Goal: Task Accomplishment & Management: Use online tool/utility

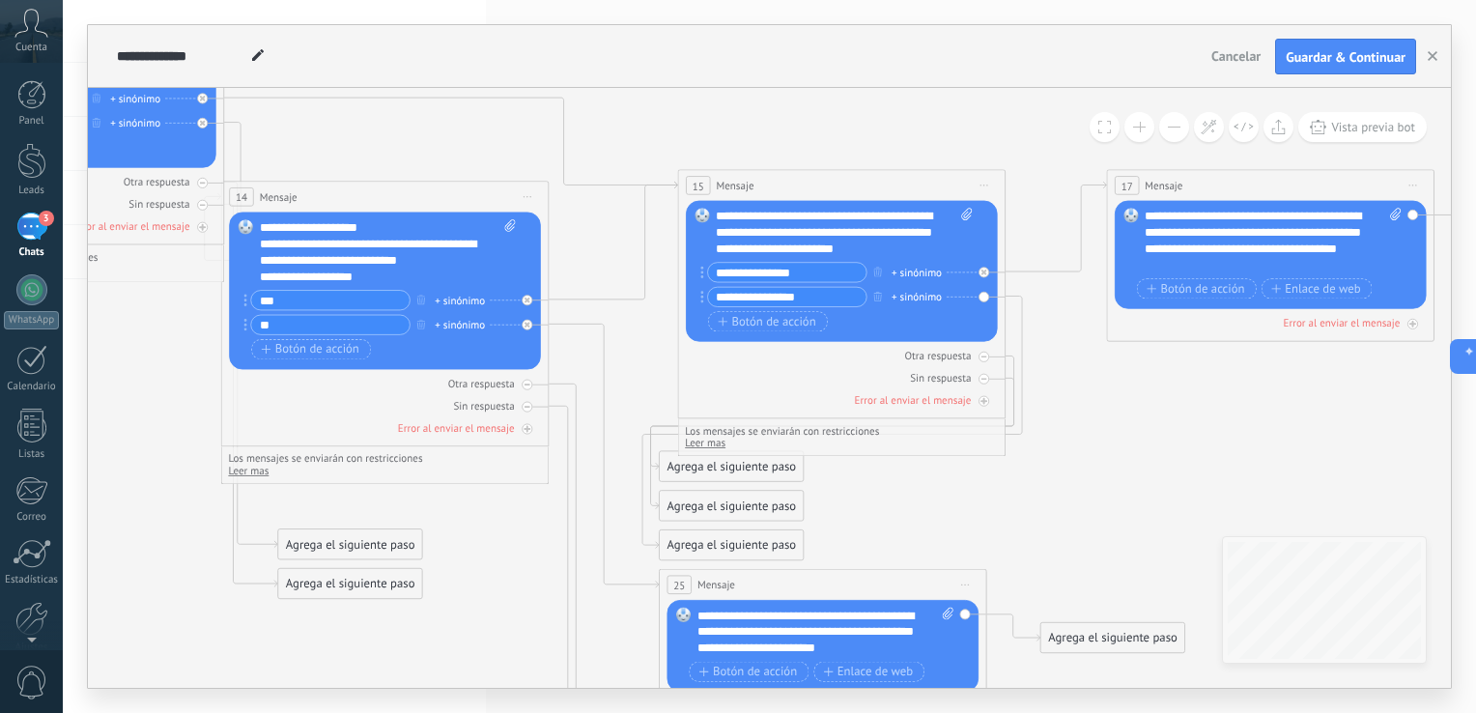
scroll to position [28, 0]
click at [1014, 86] on div "**********" at bounding box center [657, 56] width 1091 height 62
click at [1352, 45] on button "Guardar & Continuar" at bounding box center [1345, 57] width 141 height 37
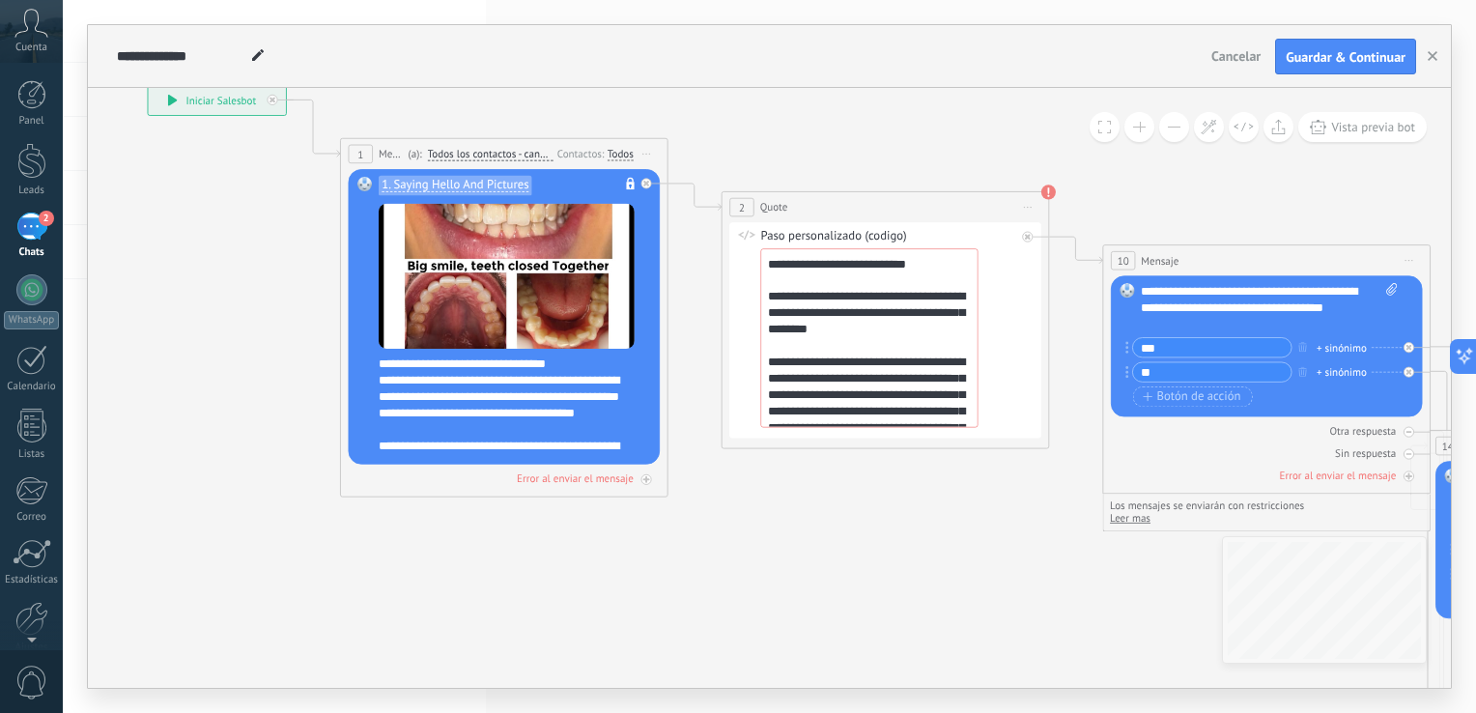
drag, startPoint x: 1015, startPoint y: 376, endPoint x: 1131, endPoint y: 179, distance: 228.6
click at [1131, 179] on icon at bounding box center [1464, 553] width 3455 height 1755
click at [1404, 480] on icon at bounding box center [1408, 476] width 8 height 8
click at [752, 563] on div "Agrega el siguiente paso" at bounding box center [794, 565] width 144 height 27
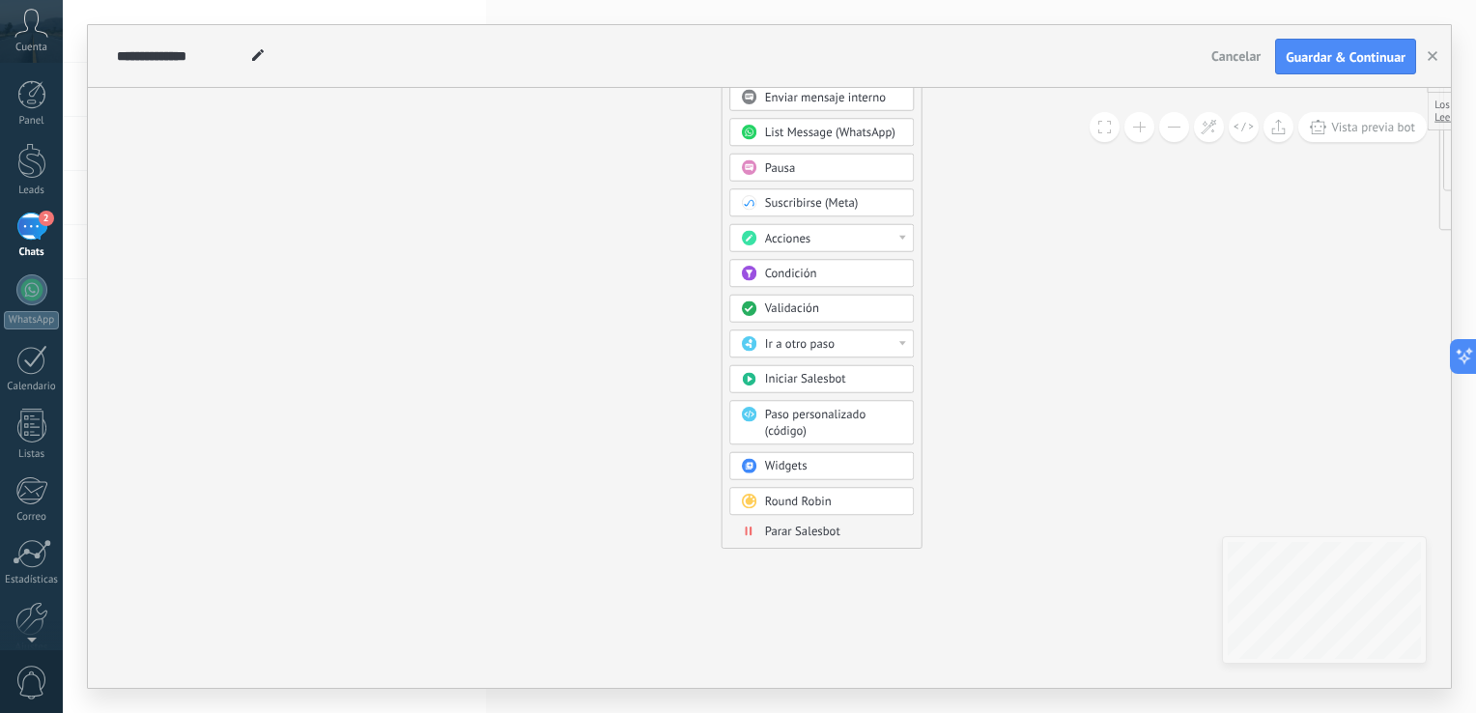
click at [803, 526] on span "Parar Salesbot" at bounding box center [802, 530] width 75 height 15
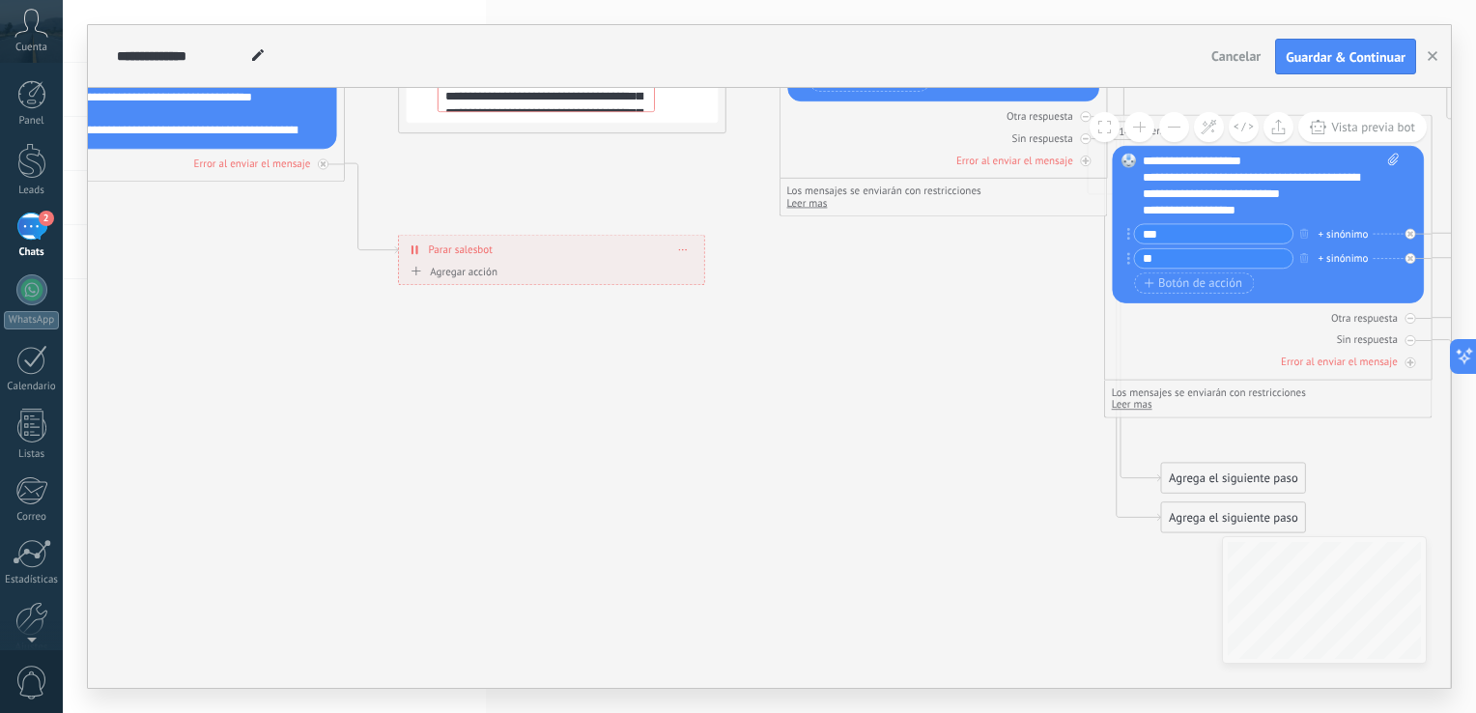
drag, startPoint x: 720, startPoint y: 370, endPoint x: 502, endPoint y: 658, distance: 361.2
click at [502, 658] on icon at bounding box center [1142, 237] width 3455 height 1755
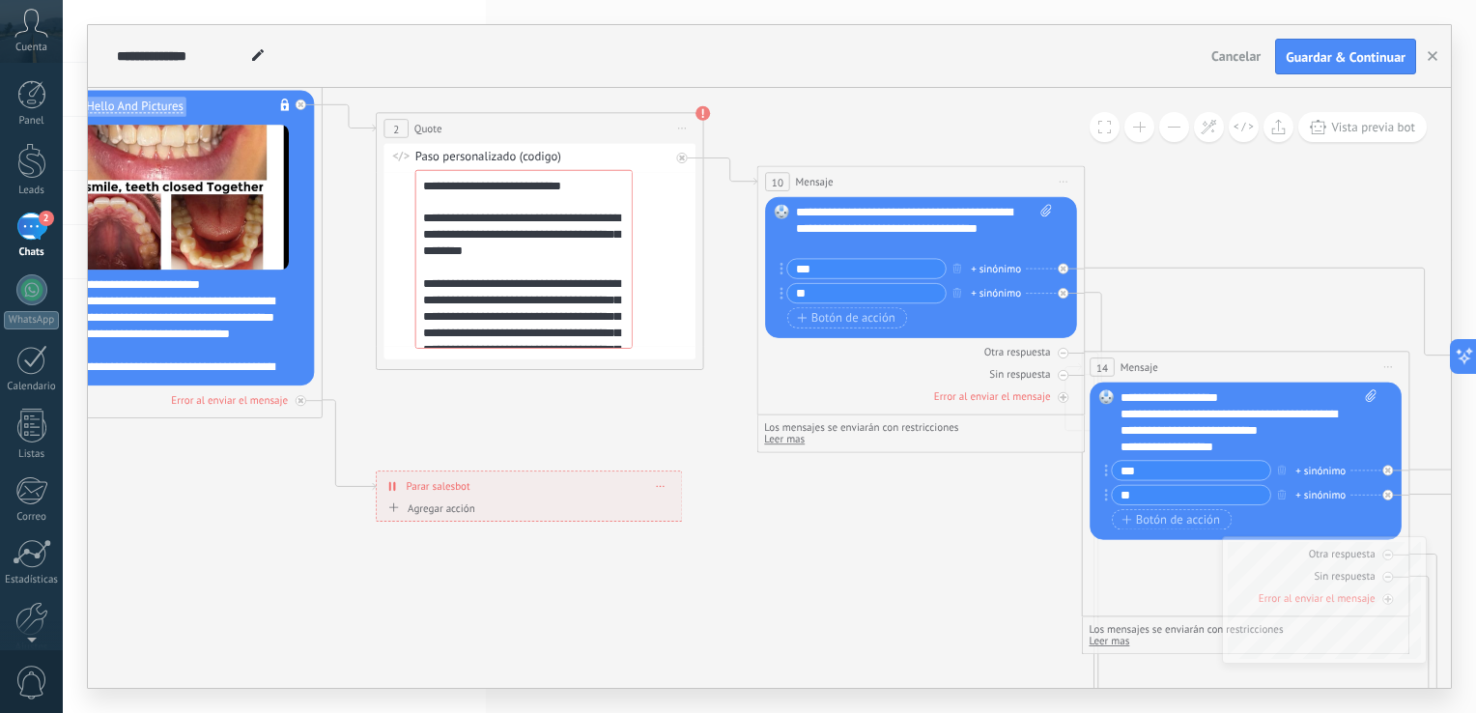
drag, startPoint x: 823, startPoint y: 408, endPoint x: 800, endPoint y: 644, distance: 237.7
click at [800, 644] on icon at bounding box center [1119, 473] width 3455 height 1755
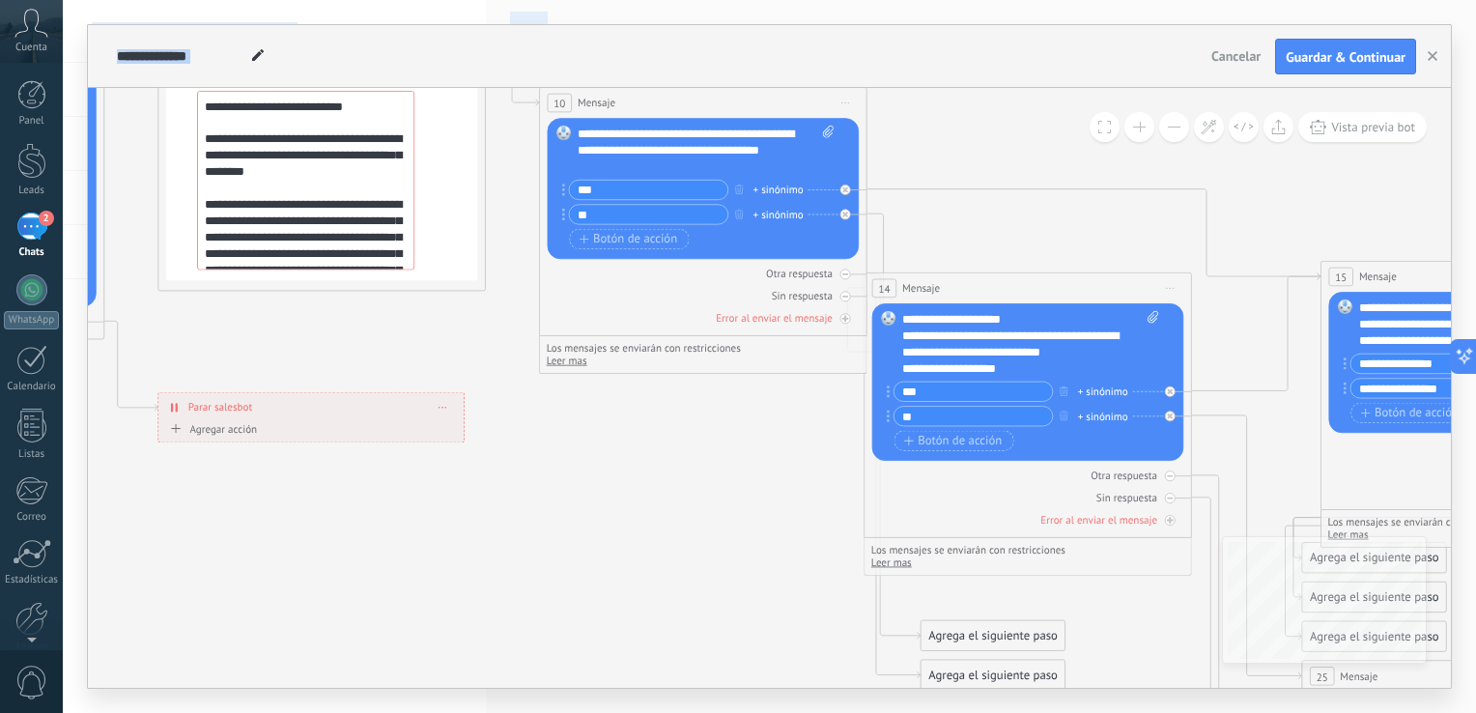
drag, startPoint x: 257, startPoint y: 547, endPoint x: 39, endPoint y: 461, distance: 234.6
click at [30, 470] on body ".abccls-1,.abccls-2{fill-rule:evenodd}.abccls-2{fill:#fff} .abfcls-1{fill:none}…" at bounding box center [738, 356] width 1476 height 713
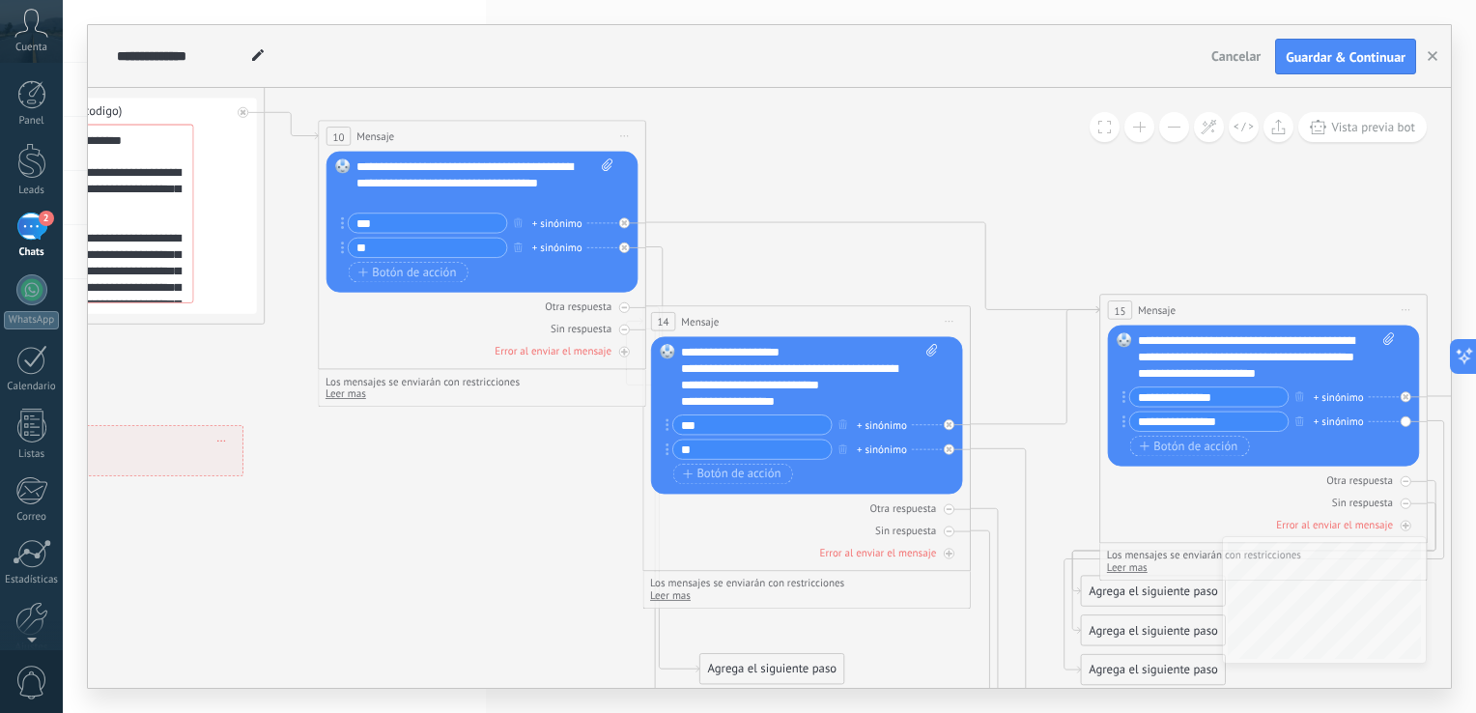
drag, startPoint x: 655, startPoint y: 455, endPoint x: 475, endPoint y: 415, distance: 183.9
click at [443, 485] on icon at bounding box center [680, 428] width 3455 height 1755
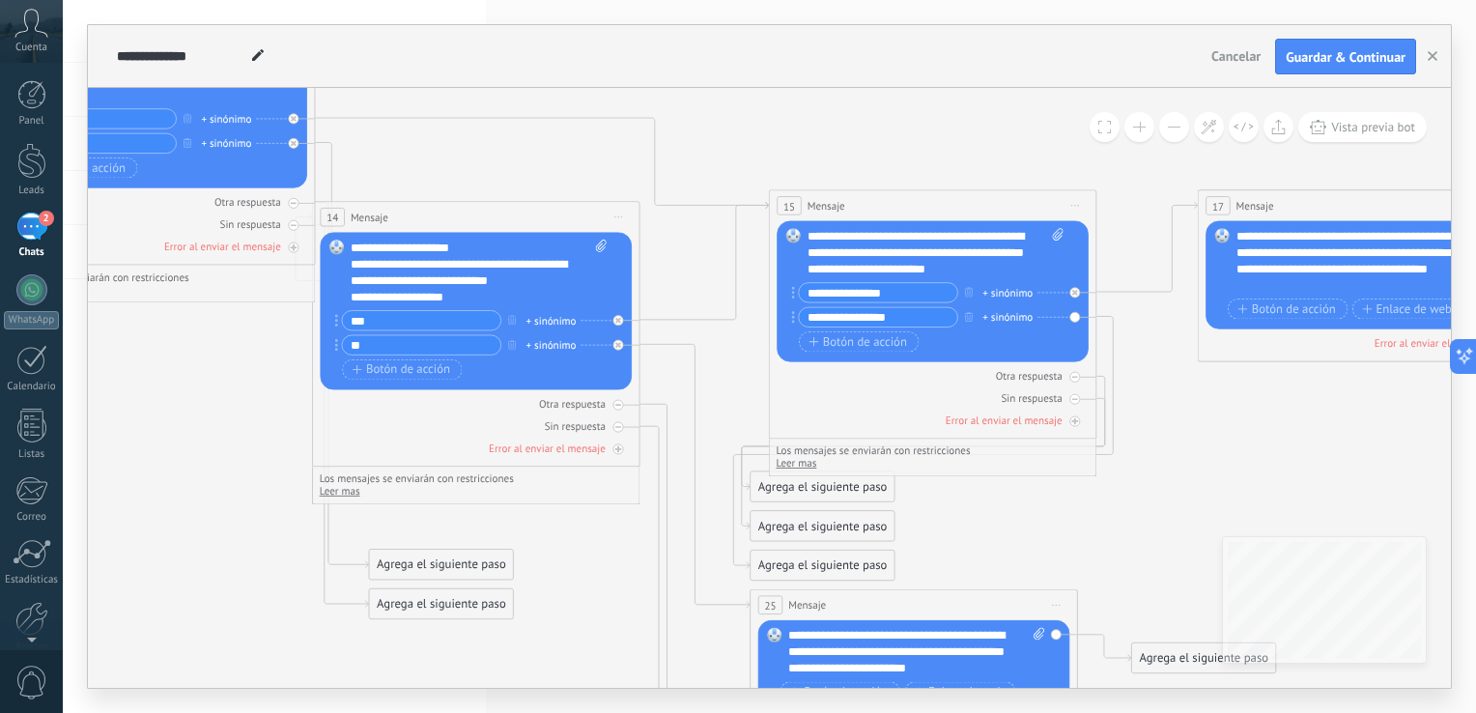
drag, startPoint x: 546, startPoint y: 509, endPoint x: 215, endPoint y: 406, distance: 346.1
click at [215, 406] on icon at bounding box center [350, 324] width 3455 height 1755
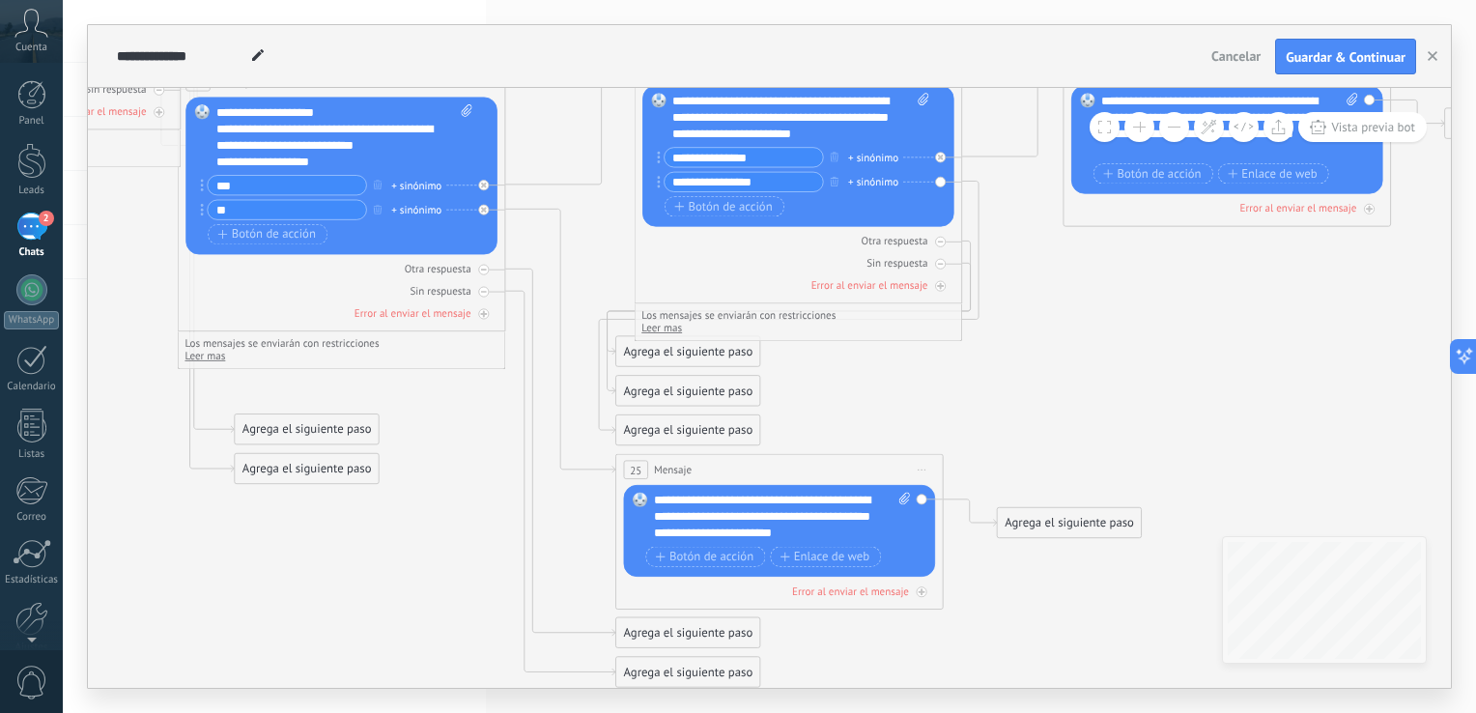
drag, startPoint x: 1135, startPoint y: 543, endPoint x: 997, endPoint y: 411, distance: 190.6
click at [998, 411] on icon at bounding box center [215, 188] width 3455 height 1755
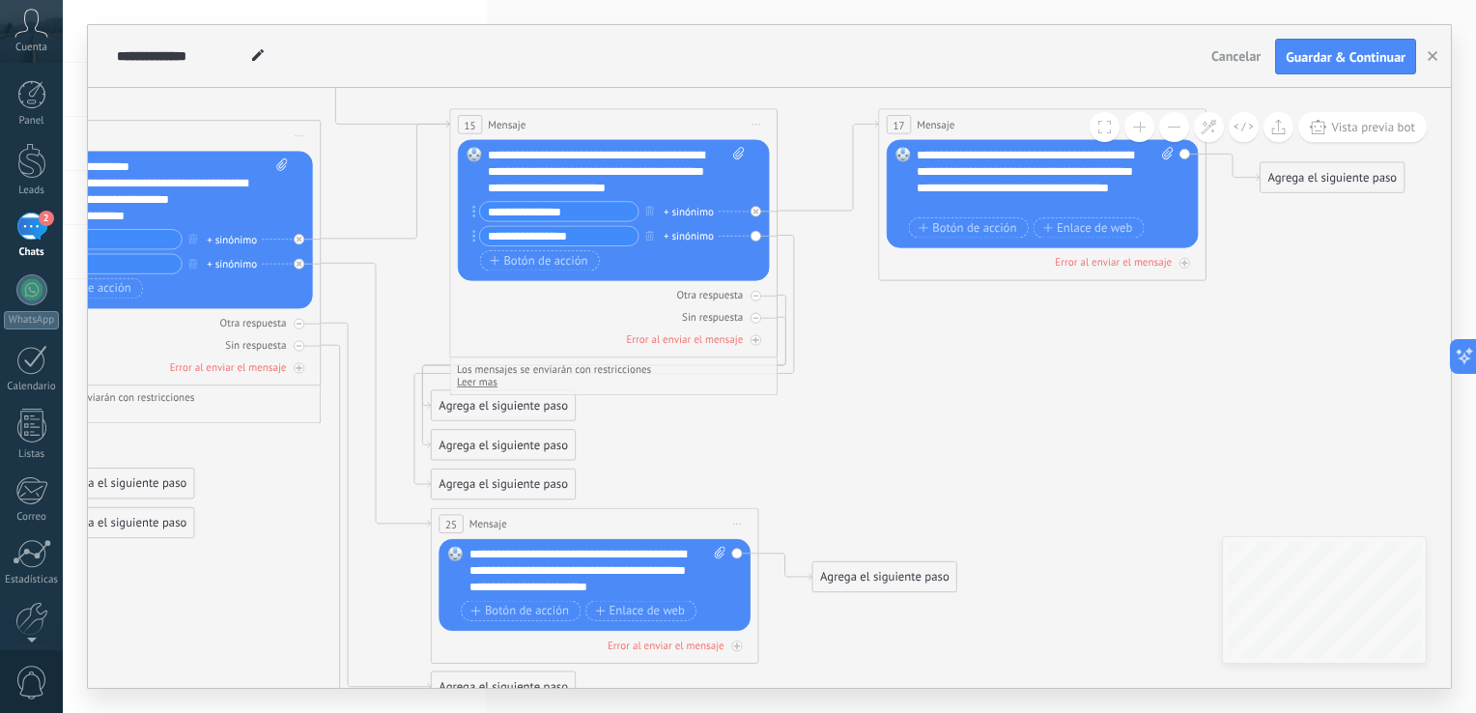
drag, startPoint x: 1027, startPoint y: 341, endPoint x: 846, endPoint y: 392, distance: 188.6
click at [846, 392] on icon at bounding box center [30, 243] width 3455 height 1755
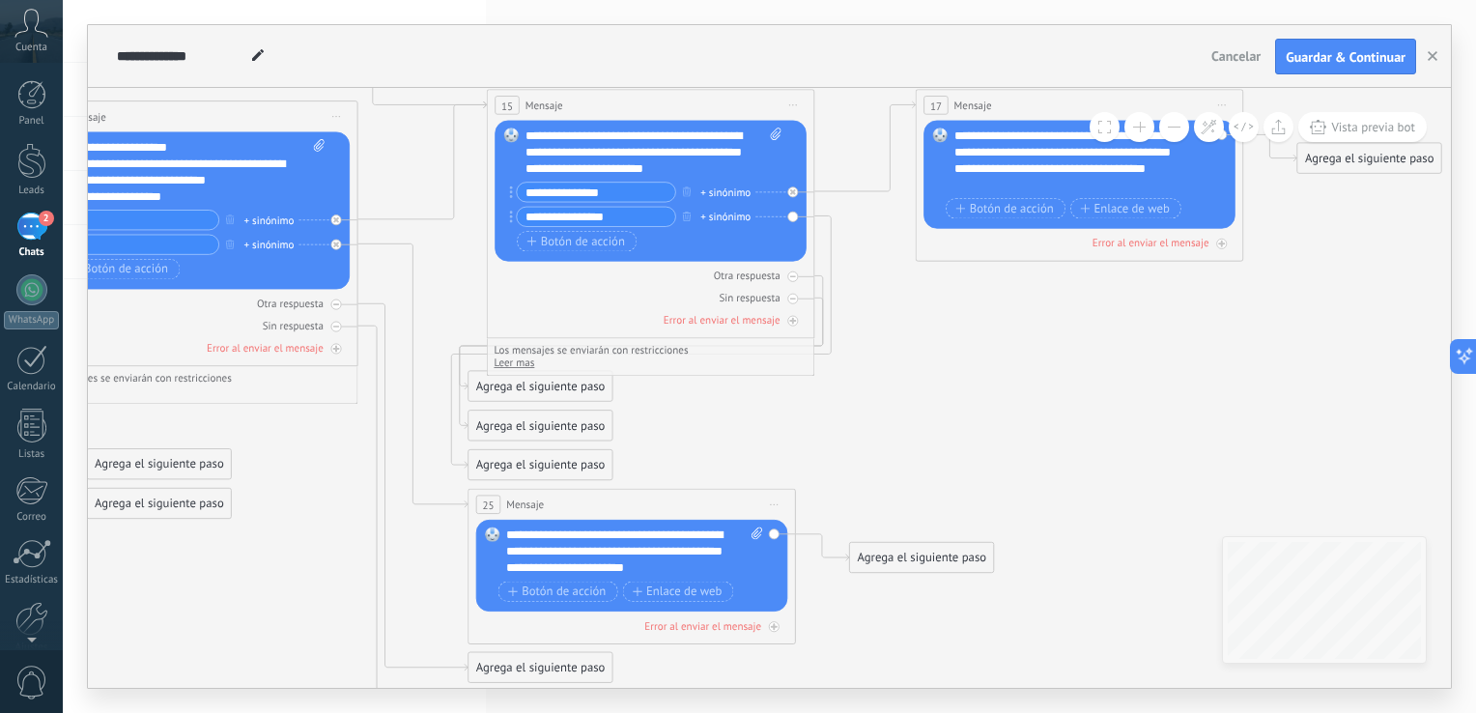
drag, startPoint x: 871, startPoint y: 468, endPoint x: 908, endPoint y: 449, distance: 41.5
click at [908, 449] on icon at bounding box center [68, 223] width 3455 height 1755
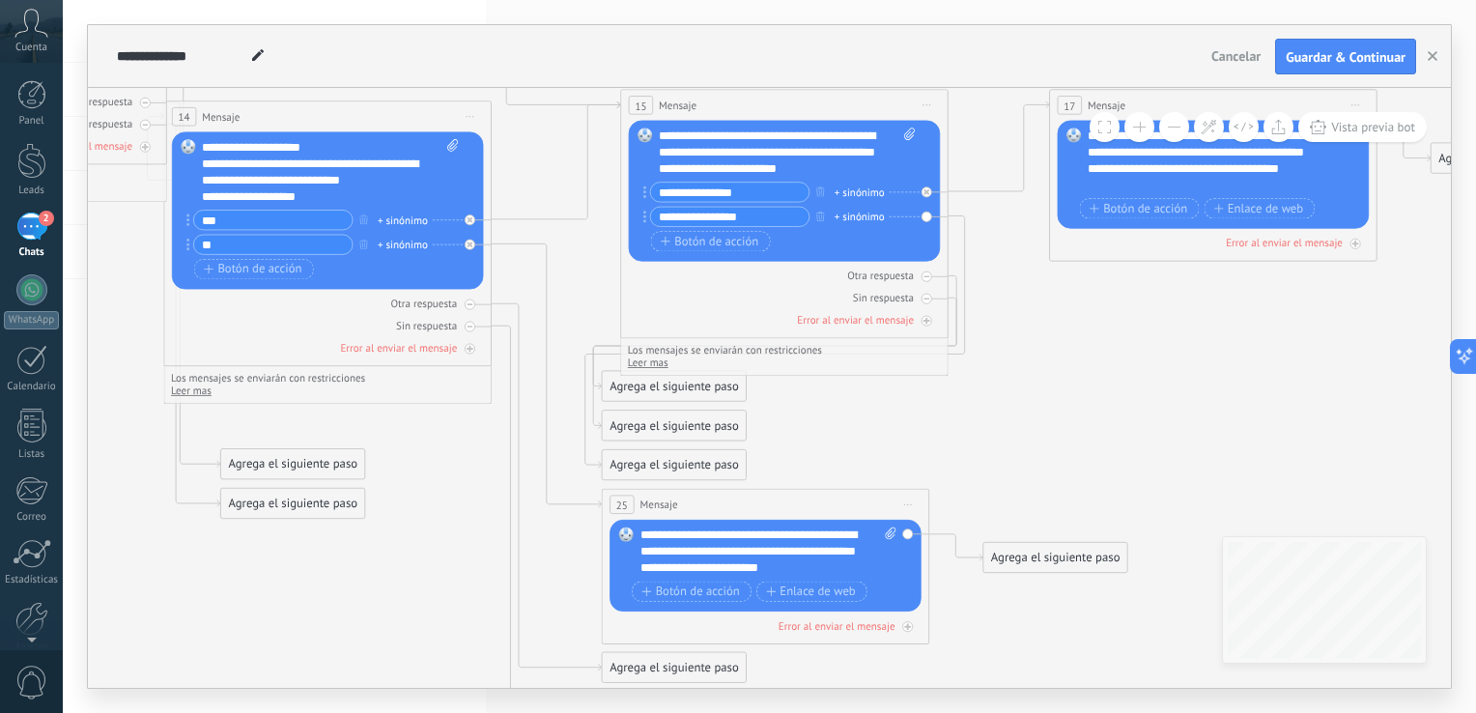
drag, startPoint x: 815, startPoint y: 444, endPoint x: 948, endPoint y: 444, distance: 133.3
click at [948, 444] on icon at bounding box center [201, 223] width 3455 height 1755
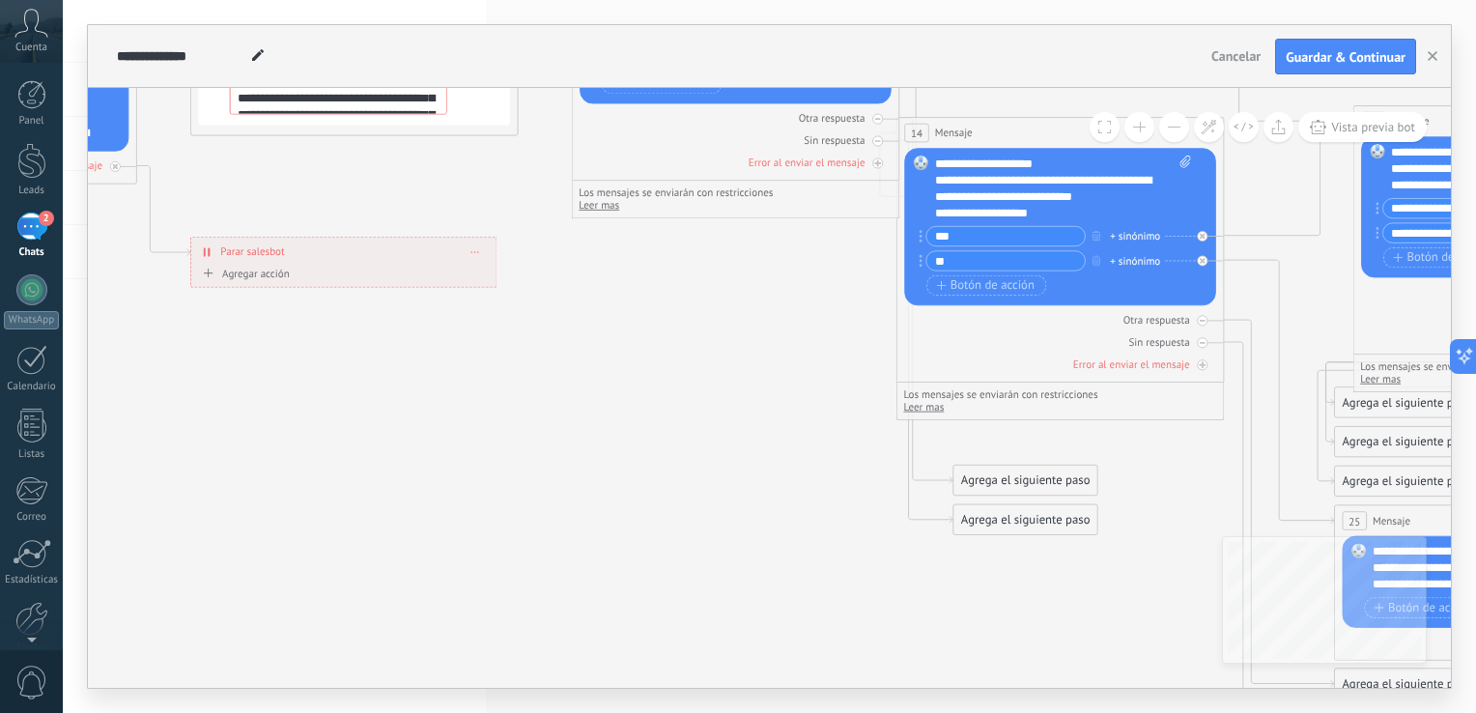
drag, startPoint x: 265, startPoint y: 629, endPoint x: 997, endPoint y: 645, distance: 732.2
click at [997, 645] on icon at bounding box center [933, 240] width 3455 height 1755
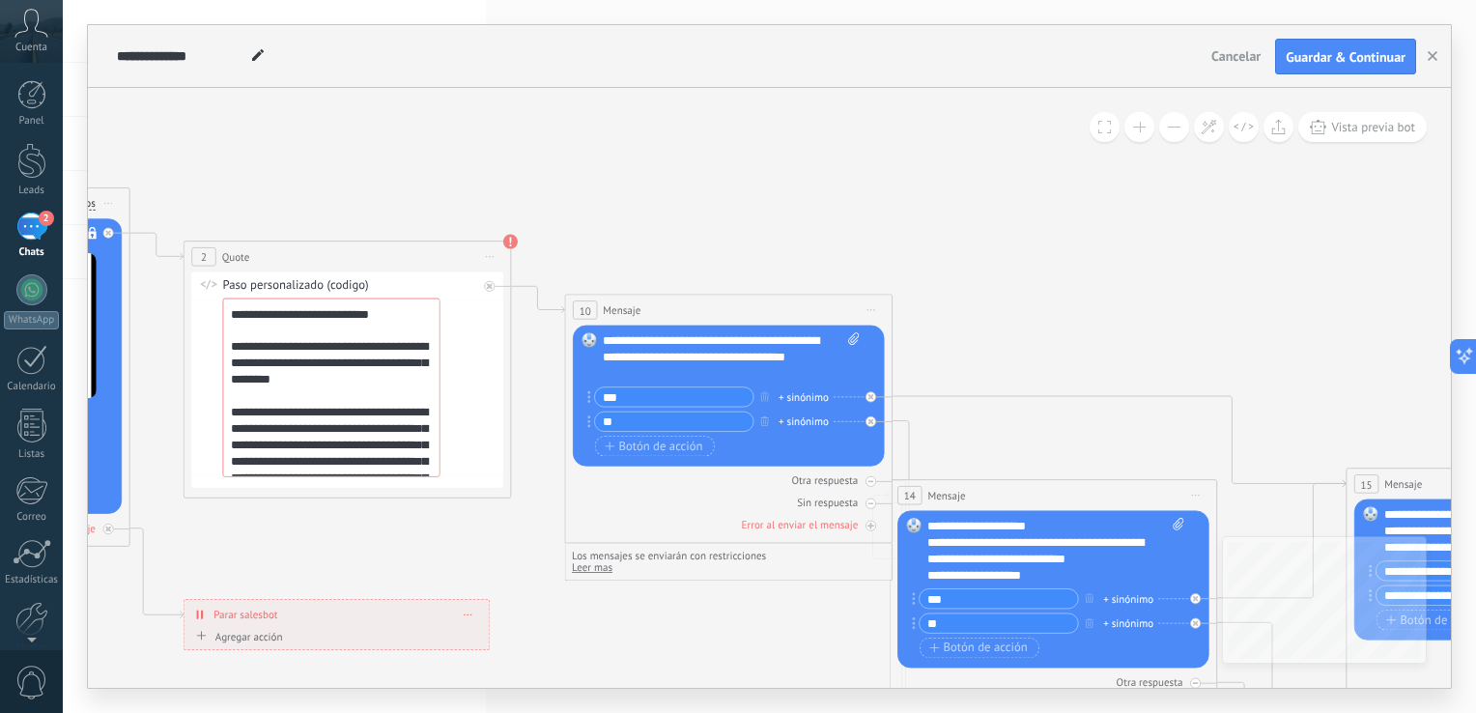
drag, startPoint x: 249, startPoint y: 342, endPoint x: 267, endPoint y: 646, distance: 304.7
click at [243, 700] on div "**********" at bounding box center [769, 356] width 1413 height 713
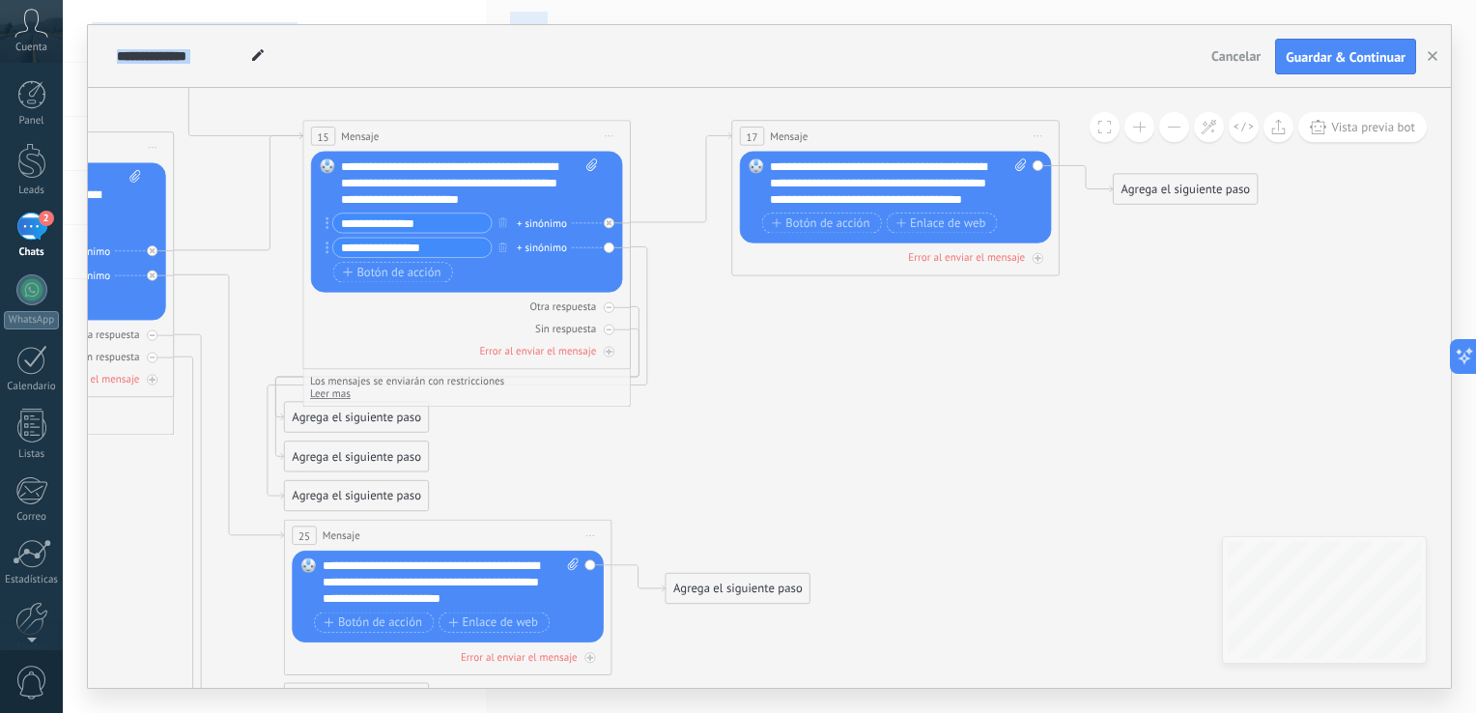
drag, startPoint x: 1103, startPoint y: 272, endPoint x: 58, endPoint y: -71, distance: 1100.0
click at [58, 0] on html ".abccls-1,.abccls-2{fill-rule:evenodd}.abccls-2{fill:#fff} .abfcls-1{fill:none}…" at bounding box center [738, 356] width 1476 height 713
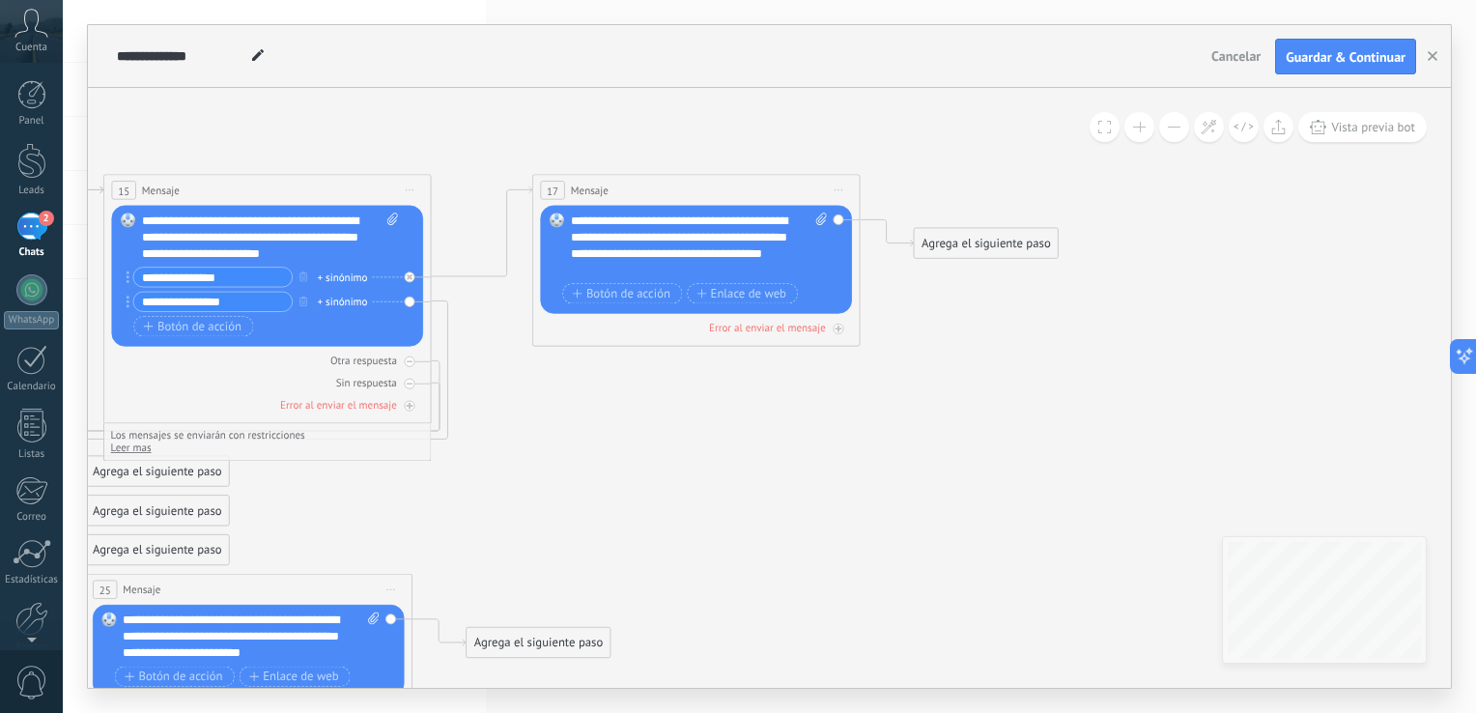
drag, startPoint x: 904, startPoint y: 429, endPoint x: 747, endPoint y: 461, distance: 159.7
click at [1004, 236] on div "Agrega el siguiente paso" at bounding box center [986, 243] width 144 height 27
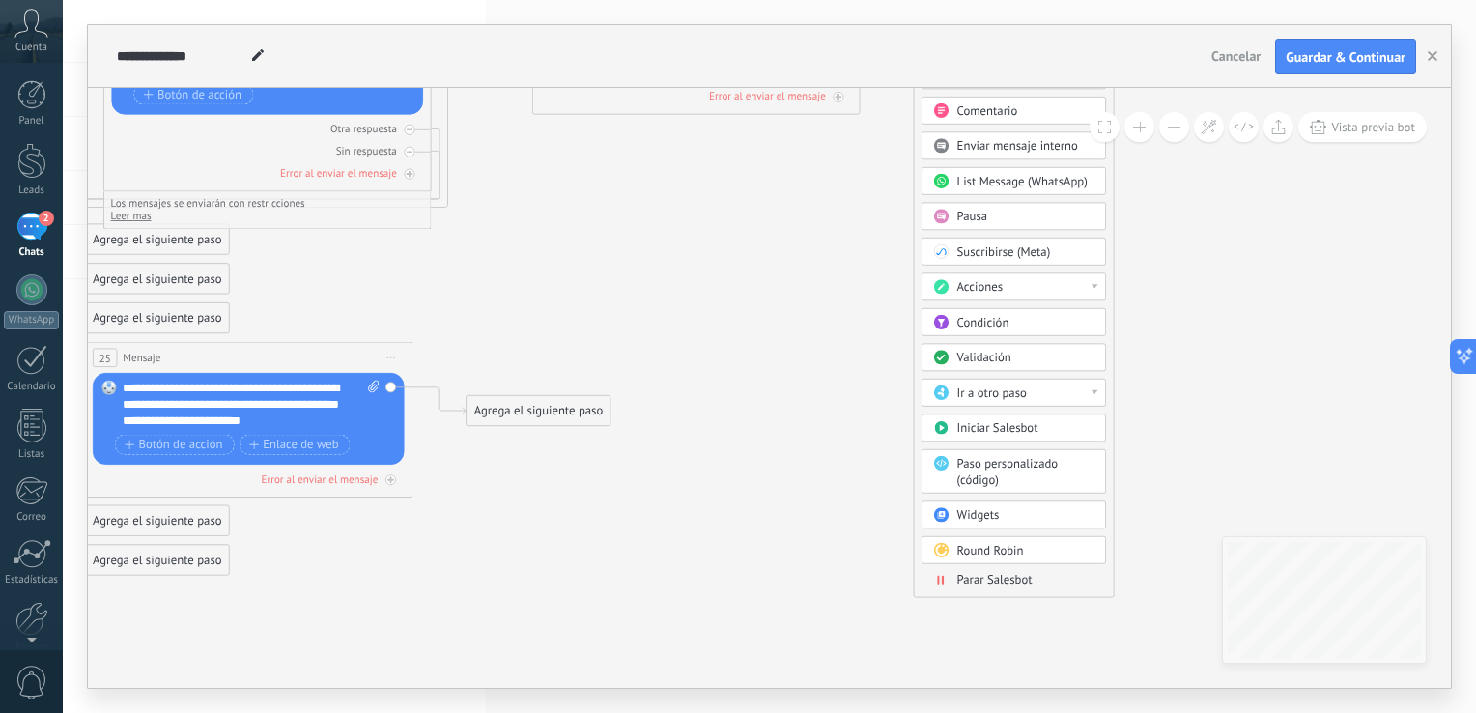
click at [1002, 573] on span "Parar Salesbot" at bounding box center [994, 580] width 75 height 15
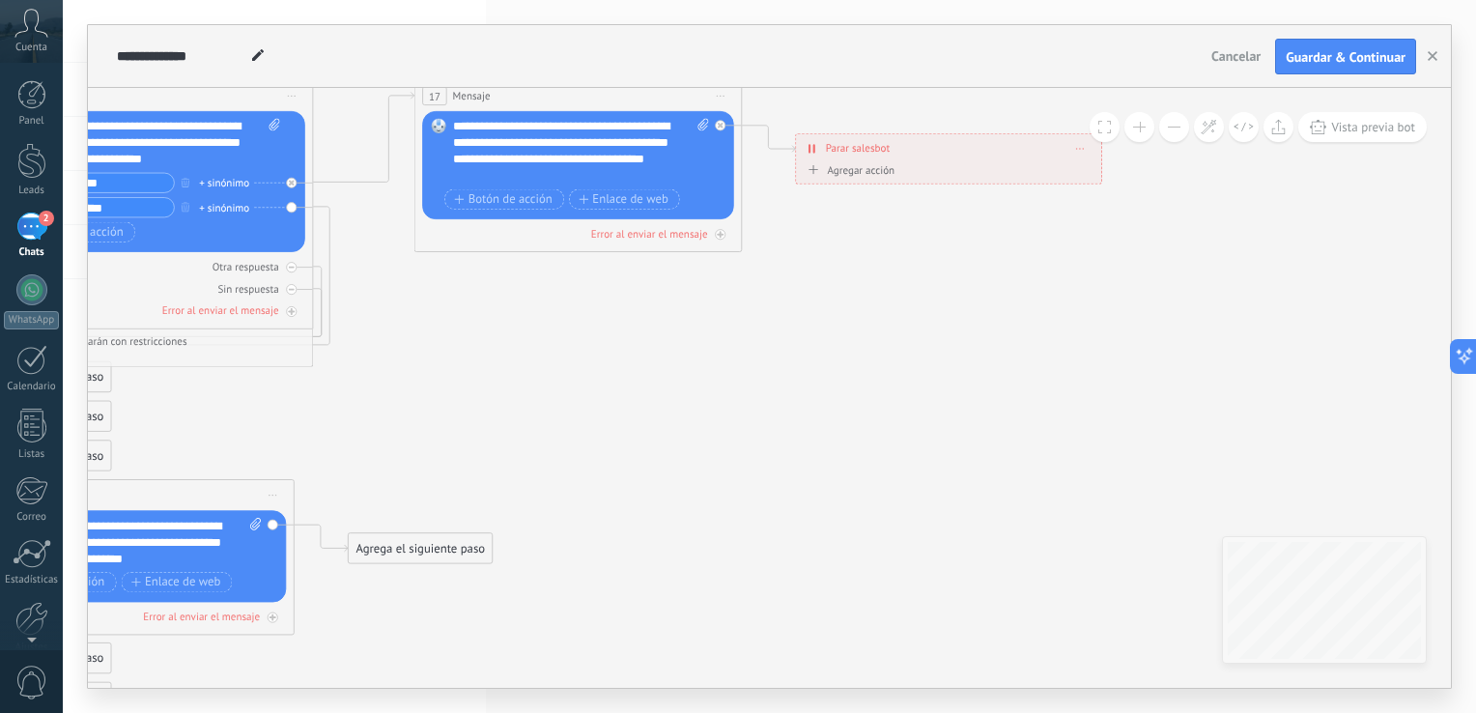
drag, startPoint x: 481, startPoint y: 248, endPoint x: 660, endPoint y: 370, distance: 216.2
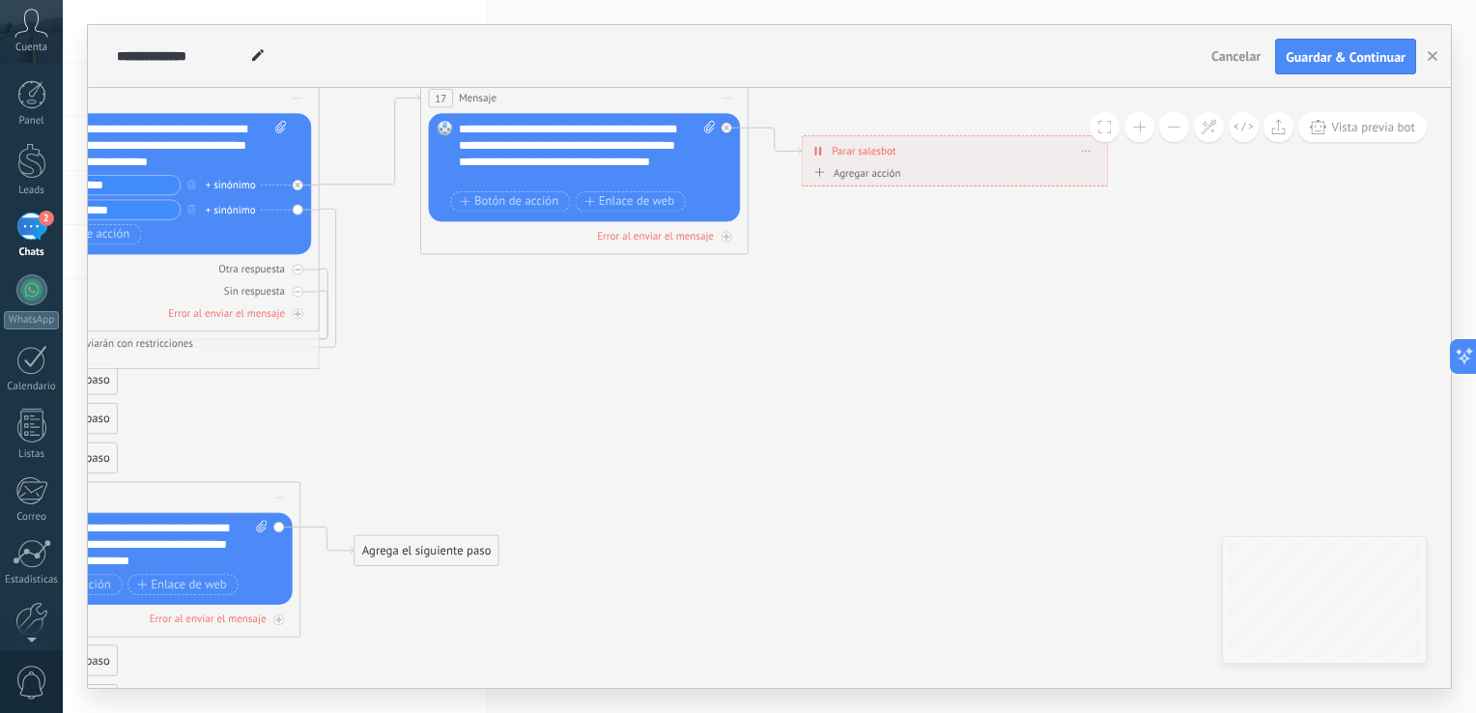
drag, startPoint x: 253, startPoint y: 369, endPoint x: 370, endPoint y: 369, distance: 116.8
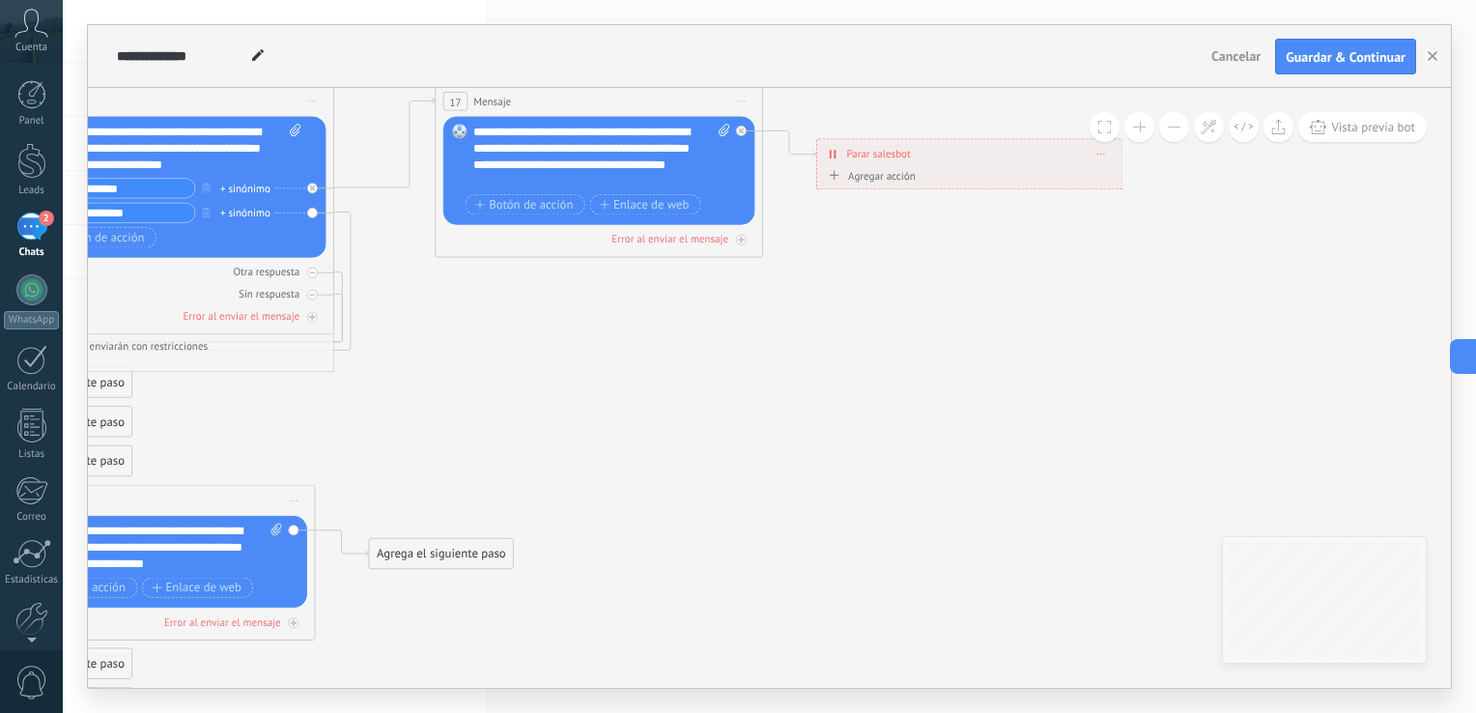
drag, startPoint x: 391, startPoint y: 415, endPoint x: 466, endPoint y: 404, distance: 76.2
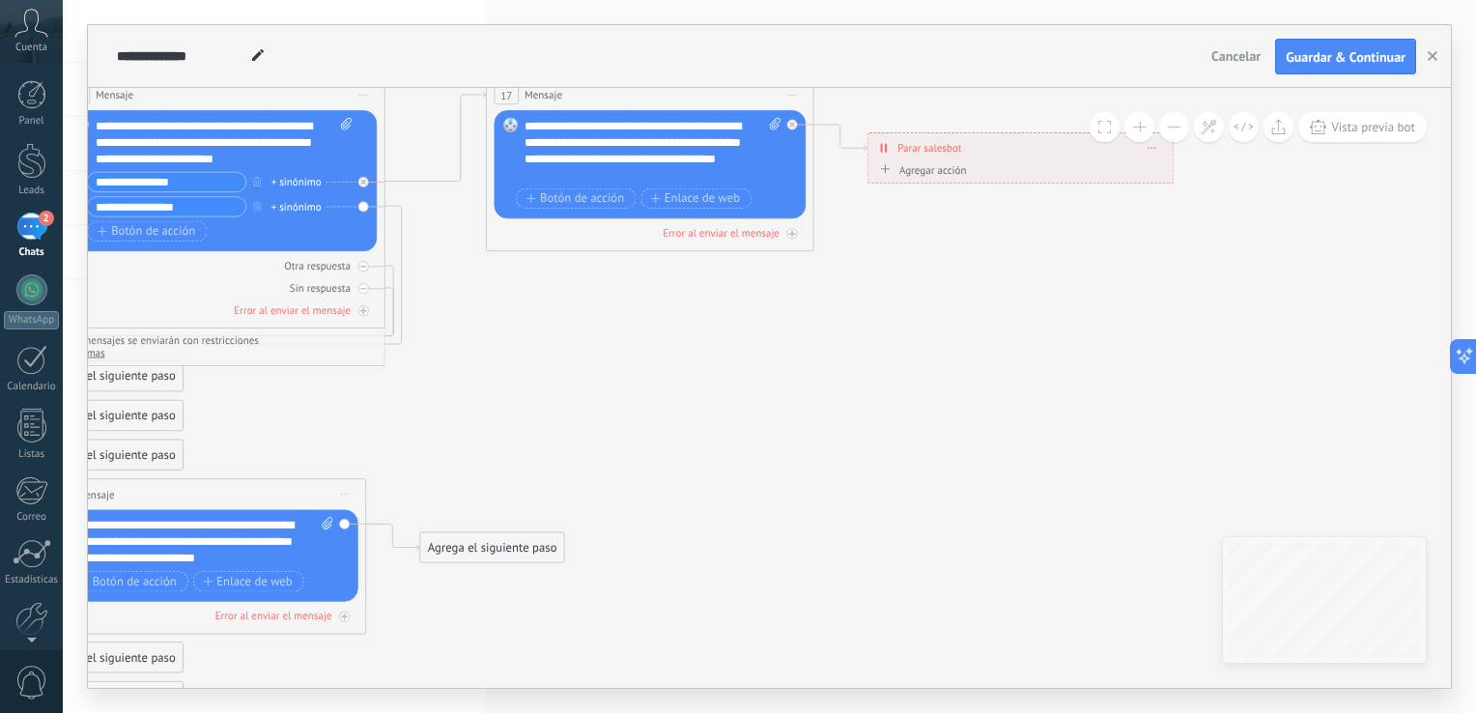
click at [502, 546] on div "Agrega el siguiente paso" at bounding box center [492, 547] width 144 height 27
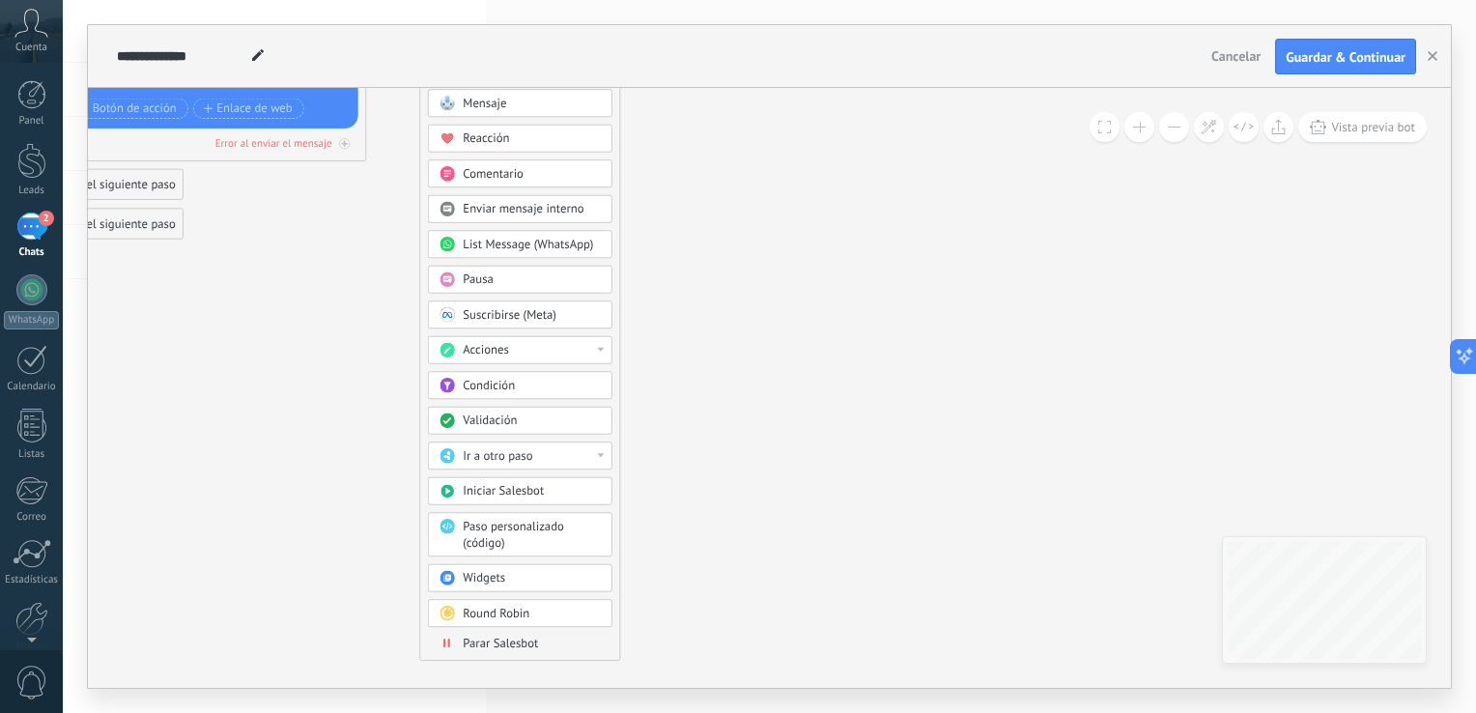
click at [536, 638] on span "Parar Salesbot" at bounding box center [500, 642] width 75 height 15
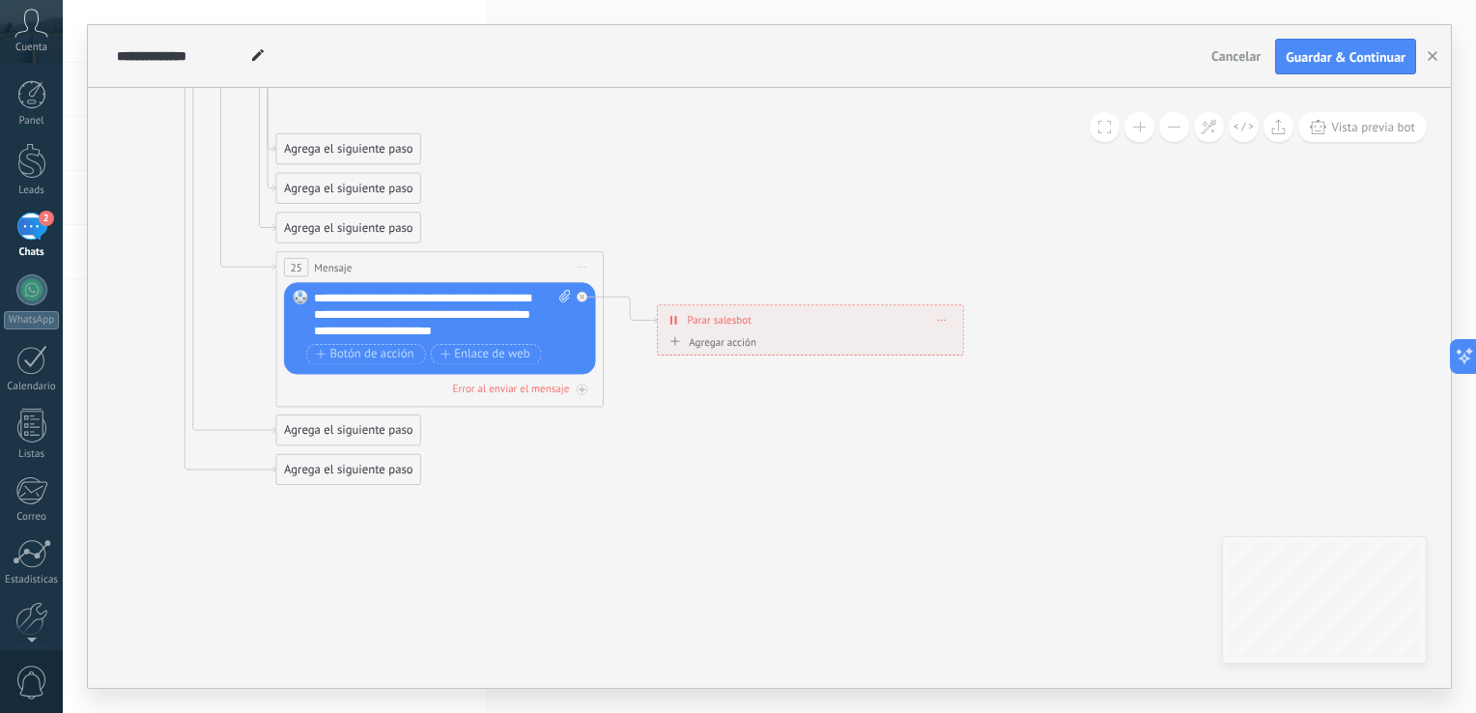
drag, startPoint x: 463, startPoint y: 378, endPoint x: 503, endPoint y: 624, distance: 249.6
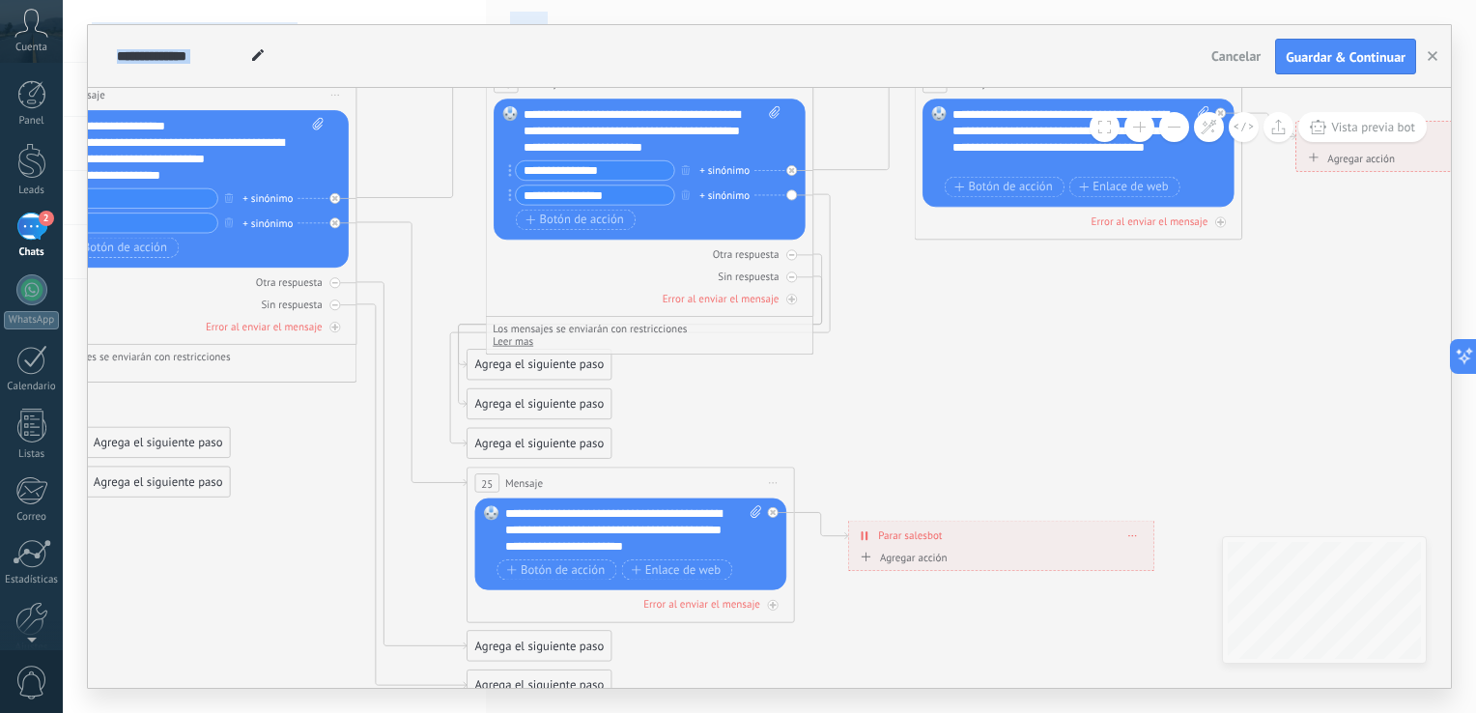
drag, startPoint x: 516, startPoint y: 512, endPoint x: 707, endPoint y: 728, distance: 288.7
click at [707, 712] on html ".abccls-1,.abccls-2{fill-rule:evenodd}.abccls-2{fill:#fff} .abfcls-1{fill:none}…" at bounding box center [738, 356] width 1476 height 713
click at [509, 362] on div "Agrega el siguiente paso" at bounding box center [539, 365] width 144 height 27
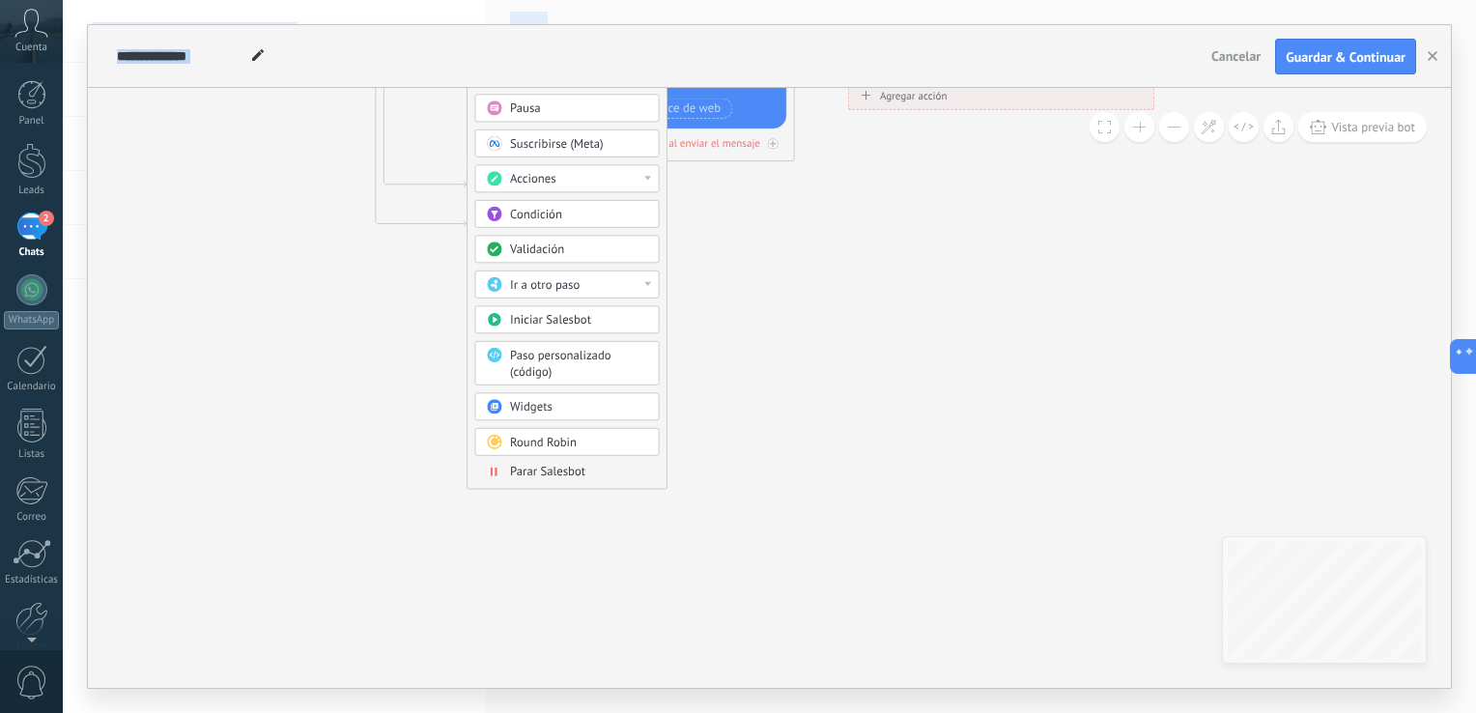
click at [546, 465] on span "Parar Salesbot" at bounding box center [547, 471] width 75 height 15
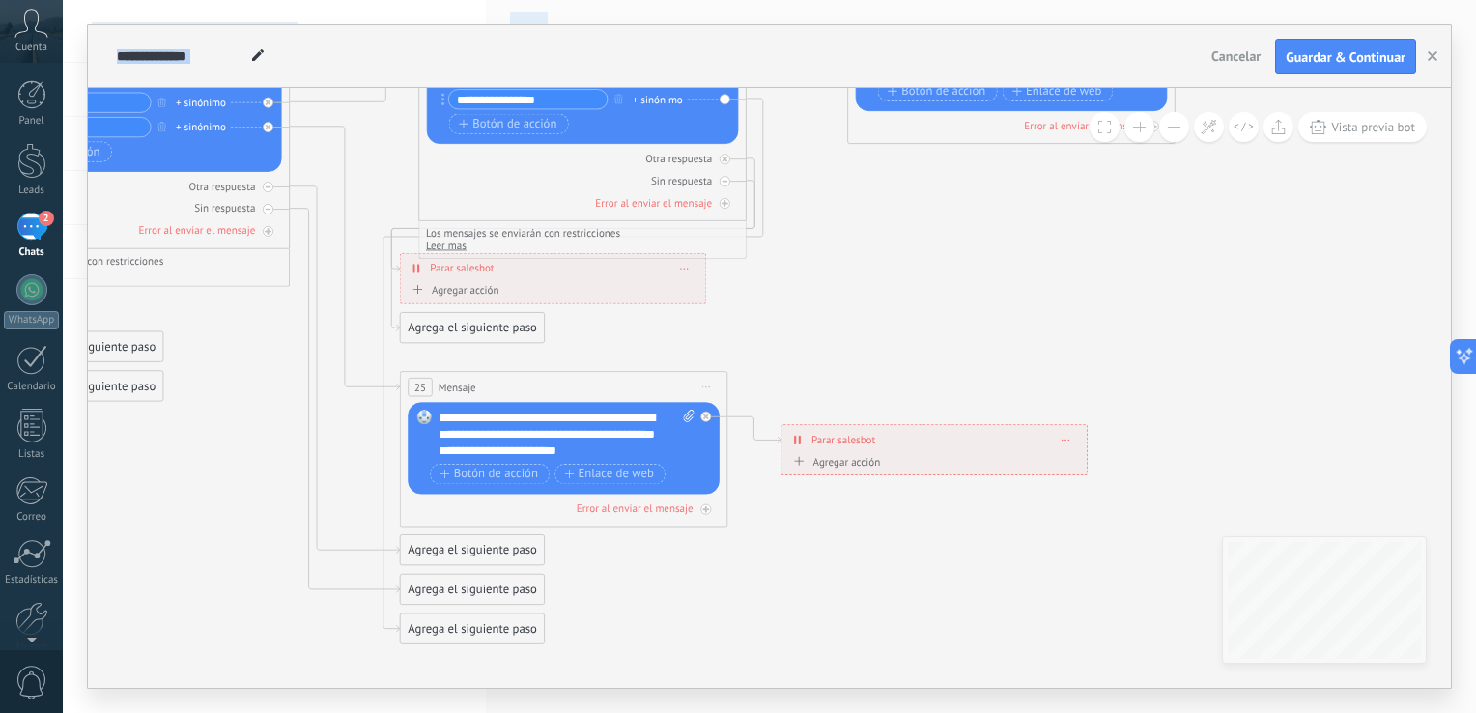
drag, startPoint x: 633, startPoint y: 396, endPoint x: 409, endPoint y: 762, distance: 429.1
click at [409, 712] on html ".abccls-1,.abccls-2{fill-rule:evenodd}.abccls-2{fill:#fff} .abfcls-1{fill:none}…" at bounding box center [738, 356] width 1476 height 713
drag, startPoint x: 838, startPoint y: 294, endPoint x: 842, endPoint y: 341, distance: 47.5
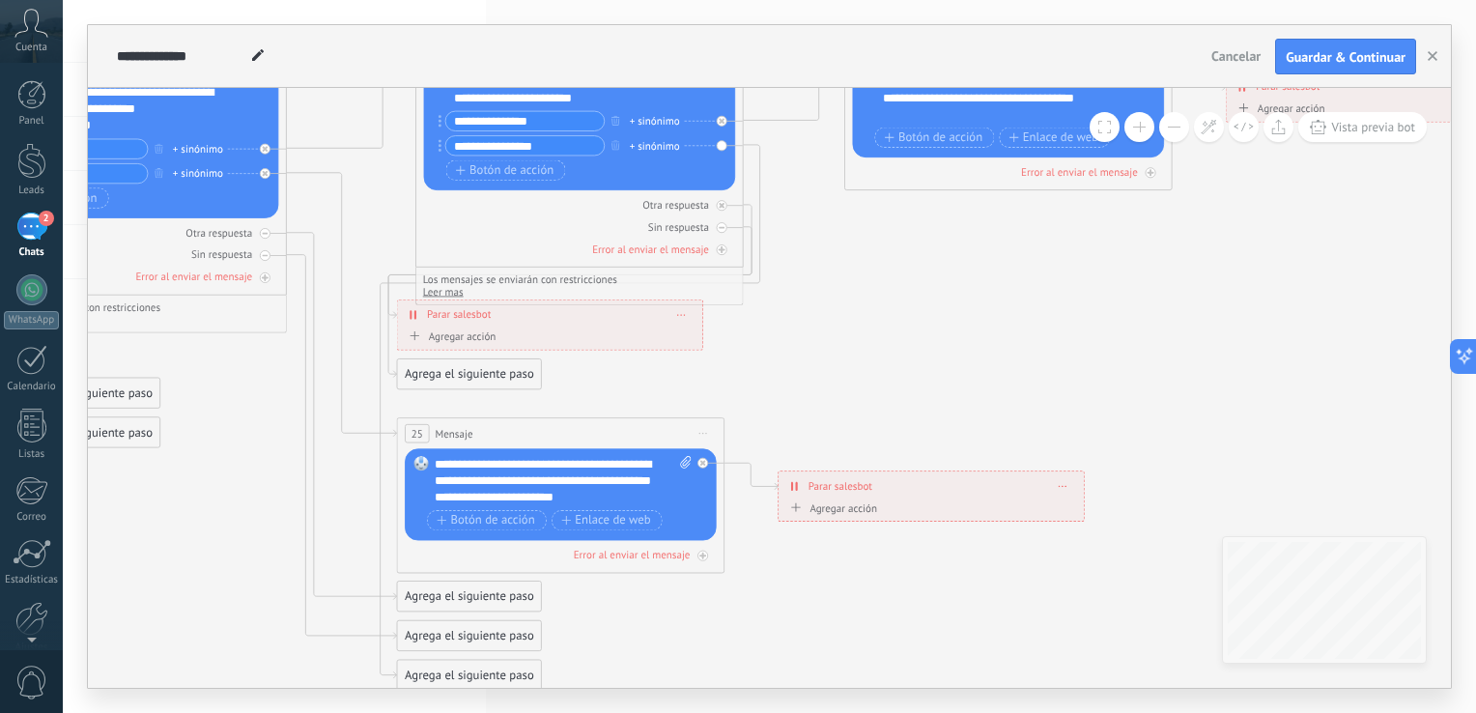
click at [466, 377] on div "Agrega el siguiente paso" at bounding box center [469, 374] width 144 height 27
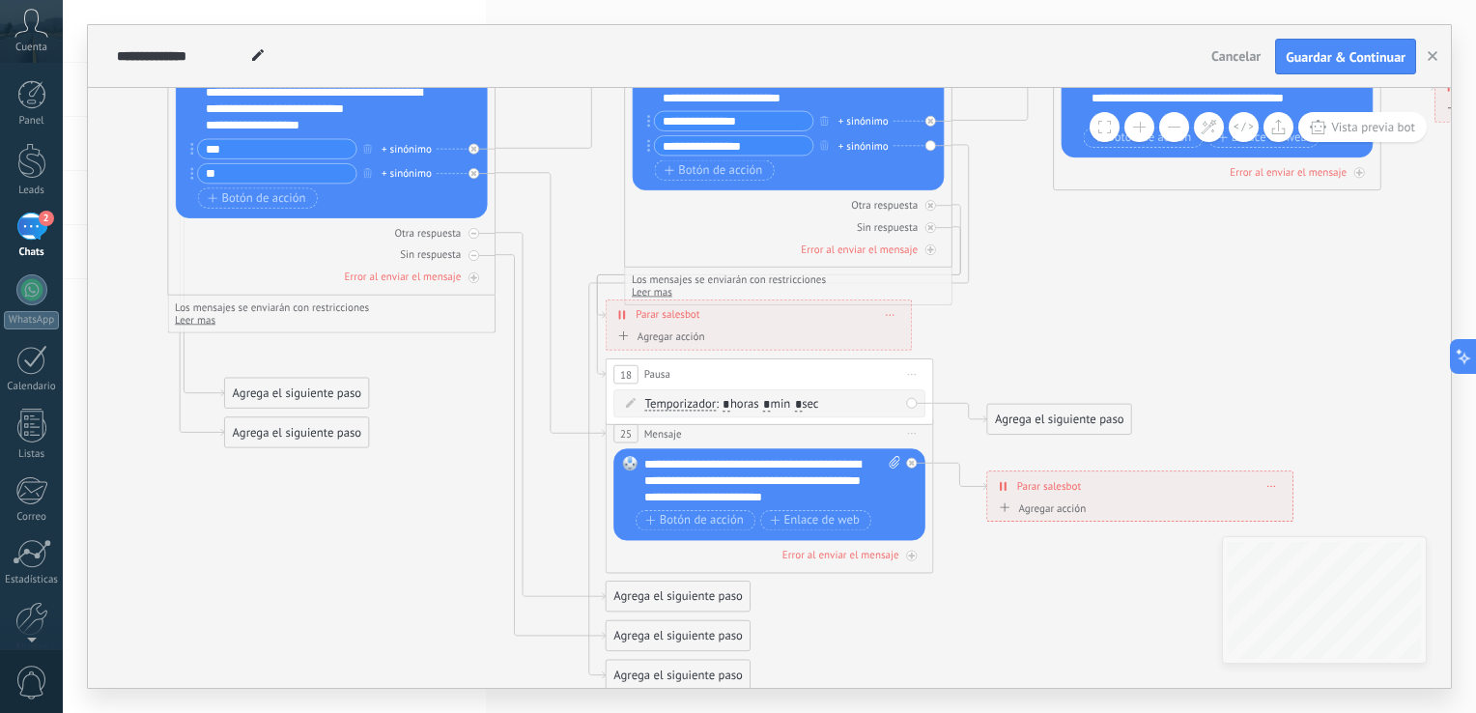
click at [1055, 359] on icon at bounding box center [314, 187] width 3673 height 1825
click at [569, 361] on icon at bounding box center [316, 187] width 3673 height 1825
click at [1031, 360] on icon at bounding box center [316, 187] width 3673 height 1825
click at [1023, 354] on icon at bounding box center [316, 187] width 3673 height 1825
click at [1095, 307] on icon at bounding box center [316, 187] width 3673 height 1825
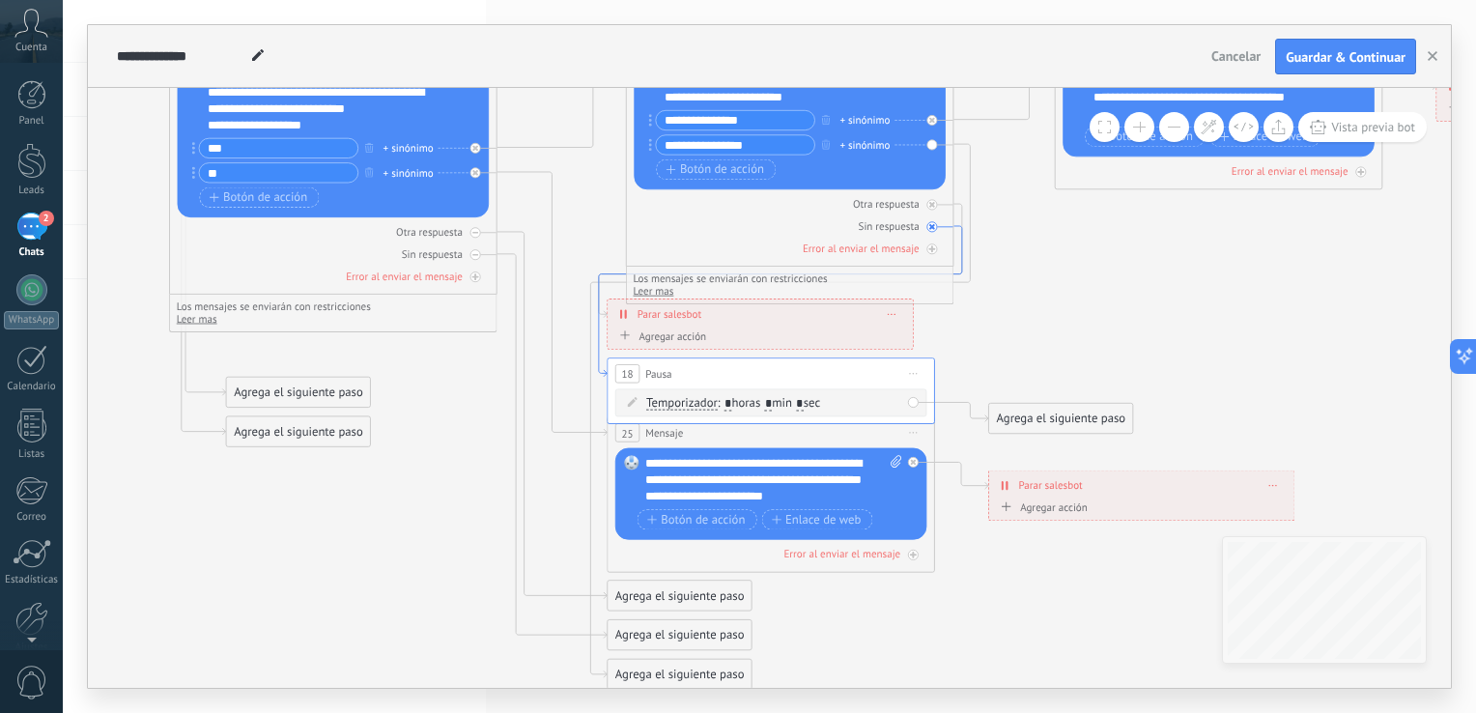
click at [600, 345] on icon at bounding box center [780, 301] width 363 height 151
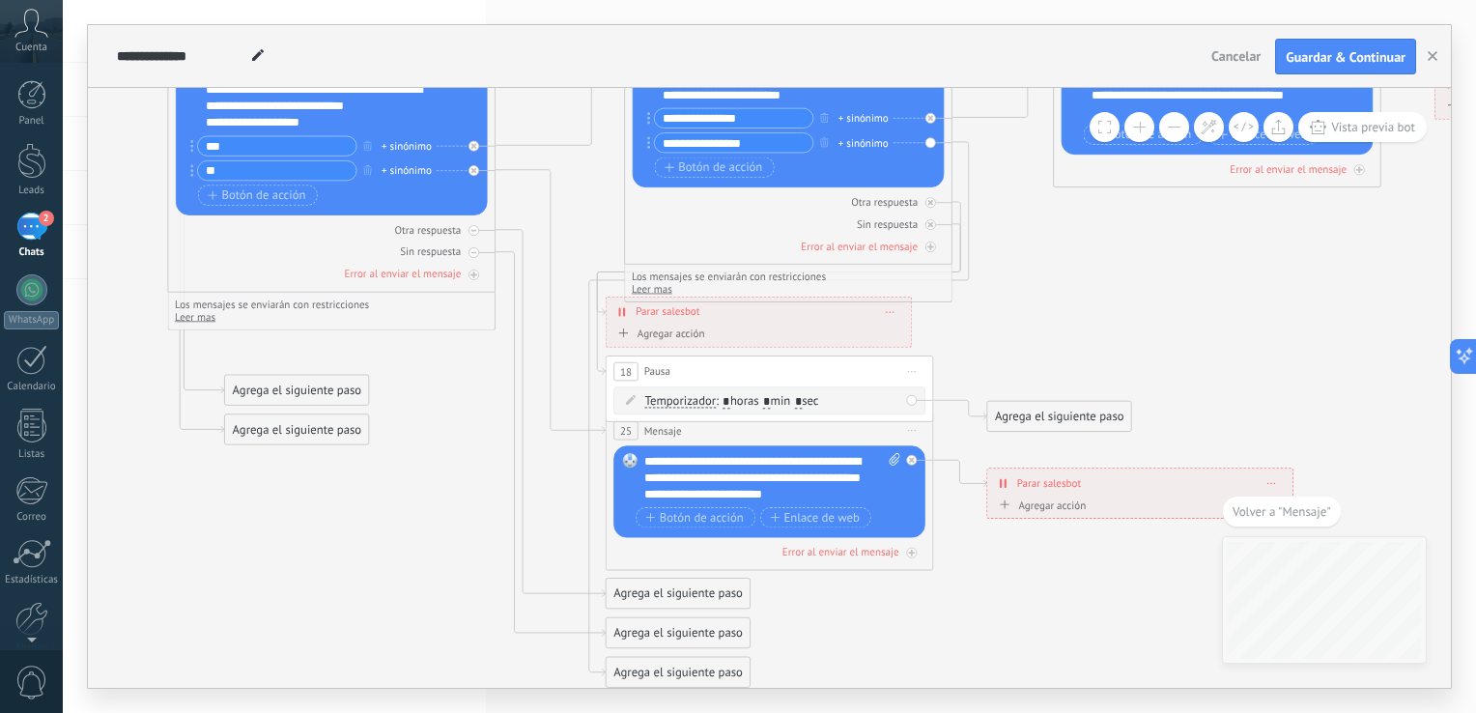
click at [991, 350] on icon at bounding box center [314, 184] width 3673 height 1825
click at [912, 376] on span "Iniciar vista previa aquí Cambiar nombre Duplicar [GEOGRAPHIC_DATA]" at bounding box center [912, 372] width 26 height 24
click at [937, 480] on div "Borrar" at bounding box center [986, 478] width 162 height 28
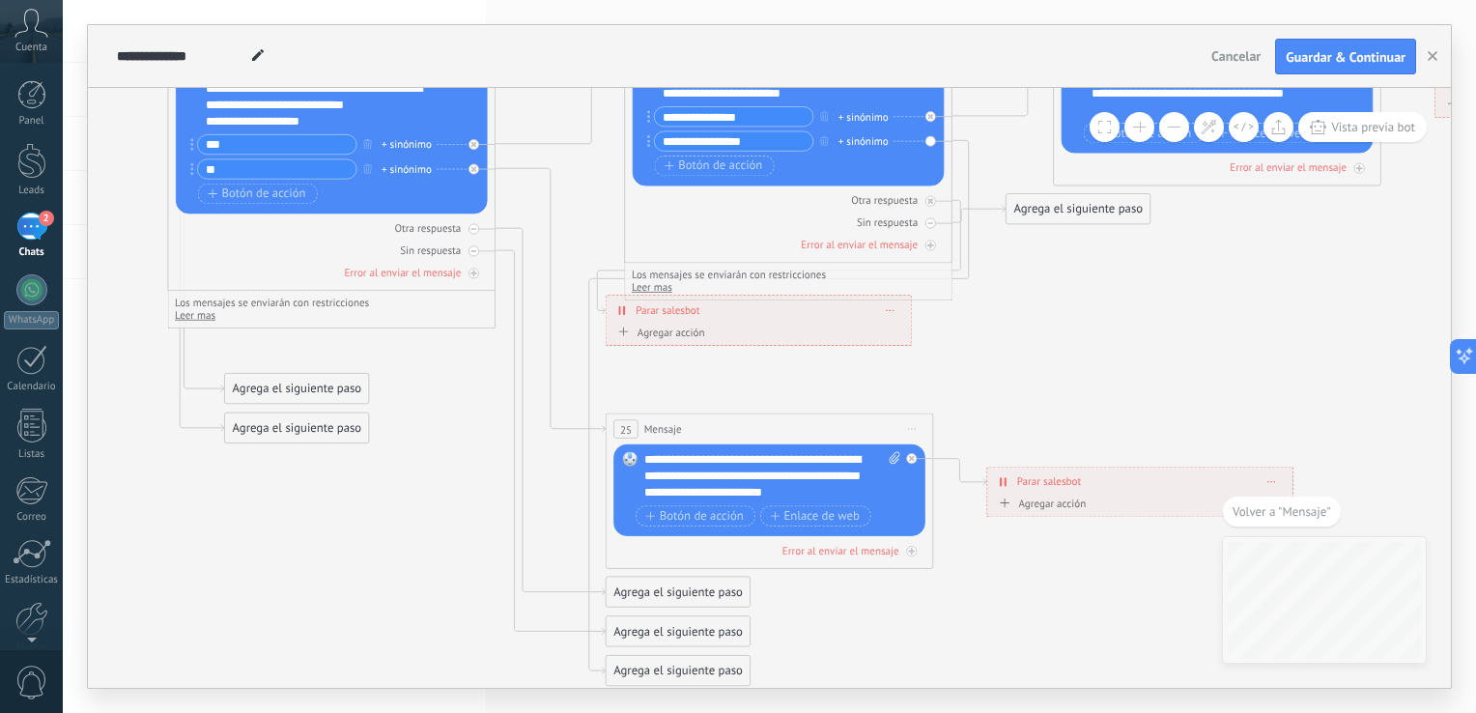
drag, startPoint x: 735, startPoint y: 380, endPoint x: 697, endPoint y: 408, distance: 46.4
click at [697, 408] on icon at bounding box center [314, 183] width 3673 height 1825
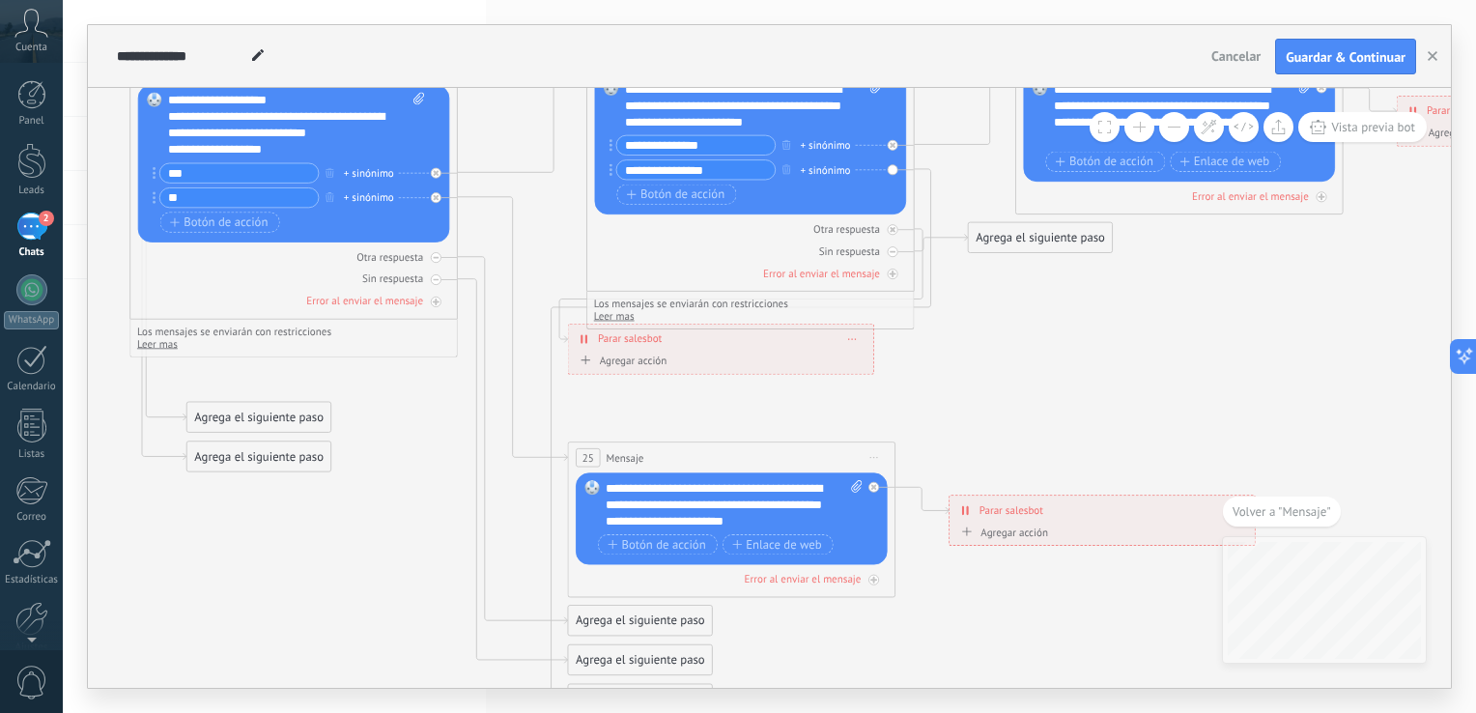
click at [1000, 239] on div "Agrega el siguiente paso" at bounding box center [1041, 238] width 144 height 27
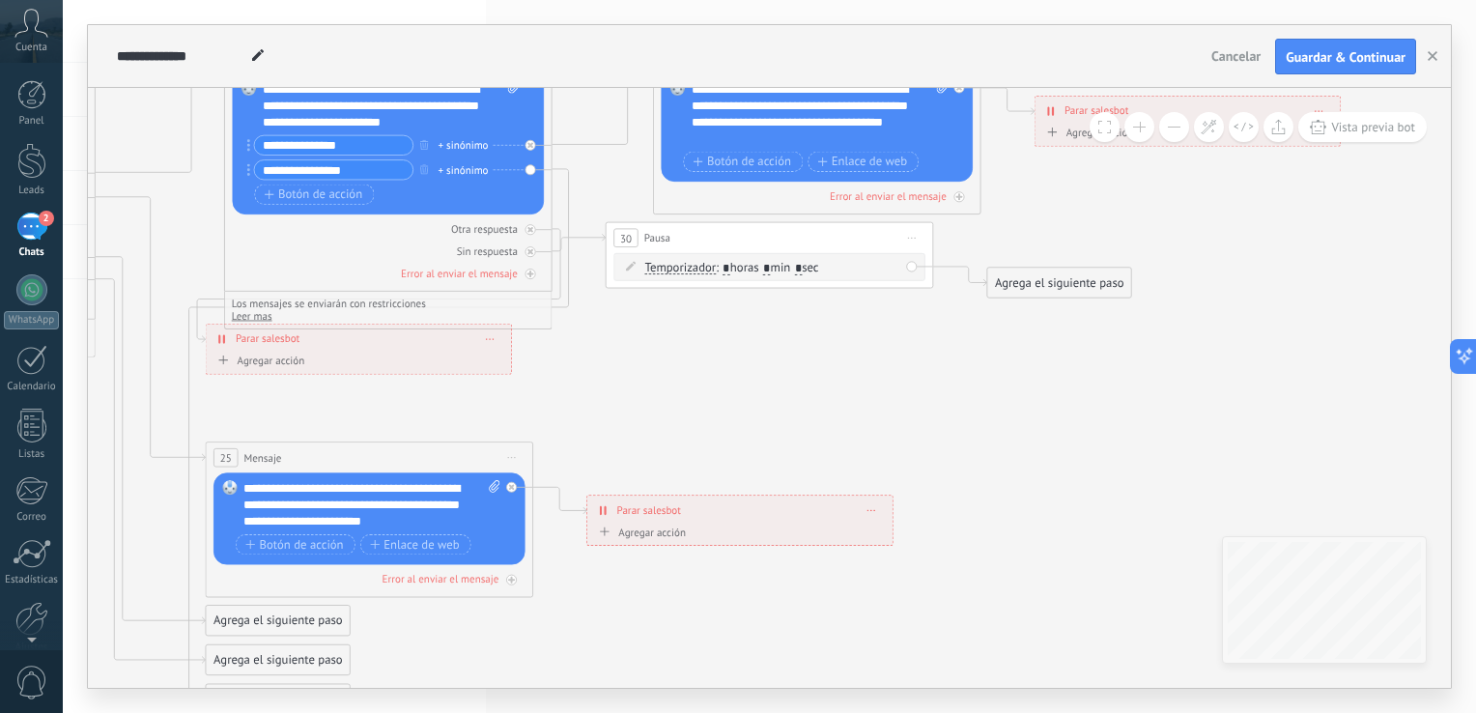
click at [579, 239] on icon at bounding box center [577, 244] width 53 height 16
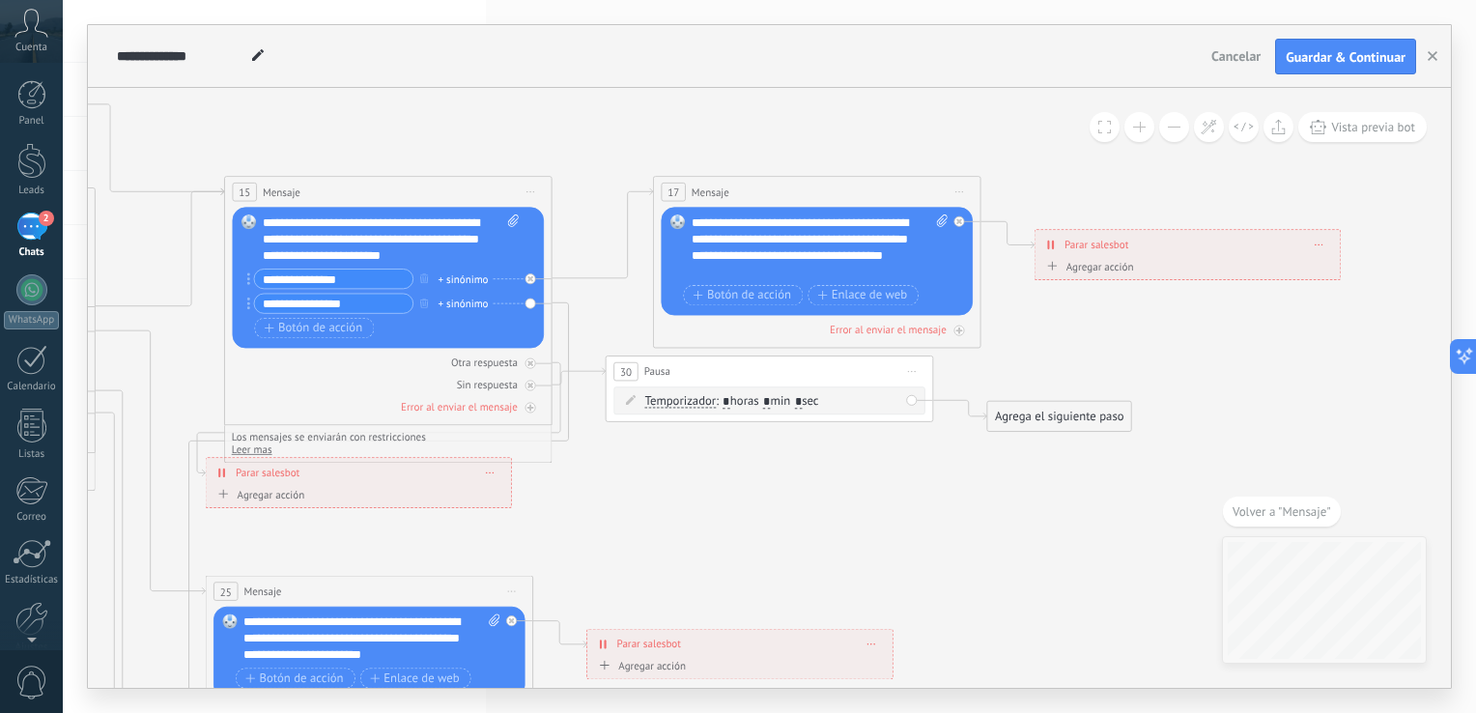
click at [911, 370] on span "Iniciar vista previa aquí Cambiar nombre Duplicar [GEOGRAPHIC_DATA]" at bounding box center [912, 372] width 26 height 24
click at [944, 481] on div "Borrar" at bounding box center [986, 478] width 162 height 28
click at [644, 365] on div "Agrega el siguiente paso" at bounding box center [678, 371] width 144 height 27
click at [906, 377] on span "Iniciar vista previa aquí Cambiar nombre Duplicar [GEOGRAPHIC_DATA]" at bounding box center [912, 372] width 26 height 24
click at [943, 485] on div "Borrar" at bounding box center [986, 478] width 162 height 28
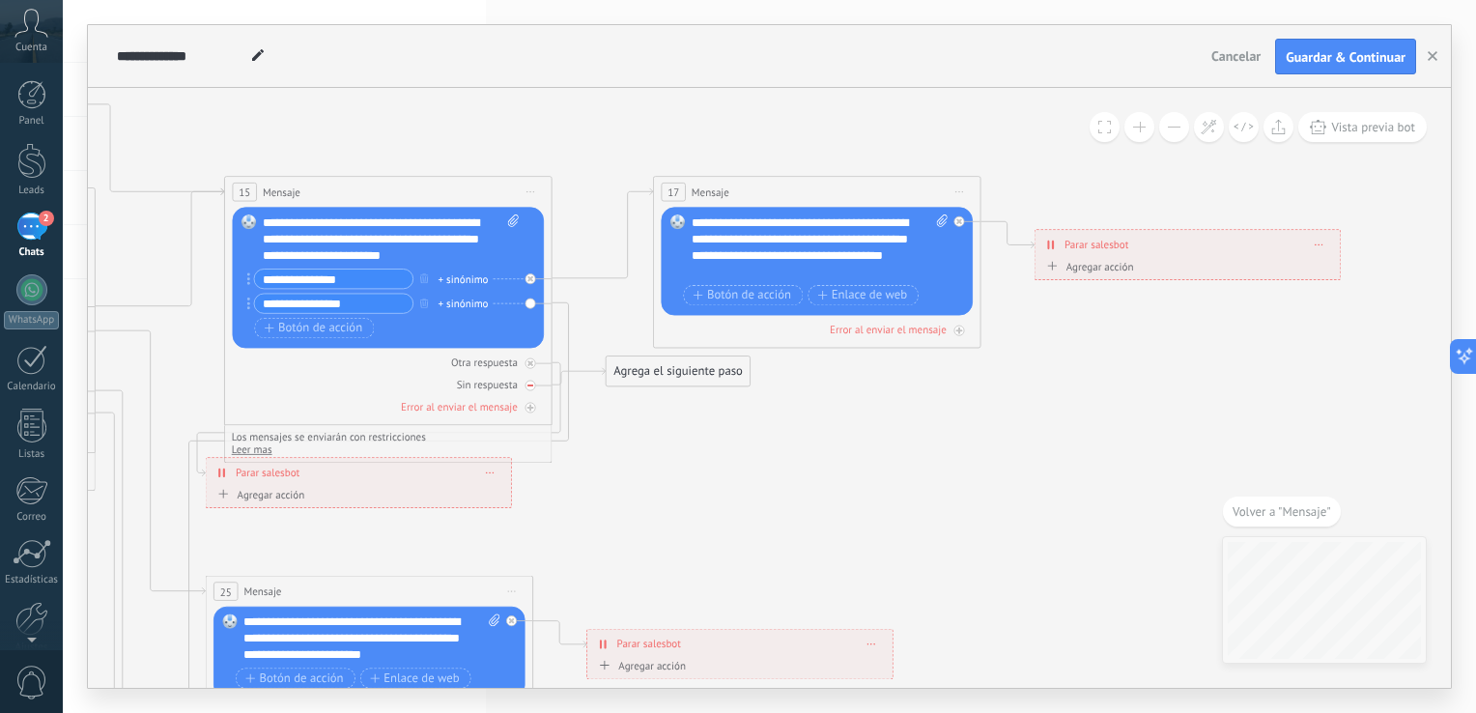
click at [544, 383] on div "Sin respuesta" at bounding box center [389, 385] width 312 height 15
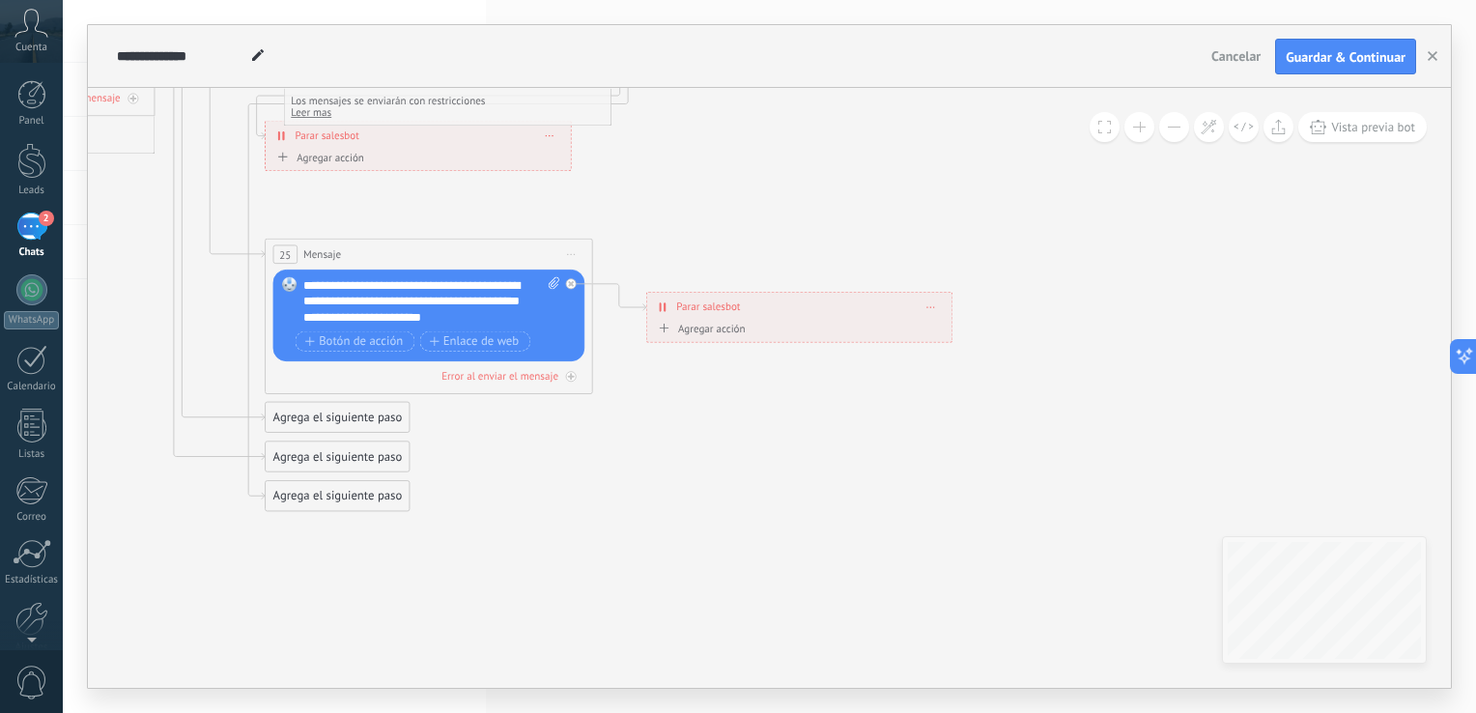
drag, startPoint x: 662, startPoint y: 469, endPoint x: 722, endPoint y: 129, distance: 345.2
drag, startPoint x: 77, startPoint y: 476, endPoint x: 216, endPoint y: 627, distance: 205.0
click at [216, 627] on div "**********" at bounding box center [769, 356] width 1413 height 713
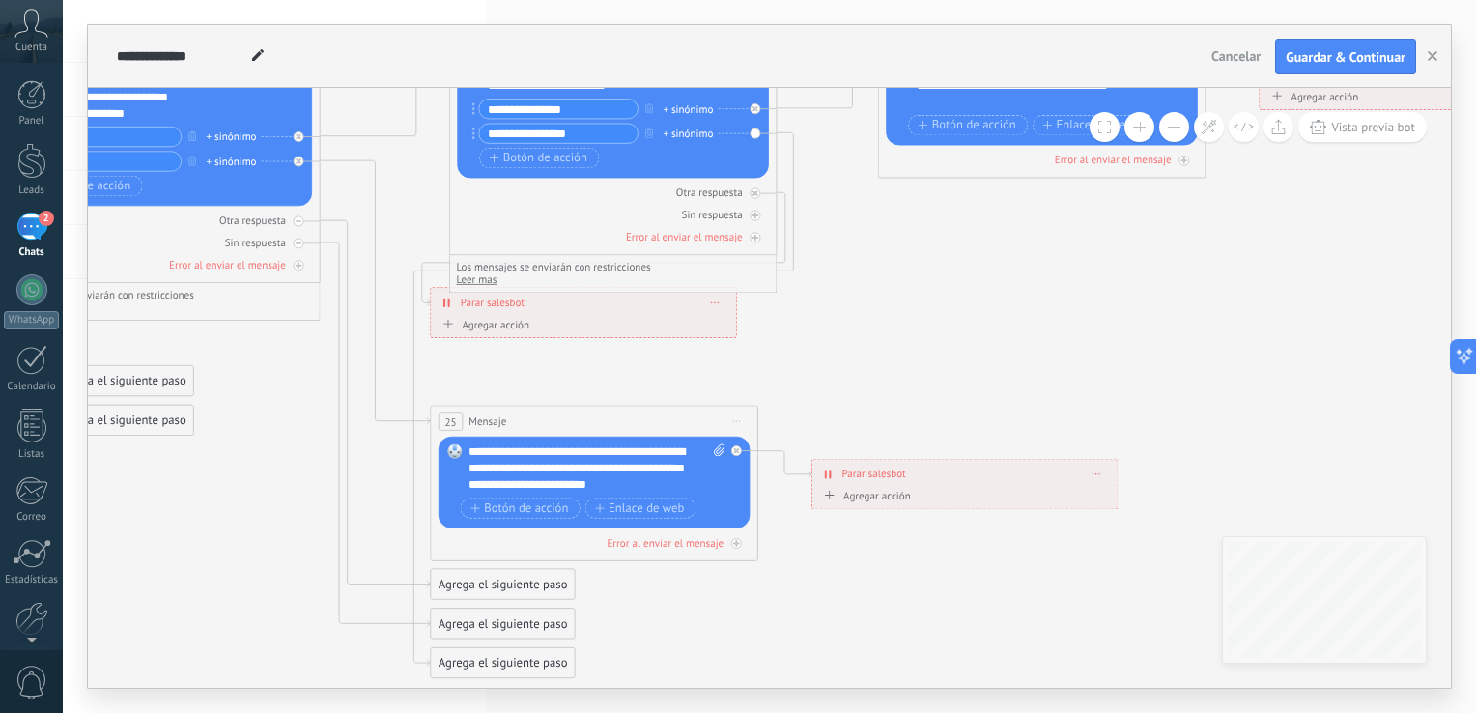
drag, startPoint x: 155, startPoint y: 526, endPoint x: 321, endPoint y: 685, distance: 229.5
click at [321, 685] on icon at bounding box center [139, 175] width 3673 height 1825
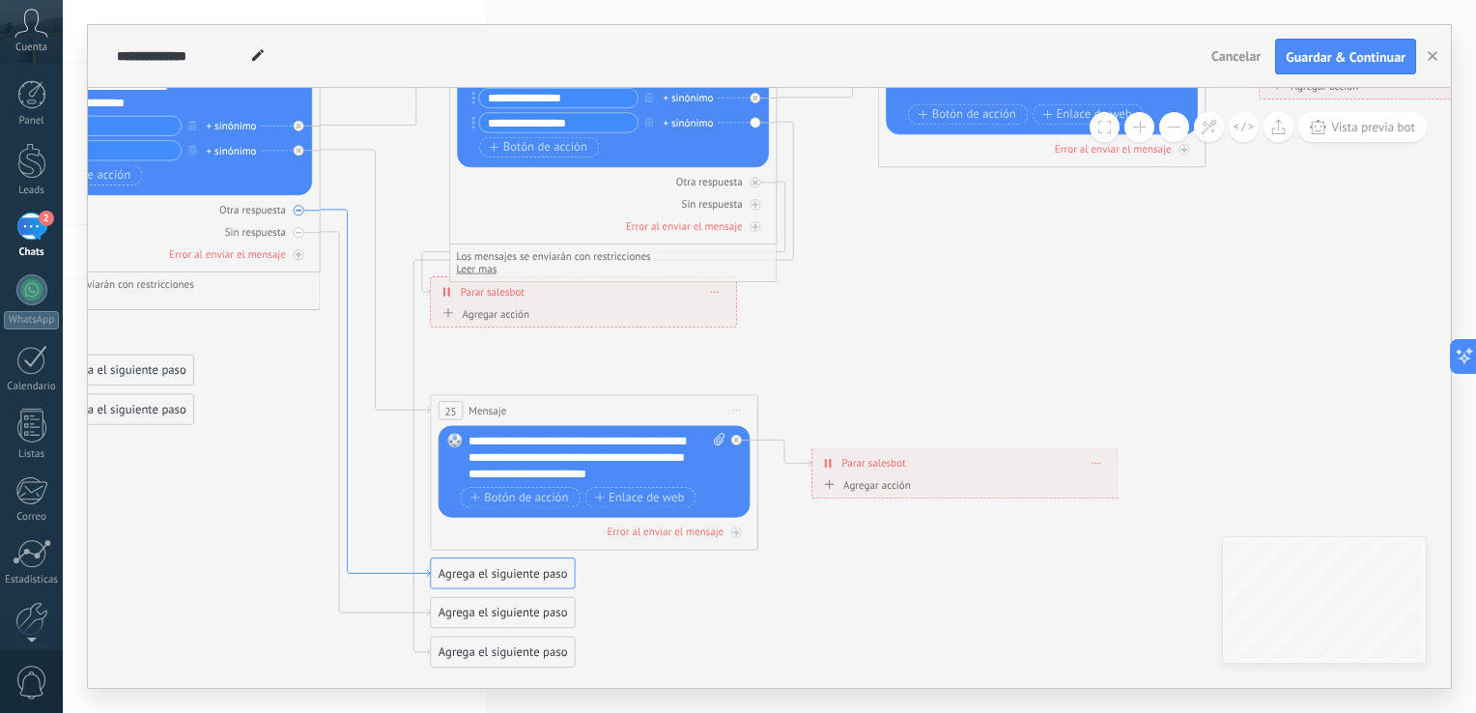
click at [413, 574] on icon at bounding box center [376, 393] width 110 height 367
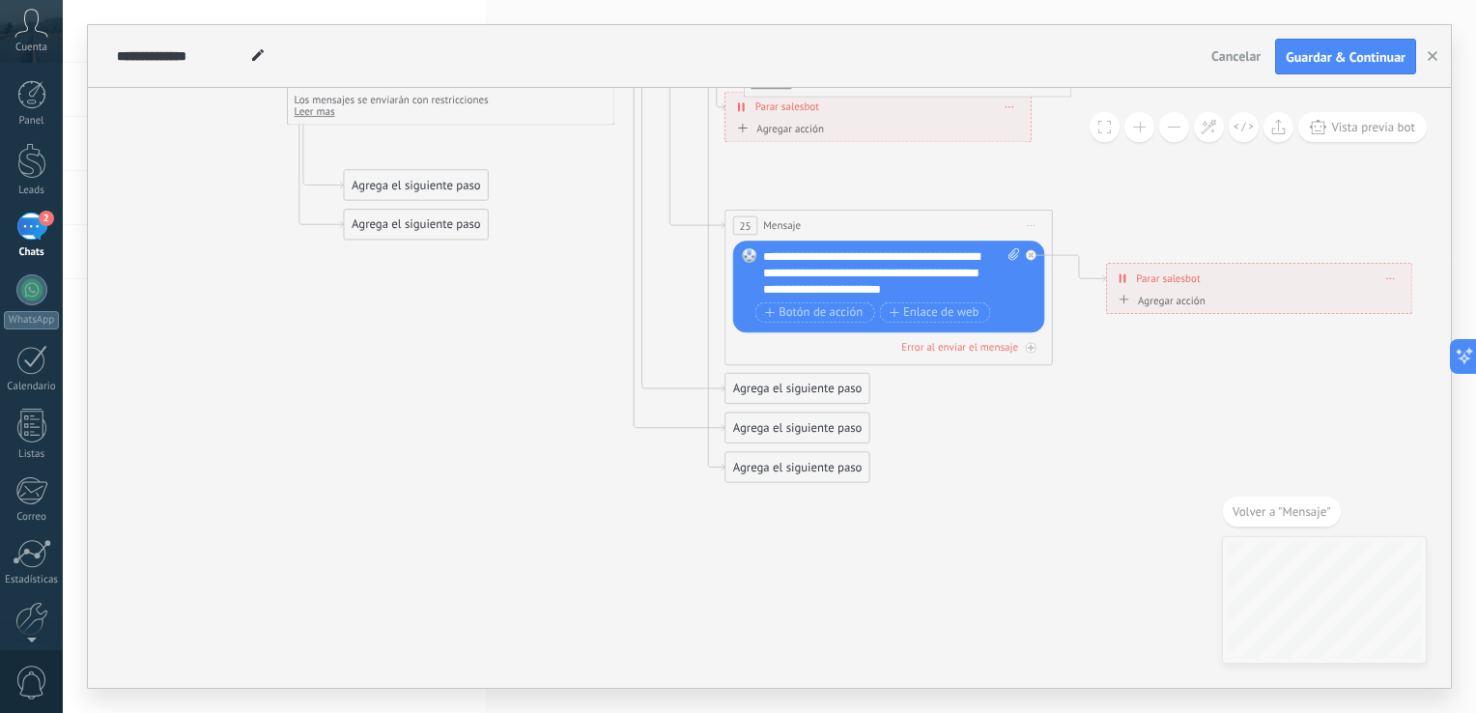
click at [748, 392] on div "Agrega el siguiente paso" at bounding box center [797, 389] width 144 height 27
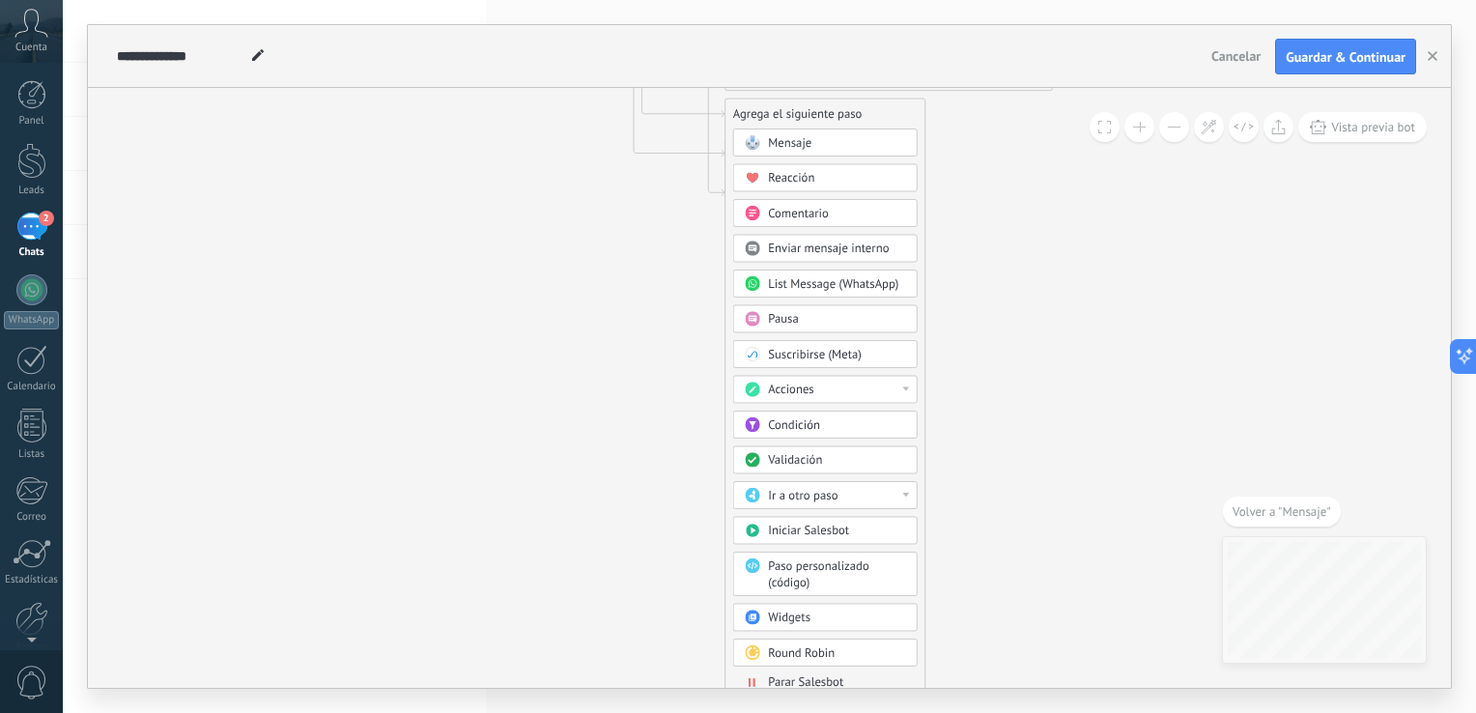
click at [822, 684] on span "Parar Salesbot" at bounding box center [805, 682] width 75 height 15
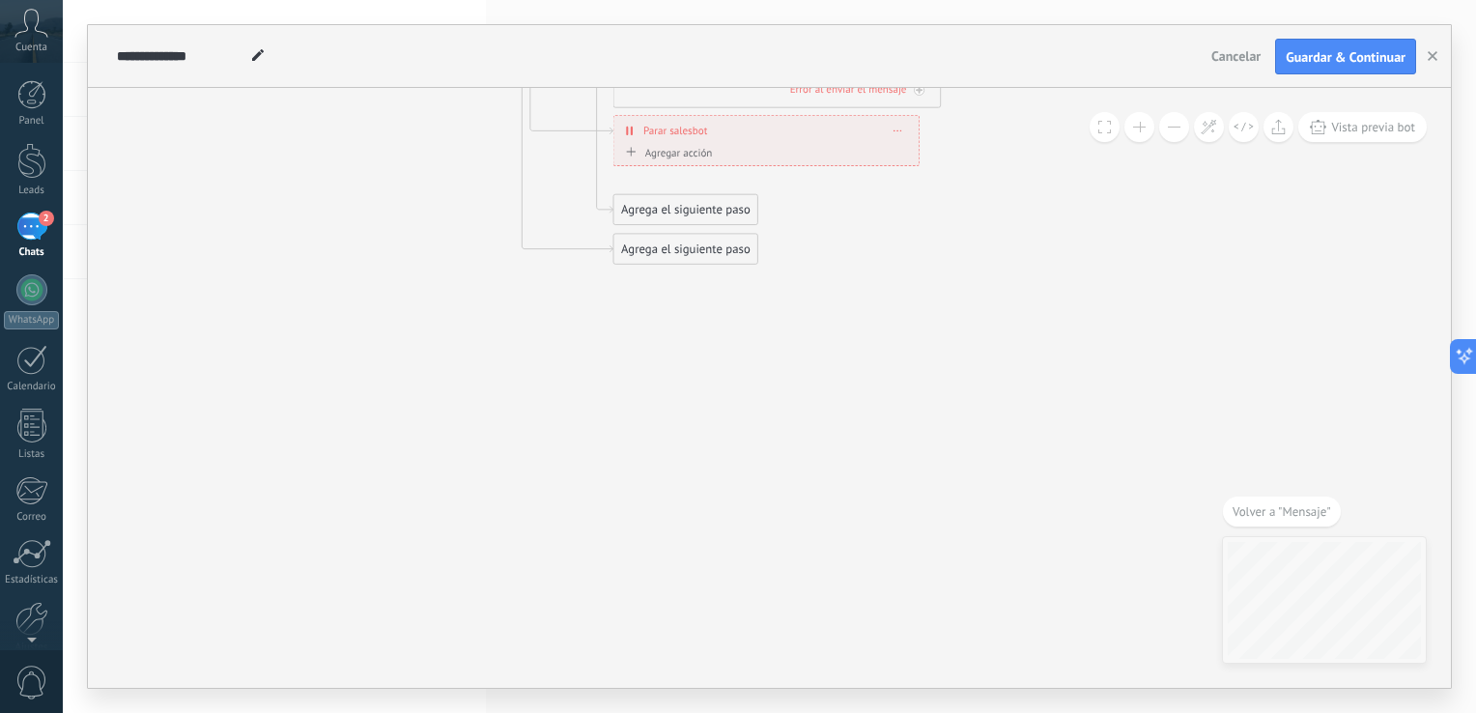
drag, startPoint x: 869, startPoint y: 417, endPoint x: 859, endPoint y: 586, distance: 169.3
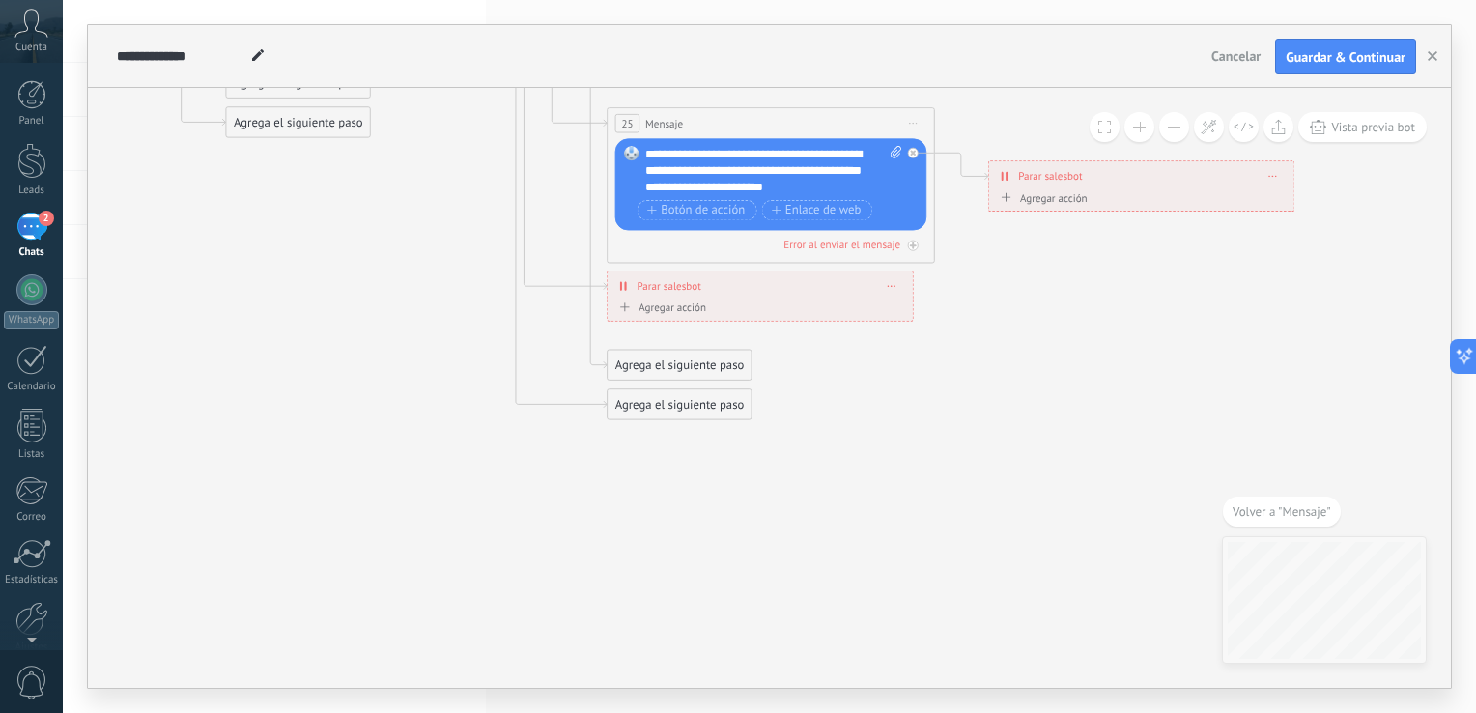
click at [728, 361] on div "Agrega el siguiente paso" at bounding box center [679, 365] width 144 height 27
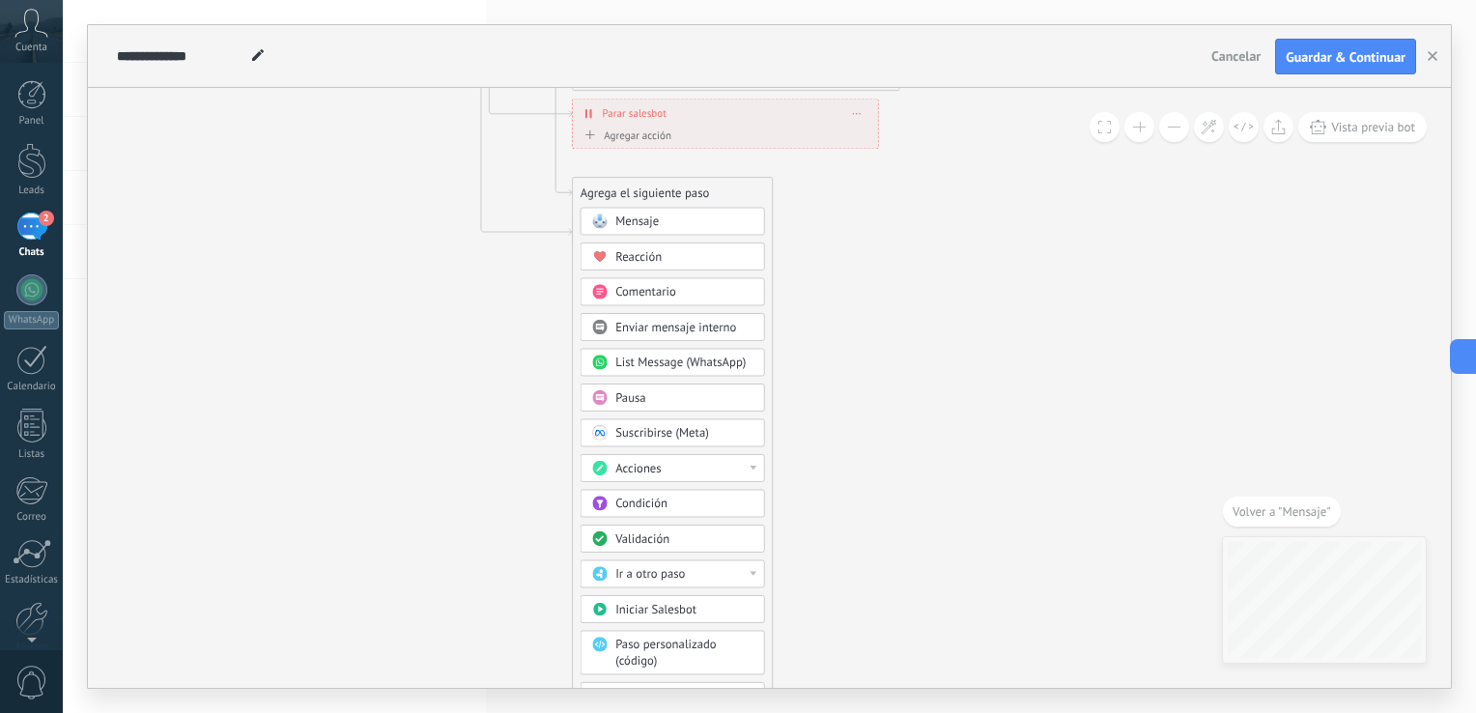
drag, startPoint x: 949, startPoint y: 528, endPoint x: 912, endPoint y: 271, distance: 259.6
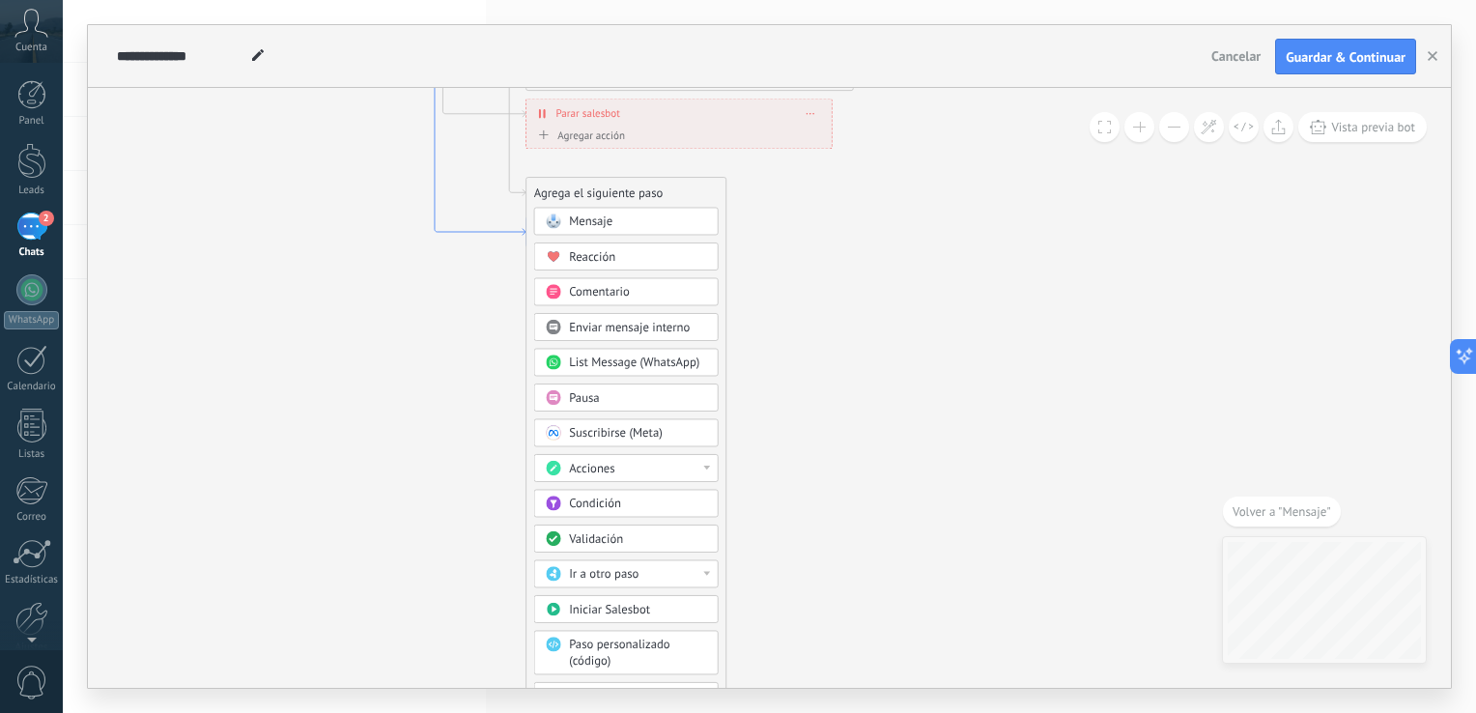
drag, startPoint x: 498, startPoint y: 556, endPoint x: 452, endPoint y: 216, distance: 343.1
drag, startPoint x: 990, startPoint y: 461, endPoint x: 991, endPoint y: 229, distance: 231.8
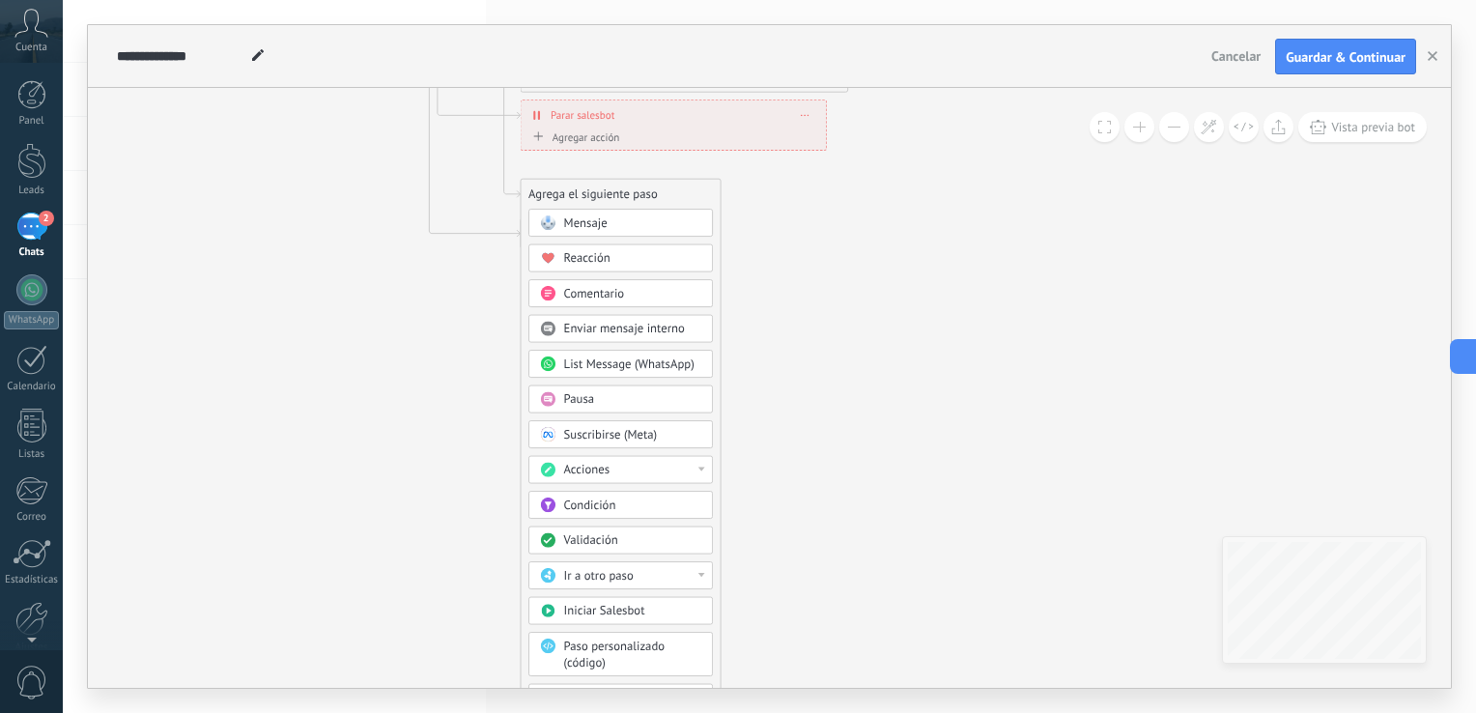
click at [603, 193] on div "Agrega el siguiente paso" at bounding box center [620, 195] width 199 height 27
click at [685, 192] on div "Agrega el siguiente paso" at bounding box center [620, 195] width 199 height 27
click at [618, 196] on div "Agrega el siguiente paso" at bounding box center [620, 195] width 199 height 27
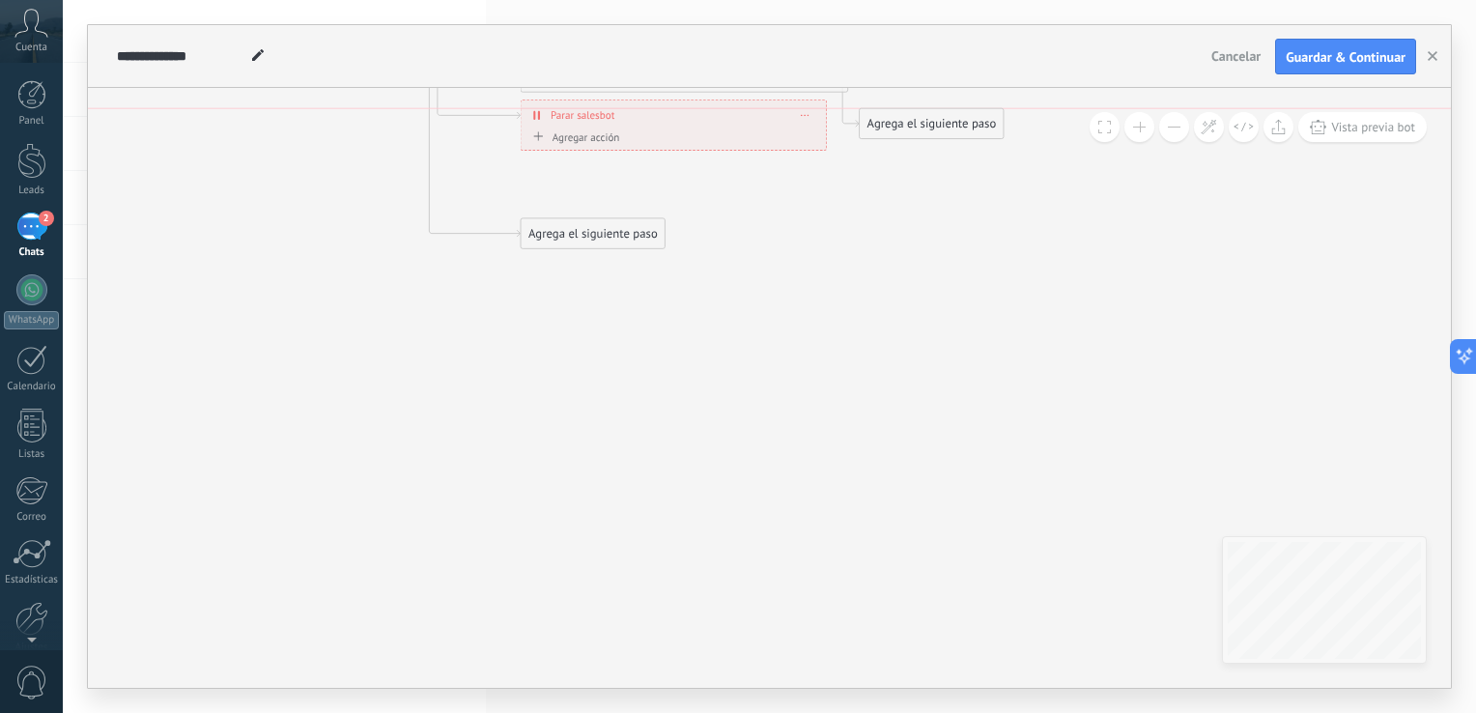
drag, startPoint x: 582, startPoint y: 195, endPoint x: 921, endPoint y: 122, distance: 346.8
click at [921, 122] on div "Agrega el siguiente paso" at bounding box center [931, 124] width 144 height 27
click at [918, 131] on div "Agrega el siguiente paso" at bounding box center [931, 124] width 144 height 27
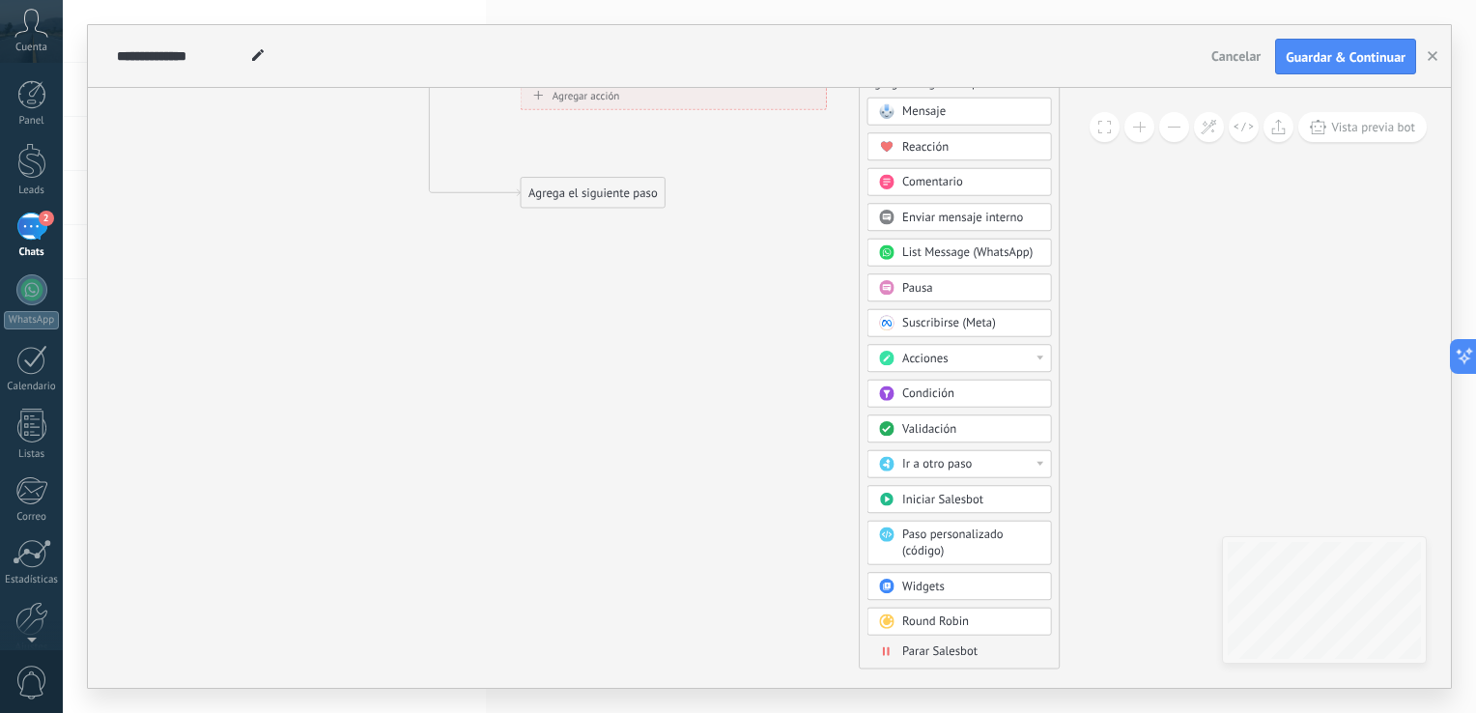
click at [949, 645] on span "Parar Salesbot" at bounding box center [939, 651] width 75 height 15
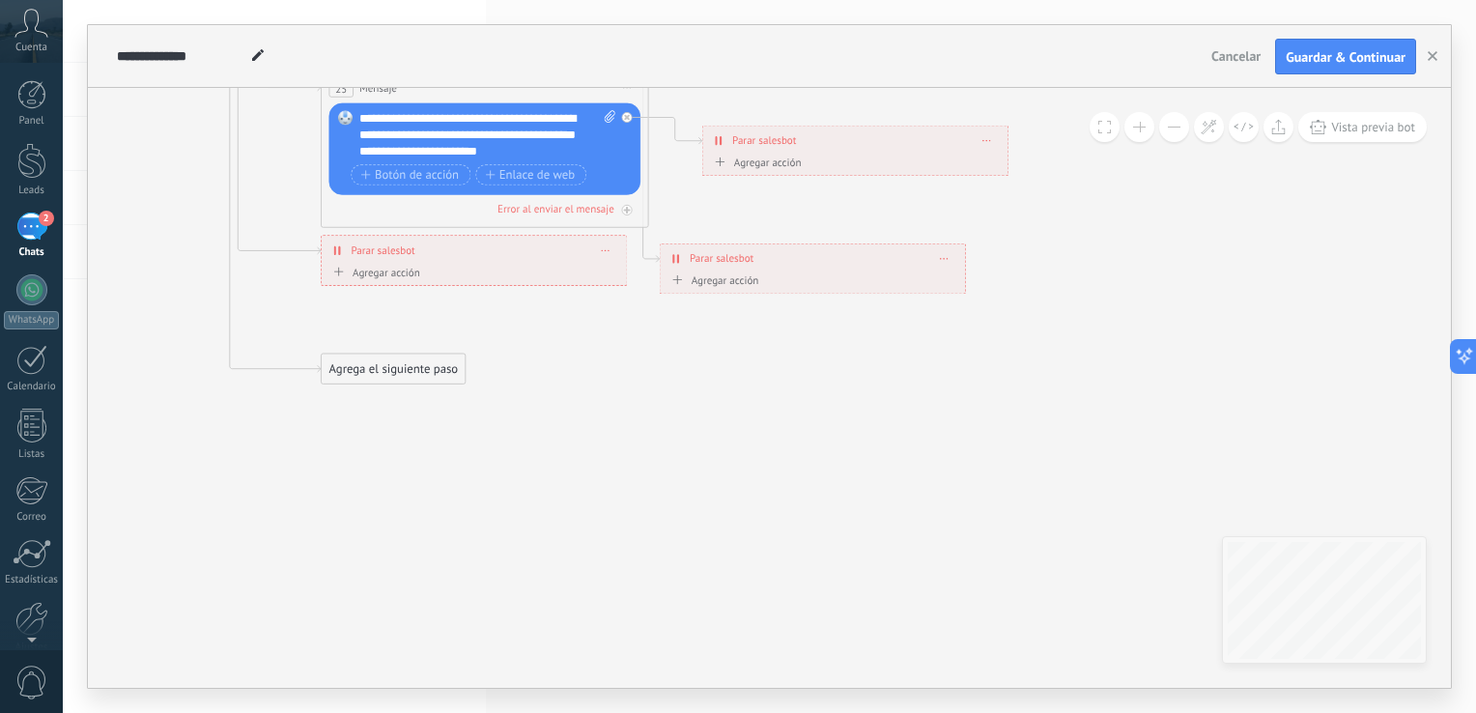
drag, startPoint x: 496, startPoint y: 363, endPoint x: 545, endPoint y: 566, distance: 208.5
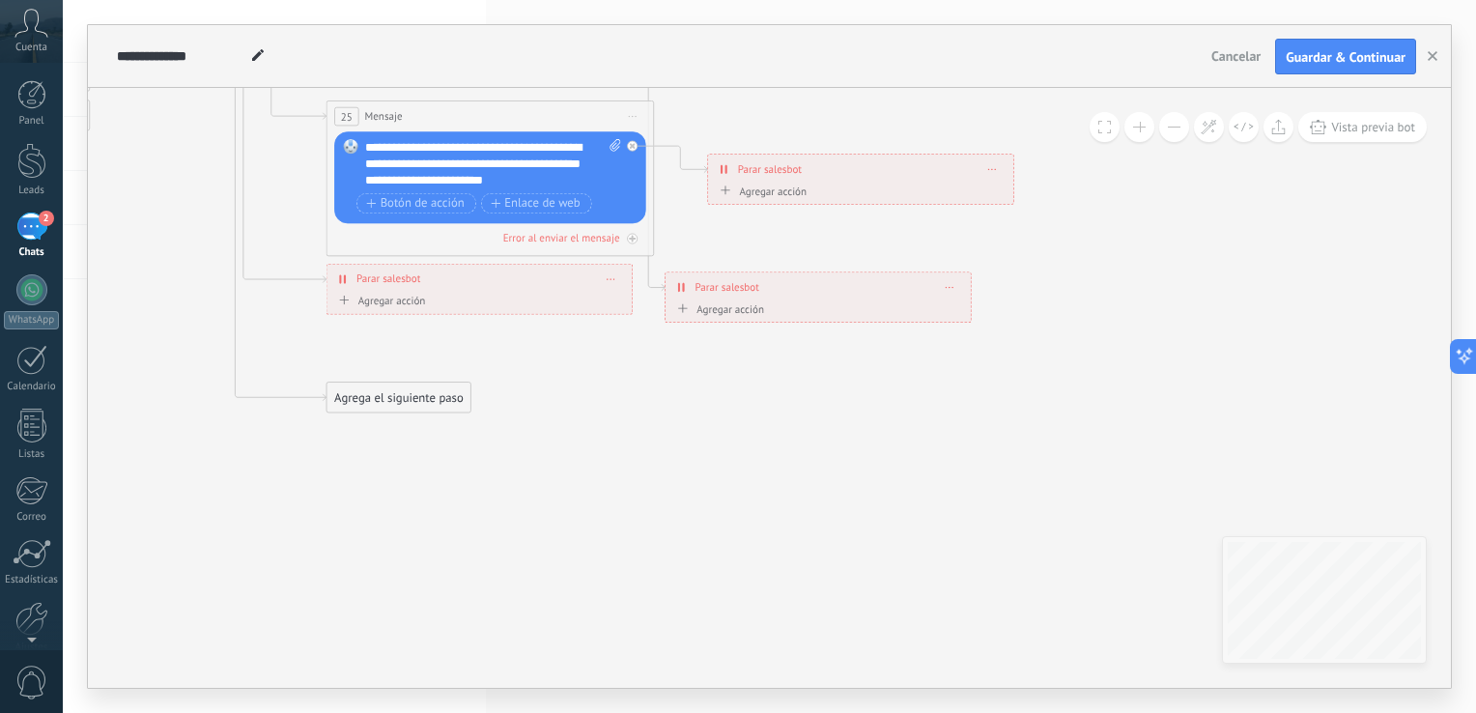
click at [409, 397] on div "Agrega el siguiente paso" at bounding box center [398, 397] width 144 height 27
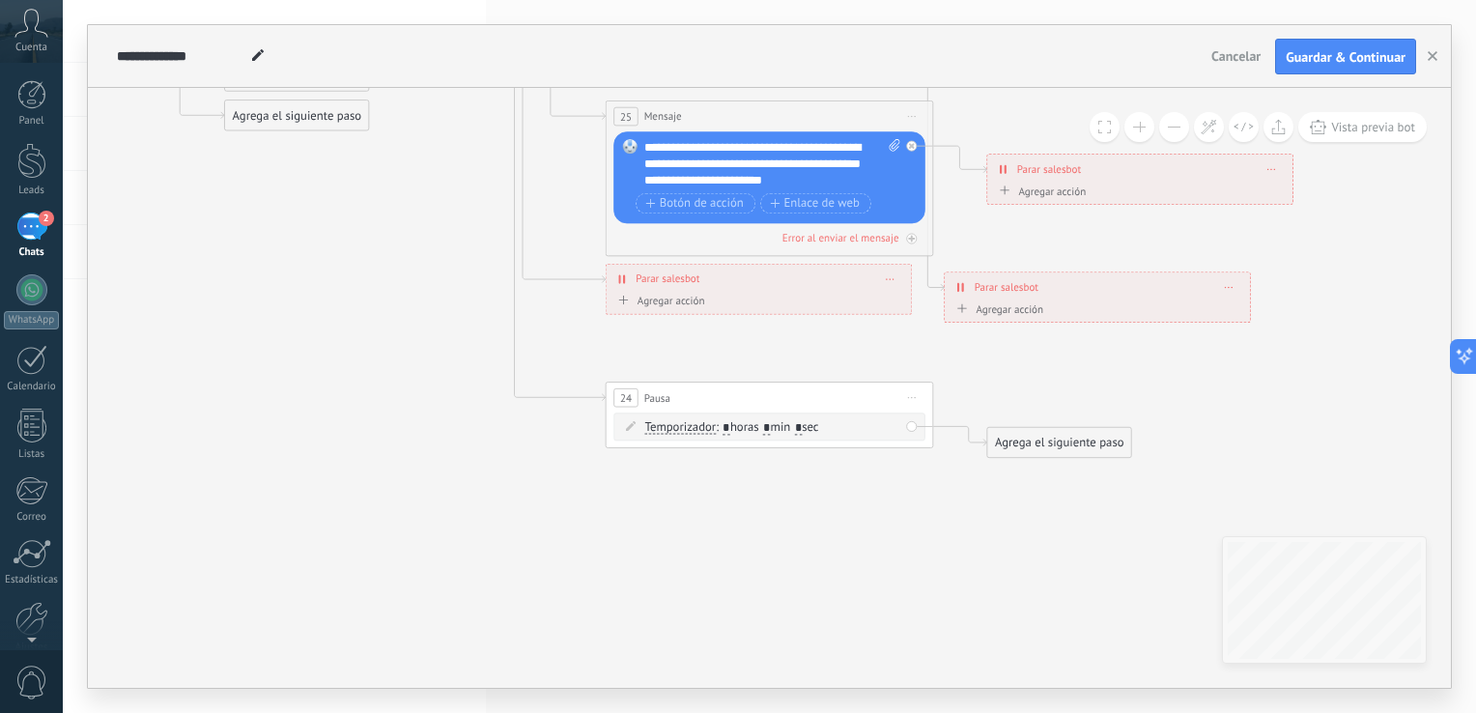
drag, startPoint x: 909, startPoint y: 396, endPoint x: 905, endPoint y: 477, distance: 81.2
click at [908, 397] on span "Iniciar vista previa aquí Cambiar nombre Duplicar [GEOGRAPHIC_DATA]" at bounding box center [912, 398] width 26 height 24
click at [936, 504] on div "Borrar" at bounding box center [986, 505] width 162 height 28
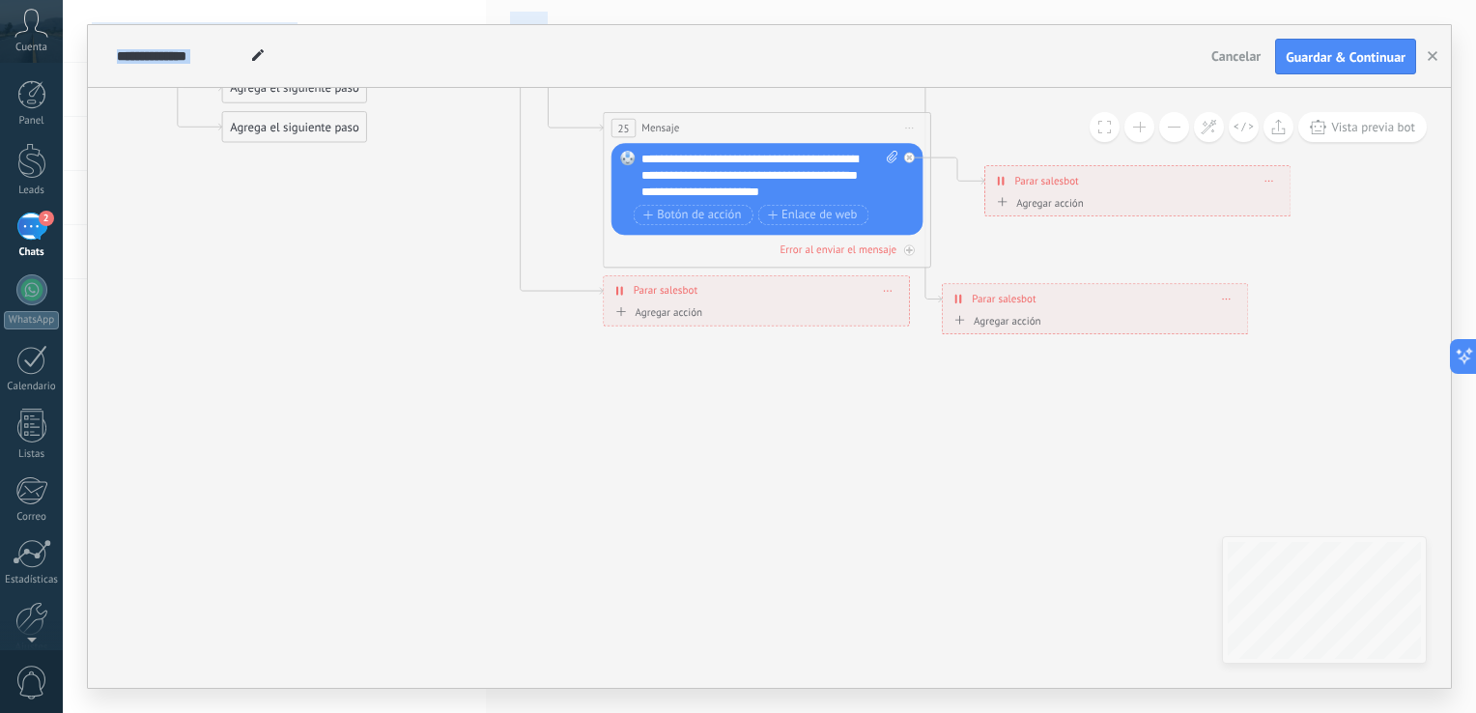
drag, startPoint x: 606, startPoint y: 516, endPoint x: 591, endPoint y: 762, distance: 246.7
click at [591, 712] on html ".abccls-1,.abccls-2{fill-rule:evenodd}.abccls-2{fill:#fff} .abfcls-1{fill:none}…" at bounding box center [738, 356] width 1476 height 713
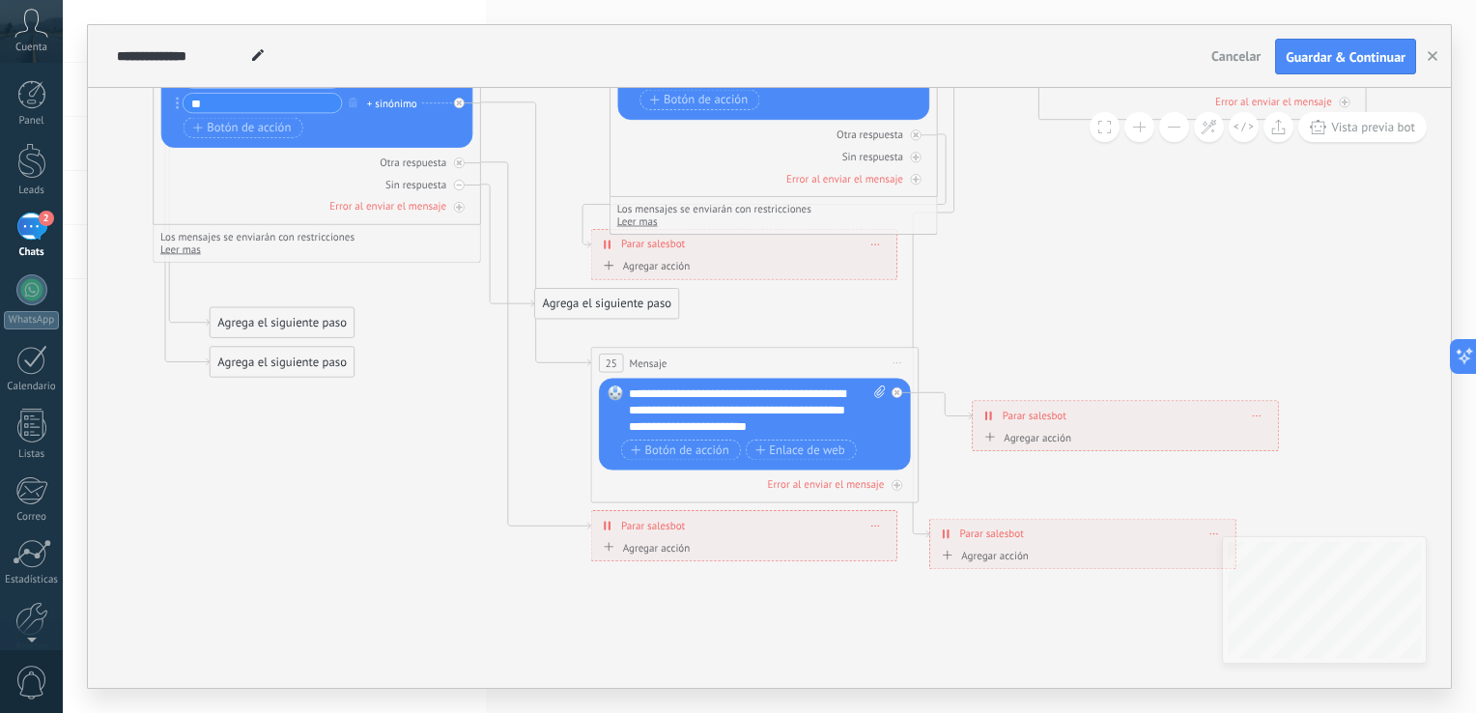
drag, startPoint x: 422, startPoint y: 485, endPoint x: 425, endPoint y: 521, distance: 35.8
click at [425, 521] on icon at bounding box center [300, 91] width 3673 height 1775
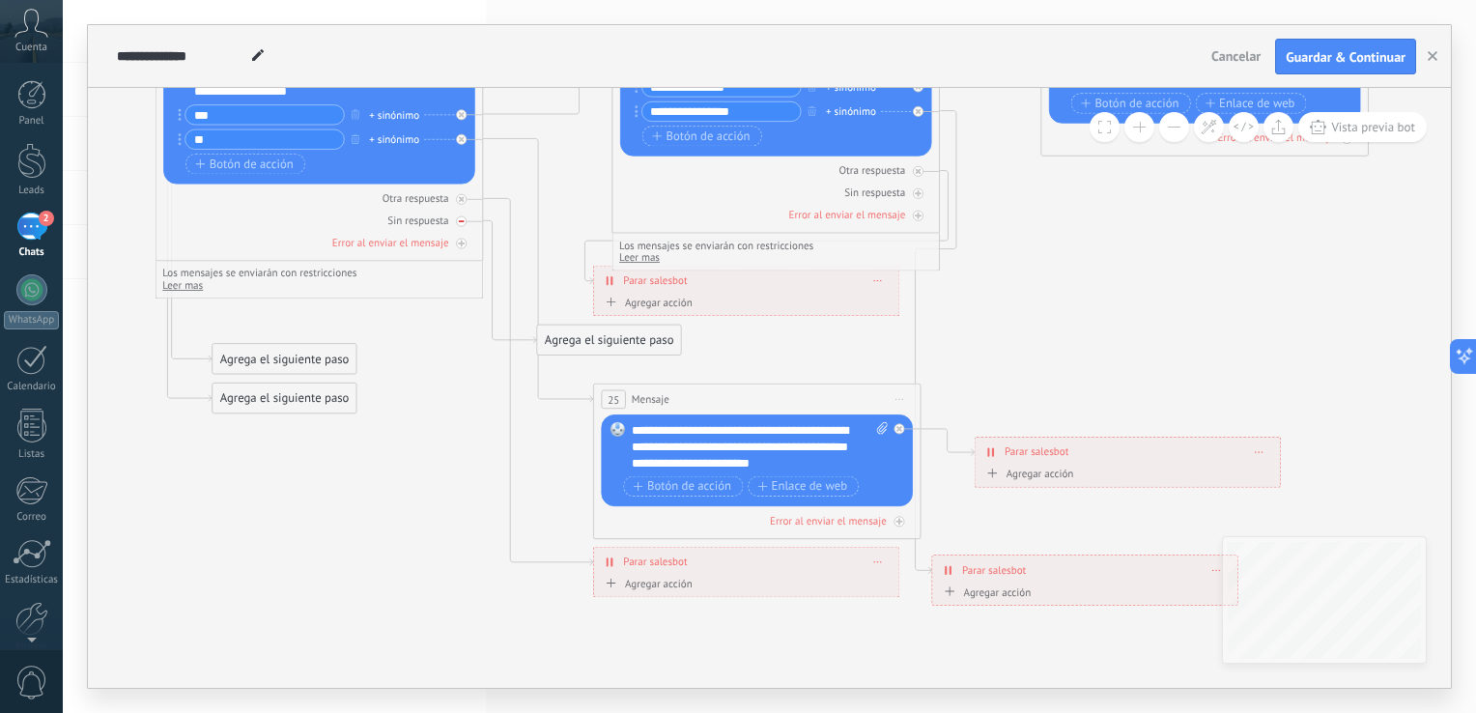
click at [464, 219] on div at bounding box center [461, 221] width 11 height 11
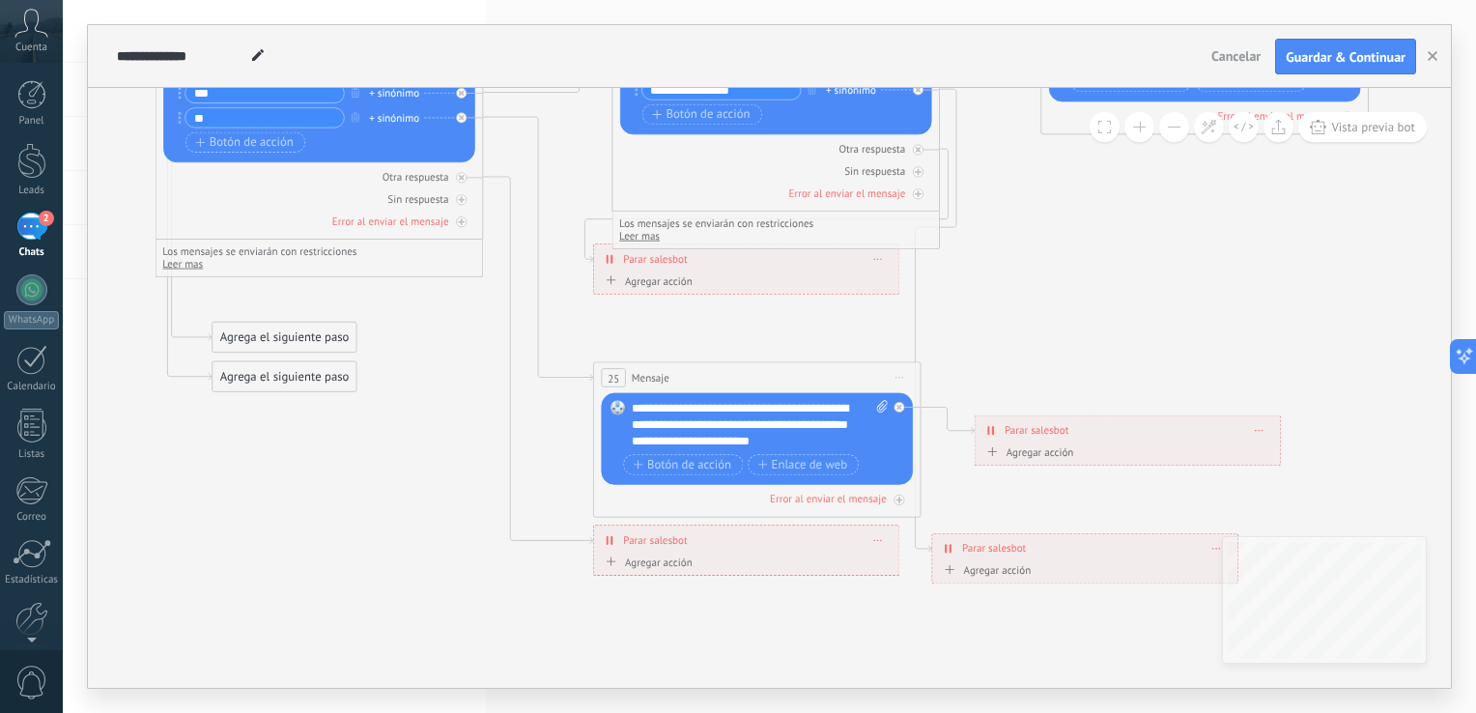
drag, startPoint x: 464, startPoint y: 513, endPoint x: 464, endPoint y: 492, distance: 21.2
click at [464, 492] on icon at bounding box center [302, 107] width 3673 height 1775
click at [464, 217] on div at bounding box center [461, 222] width 11 height 11
click at [602, 321] on div "Agrega el siguiente paso" at bounding box center [609, 318] width 144 height 27
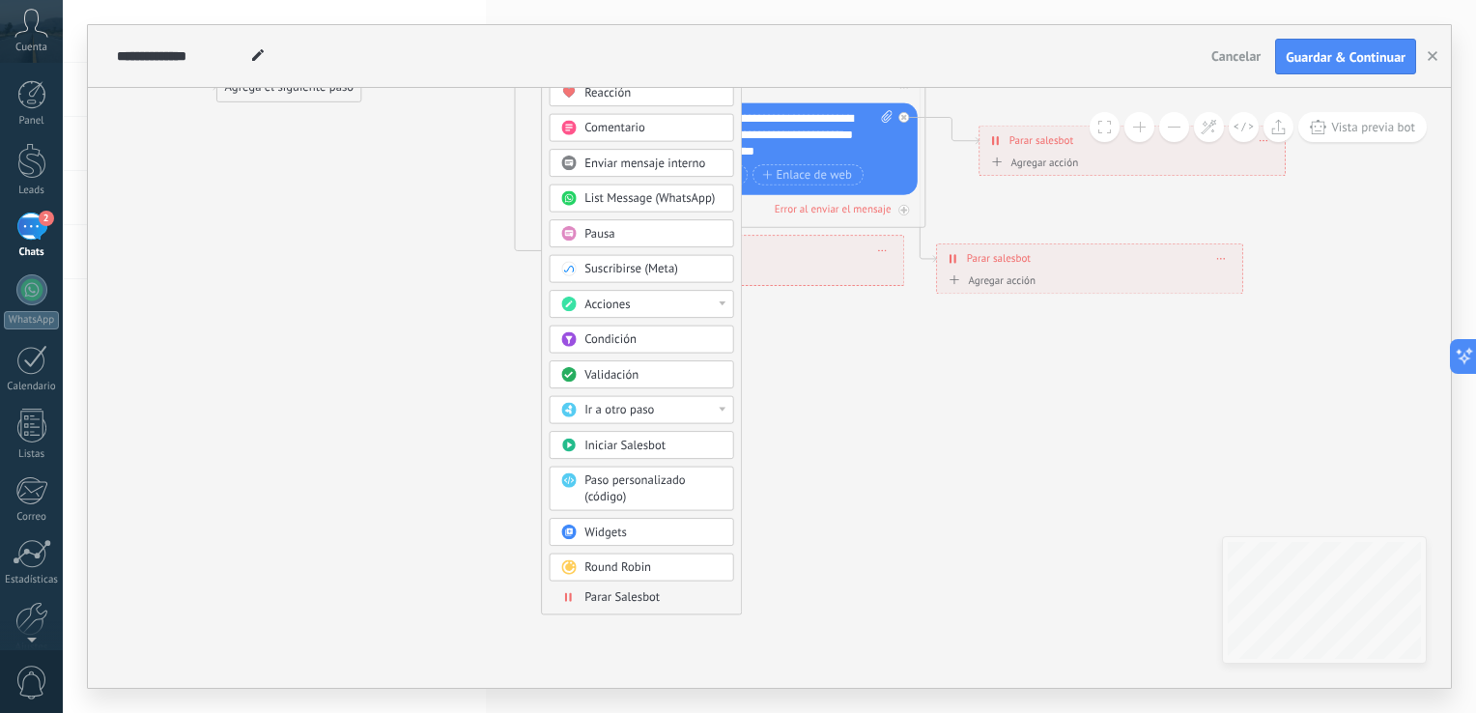
drag, startPoint x: 444, startPoint y: 604, endPoint x: 449, endPoint y: 314, distance: 289.7
drag, startPoint x: 686, startPoint y: 589, endPoint x: 641, endPoint y: 613, distance: 50.6
click at [686, 589] on div "Parar Salesbot" at bounding box center [653, 597] width 138 height 16
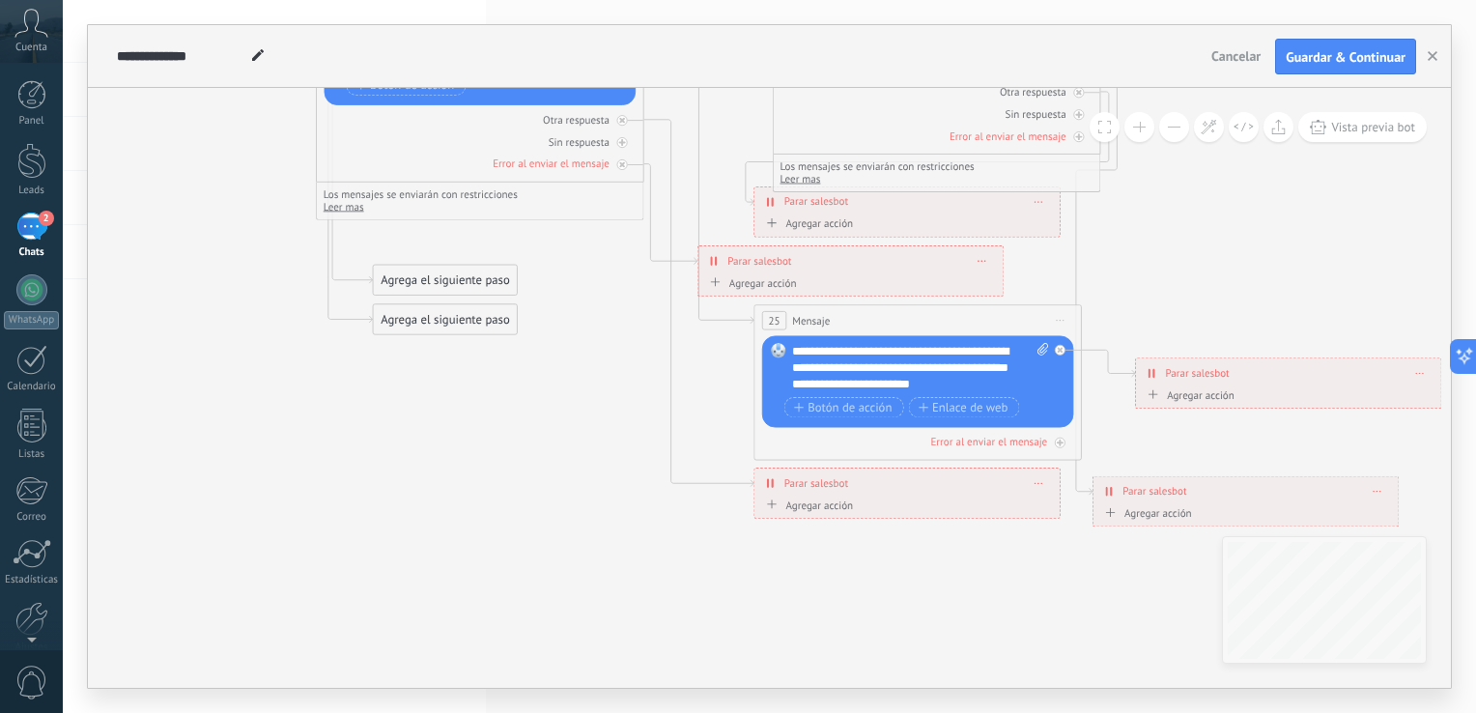
drag, startPoint x: 484, startPoint y: 467, endPoint x: 609, endPoint y: 762, distance: 320.2
click at [609, 712] on html ".abccls-1,.abccls-2{fill-rule:evenodd}.abccls-2{fill:#fff} .abfcls-1{fill:none}…" at bounding box center [738, 356] width 1476 height 713
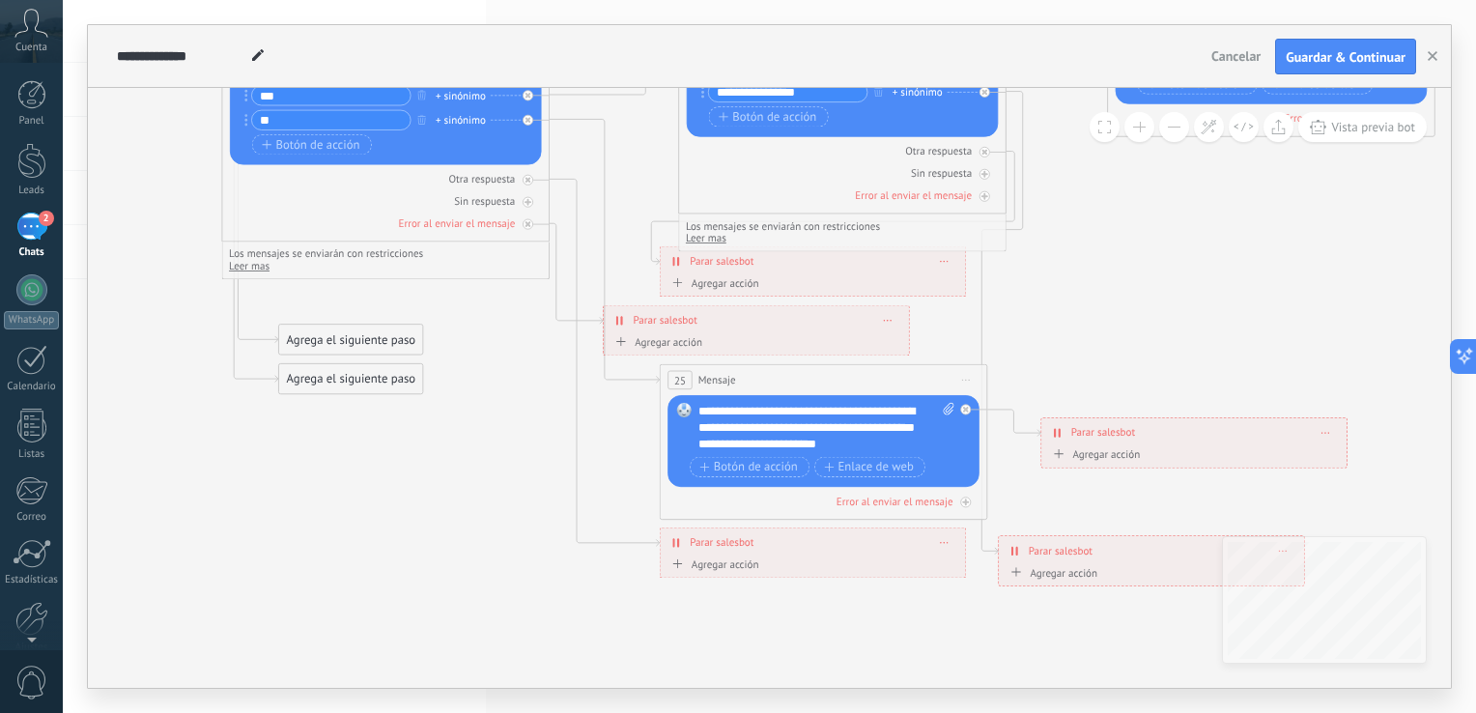
drag, startPoint x: 492, startPoint y: 560, endPoint x: 352, endPoint y: 554, distance: 139.2
click at [352, 554] on icon at bounding box center [368, 109] width 3673 height 1775
click at [352, 337] on div "Agrega el siguiente paso" at bounding box center [351, 339] width 144 height 27
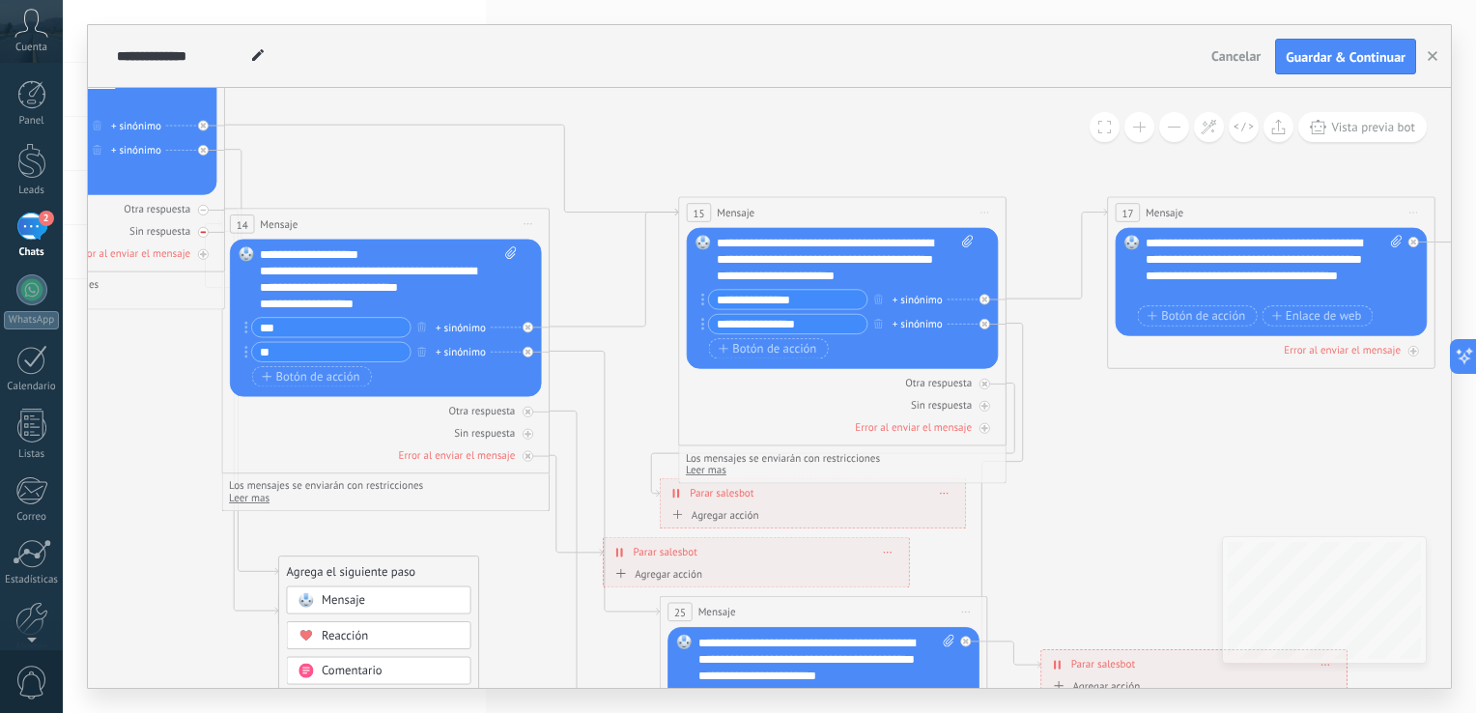
click at [523, 430] on icon at bounding box center [527, 434] width 8 height 8
click at [339, 566] on div "Agrega el siguiente paso" at bounding box center [351, 571] width 144 height 27
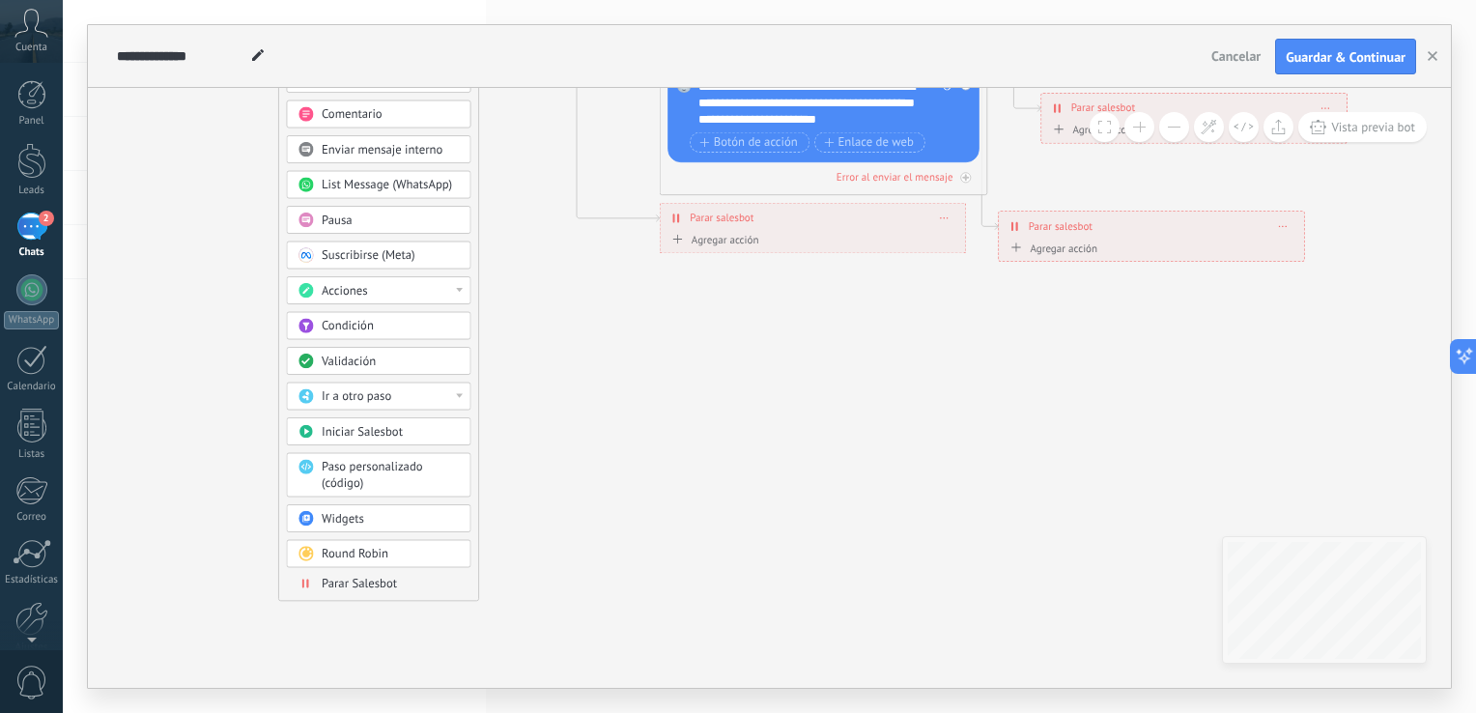
click at [374, 582] on span "Parar Salesbot" at bounding box center [359, 583] width 75 height 15
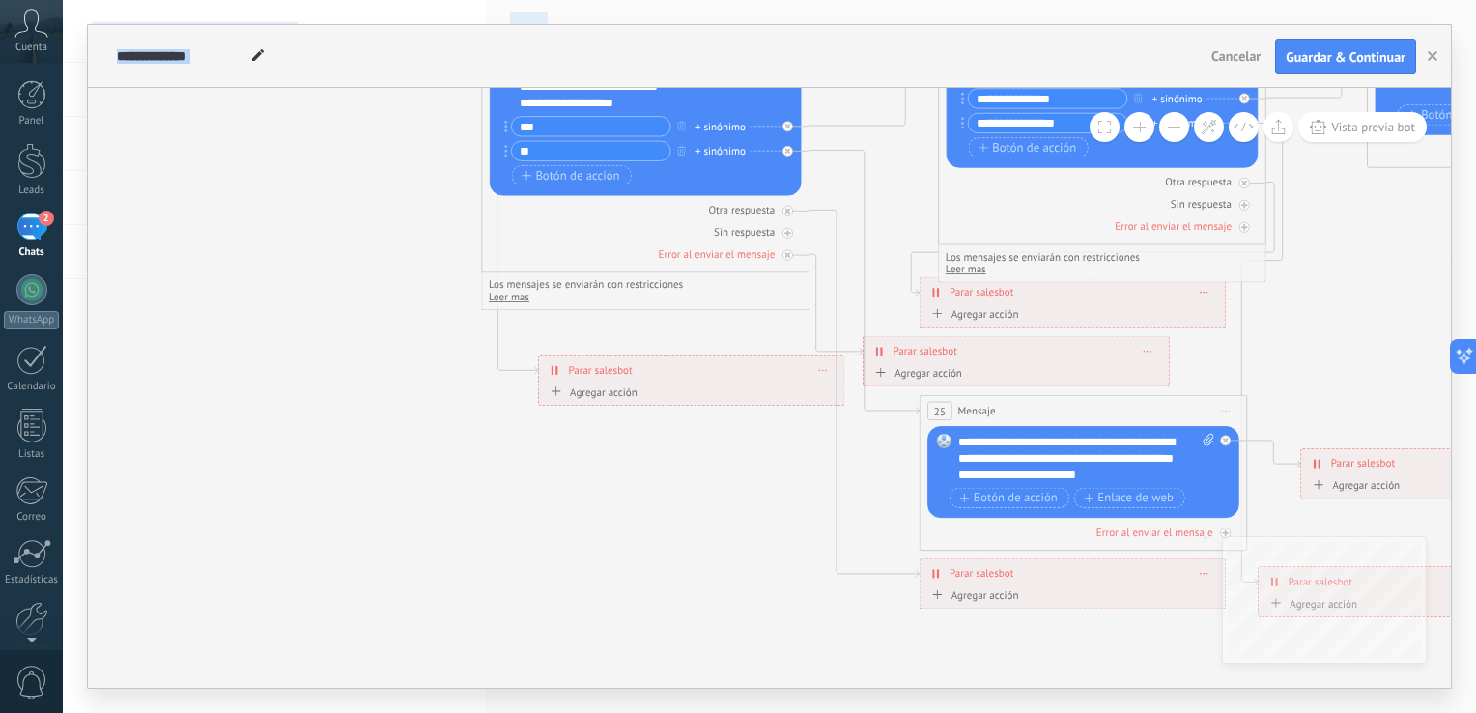
drag, startPoint x: 872, startPoint y: 407, endPoint x: 775, endPoint y: 762, distance: 368.3
click at [775, 712] on html ".abccls-1,.abccls-2{fill-rule:evenodd}.abccls-2{fill:#fff} .abfcls-1{fill:none}…" at bounding box center [738, 356] width 1476 height 713
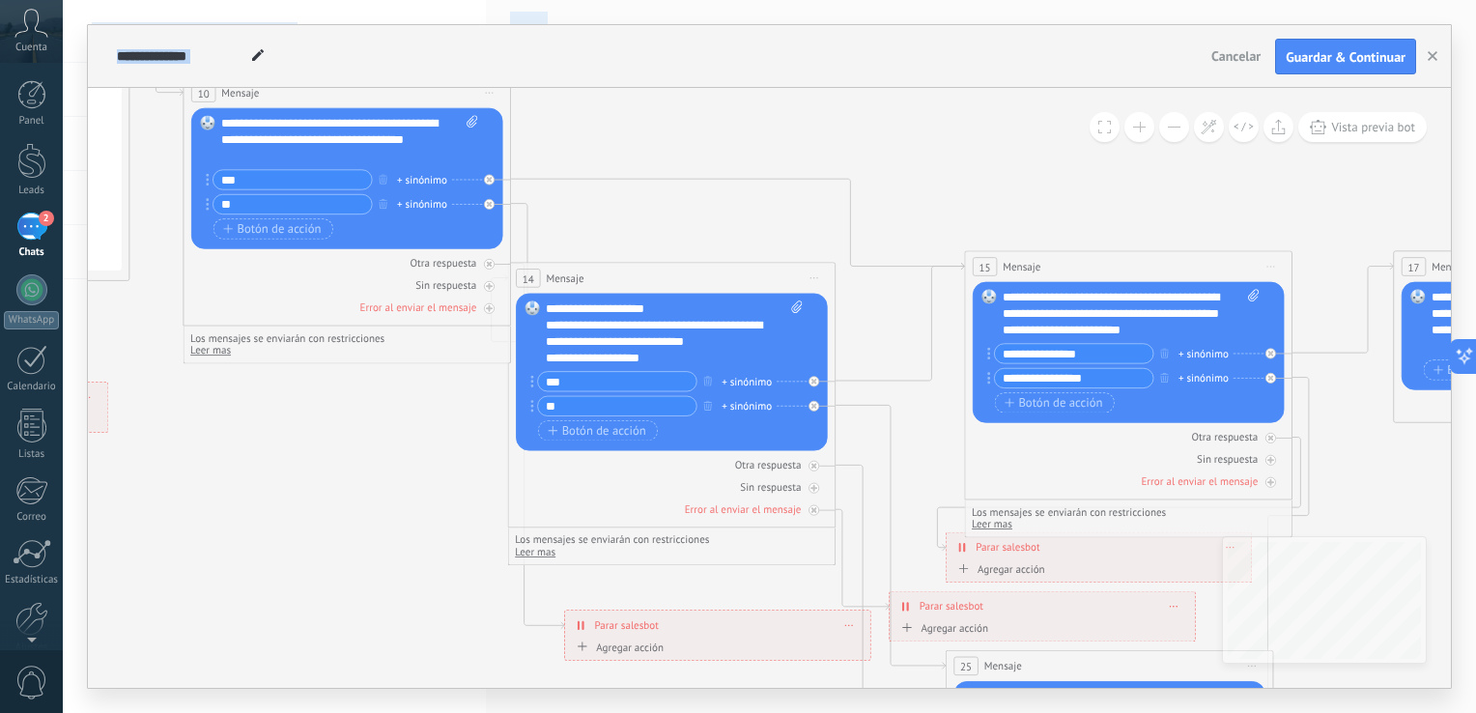
drag, startPoint x: 568, startPoint y: 467, endPoint x: 629, endPoint y: 724, distance: 264.0
click at [629, 712] on html ".abccls-1,.abccls-2{fill-rule:evenodd}.abccls-2{fill:#fff} .abfcls-1{fill:none}…" at bounding box center [738, 356] width 1476 height 713
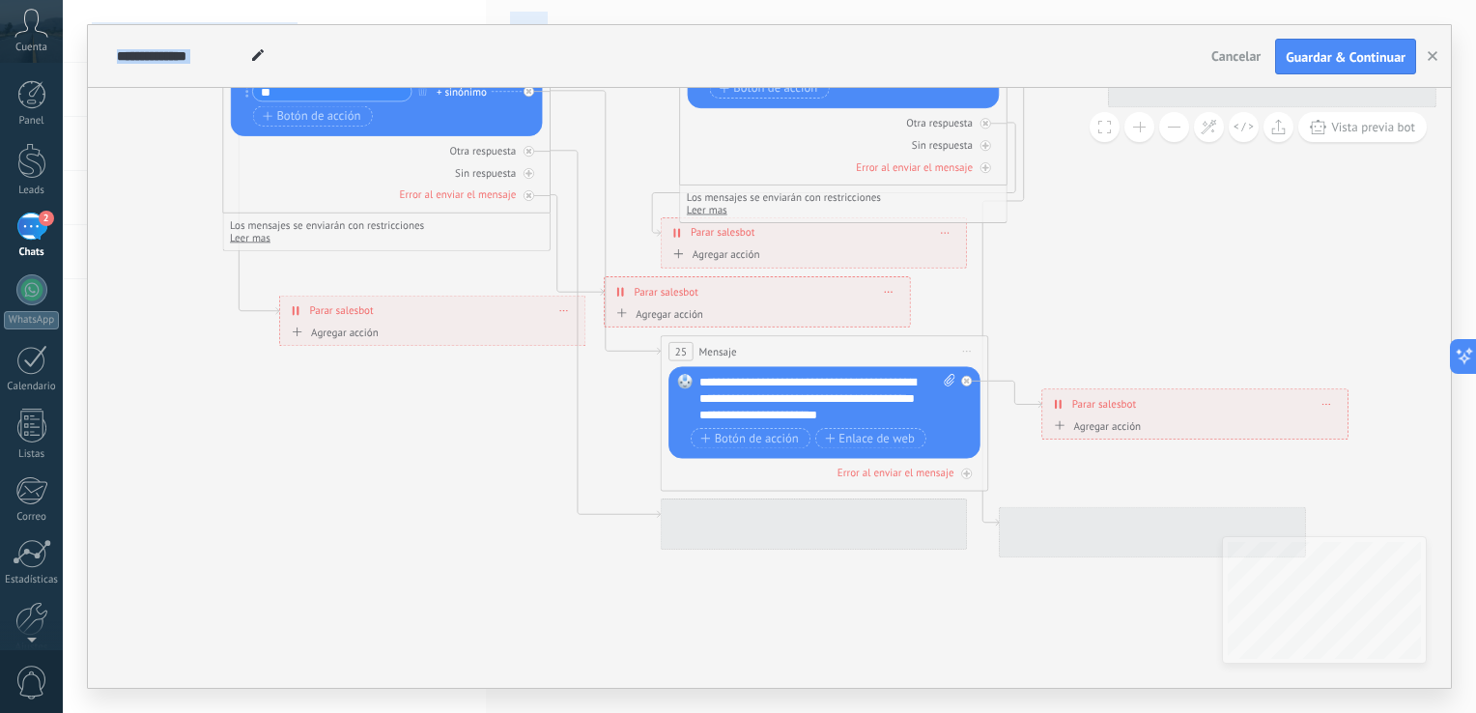
drag, startPoint x: 297, startPoint y: 518, endPoint x: -4, endPoint y: 173, distance: 457.9
click at [0, 173] on html ".abccls-1,.abccls-2{fill-rule:evenodd}.abccls-2{fill:#fff} .abfcls-1{fill:none}…" at bounding box center [738, 356] width 1476 height 713
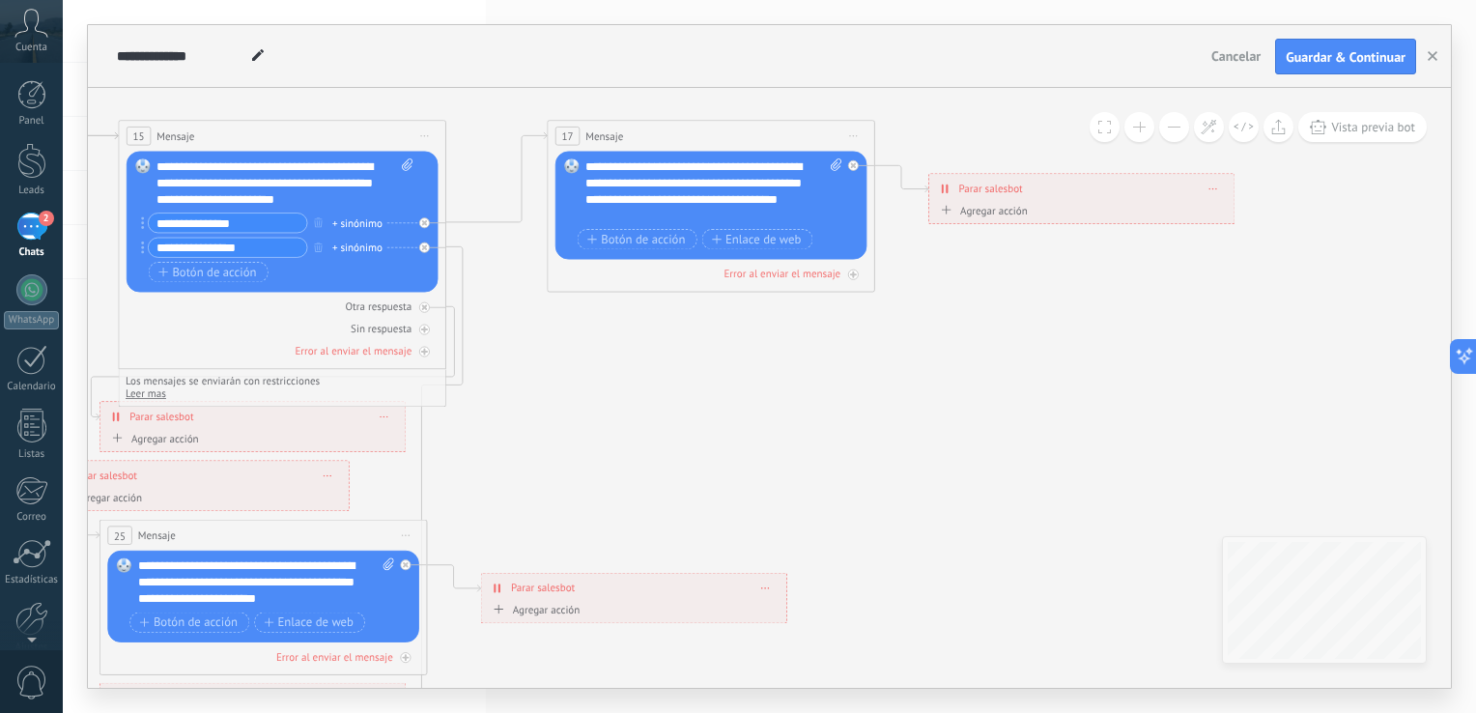
drag, startPoint x: 1332, startPoint y: 470, endPoint x: 756, endPoint y: 686, distance: 614.5
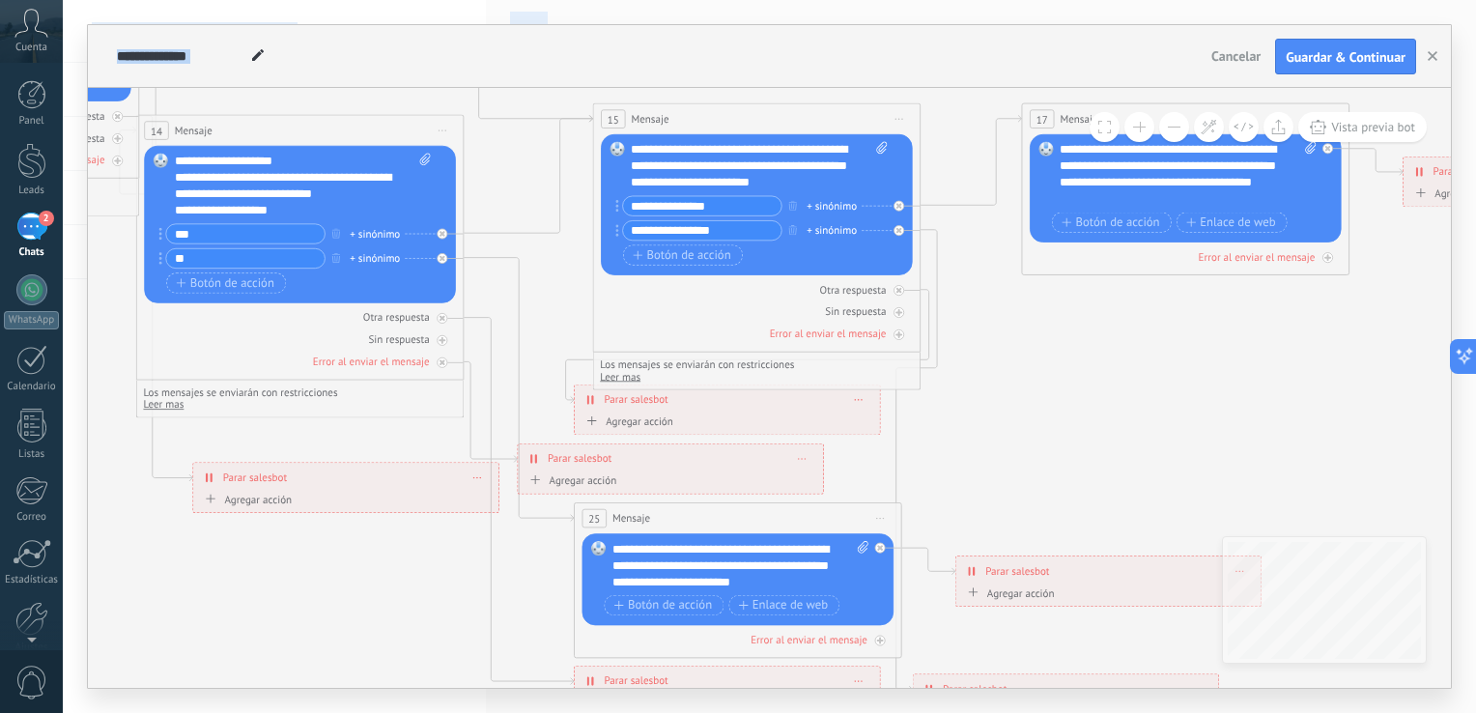
drag, startPoint x: 966, startPoint y: 401, endPoint x: 1340, endPoint y: 330, distance: 381.3
click at [1475, 284] on html ".abccls-1,.abccls-2{fill-rule:evenodd}.abccls-2{fill:#fff} .abfcls-1{fill:none}…" at bounding box center [738, 356] width 1476 height 713
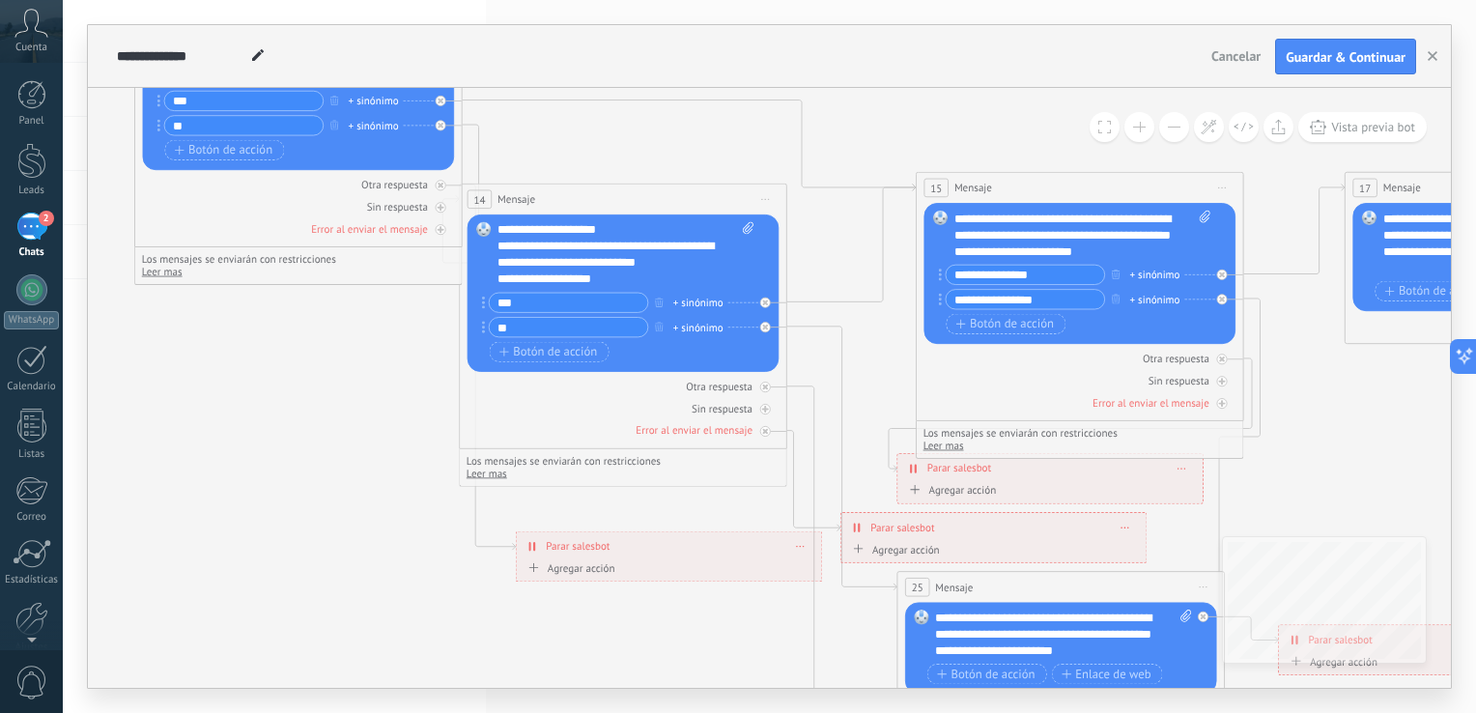
drag, startPoint x: 282, startPoint y: 562, endPoint x: 606, endPoint y: 720, distance: 361.1
click at [606, 712] on html ".abccls-1,.abccls-2{fill-rule:evenodd}.abccls-2{fill:#fff} .abfcls-1{fill:none}…" at bounding box center [738, 356] width 1476 height 713
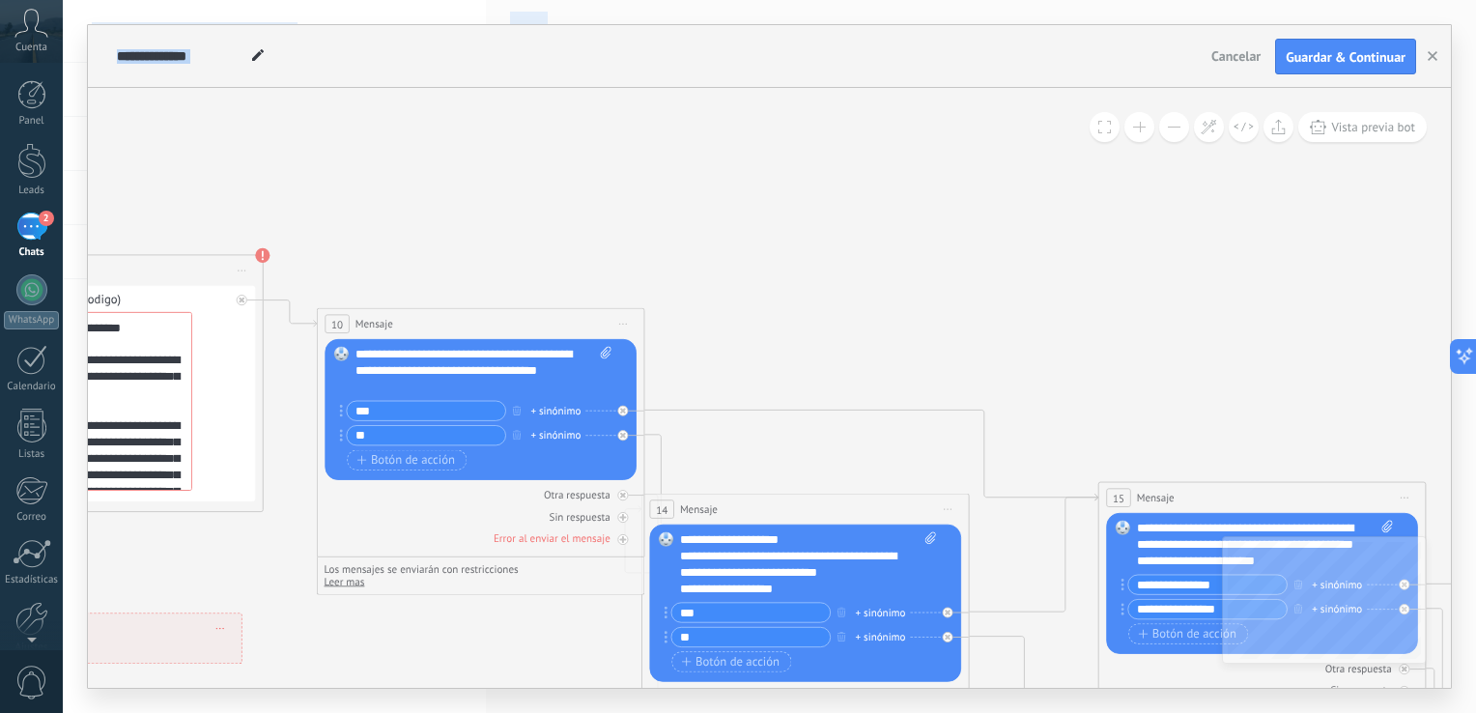
drag, startPoint x: 279, startPoint y: 482, endPoint x: 461, endPoint y: 762, distance: 333.7
click at [461, 712] on html ".abccls-1,.abccls-2{fill-rule:evenodd}.abccls-2{fill:#fff} .abfcls-1{fill:none}…" at bounding box center [738, 356] width 1476 height 713
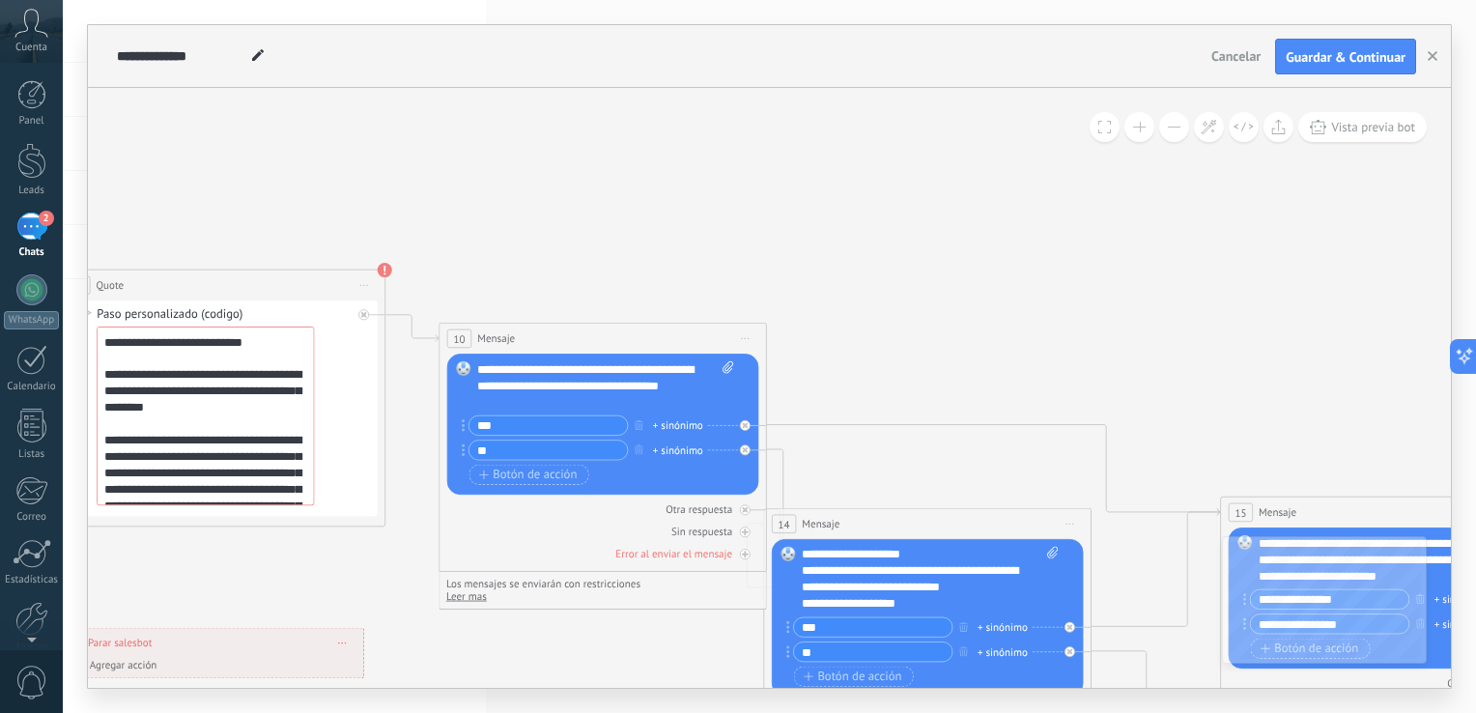
drag, startPoint x: 375, startPoint y: 210, endPoint x: 710, endPoint y: 195, distance: 335.4
click at [707, 196] on icon at bounding box center [910, 640] width 3673 height 1775
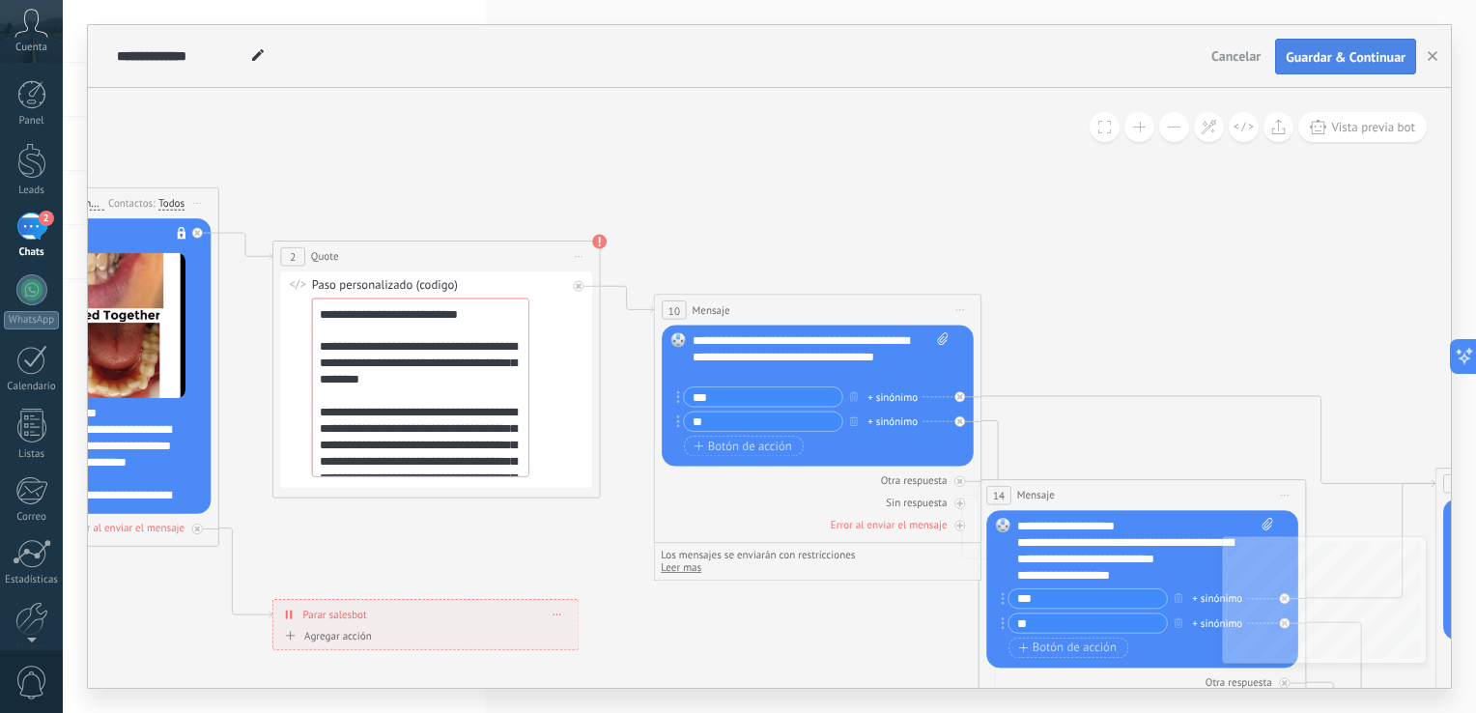
click at [1360, 46] on button "Guardar & Continuar" at bounding box center [1345, 57] width 141 height 37
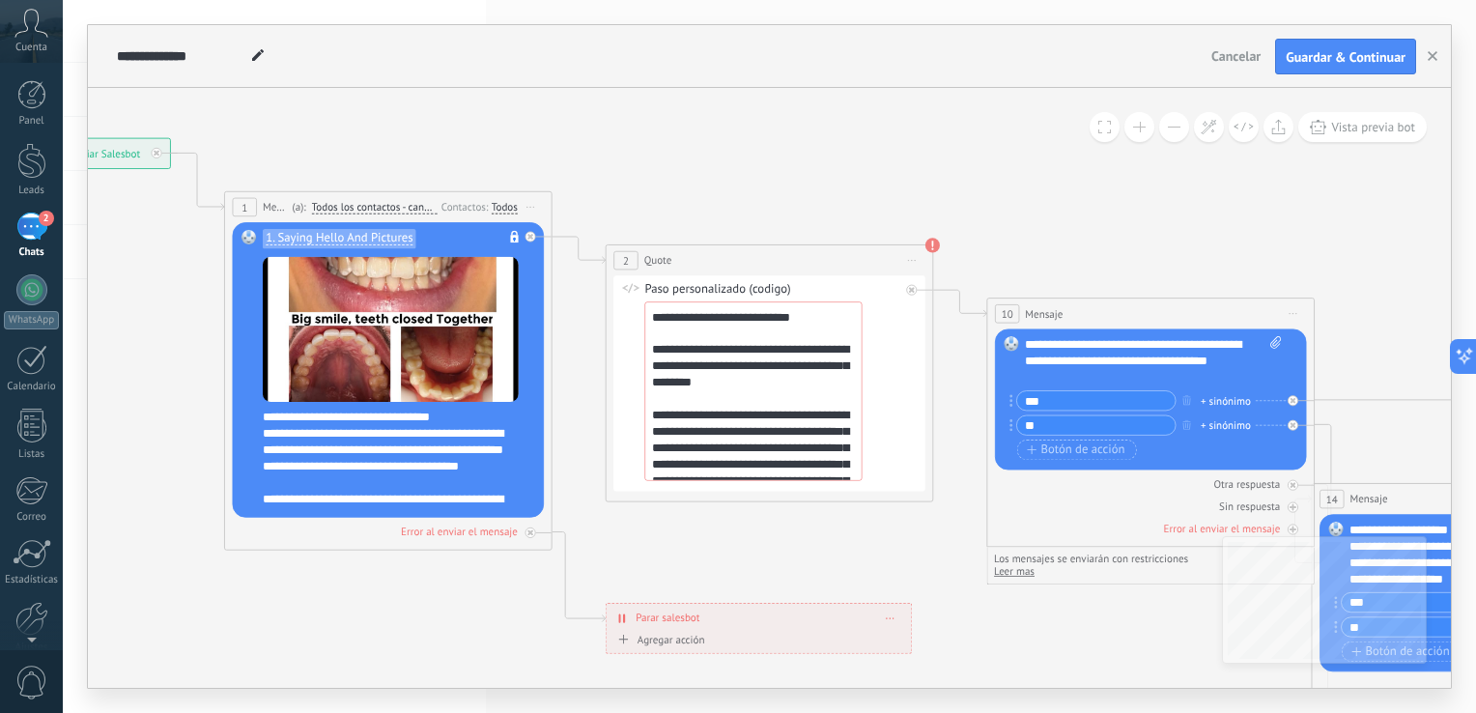
click at [631, 258] on div "2" at bounding box center [625, 260] width 24 height 19
click at [932, 245] on use at bounding box center [932, 246] width 14 height 14
click at [932, 245] on div "2 Quote ***** Iniciar vista previa aquí Cambiar nombre Duplicar [GEOGRAPHIC_DAT…" at bounding box center [769, 260] width 326 height 30
click at [915, 256] on span "Iniciar vista previa aquí Cambiar nombre Duplicar [GEOGRAPHIC_DATA]" at bounding box center [912, 261] width 26 height 24
click at [942, 319] on div "Cambiar nombre" at bounding box center [986, 312] width 162 height 28
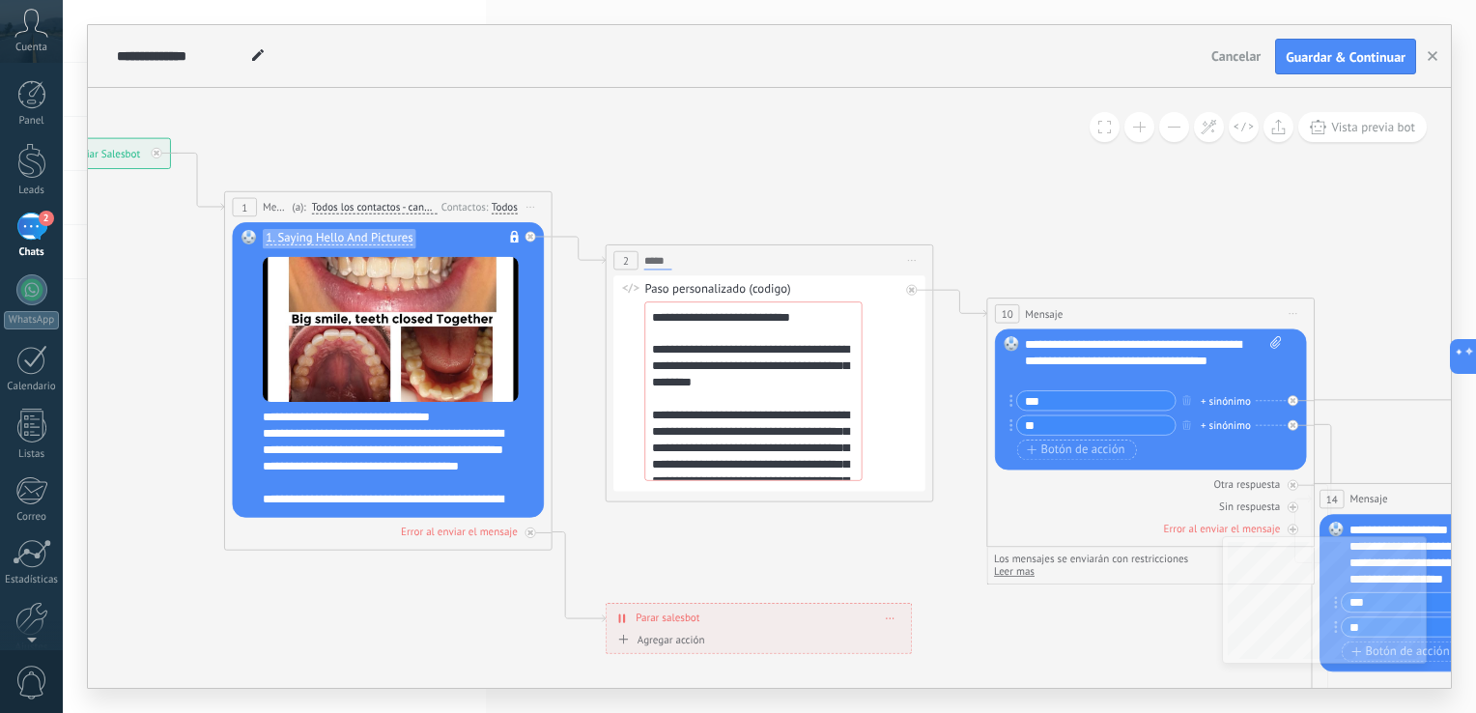
click at [964, 191] on icon at bounding box center [1457, 616] width 3673 height 1775
click at [1364, 69] on button "Guardar & Continuar" at bounding box center [1345, 57] width 141 height 37
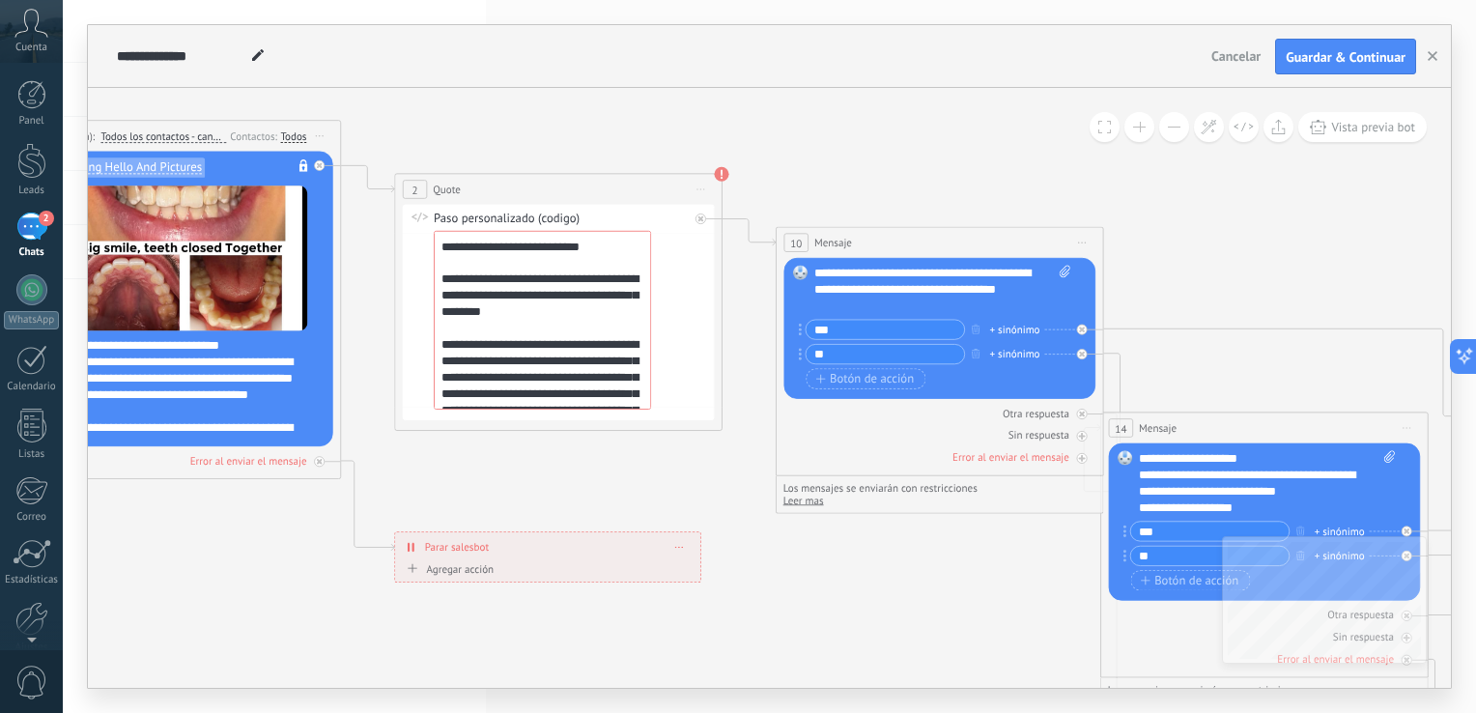
drag, startPoint x: 1170, startPoint y: 185, endPoint x: 1016, endPoint y: 205, distance: 155.7
click at [1016, 205] on icon at bounding box center [1247, 544] width 3673 height 1775
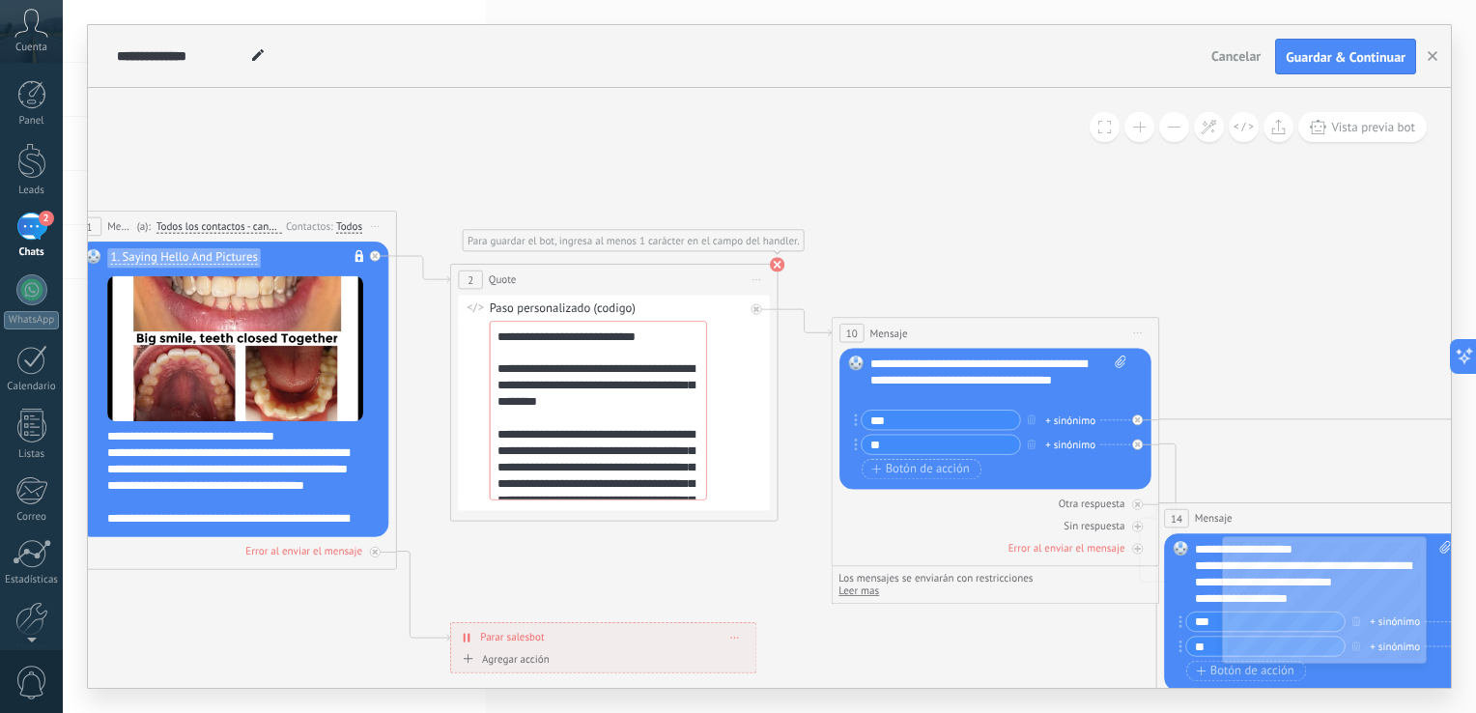
click at [773, 265] on use at bounding box center [777, 265] width 14 height 14
click at [1341, 60] on span "Guardar & Continuar" at bounding box center [1345, 57] width 120 height 14
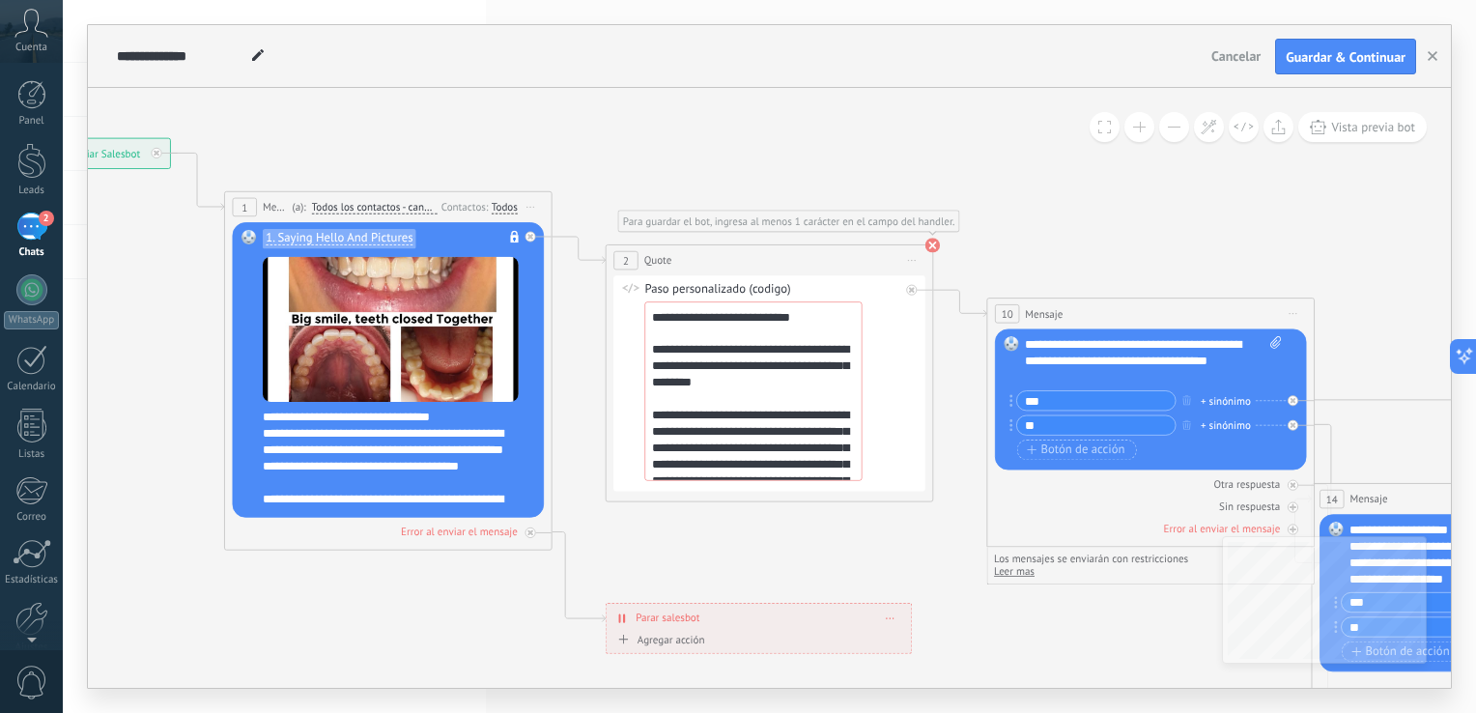
click at [933, 245] on use at bounding box center [932, 246] width 14 height 14
click at [1350, 52] on span "Guardar & Continuar" at bounding box center [1345, 57] width 120 height 14
click at [929, 245] on use at bounding box center [932, 246] width 14 height 14
click at [1352, 57] on span "Guardar & Continuar" at bounding box center [1345, 57] width 120 height 14
click at [764, 293] on div "Paso personalizado (codigo)" at bounding box center [771, 290] width 255 height 16
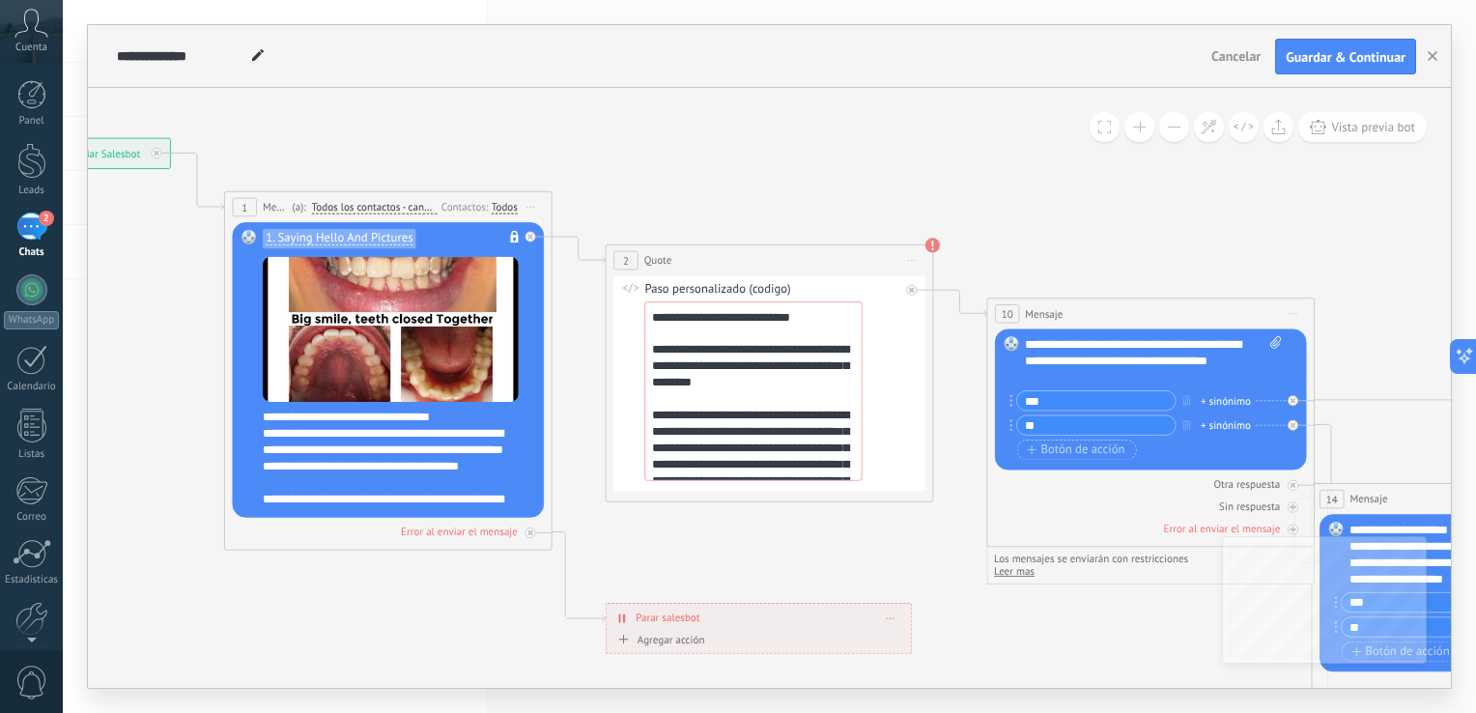
click at [764, 288] on div "Paso personalizado (codigo)" at bounding box center [771, 290] width 255 height 16
click at [842, 288] on div "Paso personalizado (codigo)" at bounding box center [771, 290] width 255 height 16
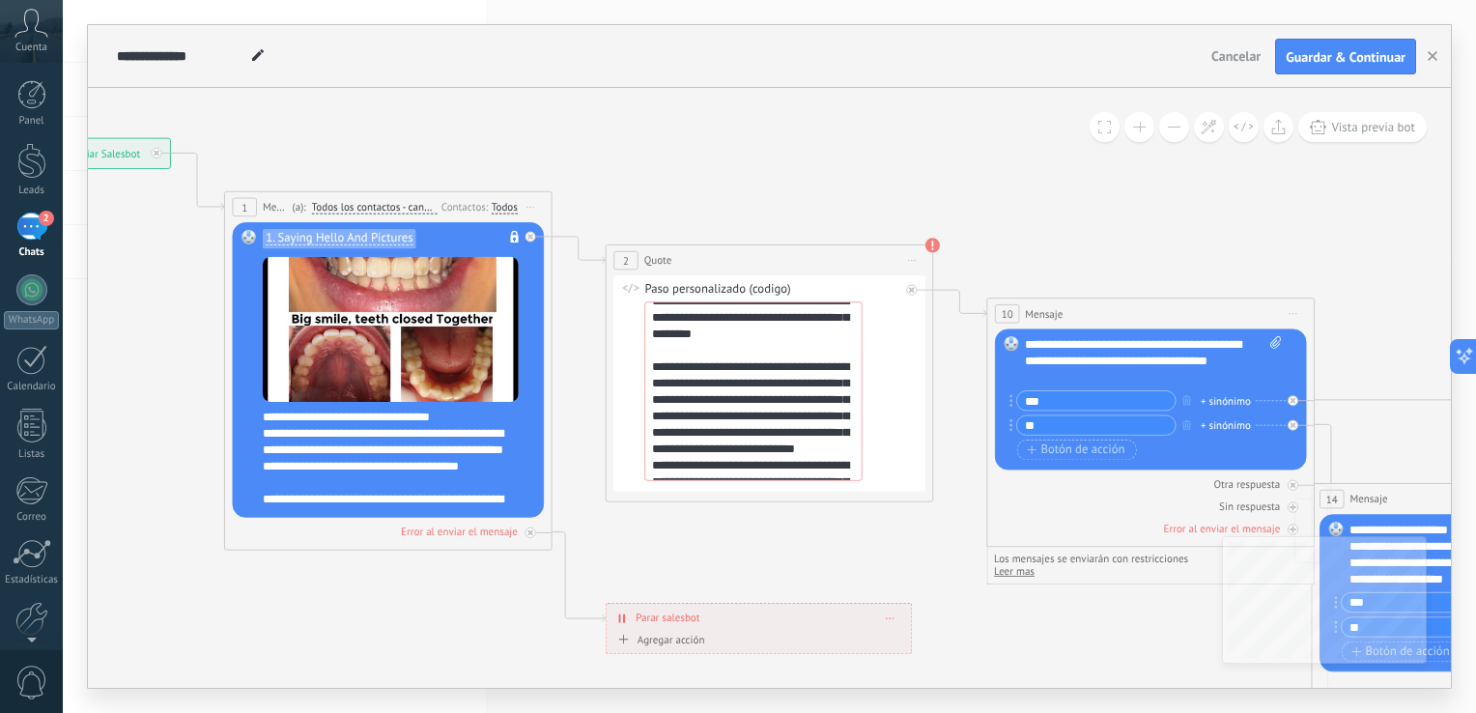
scroll to position [0, 0]
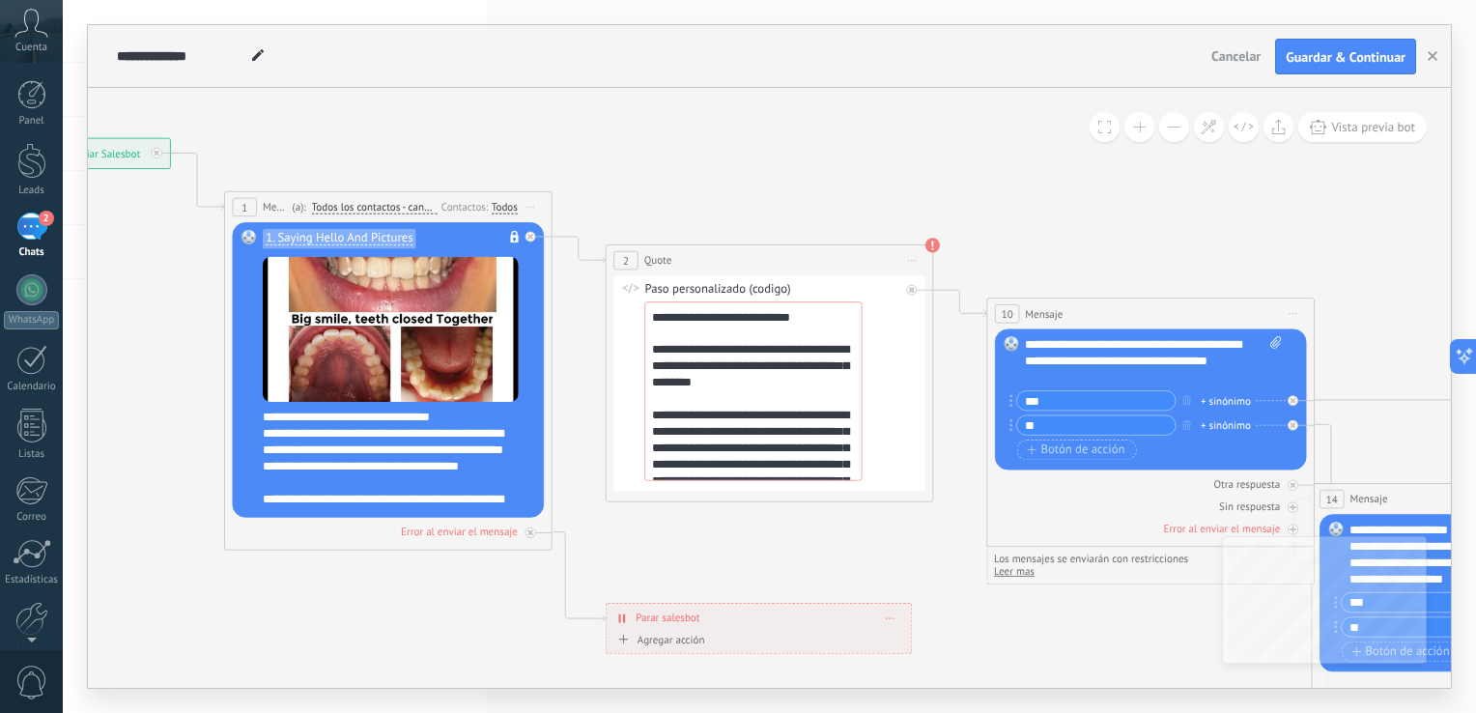
click at [633, 288] on icon at bounding box center [631, 288] width 18 height 11
click at [651, 285] on div "Paso personalizado (codigo)" at bounding box center [771, 290] width 255 height 16
click at [661, 292] on div "Paso personalizado (codigo)" at bounding box center [771, 290] width 255 height 16
drag, startPoint x: 663, startPoint y: 291, endPoint x: 684, endPoint y: 287, distance: 20.6
click at [667, 291] on div "Paso personalizado (codigo)" at bounding box center [771, 290] width 255 height 16
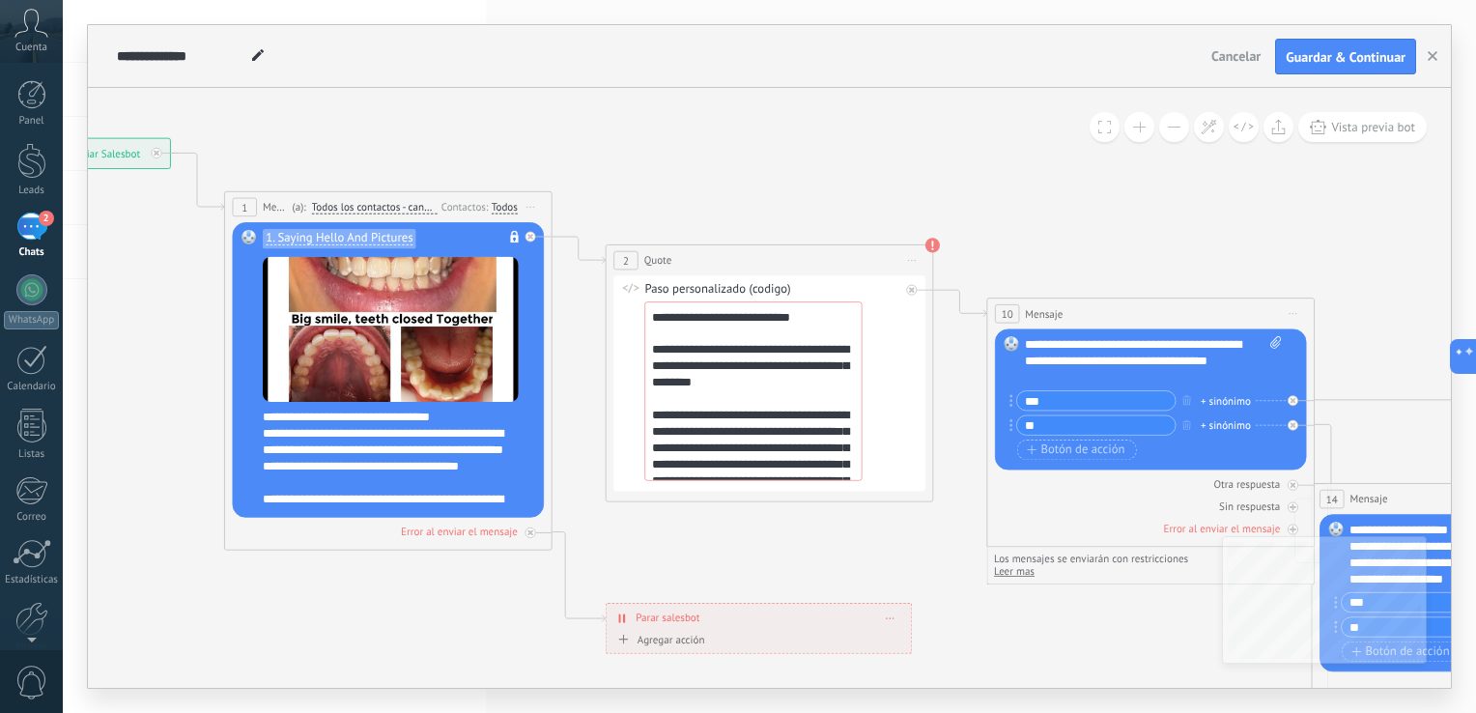
click at [685, 287] on div "Paso personalizado (codigo)" at bounding box center [771, 290] width 255 height 16
drag, startPoint x: 687, startPoint y: 286, endPoint x: 672, endPoint y: 287, distance: 14.5
click at [672, 287] on div "Paso personalizado (codigo)" at bounding box center [771, 290] width 255 height 16
click at [908, 266] on span "Iniciar vista previa aquí Cambiar nombre Duplicar [GEOGRAPHIC_DATA]" at bounding box center [912, 261] width 26 height 24
drag, startPoint x: 629, startPoint y: 436, endPoint x: 725, endPoint y: 335, distance: 140.0
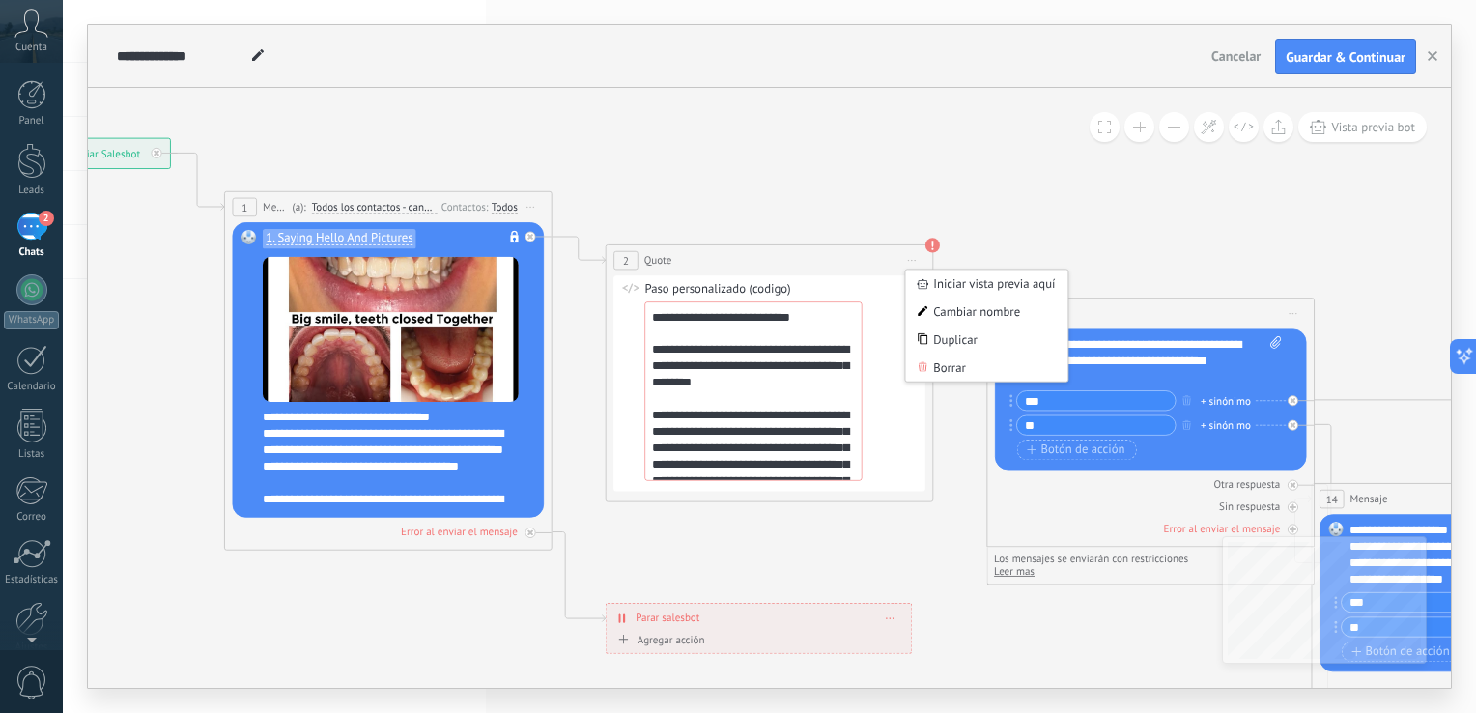
click at [664, 320] on div "**********" at bounding box center [769, 383] width 312 height 215
click at [623, 256] on span "2" at bounding box center [626, 261] width 6 height 14
click at [626, 261] on span "2" at bounding box center [626, 261] width 6 height 14
click at [681, 262] on div "2 Quote ***** Iniciar vista previa aquí Cambiar nombre Duplicar [GEOGRAPHIC_DAT…" at bounding box center [769, 260] width 326 height 30
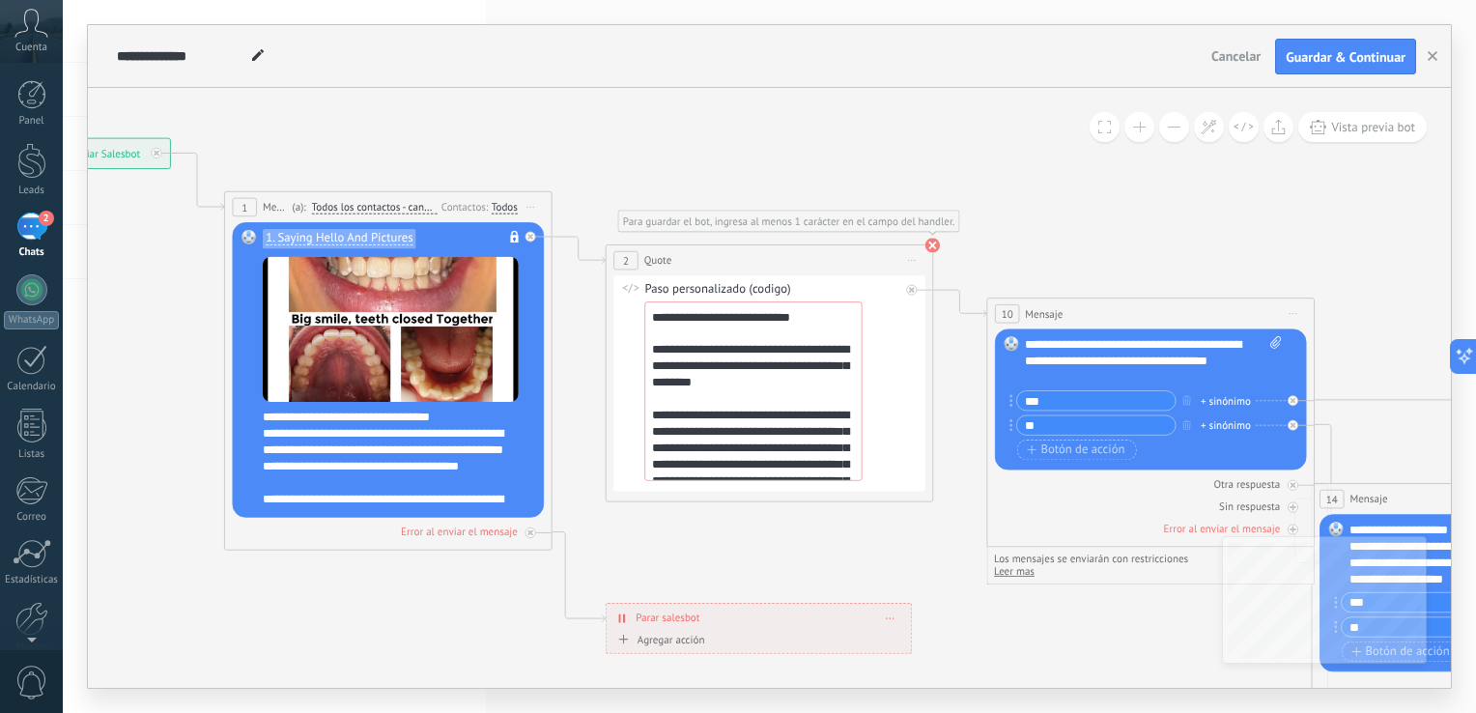
click at [939, 240] on icon at bounding box center [932, 246] width 14 height 14
click at [1356, 59] on span "Guardar & Continuar" at bounding box center [1345, 57] width 120 height 14
click at [252, 58] on icon at bounding box center [258, 55] width 12 height 12
click at [237, 55] on input "**********" at bounding box center [181, 55] width 128 height 15
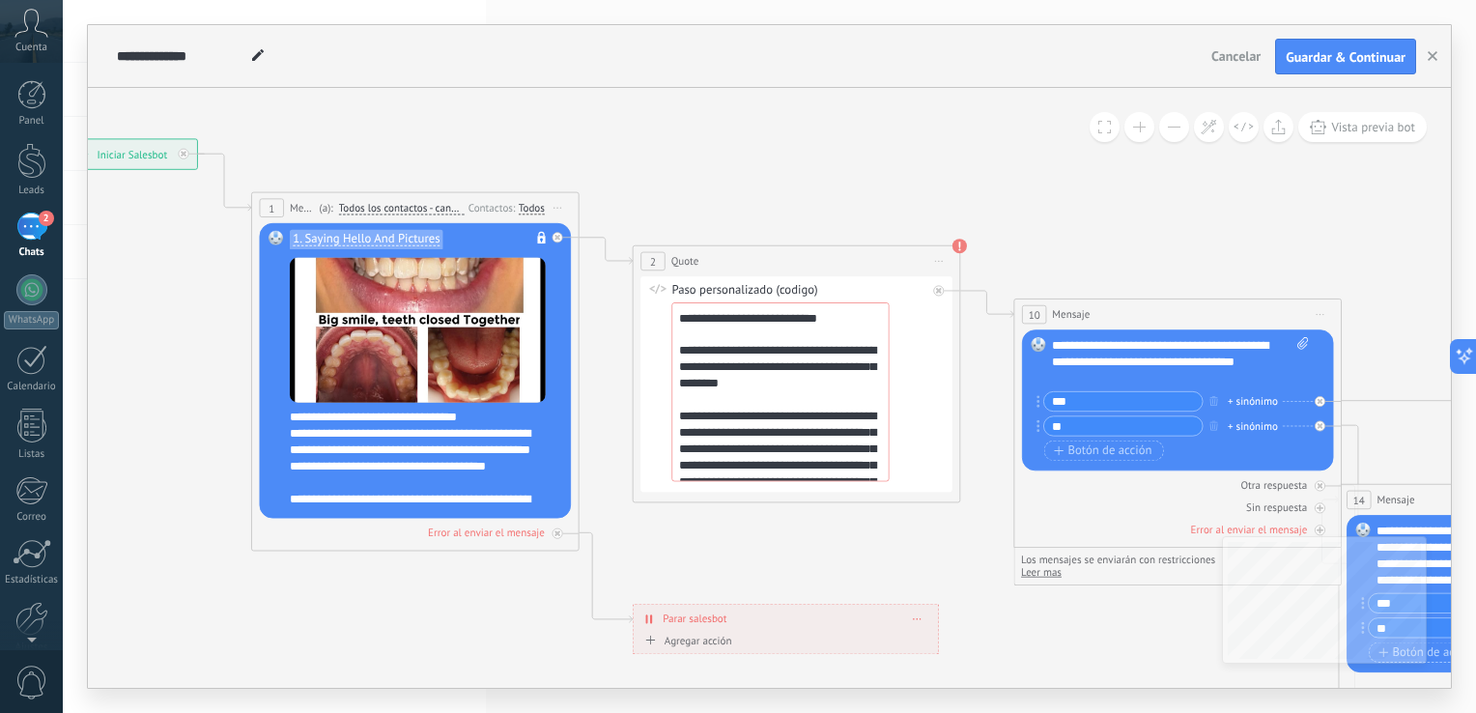
drag, startPoint x: 979, startPoint y: 112, endPoint x: 1022, endPoint y: 117, distance: 42.8
click at [1020, 116] on icon at bounding box center [1484, 616] width 3673 height 1775
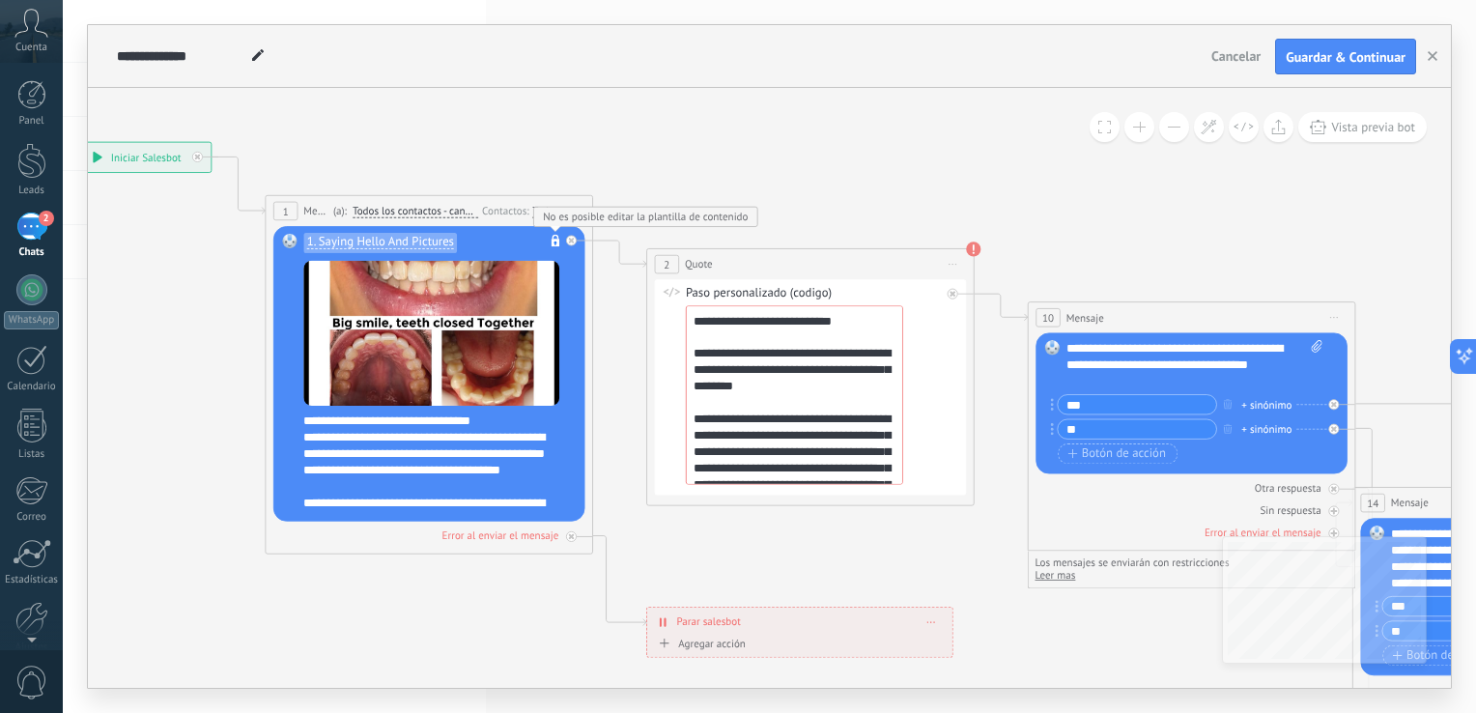
click at [555, 241] on rect at bounding box center [555, 243] width 8 height 8
click at [641, 267] on icon at bounding box center [619, 253] width 53 height 27
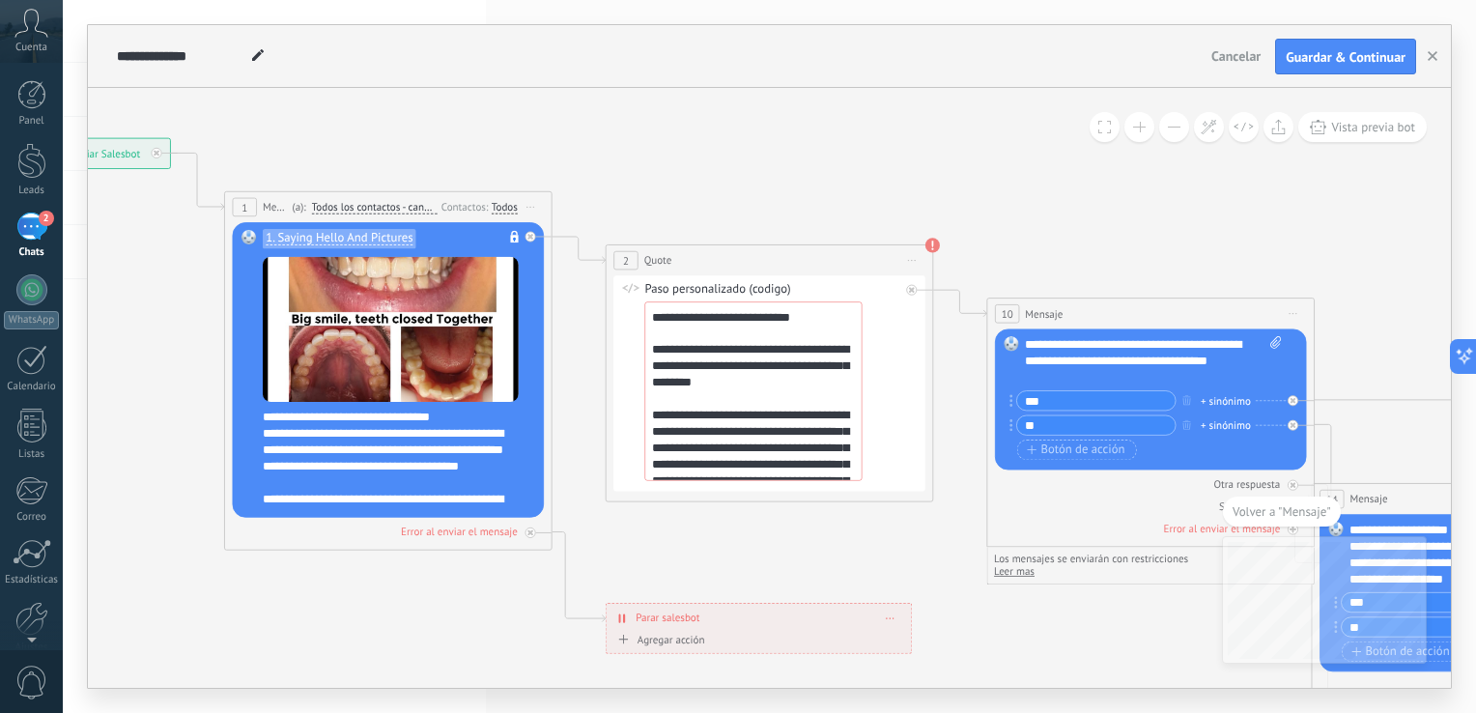
click at [908, 262] on span "Iniciar vista previa aquí Cambiar nombre Duplicar [GEOGRAPHIC_DATA]" at bounding box center [912, 261] width 26 height 24
click at [947, 326] on div "Duplicar" at bounding box center [986, 339] width 162 height 28
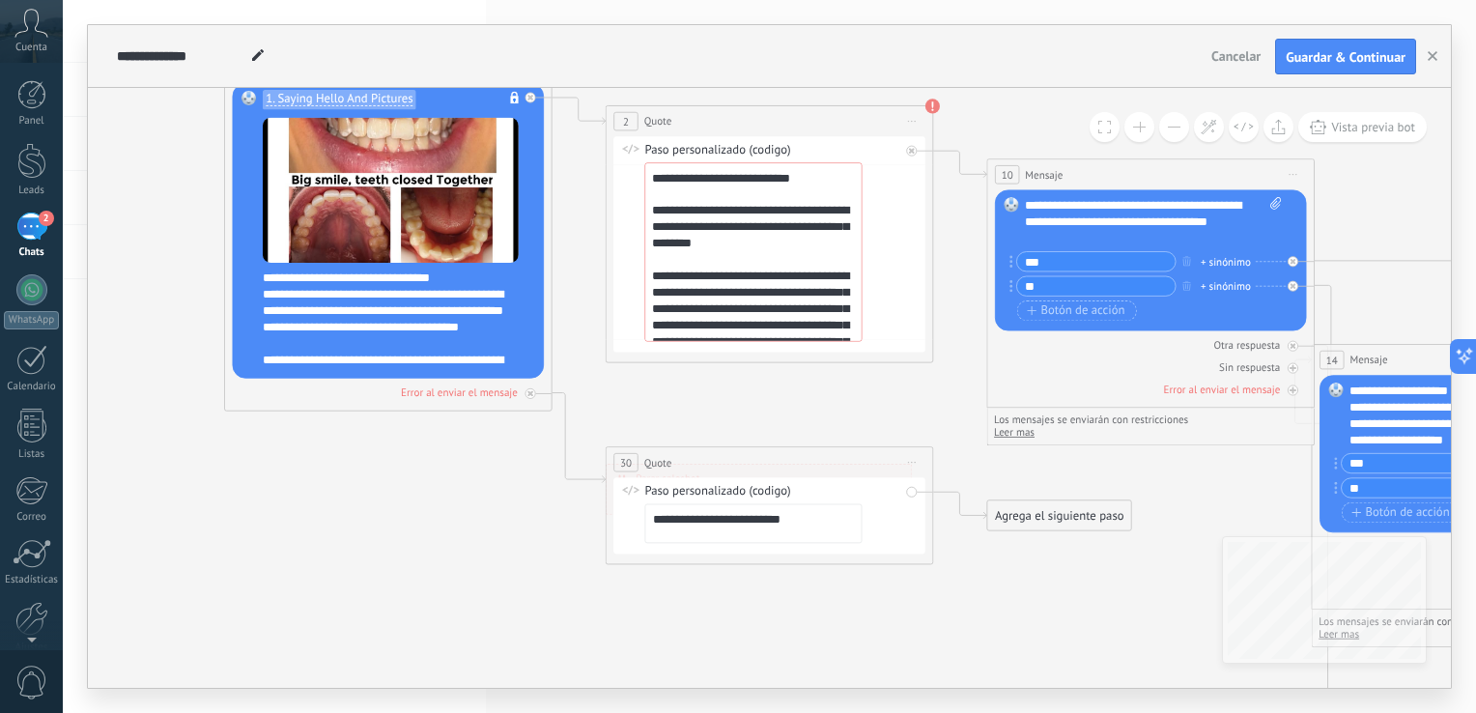
click at [887, 493] on div "Paso personalizado (codigo)" at bounding box center [771, 492] width 255 height 16
click at [1001, 516] on div "Agrega el siguiente paso" at bounding box center [1059, 515] width 144 height 27
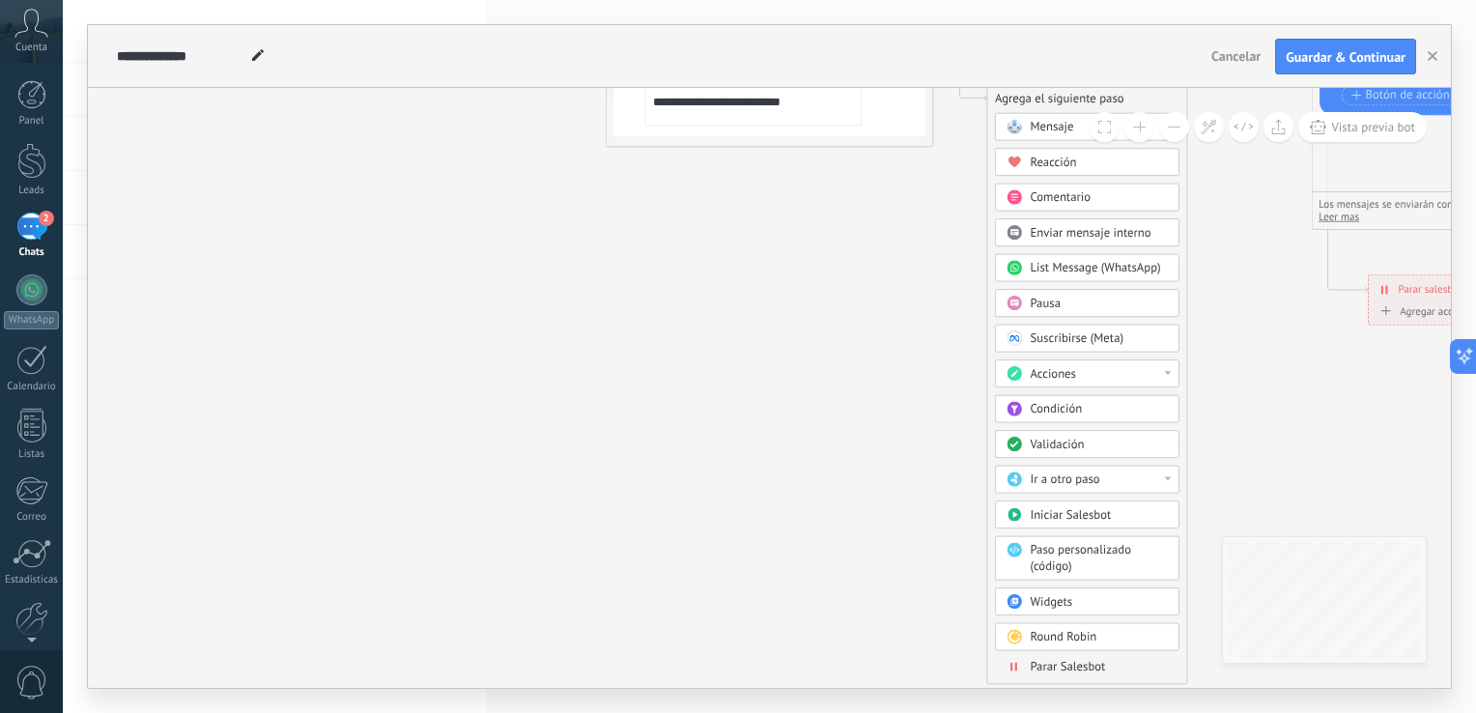
click at [1070, 661] on span "Parar Salesbot" at bounding box center [1066, 666] width 75 height 15
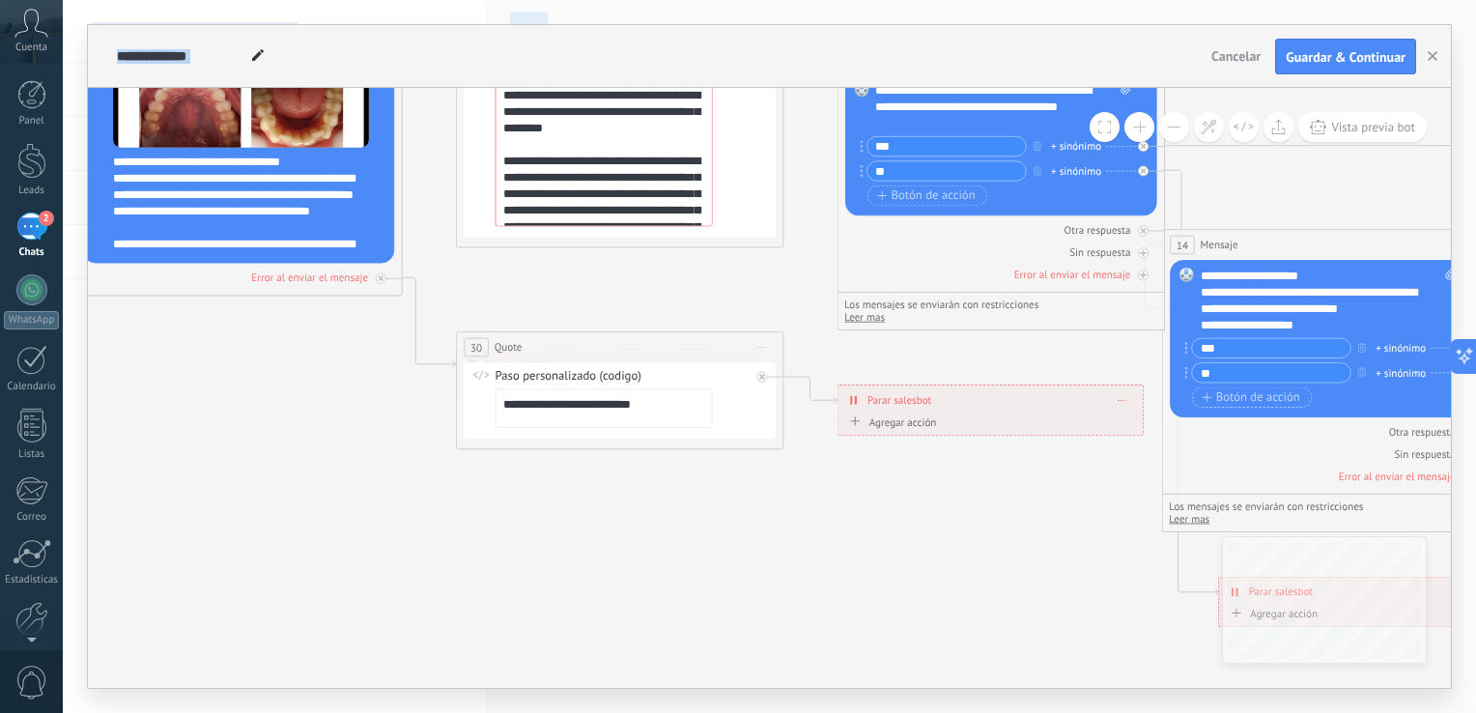
drag, startPoint x: 608, startPoint y: 357, endPoint x: 830, endPoint y: 762, distance: 461.6
click at [830, 712] on html ".abccls-1,.abccls-2{fill-rule:evenodd}.abccls-2{fill:#fff} .abfcls-1{fill:none}…" at bounding box center [738, 356] width 1476 height 713
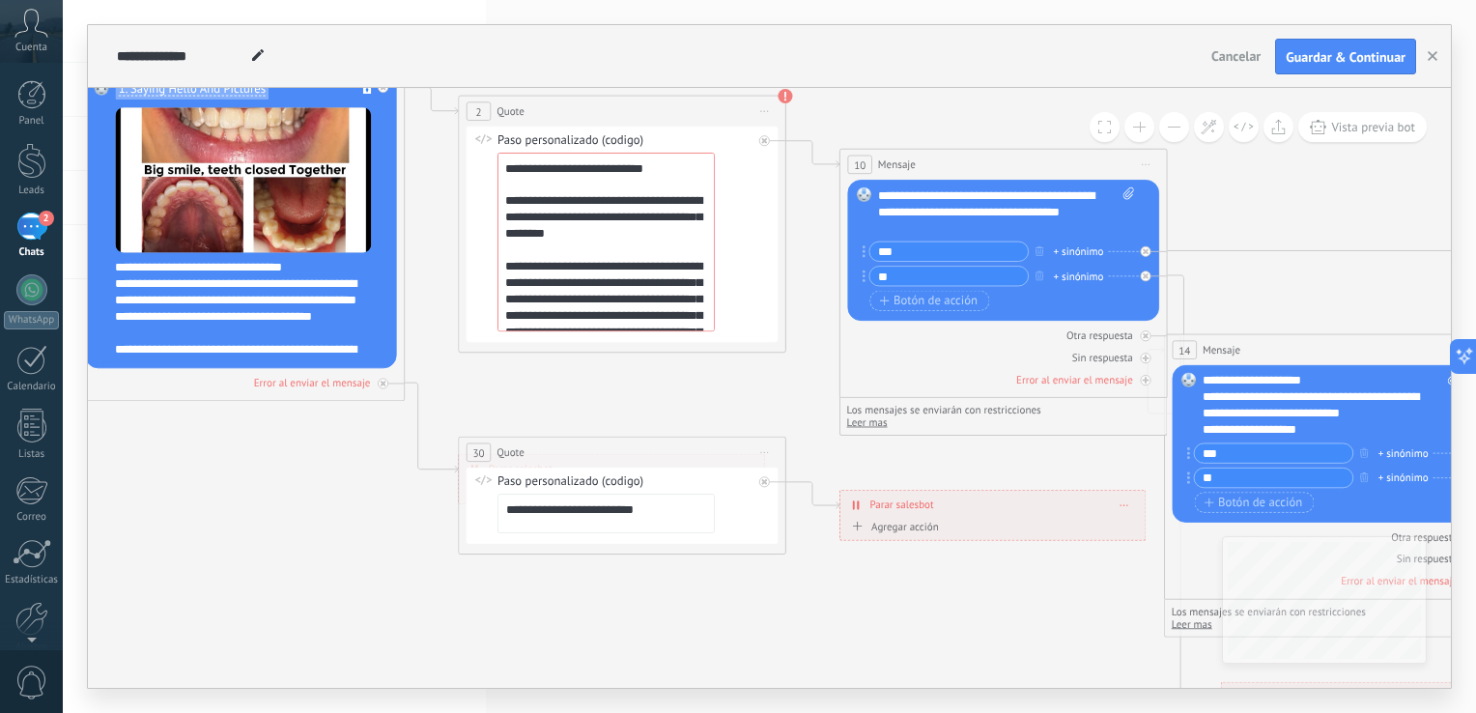
drag, startPoint x: 795, startPoint y: 346, endPoint x: 814, endPoint y: 440, distance: 96.6
click at [800, 458] on icon at bounding box center [1311, 441] width 3673 height 1724
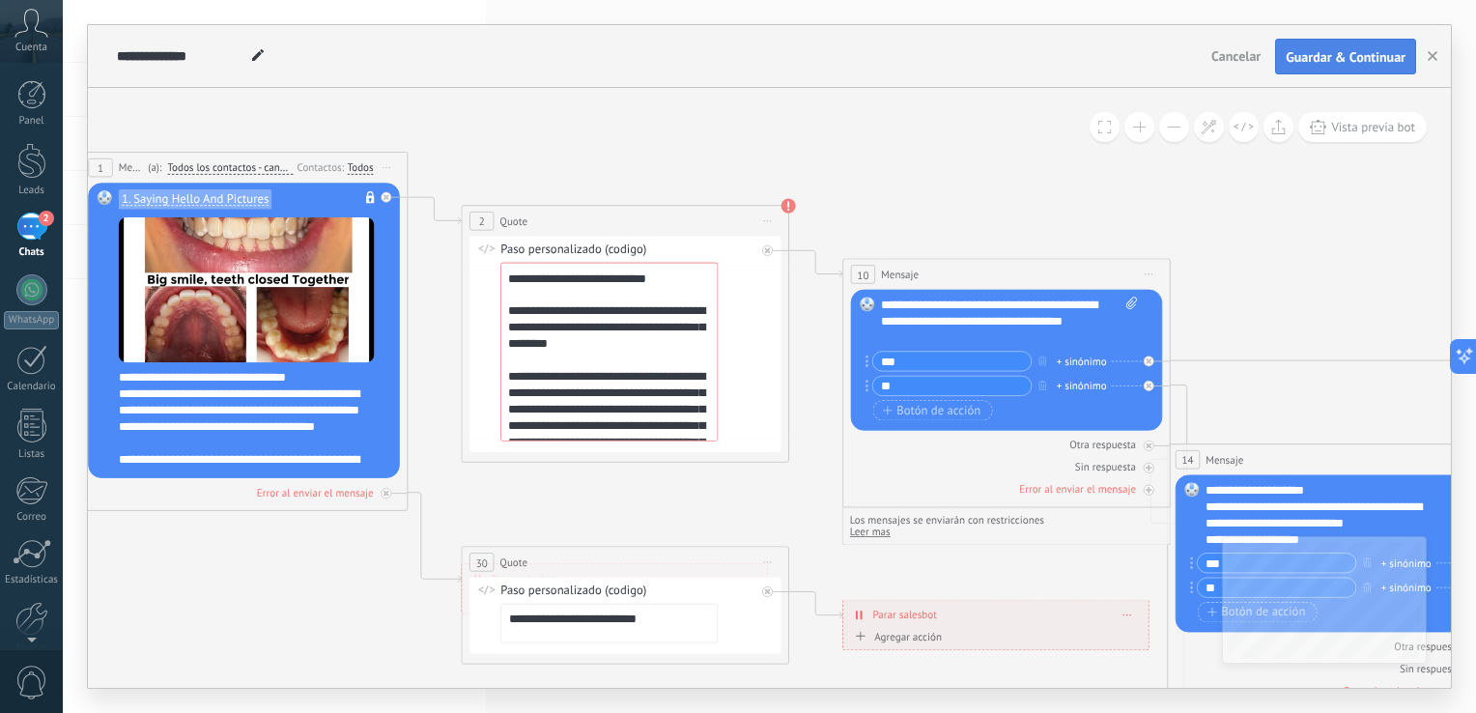
click at [1365, 60] on span "Guardar & Continuar" at bounding box center [1345, 57] width 120 height 14
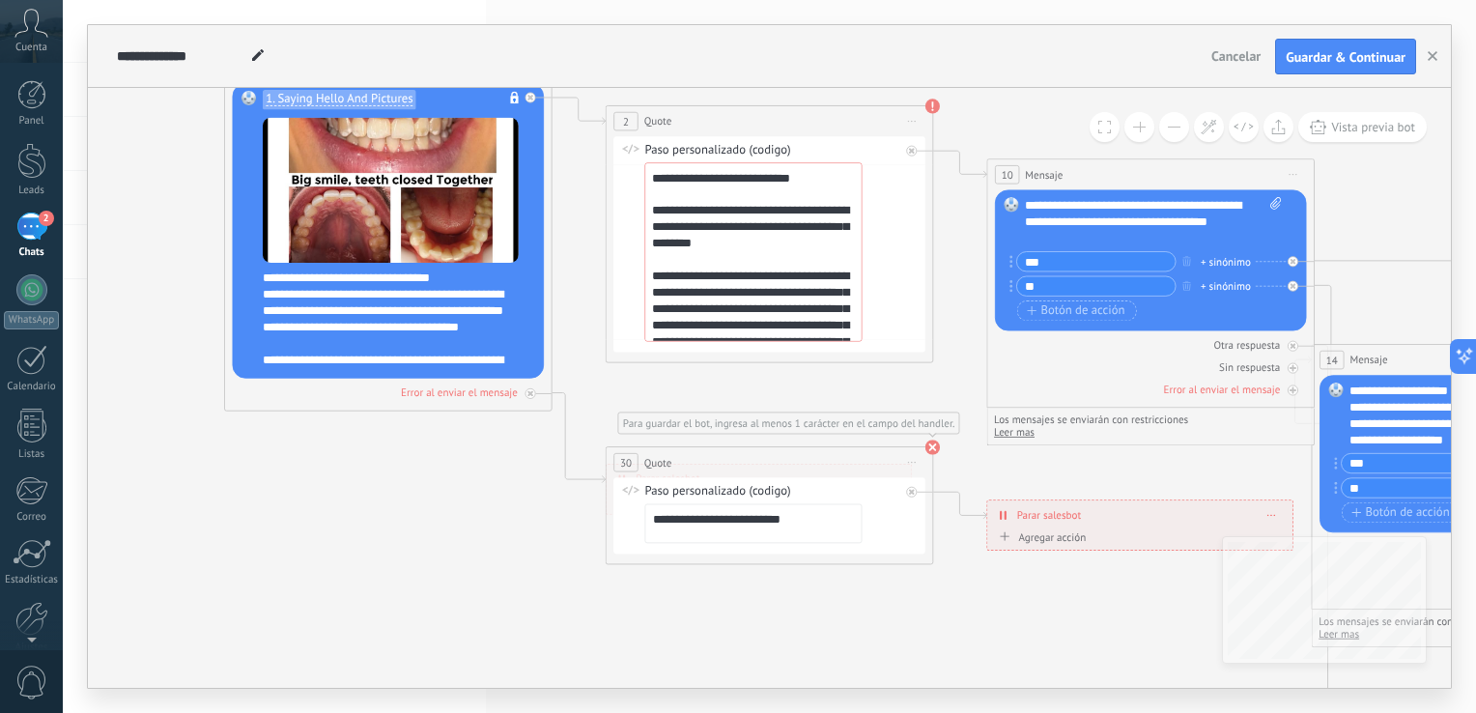
click at [930, 446] on use at bounding box center [932, 447] width 14 height 14
click at [1282, 516] on div "**********" at bounding box center [1139, 515] width 305 height 29
click at [1273, 516] on icon at bounding box center [1271, 516] width 8 height 2
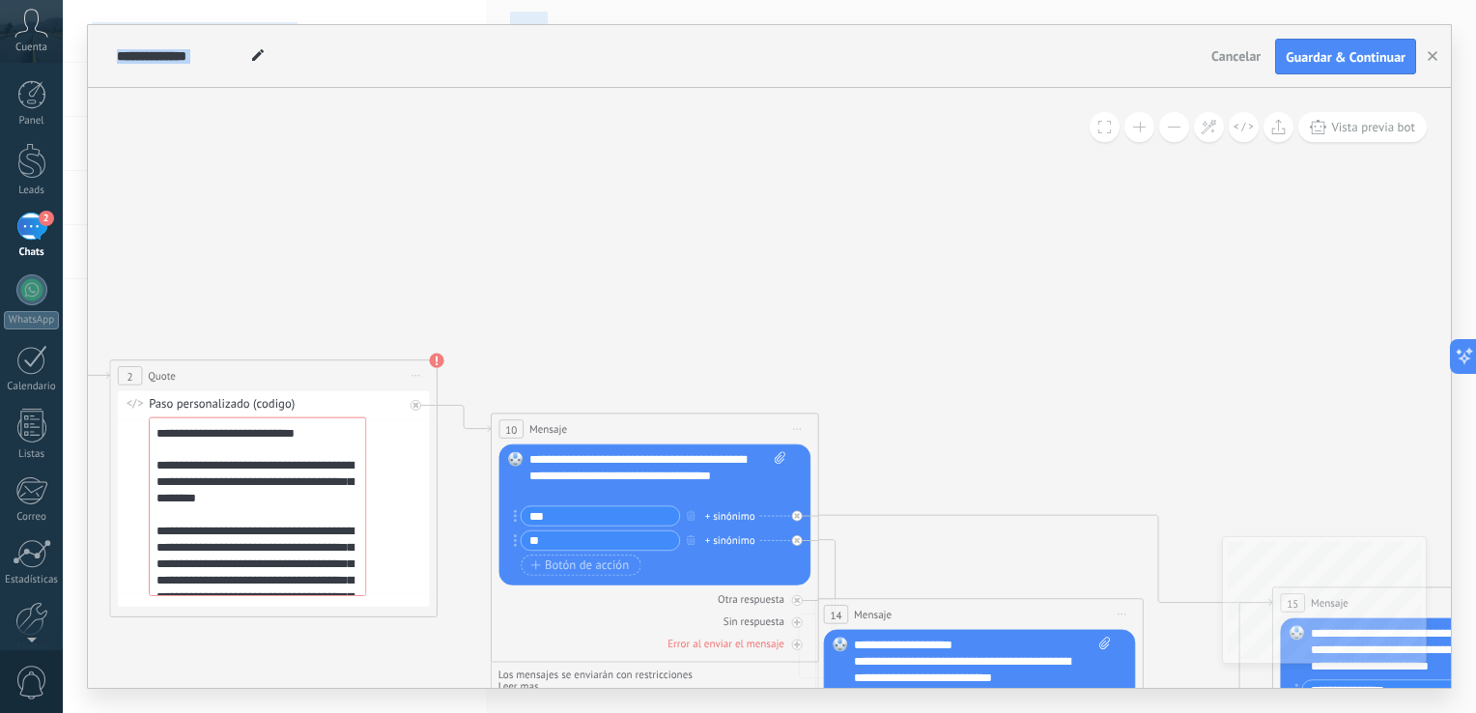
drag, startPoint x: 973, startPoint y: 427, endPoint x: 1157, endPoint y: -71, distance: 531.0
click at [1157, 0] on html ".abccls-1,.abccls-2{fill-rule:evenodd}.abccls-2{fill:#fff} .abfcls-1{fill:none}…" at bounding box center [738, 356] width 1476 height 713
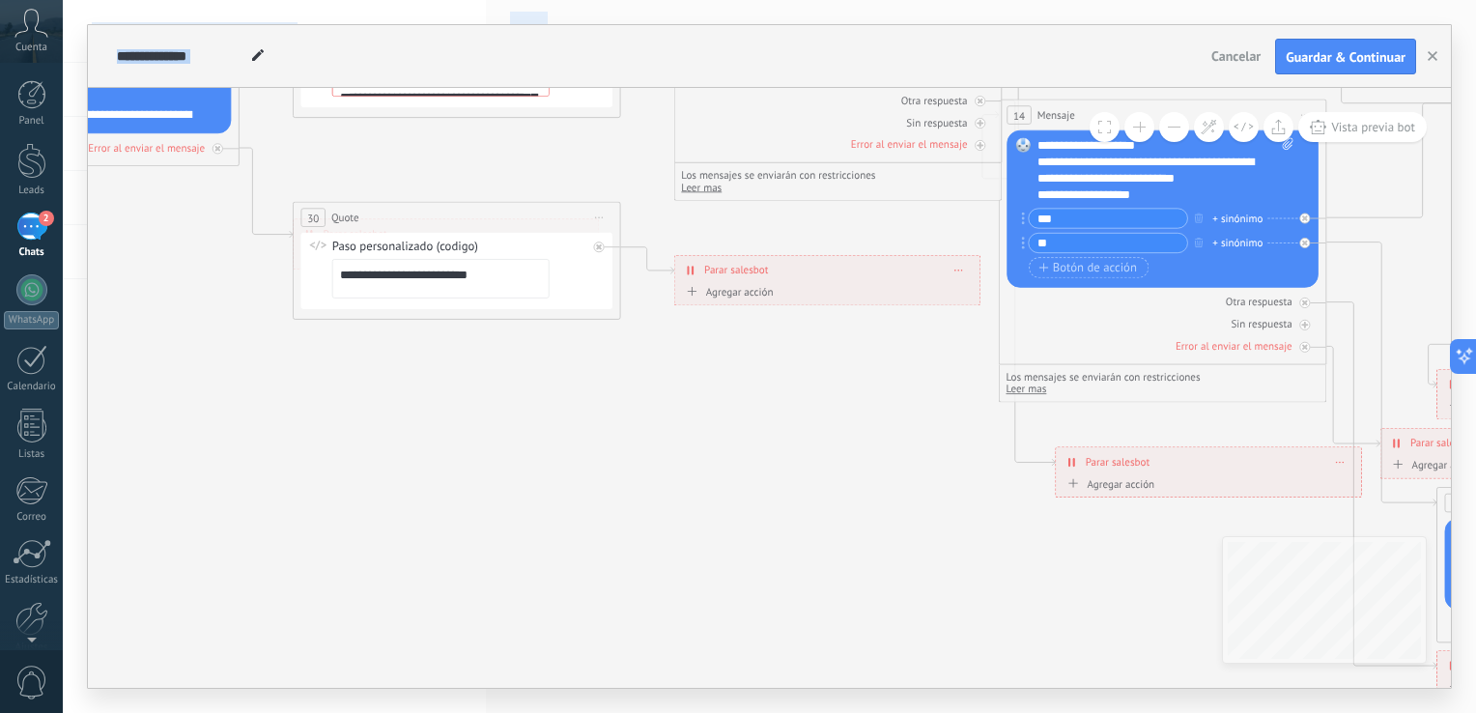
drag, startPoint x: 881, startPoint y: 295, endPoint x: 908, endPoint y: 362, distance: 72.8
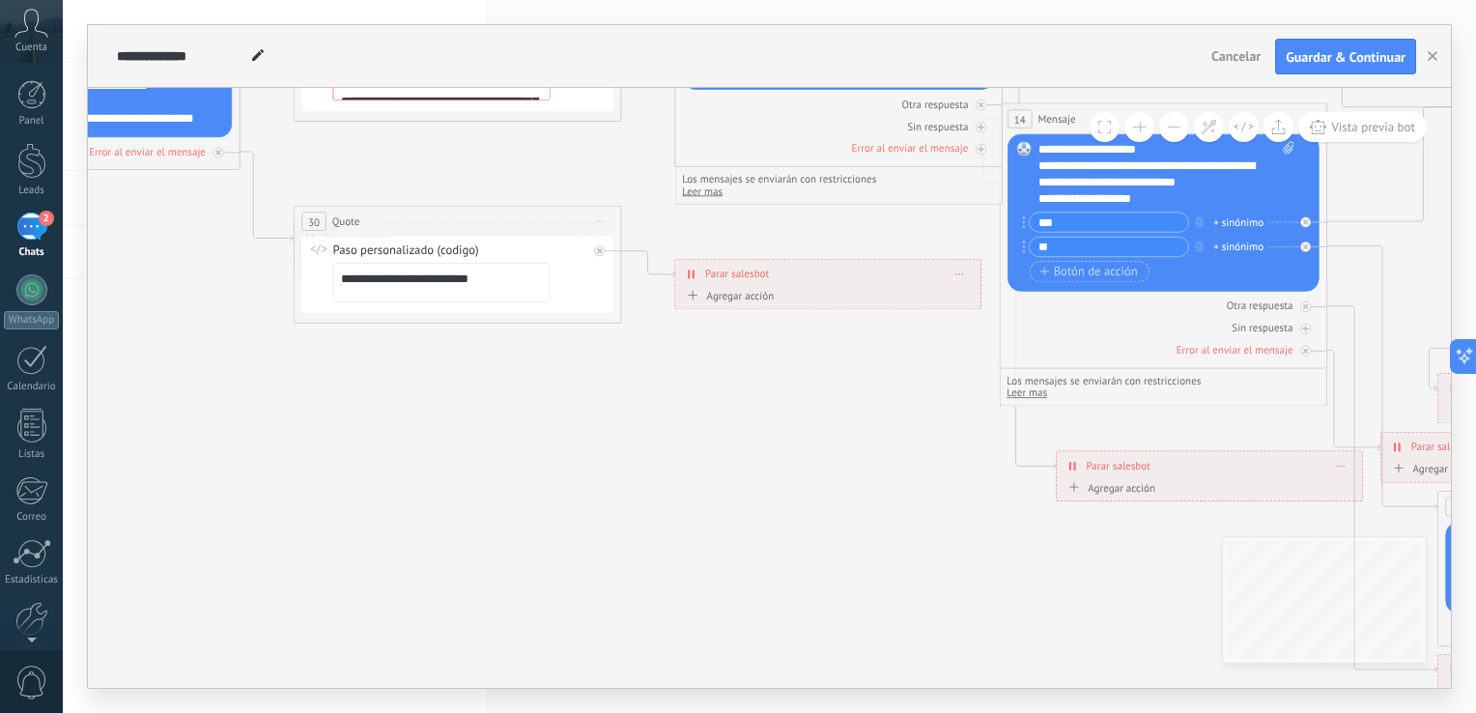
drag, startPoint x: 908, startPoint y: 361, endPoint x: 895, endPoint y: 481, distance: 120.4
click at [895, 481] on icon at bounding box center [1146, 210] width 3673 height 1724
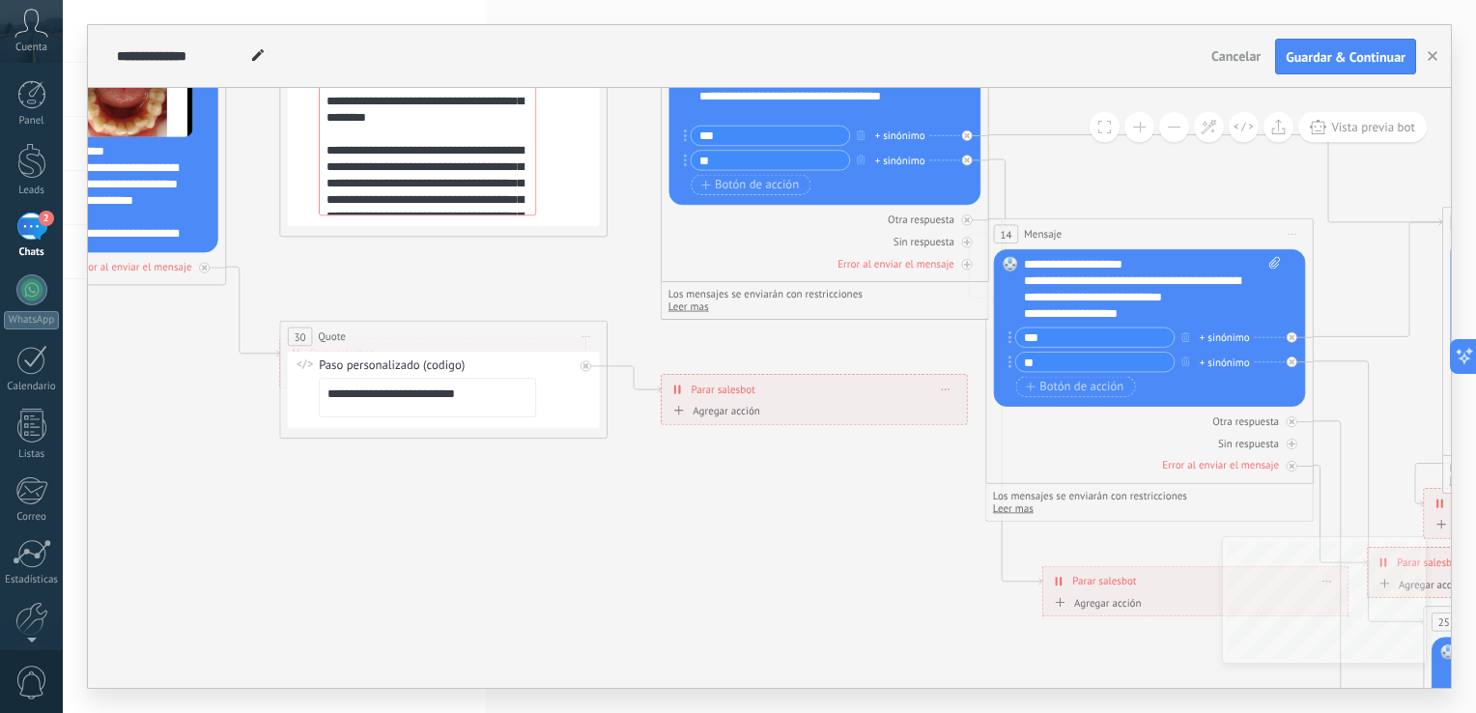
click at [950, 396] on div "**********" at bounding box center [813, 389] width 305 height 29
click at [945, 390] on span at bounding box center [946, 388] width 8 height 9
click at [966, 409] on div "Borrar" at bounding box center [976, 413] width 72 height 28
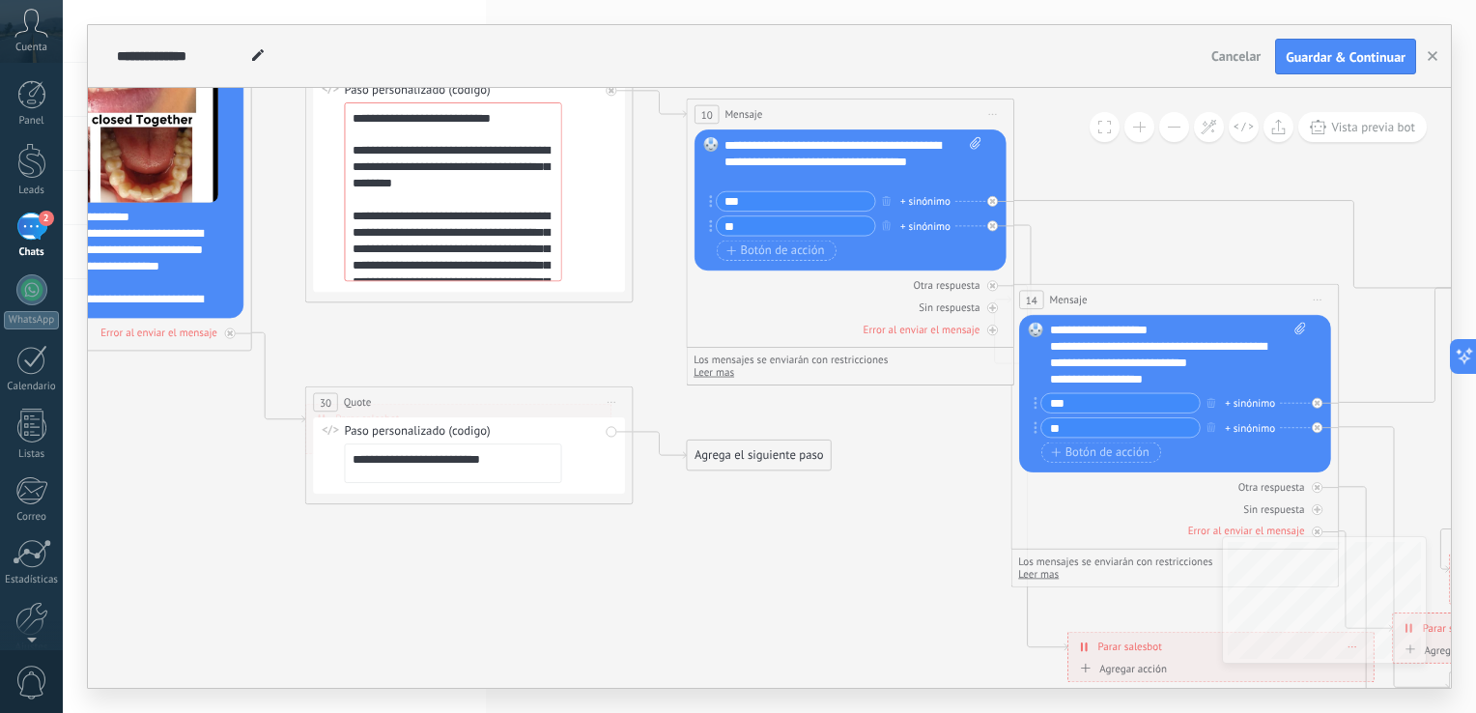
drag, startPoint x: 750, startPoint y: 477, endPoint x: 830, endPoint y: 542, distance: 103.0
click at [825, 570] on icon at bounding box center [1157, 412] width 3673 height 1766
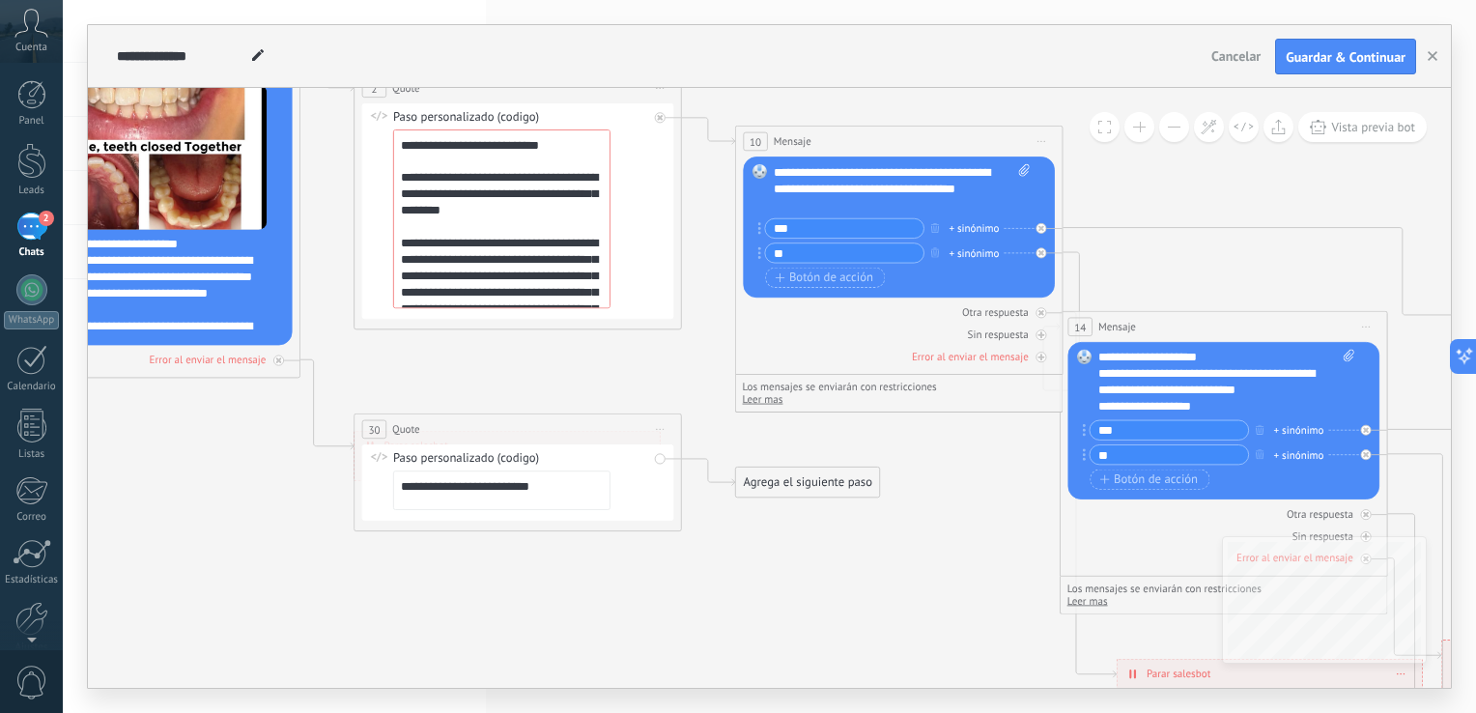
click at [664, 435] on span "Iniciar vista previa aquí Cambiar nombre Duplicar [GEOGRAPHIC_DATA]" at bounding box center [660, 429] width 26 height 24
click at [699, 541] on div "Borrar" at bounding box center [735, 536] width 162 height 28
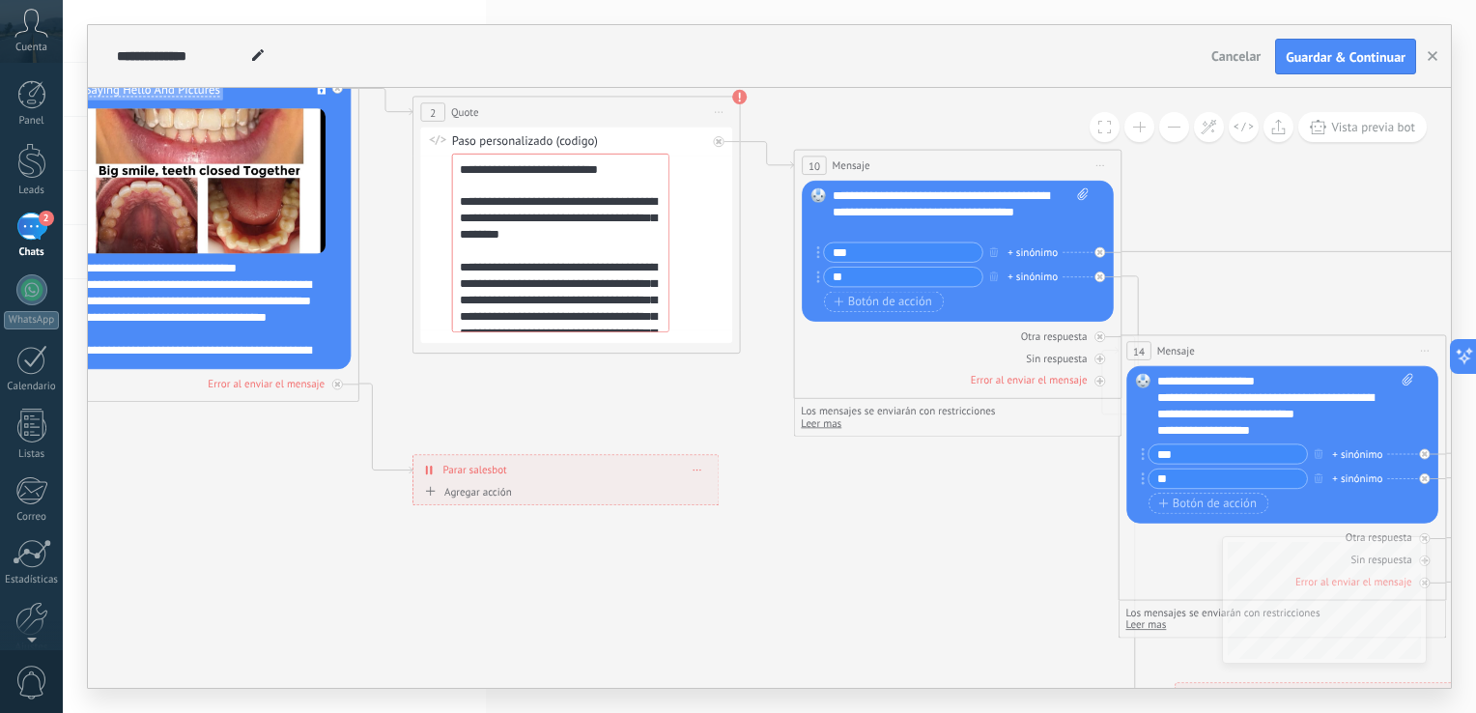
drag, startPoint x: 186, startPoint y: 500, endPoint x: 354, endPoint y: 563, distance: 179.4
click at [351, 562] on icon at bounding box center [1264, 463] width 3673 height 1766
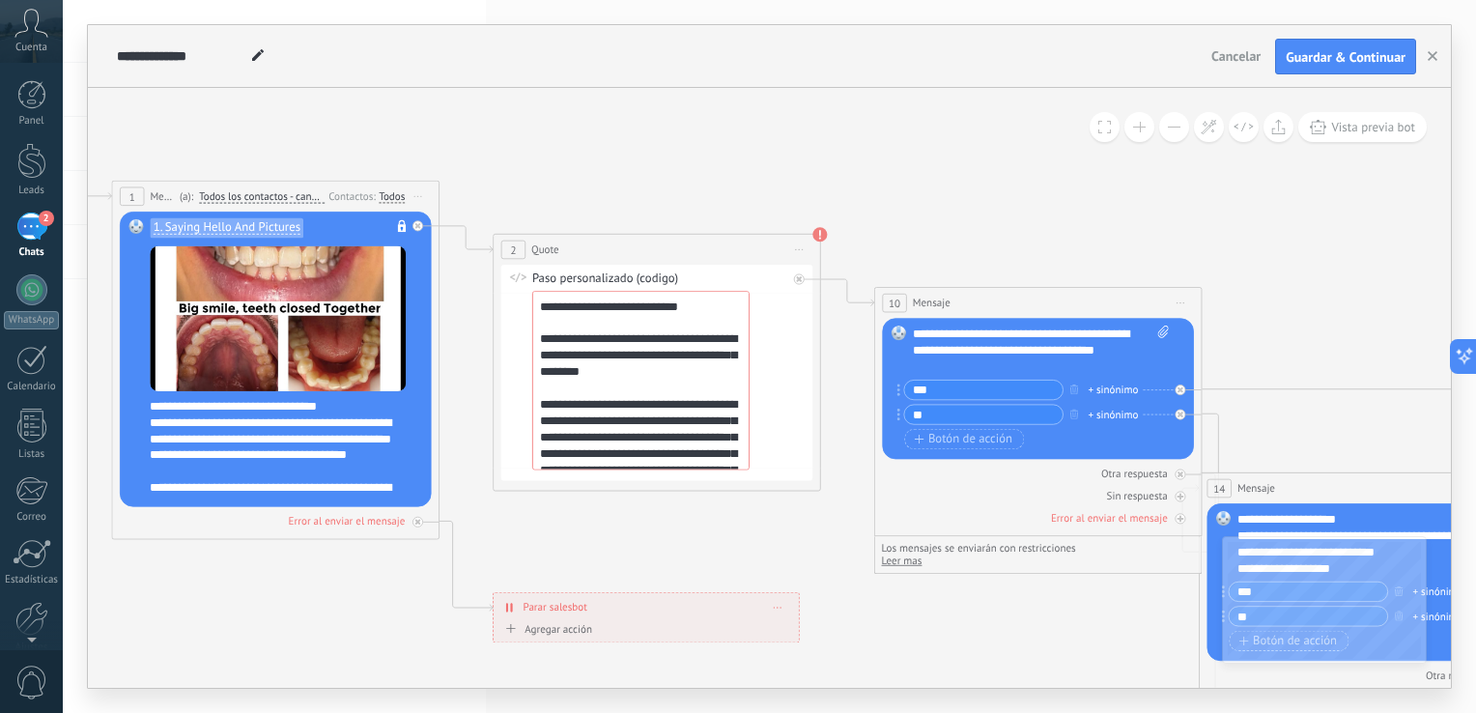
drag, startPoint x: 405, startPoint y: 470, endPoint x: 379, endPoint y: 571, distance: 103.8
click at [379, 571] on icon at bounding box center [1345, 601] width 3673 height 1766
click at [417, 526] on div at bounding box center [417, 523] width 11 height 11
click at [723, 601] on icon at bounding box center [1345, 580] width 3673 height 1724
click at [1475, 712] on icon at bounding box center [1505, 721] width 6 height 6
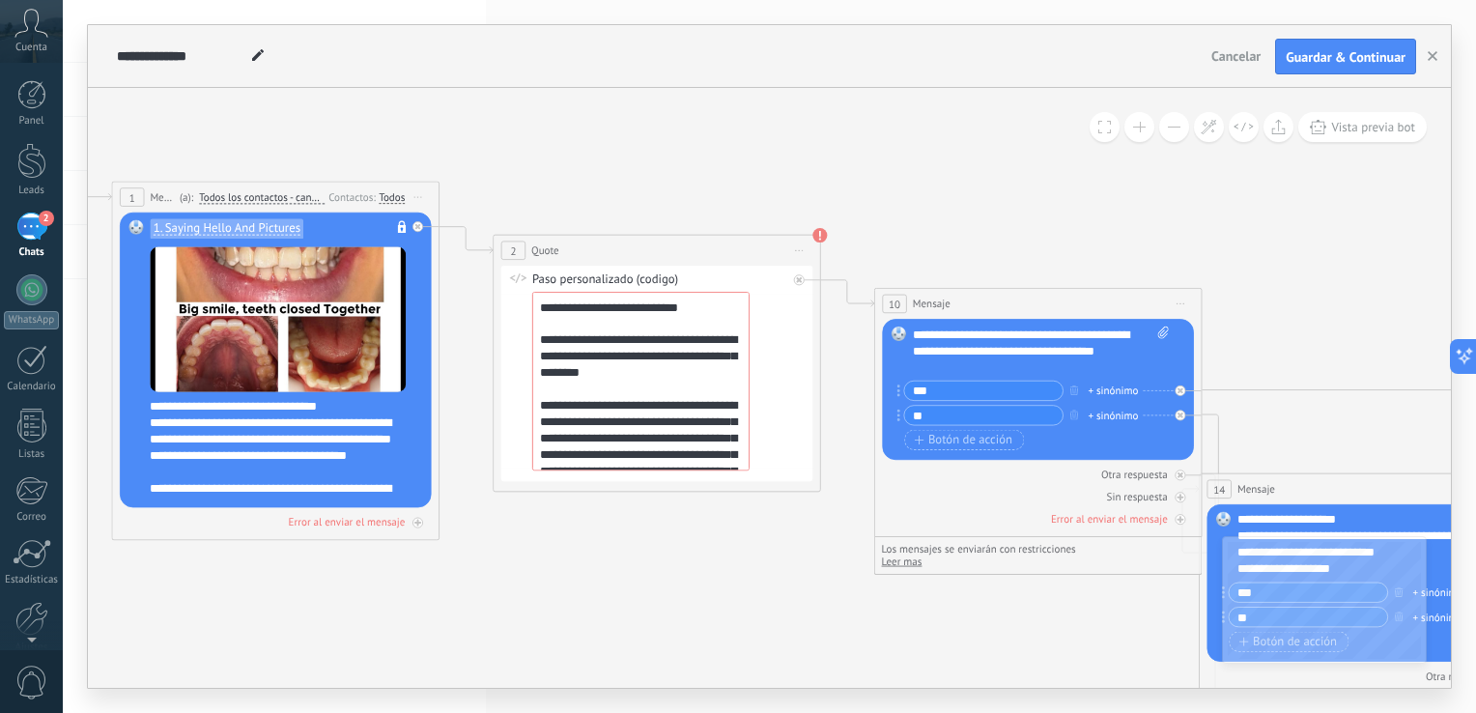
click at [618, 593] on icon at bounding box center [1345, 580] width 3673 height 1724
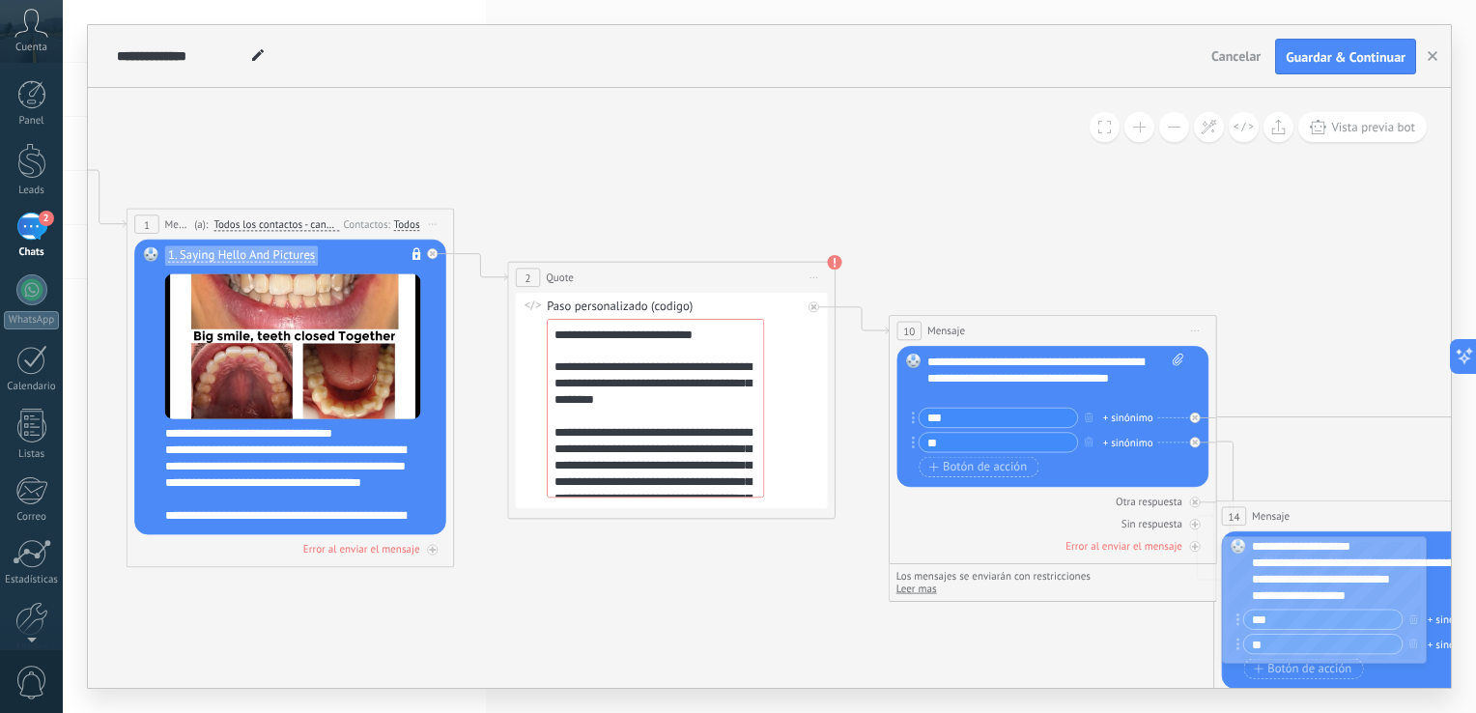
drag, startPoint x: 619, startPoint y: 621, endPoint x: 649, endPoint y: 644, distance: 37.9
click at [634, 648] on icon at bounding box center [1360, 607] width 3673 height 1724
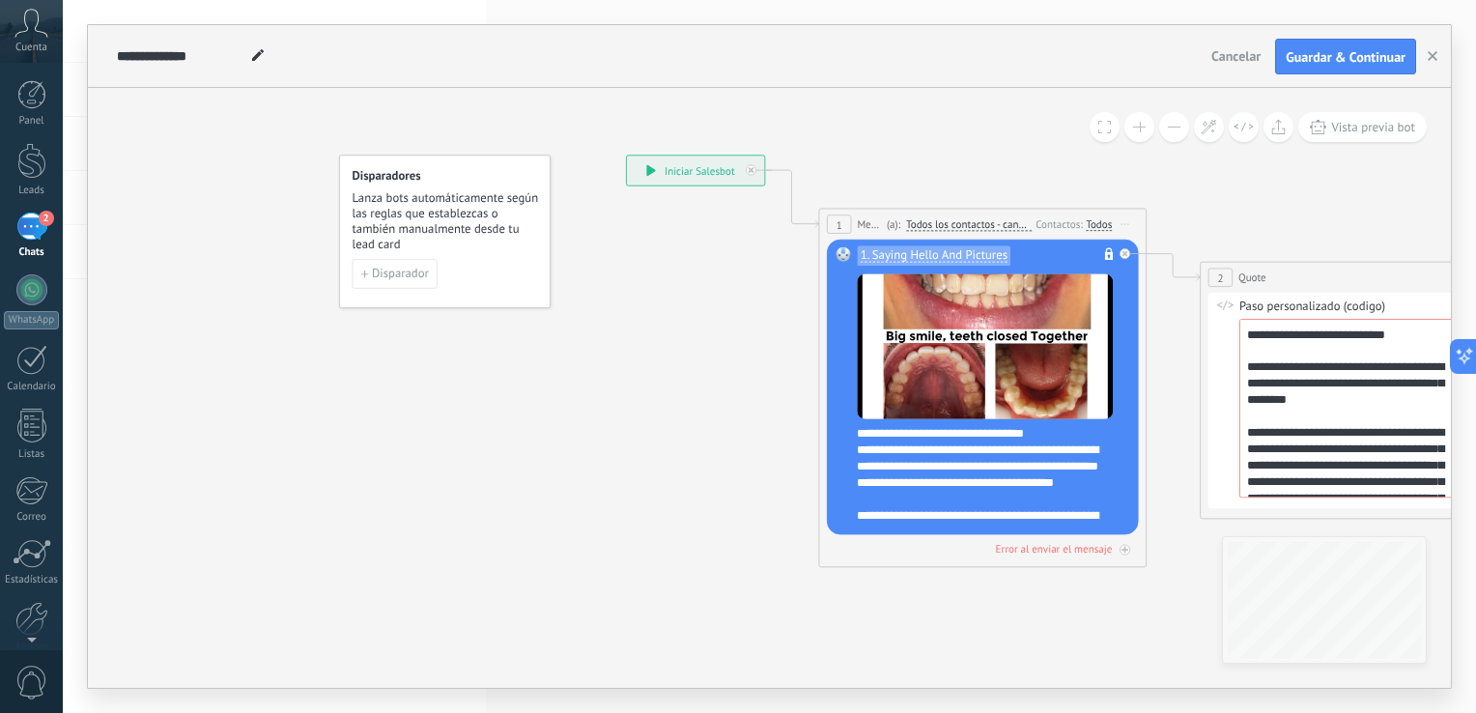
drag, startPoint x: 565, startPoint y: 155, endPoint x: 1256, endPoint y: 155, distance: 691.4
click at [652, 172] on icon at bounding box center [650, 171] width 9 height 12
click at [649, 172] on icon at bounding box center [650, 171] width 9 height 12
click at [649, 168] on icon at bounding box center [650, 171] width 9 height 12
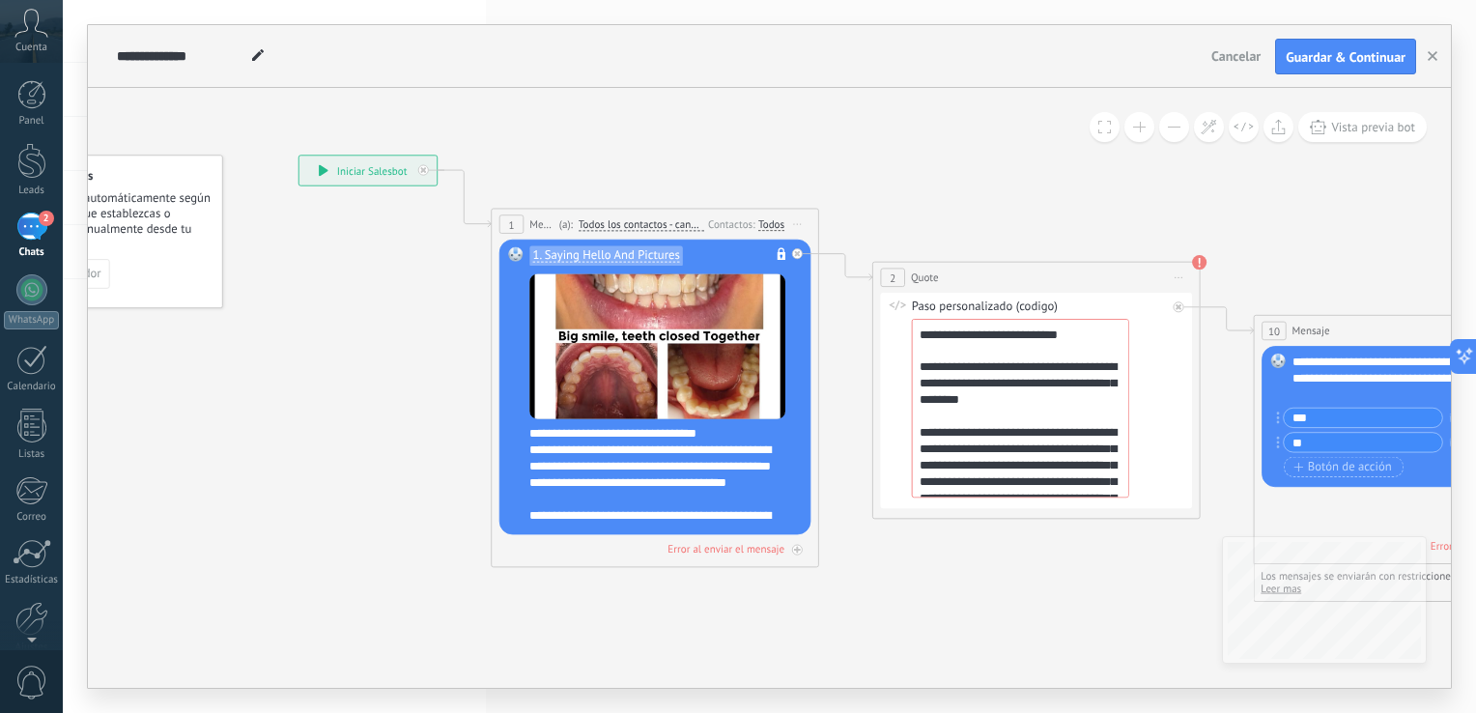
drag, startPoint x: 791, startPoint y: 138, endPoint x: 464, endPoint y: 138, distance: 327.4
click at [613, 253] on span "1. Saying Hello And Pictures" at bounding box center [606, 256] width 147 height 14
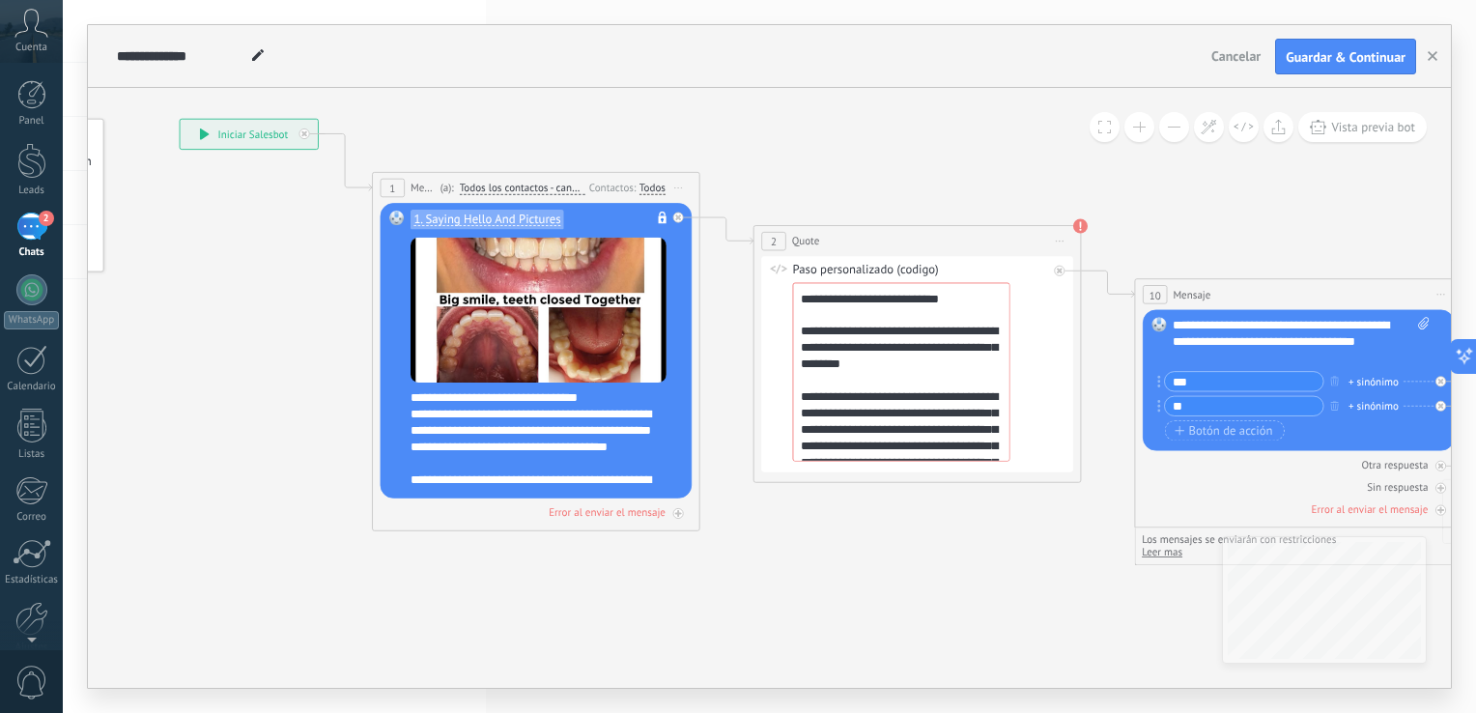
drag, startPoint x: 912, startPoint y: 199, endPoint x: 780, endPoint y: 163, distance: 136.1
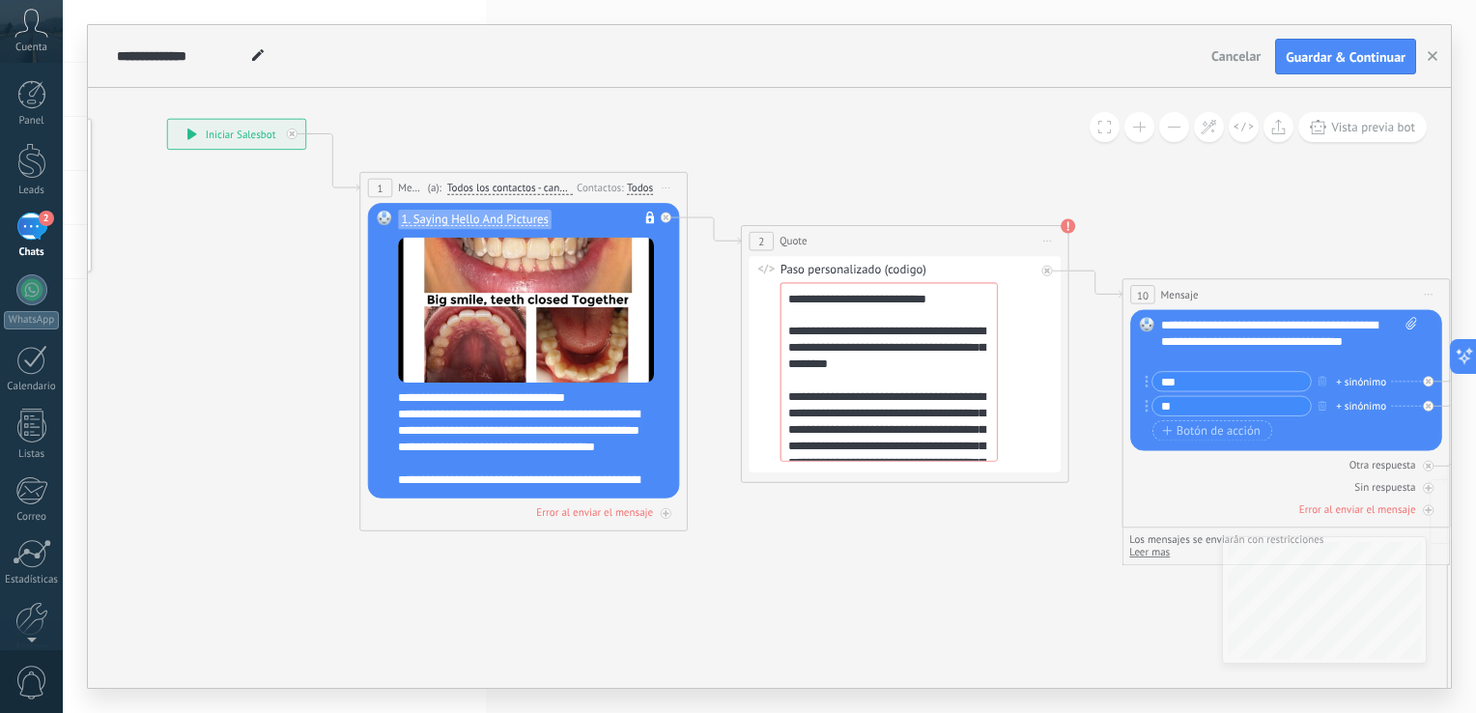
click at [904, 272] on div "Paso personalizado (codigo)" at bounding box center [907, 271] width 255 height 16
click at [763, 269] on icon at bounding box center [766, 269] width 18 height 11
click at [766, 322] on div "**********" at bounding box center [904, 364] width 312 height 215
click at [976, 251] on div "2 Quote ***** Iniciar vista previa aquí Cambiar nombre Duplicar [GEOGRAPHIC_DAT…" at bounding box center [905, 241] width 326 height 30
drag, startPoint x: 996, startPoint y: 257, endPoint x: 977, endPoint y: 215, distance: 45.4
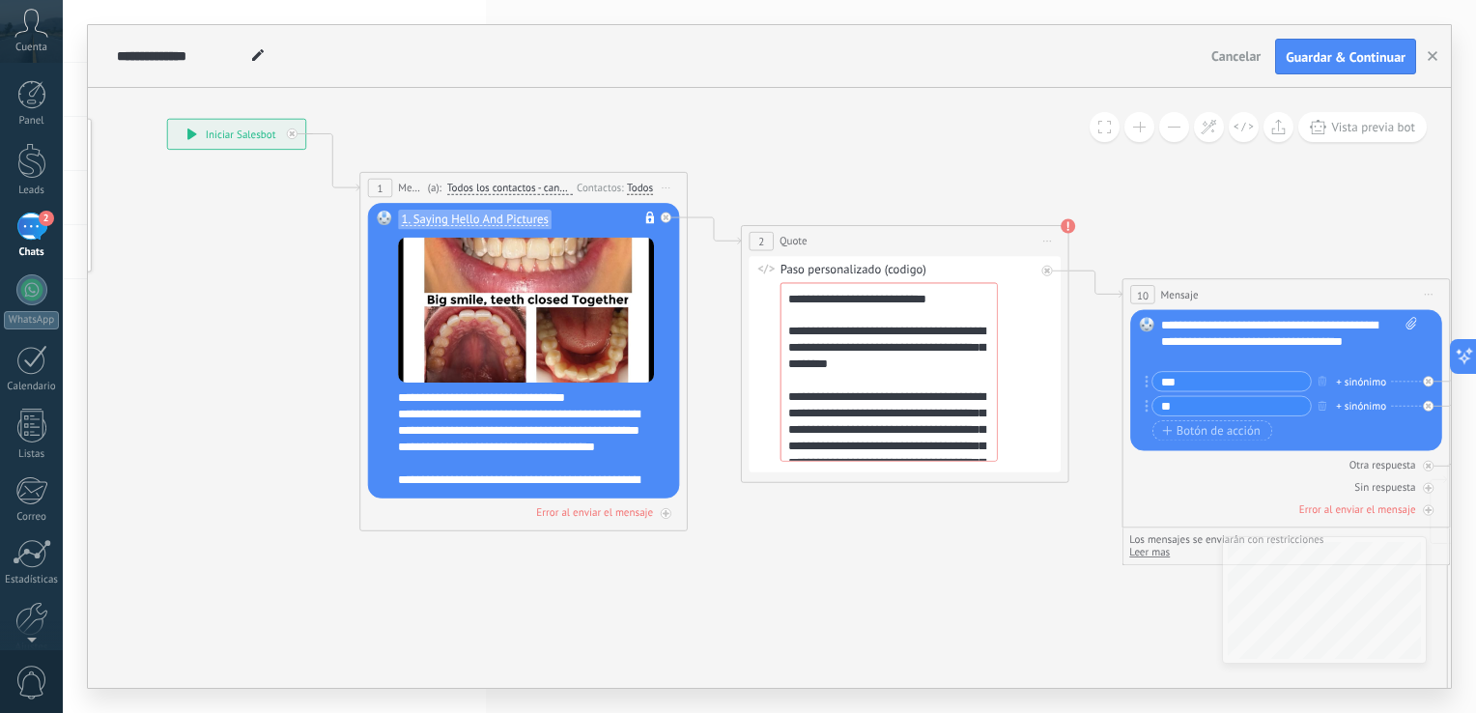
click at [167, 119] on div "**********" at bounding box center [167, 119] width 0 height 0
click at [1050, 239] on span "Iniciar vista previa aquí Cambiar nombre Duplicar [GEOGRAPHIC_DATA]" at bounding box center [1047, 242] width 26 height 24
click at [1055, 261] on div "Iniciar vista previa aquí" at bounding box center [1122, 265] width 162 height 28
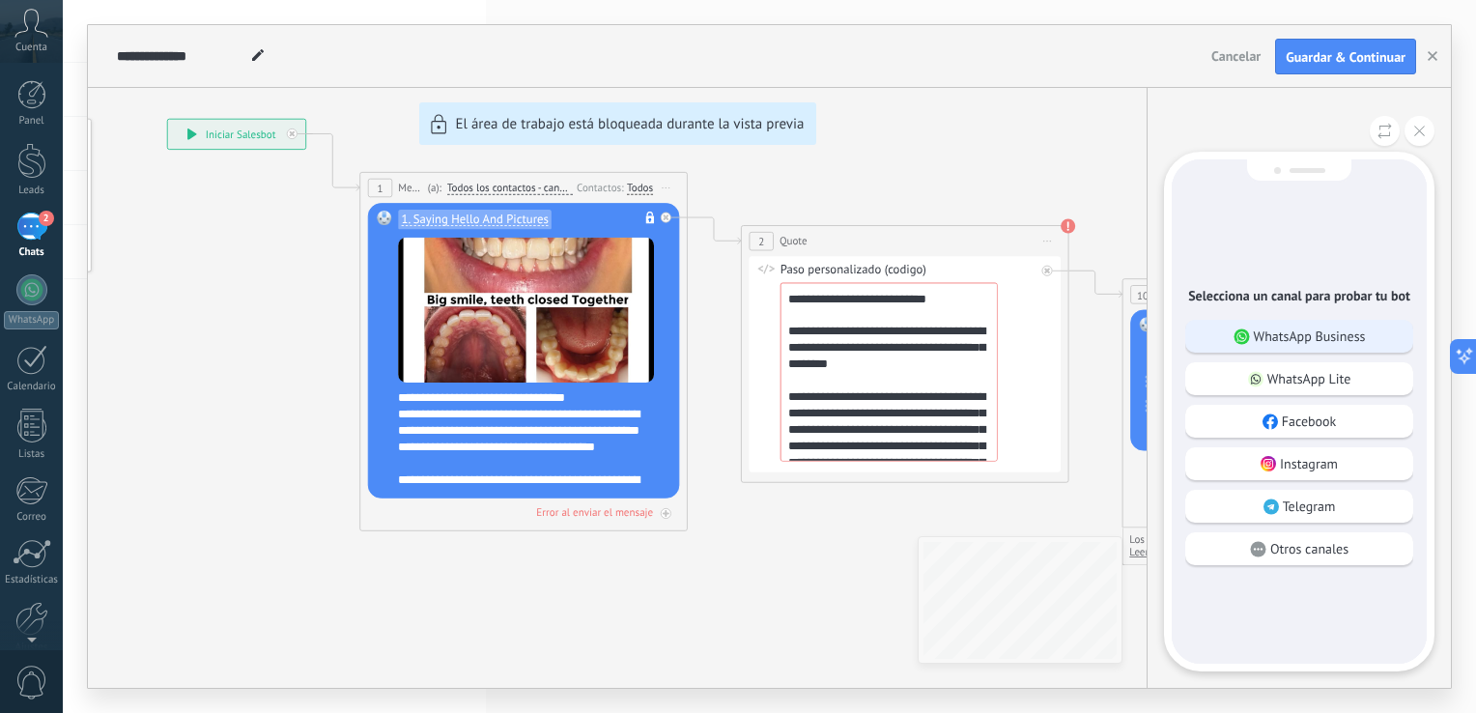
click at [1360, 331] on p "WhatsApp Business" at bounding box center [1309, 335] width 112 height 17
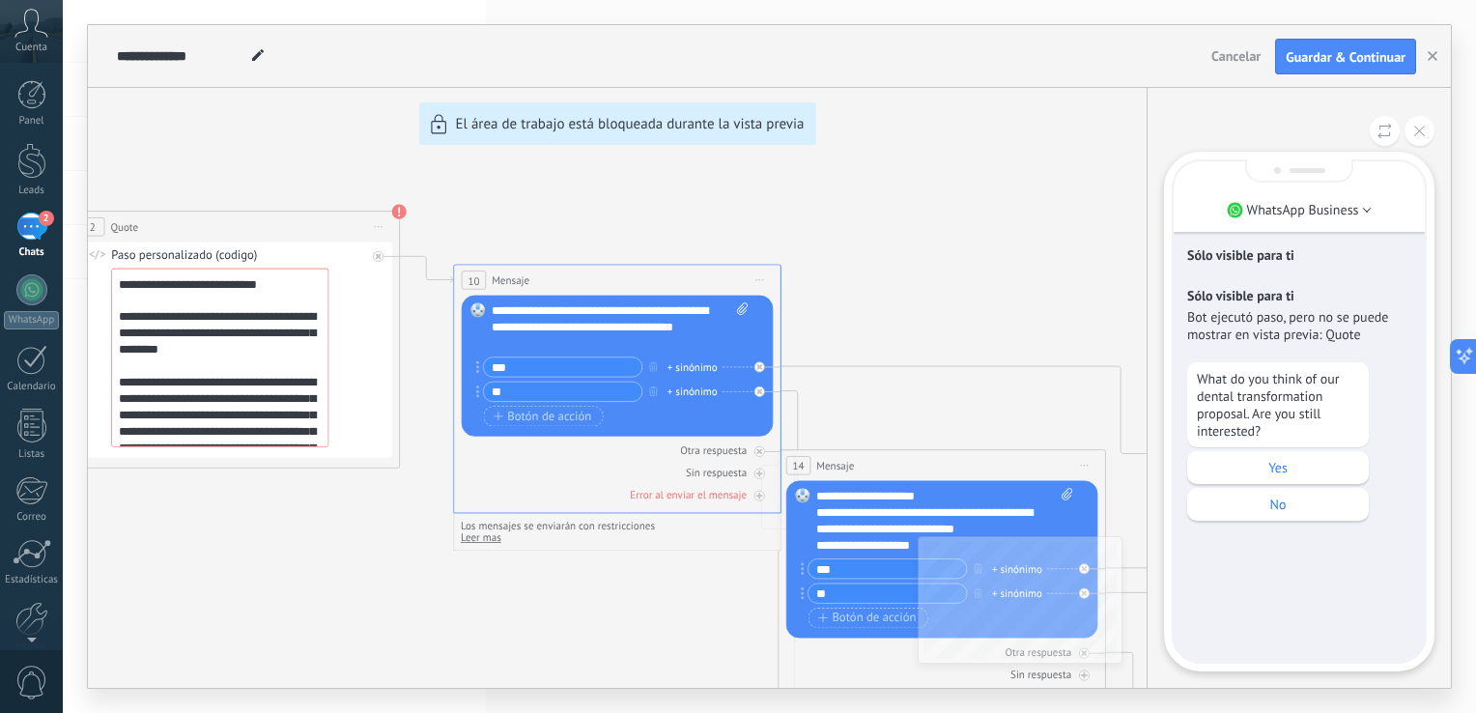
drag, startPoint x: 171, startPoint y: 591, endPoint x: 283, endPoint y: 589, distance: 112.0
click at [281, 591] on div "**********" at bounding box center [769, 356] width 1363 height 662
drag, startPoint x: 290, startPoint y: 579, endPoint x: 476, endPoint y: 579, distance: 186.4
click at [476, 579] on div "**********" at bounding box center [769, 356] width 1363 height 662
click at [732, 216] on div "**********" at bounding box center [769, 356] width 1363 height 662
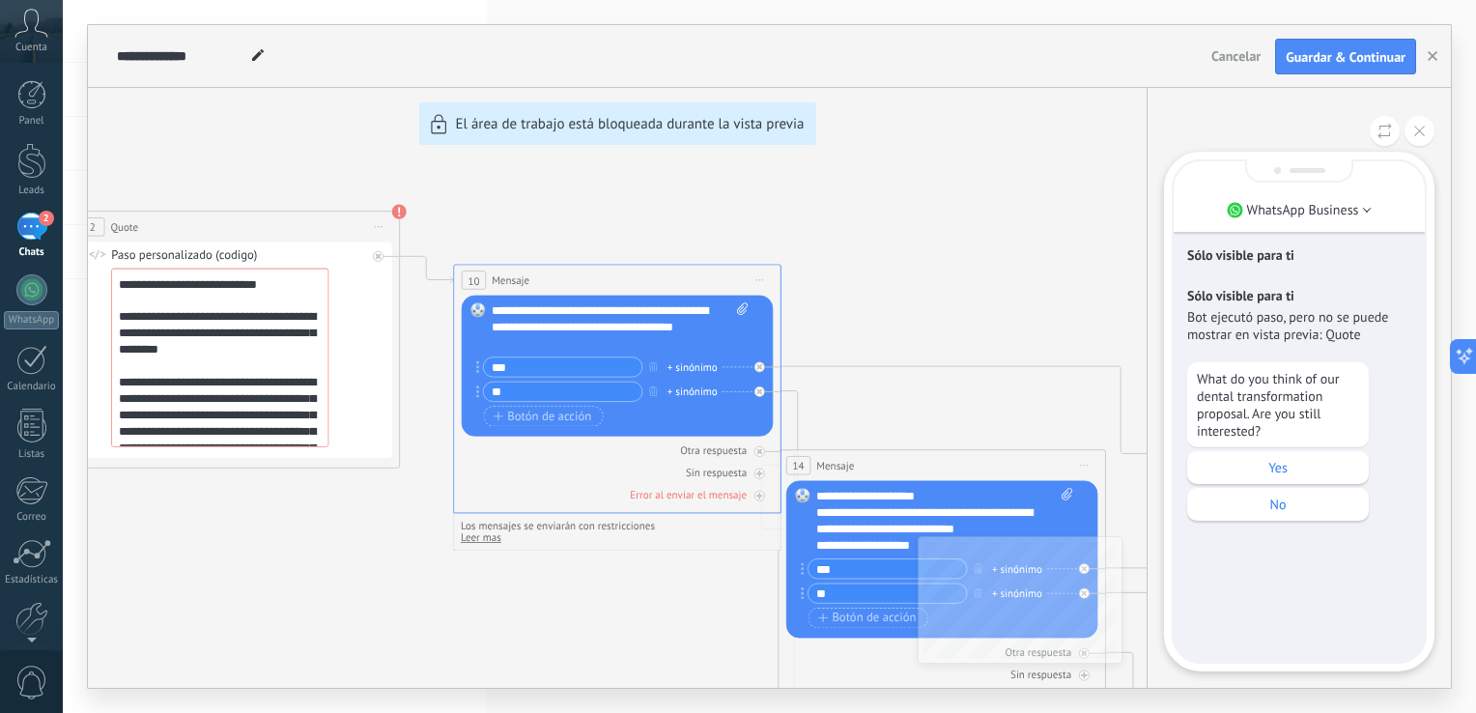
click at [988, 181] on div "**********" at bounding box center [769, 356] width 1363 height 662
click at [977, 207] on div "**********" at bounding box center [769, 356] width 1363 height 662
click at [277, 556] on div "**********" at bounding box center [769, 356] width 1363 height 662
click at [1022, 276] on div "**********" at bounding box center [769, 356] width 1363 height 662
click at [1289, 473] on p "Yes" at bounding box center [1277, 467] width 162 height 17
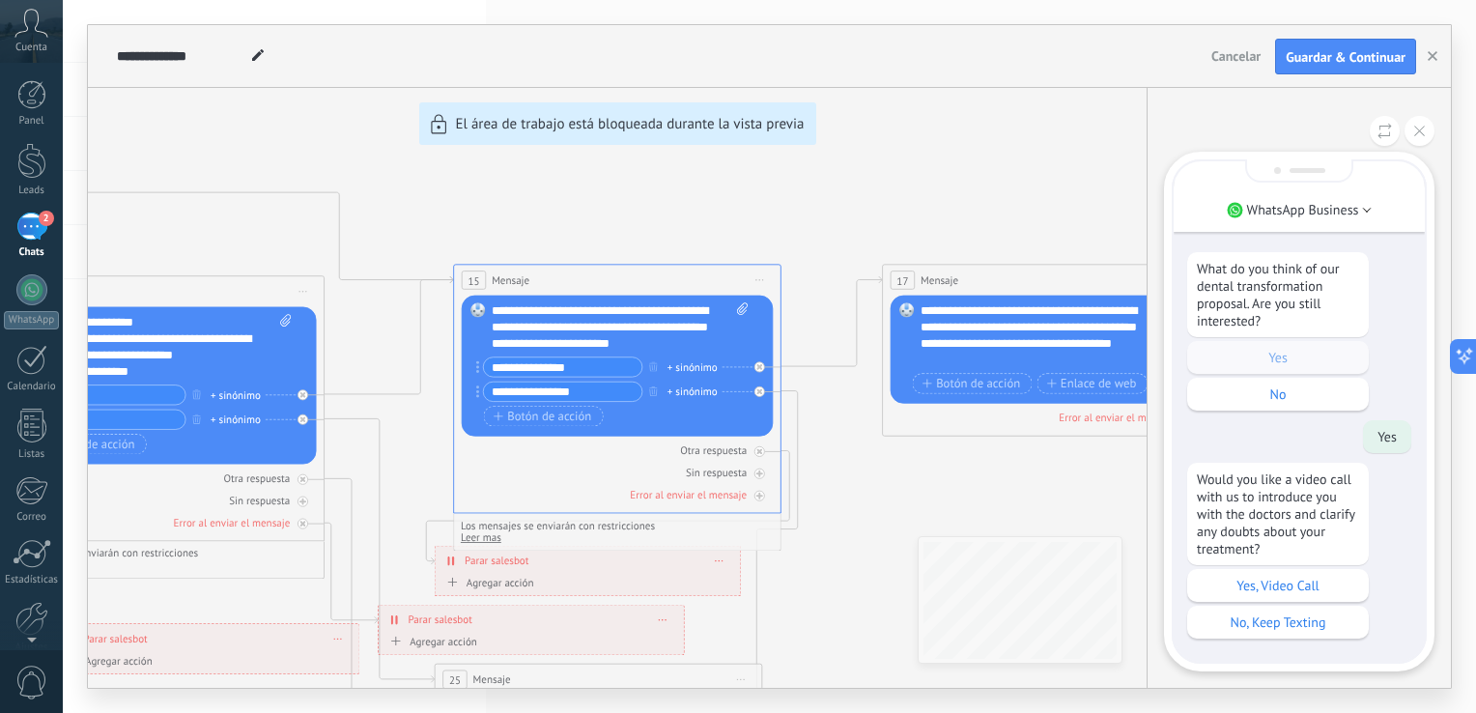
click at [1268, 597] on div "Yes, Video Call" at bounding box center [1278, 585] width 182 height 33
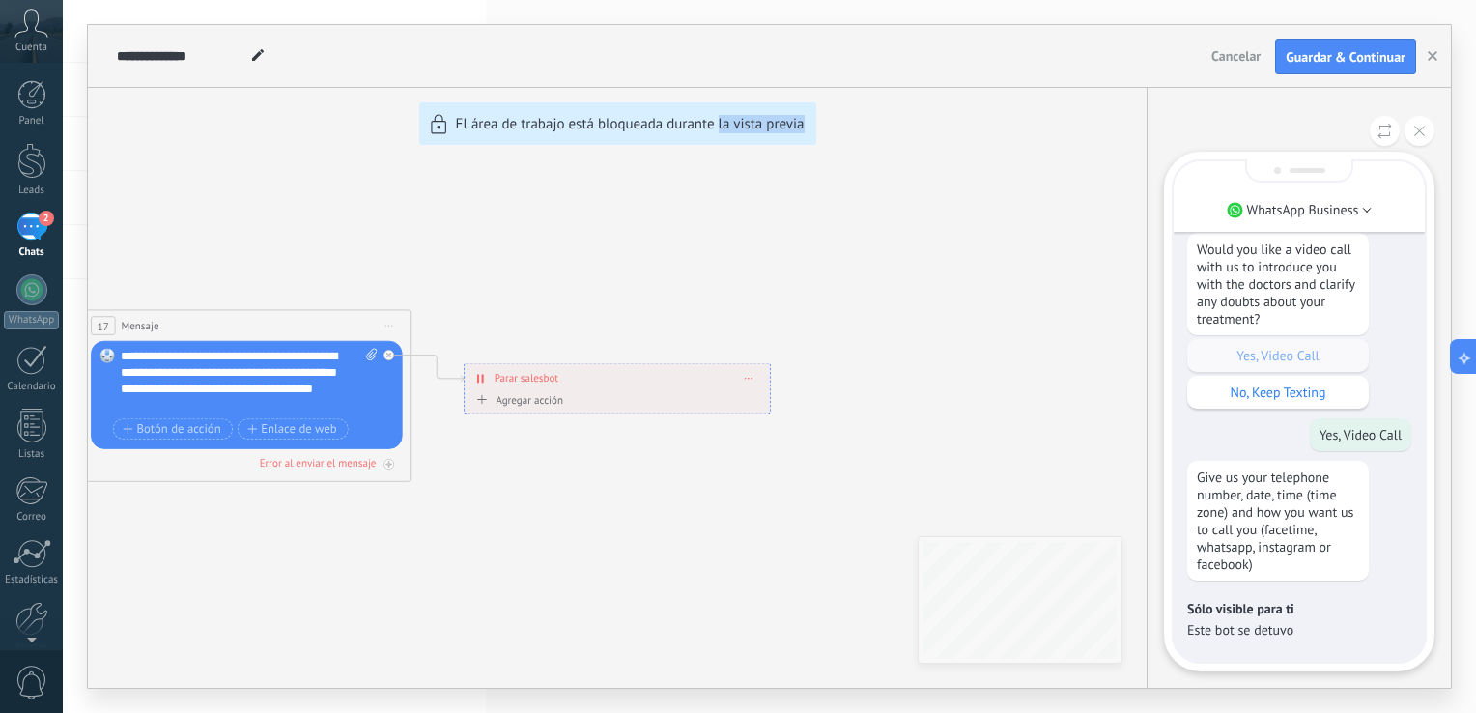
drag, startPoint x: 718, startPoint y: 567, endPoint x: 829, endPoint y: 517, distance: 121.0
click at [829, 517] on div "**********" at bounding box center [769, 356] width 1363 height 662
drag, startPoint x: 829, startPoint y: 517, endPoint x: 650, endPoint y: 271, distance: 303.4
click at [650, 271] on div "**********" at bounding box center [769, 356] width 1363 height 662
click at [1417, 133] on icon at bounding box center [1419, 131] width 11 height 11
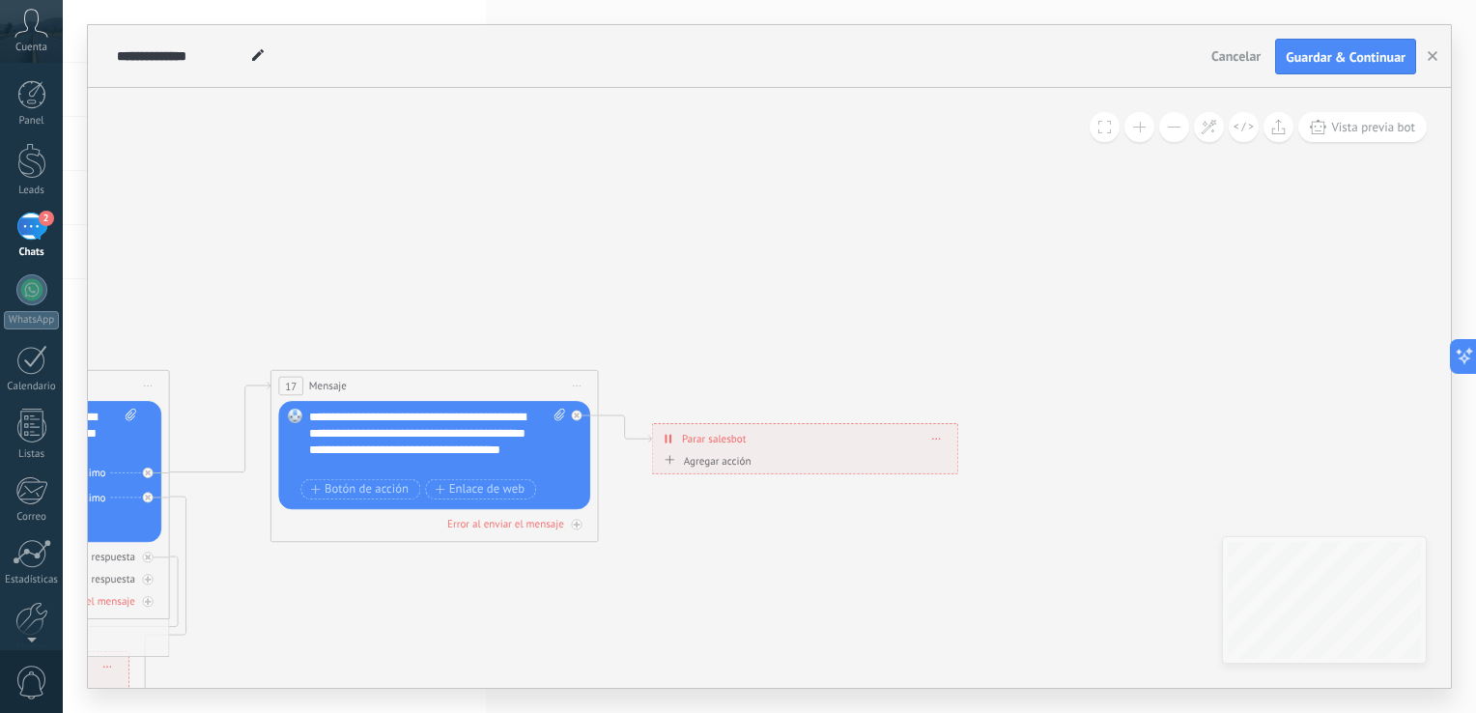
drag, startPoint x: 838, startPoint y: 195, endPoint x: 1146, endPoint y: 255, distance: 313.8
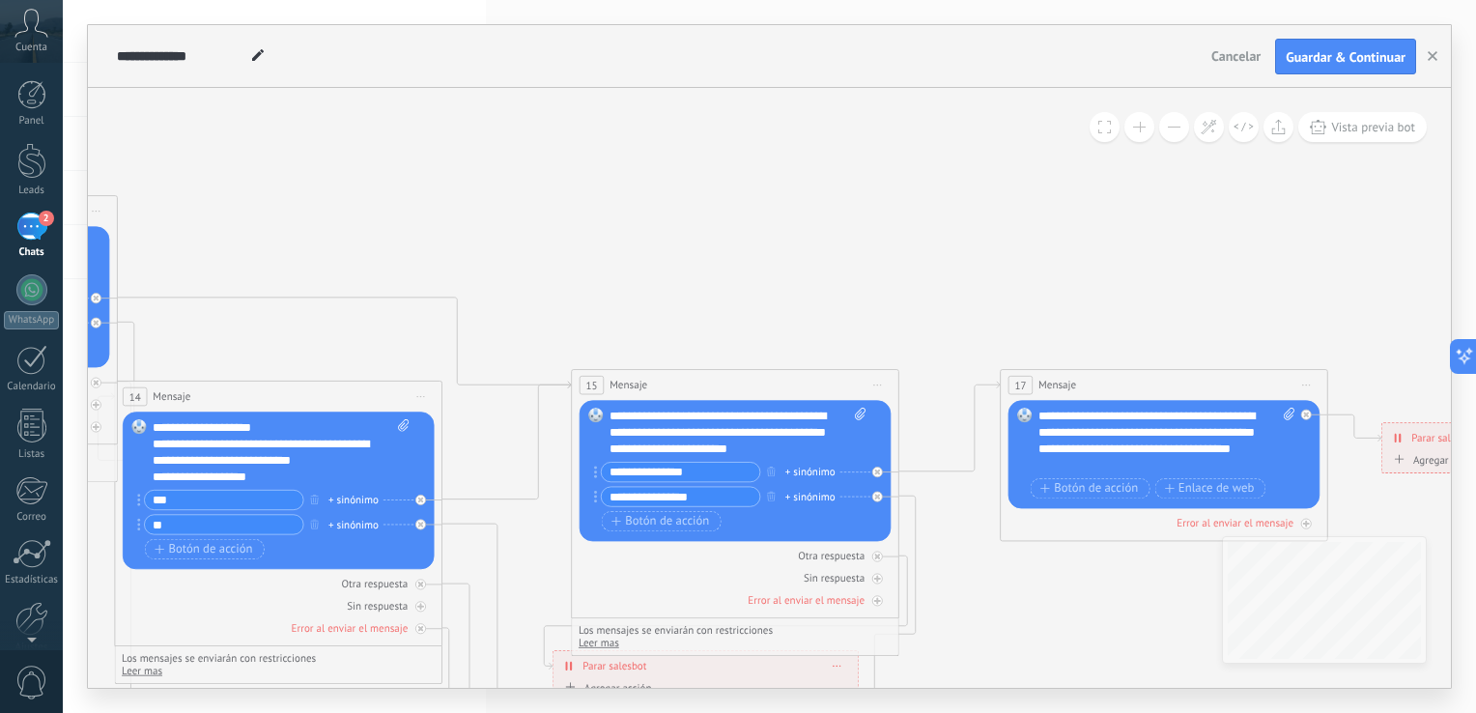
drag, startPoint x: 249, startPoint y: 267, endPoint x: 888, endPoint y: 267, distance: 639.3
click at [888, 267] on icon at bounding box center [261, 488] width 3673 height 1724
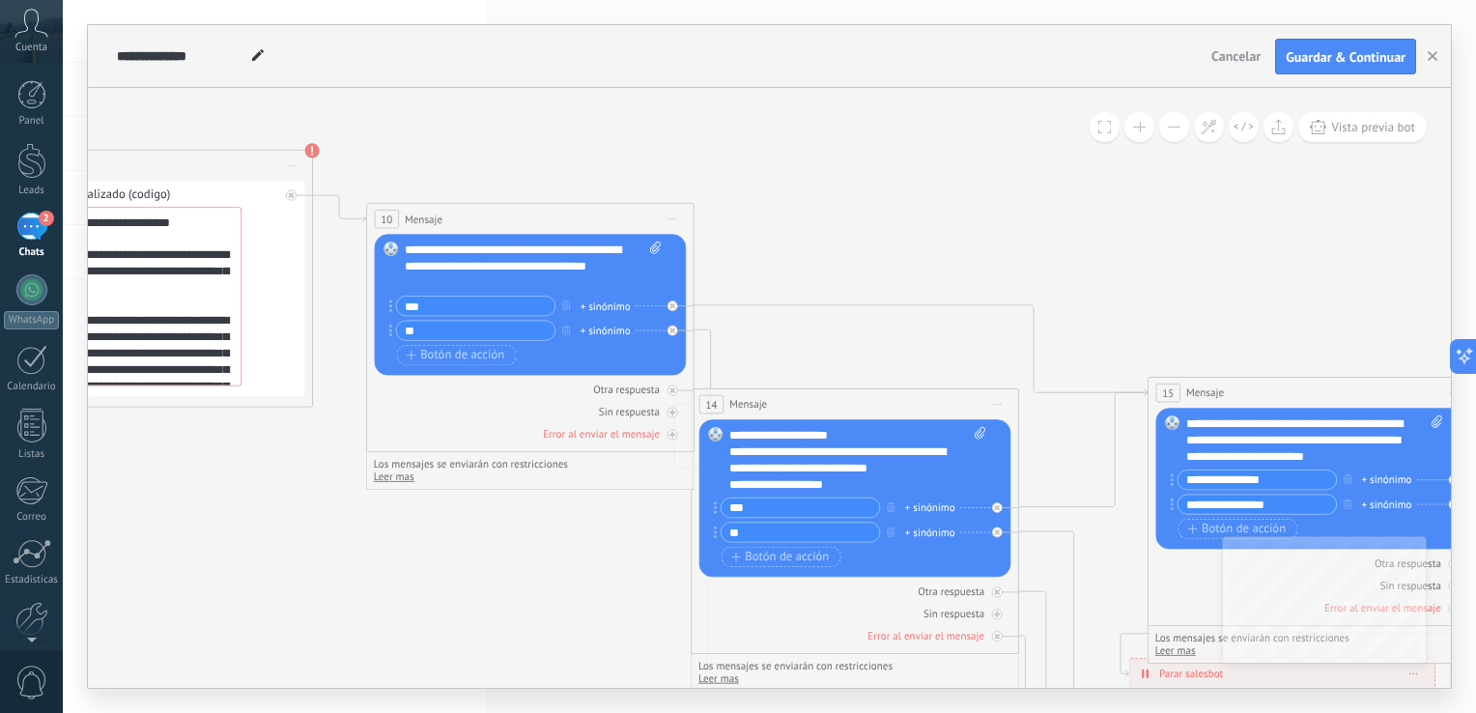
drag, startPoint x: 278, startPoint y: 188, endPoint x: 831, endPoint y: 196, distance: 553.4
click at [830, 196] on icon at bounding box center [837, 496] width 3673 height 1724
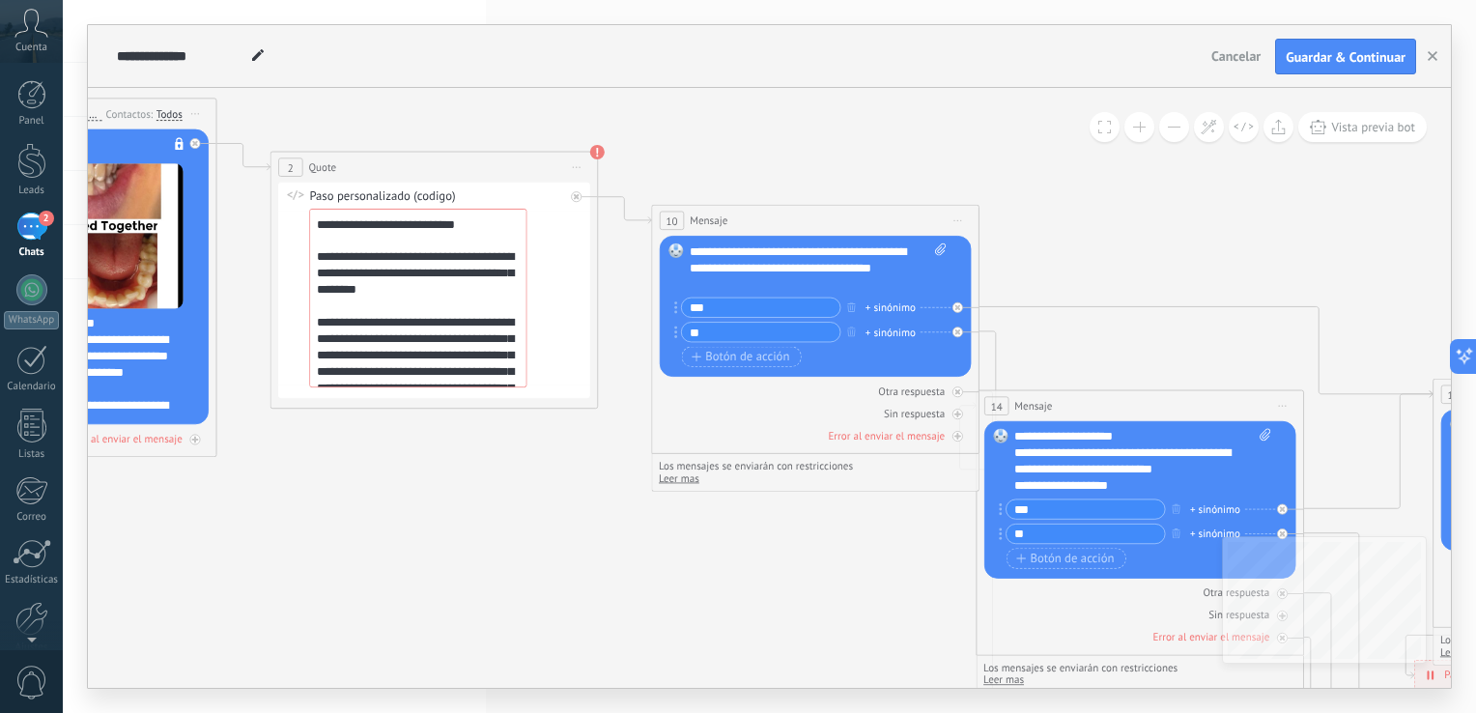
drag, startPoint x: 560, startPoint y: 118, endPoint x: 841, endPoint y: 119, distance: 281.0
click at [841, 119] on icon at bounding box center [1122, 497] width 3673 height 1724
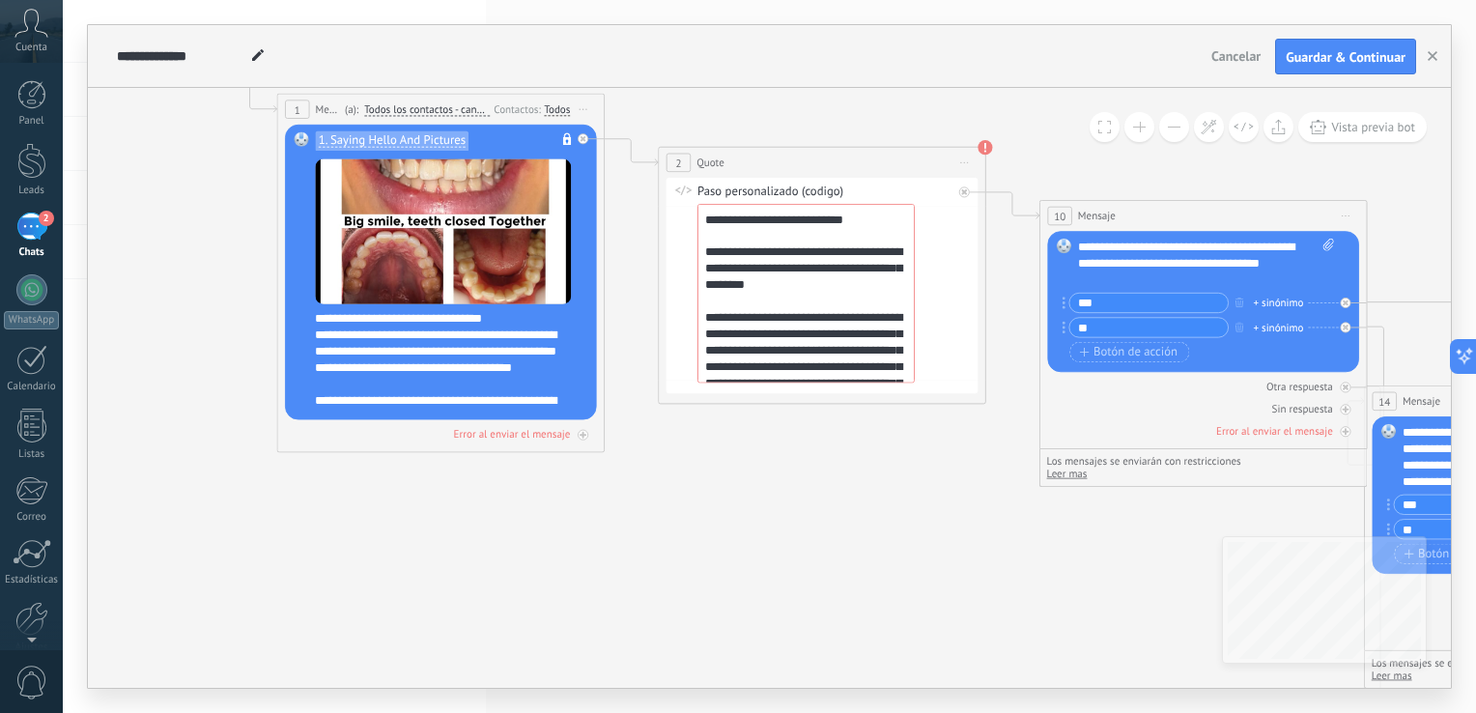
drag, startPoint x: 627, startPoint y: 116, endPoint x: 1000, endPoint y: 115, distance: 373.7
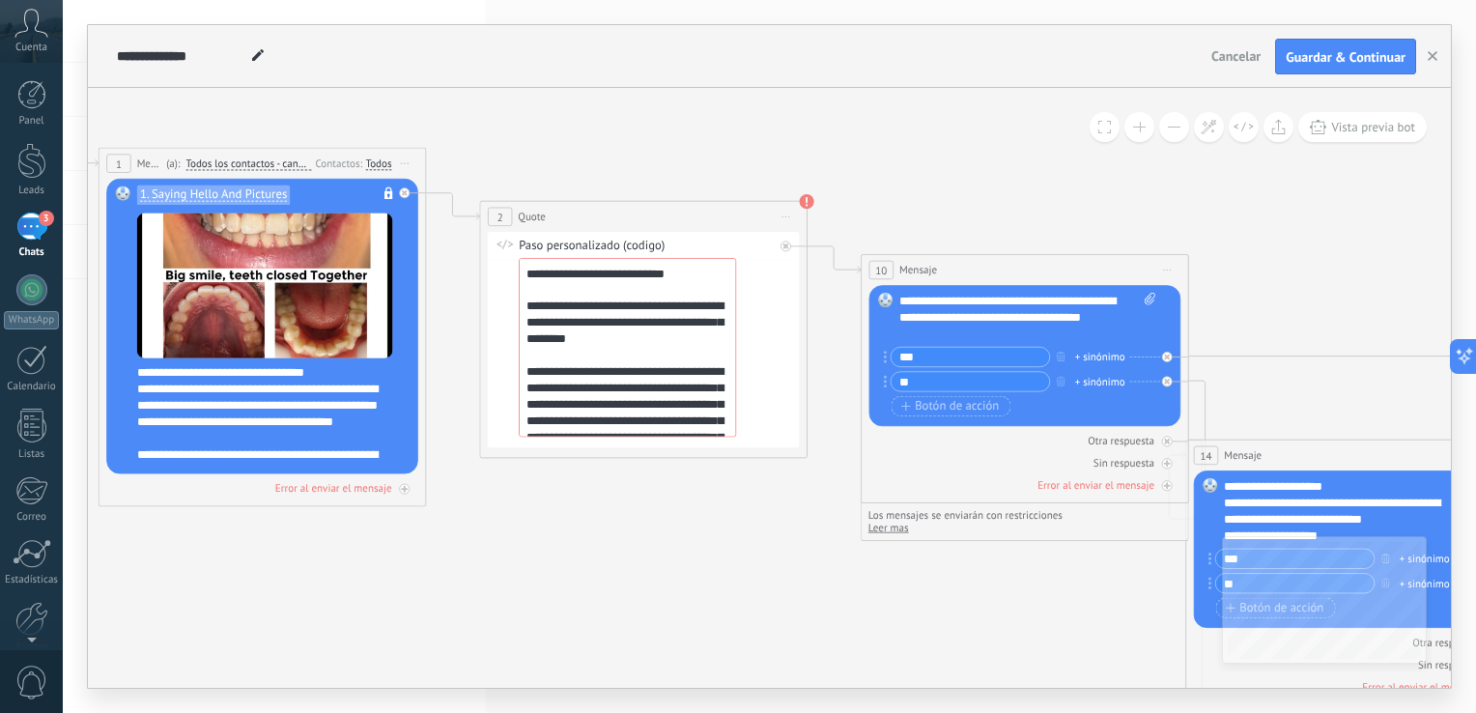
drag, startPoint x: 850, startPoint y: 537, endPoint x: 687, endPoint y: 588, distance: 171.0
click at [687, 588] on icon at bounding box center [1332, 546] width 3673 height 1724
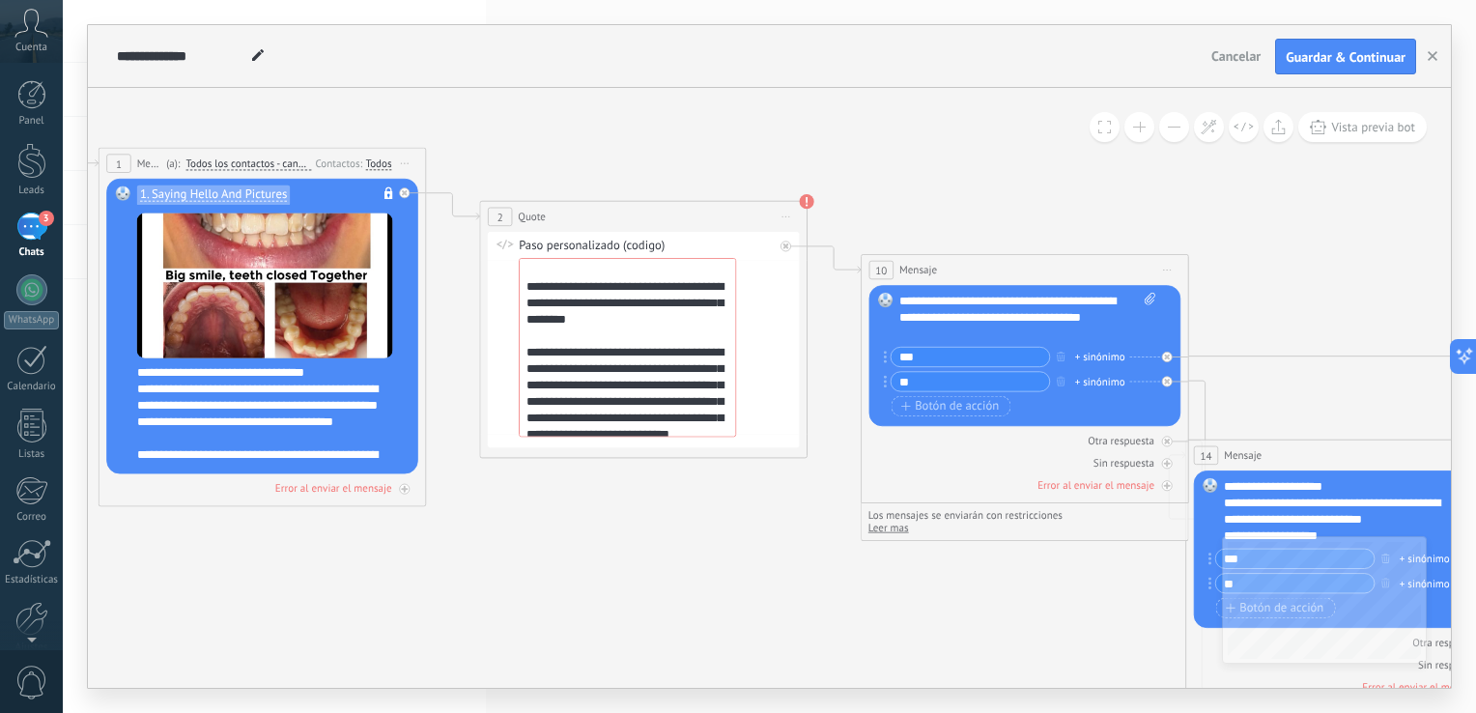
scroll to position [57, 0]
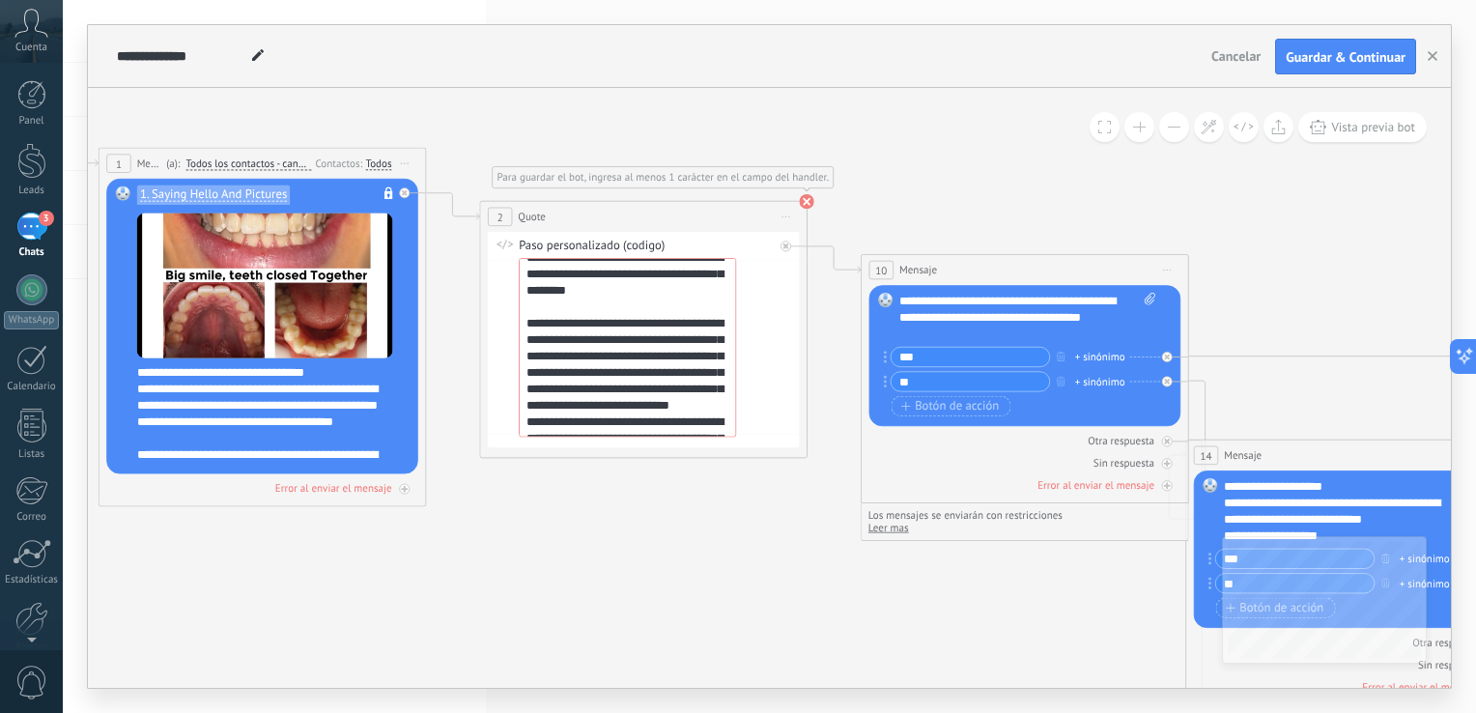
click at [807, 202] on use at bounding box center [806, 201] width 14 height 14
click at [788, 218] on span "Iniciar vista previa aquí Cambiar nombre Duplicar [GEOGRAPHIC_DATA]" at bounding box center [786, 217] width 26 height 24
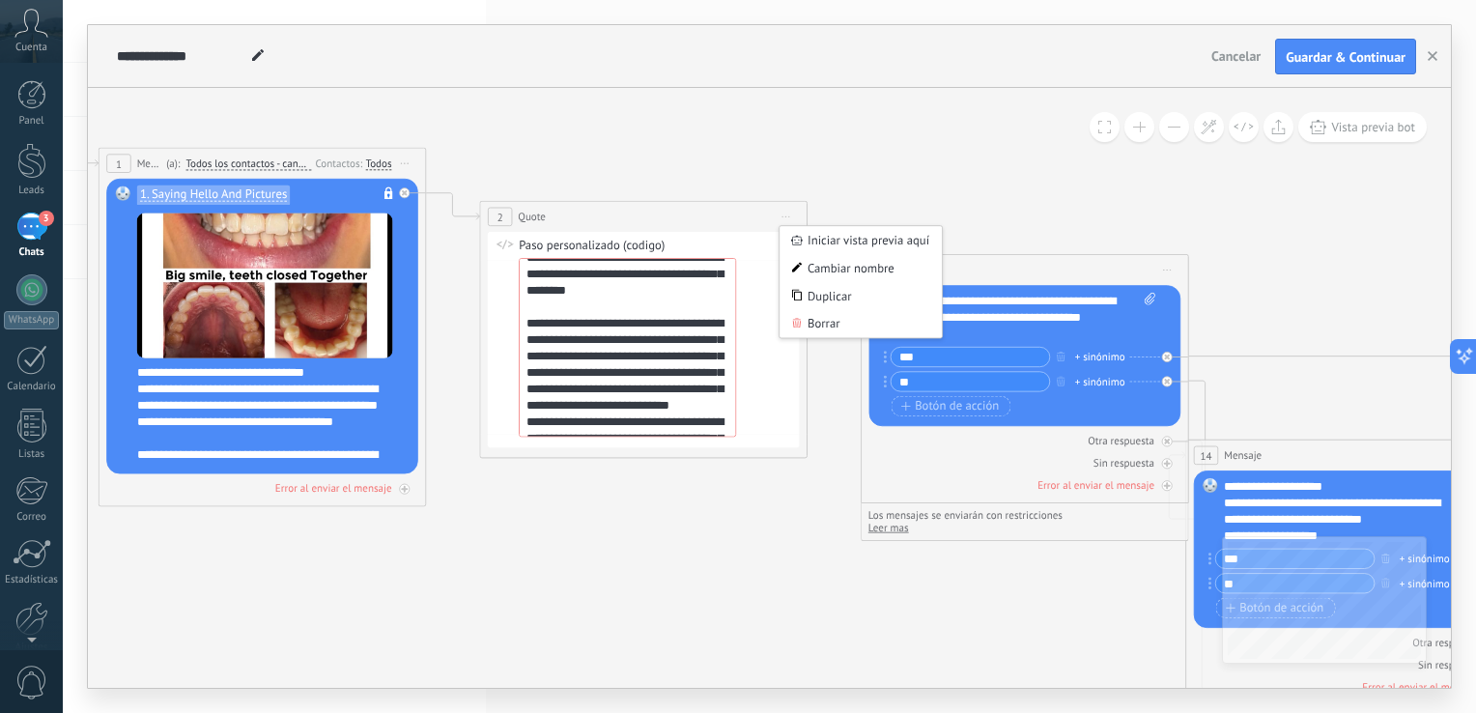
click at [610, 164] on icon at bounding box center [1332, 546] width 3673 height 1724
click at [498, 211] on span "2" at bounding box center [500, 218] width 6 height 14
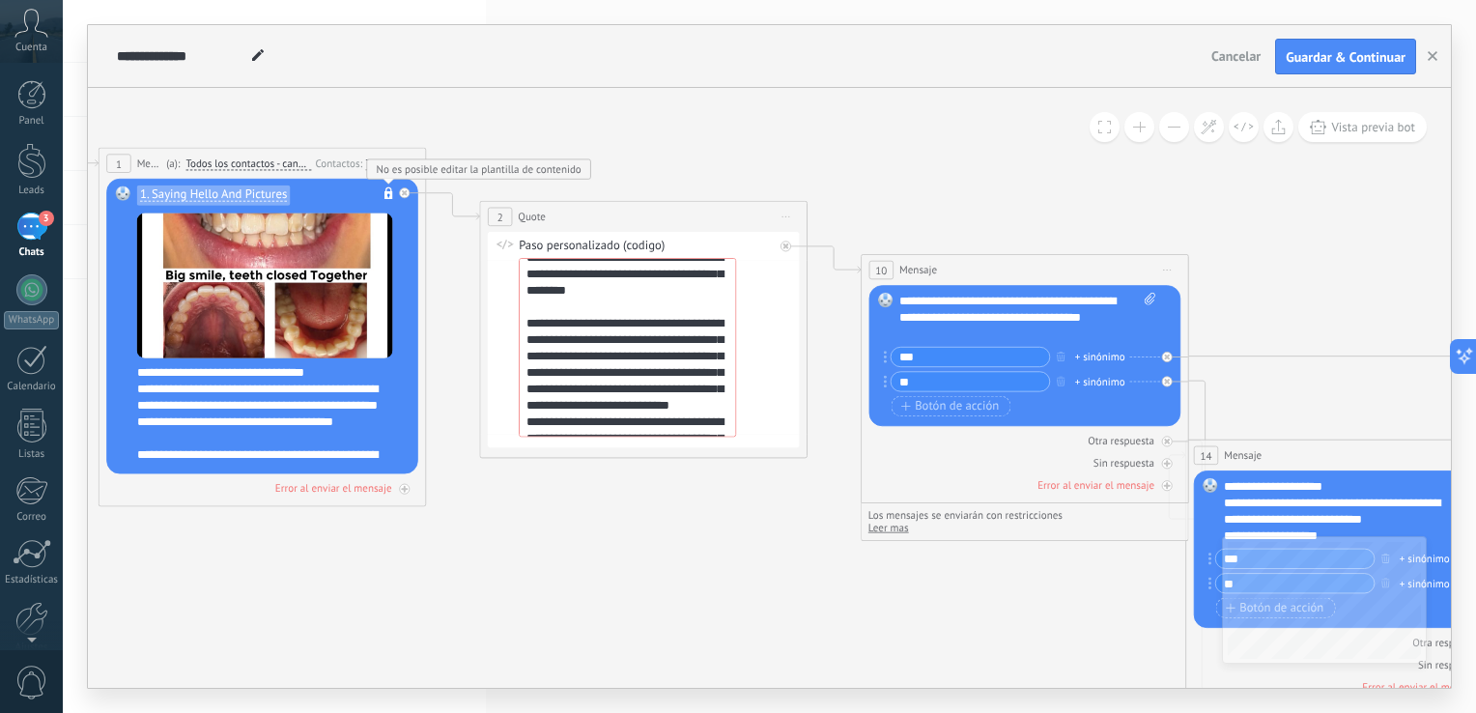
click at [382, 194] on div "No es posible editar la plantilla de contenido" at bounding box center [388, 195] width 24 height 25
click at [380, 164] on div "Todos" at bounding box center [378, 164] width 26 height 14
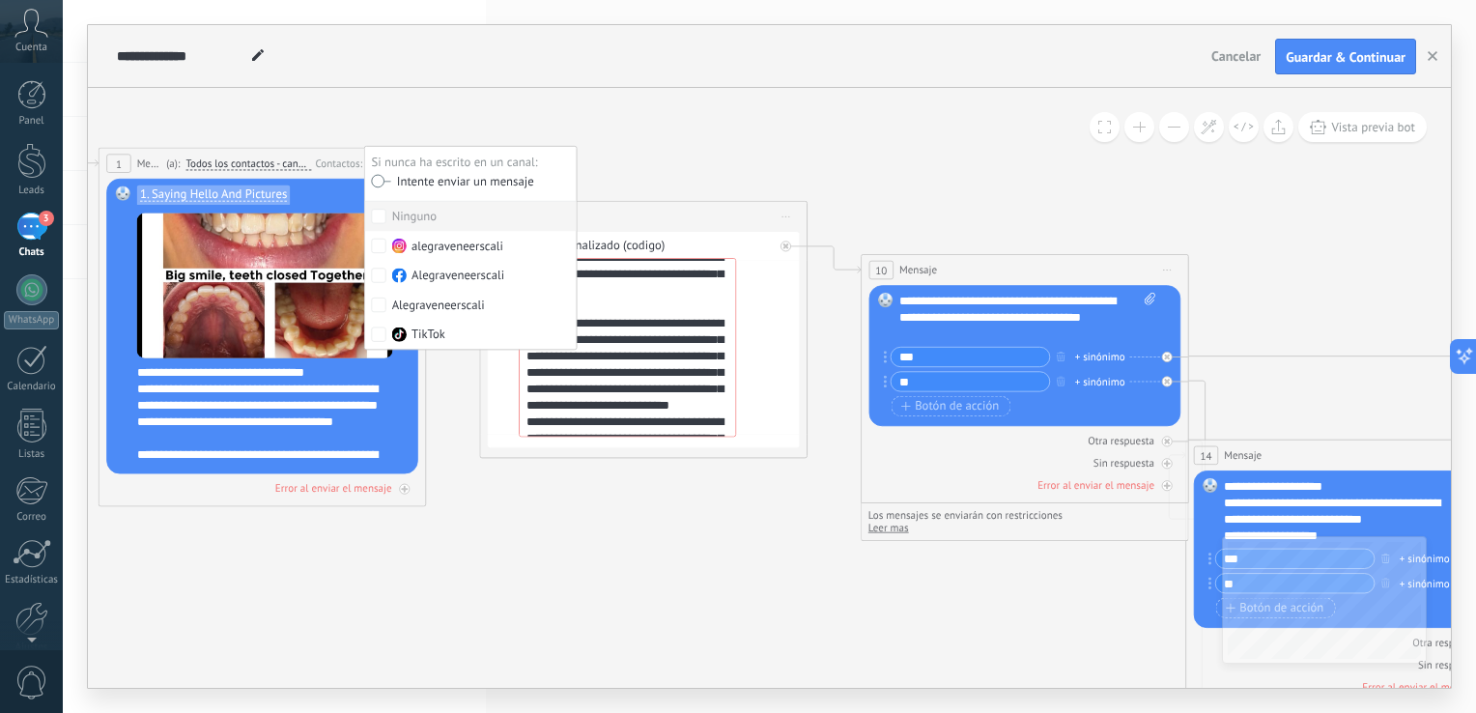
click at [410, 126] on icon at bounding box center [1332, 546] width 3673 height 1724
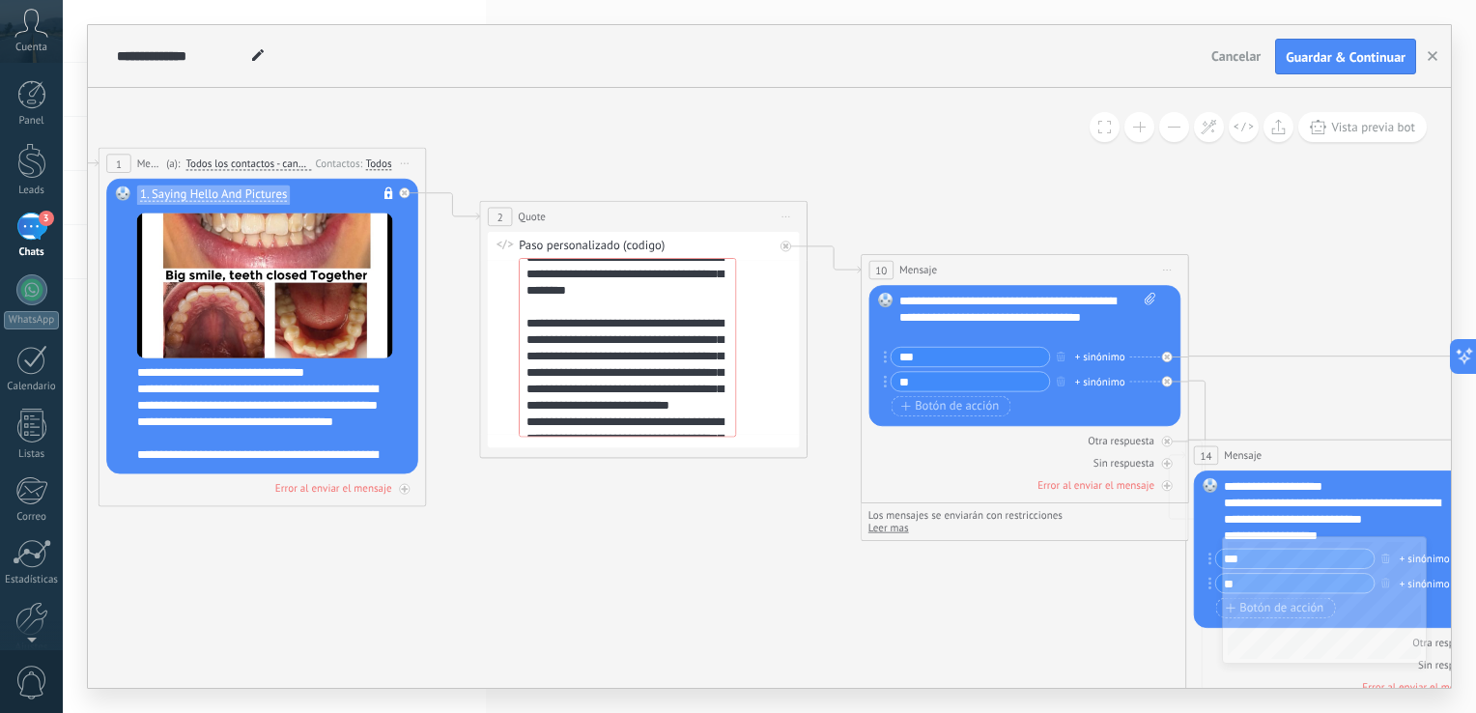
click at [406, 169] on span "Iniciar vista previa aquí Cambiar nombre Duplicar [GEOGRAPHIC_DATA]" at bounding box center [405, 164] width 26 height 24
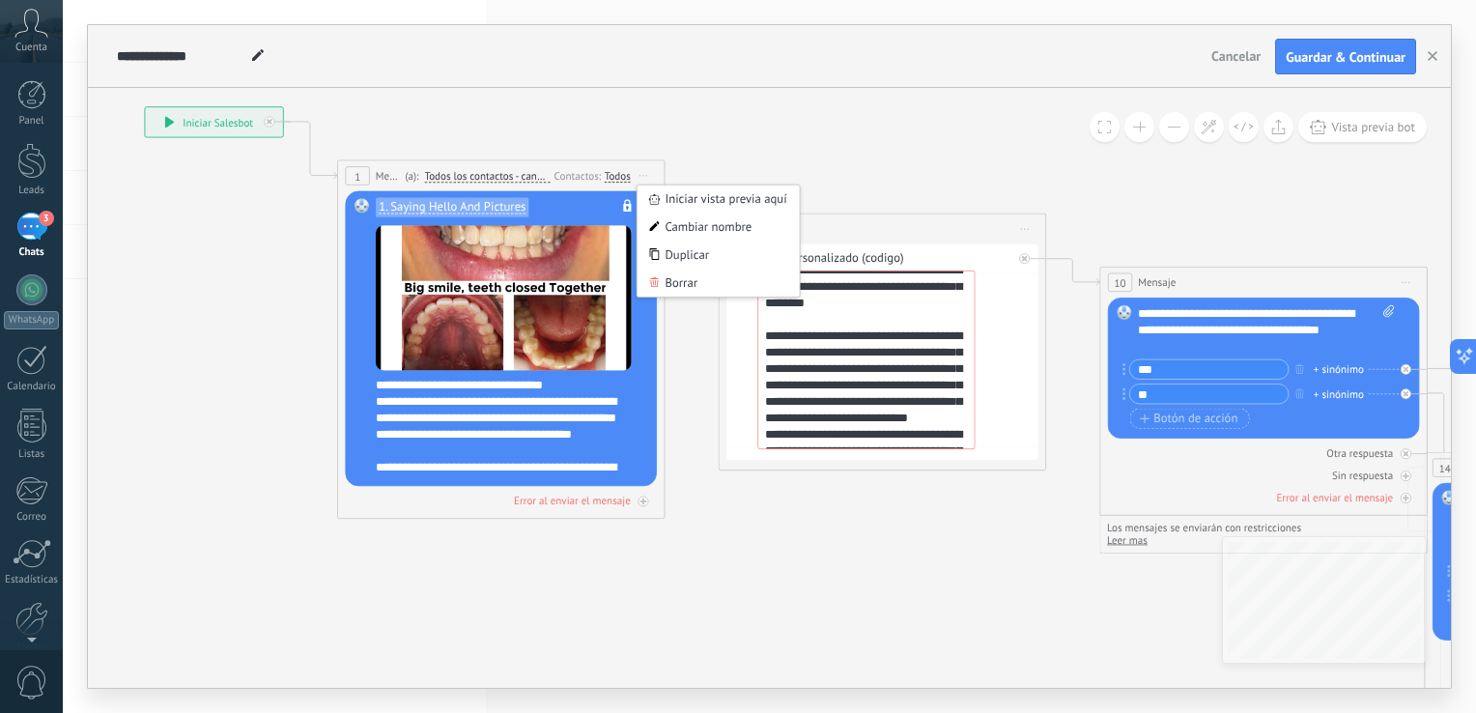
drag, startPoint x: 470, startPoint y: 125, endPoint x: 709, endPoint y: 137, distance: 238.9
click at [577, 177] on div "Contactos:" at bounding box center [579, 175] width 50 height 15
click at [605, 178] on div "Todos" at bounding box center [618, 177] width 26 height 14
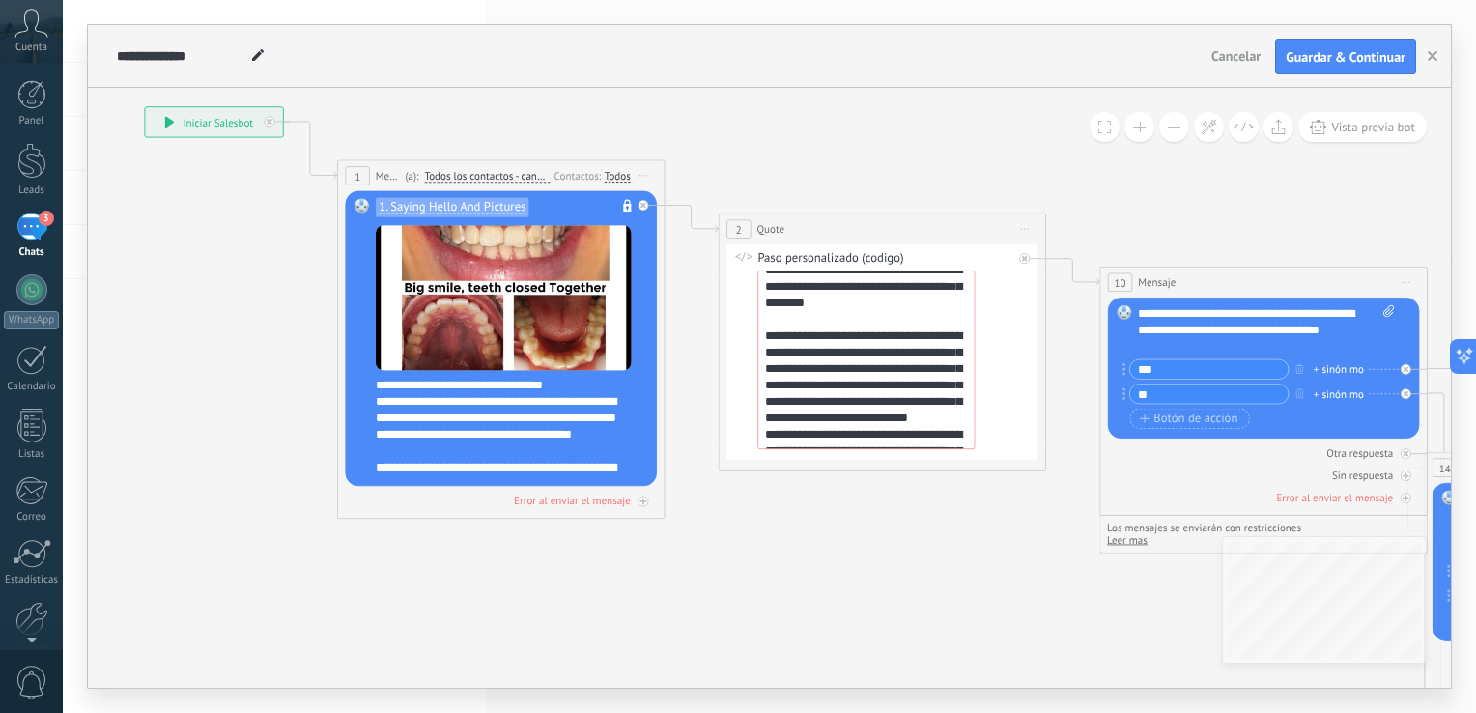
click at [203, 109] on div "**********" at bounding box center [214, 123] width 138 height 30
click at [355, 177] on span "1" at bounding box center [357, 177] width 6 height 14
click at [481, 176] on span "Todos los contactos - canales seleccionados" at bounding box center [487, 177] width 126 height 14
click at [481, 176] on button "Todos los contactos - canales seleccionados" at bounding box center [518, 177] width 205 height 30
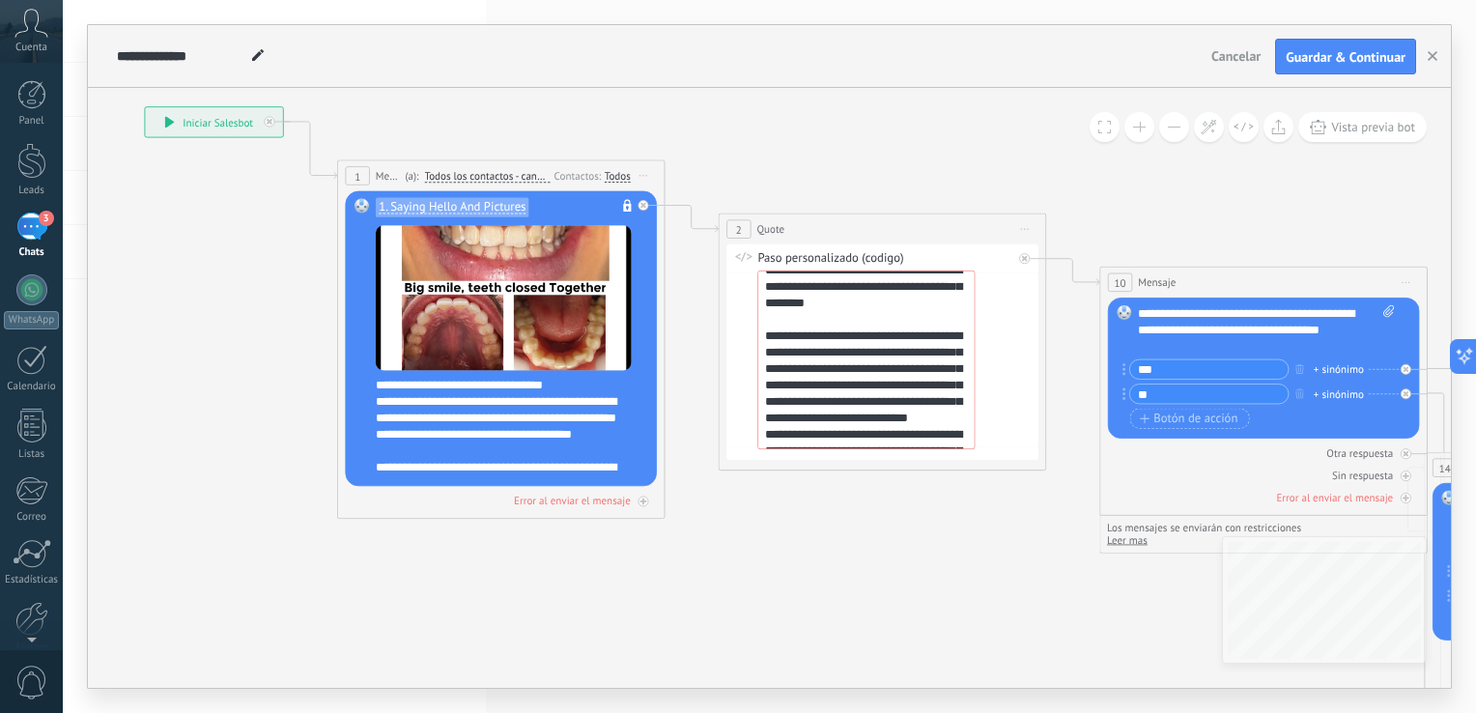
click at [615, 180] on div "Todos" at bounding box center [618, 177] width 26 height 14
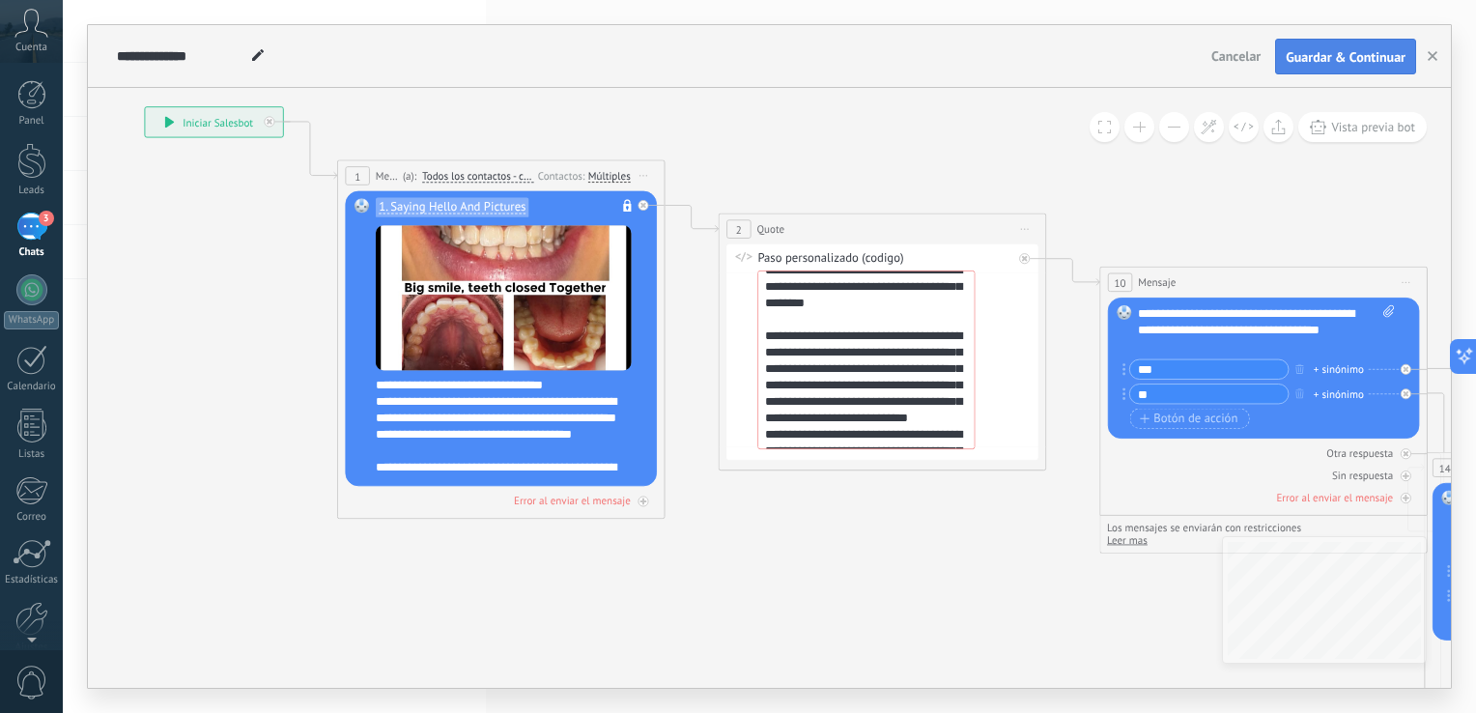
click at [1337, 66] on button "Guardar & Continuar" at bounding box center [1345, 57] width 141 height 37
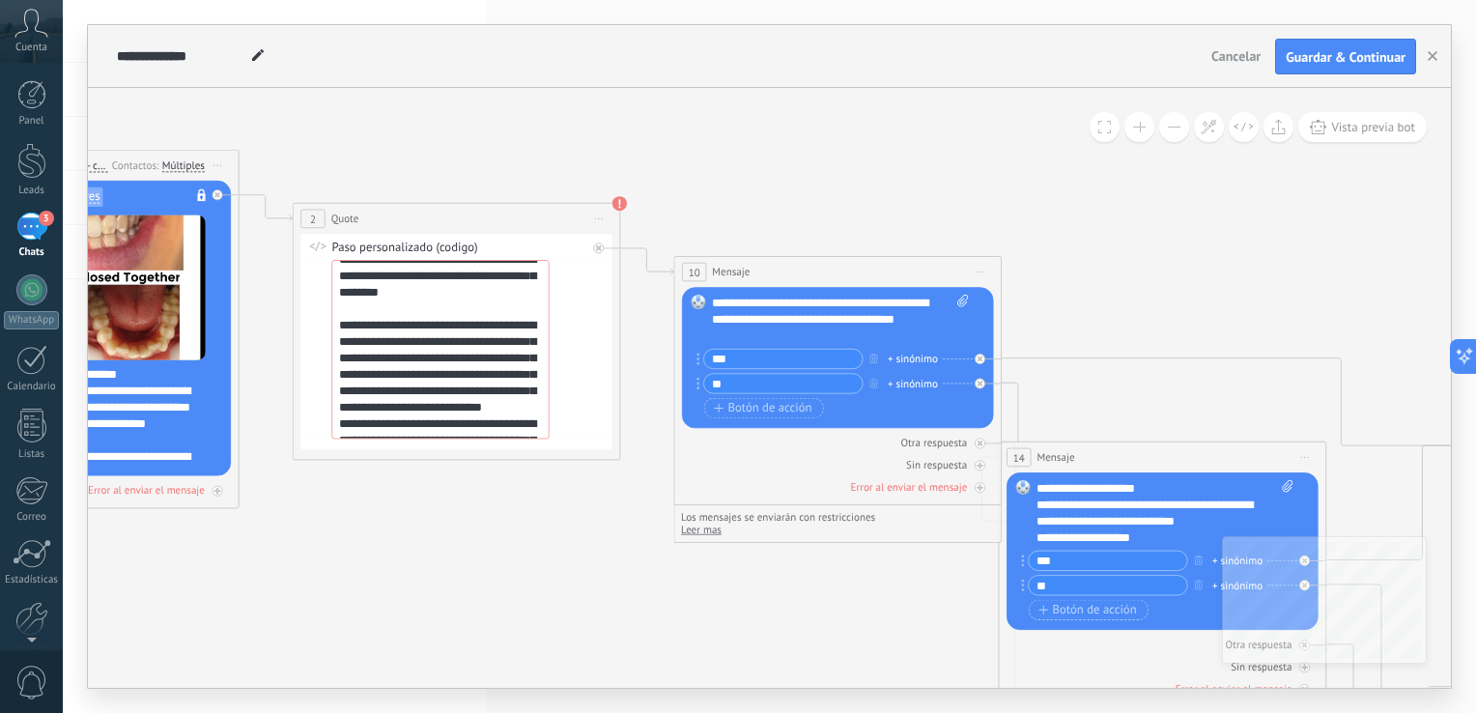
drag, startPoint x: 1200, startPoint y: 245, endPoint x: 887, endPoint y: 203, distance: 315.8
click at [887, 203] on icon at bounding box center [1145, 548] width 3673 height 1724
click at [981, 481] on div "Error al enviar el mensaje" at bounding box center [838, 486] width 312 height 15
click at [707, 528] on span "Leer mas" at bounding box center [701, 529] width 41 height 14
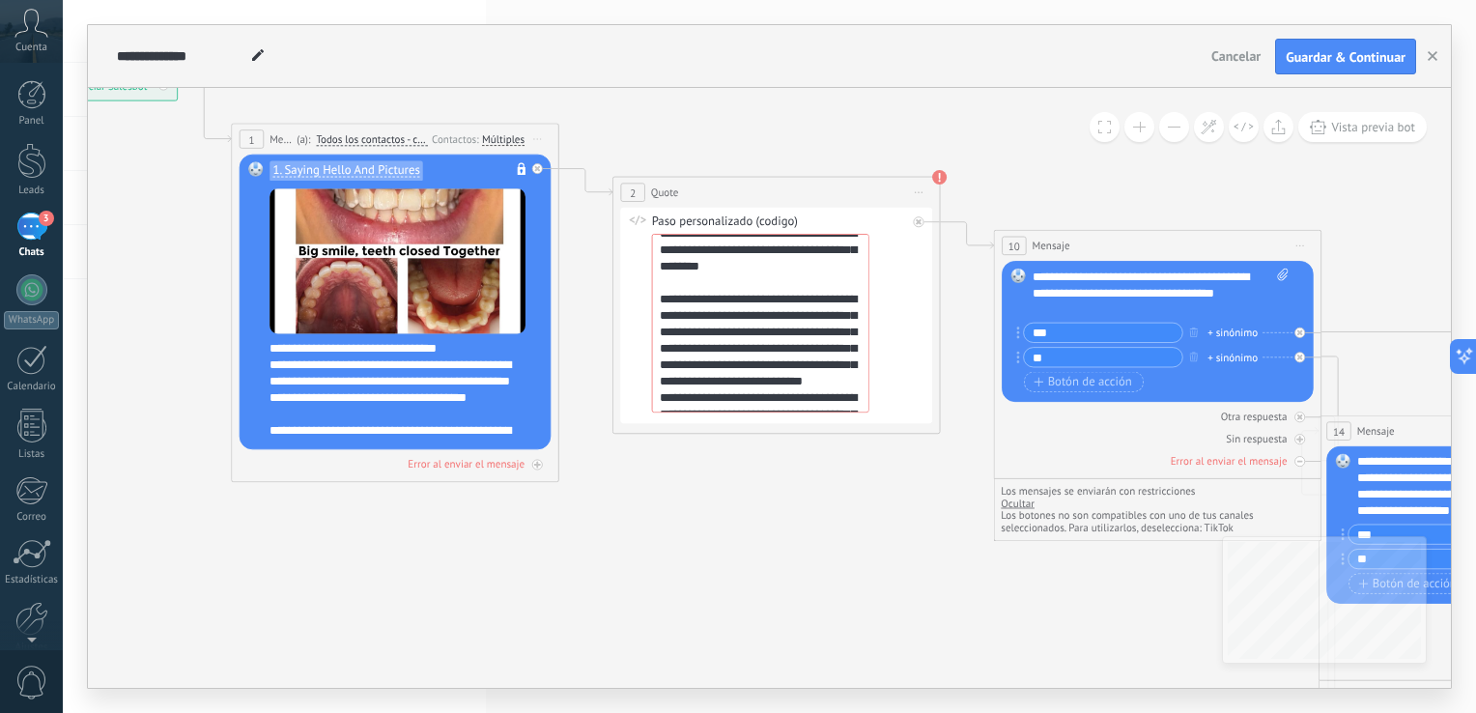
drag, startPoint x: 730, startPoint y: 619, endPoint x: 1051, endPoint y: 593, distance: 321.7
click at [1051, 593] on icon at bounding box center [1464, 522] width 3673 height 1724
click at [0, 0] on icon at bounding box center [0, 0] width 0 height 0
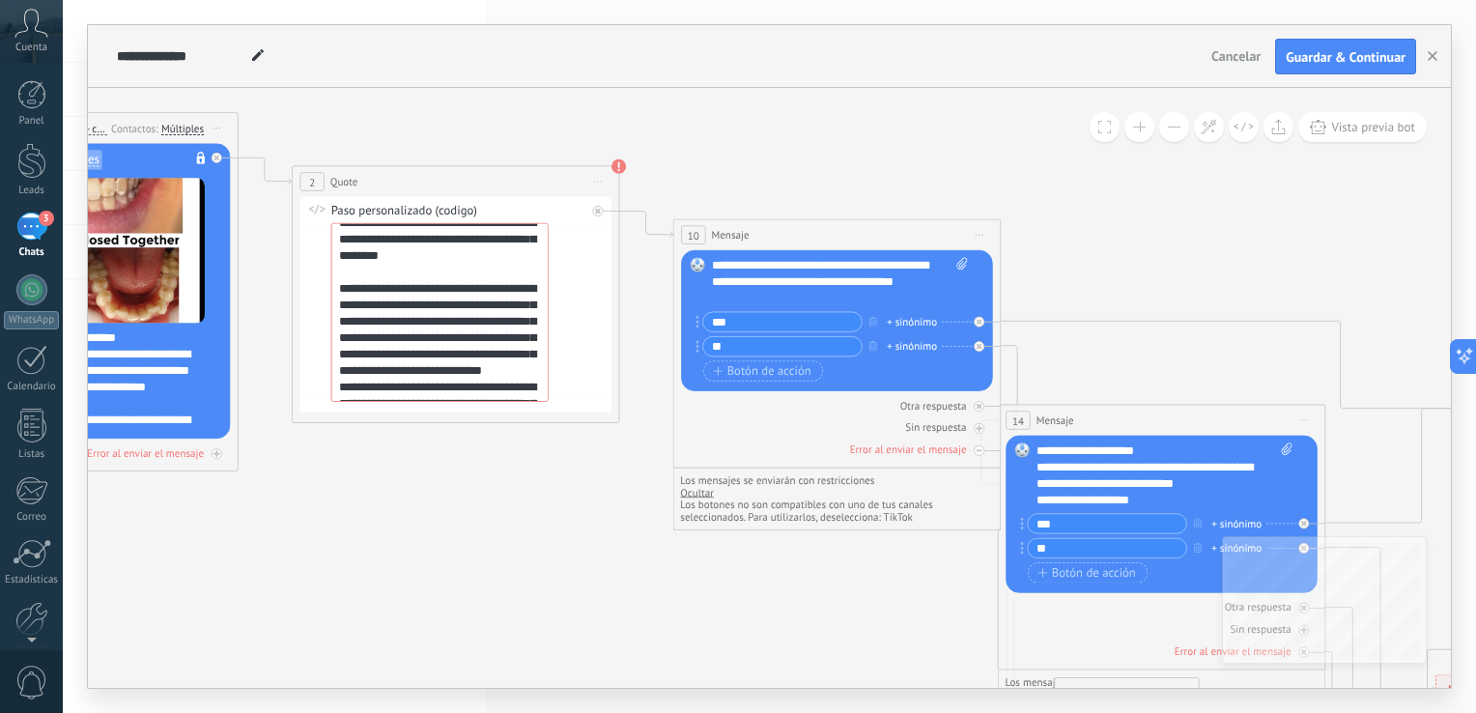
drag, startPoint x: 583, startPoint y: 505, endPoint x: 205, endPoint y: 494, distance: 378.7
click at [205, 494] on icon at bounding box center [1144, 511] width 3673 height 1724
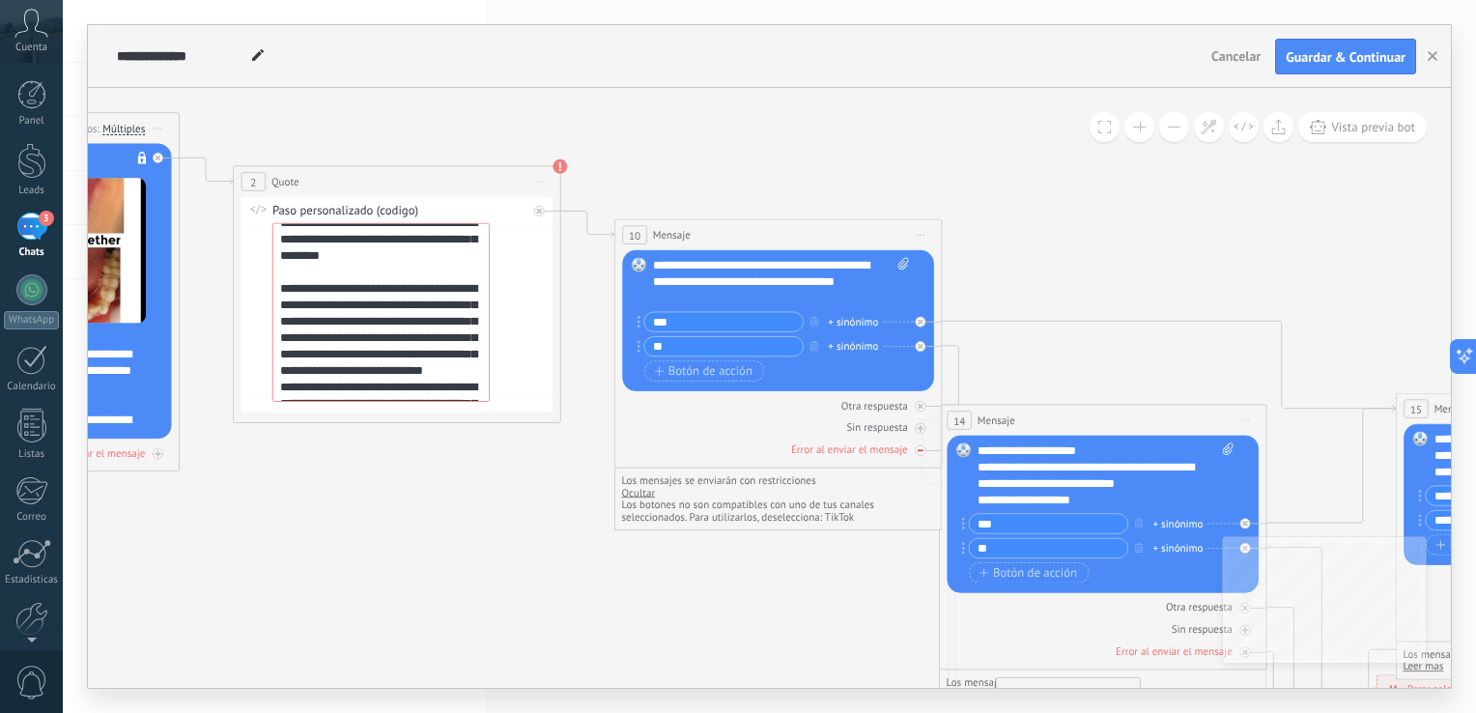
click at [0, 0] on icon at bounding box center [0, 0] width 0 height 0
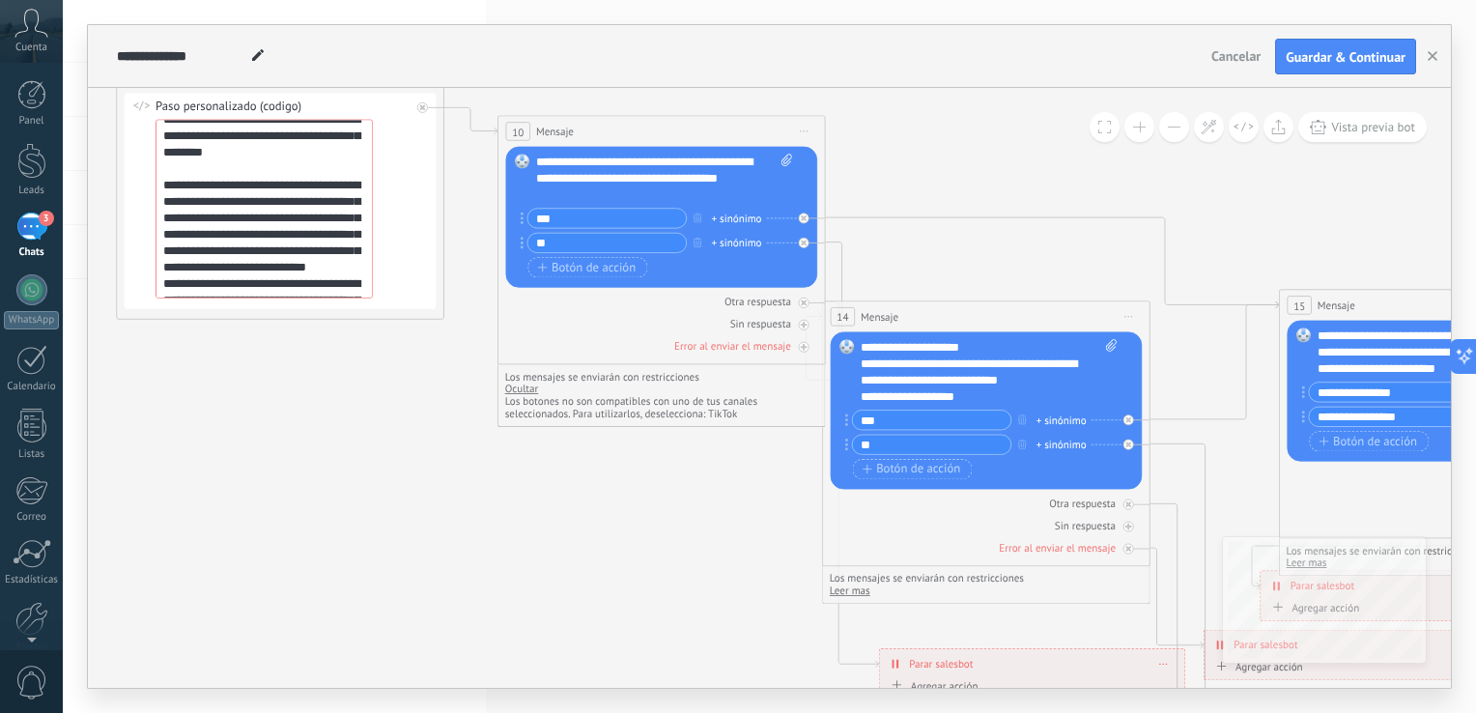
drag, startPoint x: 858, startPoint y: 601, endPoint x: 747, endPoint y: 501, distance: 149.1
click at [747, 501] on icon at bounding box center [969, 408] width 3673 height 1724
click at [846, 585] on span "Leer mas" at bounding box center [850, 590] width 41 height 14
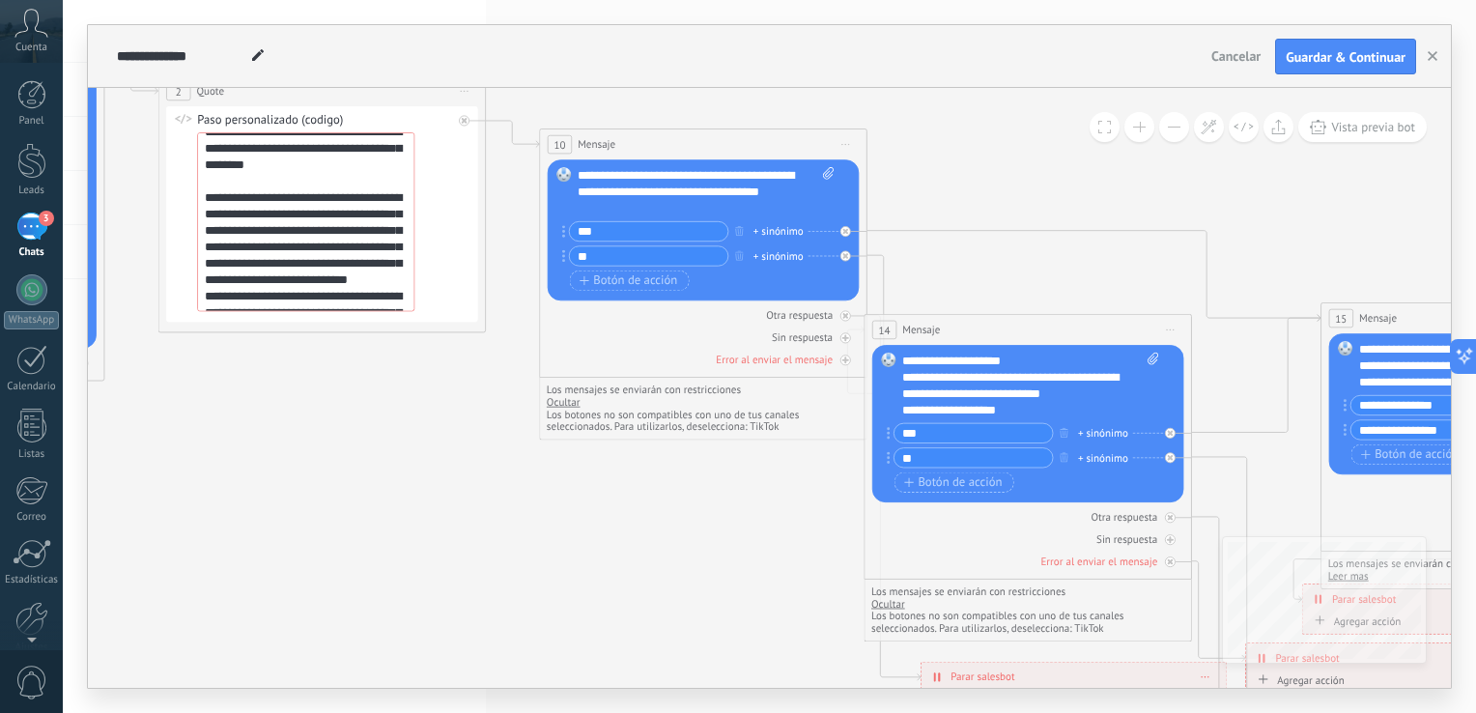
drag, startPoint x: 594, startPoint y: 610, endPoint x: 1020, endPoint y: 612, distance: 425.9
click at [1016, 612] on icon at bounding box center [1010, 421] width 3673 height 1724
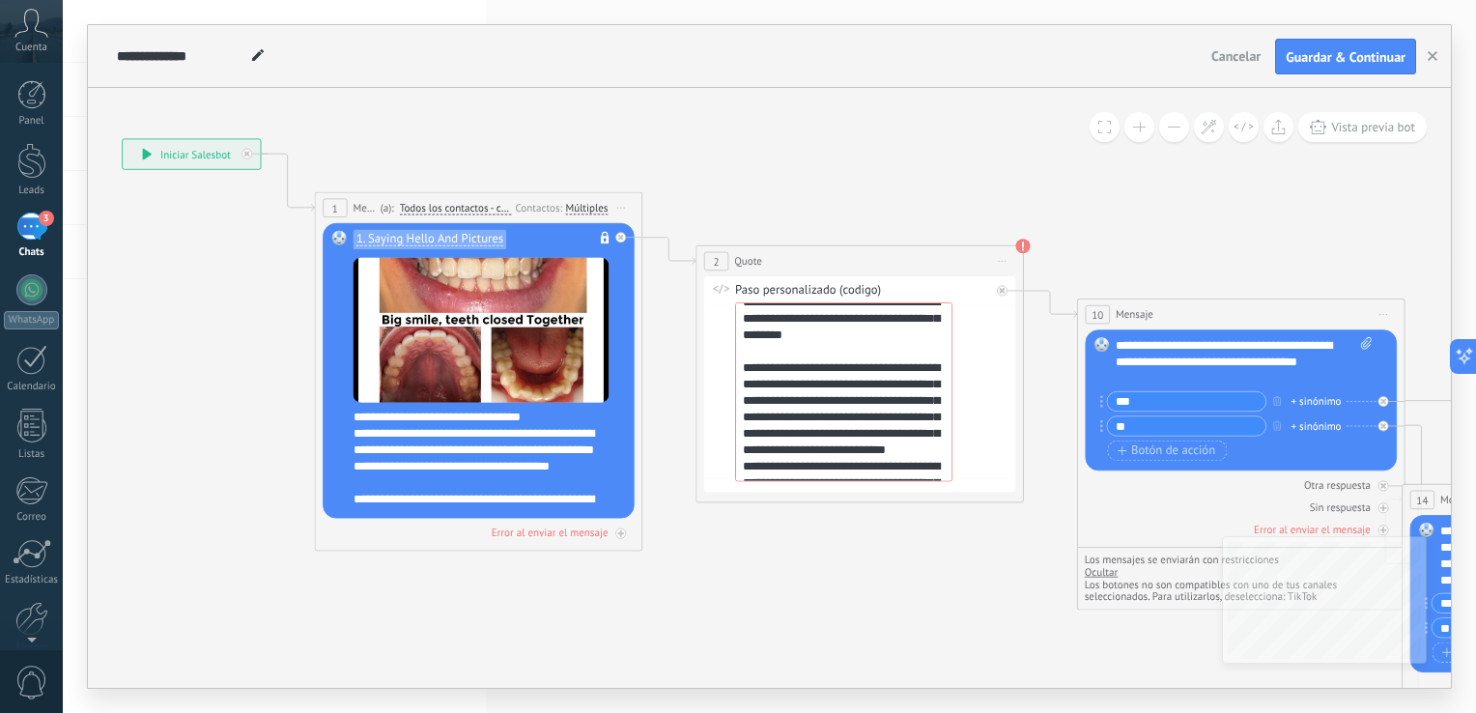
drag, startPoint x: 446, startPoint y: 526, endPoint x: 605, endPoint y: 707, distance: 240.2
click at [576, 702] on div "**********" at bounding box center [769, 356] width 1413 height 713
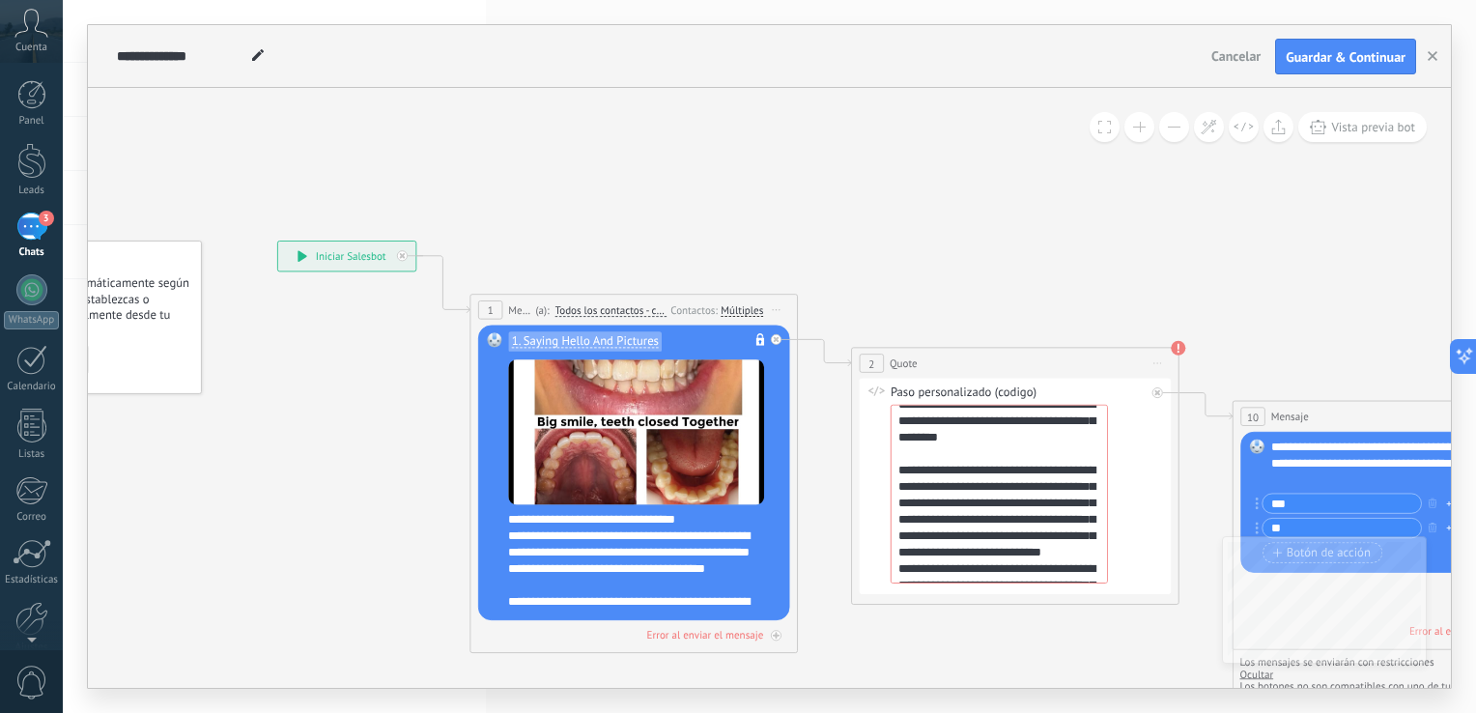
drag, startPoint x: 196, startPoint y: 498, endPoint x: 338, endPoint y: 593, distance: 170.6
click at [726, 307] on div "Múltiples" at bounding box center [741, 310] width 42 height 14
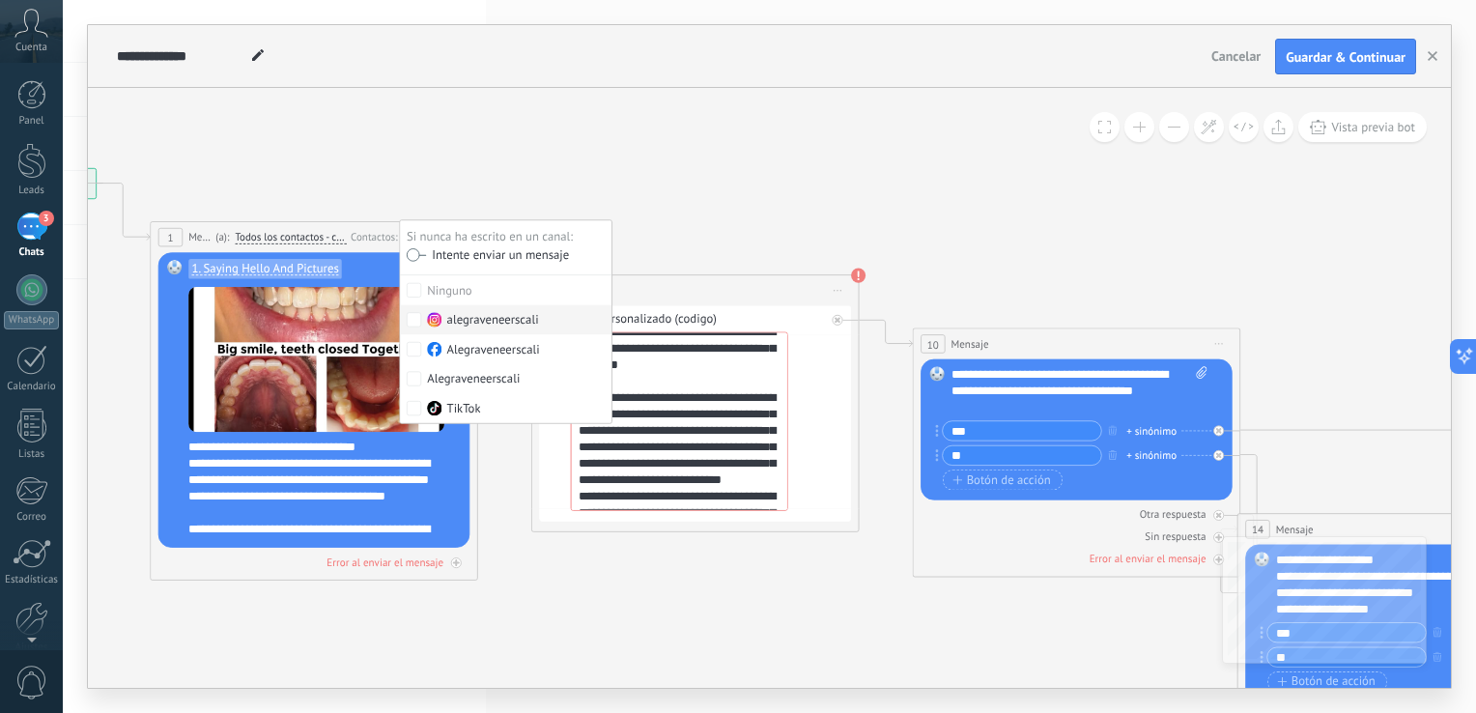
drag, startPoint x: 993, startPoint y: 220, endPoint x: 707, endPoint y: 157, distance: 292.7
click at [707, 157] on icon at bounding box center [1383, 621] width 3673 height 1724
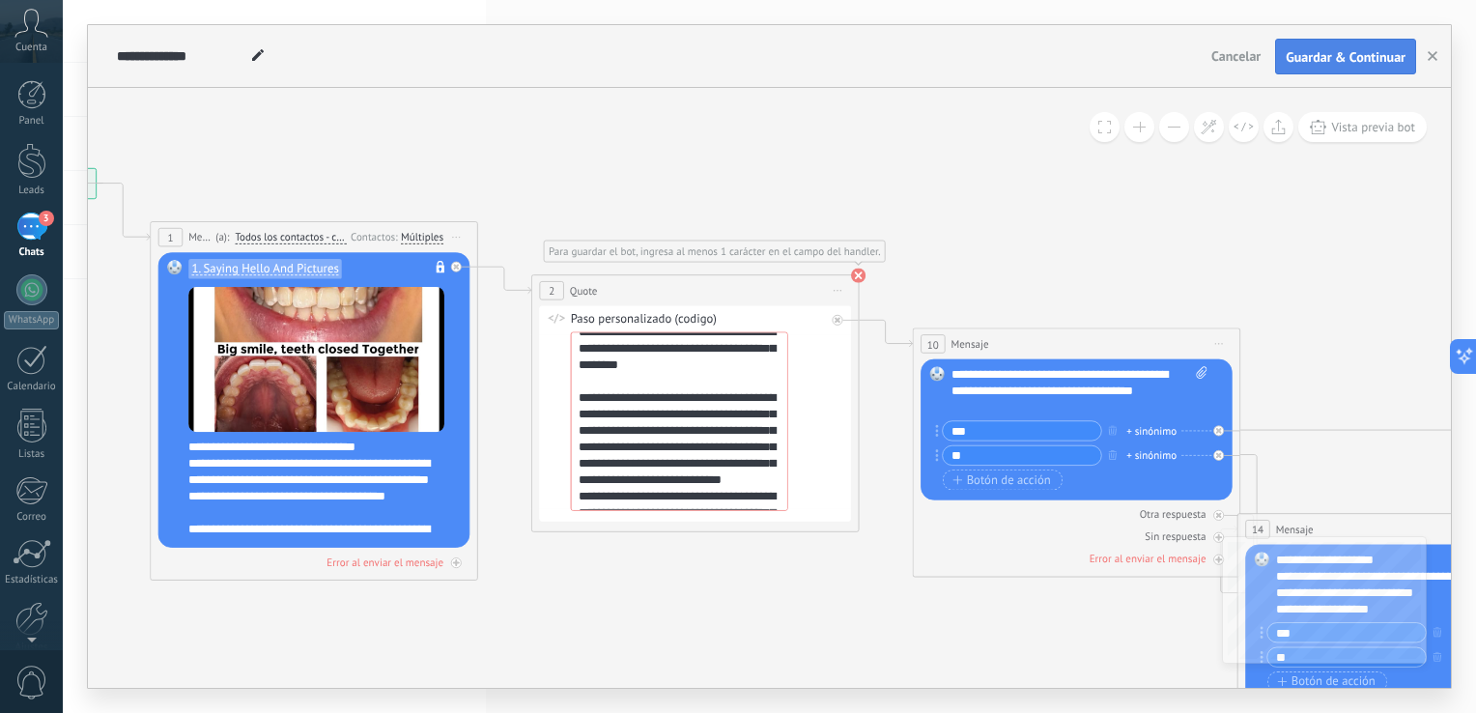
click at [1375, 63] on span "Guardar & Continuar" at bounding box center [1345, 57] width 120 height 14
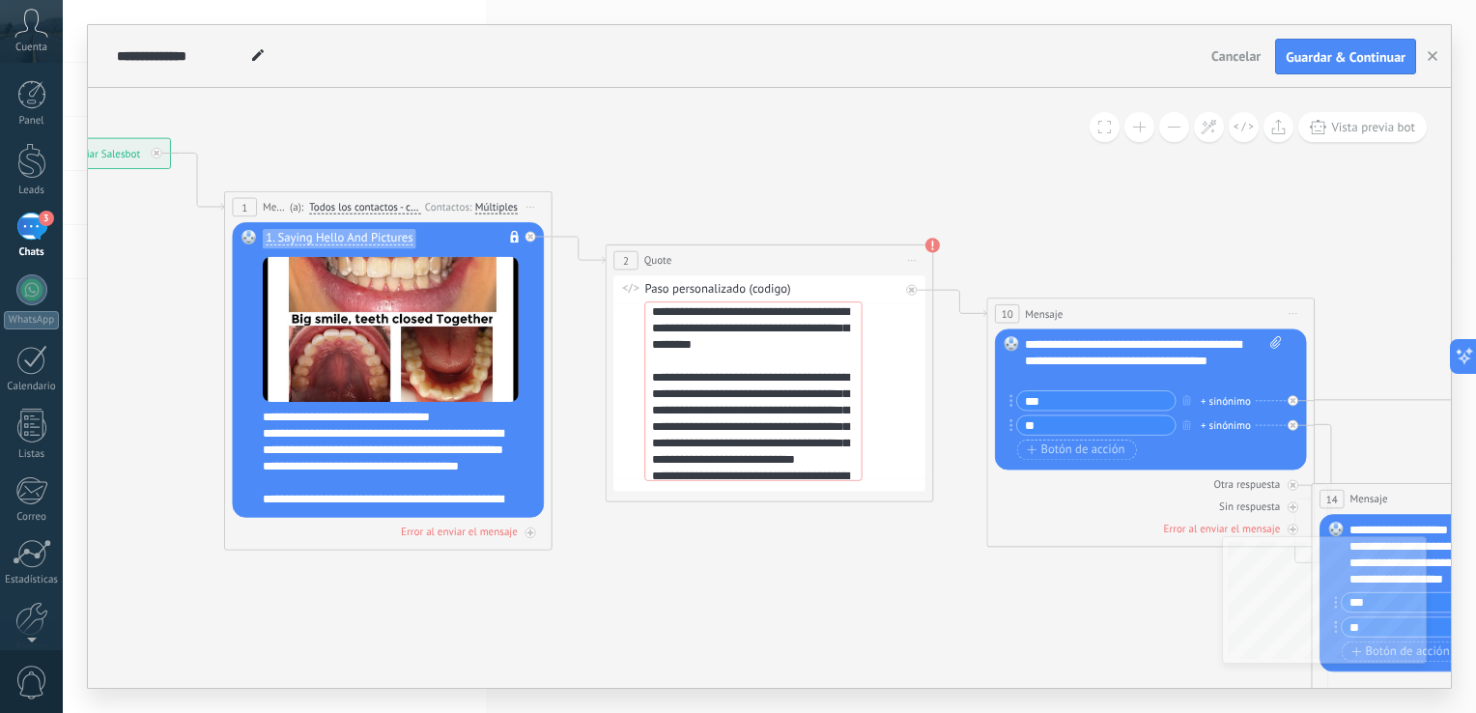
scroll to position [0, 0]
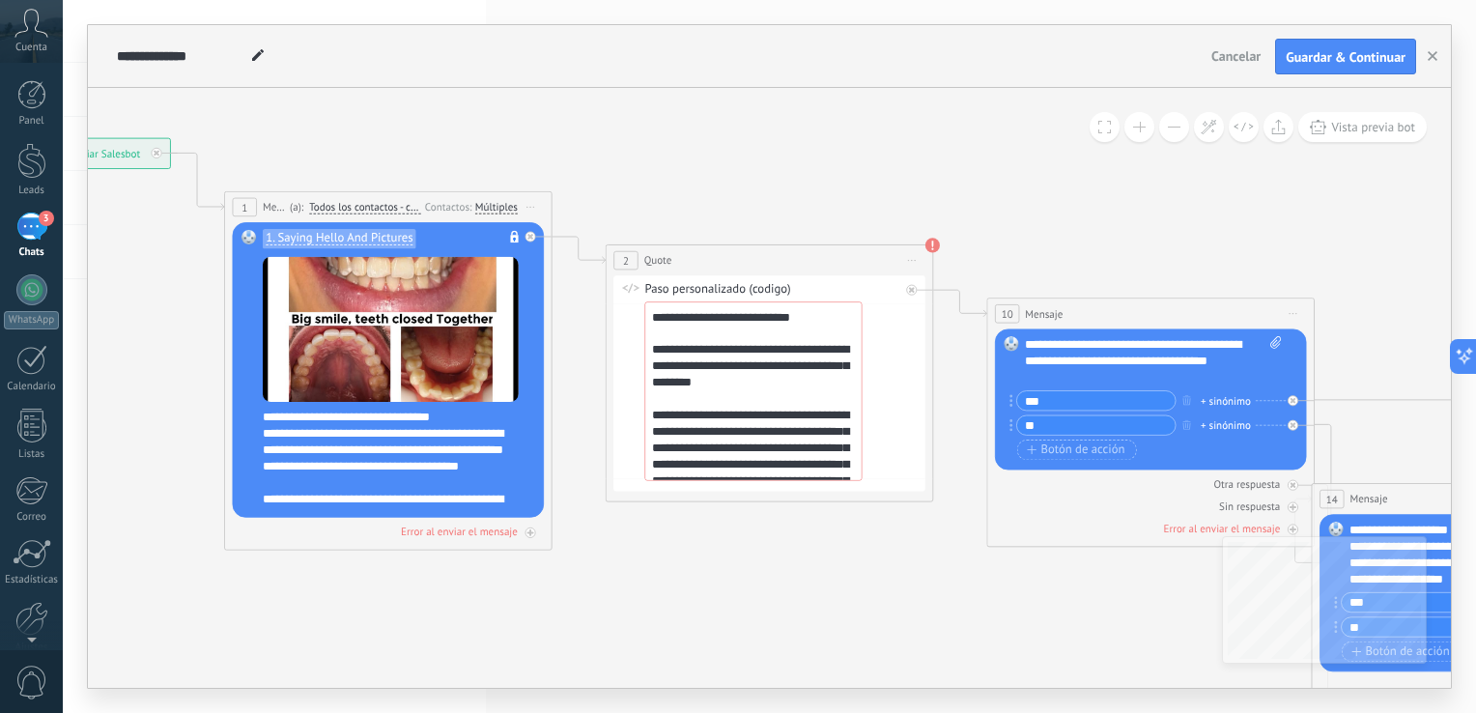
click at [688, 286] on div "Paso personalizado (codigo)" at bounding box center [771, 290] width 255 height 16
click at [670, 261] on span "Quote" at bounding box center [658, 260] width 28 height 15
click at [911, 261] on icon at bounding box center [912, 261] width 8 height 2
click at [908, 261] on icon at bounding box center [912, 261] width 8 height 2
click at [821, 217] on icon at bounding box center [1457, 591] width 3673 height 1724
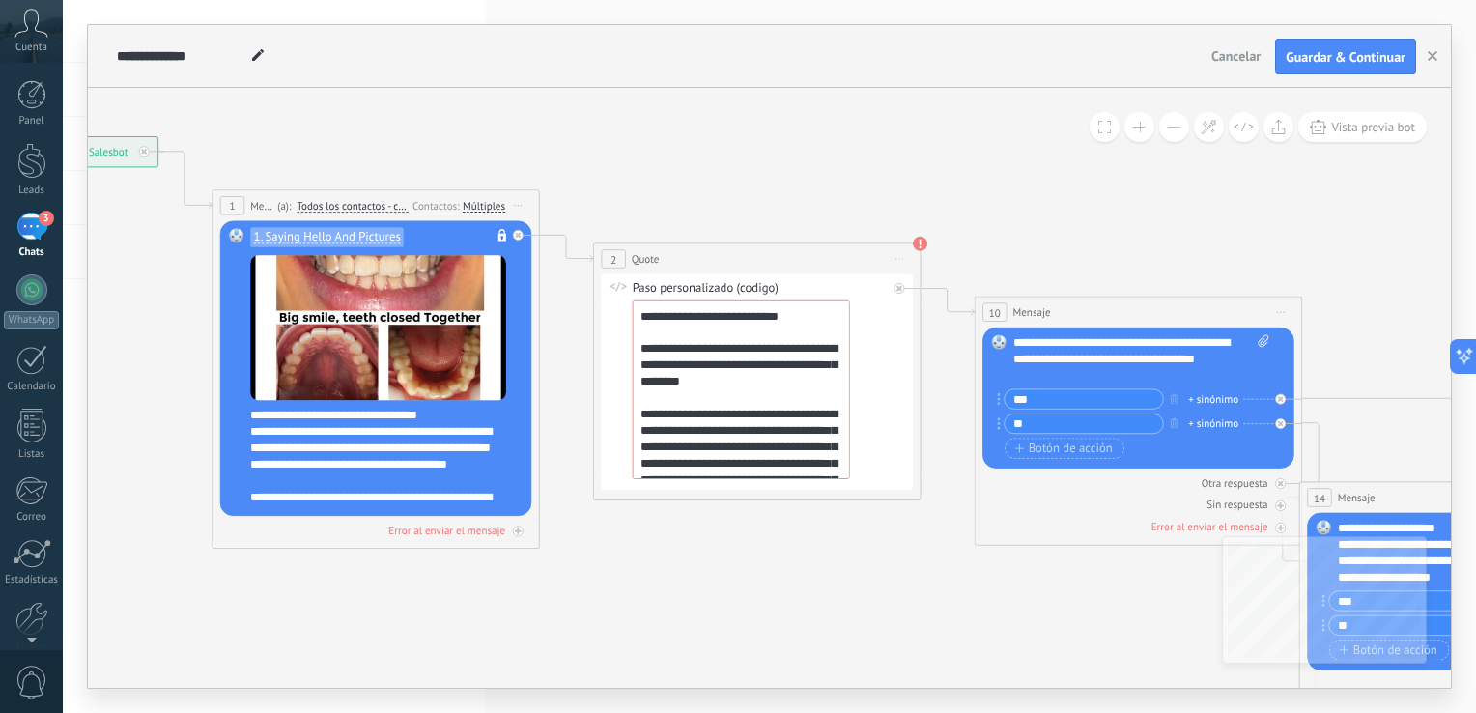
drag, startPoint x: 1012, startPoint y: 589, endPoint x: 989, endPoint y: 566, distance: 32.8
click at [1001, 588] on icon at bounding box center [1445, 589] width 3673 height 1724
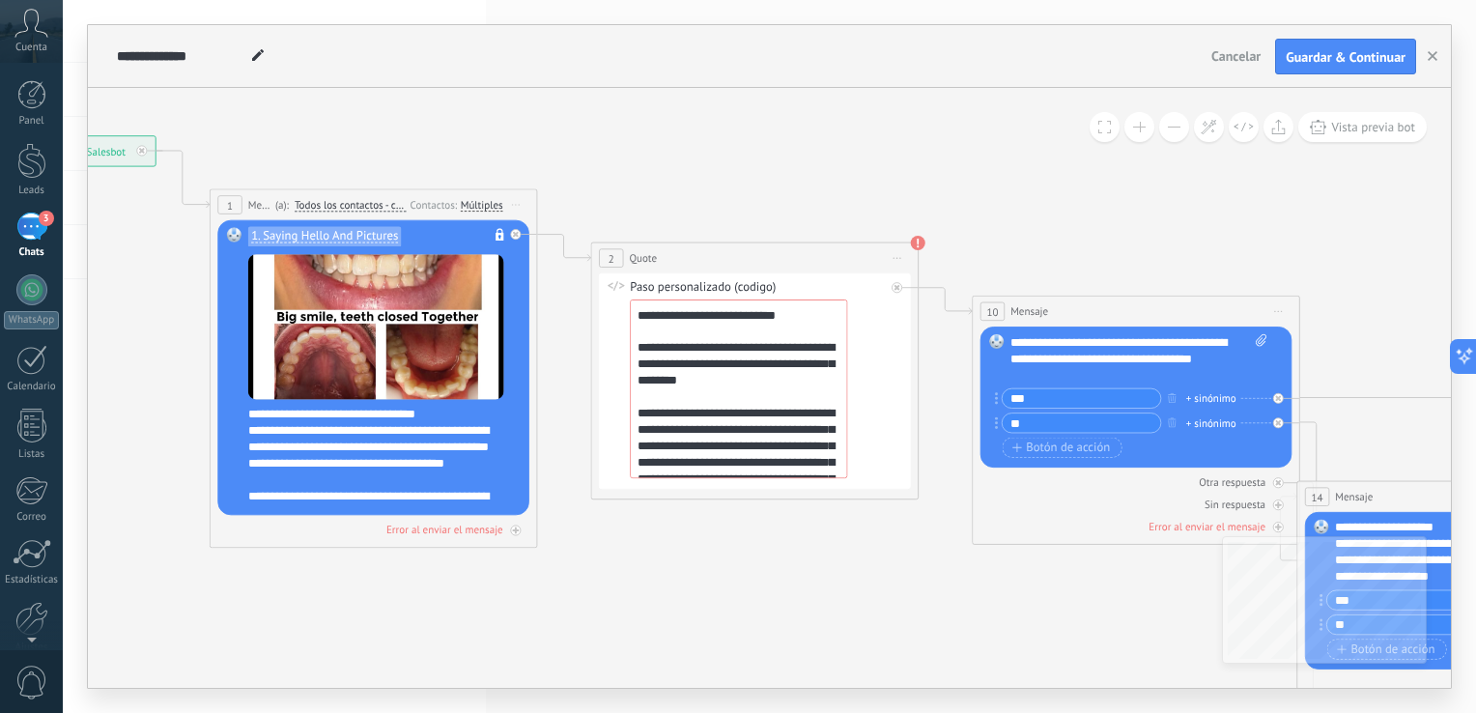
click at [718, 257] on div "2 Quote ***** Iniciar vista previa aquí Cambiar nombre Duplicar [GEOGRAPHIC_DAT…" at bounding box center [754, 258] width 326 height 30
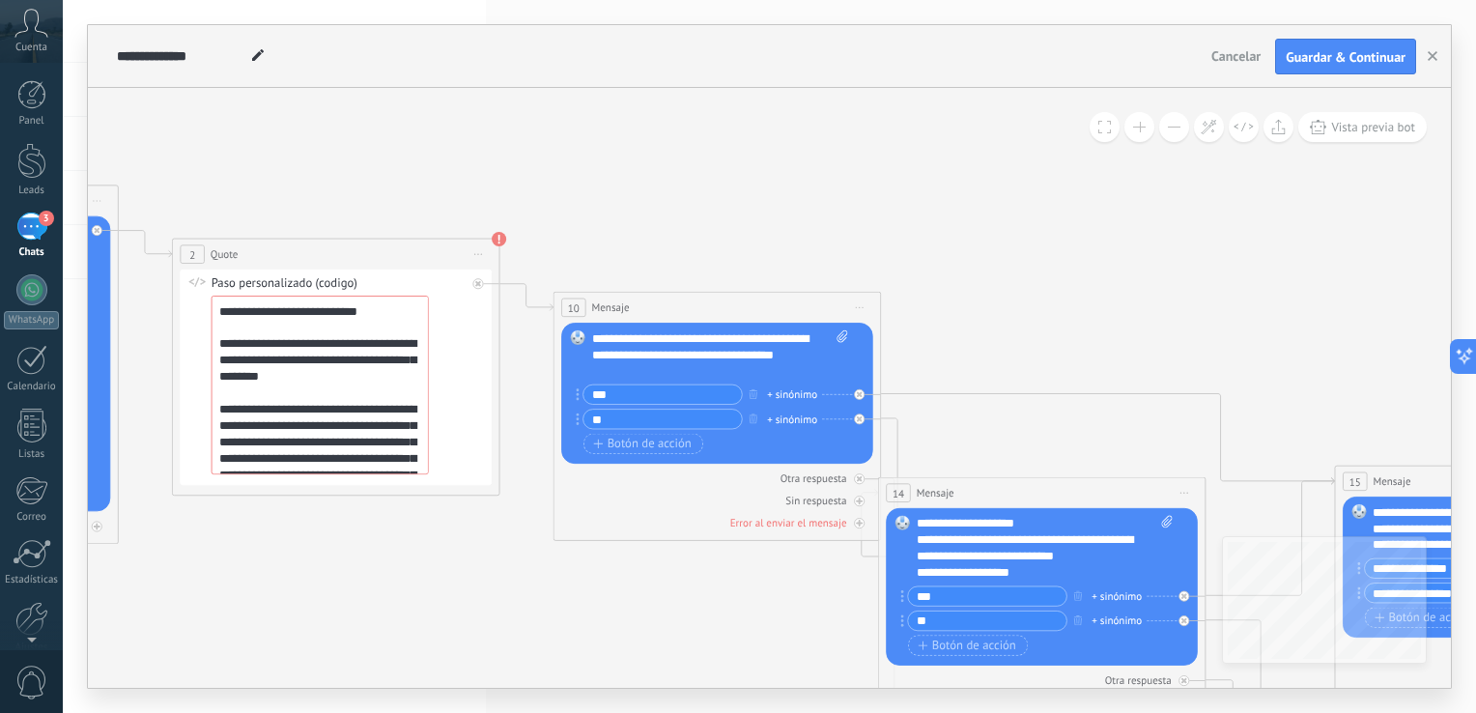
drag, startPoint x: 1055, startPoint y: 606, endPoint x: 637, endPoint y: 603, distance: 418.2
click at [637, 603] on icon at bounding box center [1024, 584] width 3673 height 1724
click at [860, 307] on icon at bounding box center [860, 308] width 8 height 2
click at [917, 361] on div "Cambiar nombre" at bounding box center [934, 359] width 162 height 28
type input "*"
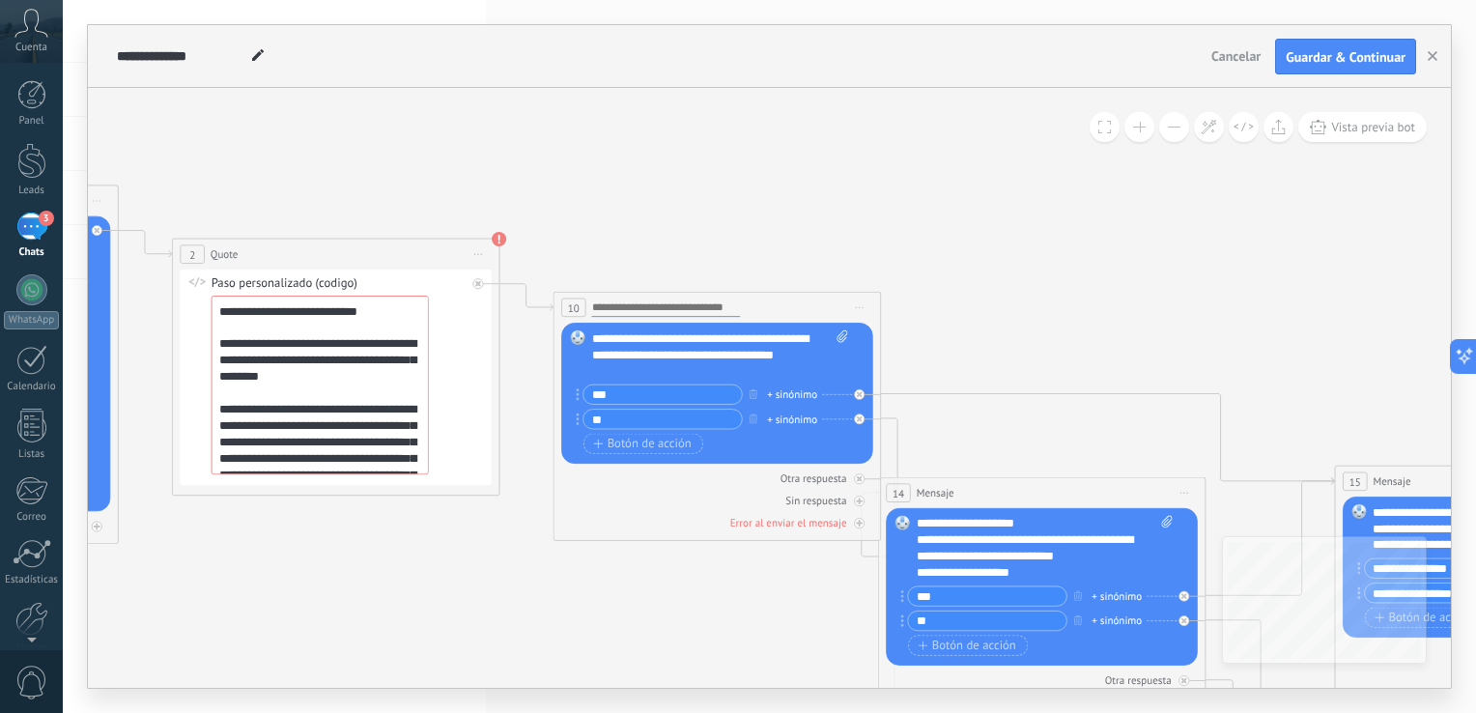
type input "*"
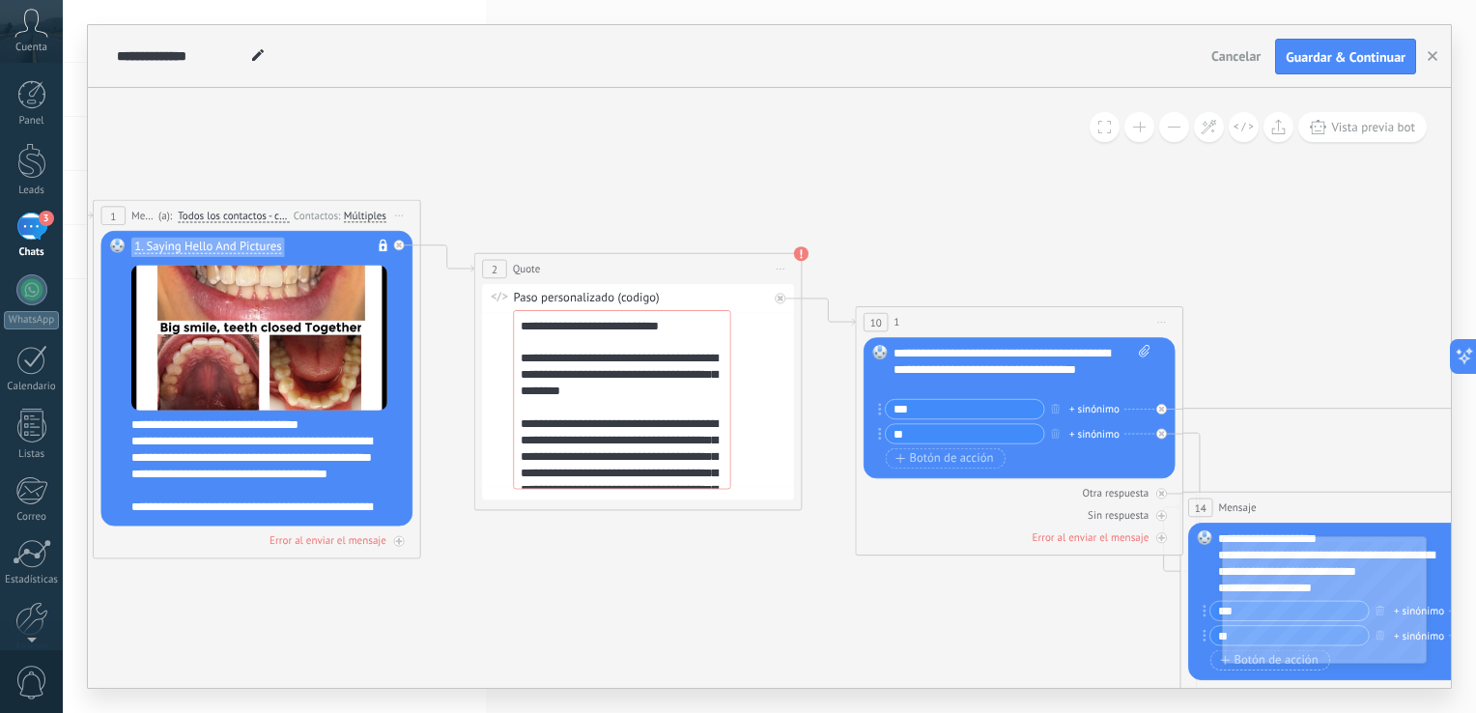
drag, startPoint x: 305, startPoint y: 577, endPoint x: 603, endPoint y: 587, distance: 297.6
click at [603, 587] on icon at bounding box center [1326, 598] width 3673 height 1724
click at [145, 211] on span "Mensaje" at bounding box center [142, 216] width 23 height 15
click at [402, 215] on icon at bounding box center [399, 216] width 8 height 2
click at [422, 261] on div "Cambiar nombre" at bounding box center [474, 267] width 162 height 28
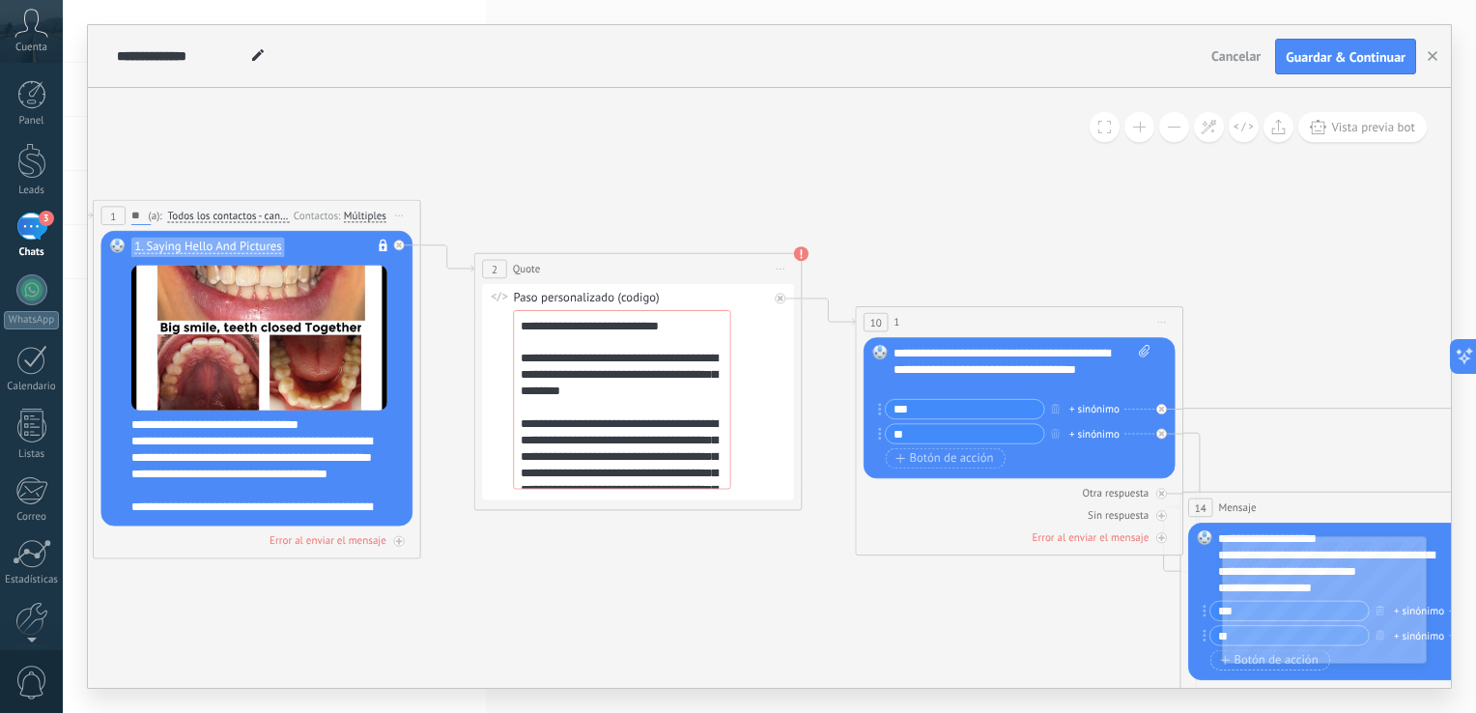
type input "*"
type input "******"
click at [577, 185] on icon at bounding box center [1326, 598] width 3673 height 1724
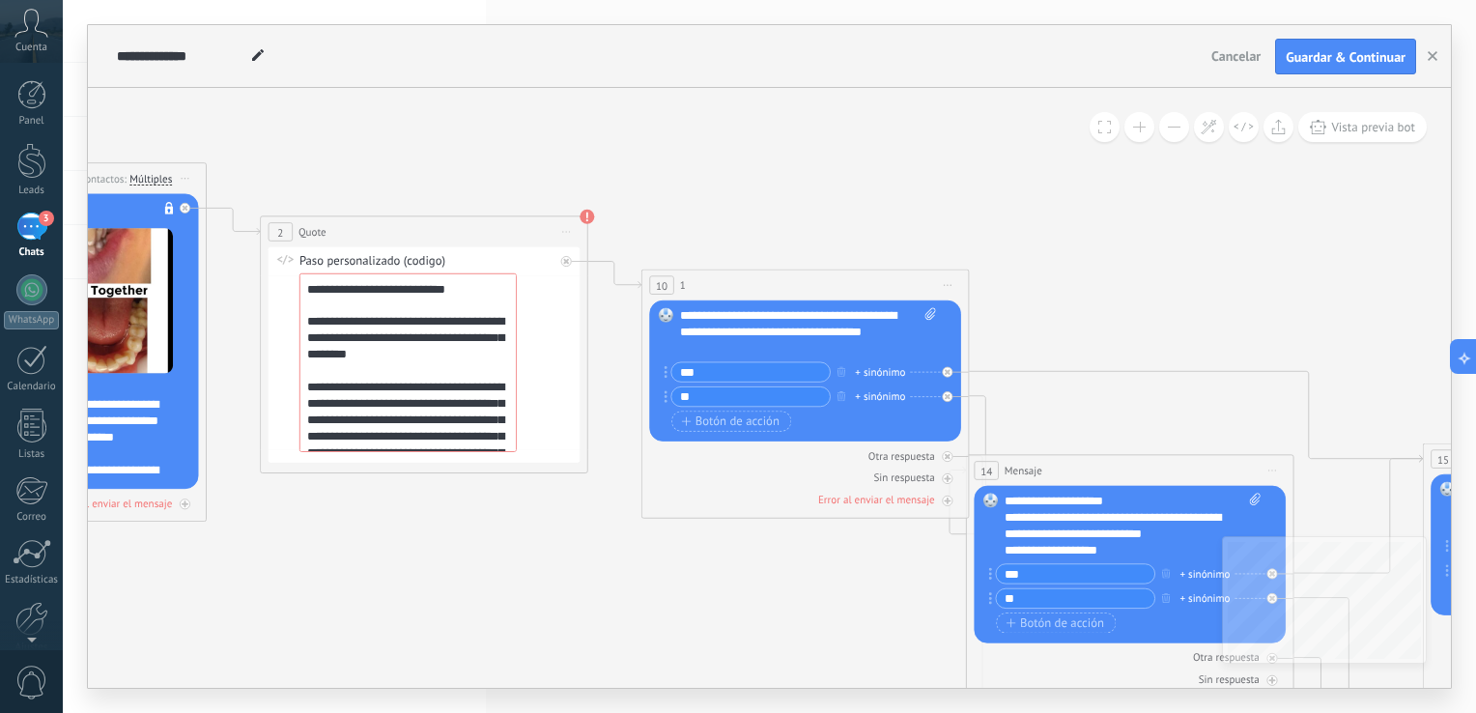
drag, startPoint x: 924, startPoint y: 616, endPoint x: 713, endPoint y: 577, distance: 215.2
click at [713, 577] on icon at bounding box center [1113, 562] width 3673 height 1724
click at [471, 255] on div "Paso personalizado (codigo)" at bounding box center [426, 261] width 255 height 16
click at [432, 257] on div "Paso personalizado (codigo)" at bounding box center [426, 261] width 255 height 16
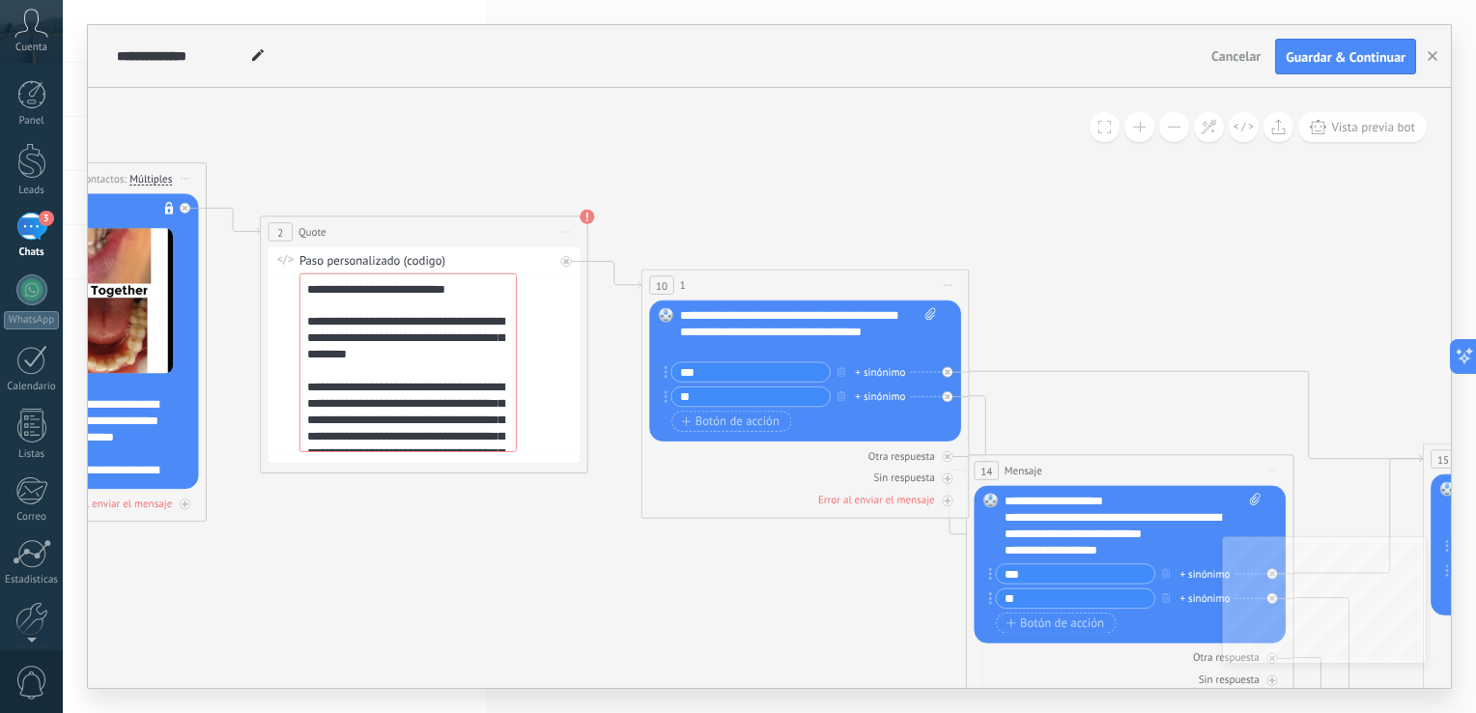
click at [291, 262] on icon at bounding box center [285, 259] width 18 height 11
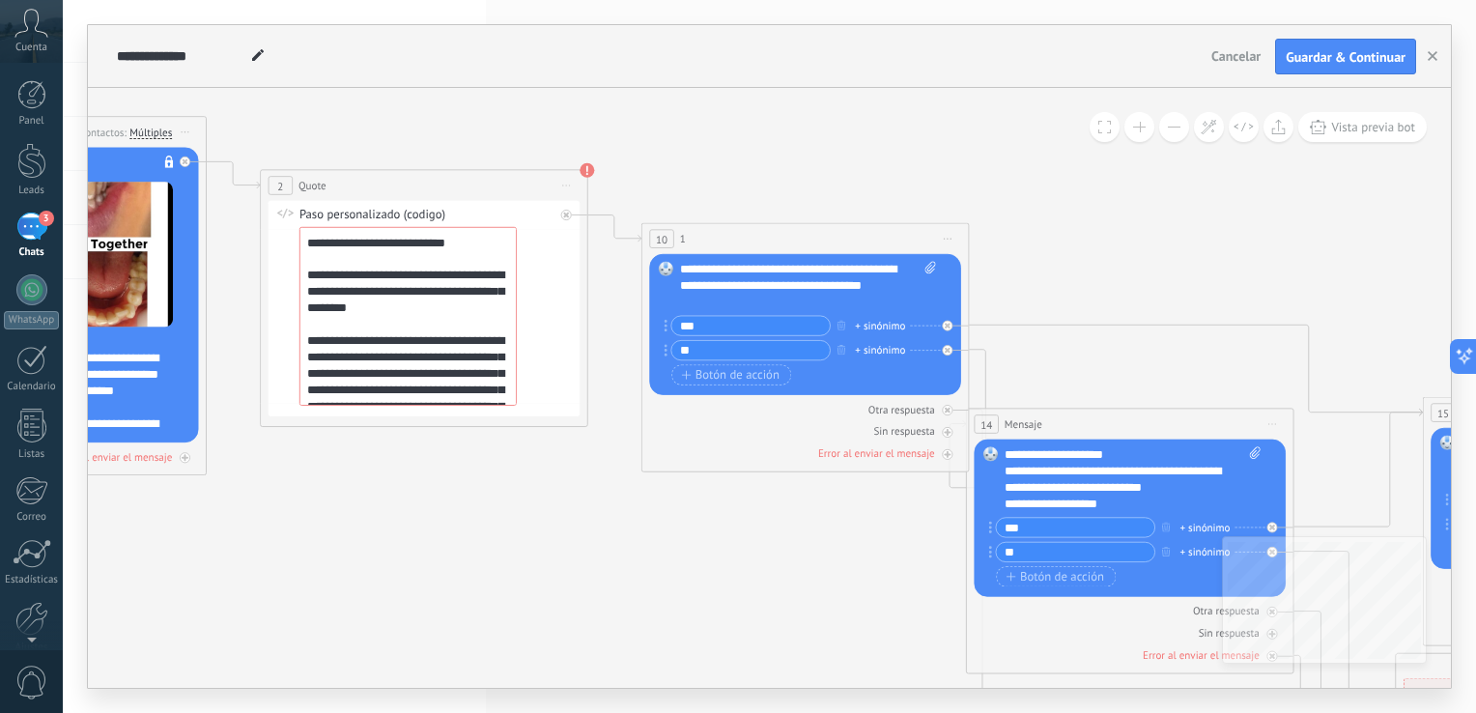
click at [568, 188] on span "Iniciar vista previa aquí Cambiar nombre Duplicar [GEOGRAPHIC_DATA]" at bounding box center [566, 186] width 26 height 24
click at [417, 304] on textarea "**********" at bounding box center [407, 316] width 217 height 179
click at [340, 214] on div "Paso personalizado (codigo)" at bounding box center [426, 215] width 255 height 16
click at [412, 210] on div "Paso personalizado (codigo)" at bounding box center [426, 215] width 255 height 16
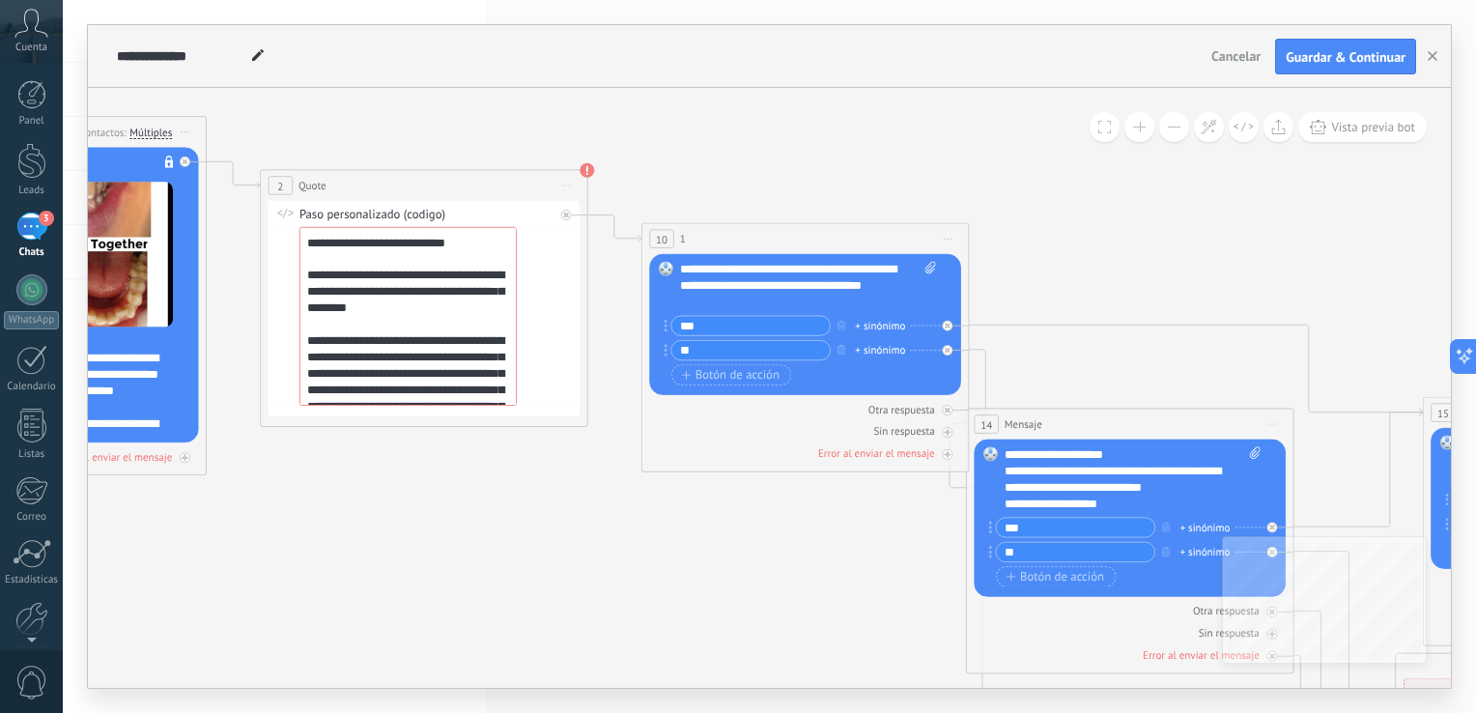
click at [437, 216] on div "Paso personalizado (codigo)" at bounding box center [426, 215] width 255 height 16
drag, startPoint x: 449, startPoint y: 216, endPoint x: 471, endPoint y: 216, distance: 22.2
click at [450, 216] on div "Paso personalizado (codigo)" at bounding box center [426, 215] width 255 height 16
click at [489, 213] on div "Paso personalizado (codigo)" at bounding box center [426, 215] width 255 height 16
click at [1052, 419] on div "14 Mensaje ******* (a): Todos los contactos - canales seleccionados Todos los c…" at bounding box center [1130, 424] width 326 height 30
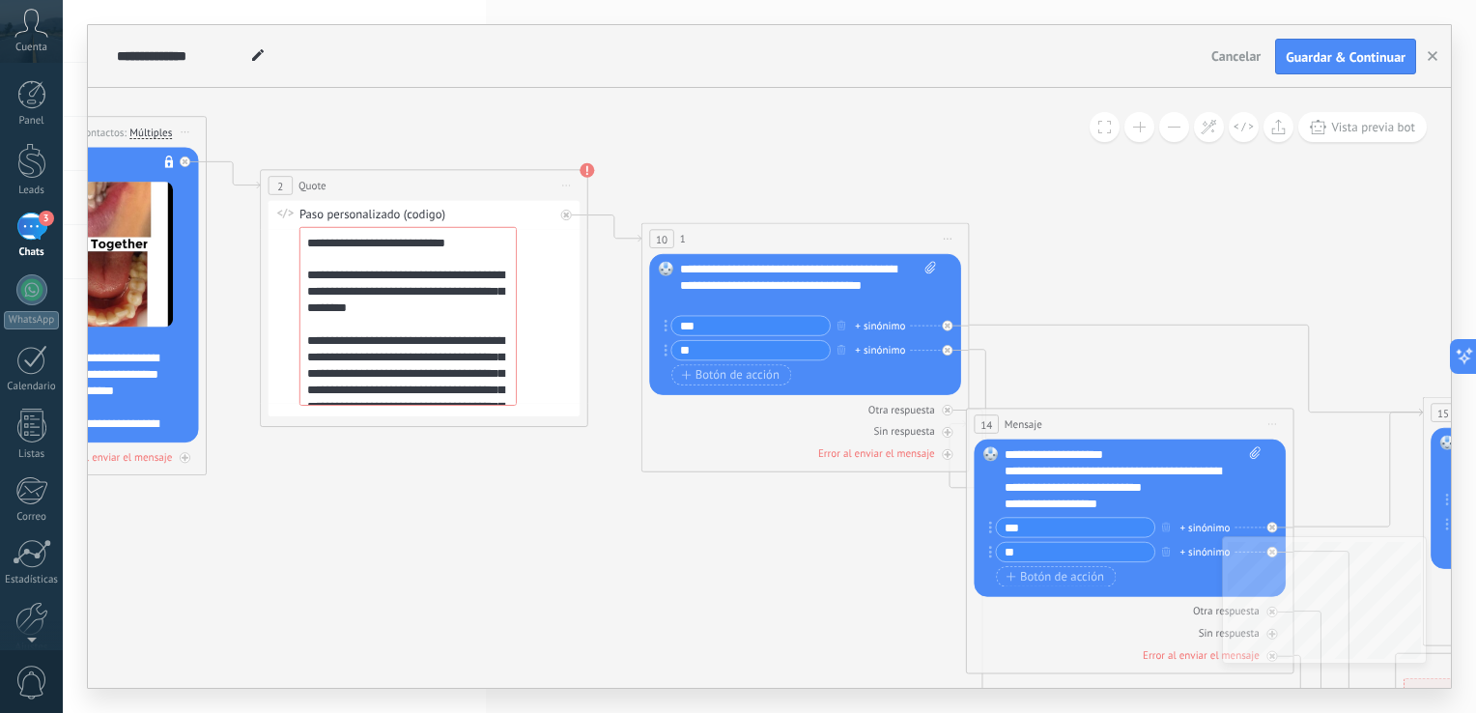
click at [1273, 425] on icon at bounding box center [1272, 425] width 8 height 2
click at [1298, 477] on div "Cambiar nombre" at bounding box center [1347, 476] width 162 height 28
type input "*"
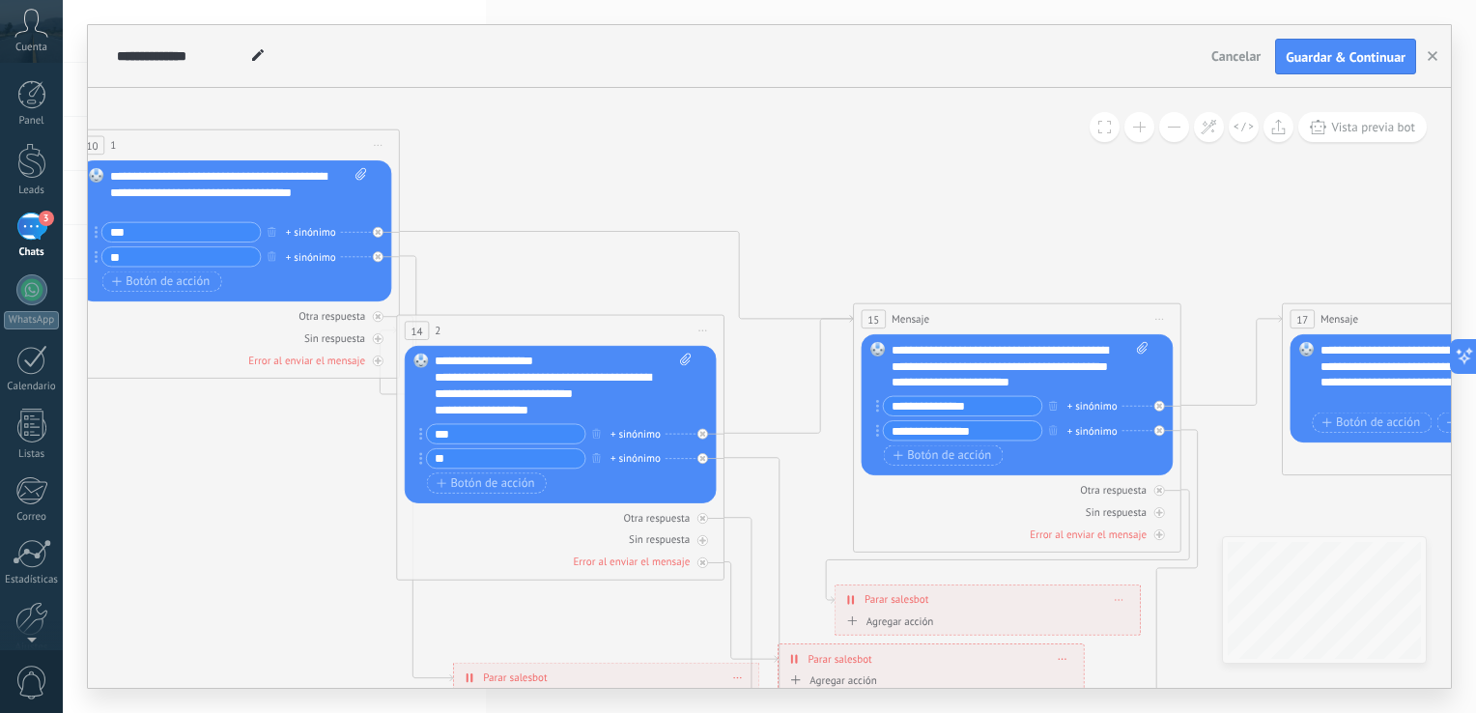
drag, startPoint x: 869, startPoint y: 643, endPoint x: 299, endPoint y: 550, distance: 577.2
click at [299, 550] on icon at bounding box center [543, 422] width 3673 height 1724
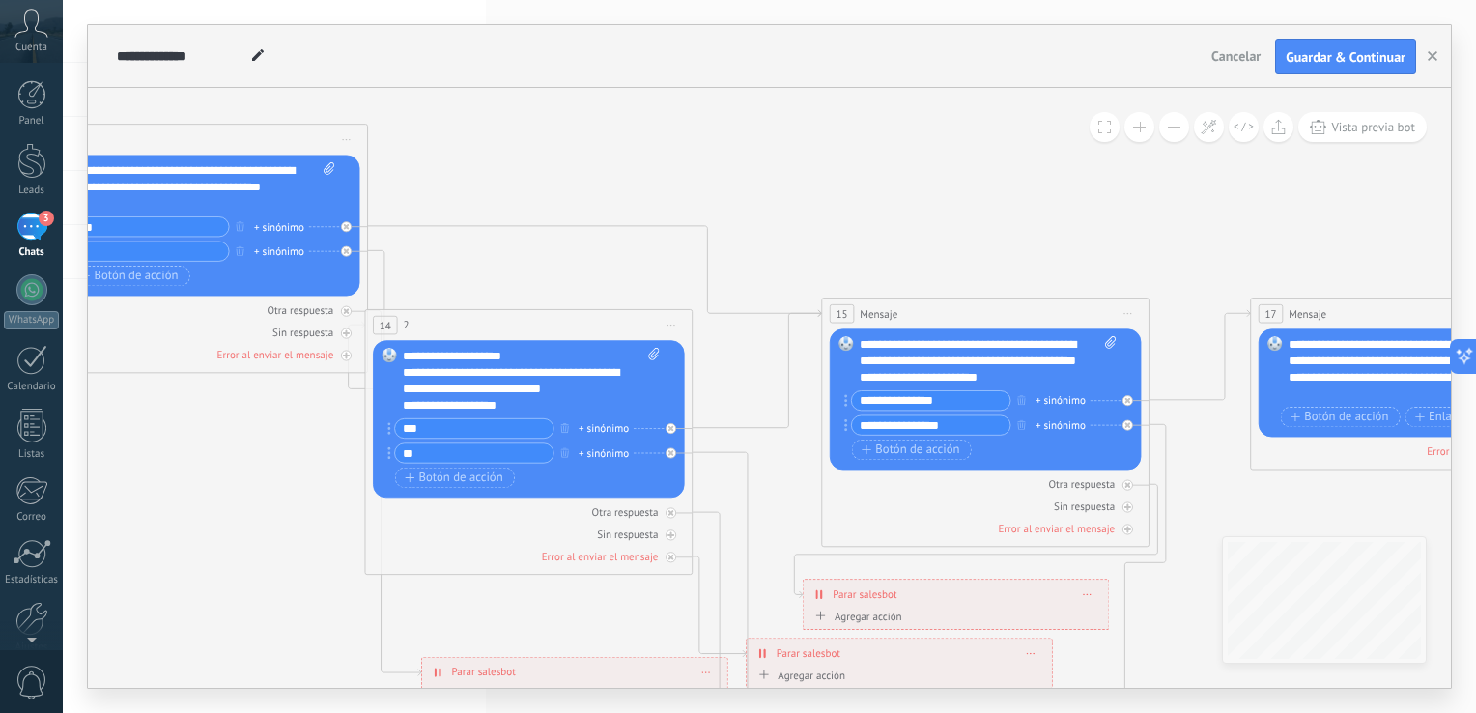
drag, startPoint x: 304, startPoint y: 558, endPoint x: 268, endPoint y: 551, distance: 36.4
click at [270, 552] on icon at bounding box center [511, 417] width 3673 height 1724
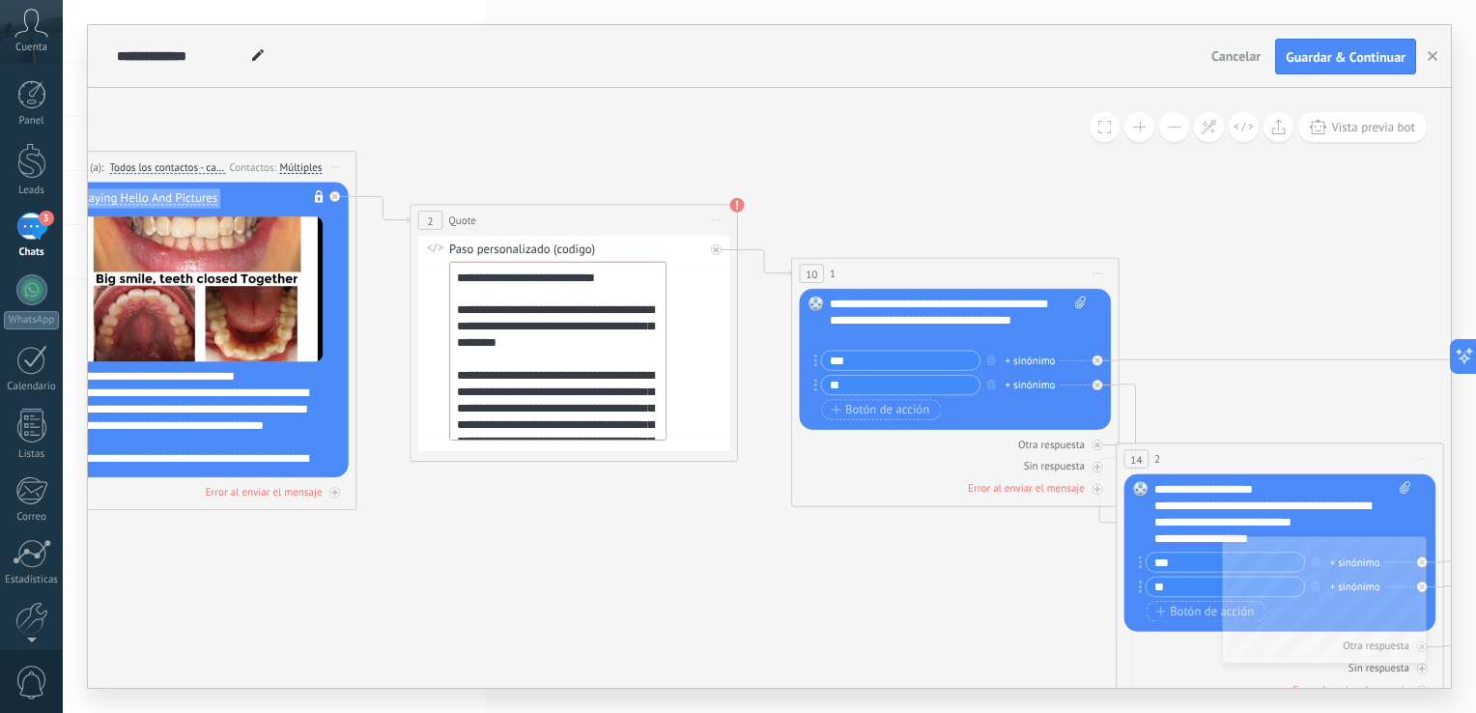
drag, startPoint x: 624, startPoint y: 122, endPoint x: 1377, endPoint y: 257, distance: 765.3
click at [1377, 257] on icon at bounding box center [1262, 550] width 3673 height 1724
click at [1380, 48] on button "Guardar & Continuar" at bounding box center [1345, 57] width 141 height 37
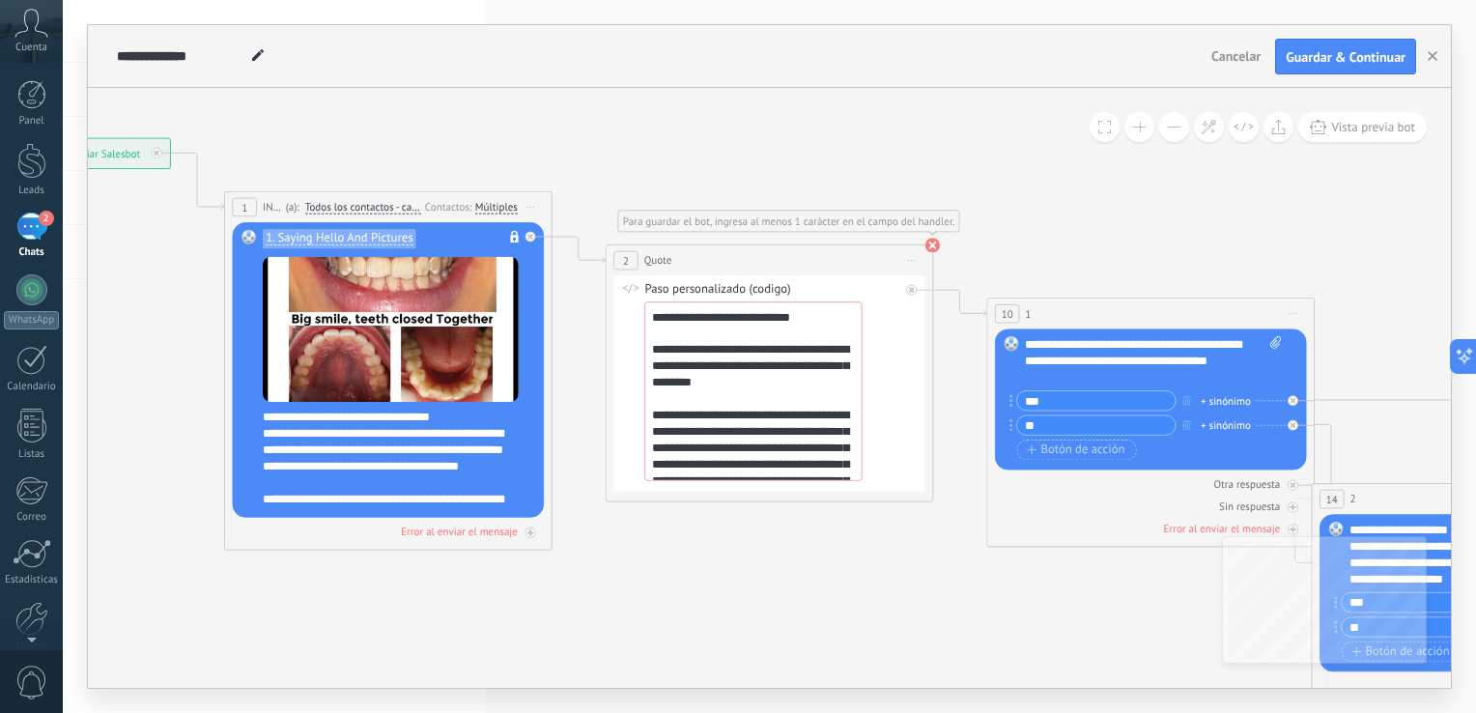
click at [935, 250] on use at bounding box center [932, 246] width 14 height 14
click at [1371, 52] on span "Guardar & Continuar" at bounding box center [1345, 57] width 120 height 14
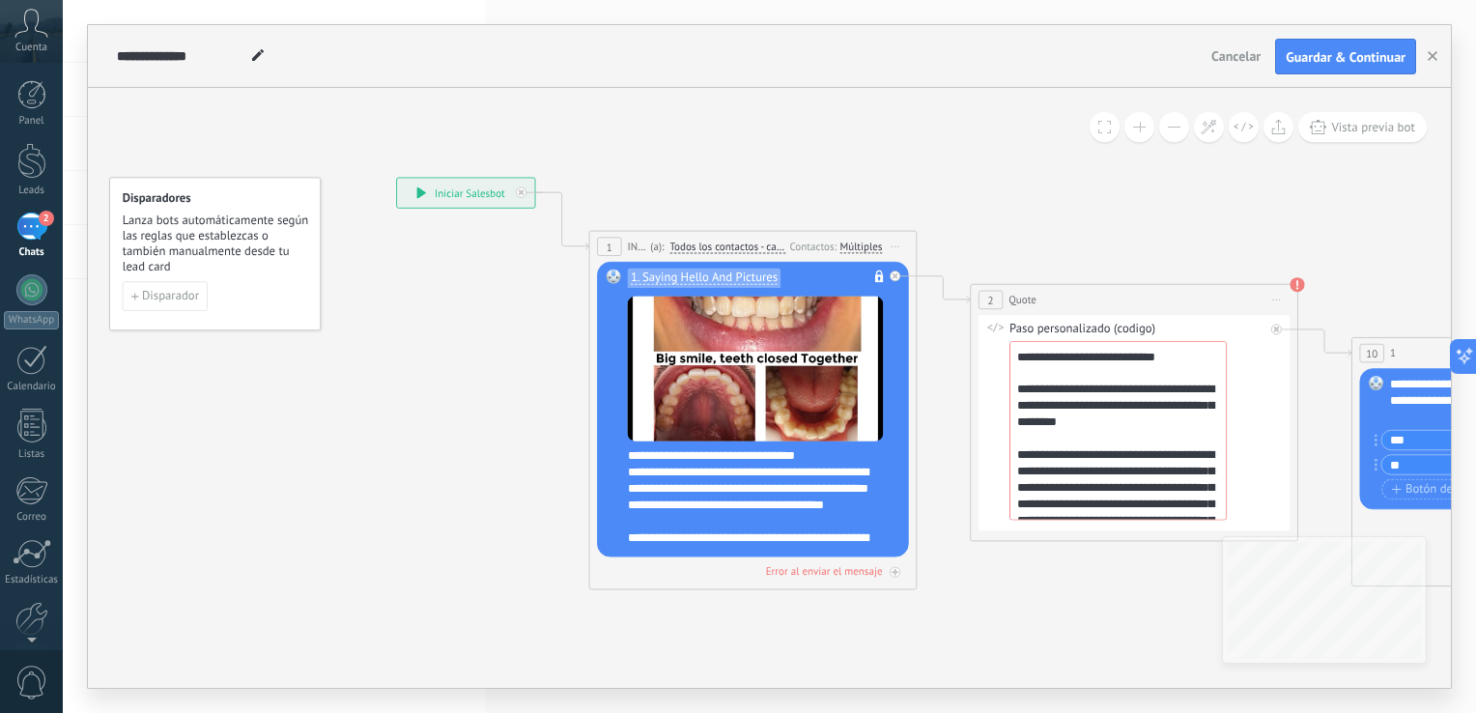
drag, startPoint x: 367, startPoint y: 189, endPoint x: 324, endPoint y: 77, distance: 119.8
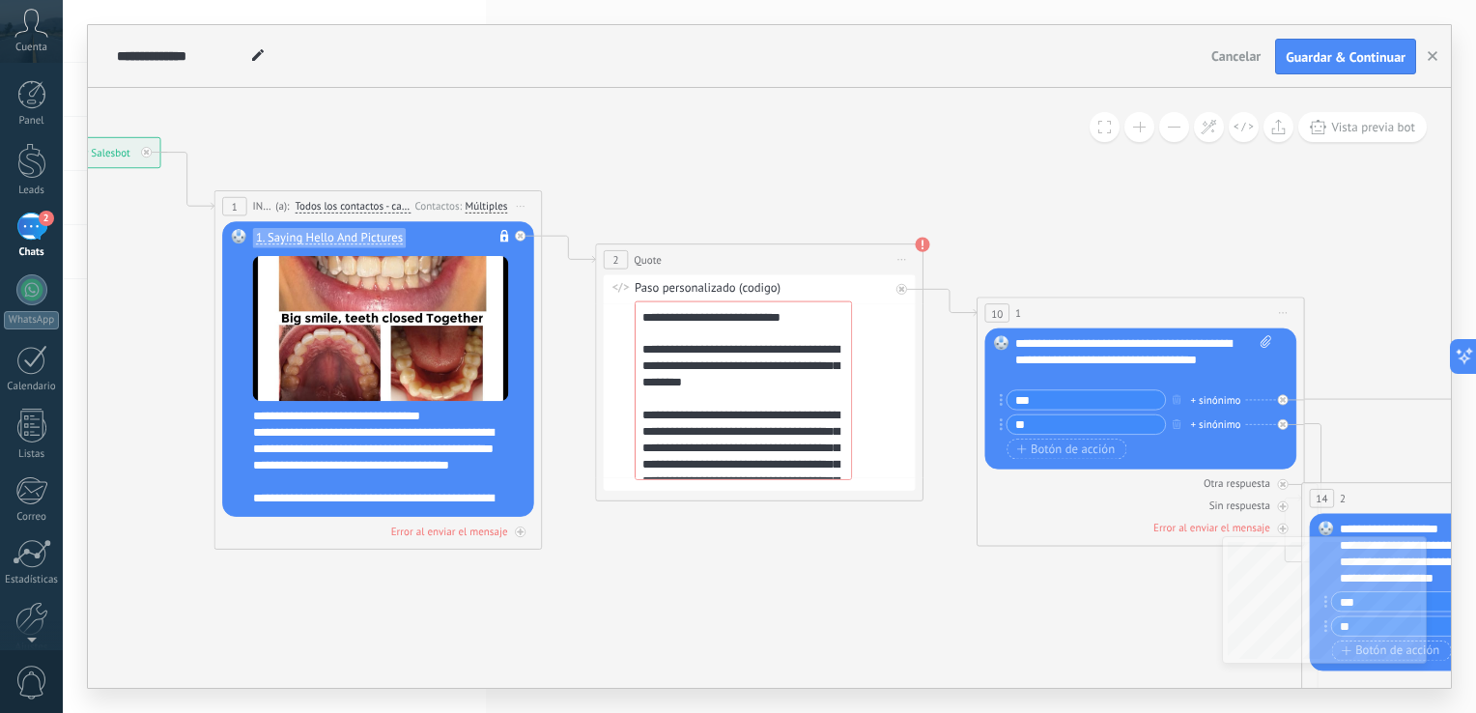
drag, startPoint x: 1201, startPoint y: 232, endPoint x: 943, endPoint y: 220, distance: 259.1
click at [943, 220] on icon at bounding box center [1448, 590] width 3673 height 1724
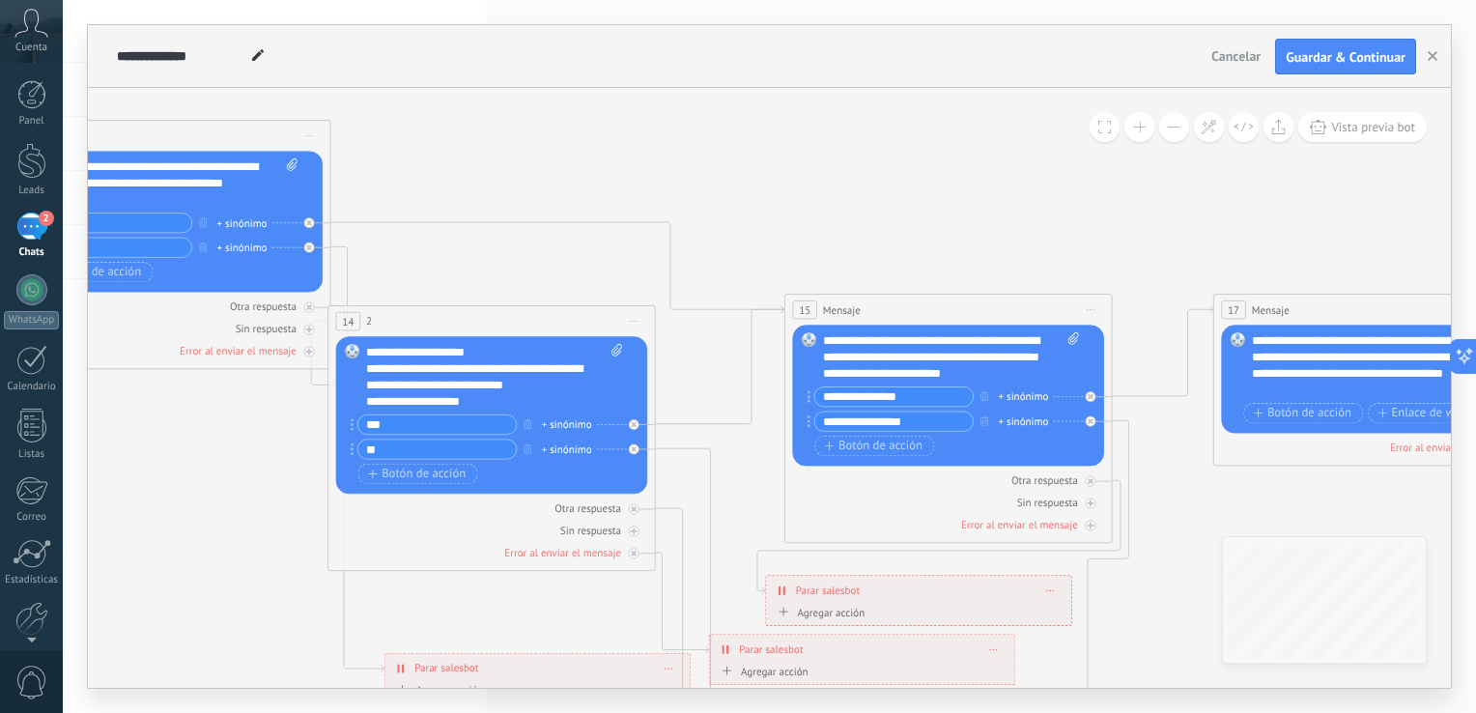
drag, startPoint x: 1182, startPoint y: 252, endPoint x: 209, endPoint y: 75, distance: 989.3
click at [209, 75] on div "**********" at bounding box center [769, 356] width 1363 height 662
click at [313, 355] on icon at bounding box center [309, 352] width 8 height 8
click at [1089, 521] on div at bounding box center [1089, 526] width 11 height 11
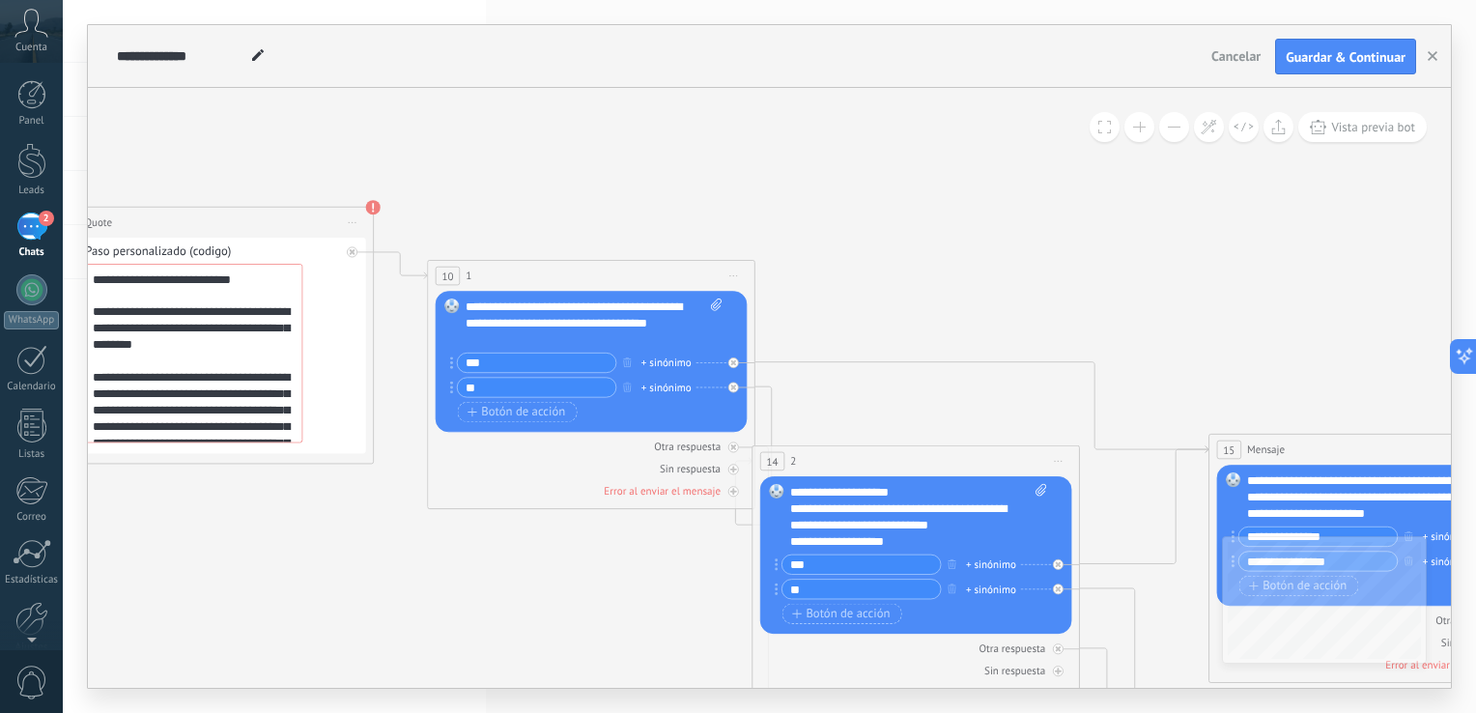
drag, startPoint x: 685, startPoint y: 95, endPoint x: 1161, endPoint y: 215, distance: 491.1
click at [1178, 218] on icon at bounding box center [898, 577] width 3673 height 1775
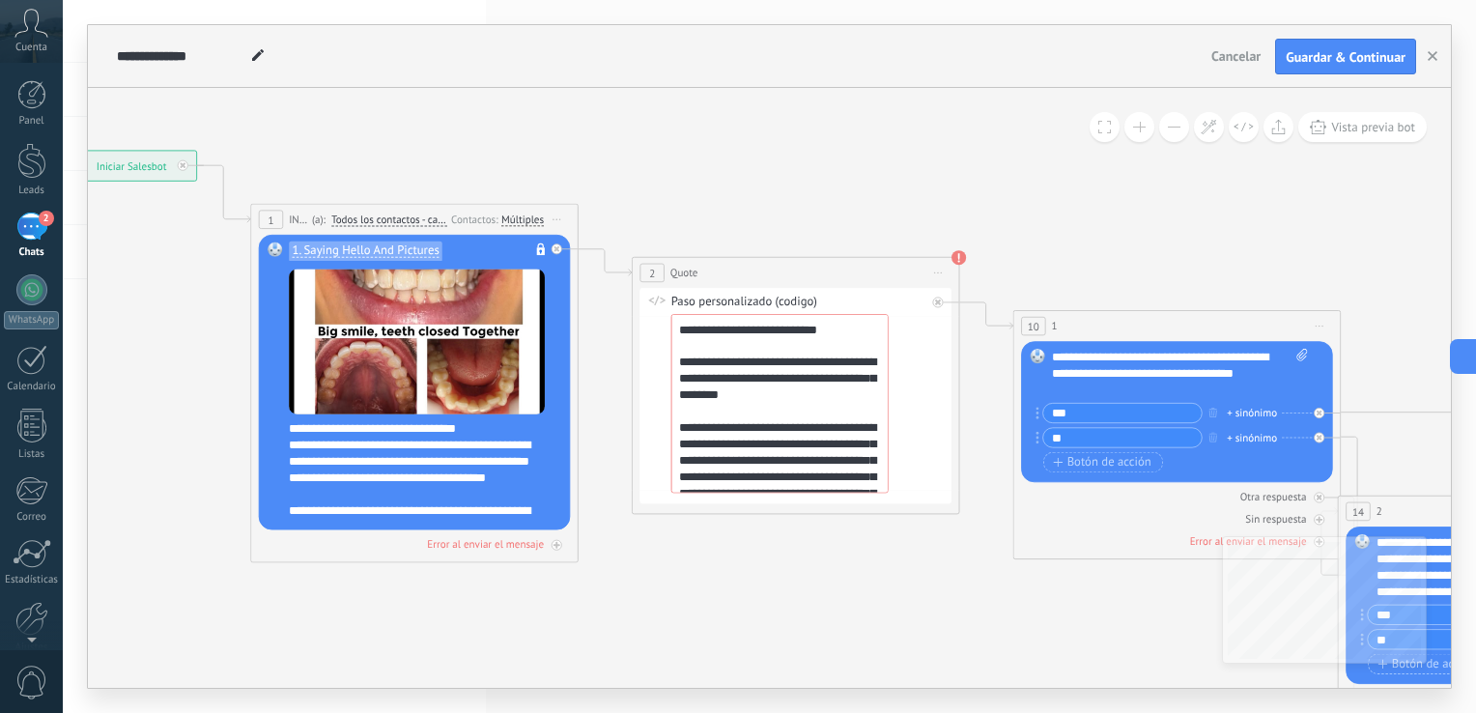
drag, startPoint x: 494, startPoint y: 121, endPoint x: 1011, endPoint y: 187, distance: 520.9
click at [1011, 187] on icon at bounding box center [1484, 627] width 3673 height 1775
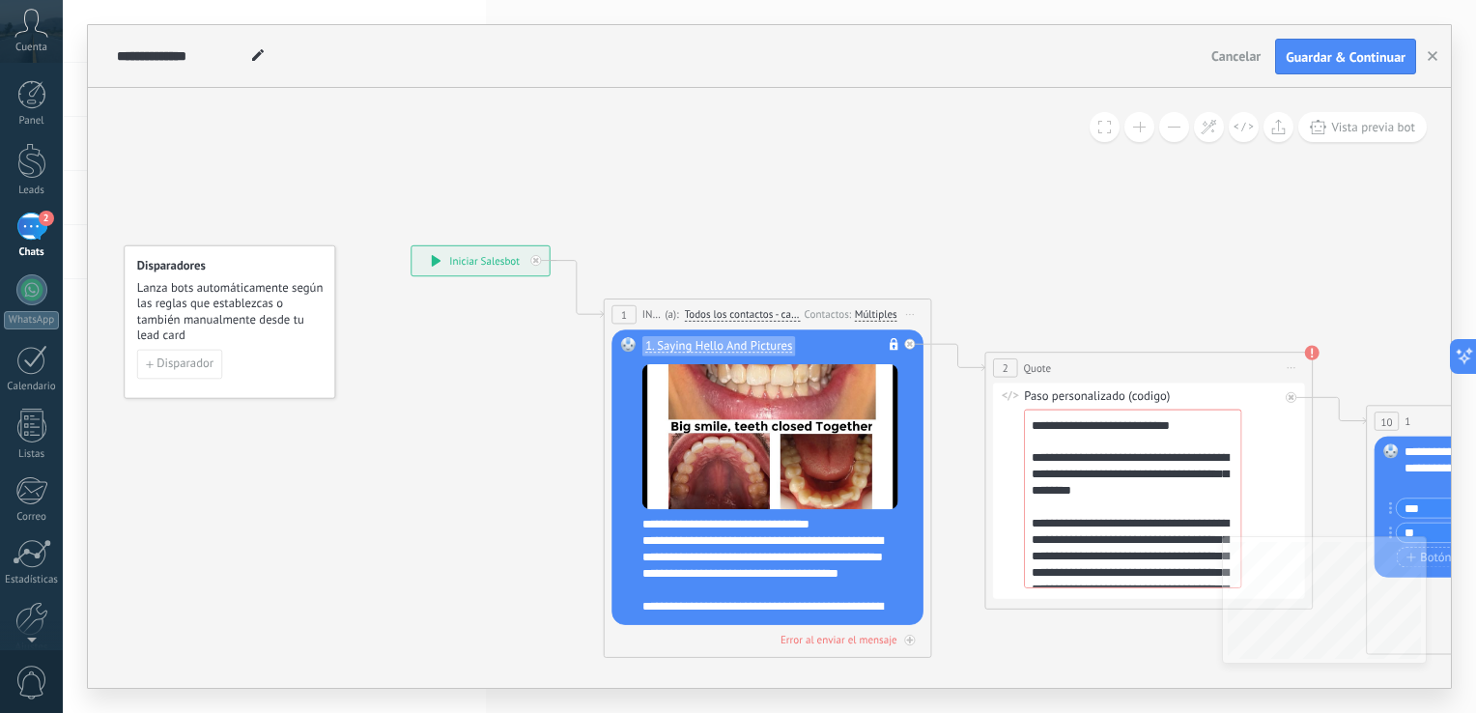
drag, startPoint x: 274, startPoint y: 122, endPoint x: 627, endPoint y: 216, distance: 365.0
click at [158, 373] on button "Disparador" at bounding box center [180, 365] width 86 height 30
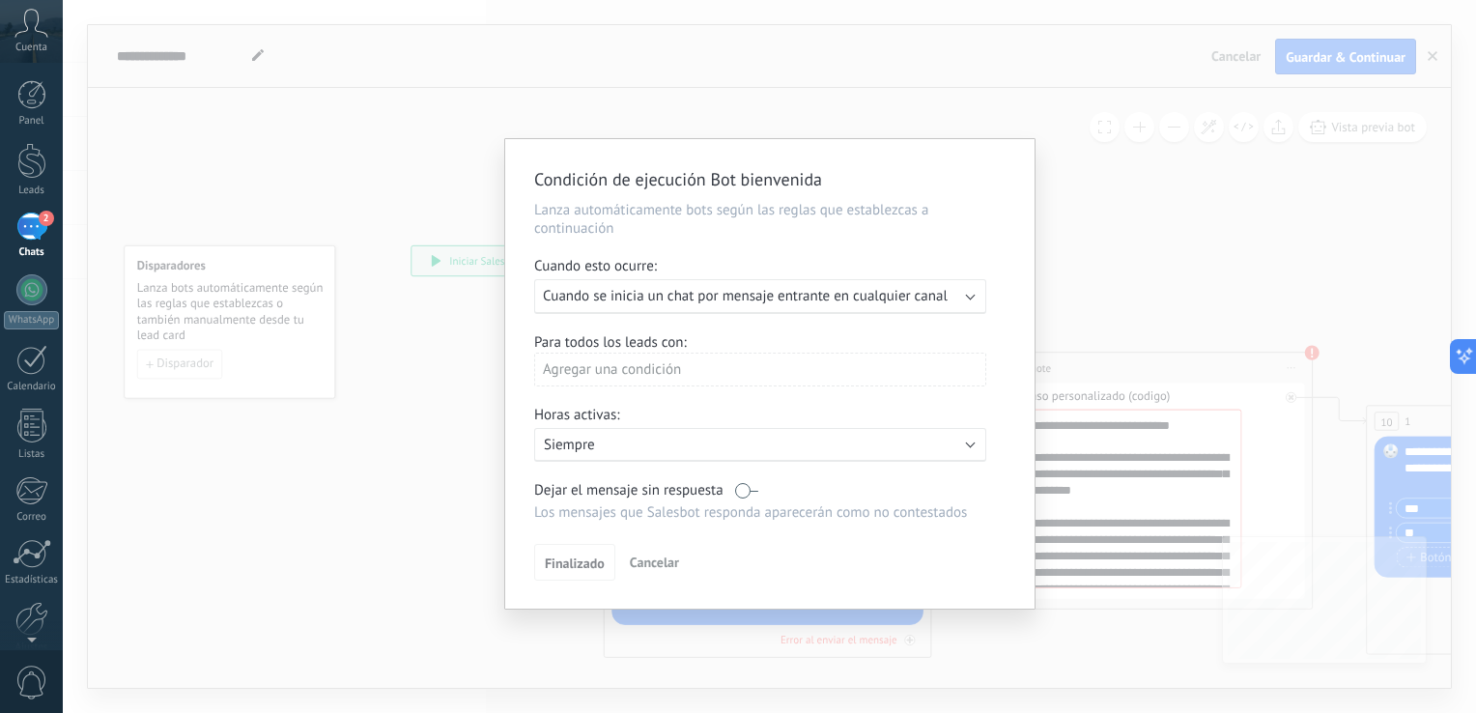
click at [978, 296] on div "Ejecutar: Cuando se inicia un chat por mensaje entrante en cualquier canal" at bounding box center [760, 296] width 452 height 35
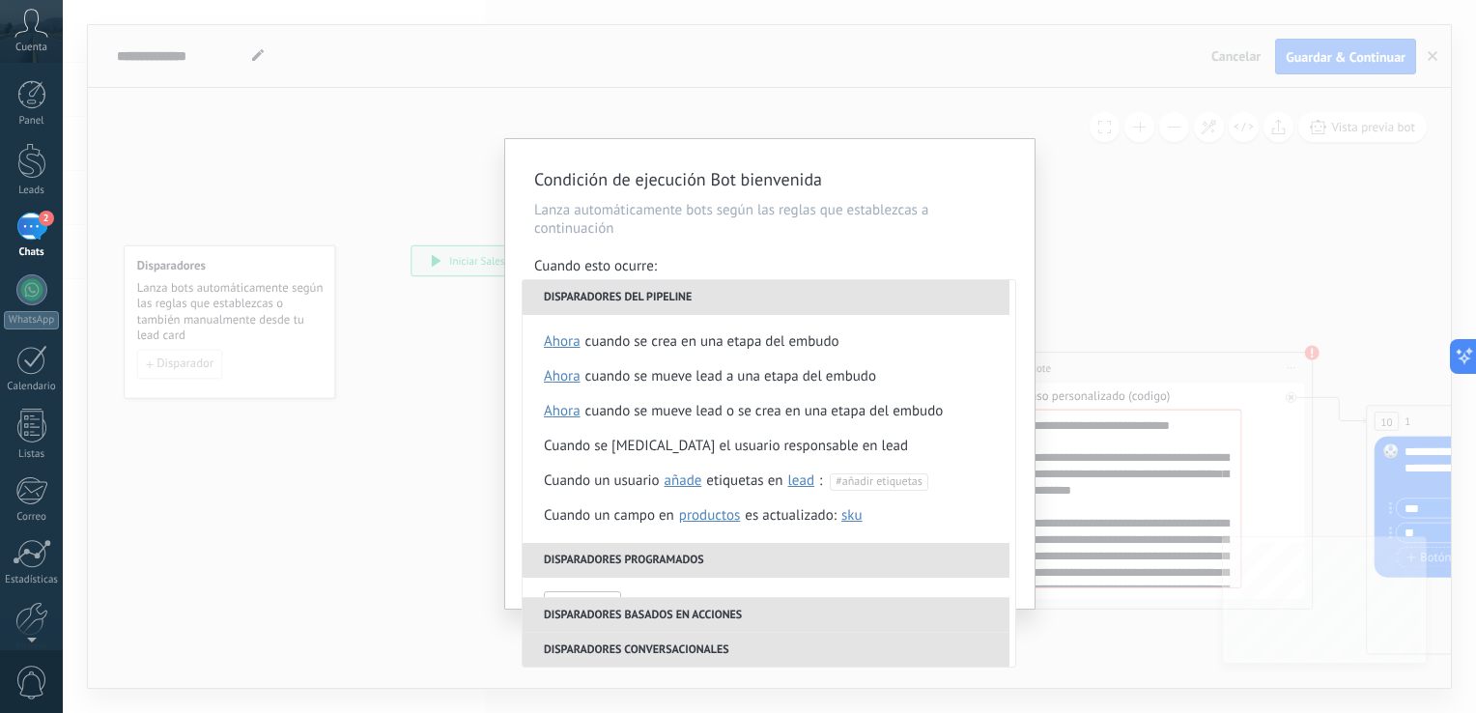
click at [1204, 299] on div "Condición de ejecución Bot bienvenida Lanza automáticamente bots según las regl…" at bounding box center [769, 356] width 1413 height 713
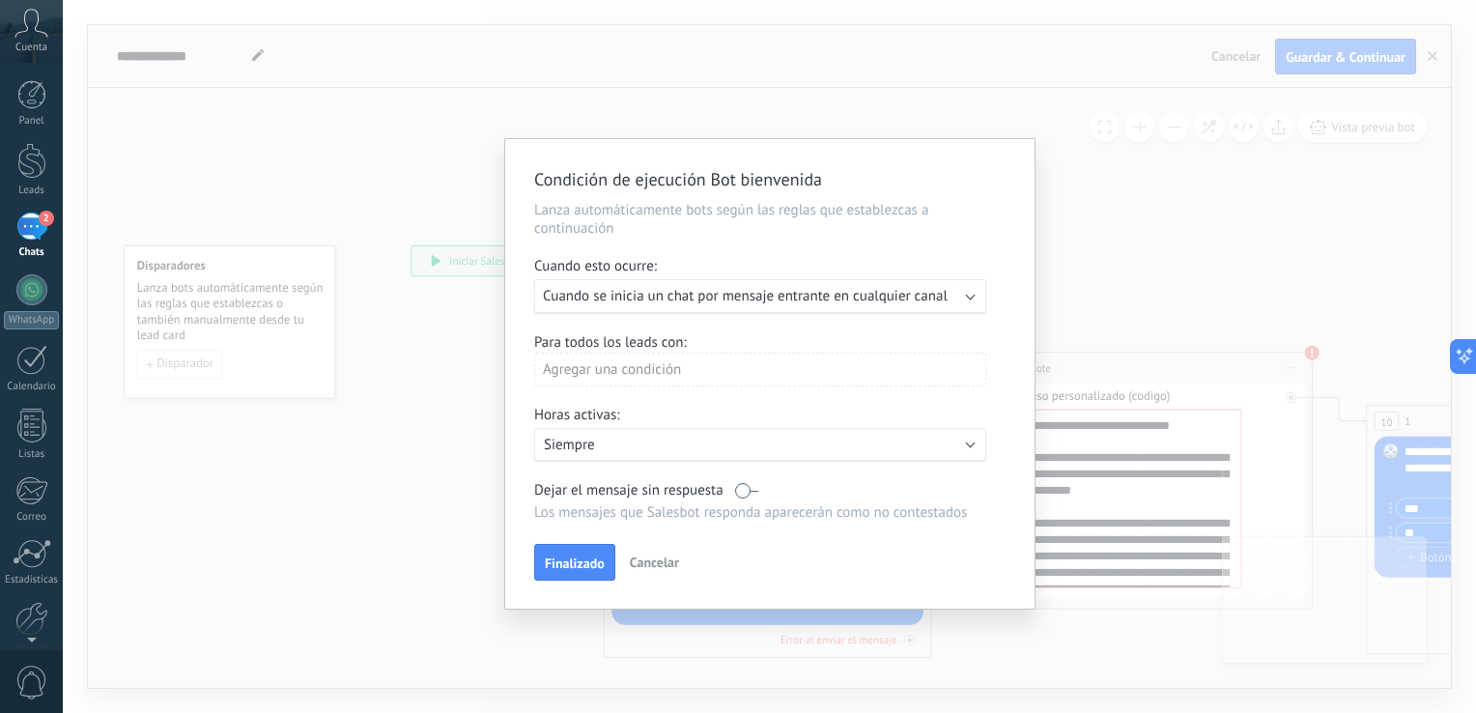
click at [956, 299] on div "Ejecutar: Cuando se inicia un chat por mensaje entrante en cualquier canal" at bounding box center [752, 296] width 419 height 18
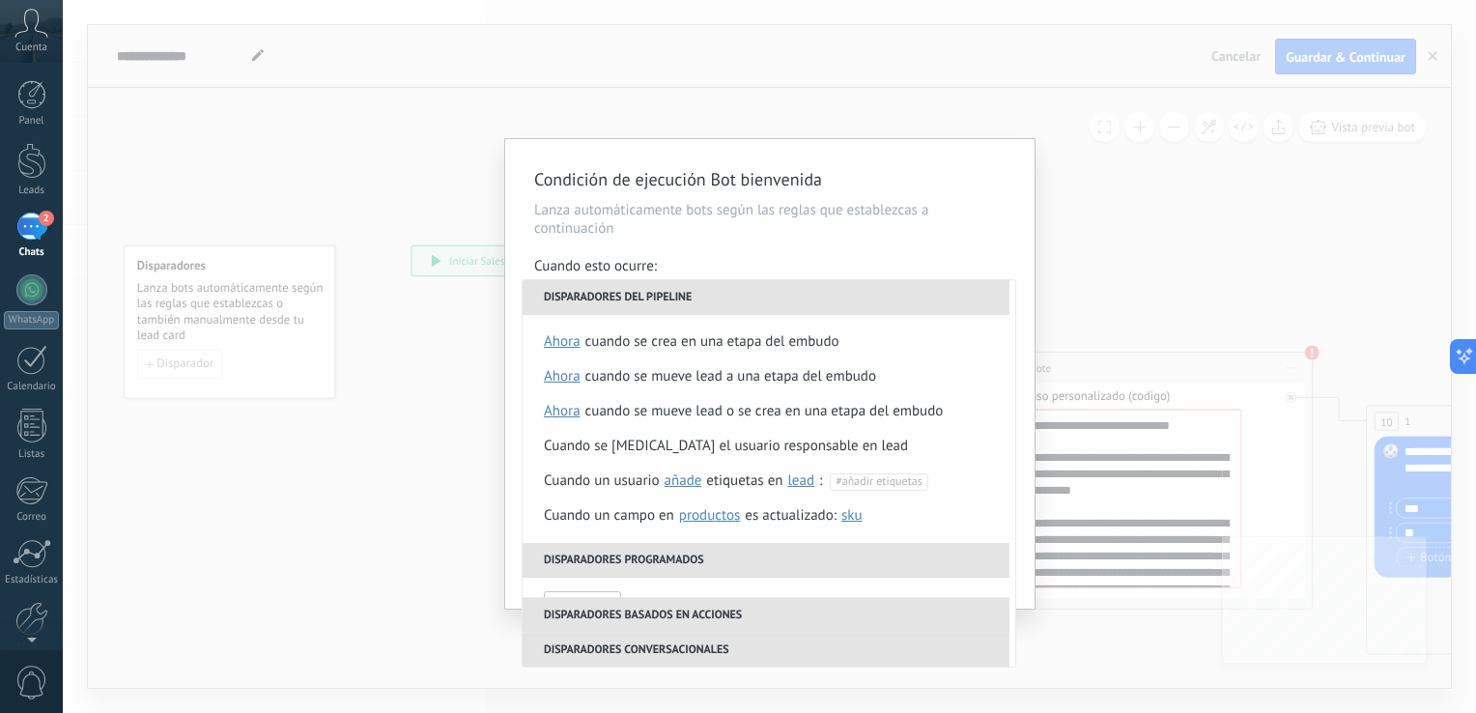
click at [1101, 267] on div "Condición de ejecución Bot bienvenida Lanza automáticamente bots según las regl…" at bounding box center [769, 356] width 1413 height 713
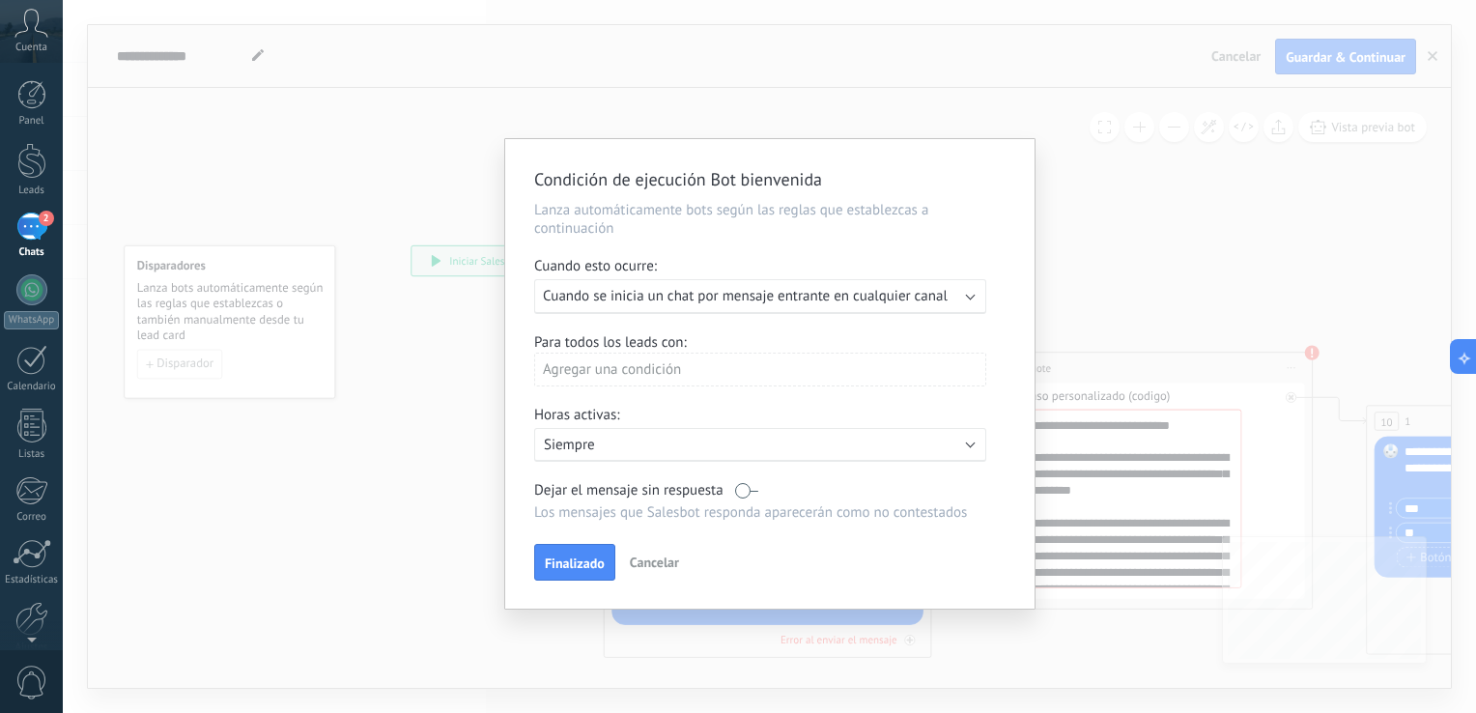
click at [827, 296] on span "Cuando se inicia un chat por mensaje entrante en cualquier canal" at bounding box center [745, 296] width 405 height 18
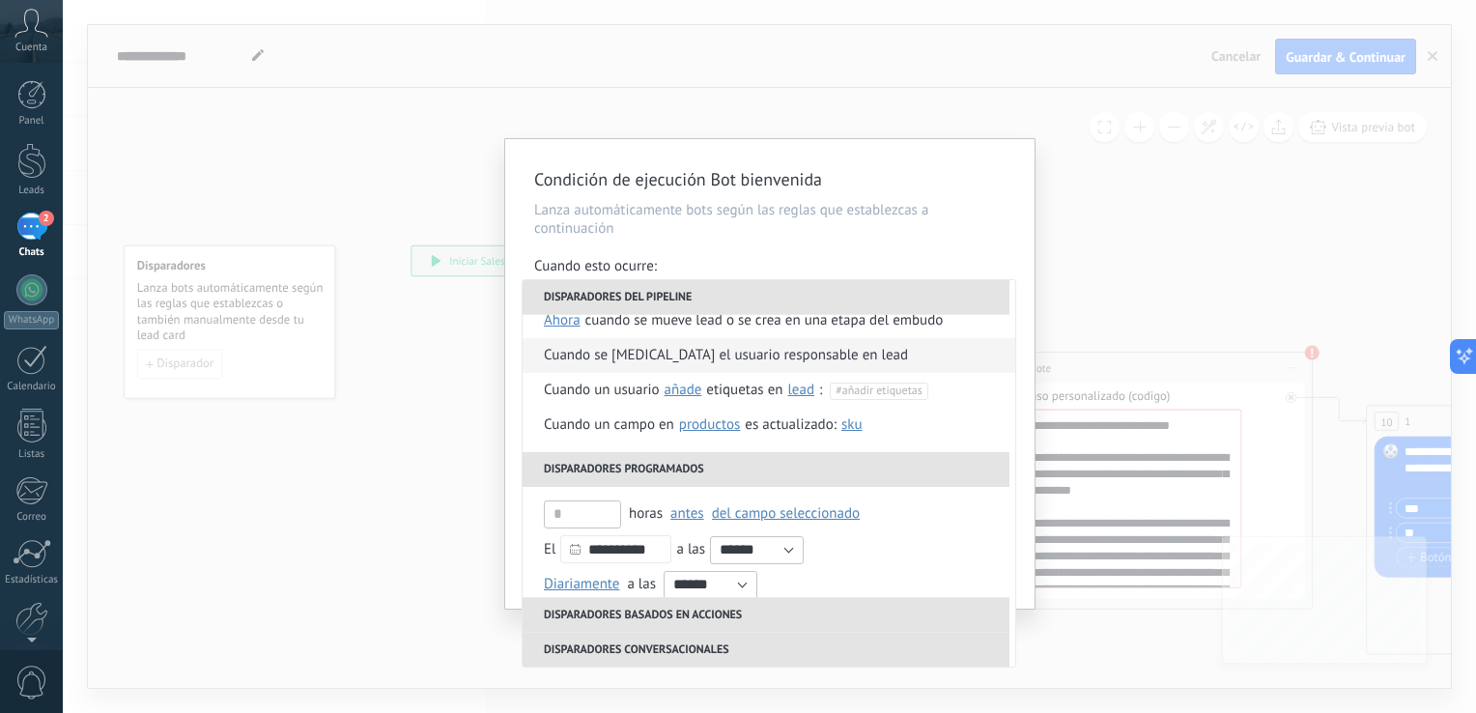
scroll to position [97, 0]
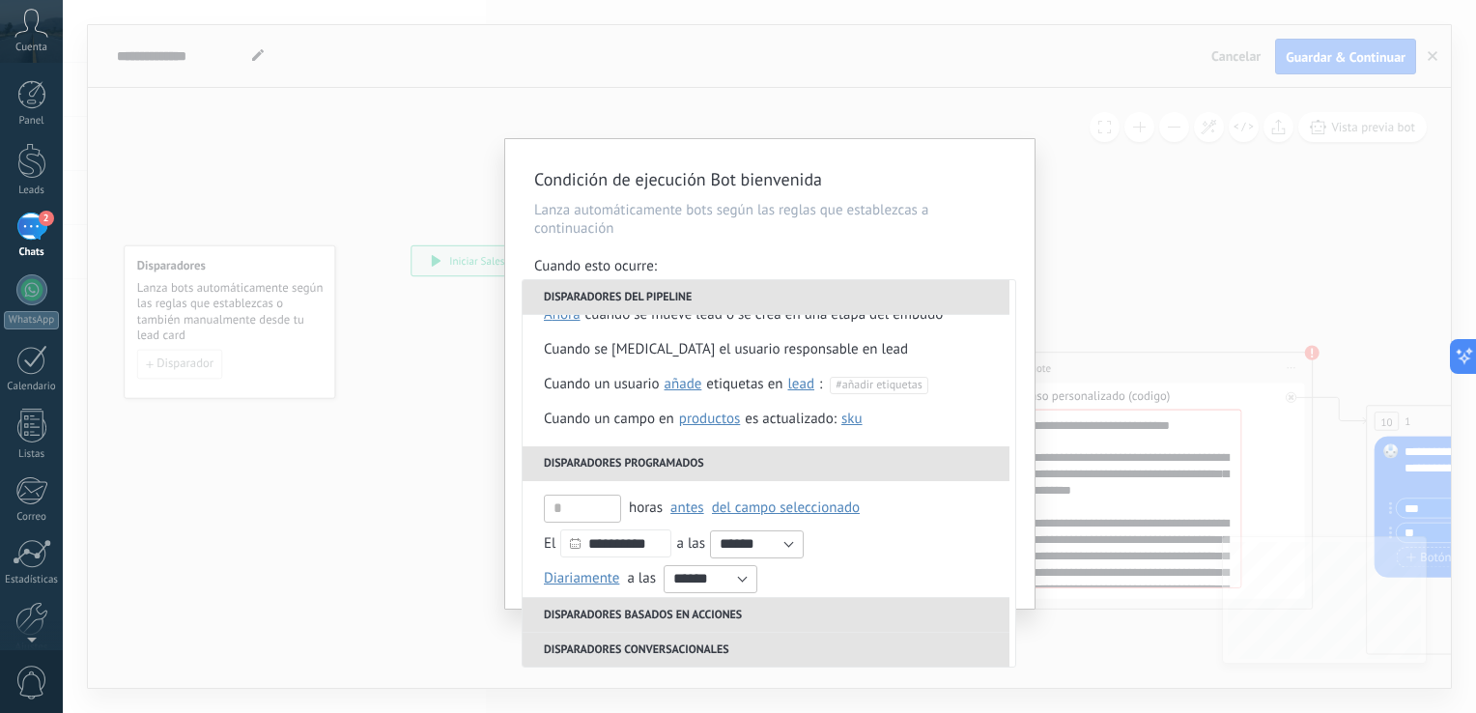
click at [1182, 257] on div "Condición de ejecución Bot bienvenida Lanza automáticamente bots según las regl…" at bounding box center [769, 356] width 1413 height 713
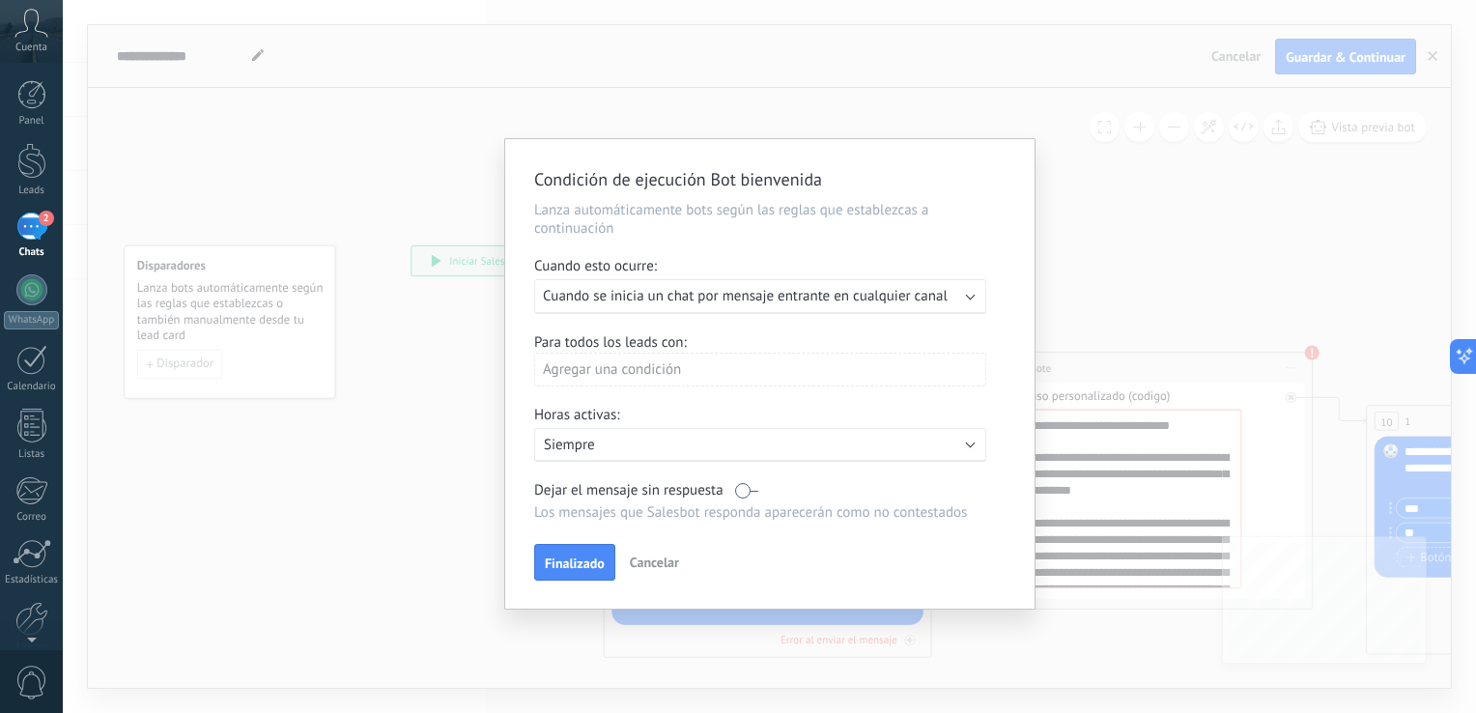
click at [970, 292] on b at bounding box center [971, 295] width 10 height 10
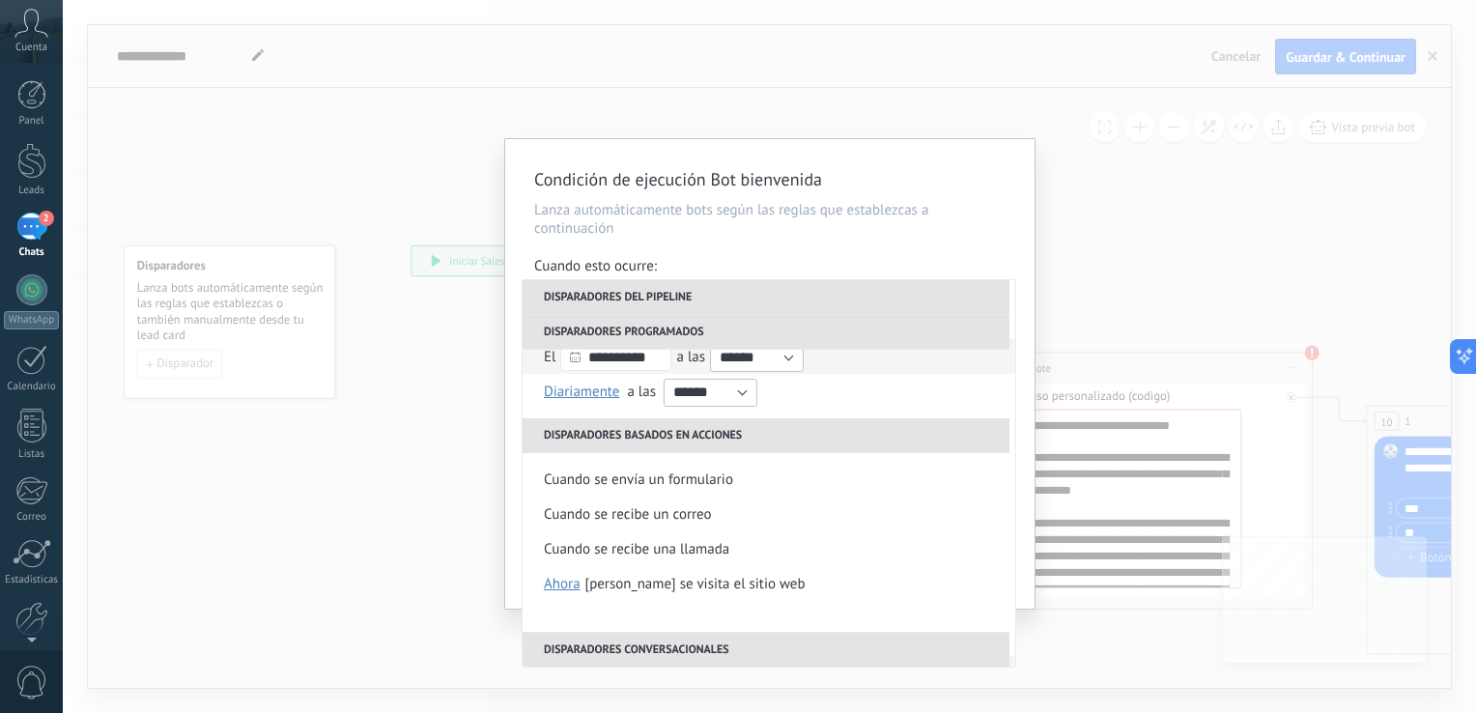
scroll to position [290, 0]
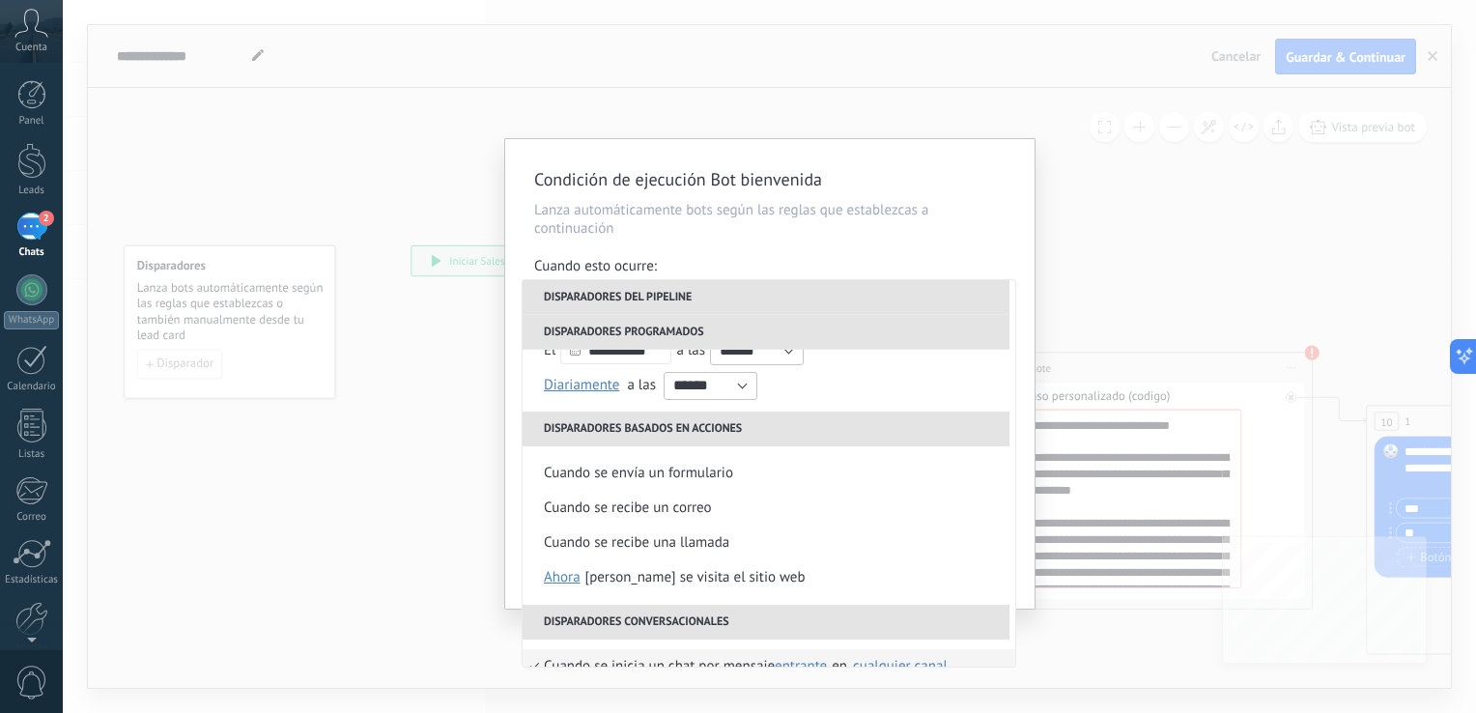
click at [1211, 260] on div "Condición de ejecución Bot bienvenida Lanza automáticamente bots según las regl…" at bounding box center [769, 356] width 1413 height 713
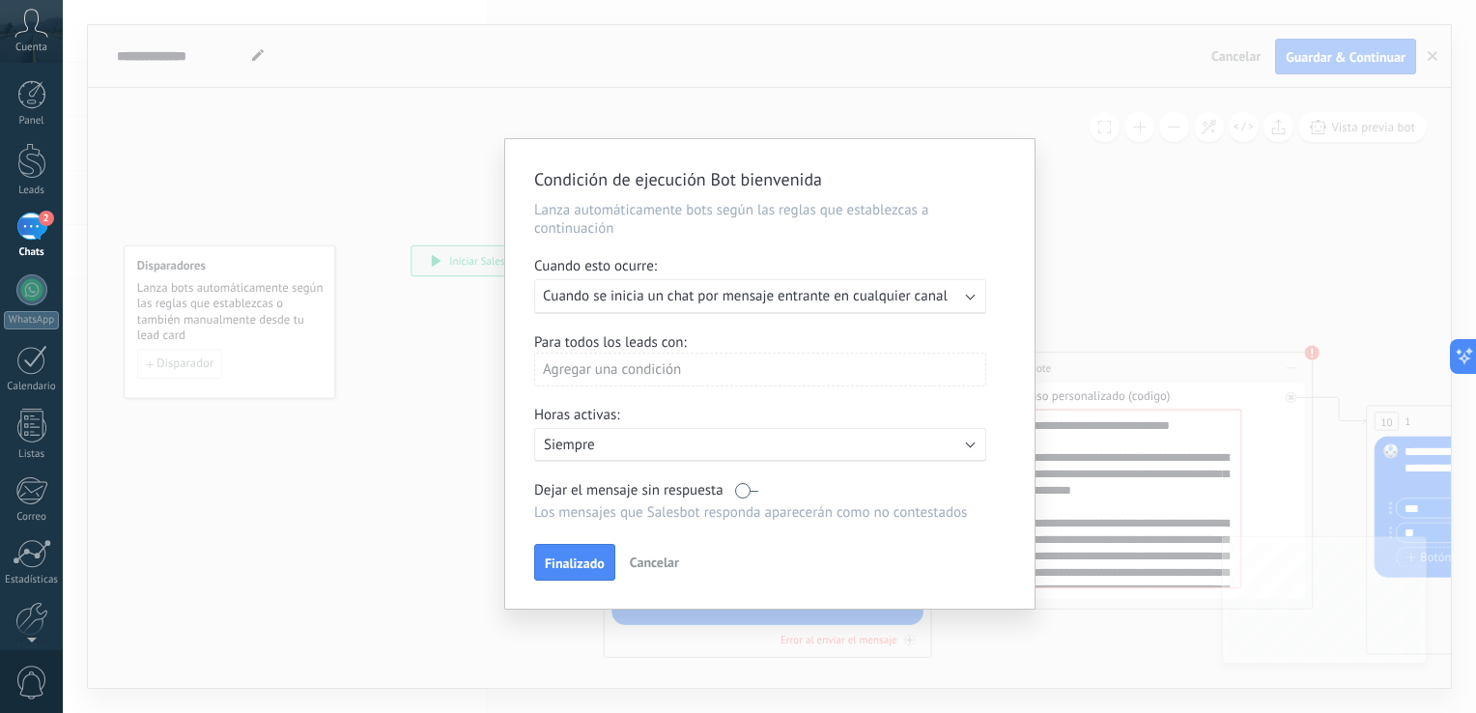
click at [645, 369] on div "Agregar una condición" at bounding box center [760, 369] width 452 height 34
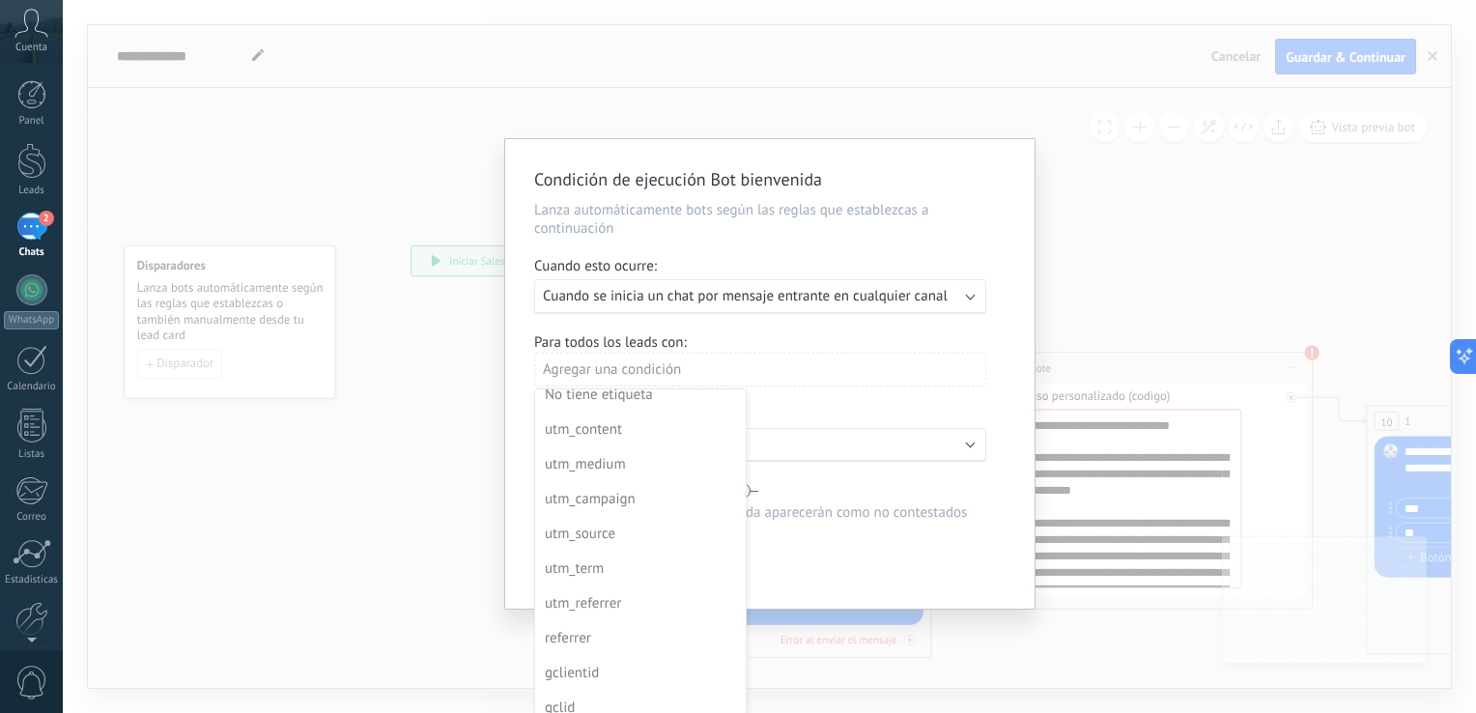
scroll to position [0, 0]
click at [689, 405] on div "Etiquetas" at bounding box center [638, 406] width 187 height 27
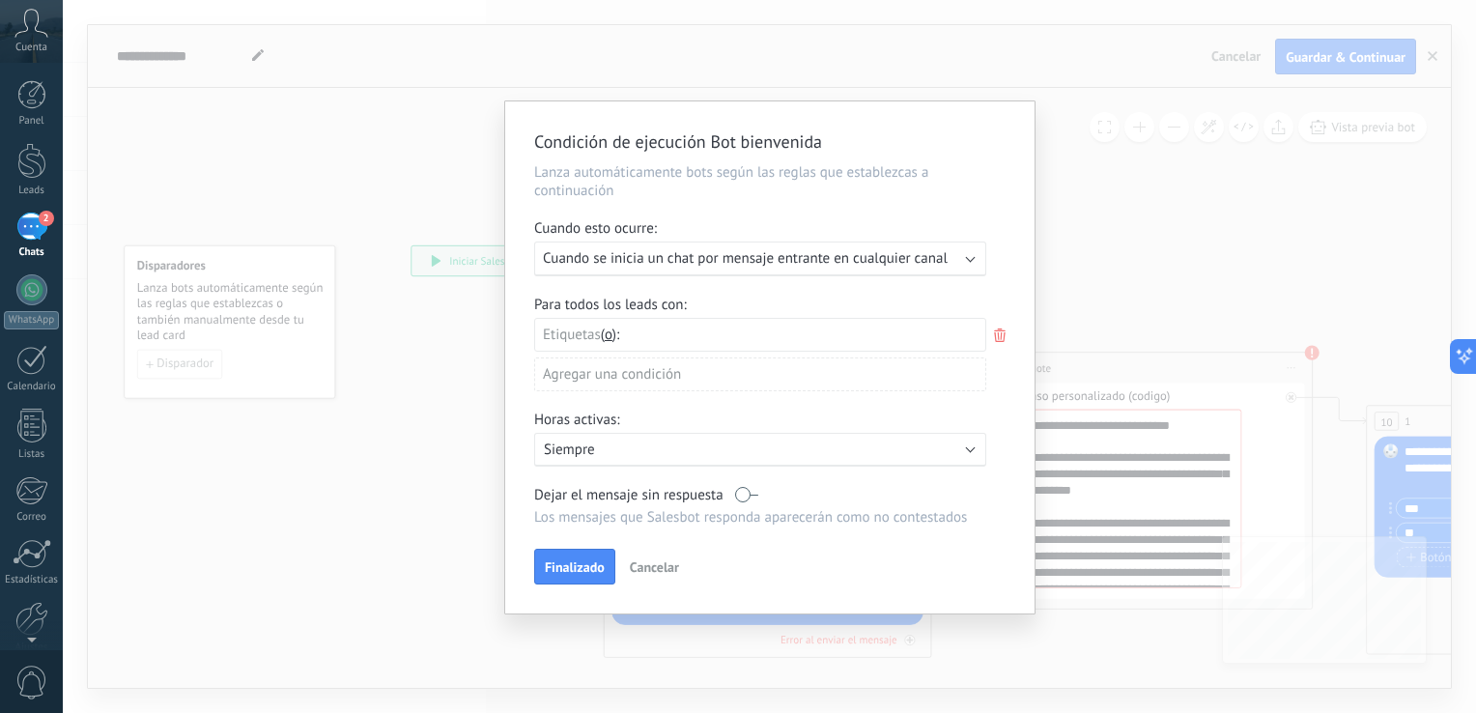
click at [670, 339] on input "text" at bounding box center [678, 335] width 97 height 32
click at [664, 338] on input "text" at bounding box center [678, 335] width 97 height 32
click at [716, 377] on div "Agregar una condición" at bounding box center [760, 374] width 452 height 34
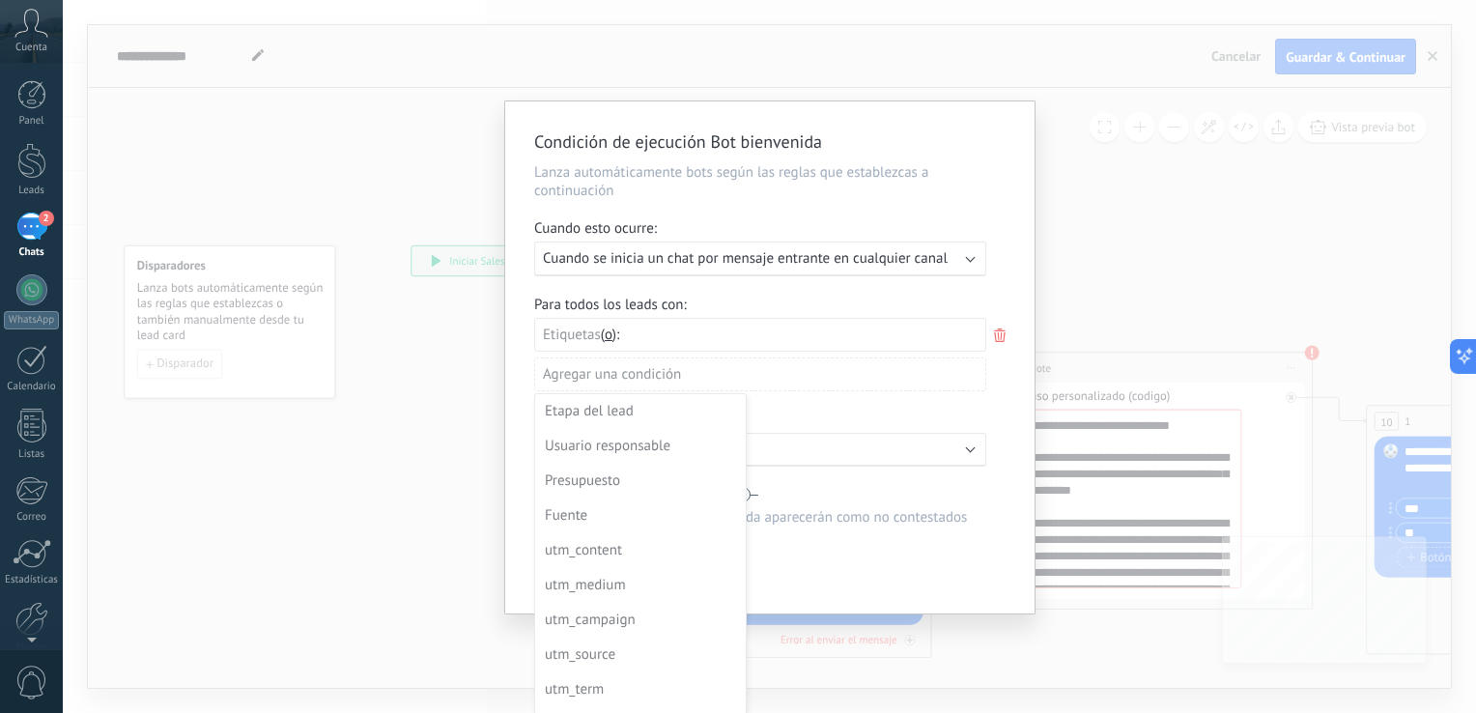
click at [673, 338] on div at bounding box center [769, 357] width 529 height 512
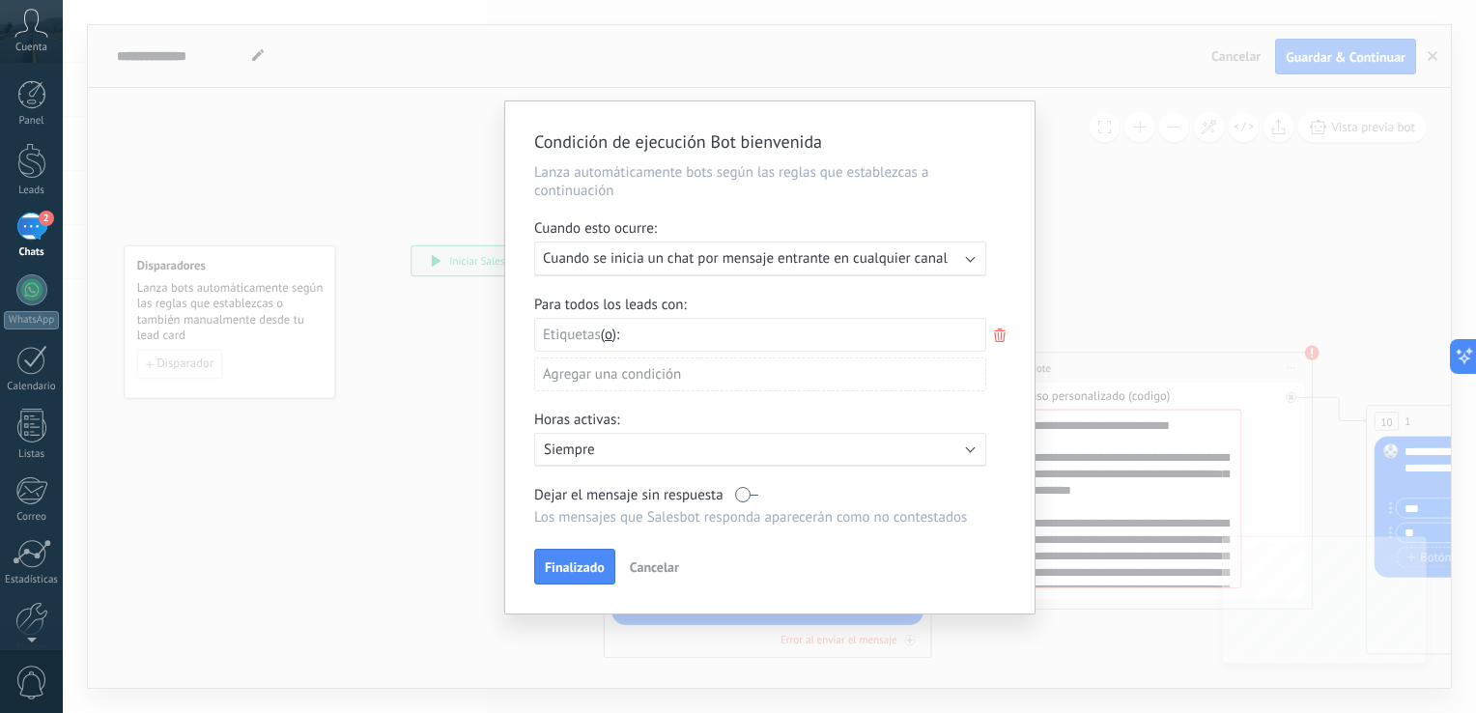
click at [991, 336] on icon at bounding box center [999, 335] width 21 height 23
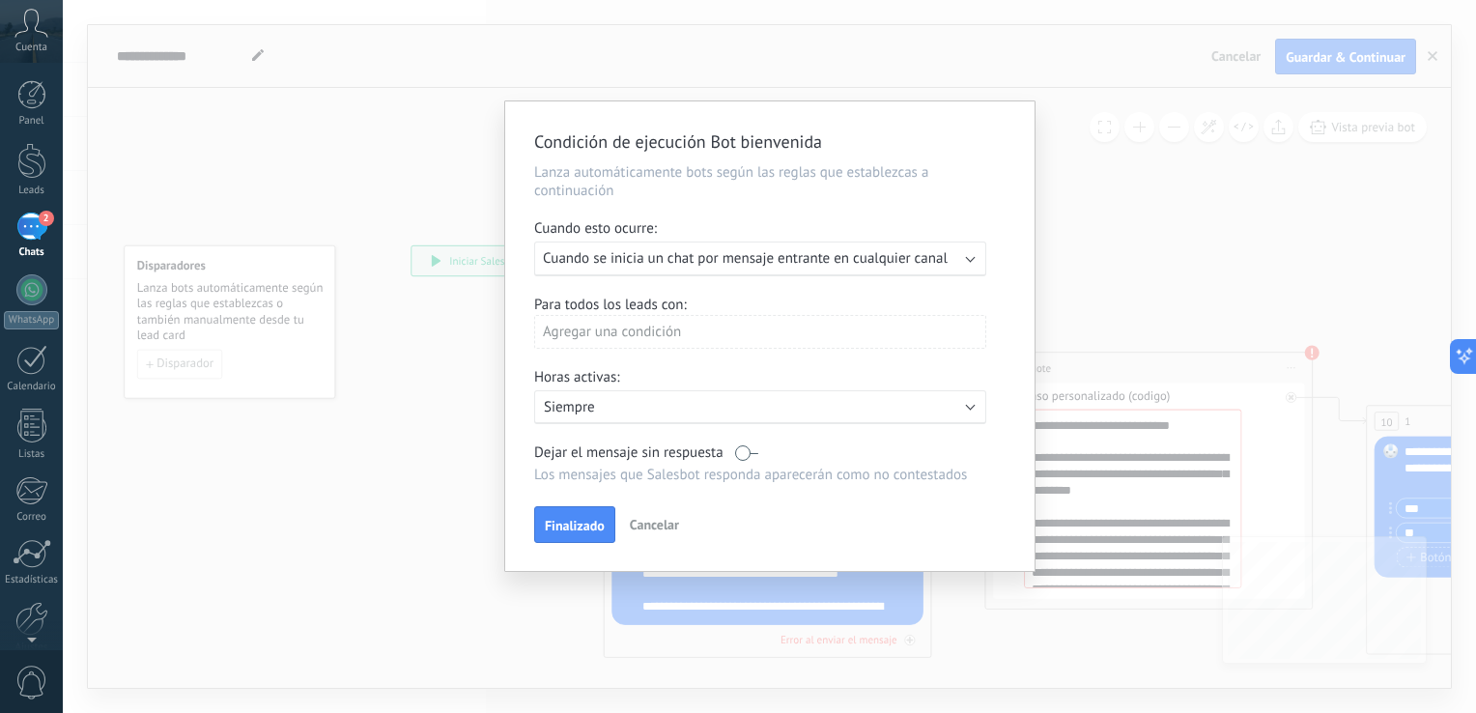
click at [671, 329] on div "Agregar una condición" at bounding box center [760, 332] width 452 height 34
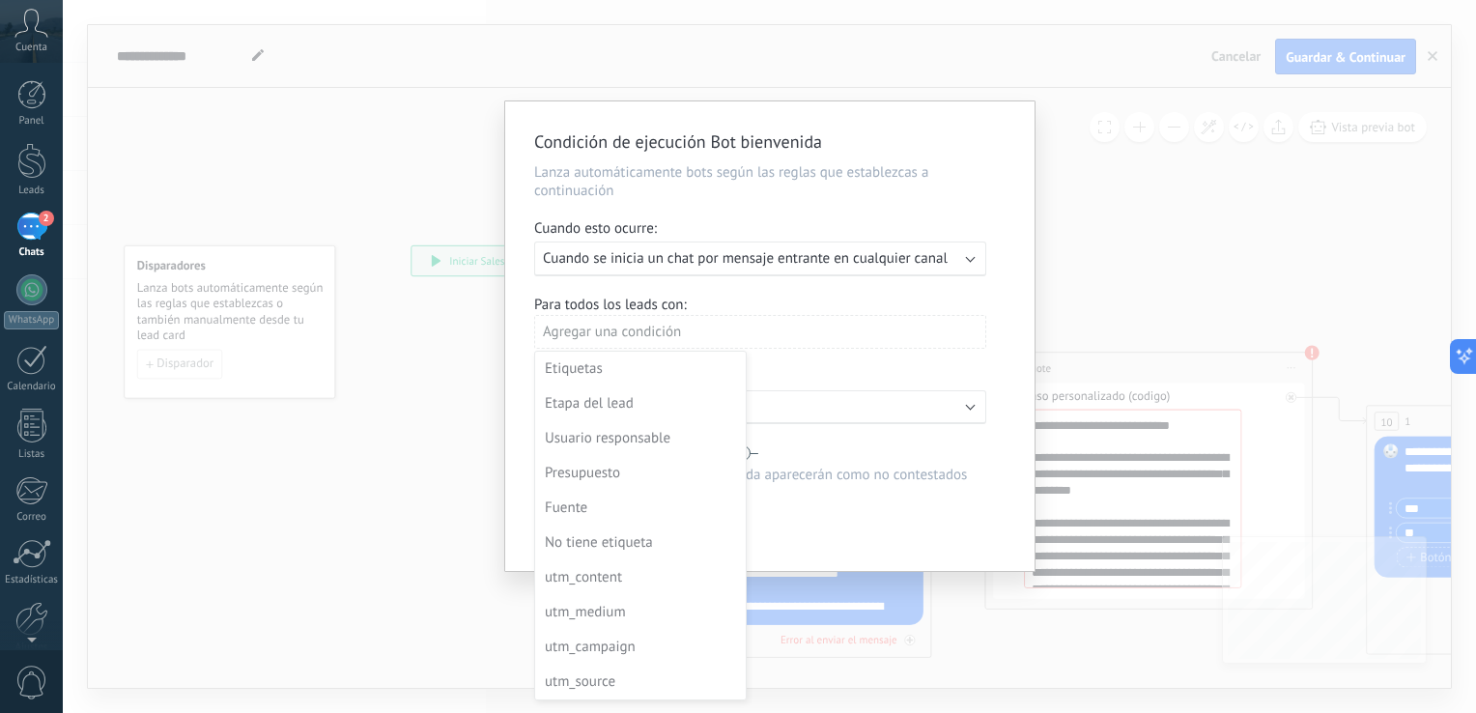
click at [671, 329] on div at bounding box center [769, 335] width 529 height 469
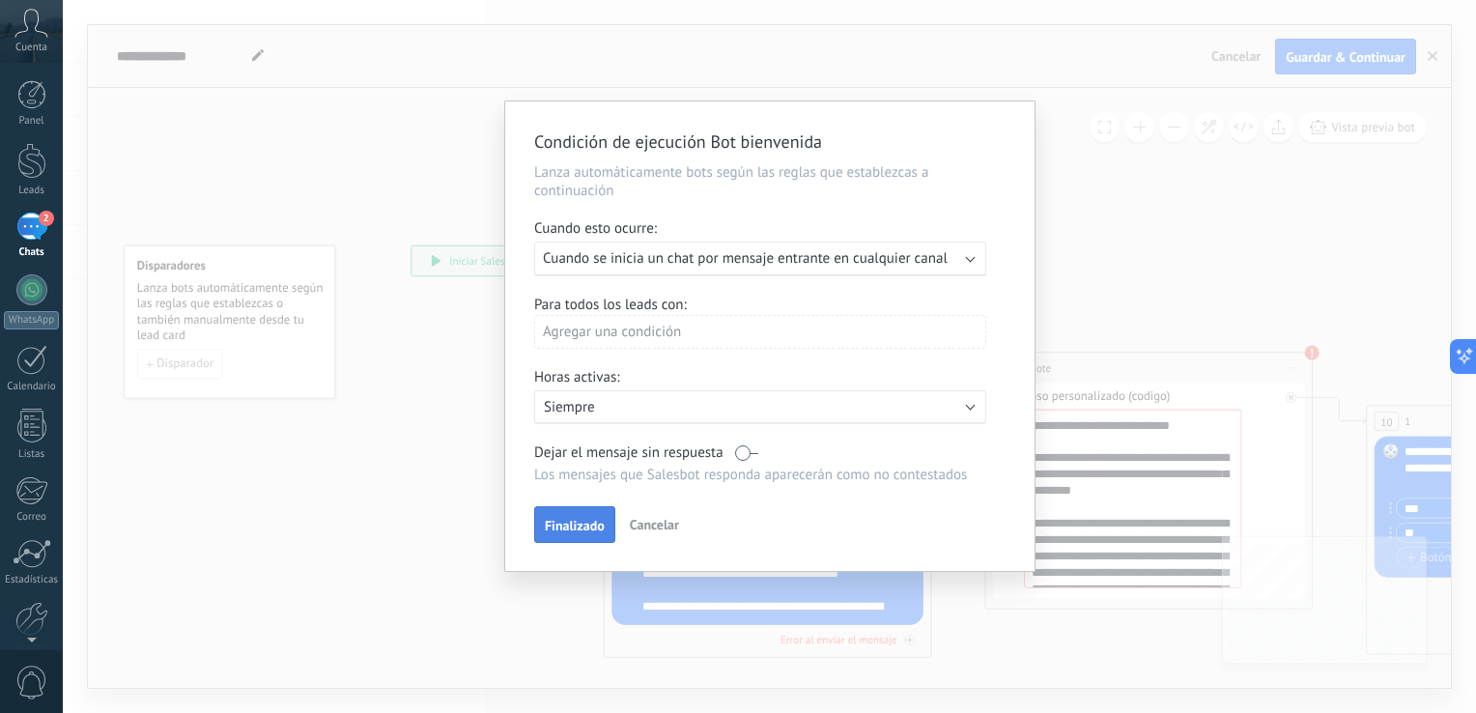
click at [587, 523] on span "Finalizado" at bounding box center [575, 526] width 60 height 14
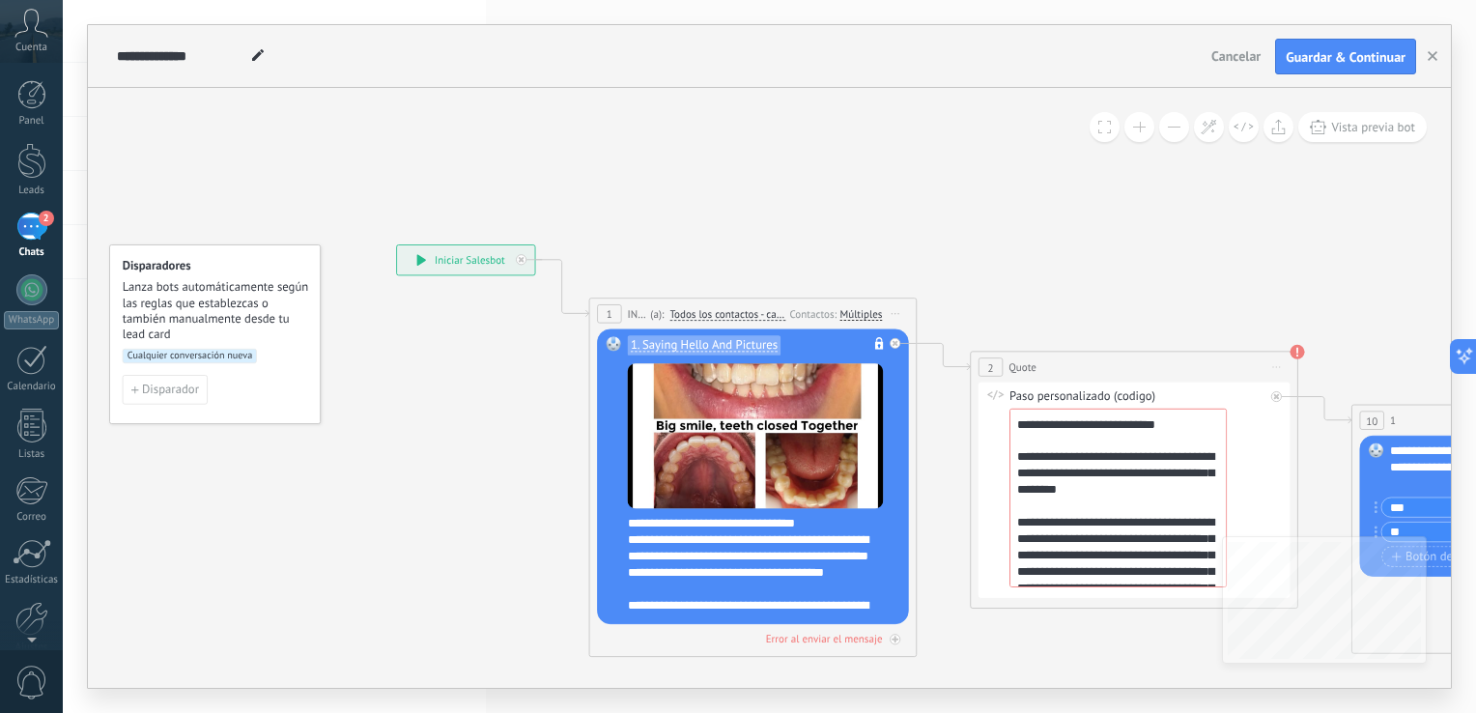
drag, startPoint x: 493, startPoint y: 501, endPoint x: 464, endPoint y: 500, distance: 29.0
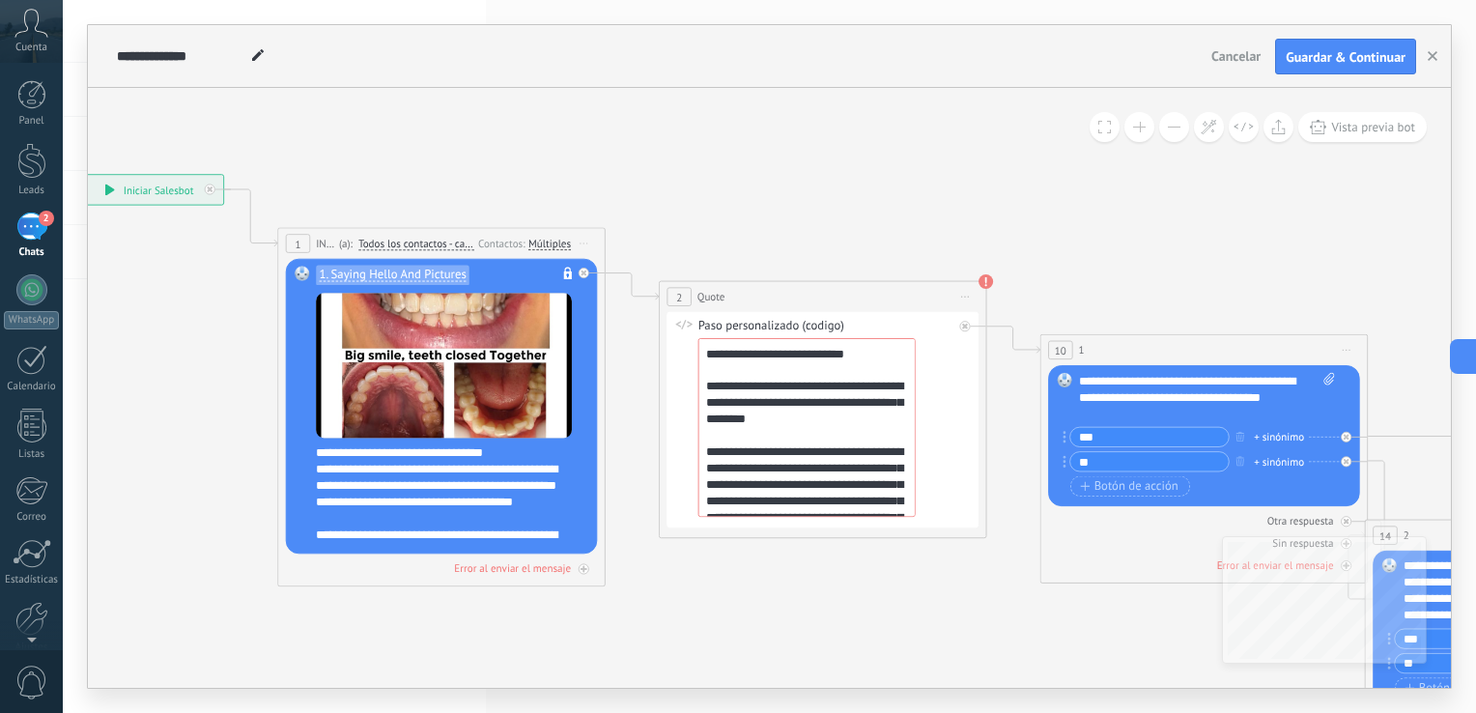
drag, startPoint x: 349, startPoint y: 490, endPoint x: 99, endPoint y: 438, distance: 255.3
click at [81, 426] on div "**********" at bounding box center [769, 356] width 1413 height 713
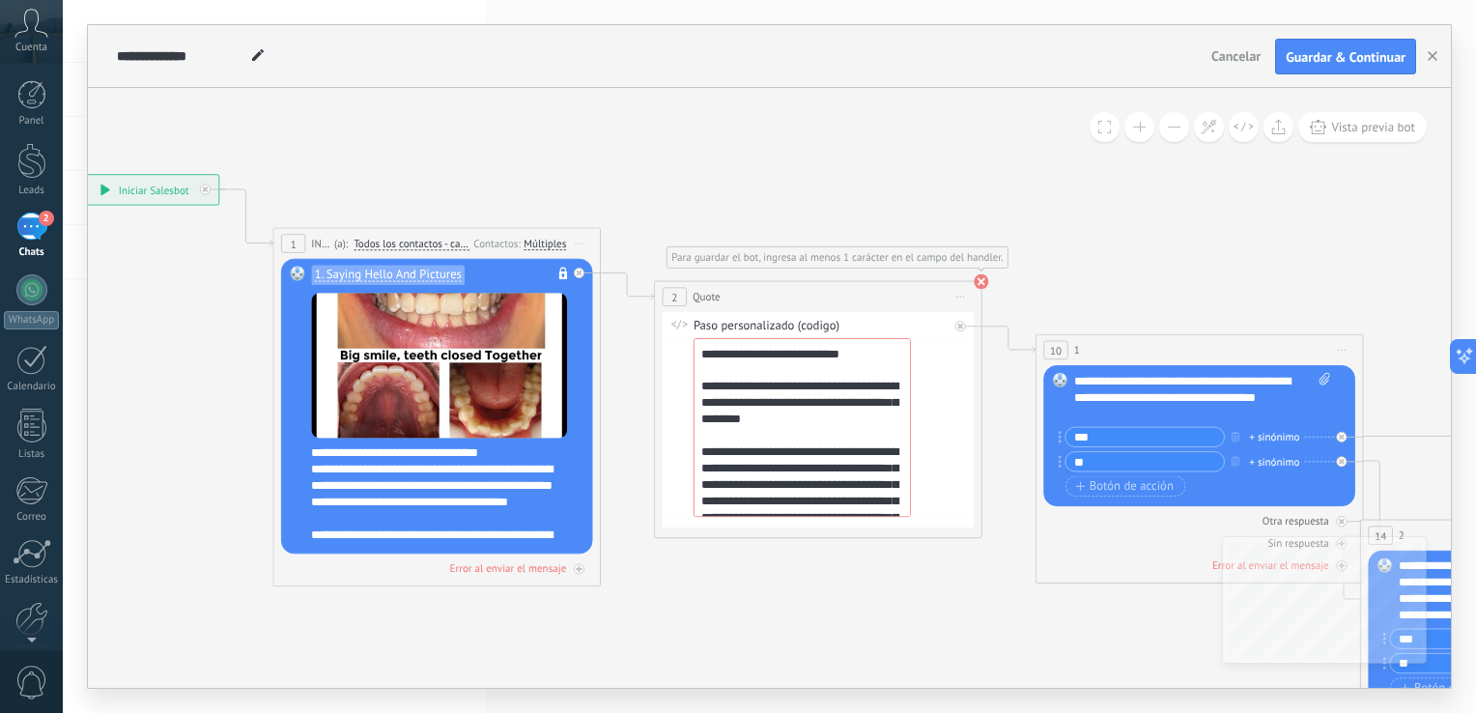
click at [985, 287] on use at bounding box center [980, 281] width 14 height 14
click at [1360, 50] on span "Guardar & Continuar" at bounding box center [1345, 57] width 120 height 14
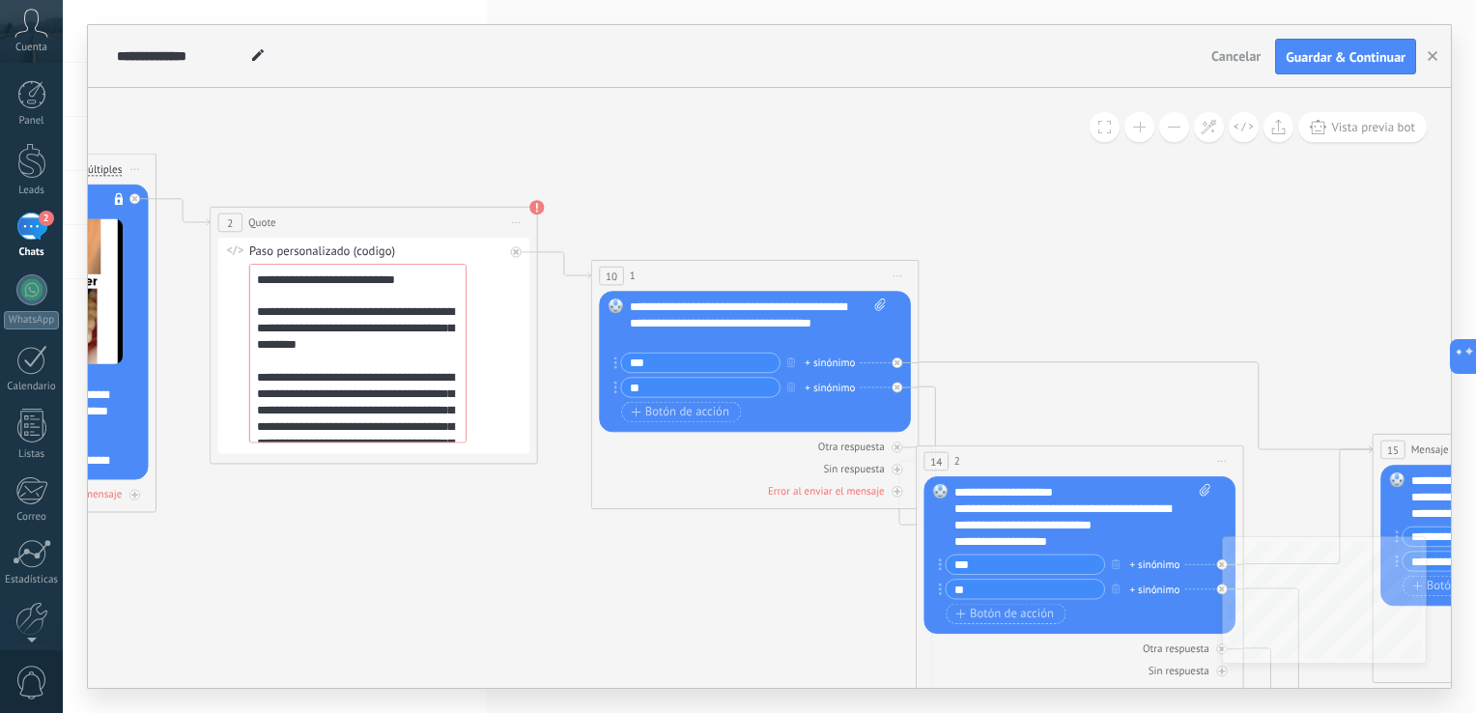
drag, startPoint x: 1281, startPoint y: 203, endPoint x: 885, endPoint y: 164, distance: 397.8
click at [885, 164] on icon at bounding box center [1062, 577] width 3673 height 1775
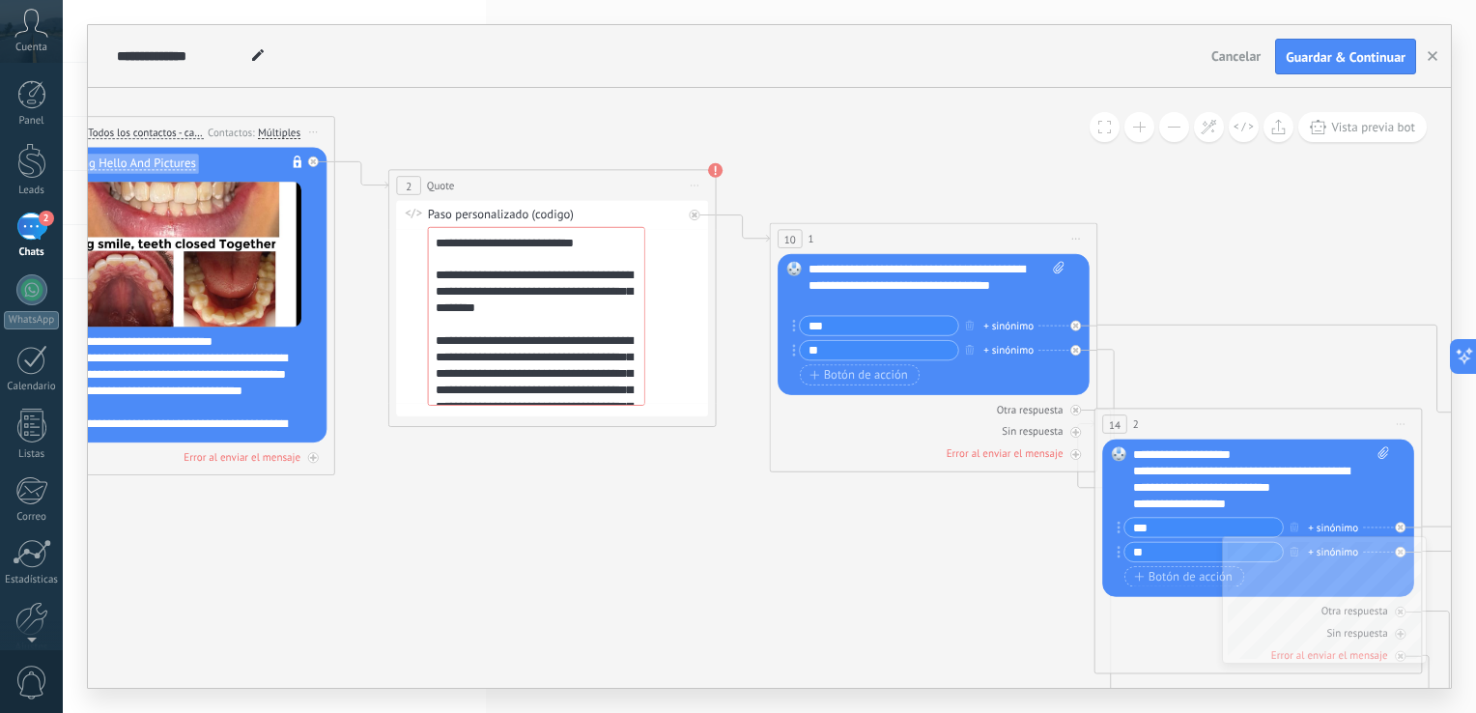
drag, startPoint x: 459, startPoint y: 133, endPoint x: 640, endPoint y: 98, distance: 185.0
click at [640, 98] on icon at bounding box center [1240, 540] width 3673 height 1775
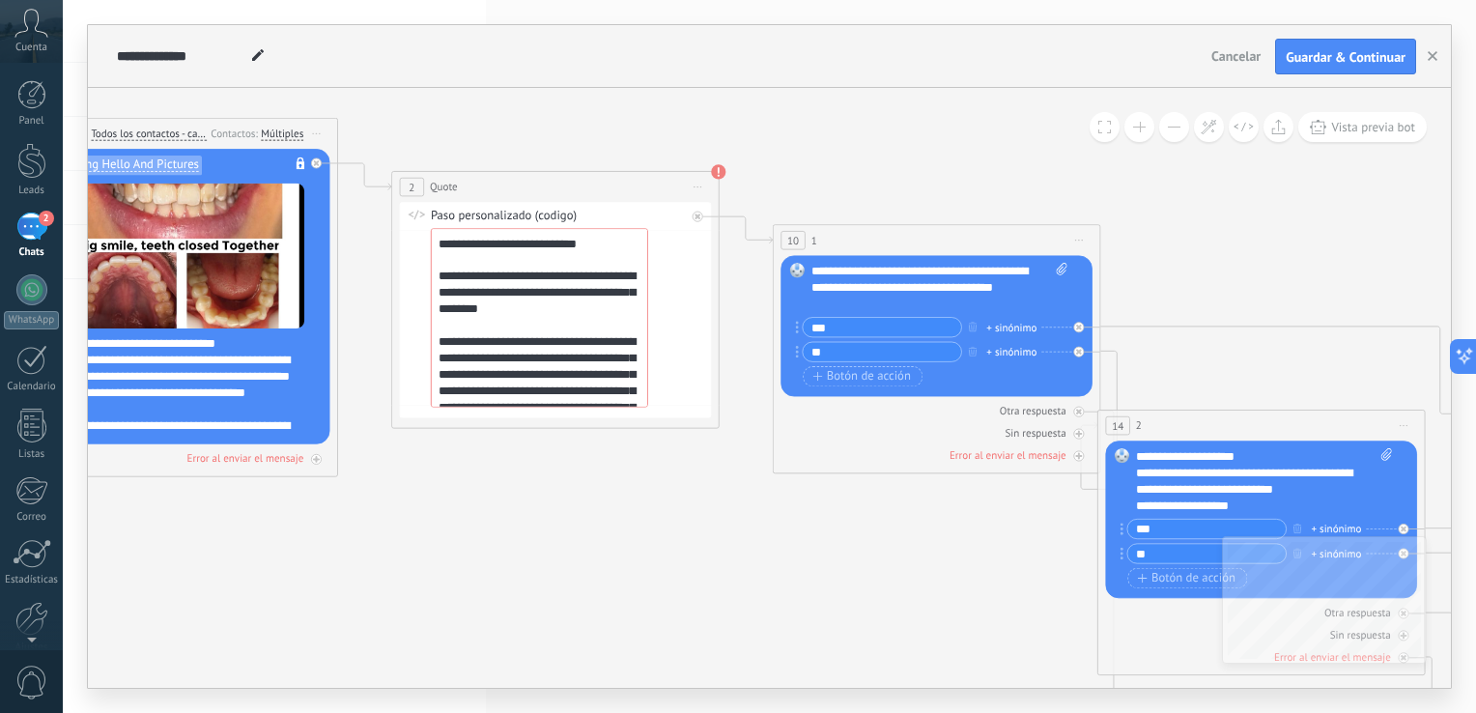
click at [557, 213] on div "Paso personalizado (codigo)" at bounding box center [558, 217] width 255 height 16
click at [544, 218] on div "Paso personalizado (codigo)" at bounding box center [558, 217] width 255 height 16
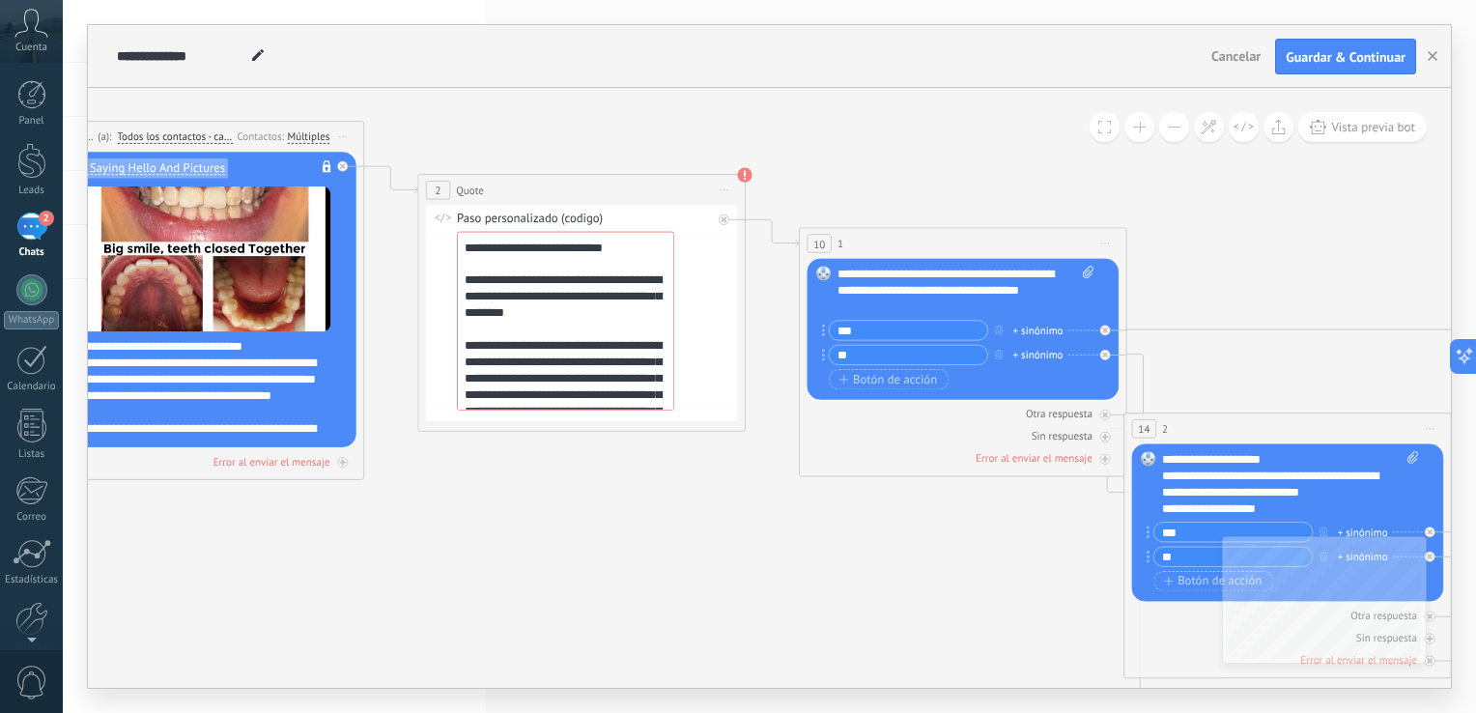
drag, startPoint x: 456, startPoint y: 567, endPoint x: 497, endPoint y: 570, distance: 41.6
click at [496, 570] on icon at bounding box center [1270, 545] width 3673 height 1775
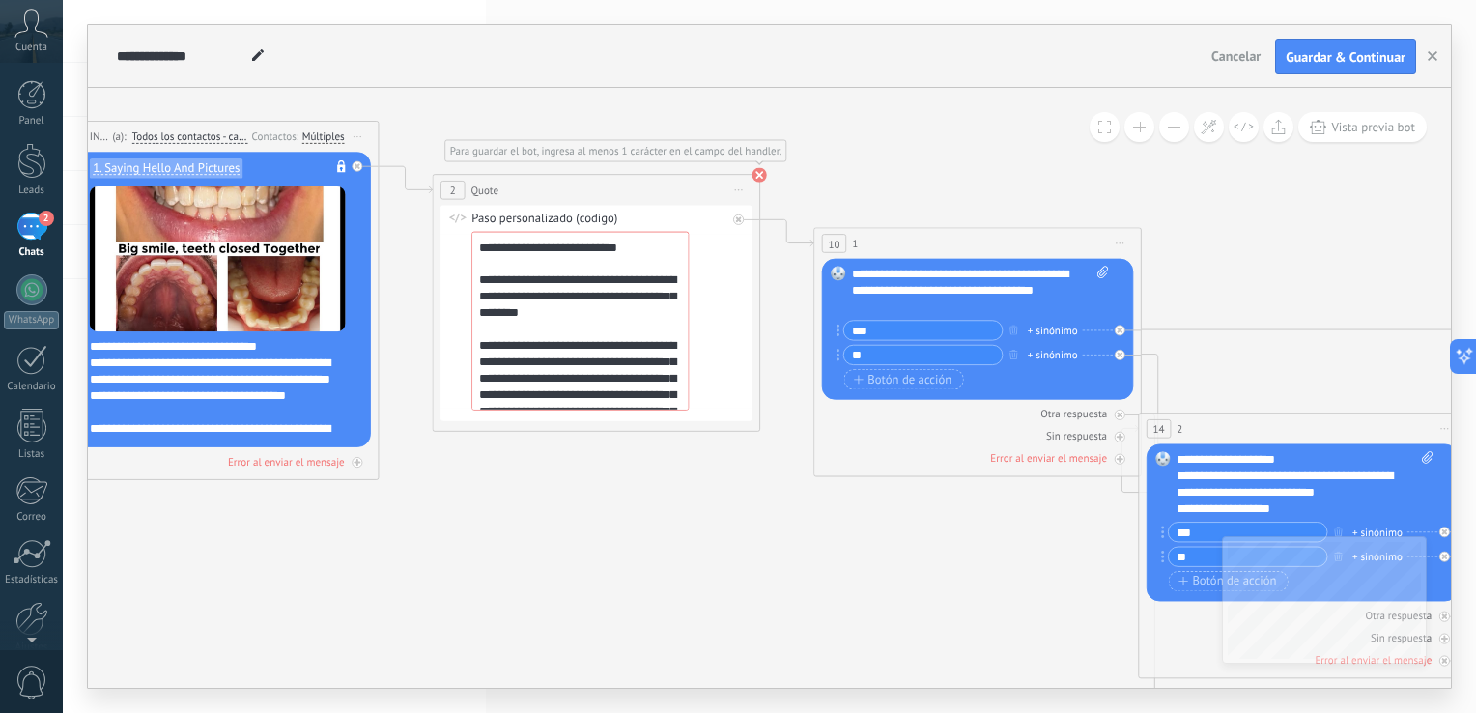
click at [451, 185] on span "2" at bounding box center [453, 190] width 6 height 14
click at [454, 190] on span "2" at bounding box center [453, 190] width 6 height 14
click at [481, 191] on span "Quote" at bounding box center [484, 190] width 28 height 15
click at [537, 155] on span "Para guardar el bot, ingresa al menos 1 carácter en el campo del handler." at bounding box center [615, 151] width 331 height 14
click at [538, 155] on span "Para guardar el bot, ingresa al menos 1 carácter en el campo del handler." at bounding box center [615, 151] width 331 height 14
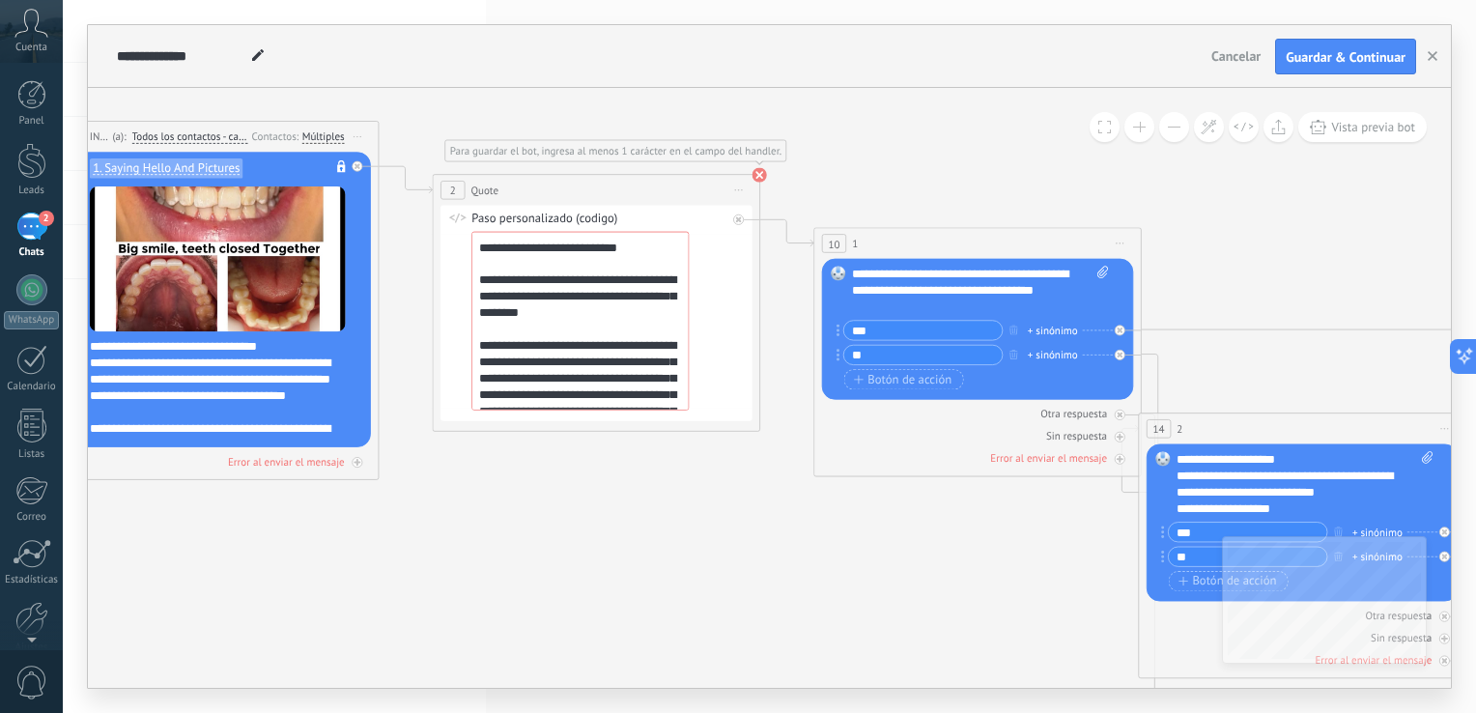
click at [538, 153] on span "Para guardar el bot, ingresa al menos 1 carácter en el campo del handler." at bounding box center [615, 151] width 331 height 14
drag, startPoint x: 402, startPoint y: 168, endPoint x: 409, endPoint y: 150, distance: 19.9
click at [409, 150] on icon at bounding box center [1286, 546] width 3673 height 1775
click at [565, 228] on div "**********" at bounding box center [599, 314] width 255 height 204
click at [735, 197] on span "Iniciar vista previa aquí Cambiar nombre Duplicar [GEOGRAPHIC_DATA]" at bounding box center [739, 192] width 26 height 24
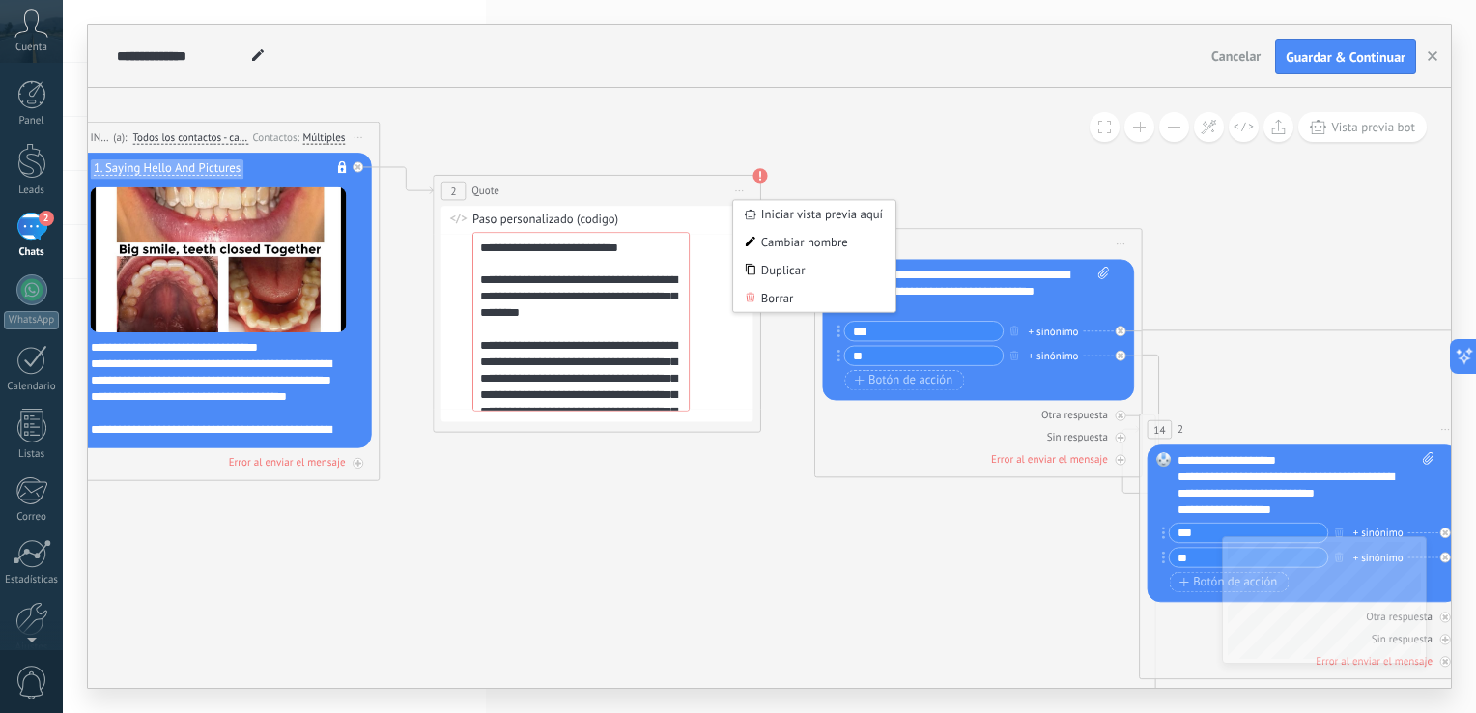
click at [622, 128] on icon at bounding box center [1286, 546] width 3673 height 1775
click at [333, 164] on div "No es posible editar la plantilla de contenido" at bounding box center [341, 169] width 24 height 25
click at [552, 327] on textarea "**********" at bounding box center [580, 322] width 217 height 179
click at [572, 220] on div "Paso personalizado (codigo)" at bounding box center [599, 220] width 255 height 16
click at [463, 190] on div "2" at bounding box center [453, 191] width 24 height 19
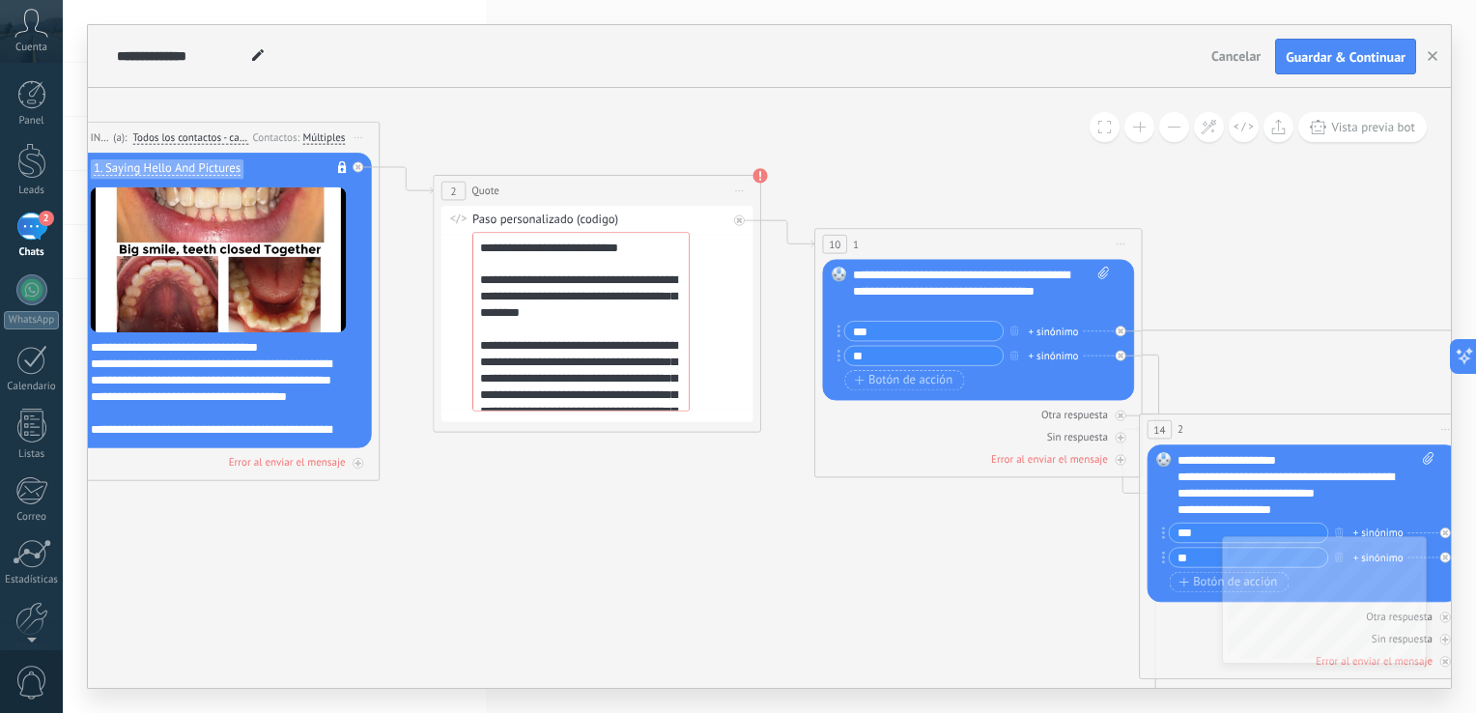
click at [492, 194] on span "Quote" at bounding box center [485, 190] width 28 height 15
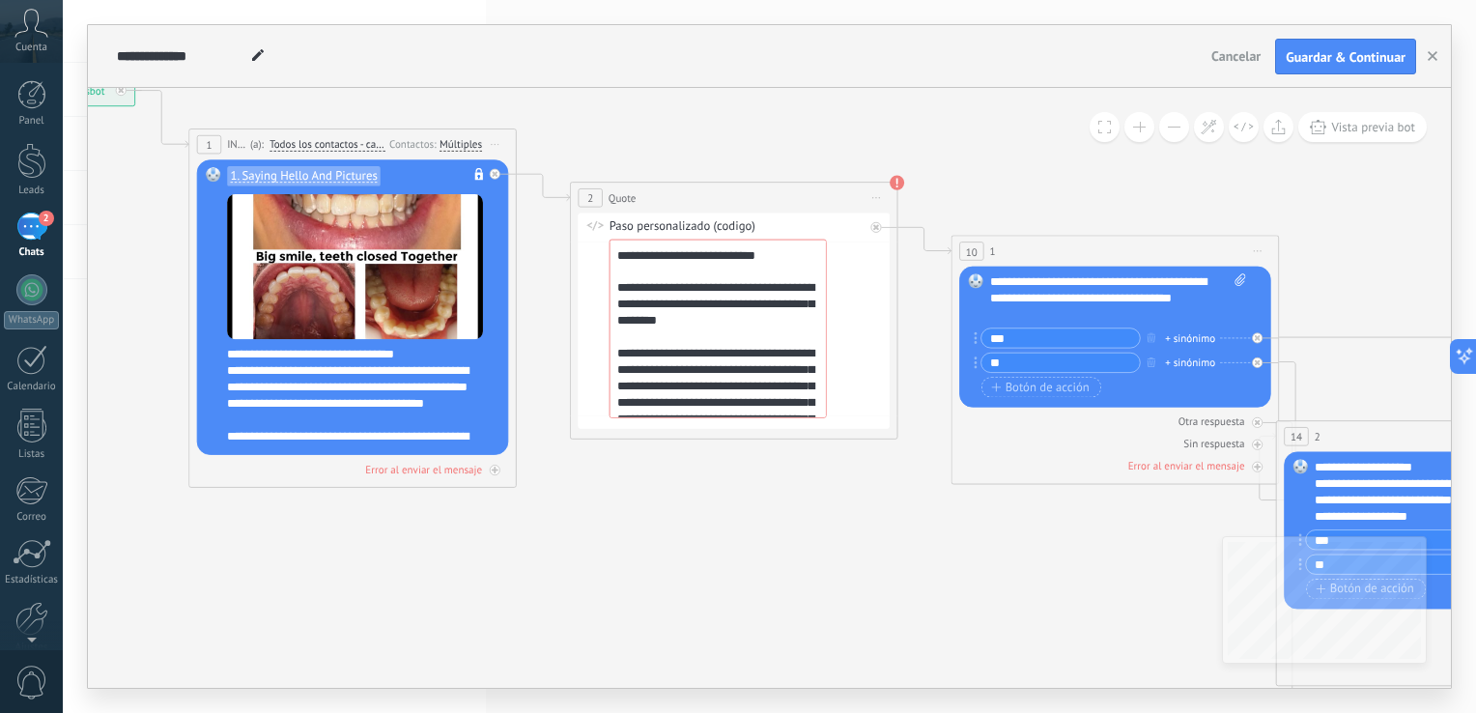
drag, startPoint x: 586, startPoint y: 130, endPoint x: 722, endPoint y: 137, distance: 136.3
click at [722, 137] on icon at bounding box center [1422, 553] width 3673 height 1775
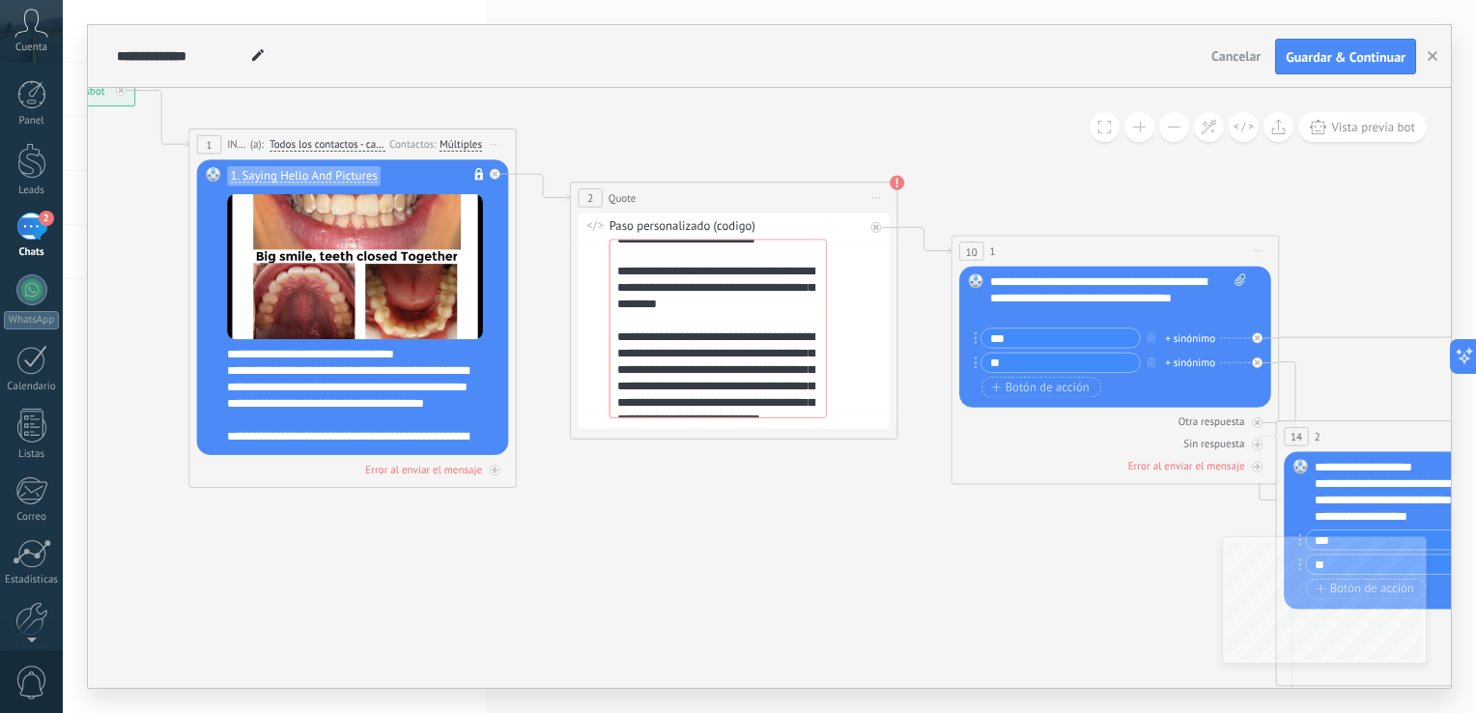
scroll to position [57, 0]
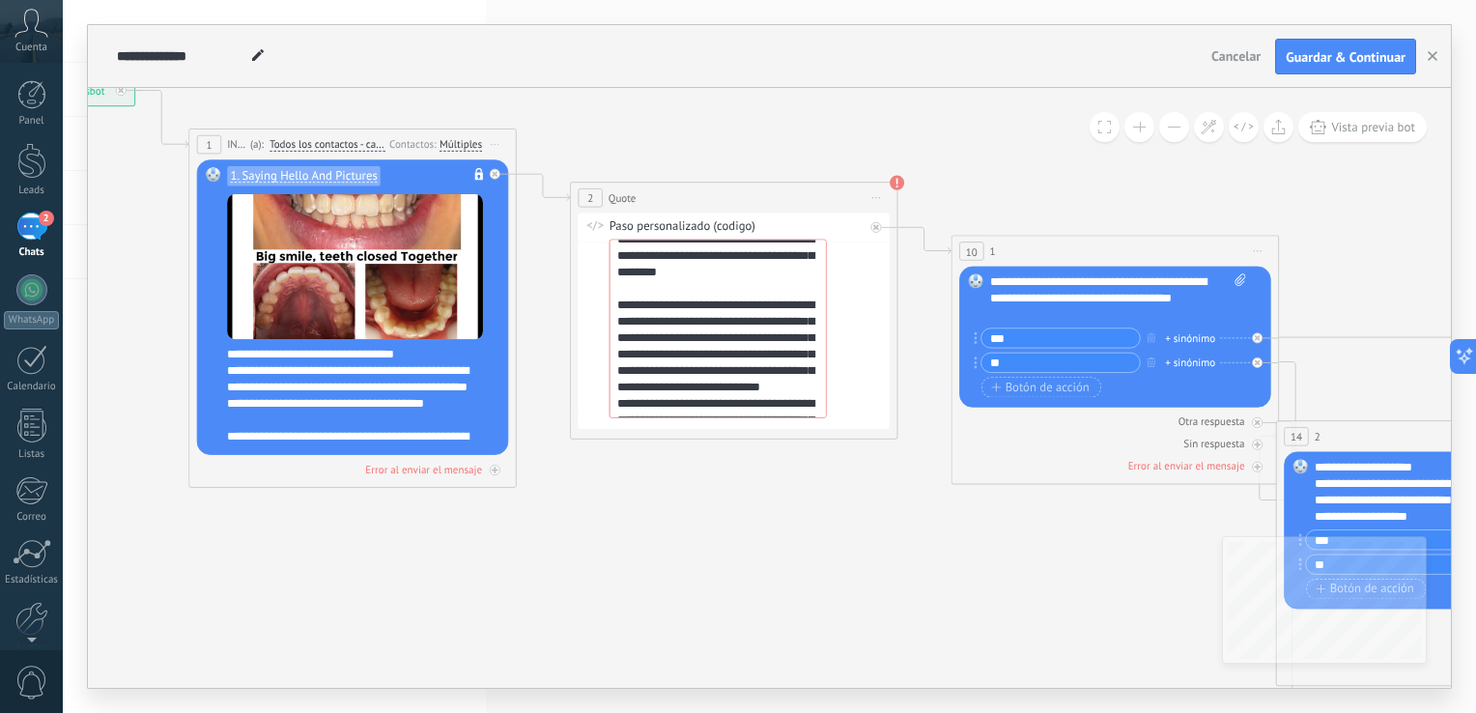
click at [881, 196] on span "Iniciar vista previa aquí Cambiar nombre Duplicar [GEOGRAPHIC_DATA]" at bounding box center [876, 198] width 26 height 24
click at [714, 129] on icon at bounding box center [1422, 553] width 3673 height 1775
drag, startPoint x: 740, startPoint y: 192, endPoint x: 635, endPoint y: 525, distance: 349.1
click at [636, 525] on icon at bounding box center [1422, 553] width 3673 height 1775
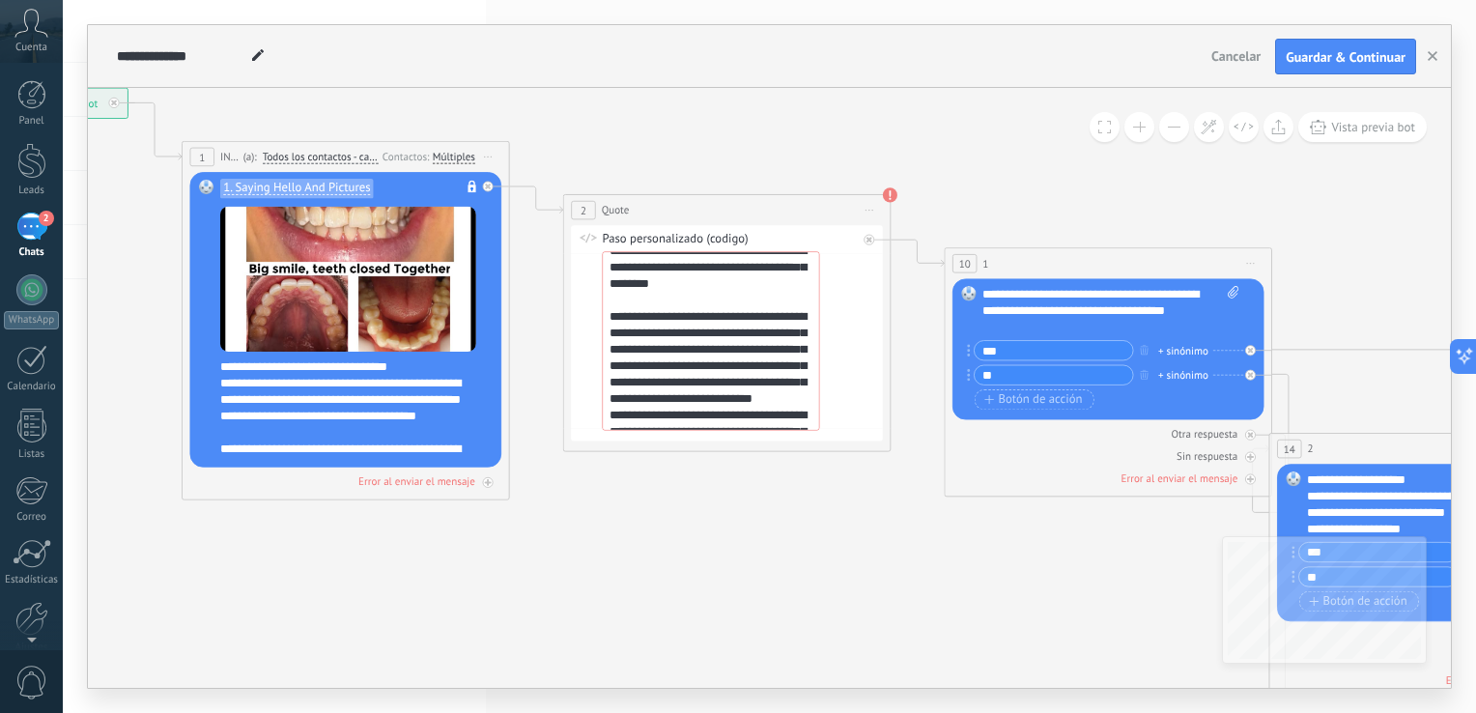
click at [592, 207] on div "2" at bounding box center [583, 210] width 24 height 19
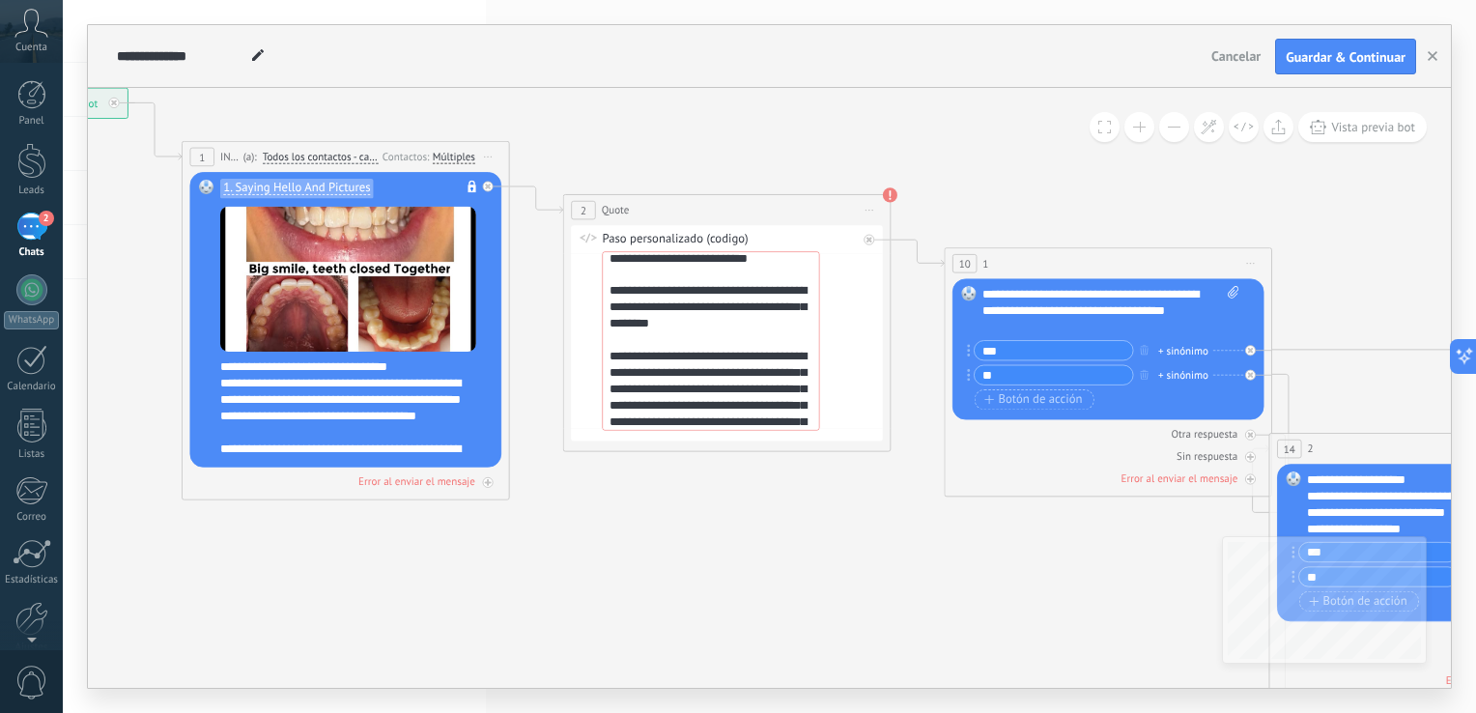
scroll to position [0, 0]
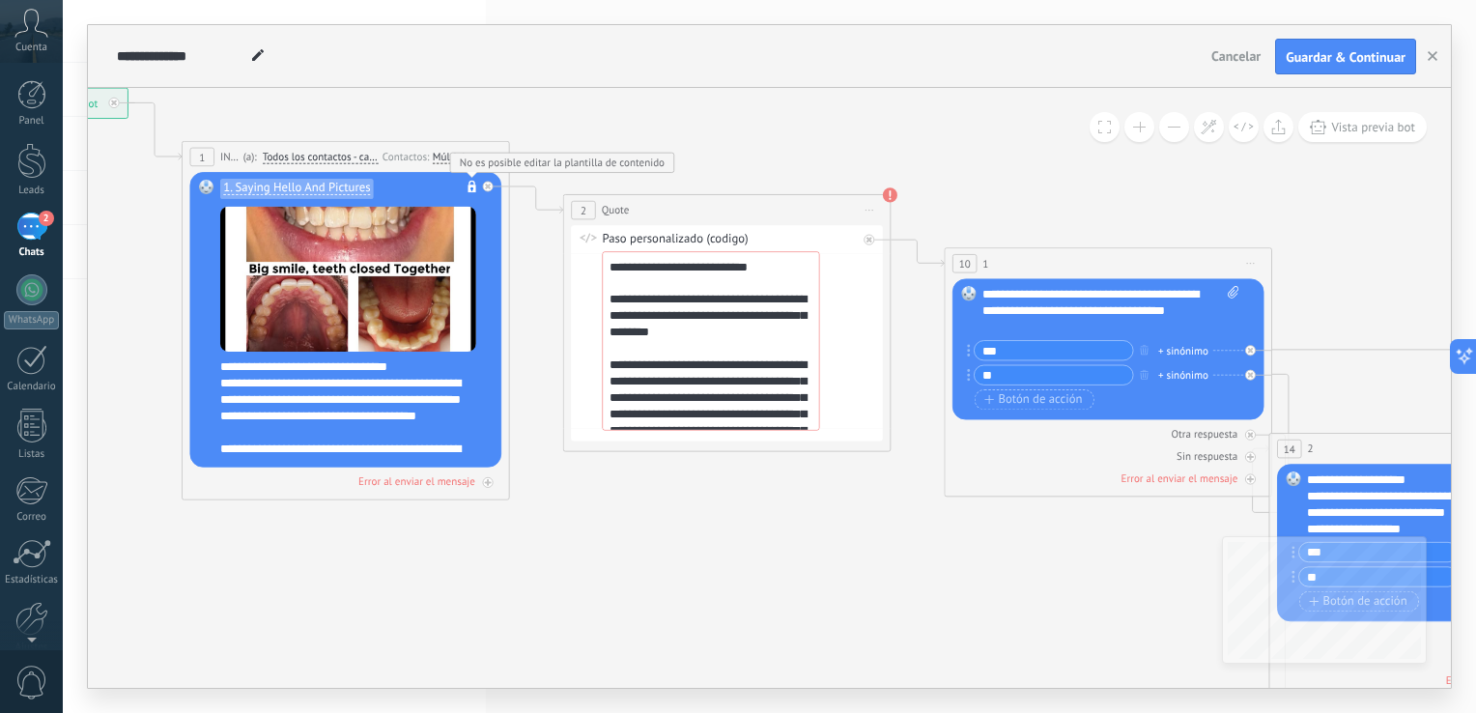
click at [472, 189] on circle at bounding box center [471, 188] width 3 height 3
click at [739, 238] on div "Paso personalizado (codigo)" at bounding box center [729, 240] width 255 height 16
click at [872, 386] on div "**********" at bounding box center [727, 333] width 312 height 215
drag, startPoint x: 873, startPoint y: 386, endPoint x: 858, endPoint y: 385, distance: 15.5
click at [858, 385] on div "**********" at bounding box center [727, 333] width 312 height 215
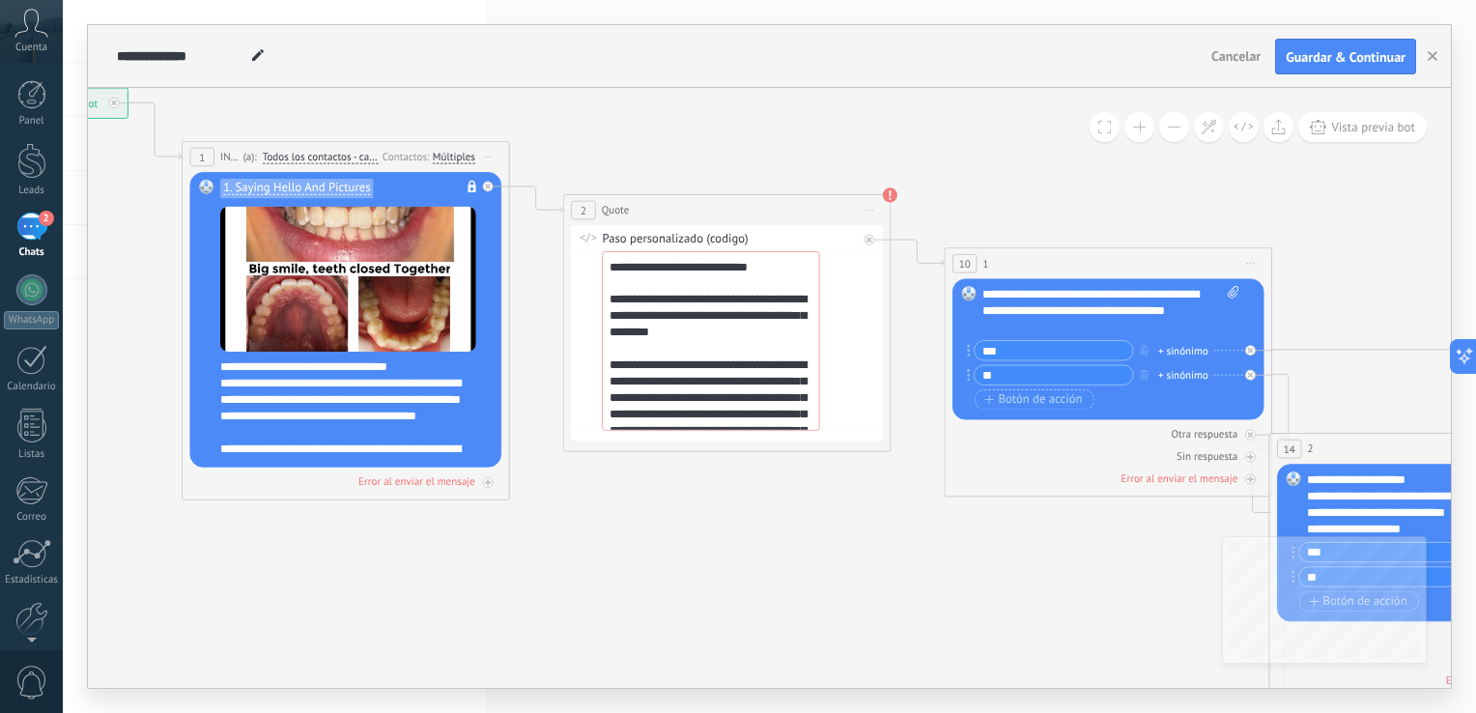
click at [870, 214] on span "Iniciar vista previa aquí Cambiar nombre Duplicar [GEOGRAPHIC_DATA]" at bounding box center [870, 211] width 26 height 24
click at [1232, 259] on div "10 1 * (a): Todos los contactos - canales seleccionados Todos los contactos - c…" at bounding box center [1107, 263] width 326 height 30
click at [1252, 268] on span "Iniciar vista previa aquí Cambiar nombre Duplicar [GEOGRAPHIC_DATA]" at bounding box center [1250, 264] width 26 height 24
click at [1125, 255] on div "10 1 * (a): Todos los contactos - canales seleccionados Todos los contactos - c…" at bounding box center [1107, 263] width 326 height 30
click at [1167, 300] on div "**********" at bounding box center [1110, 311] width 257 height 49
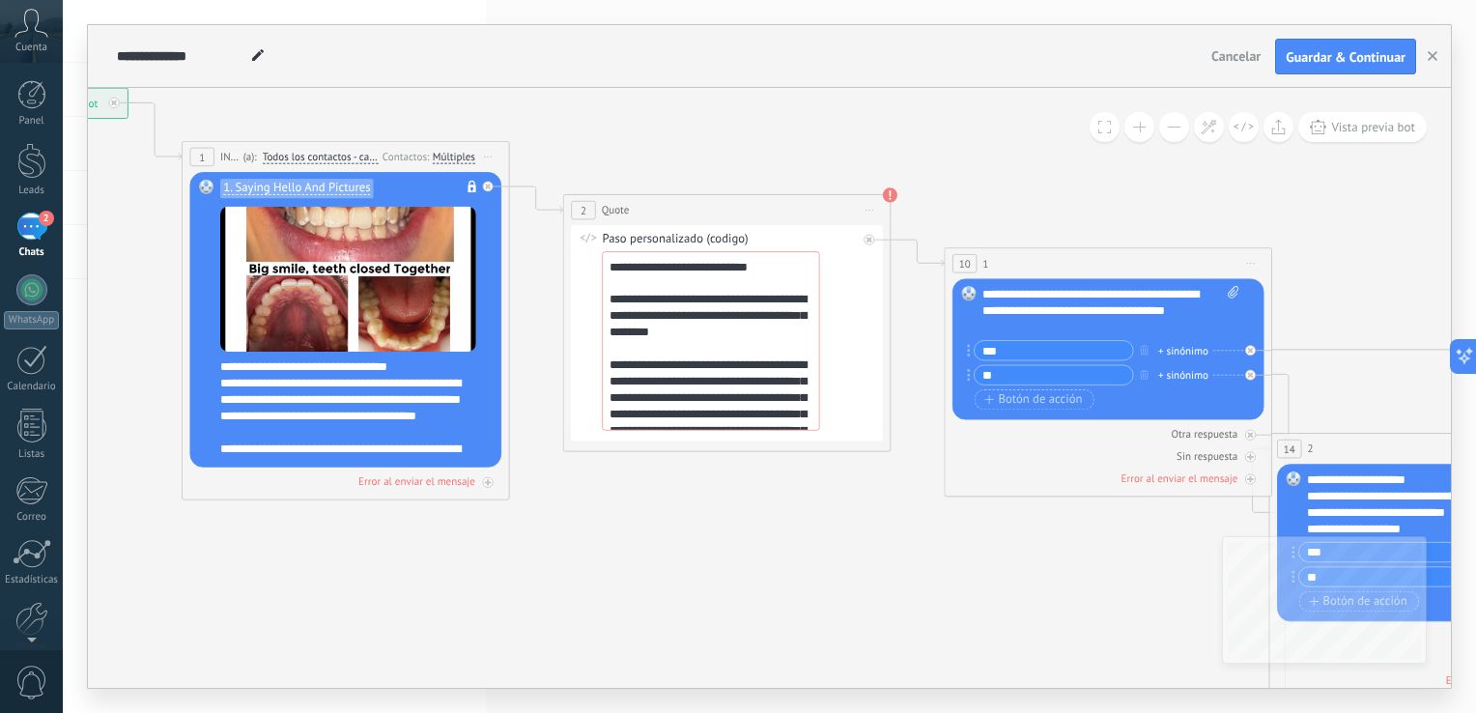
click at [943, 610] on icon at bounding box center [1415, 565] width 3673 height 1775
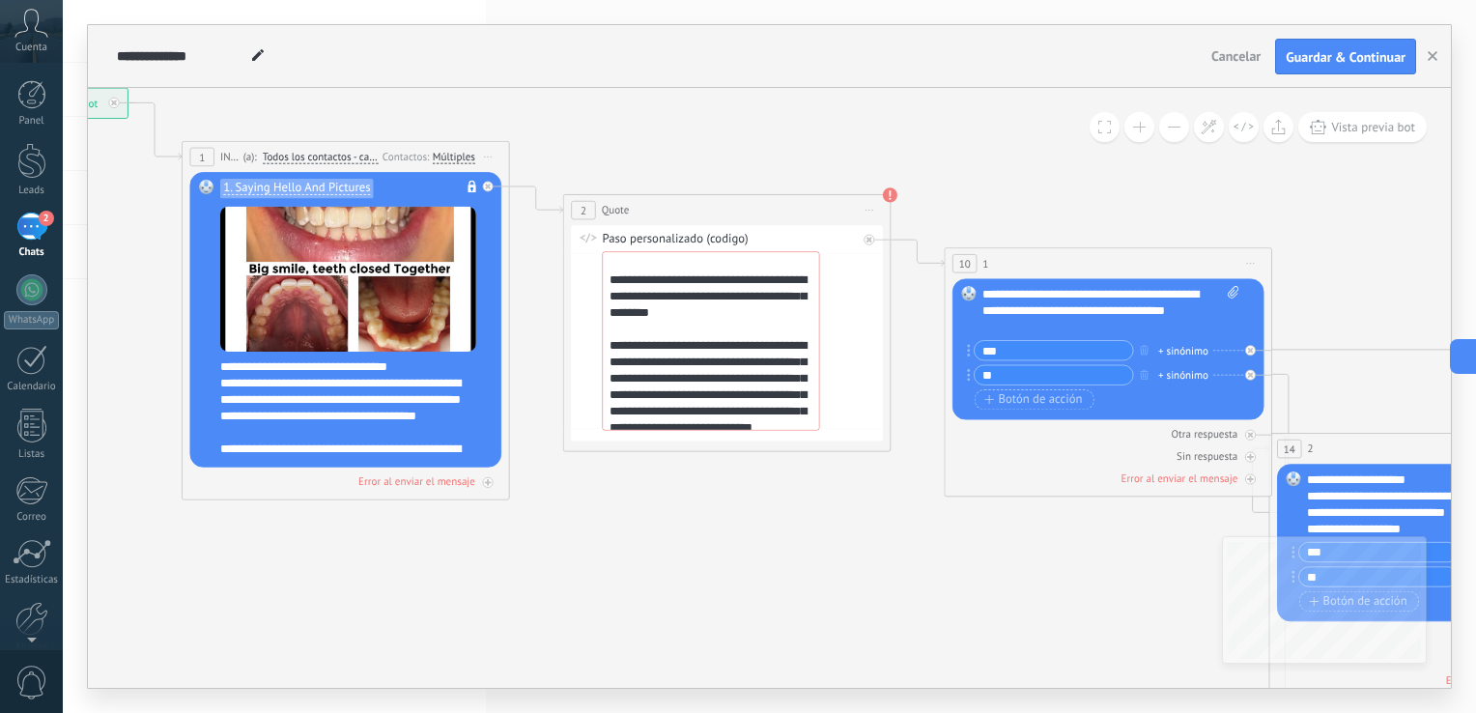
scroll to position [3, 0]
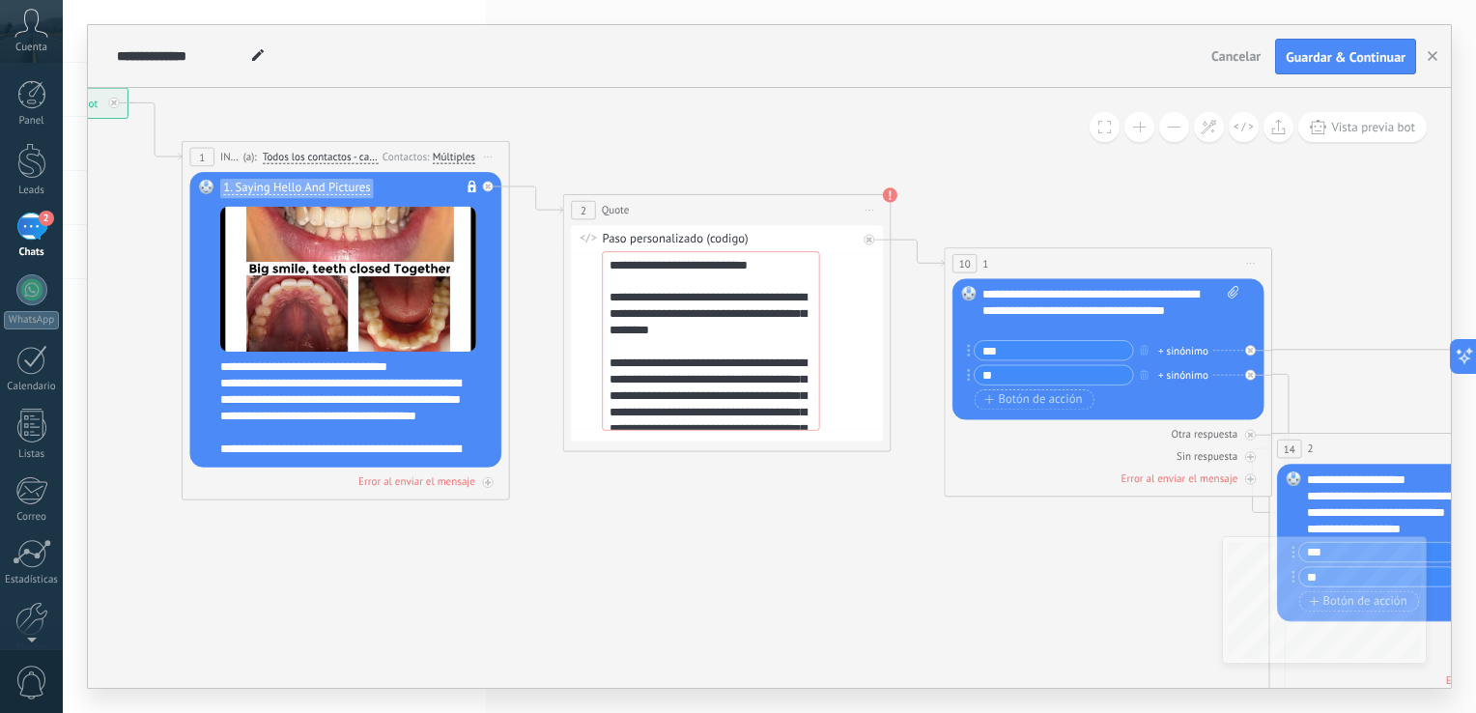
click at [711, 225] on div "2 Quote ***** Iniciar vista previa aquí Cambiar nombre Duplicar [GEOGRAPHIC_DAT…" at bounding box center [727, 210] width 326 height 30
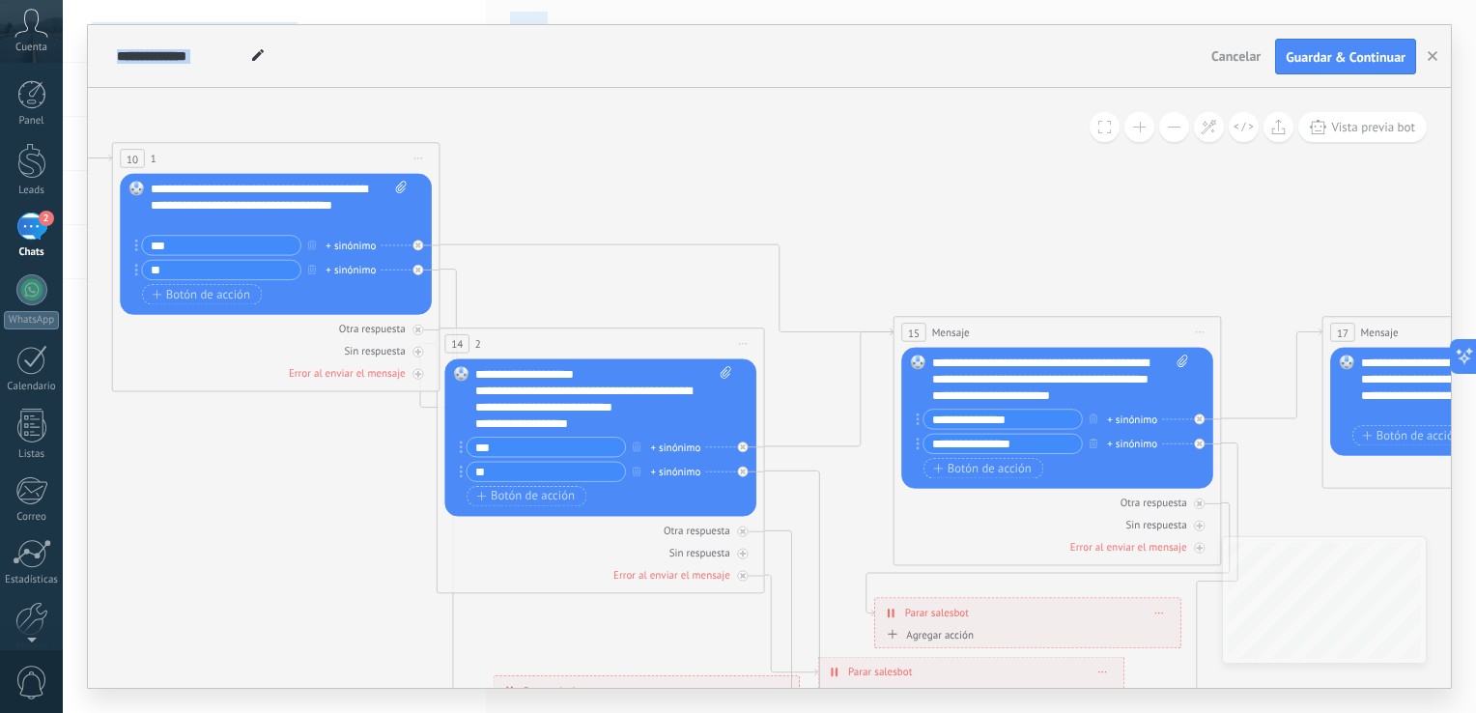
drag, startPoint x: 844, startPoint y: 642, endPoint x: 14, endPoint y: 537, distance: 836.2
click at [14, 537] on body ".abccls-1,.abccls-2{fill-rule:evenodd}.abccls-2{fill:#fff} .abfcls-1{fill:none}…" at bounding box center [738, 356] width 1476 height 713
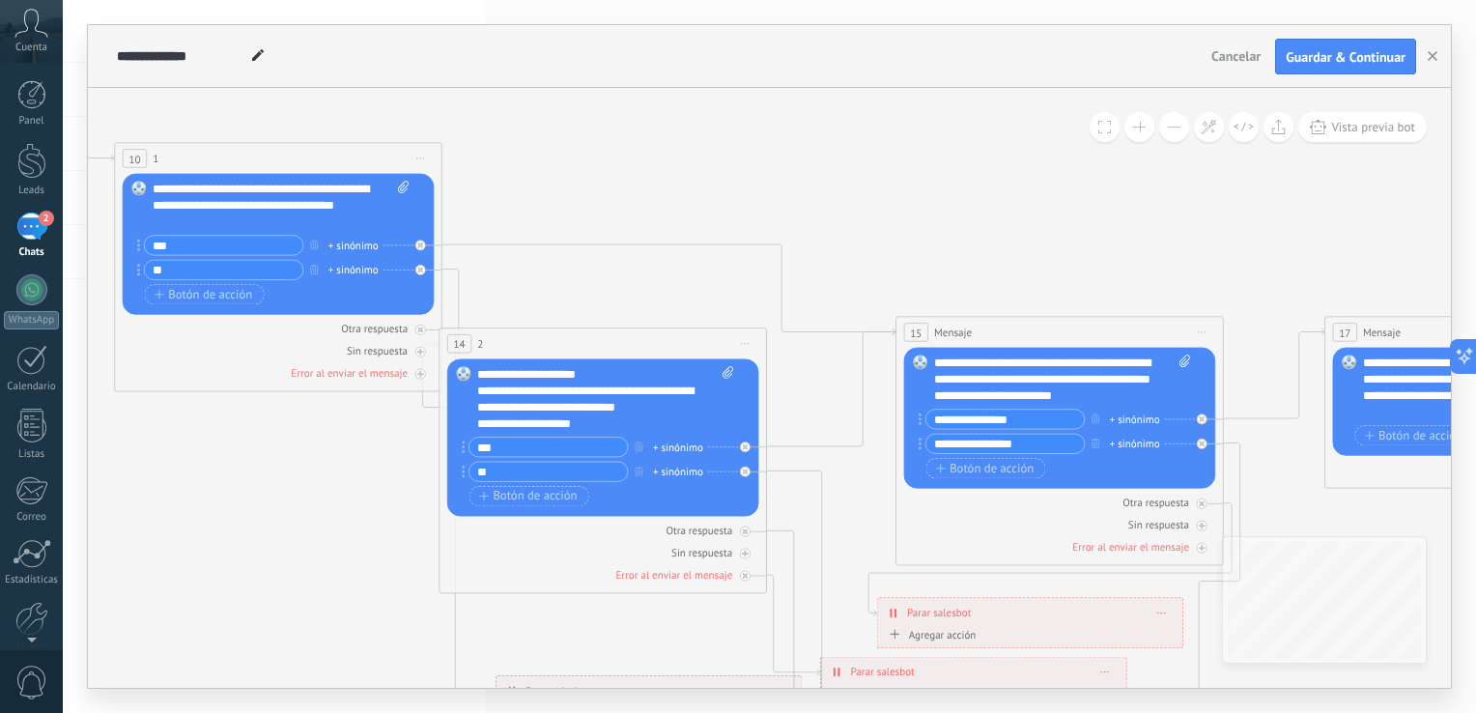
drag, startPoint x: 649, startPoint y: 377, endPoint x: 684, endPoint y: 378, distance: 34.8
click at [684, 378] on div "**********" at bounding box center [605, 400] width 257 height 66
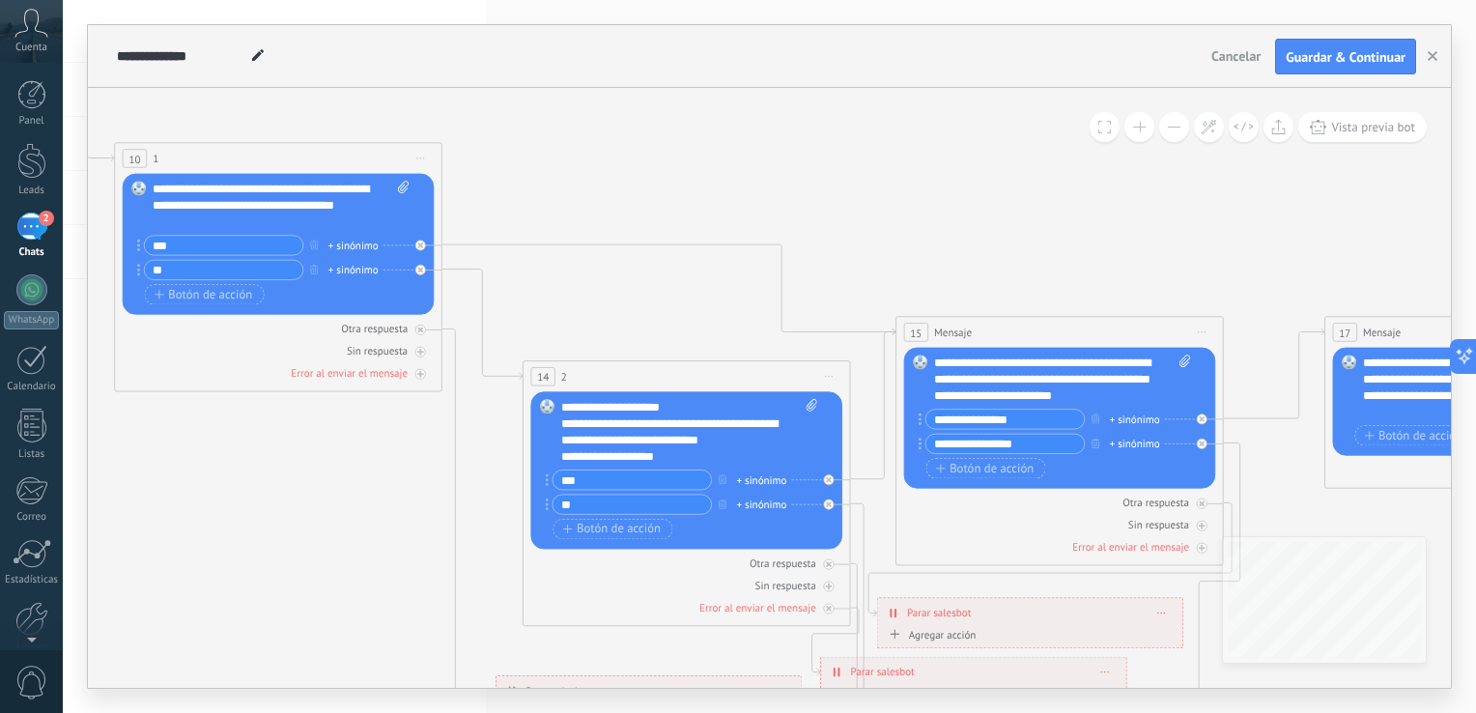
drag, startPoint x: 517, startPoint y: 335, endPoint x: 601, endPoint y: 369, distance: 90.6
click at [601, 369] on div "14 2 * (a): Todos los contactos - canales seleccionados Todos los contactos - c…" at bounding box center [686, 376] width 326 height 30
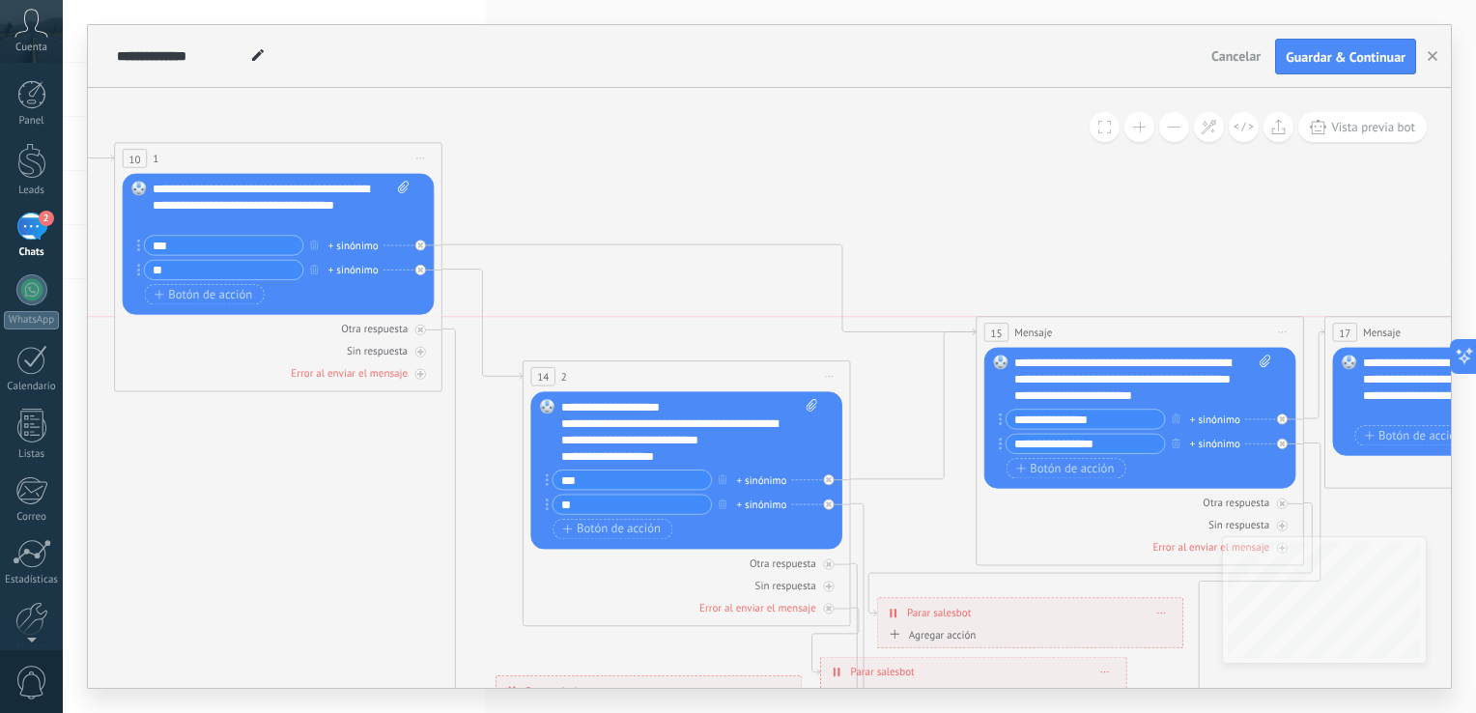
drag, startPoint x: 983, startPoint y: 341, endPoint x: 1051, endPoint y: 339, distance: 67.6
click at [1062, 341] on div "15 Mensaje ******* (a): Todos los contactos - canales seleccionados Todos los c…" at bounding box center [1139, 333] width 326 height 30
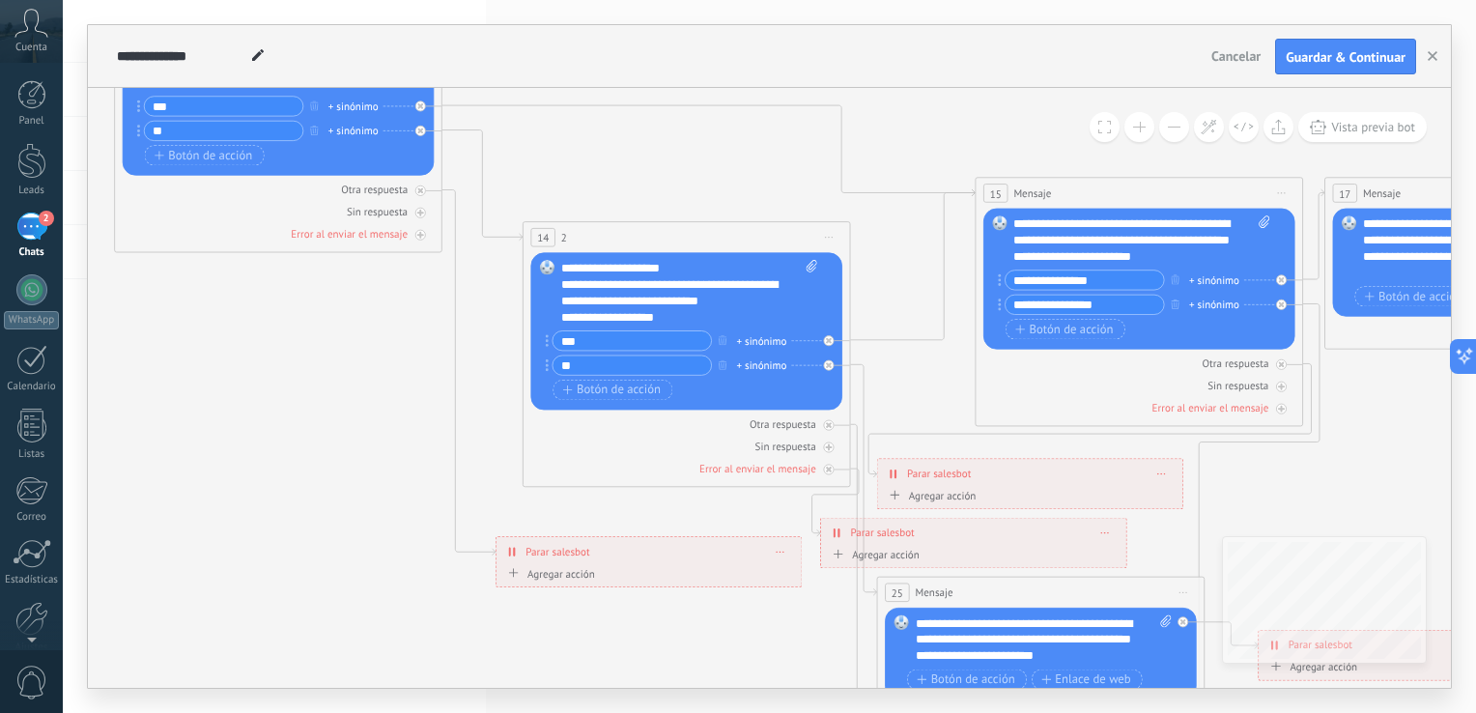
drag, startPoint x: 1152, startPoint y: 660, endPoint x: 1180, endPoint y: 659, distance: 28.0
click at [1180, 659] on div "Reemplazar Quitar Convertir a mensaje de voz Arrastre la imagen aquí para adjun…" at bounding box center [1041, 653] width 312 height 92
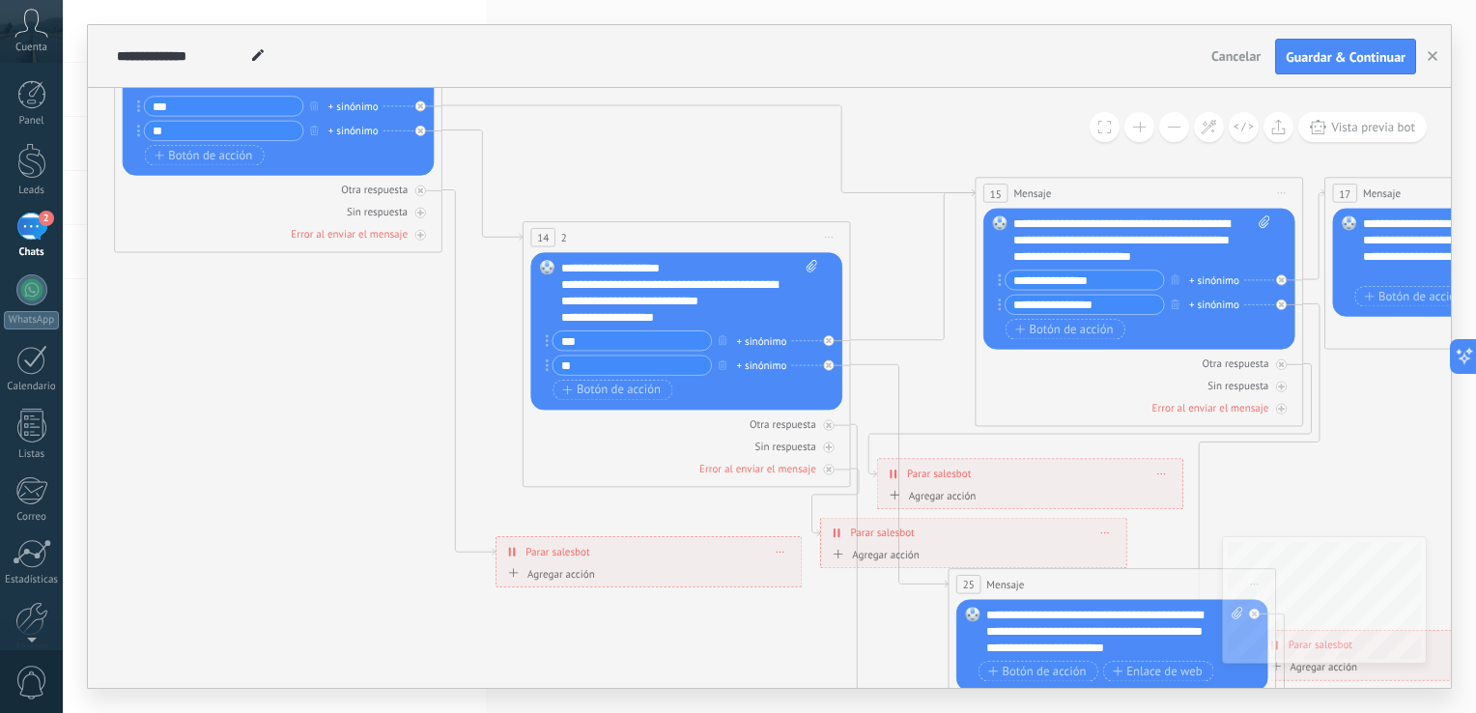
drag, startPoint x: 1133, startPoint y: 588, endPoint x: 1205, endPoint y: 580, distance: 72.8
click at [1205, 580] on div "25 Mensaje ******* (a): Todos los contactos - canales seleccionados Todos los c…" at bounding box center [1111, 584] width 326 height 30
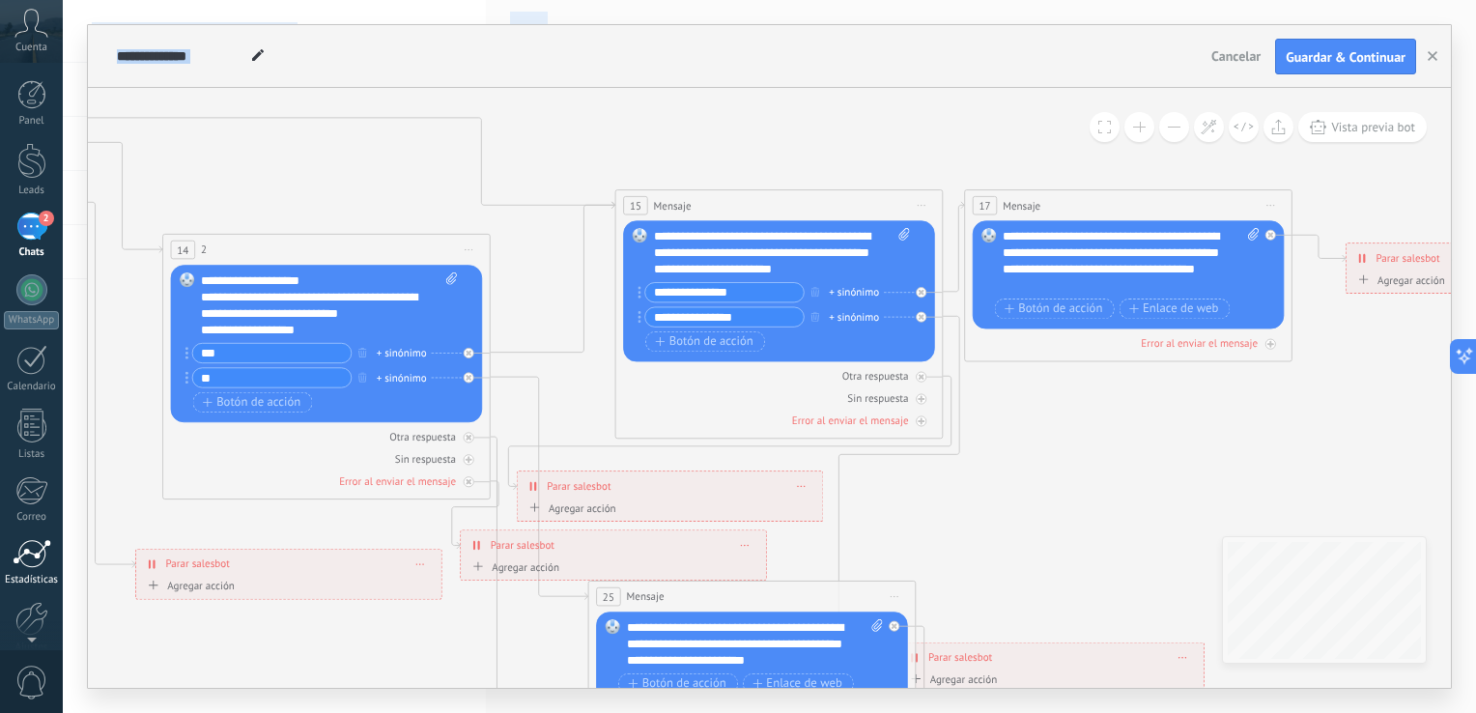
drag, startPoint x: 355, startPoint y: 528, endPoint x: 0, endPoint y: 547, distance: 355.8
click at [0, 543] on html ".abccls-1,.abccls-2{fill-rule:evenodd}.abccls-2{fill:#fff} .abfcls-1{fill:none}…" at bounding box center [738, 356] width 1476 height 713
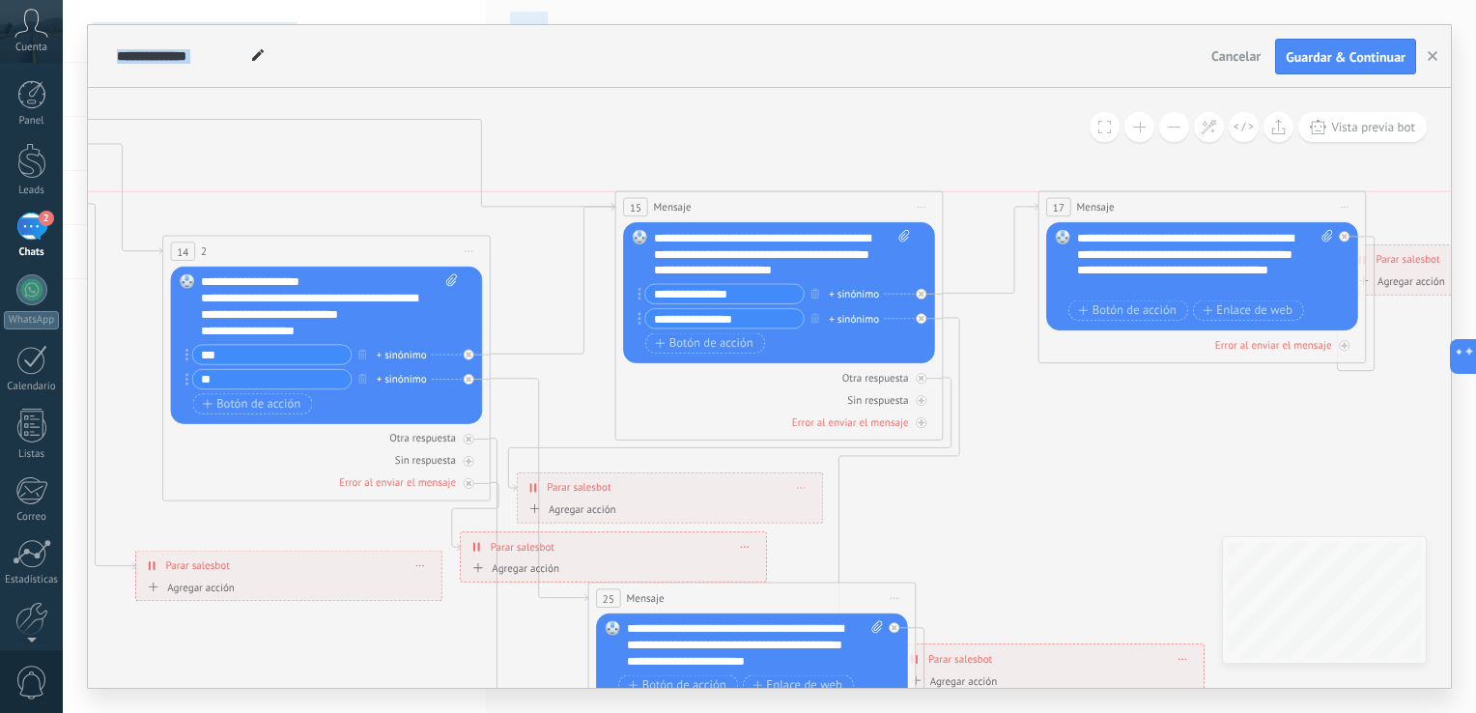
drag, startPoint x: 1140, startPoint y: 202, endPoint x: 1215, endPoint y: 207, distance: 74.5
click at [1215, 207] on div "17 Mensaje ******* (a): Todos los contactos - canales seleccionados Todos los c…" at bounding box center [1202, 207] width 326 height 30
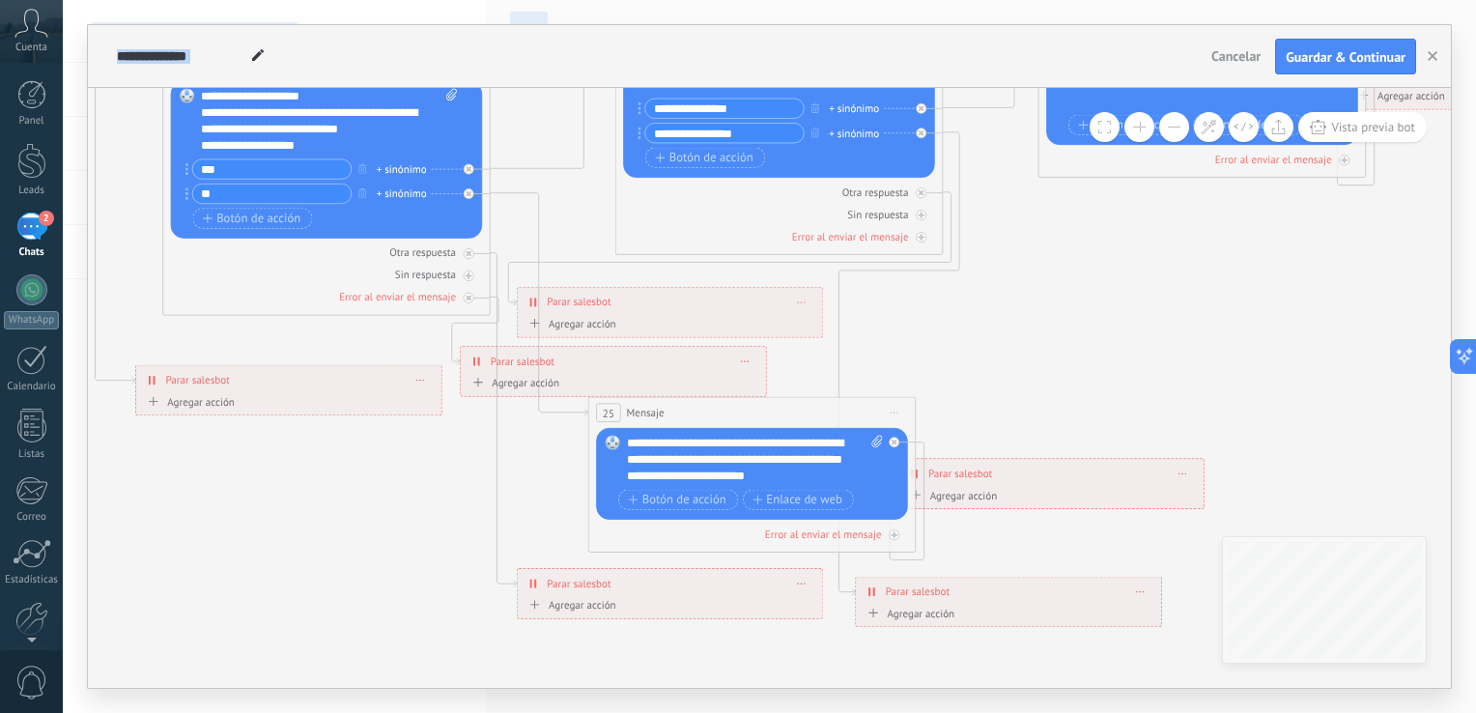
click at [1031, 577] on div "**********" at bounding box center [1008, 602] width 306 height 50
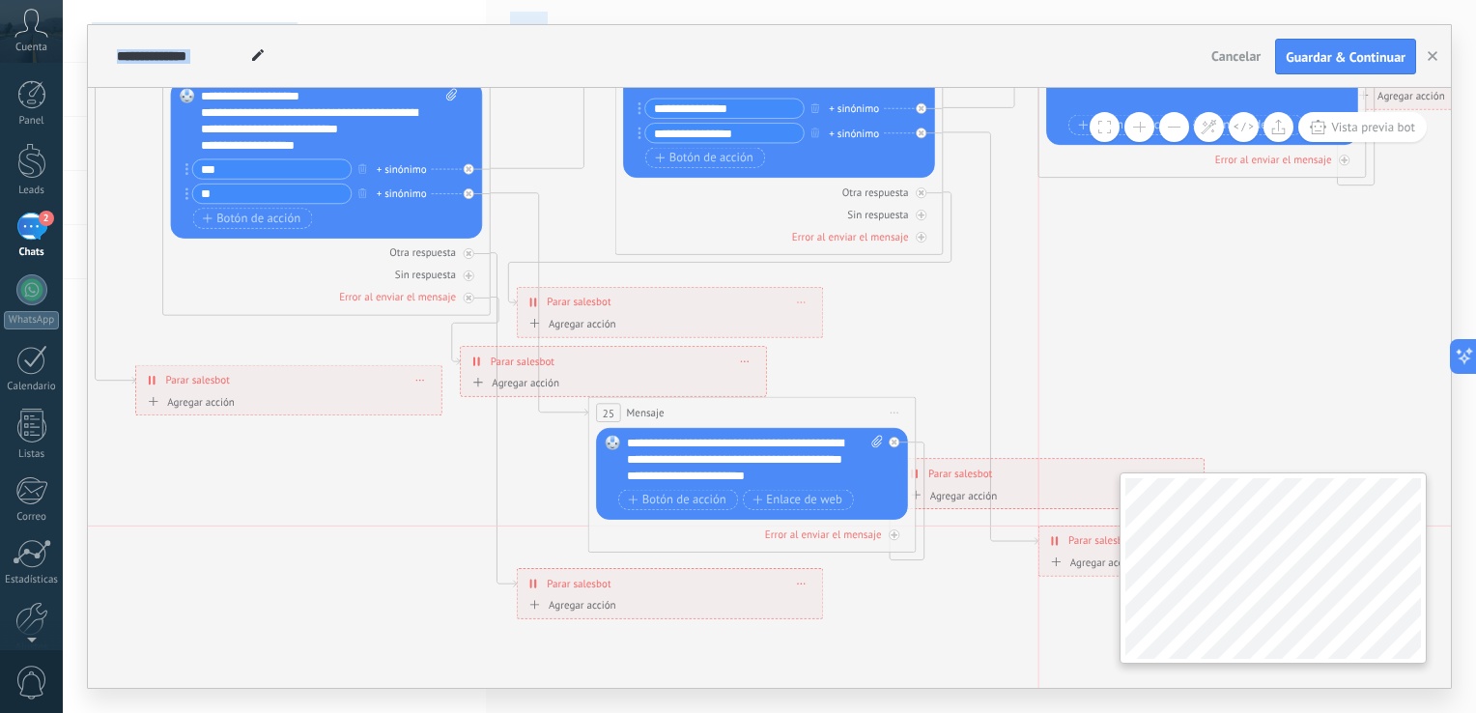
click at [1225, 549] on div "**********" at bounding box center [769, 388] width 1363 height 600
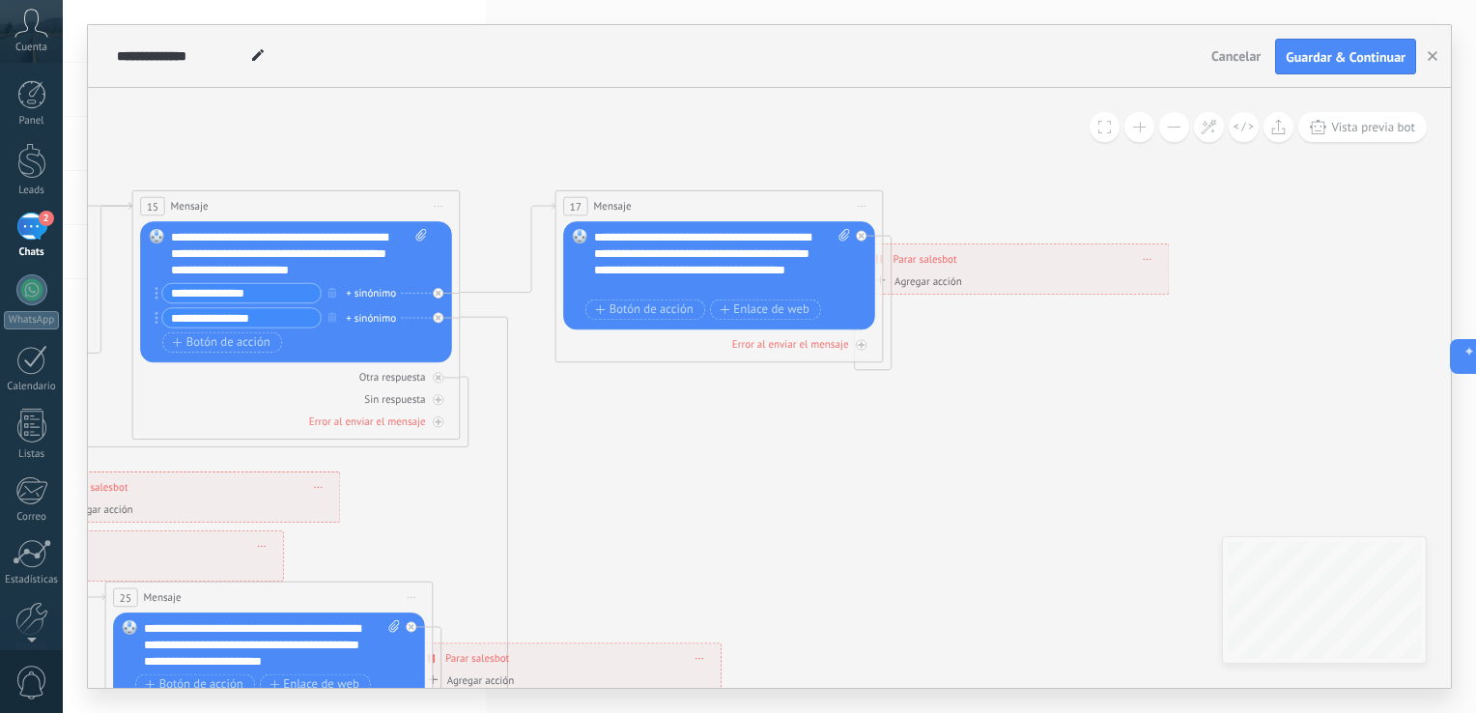
drag, startPoint x: 1160, startPoint y: 277, endPoint x: 678, endPoint y: 462, distance: 516.0
drag, startPoint x: 1039, startPoint y: 273, endPoint x: 1160, endPoint y: 274, distance: 120.7
click at [1160, 274] on div "Agregar acción Conversación marcada como cerrada Iniciar Salesbot Conversación …" at bounding box center [1015, 283] width 290 height 20
drag, startPoint x: 1097, startPoint y: 258, endPoint x: 1219, endPoint y: 257, distance: 121.7
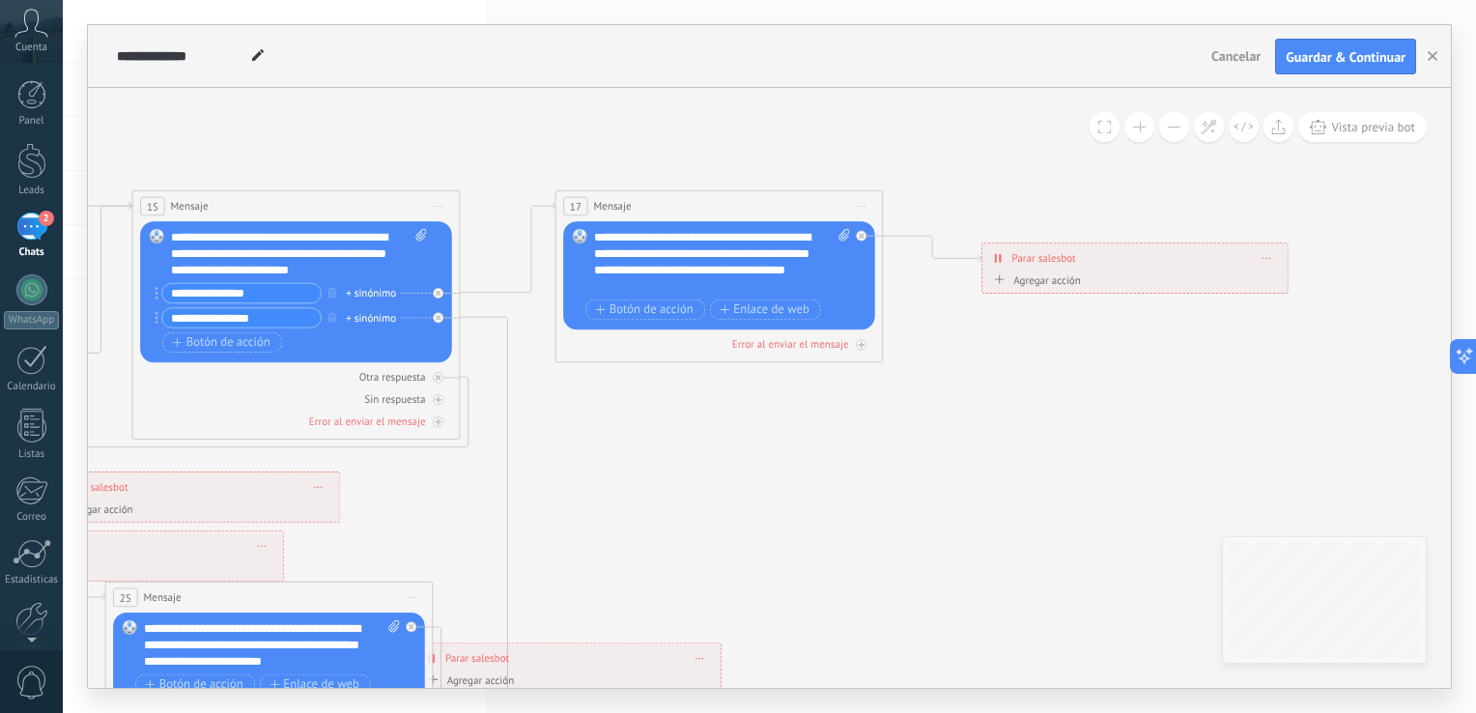
click at [1219, 257] on div "**********" at bounding box center [1134, 258] width 305 height 29
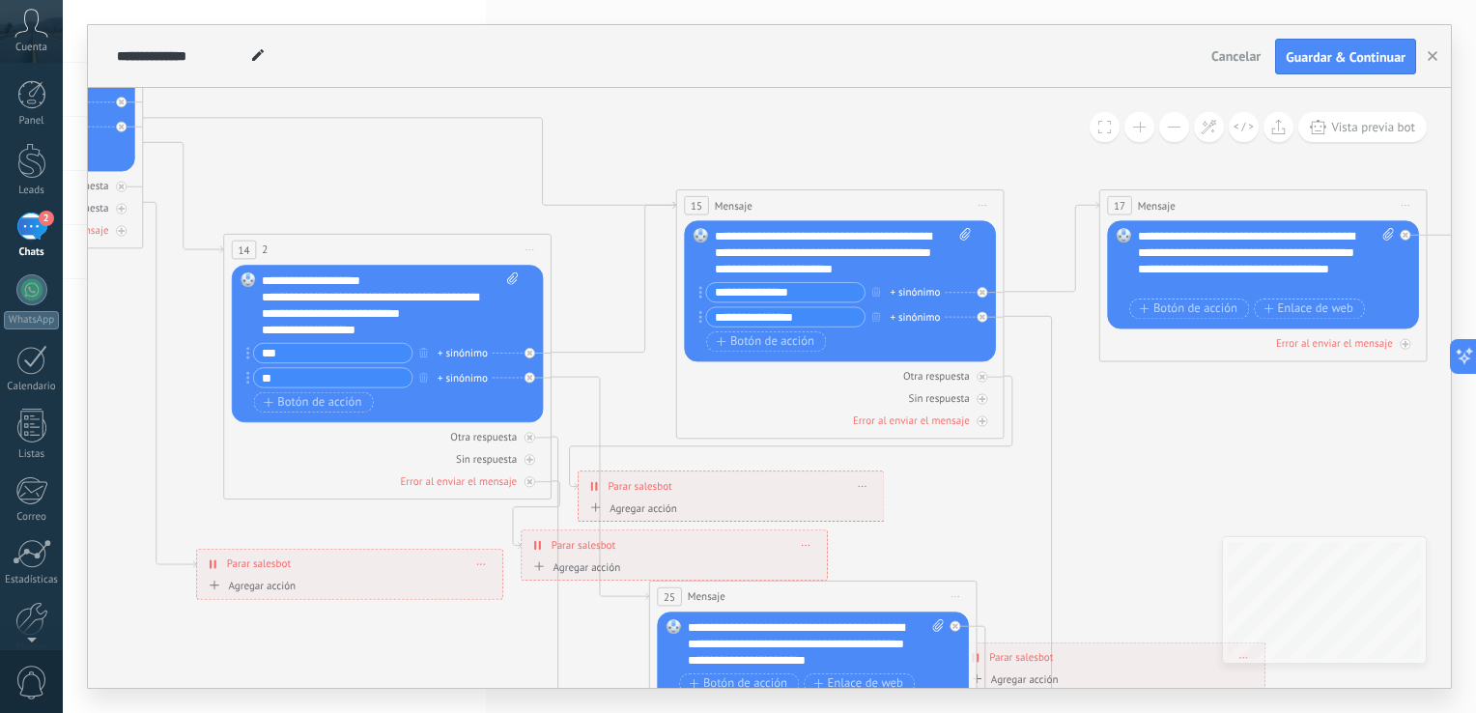
drag, startPoint x: 717, startPoint y: 486, endPoint x: 1261, endPoint y: 485, distance: 544.6
click at [1261, 485] on icon at bounding box center [346, 330] width 3792 height 1766
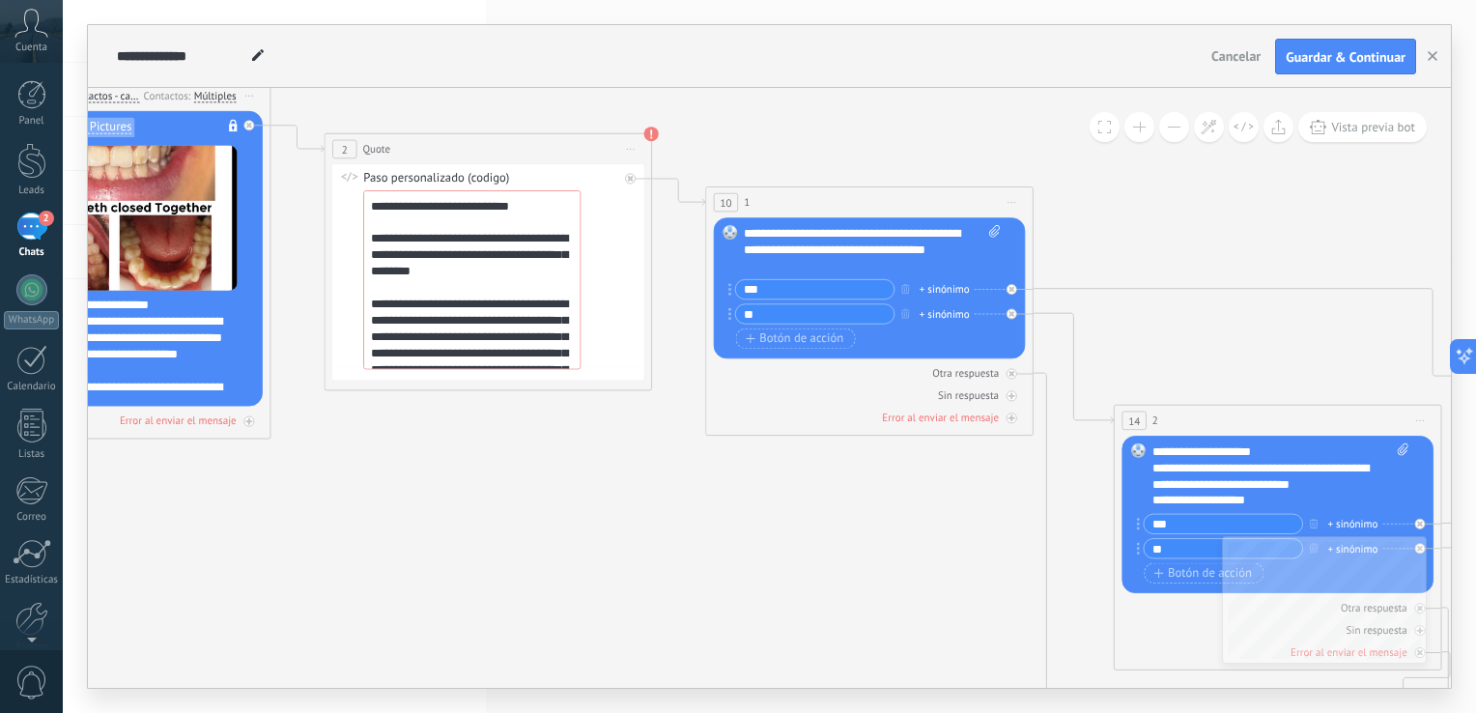
drag, startPoint x: 305, startPoint y: 199, endPoint x: 1196, endPoint y: 369, distance: 906.4
click at [1196, 369] on icon at bounding box center [1236, 500] width 3792 height 1766
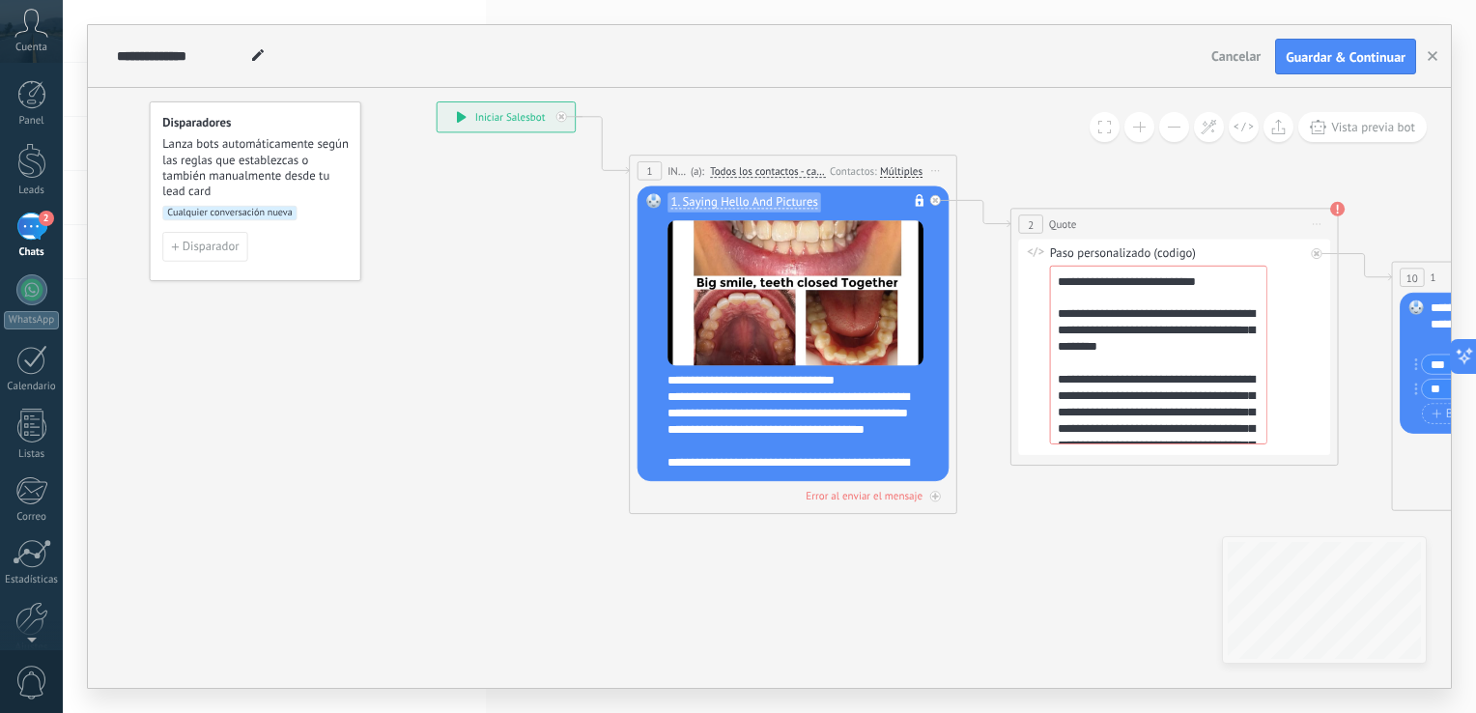
drag, startPoint x: 516, startPoint y: 516, endPoint x: 1197, endPoint y: 587, distance: 685.5
click at [267, 216] on span "Cualquier conversación nueva" at bounding box center [229, 213] width 135 height 14
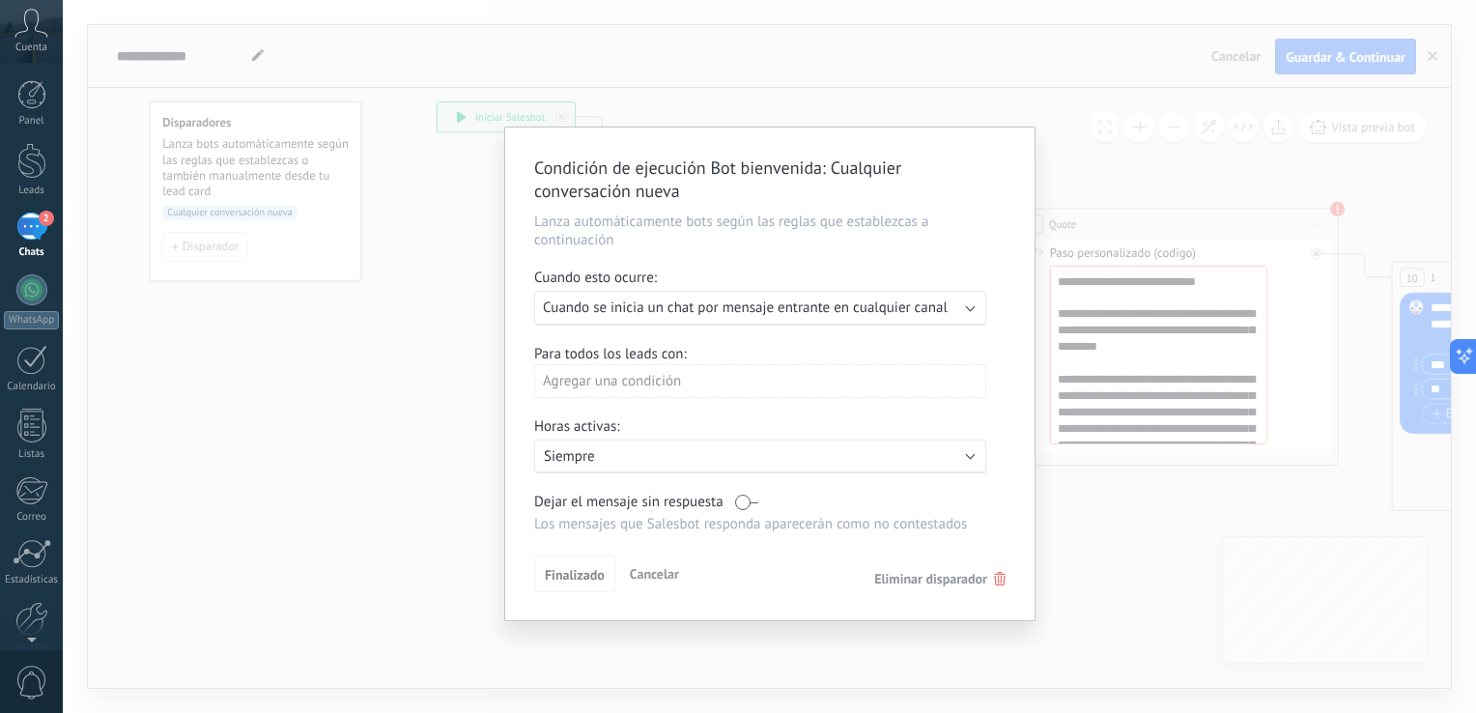
click at [989, 579] on span "Eliminar disparador" at bounding box center [939, 578] width 131 height 17
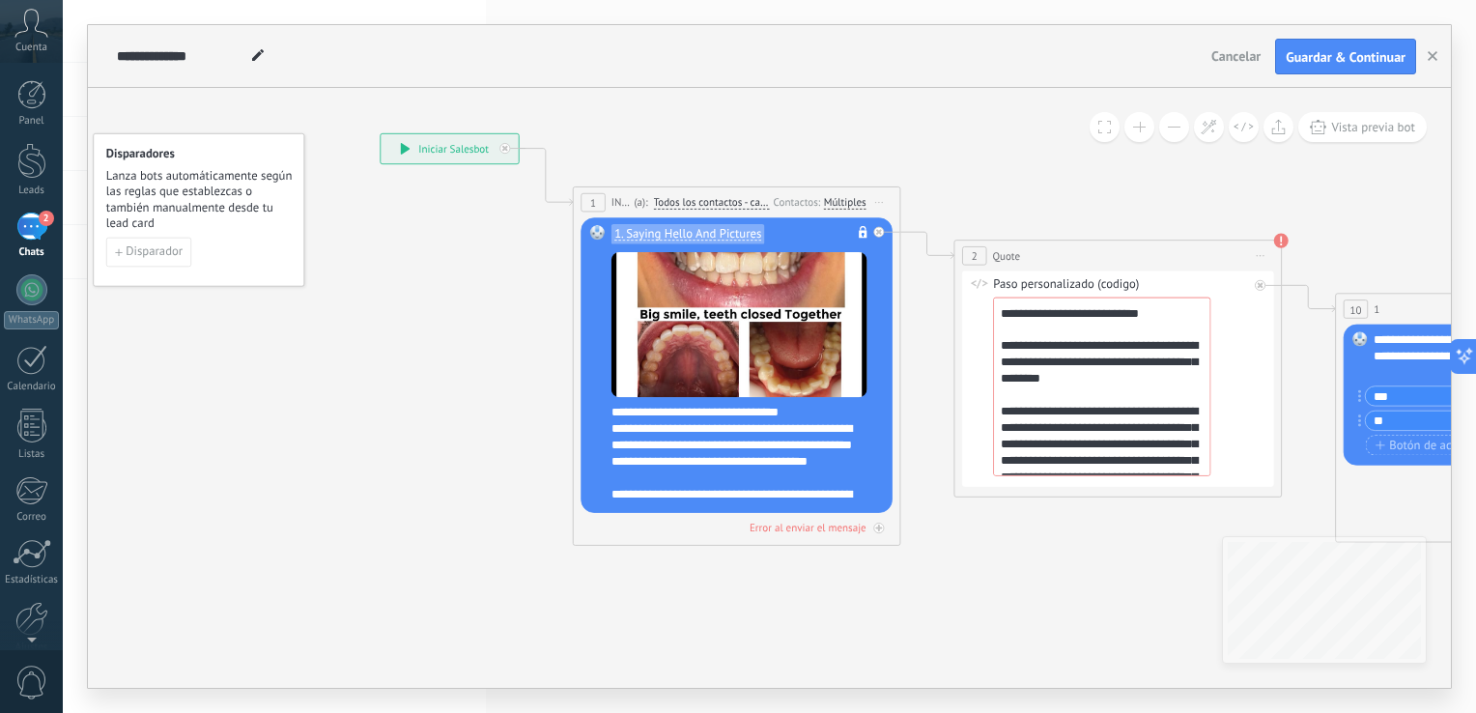
drag, startPoint x: 923, startPoint y: 605, endPoint x: 867, endPoint y: 635, distance: 64.0
click at [401, 150] on icon at bounding box center [406, 149] width 10 height 12
click at [401, 150] on icon at bounding box center [405, 150] width 9 height 12
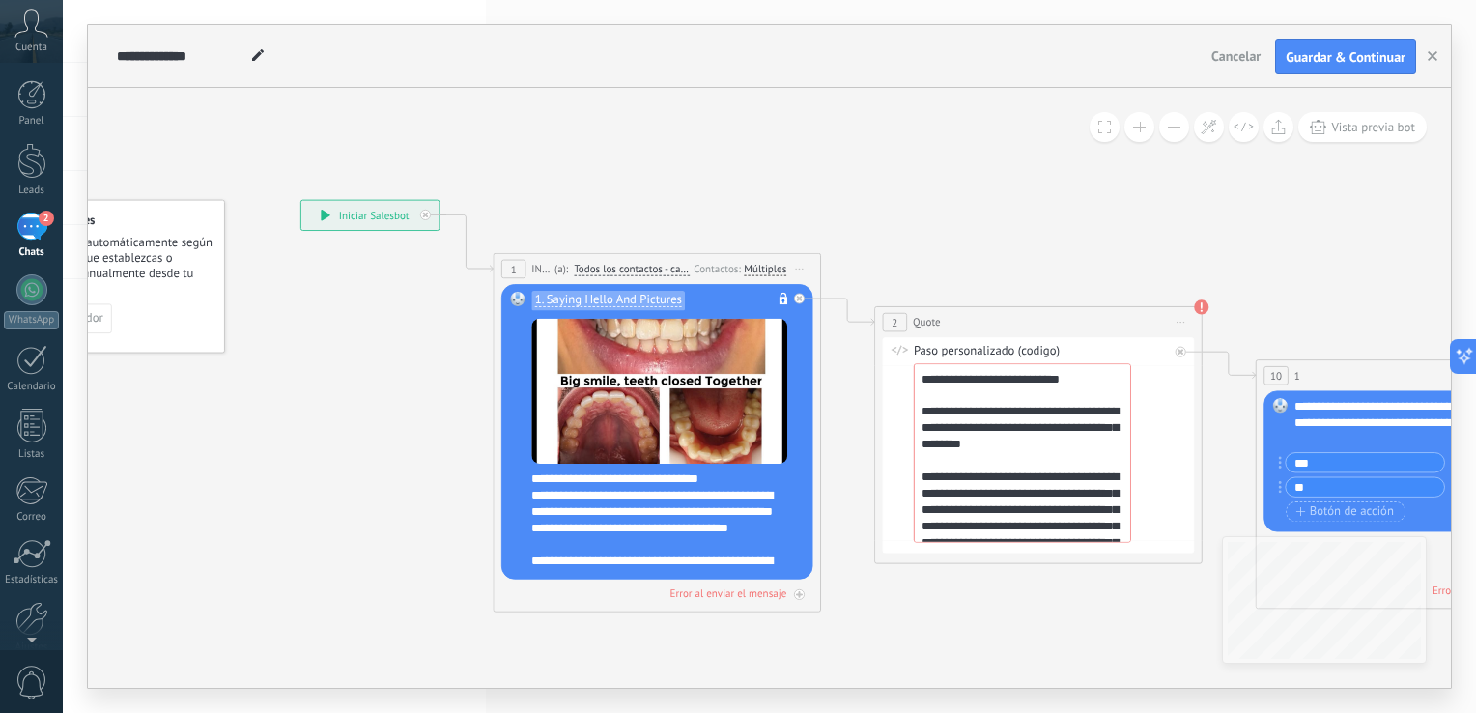
drag, startPoint x: 400, startPoint y: 310, endPoint x: 290, endPoint y: 130, distance: 210.7
click at [260, 53] on icon at bounding box center [258, 55] width 12 height 12
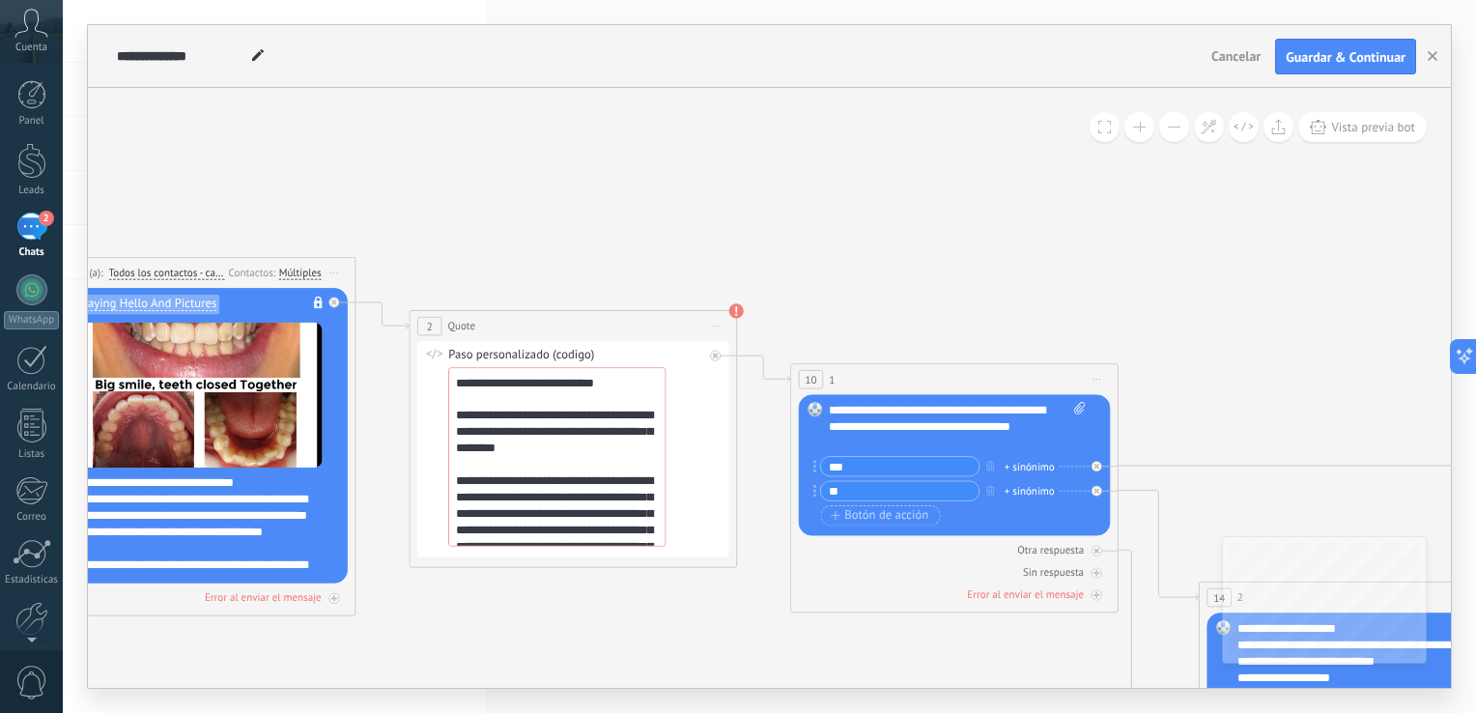
drag, startPoint x: 719, startPoint y: 96, endPoint x: 294, endPoint y: 122, distance: 426.7
click at [254, 99] on icon at bounding box center [1321, 677] width 3792 height 1766
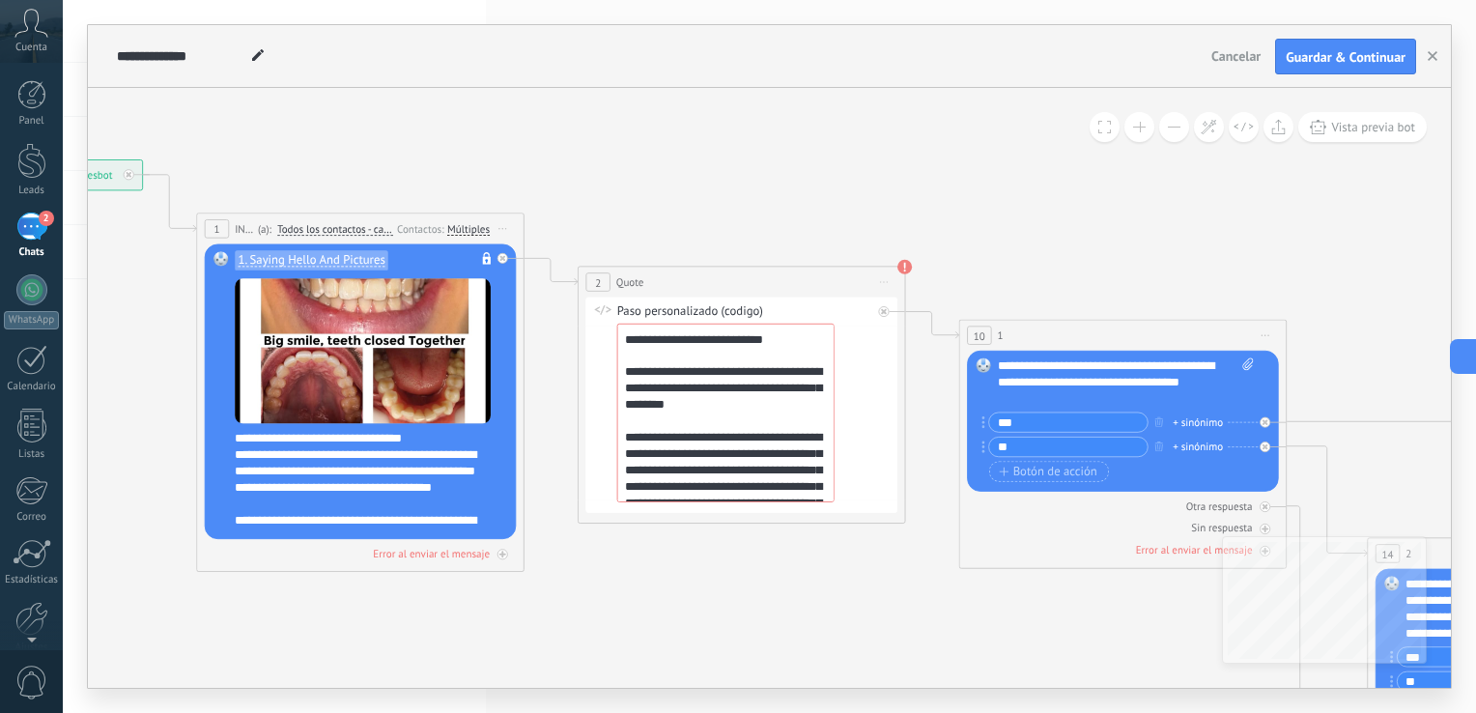
drag, startPoint x: 717, startPoint y: 242, endPoint x: 971, endPoint y: 209, distance: 256.2
click at [886, 201] on icon at bounding box center [1489, 633] width 3792 height 1766
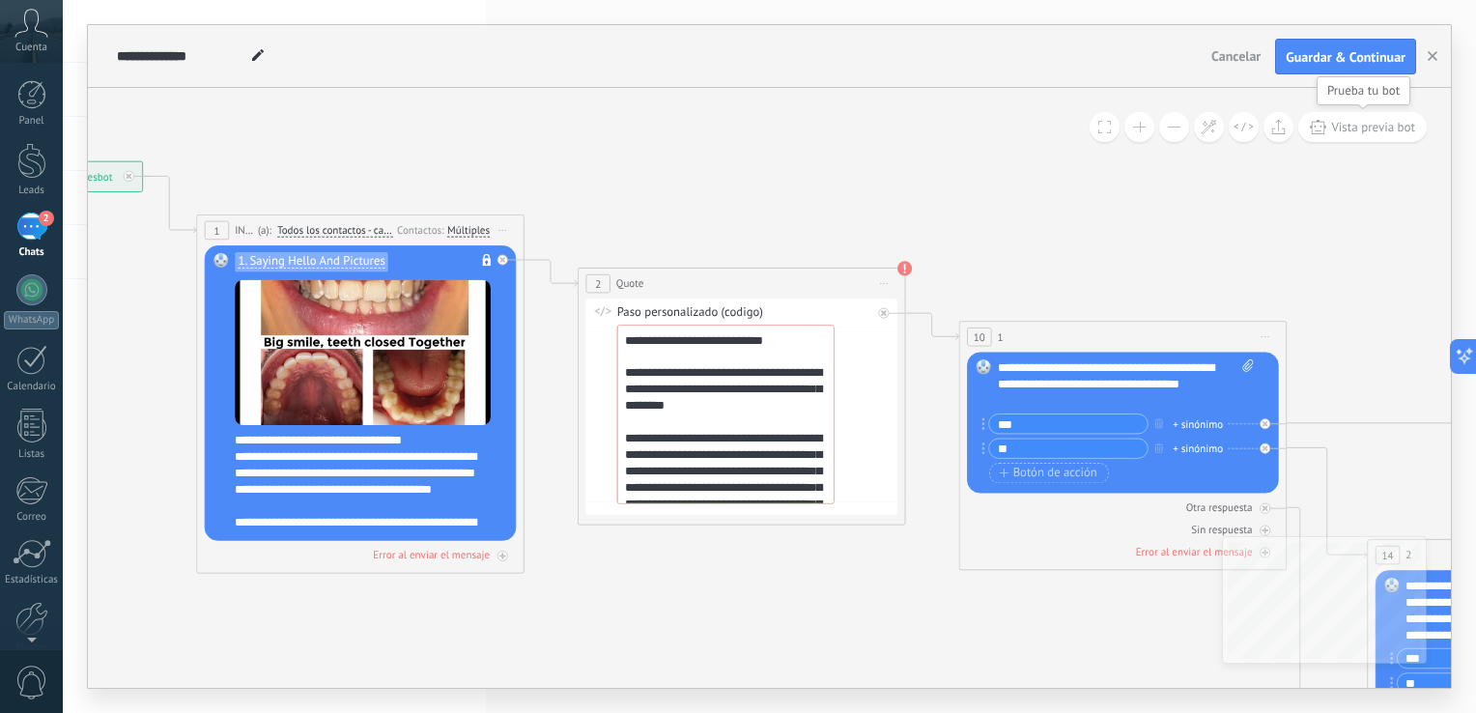
click at [1336, 125] on span "Vista previa bot" at bounding box center [1373, 127] width 84 height 16
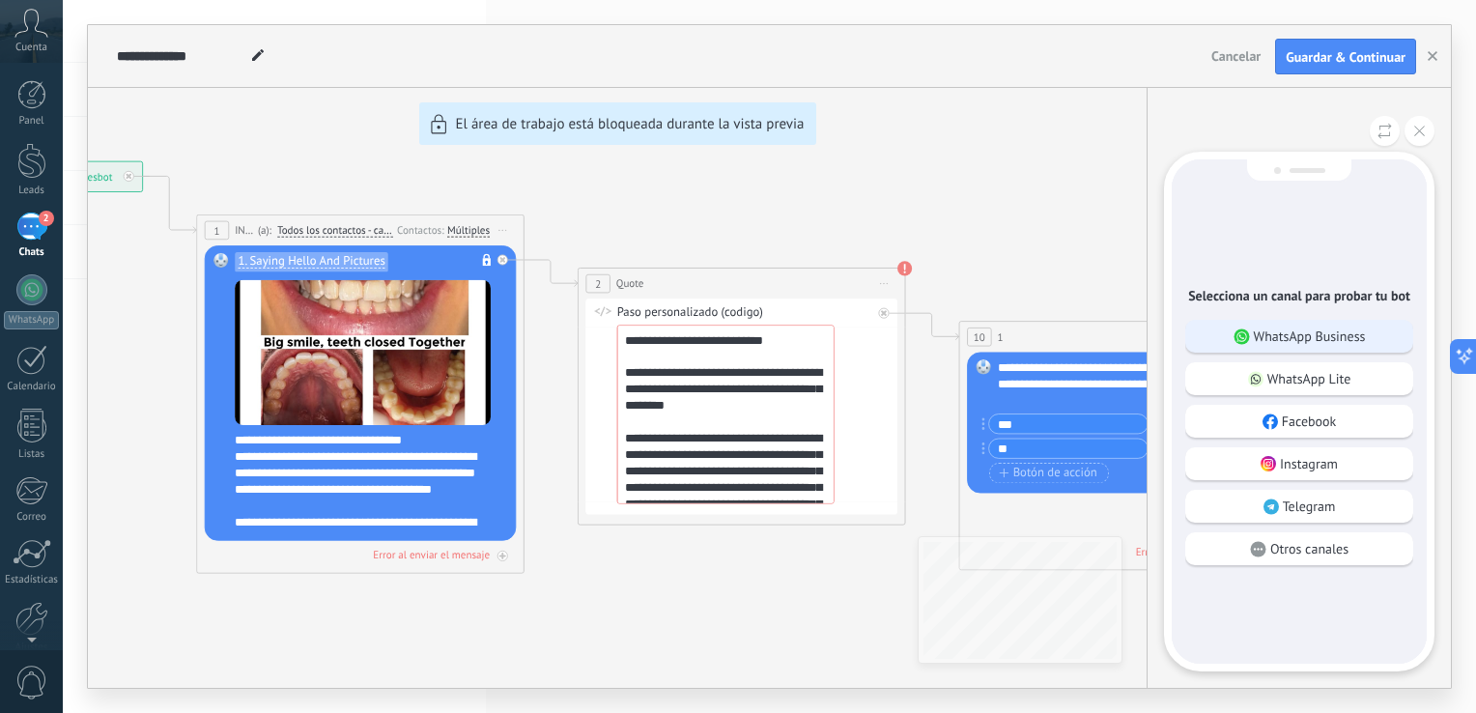
click at [1333, 334] on p "WhatsApp Business" at bounding box center [1309, 335] width 112 height 17
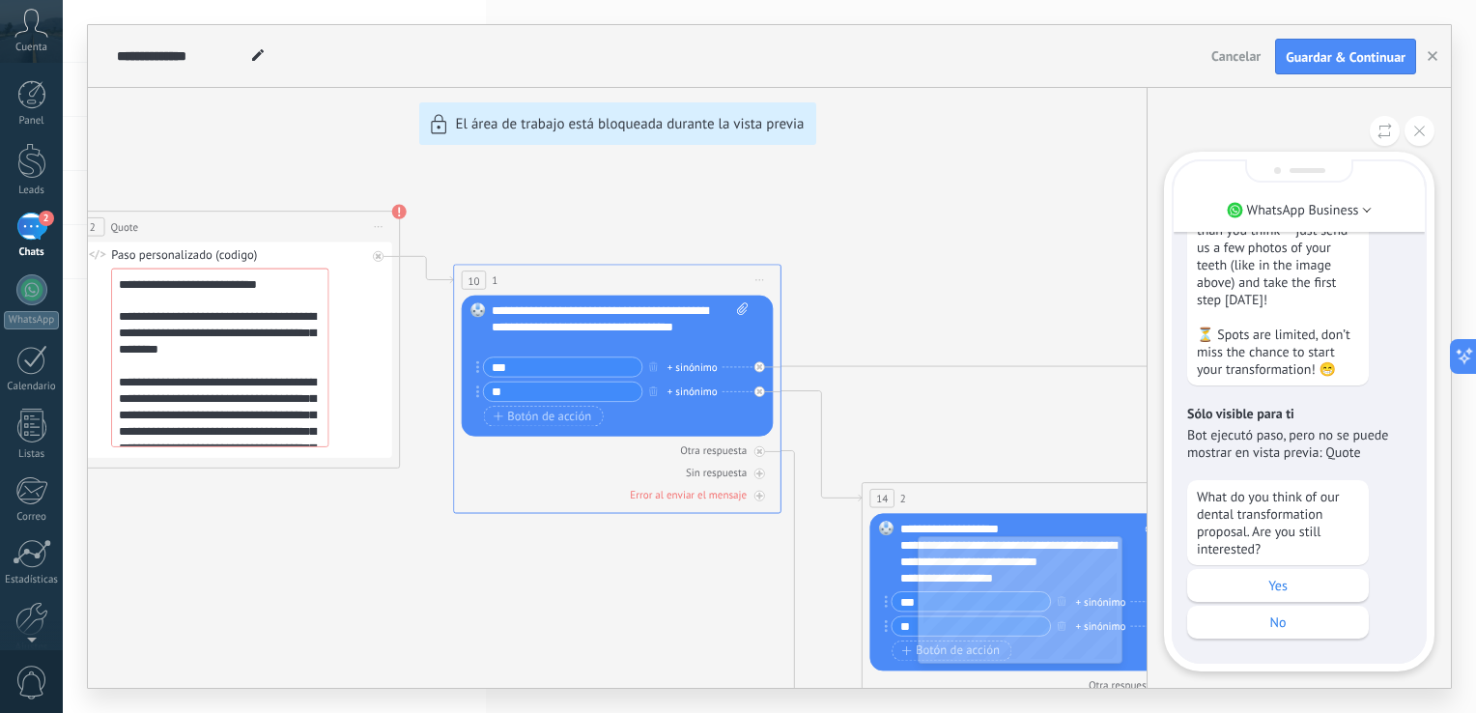
drag, startPoint x: 341, startPoint y: 621, endPoint x: 408, endPoint y: 630, distance: 67.2
click at [408, 630] on div "**********" at bounding box center [769, 356] width 1363 height 662
drag, startPoint x: 235, startPoint y: 135, endPoint x: 324, endPoint y: 160, distance: 93.3
click at [324, 160] on div "**********" at bounding box center [769, 356] width 1363 height 662
click at [224, 247] on div "**********" at bounding box center [769, 356] width 1363 height 662
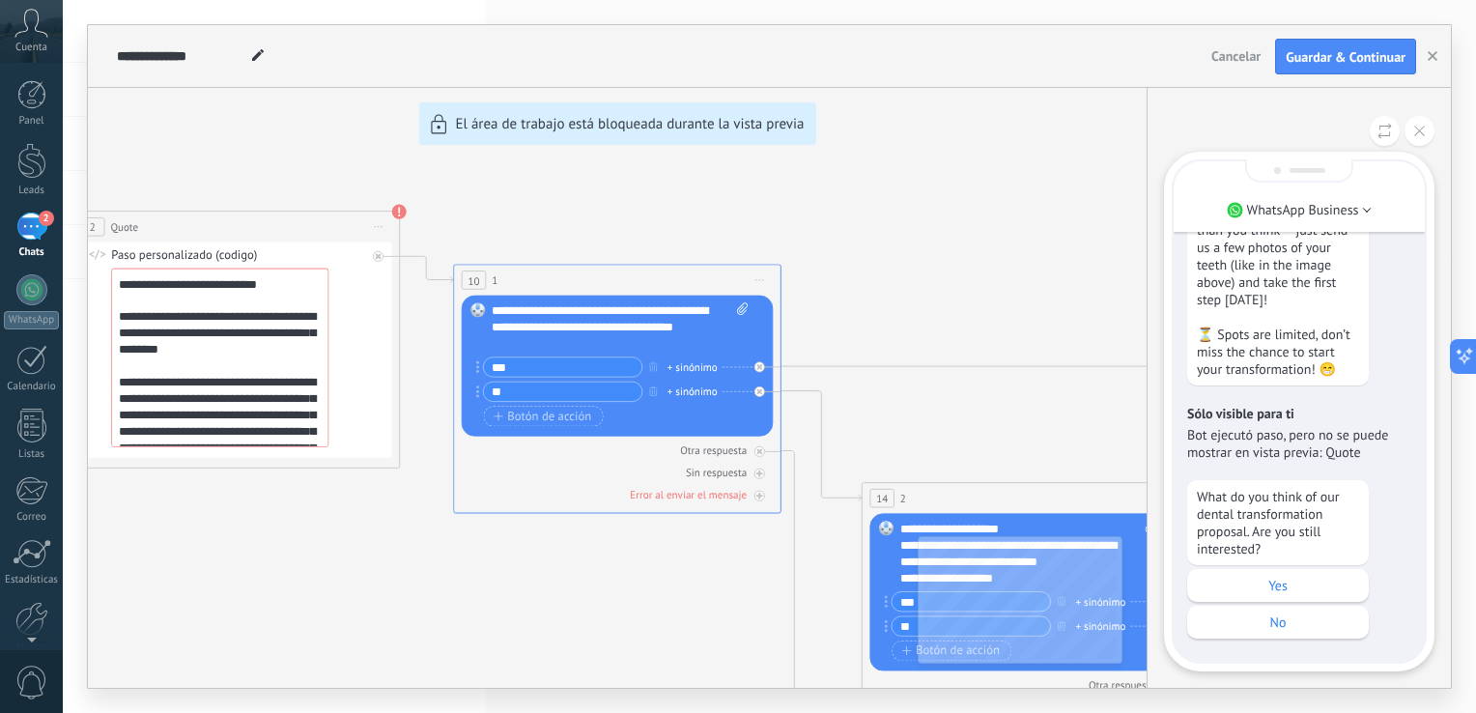
click at [235, 261] on div "**********" at bounding box center [769, 356] width 1363 height 662
click at [234, 256] on div "**********" at bounding box center [769, 356] width 1363 height 662
drag, startPoint x: 234, startPoint y: 256, endPoint x: 166, endPoint y: 262, distance: 67.8
click at [166, 262] on div "**********" at bounding box center [769, 356] width 1363 height 662
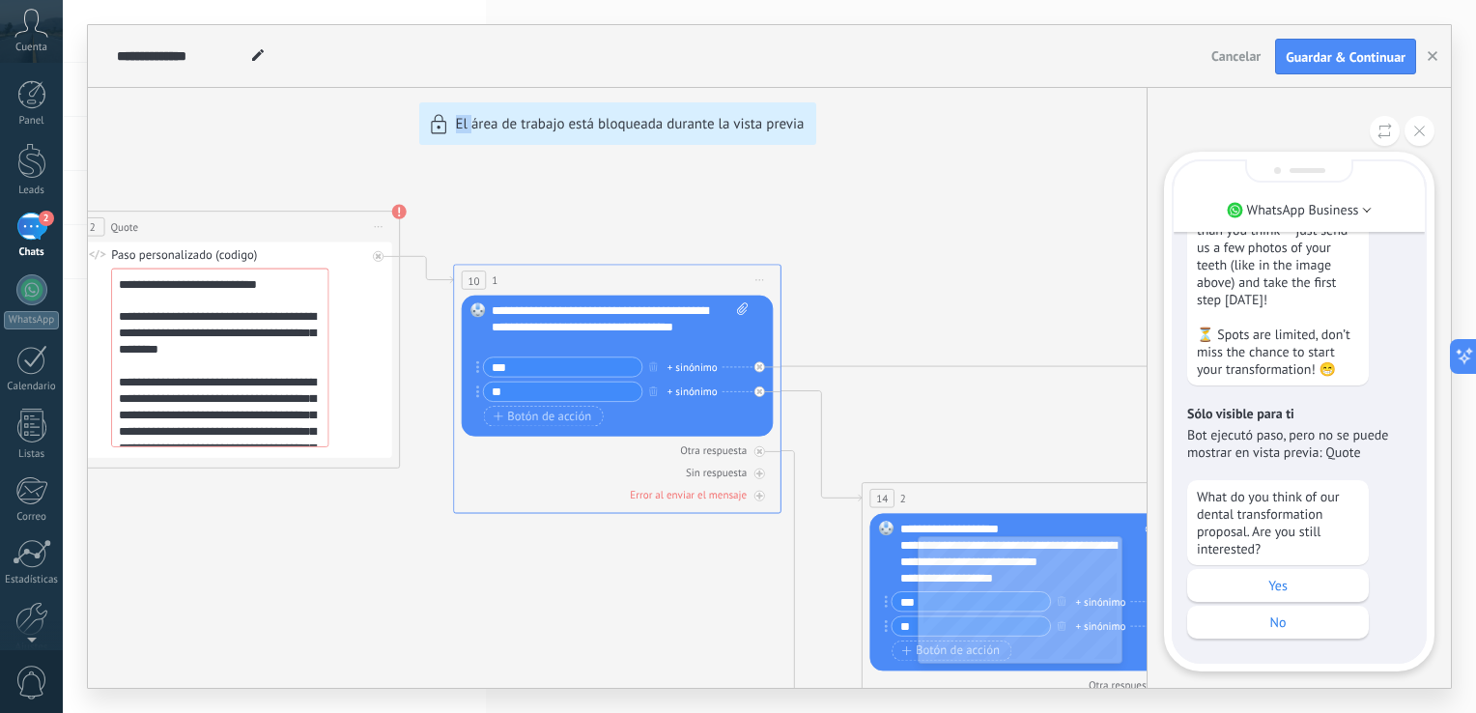
click at [94, 258] on div "**********" at bounding box center [769, 356] width 1363 height 662
click at [303, 290] on div "**********" at bounding box center [769, 356] width 1363 height 662
click at [287, 275] on div "**********" at bounding box center [769, 356] width 1363 height 662
click at [249, 289] on div "**********" at bounding box center [769, 356] width 1363 height 662
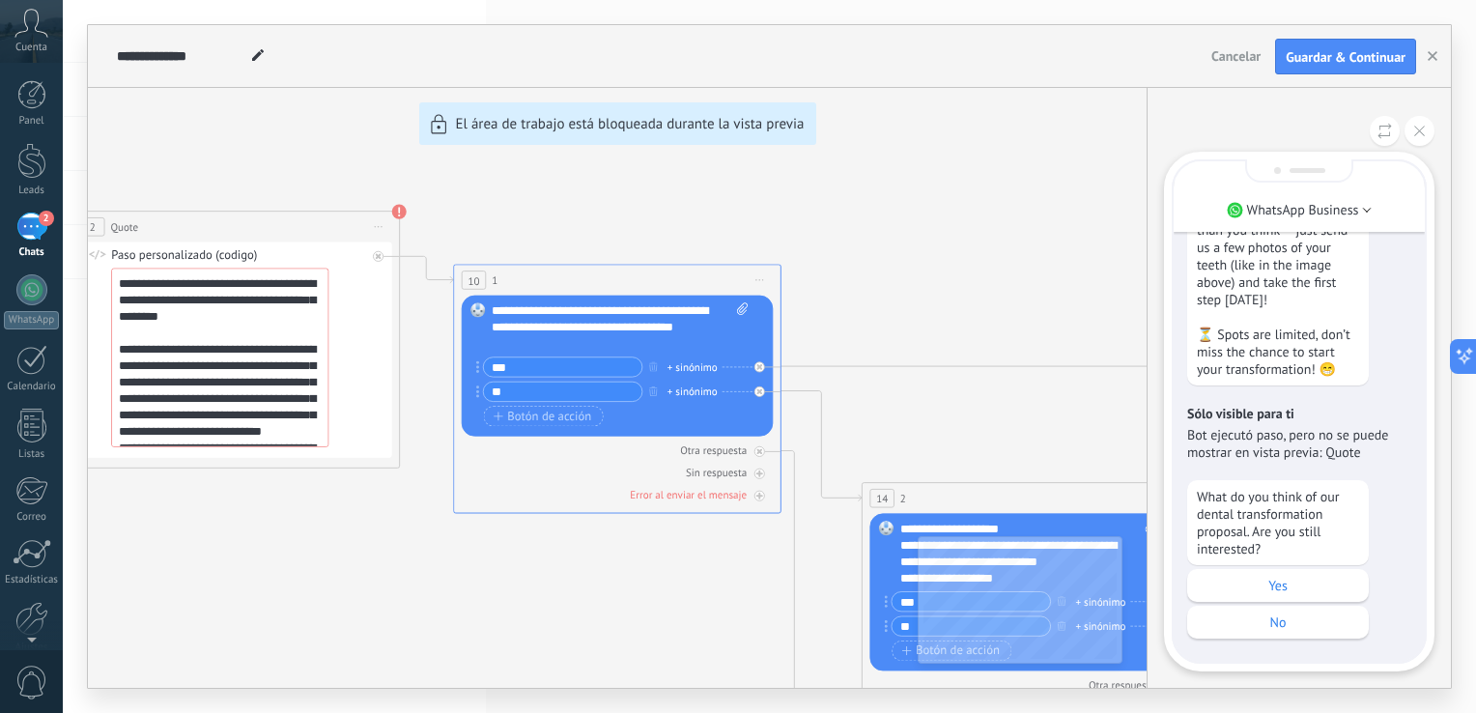
scroll to position [57, 0]
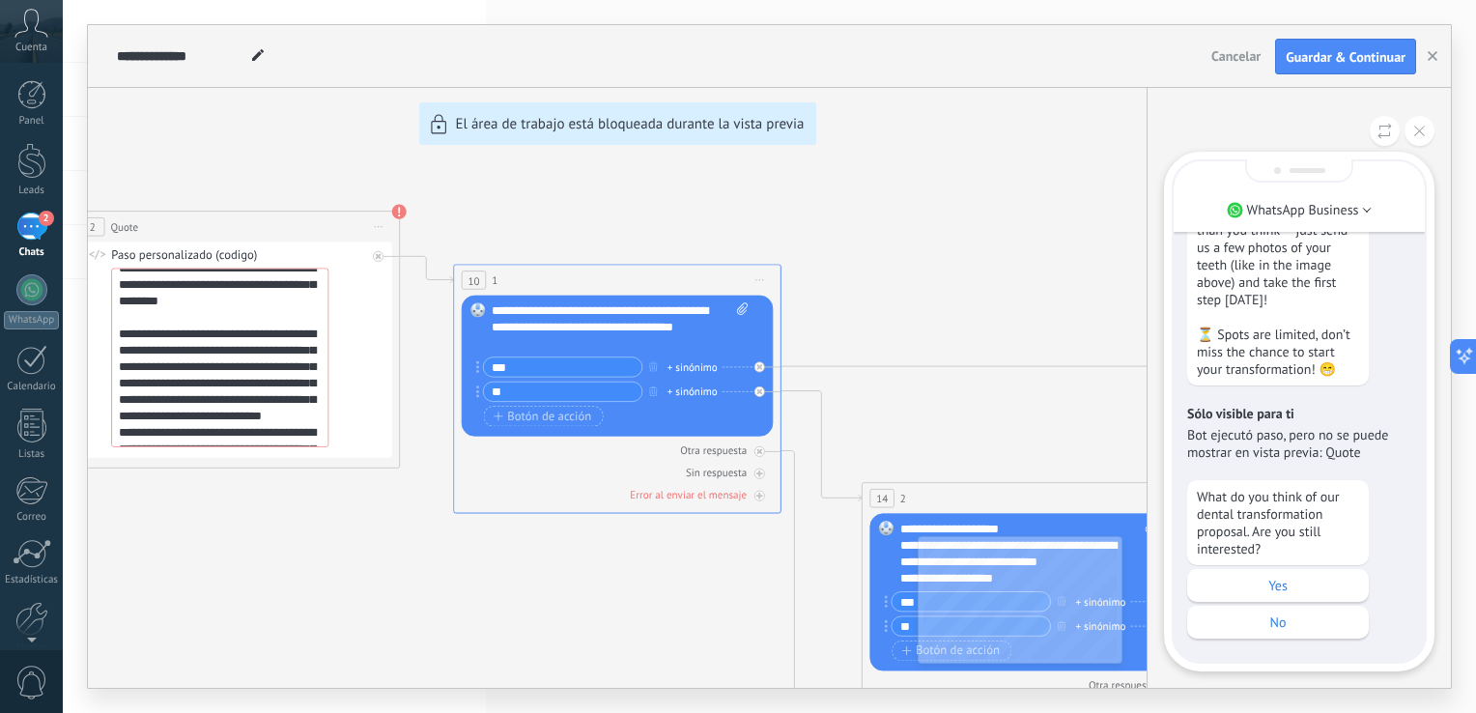
drag, startPoint x: 355, startPoint y: 335, endPoint x: 352, endPoint y: 419, distance: 84.1
click at [355, 421] on div "**********" at bounding box center [769, 356] width 1363 height 662
click at [300, 419] on div "**********" at bounding box center [769, 356] width 1363 height 662
click at [227, 399] on div "**********" at bounding box center [769, 356] width 1363 height 662
click at [216, 394] on div "**********" at bounding box center [769, 356] width 1363 height 662
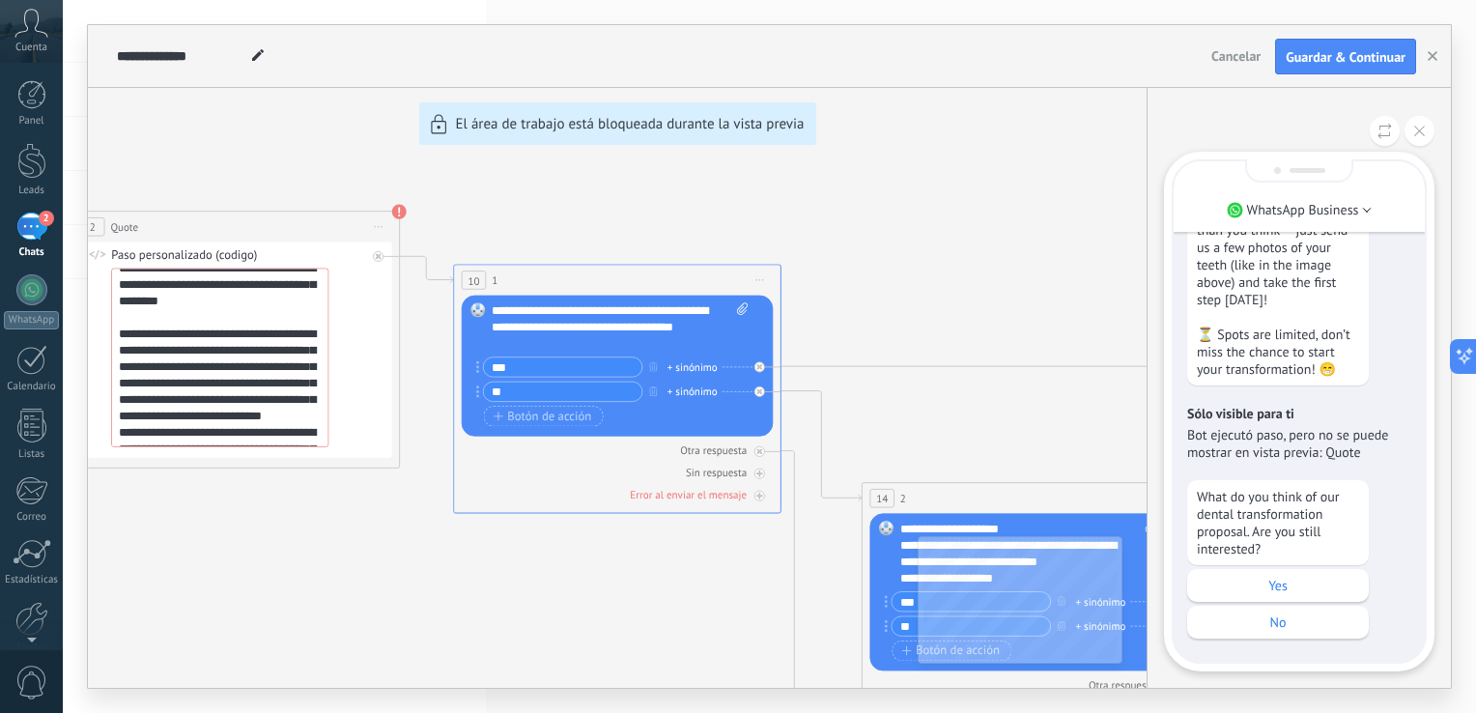
drag, startPoint x: 533, startPoint y: 696, endPoint x: 402, endPoint y: 693, distance: 131.4
click at [401, 695] on div "**********" at bounding box center [769, 356] width 1413 height 713
drag, startPoint x: 507, startPoint y: 581, endPoint x: 828, endPoint y: 595, distance: 320.9
click at [828, 595] on div "**********" at bounding box center [769, 356] width 1363 height 662
click at [1027, 178] on div "**********" at bounding box center [769, 356] width 1363 height 662
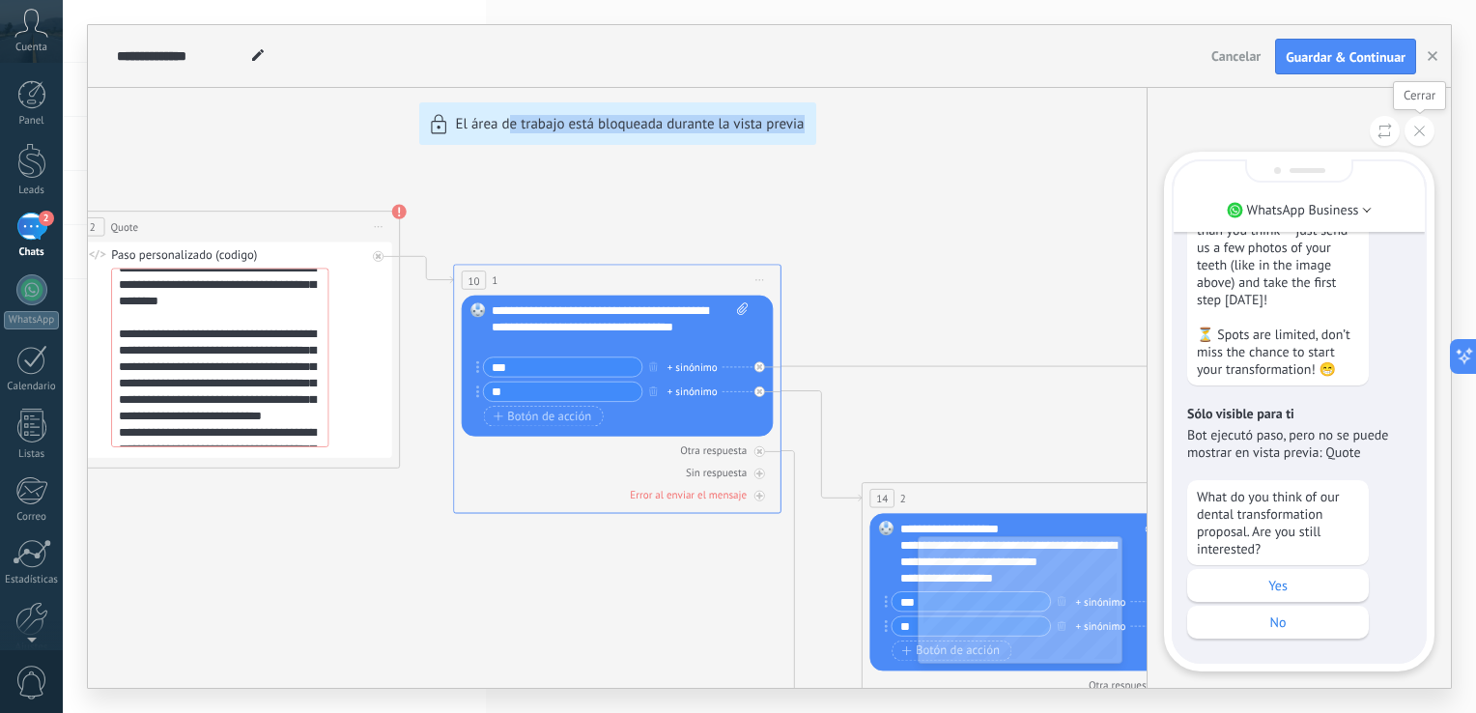
click at [1428, 129] on button at bounding box center [1419, 131] width 30 height 30
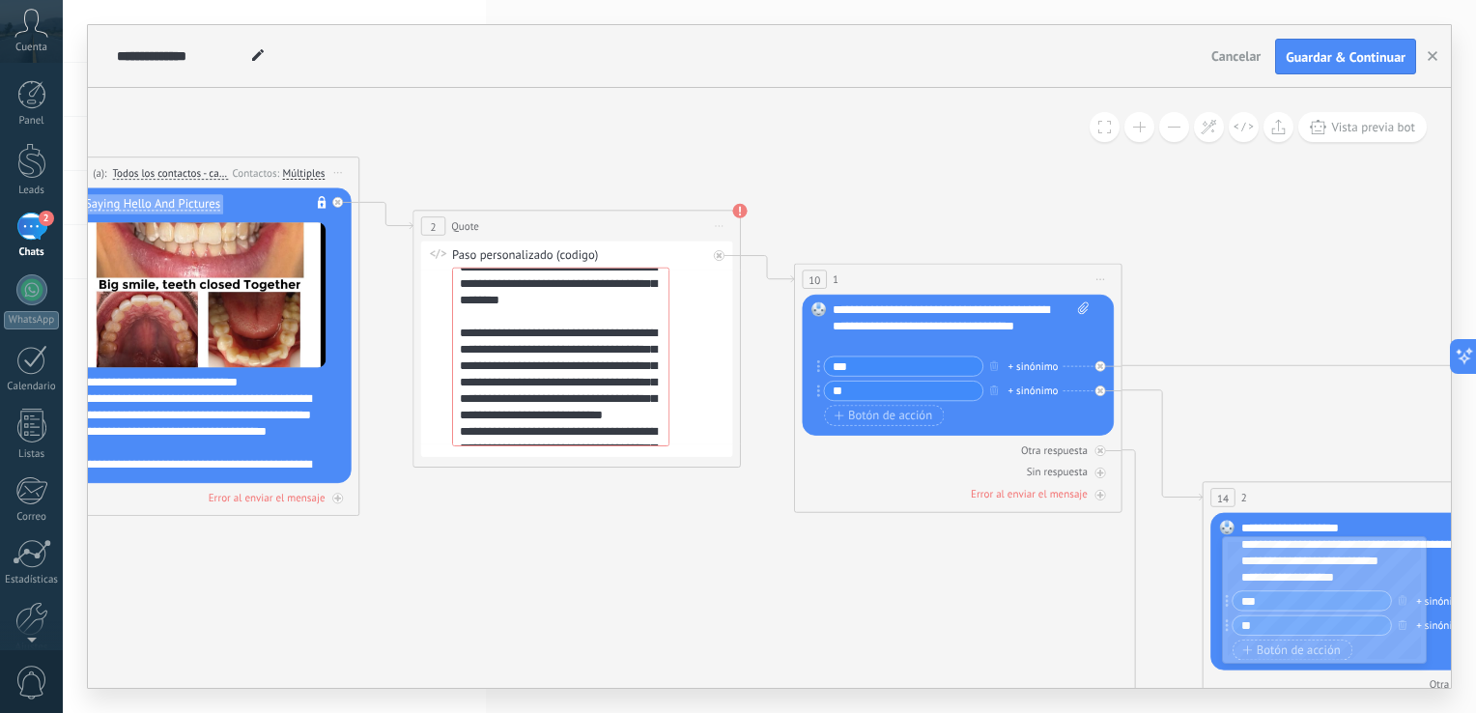
drag, startPoint x: 981, startPoint y: 253, endPoint x: 1335, endPoint y: 252, distance: 353.4
click at [1335, 252] on icon at bounding box center [1325, 577] width 3792 height 1766
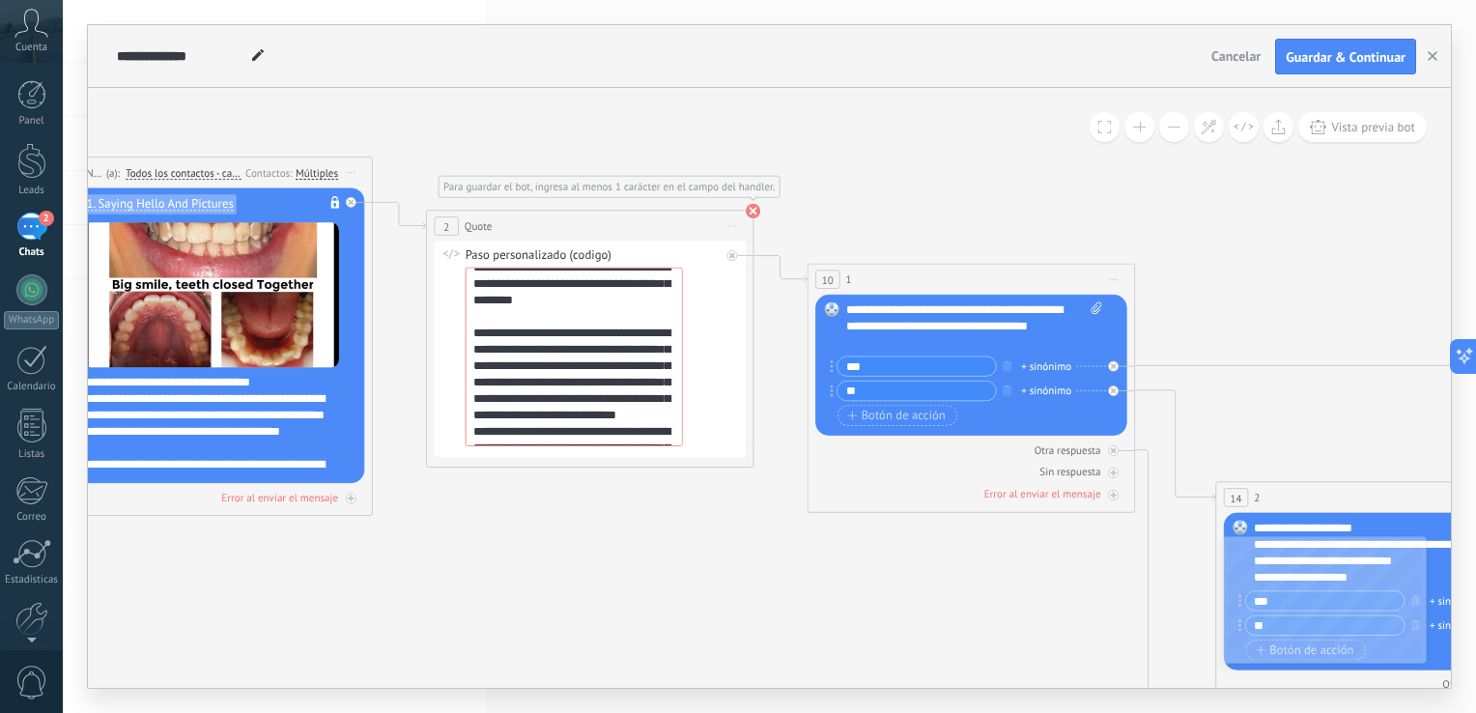
click at [755, 212] on use at bounding box center [753, 211] width 14 height 14
click at [733, 226] on icon at bounding box center [732, 227] width 8 height 2
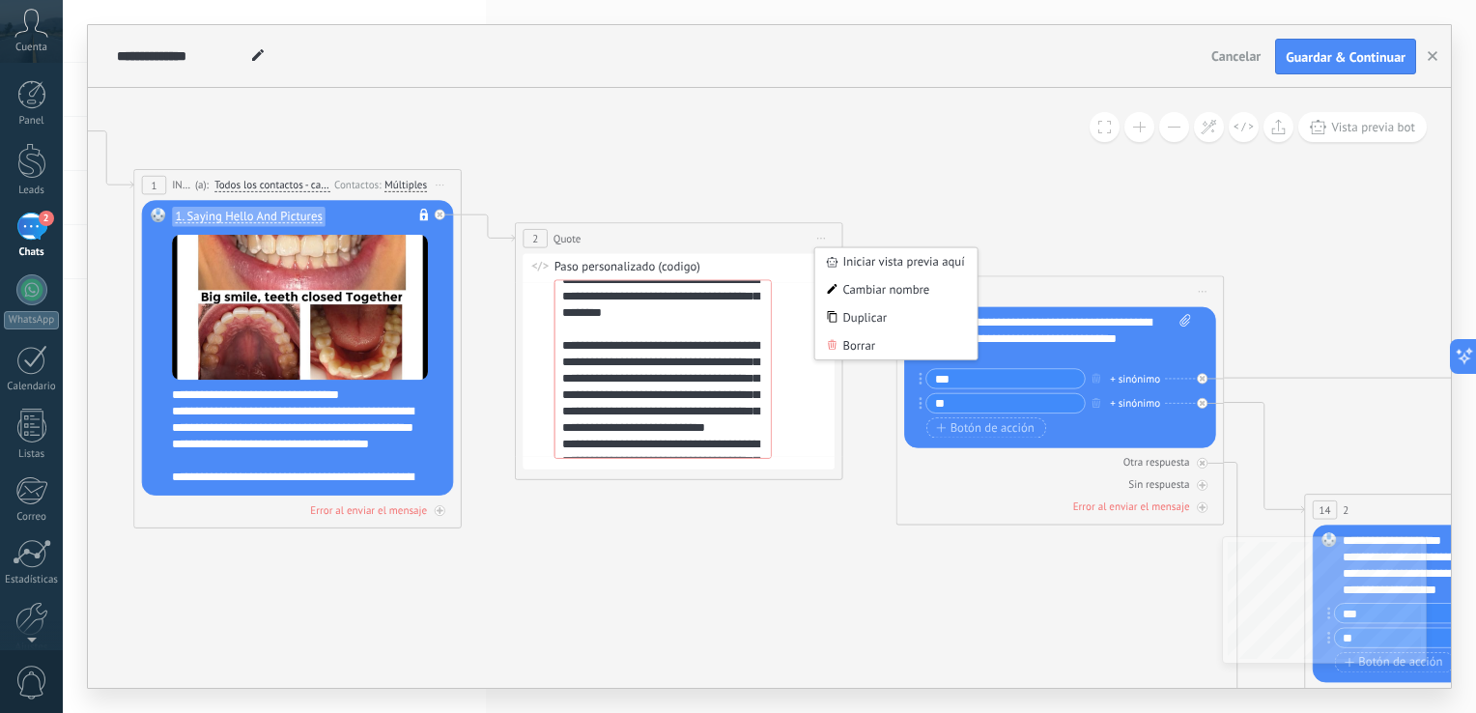
drag, startPoint x: 571, startPoint y: 150, endPoint x: 660, endPoint y: 162, distance: 89.7
click at [660, 162] on icon at bounding box center [1427, 589] width 3792 height 1766
click at [815, 236] on span "Iniciar vista previa aquí Cambiar nombre Duplicar [GEOGRAPHIC_DATA]" at bounding box center [821, 239] width 26 height 24
click at [748, 186] on icon at bounding box center [1427, 589] width 3792 height 1766
click at [783, 239] on div "2 Quote ***** Iniciar vista previa aquí Cambiar nombre Duplicar [GEOGRAPHIC_DAT…" at bounding box center [679, 238] width 326 height 30
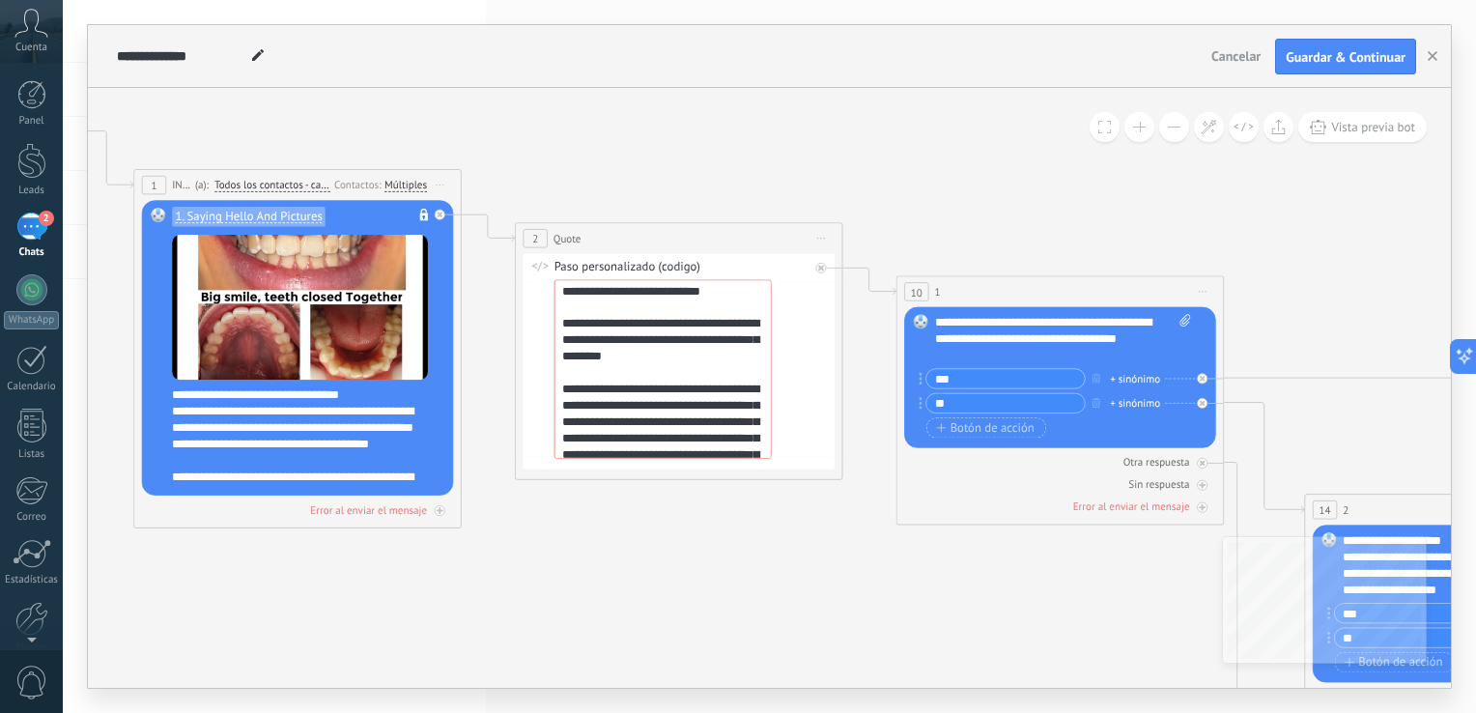
scroll to position [0, 0]
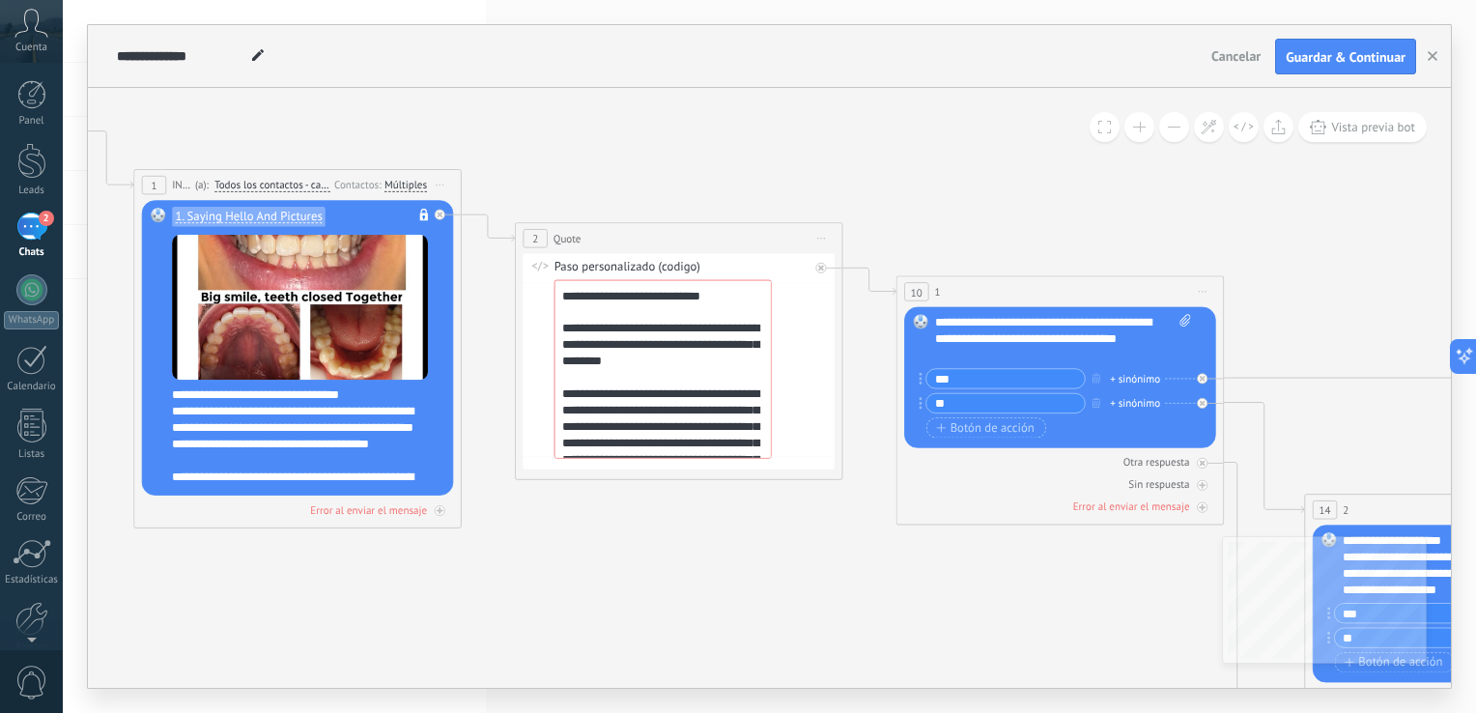
click at [691, 266] on div "Paso personalizado (codigo)" at bounding box center [681, 268] width 255 height 16
drag, startPoint x: 820, startPoint y: 268, endPoint x: 747, endPoint y: 261, distance: 72.8
click at [747, 261] on div "**********" at bounding box center [678, 361] width 312 height 215
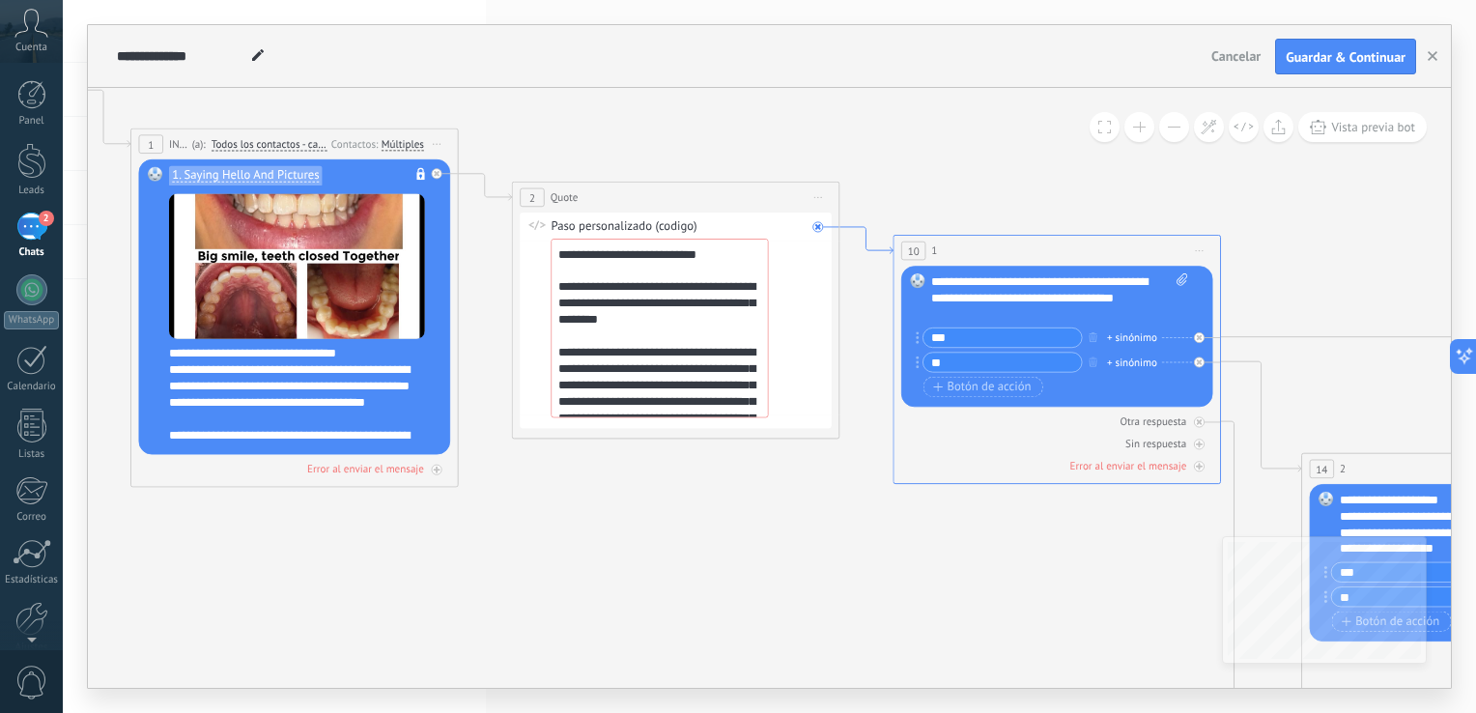
drag, startPoint x: 861, startPoint y: 271, endPoint x: 858, endPoint y: 230, distance: 41.7
click at [858, 230] on icon at bounding box center [865, 240] width 53 height 27
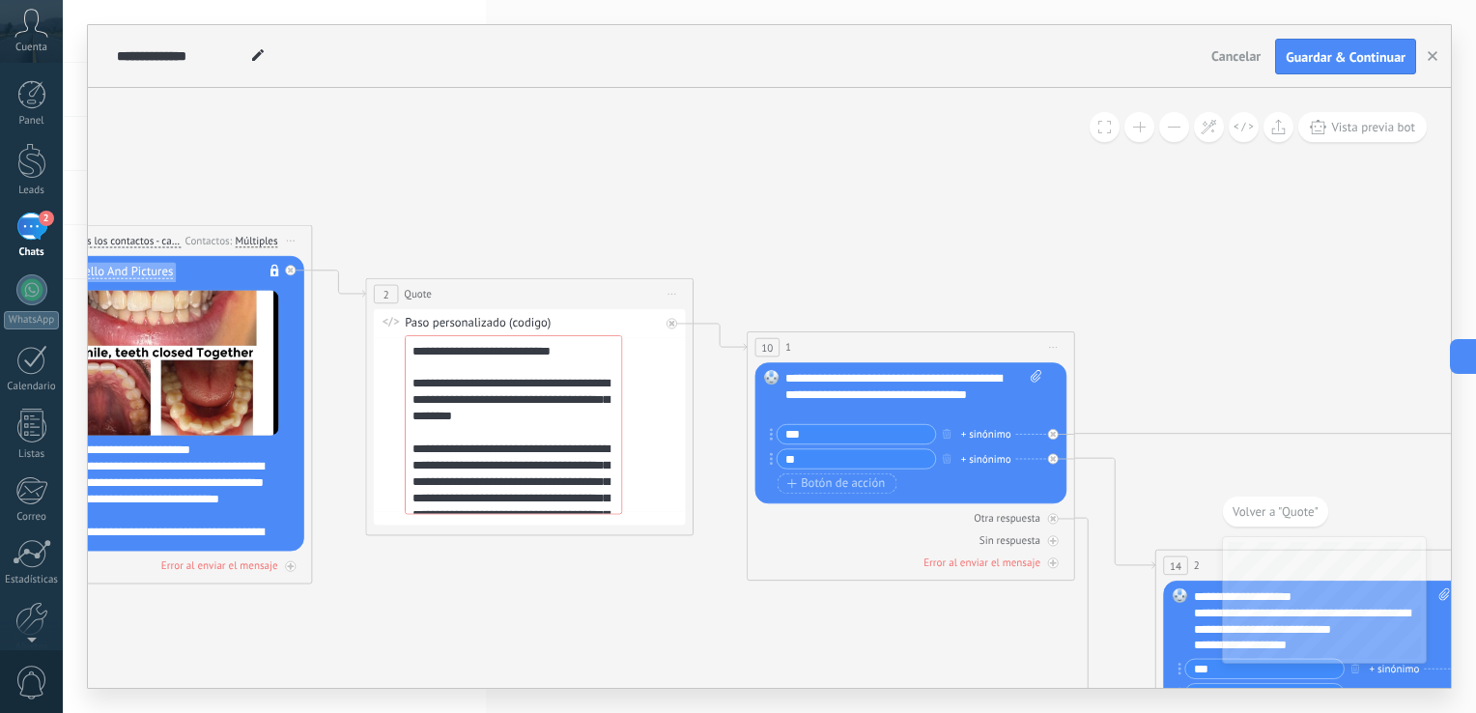
drag, startPoint x: 610, startPoint y: 211, endPoint x: 754, endPoint y: 280, distance: 159.8
click at [754, 280] on icon at bounding box center [1278, 644] width 3792 height 1766
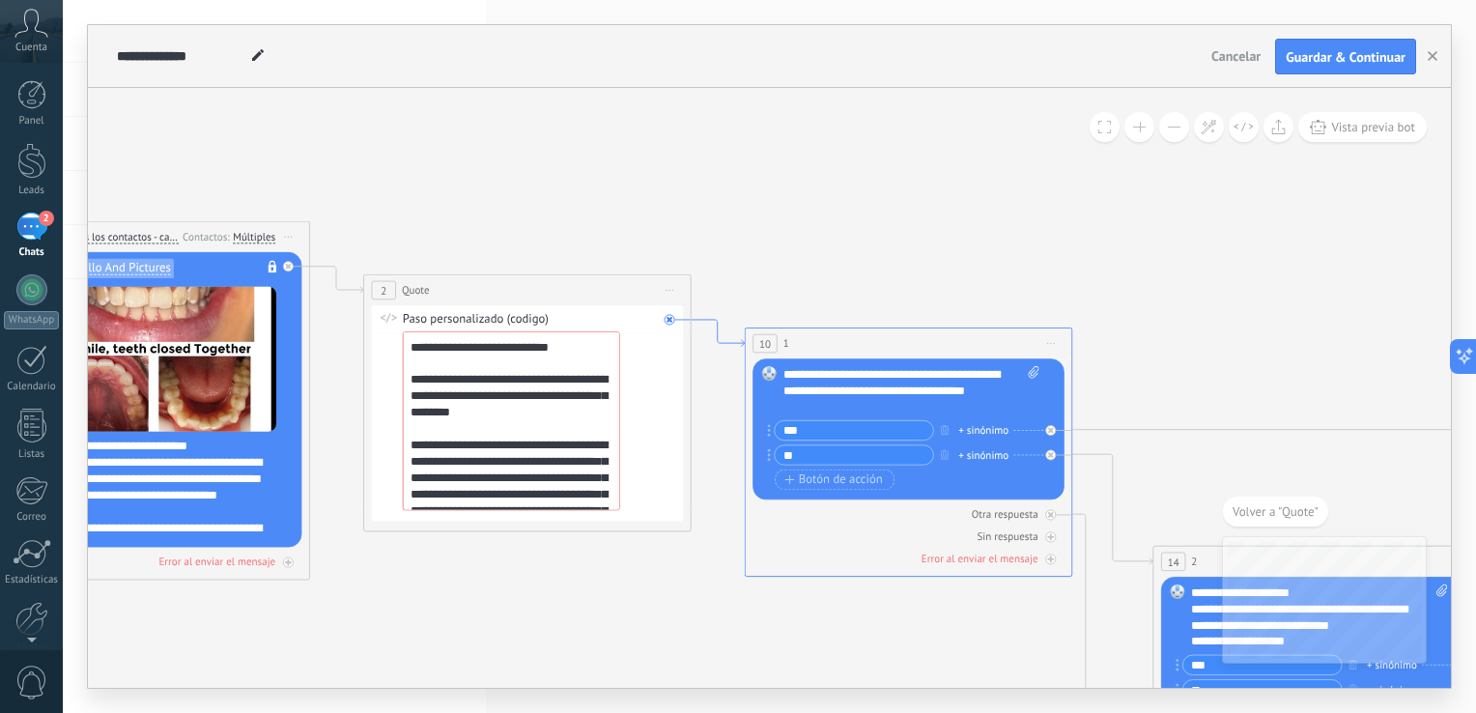
click at [703, 322] on icon at bounding box center [717, 333] width 53 height 27
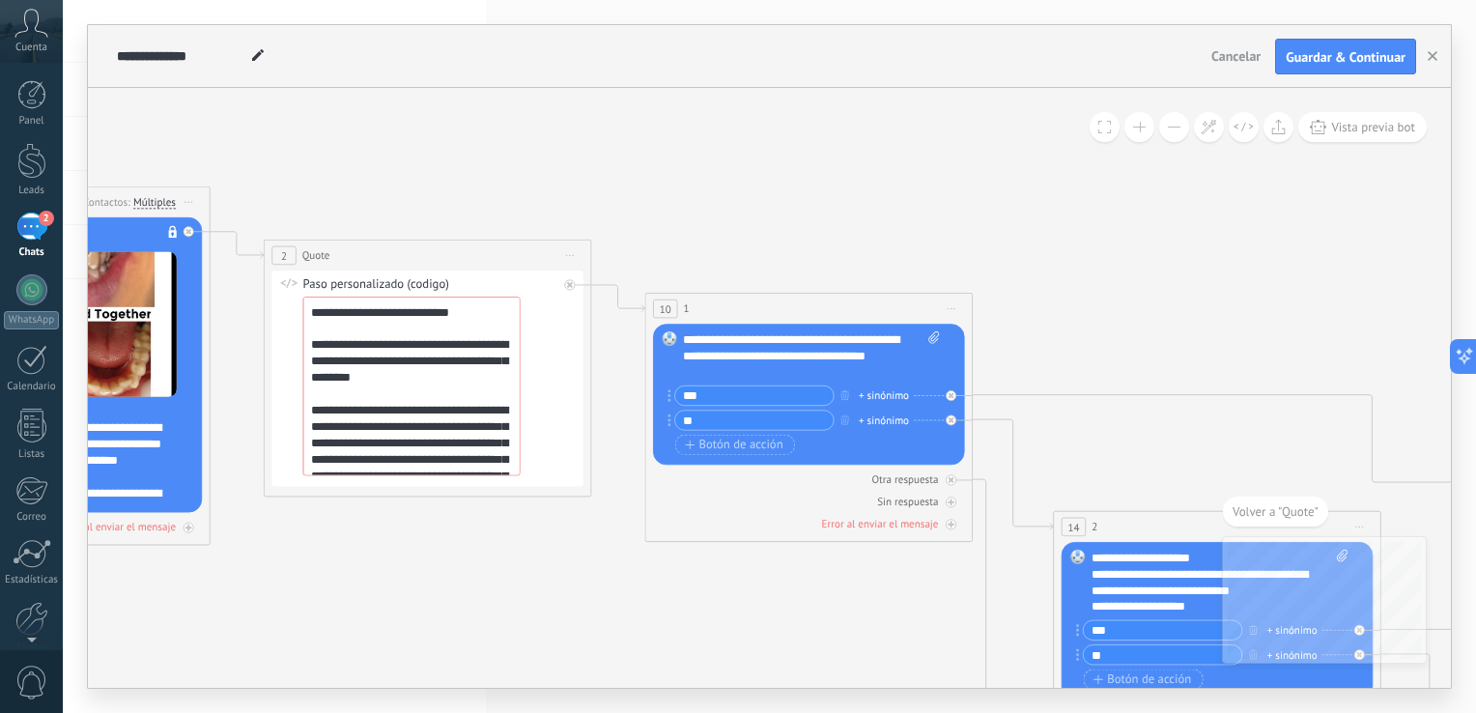
drag, startPoint x: 803, startPoint y: 203, endPoint x: 869, endPoint y: 239, distance: 75.2
click at [869, 239] on icon at bounding box center [1176, 606] width 3792 height 1766
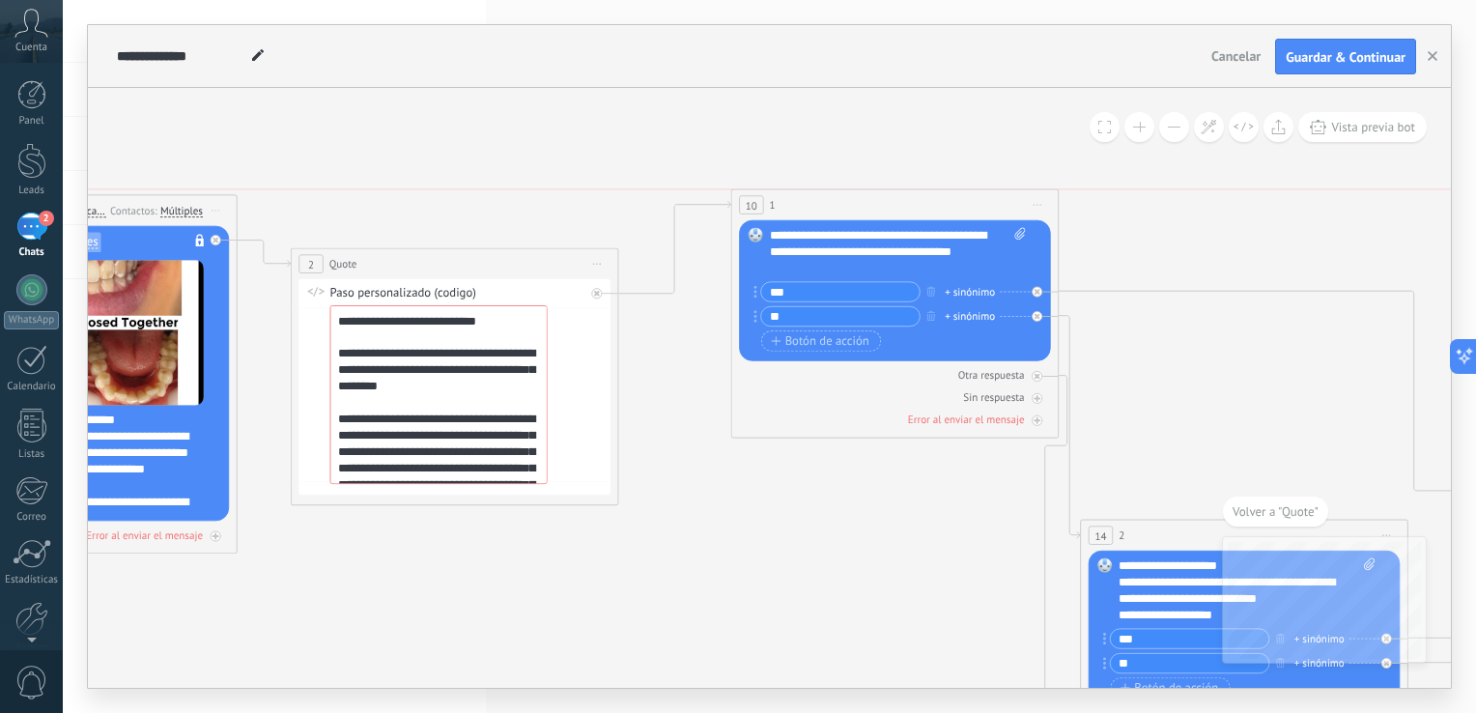
drag, startPoint x: 757, startPoint y: 319, endPoint x: 817, endPoint y: 202, distance: 131.3
click at [817, 202] on div "10 1 * (a): Todos los contactos - canales seleccionados Todos los contactos - c…" at bounding box center [895, 205] width 326 height 30
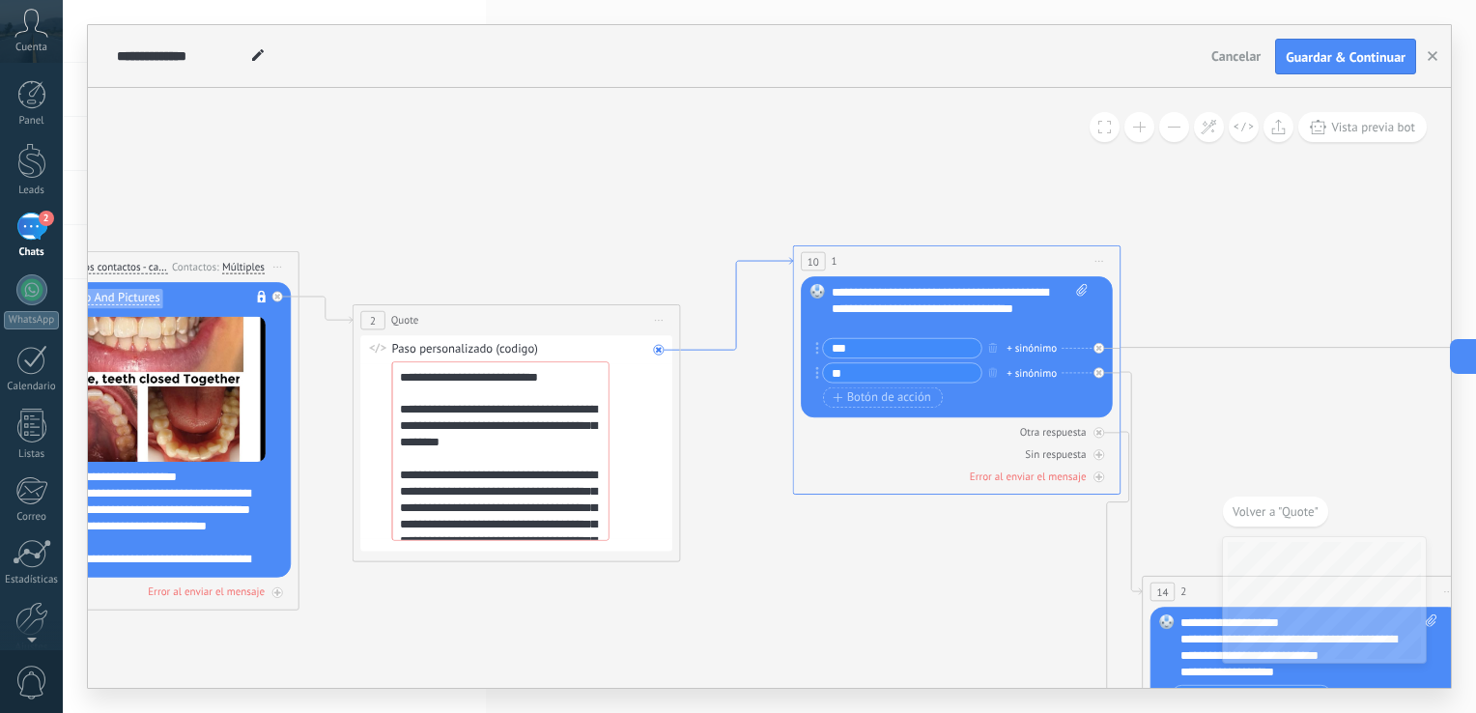
drag, startPoint x: 664, startPoint y: 293, endPoint x: 726, endPoint y: 350, distance: 84.1
click at [726, 350] on icon at bounding box center [736, 304] width 112 height 92
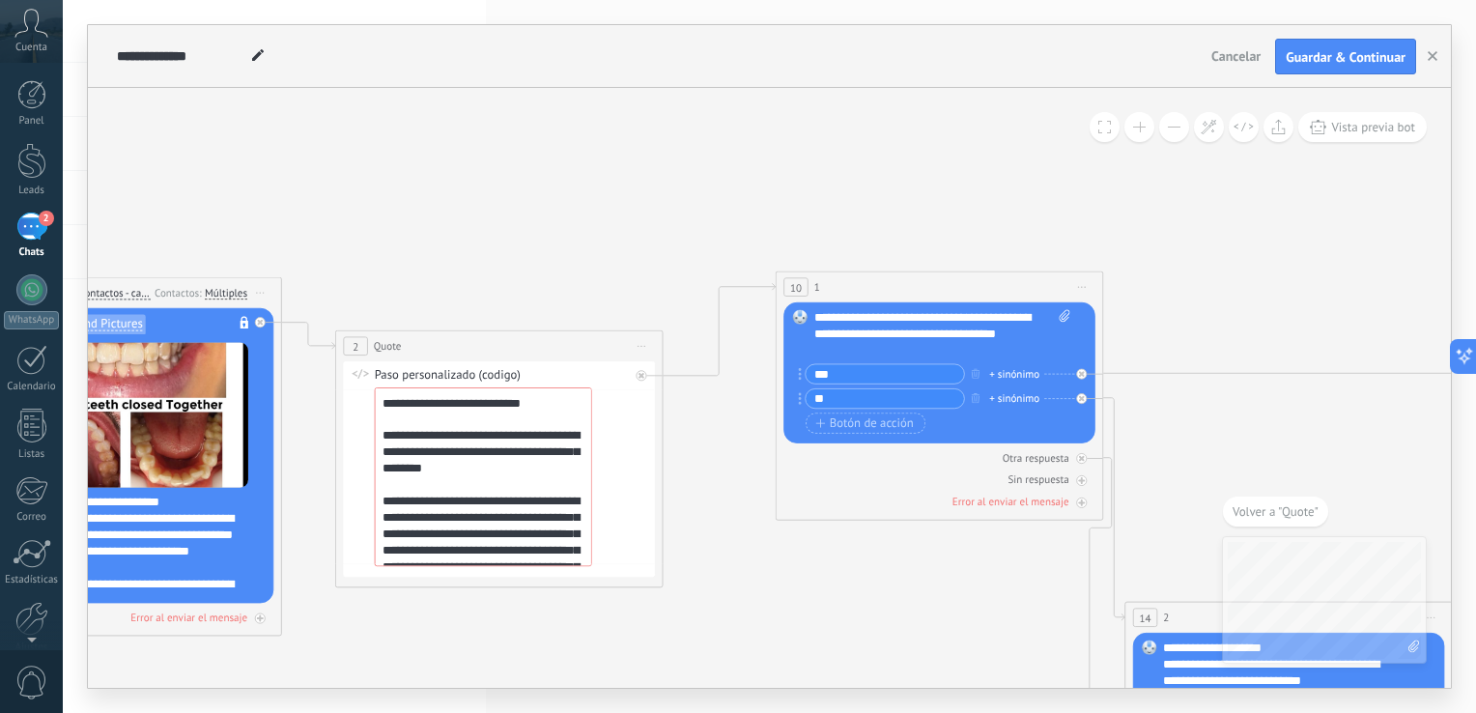
drag, startPoint x: 531, startPoint y: 574, endPoint x: 701, endPoint y: 581, distance: 170.1
click at [701, 581] on icon at bounding box center [1247, 697] width 3792 height 1766
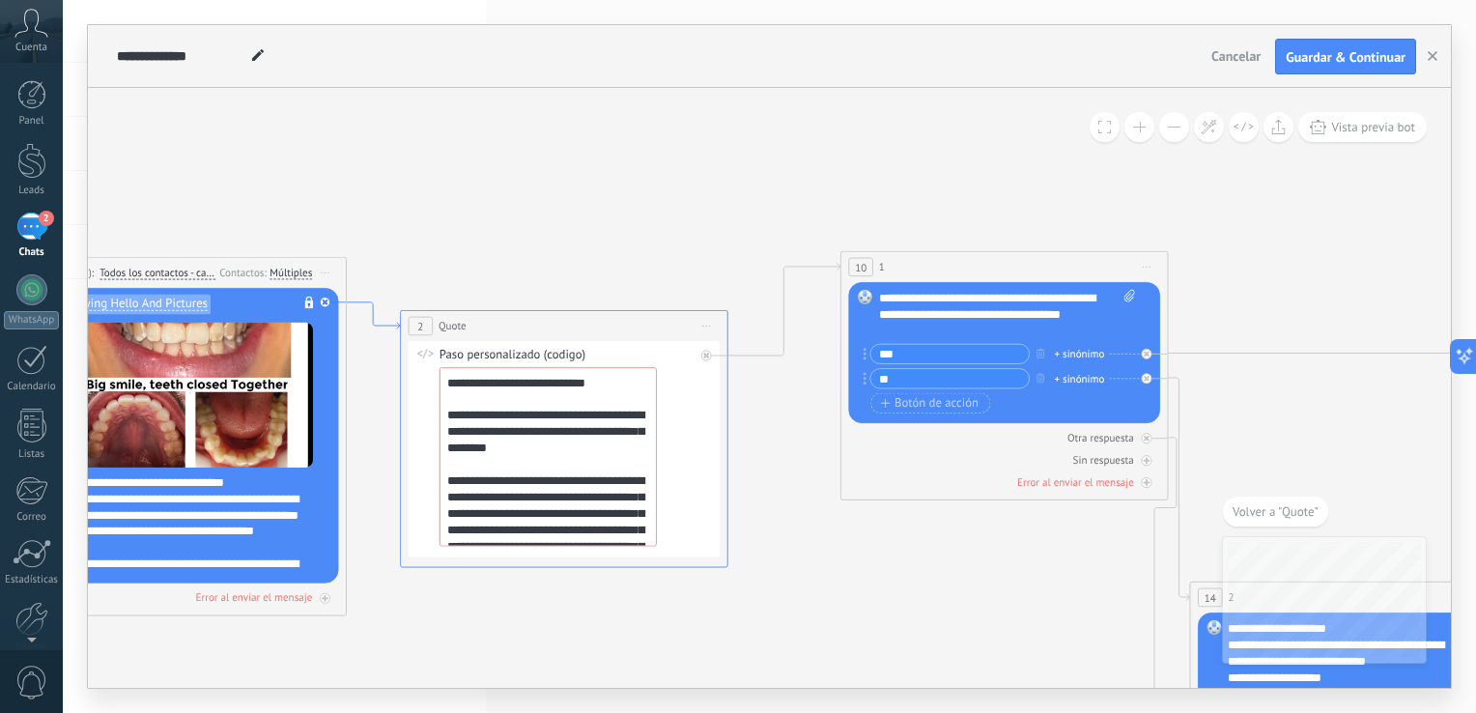
drag, startPoint x: 308, startPoint y: 342, endPoint x: 373, endPoint y: 322, distance: 67.8
click at [373, 322] on icon at bounding box center [373, 315] width 53 height 27
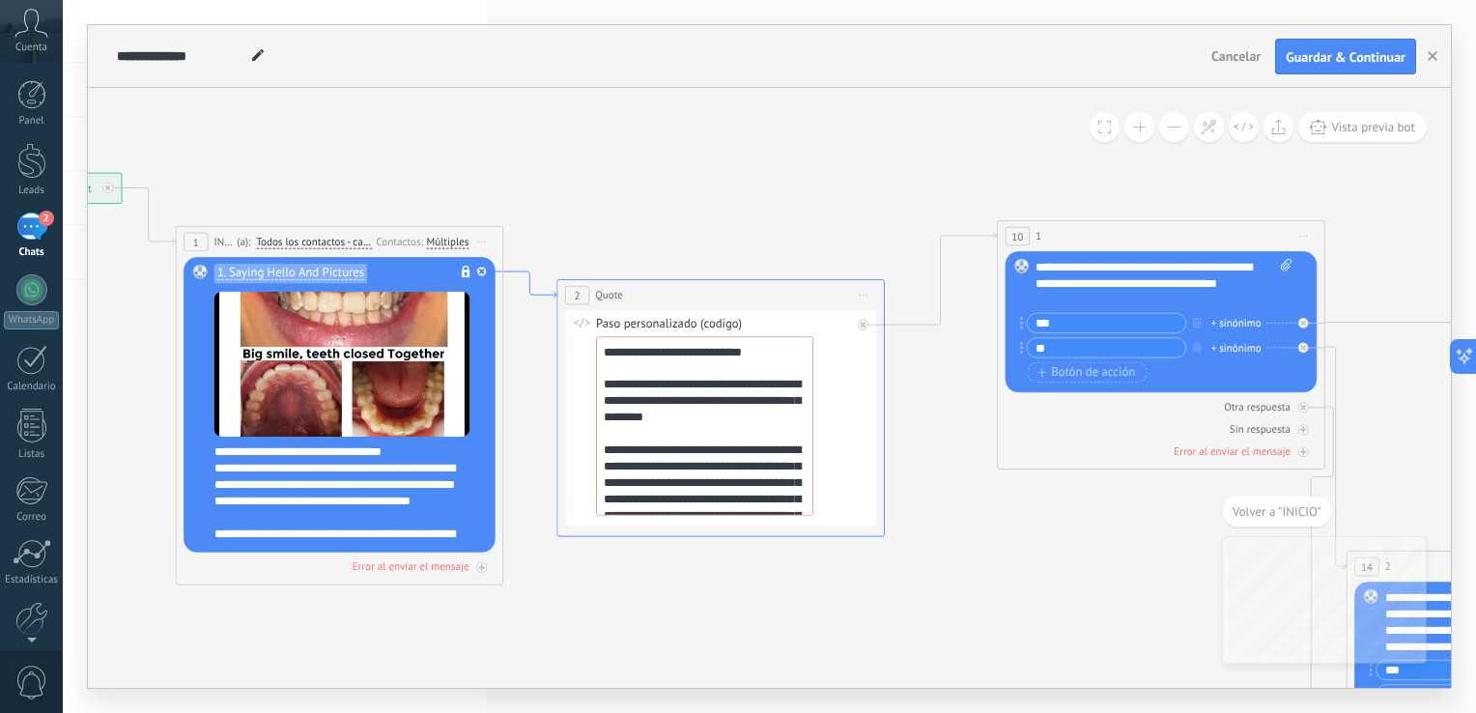
drag, startPoint x: 591, startPoint y: 265, endPoint x: 543, endPoint y: 299, distance: 59.5
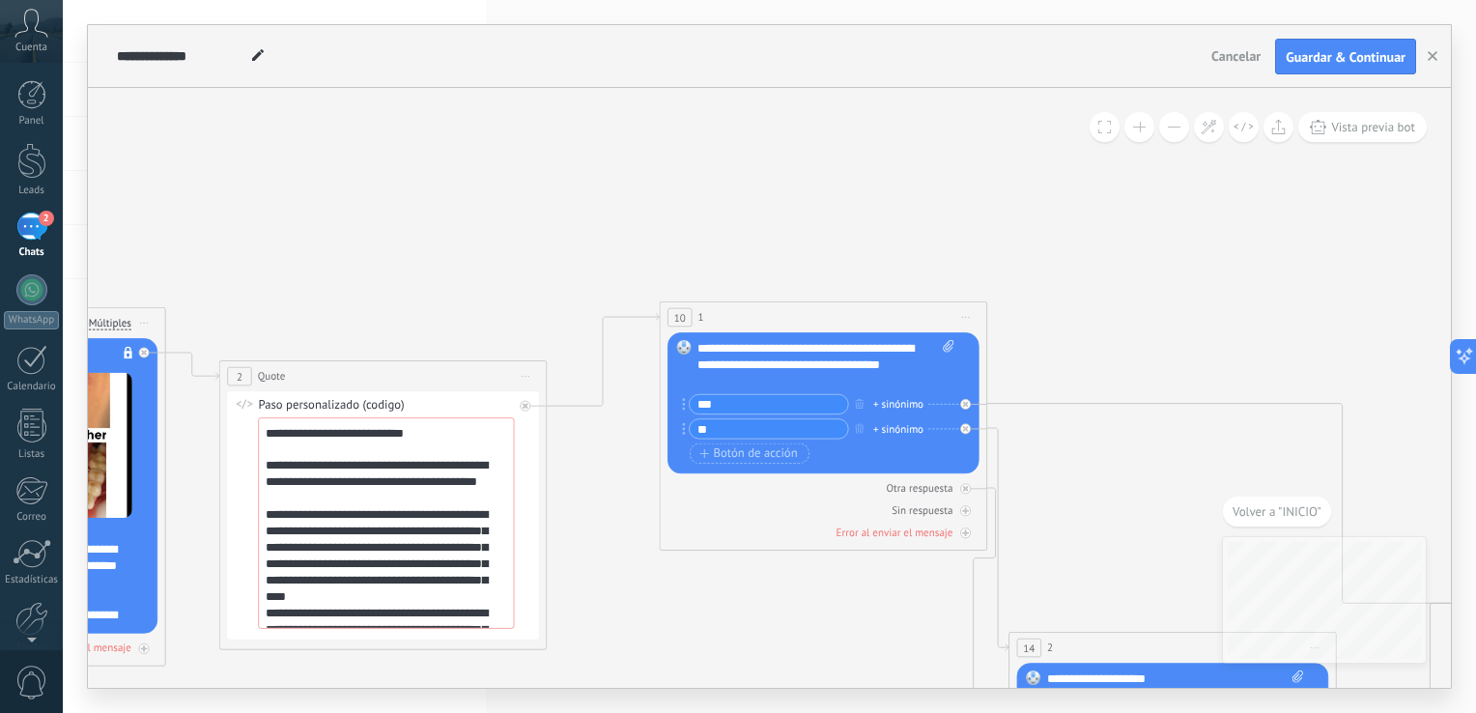
scroll to position [28, 0]
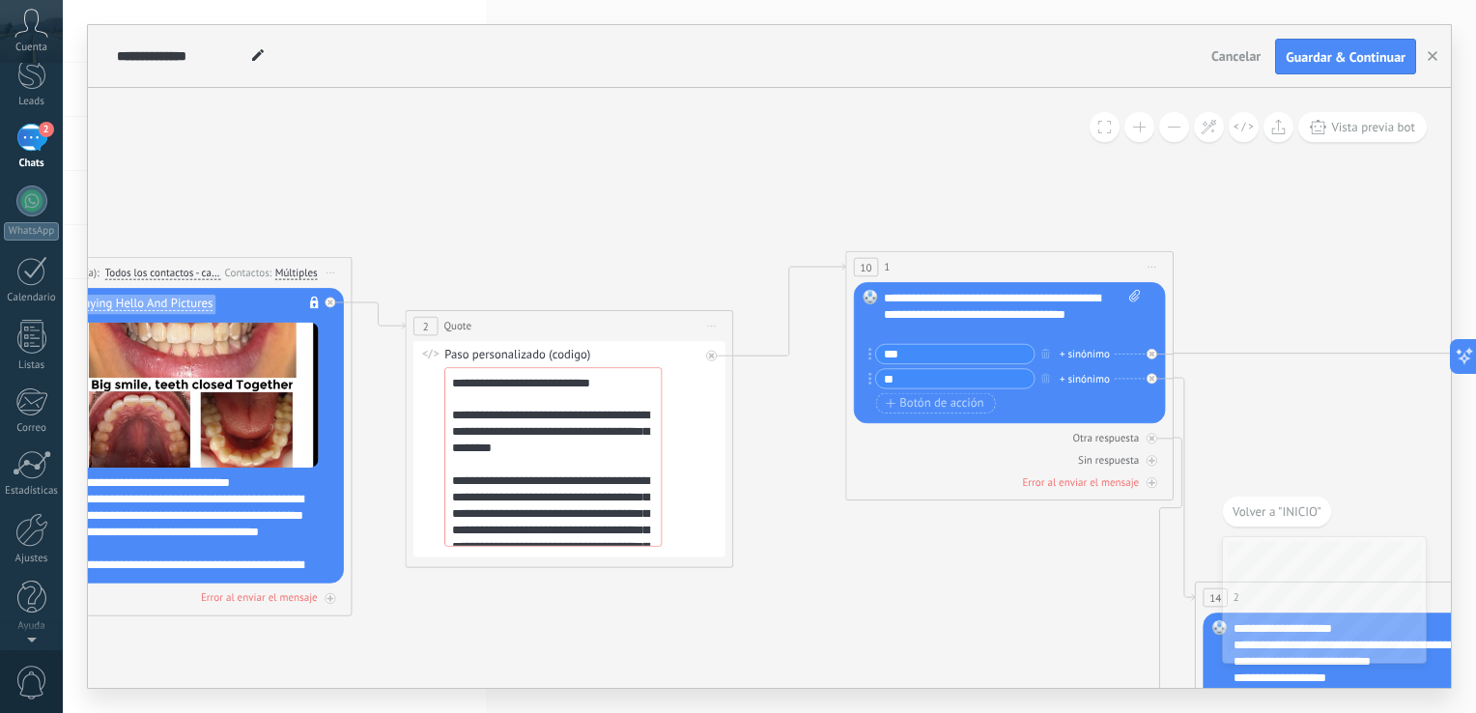
click at [893, 605] on icon at bounding box center [1318, 677] width 3792 height 1766
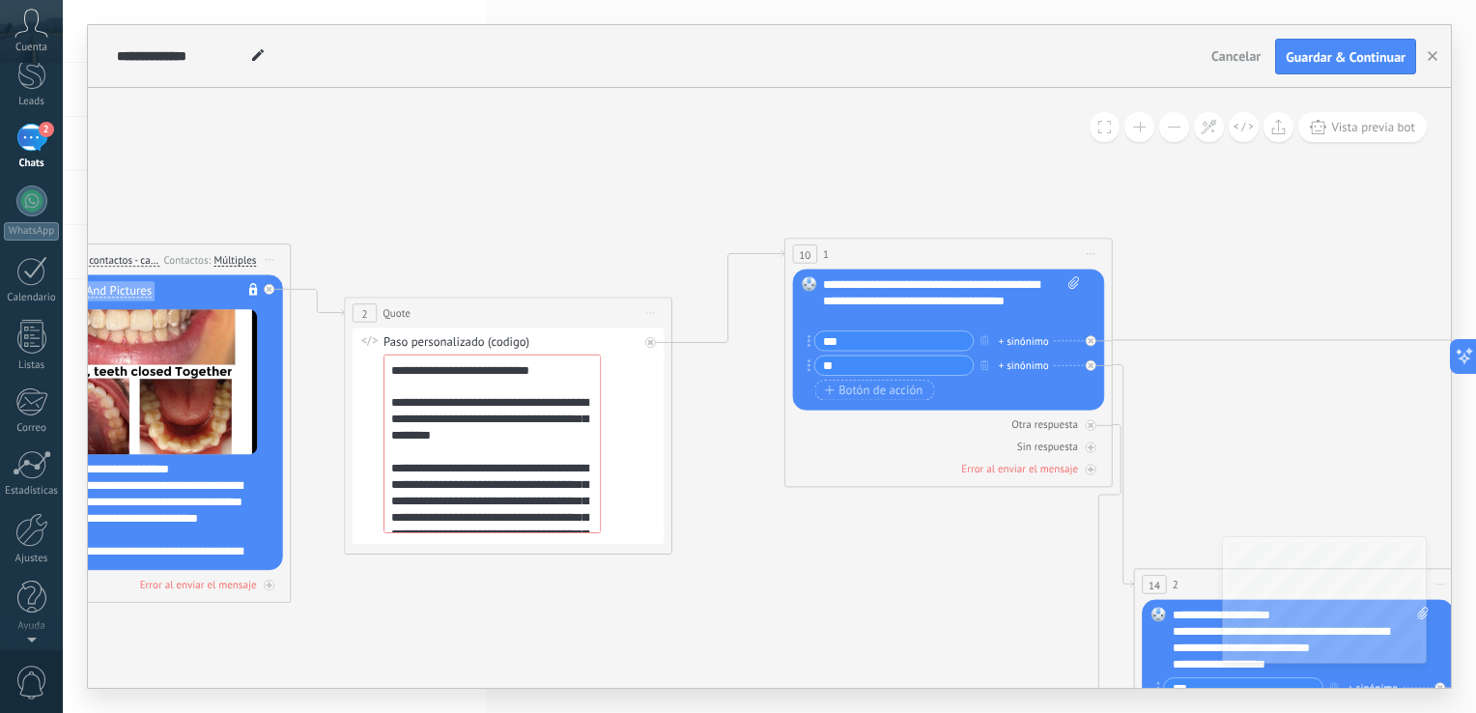
drag, startPoint x: 526, startPoint y: 643, endPoint x: 436, endPoint y: 621, distance: 93.5
click at [436, 621] on icon at bounding box center [1257, 664] width 3792 height 1766
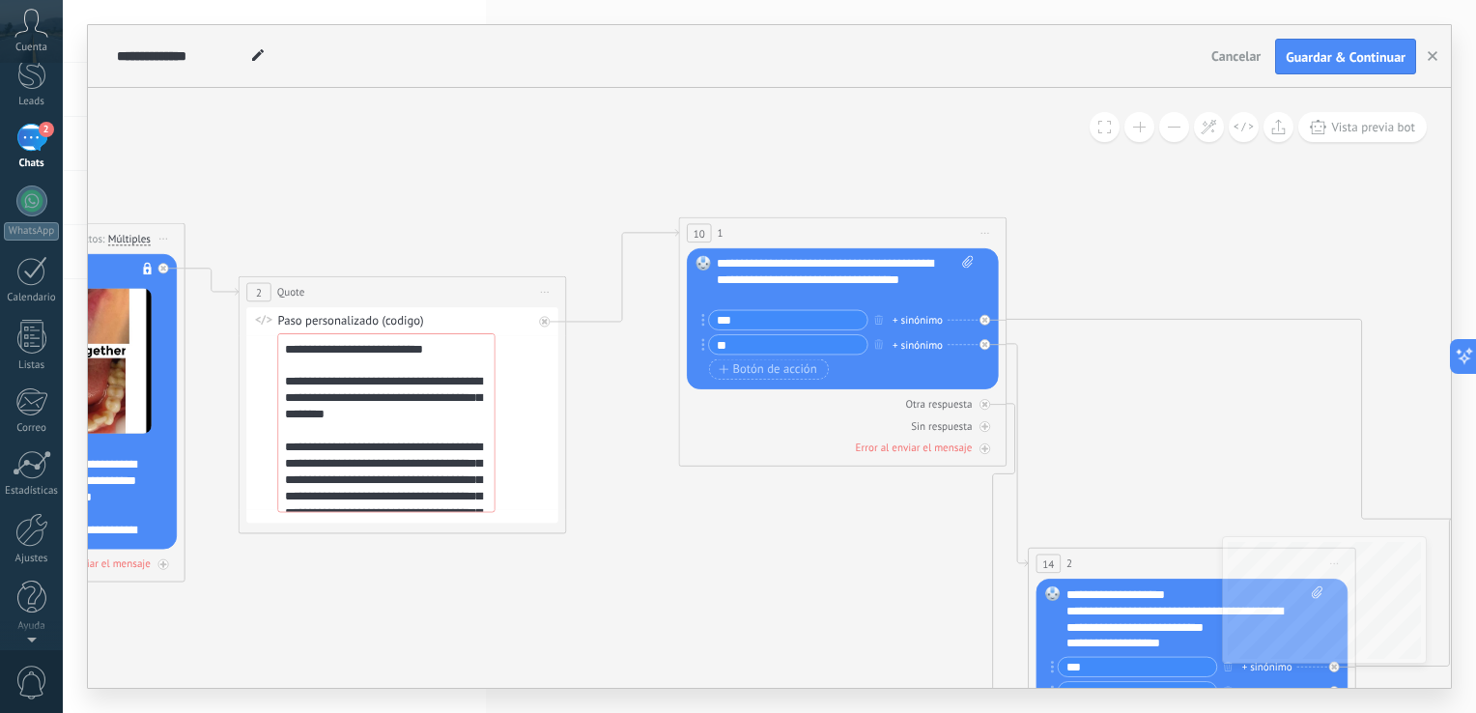
drag, startPoint x: 801, startPoint y: 606, endPoint x: 676, endPoint y: 585, distance: 126.4
click at [680, 585] on icon at bounding box center [1150, 643] width 3792 height 1766
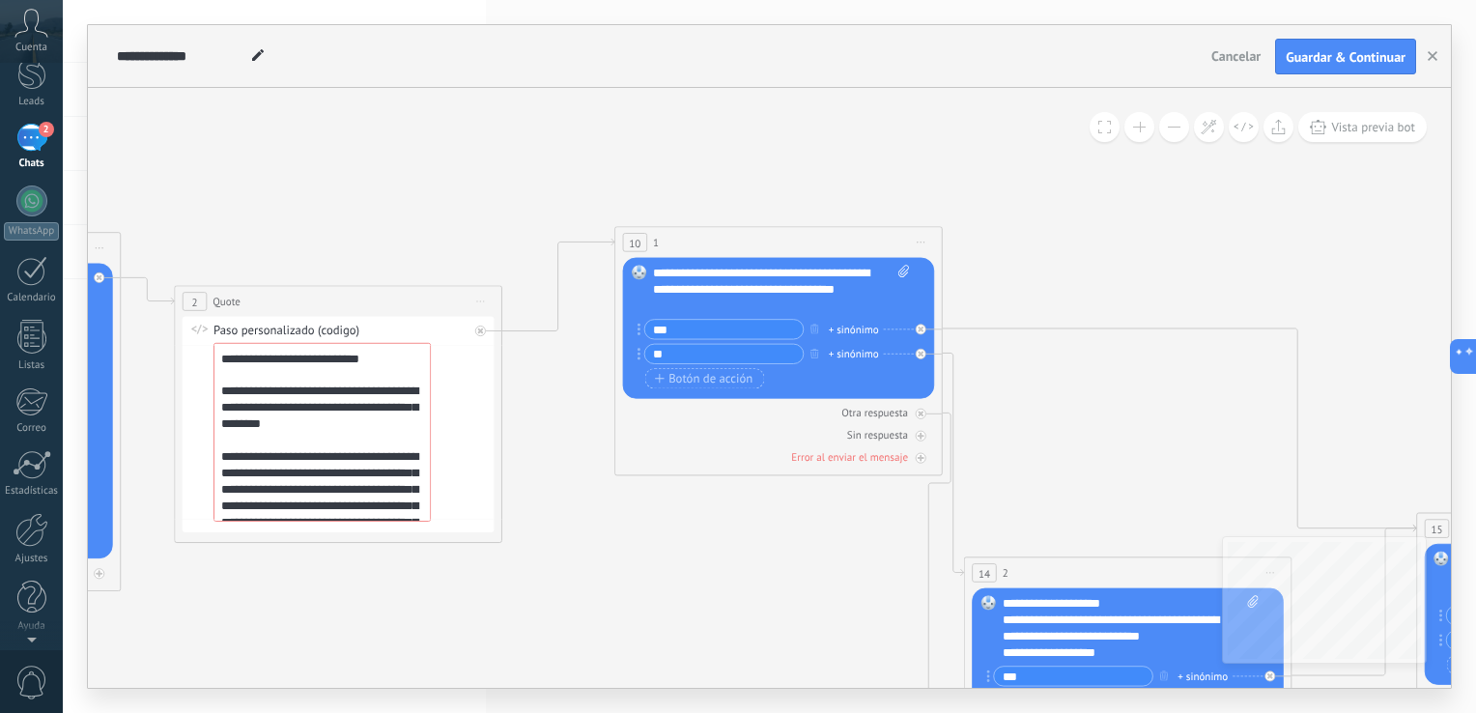
drag, startPoint x: 766, startPoint y: 577, endPoint x: 716, endPoint y: 591, distance: 52.0
click at [716, 591] on icon at bounding box center [1087, 652] width 3792 height 1766
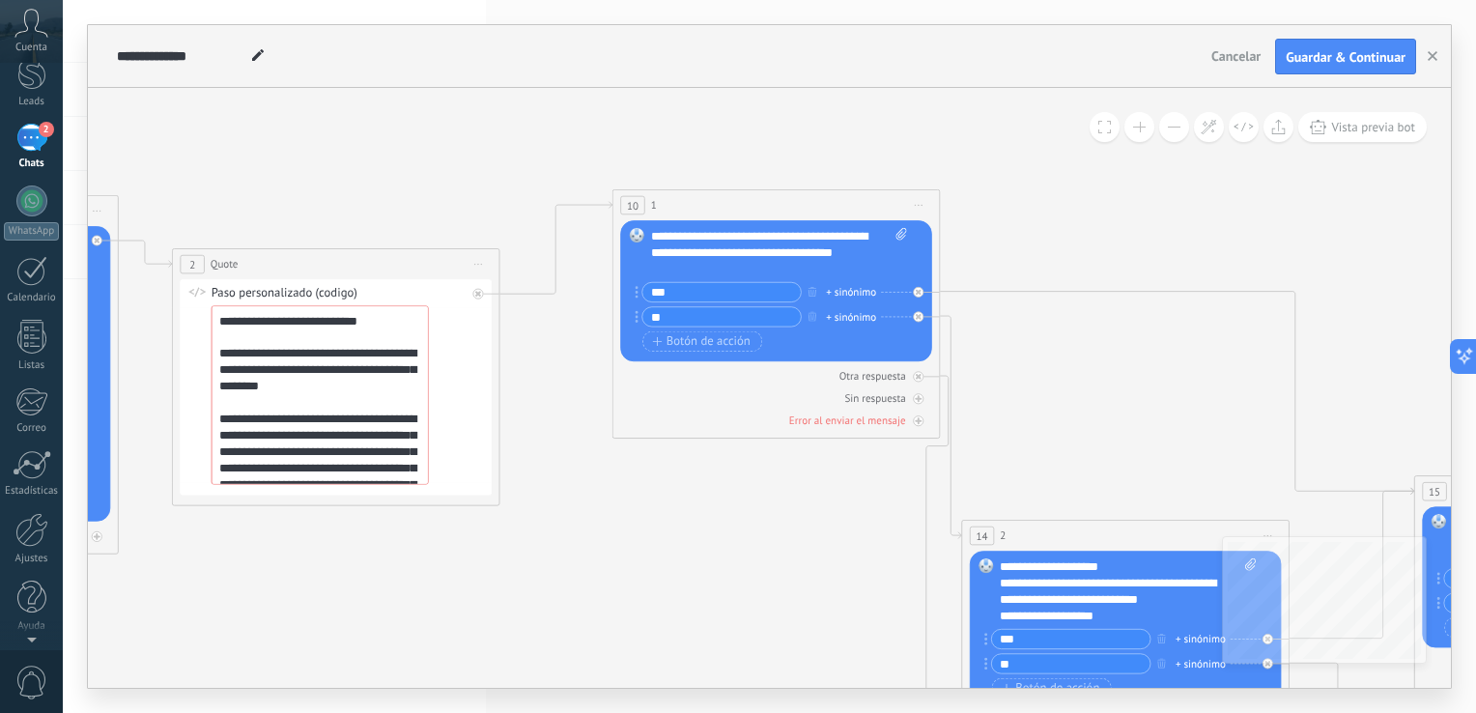
drag, startPoint x: 704, startPoint y: 595, endPoint x: 734, endPoint y: 561, distance: 45.2
click at [747, 553] on icon at bounding box center [1084, 616] width 3792 height 1766
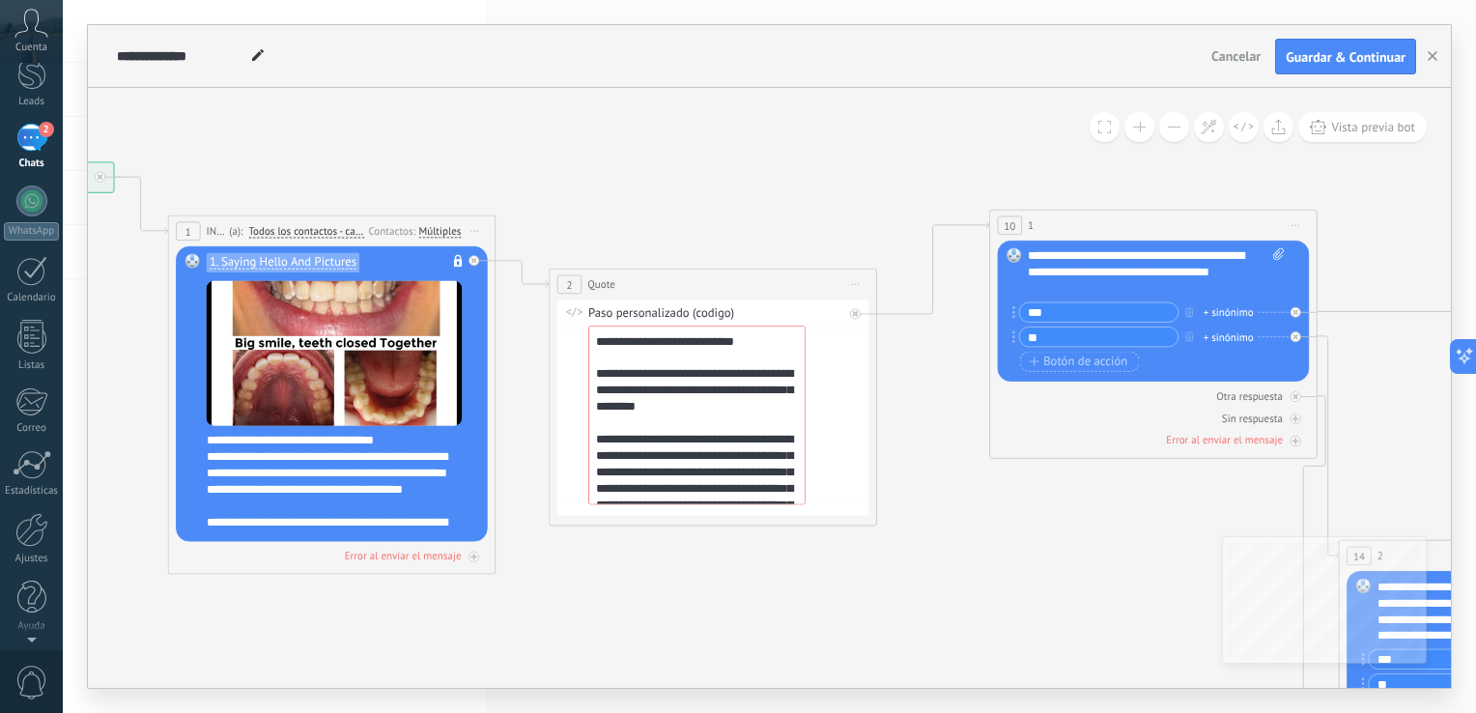
drag, startPoint x: 531, startPoint y: 593, endPoint x: 879, endPoint y: 613, distance: 348.2
click at [879, 613] on icon at bounding box center [1461, 635] width 3792 height 1766
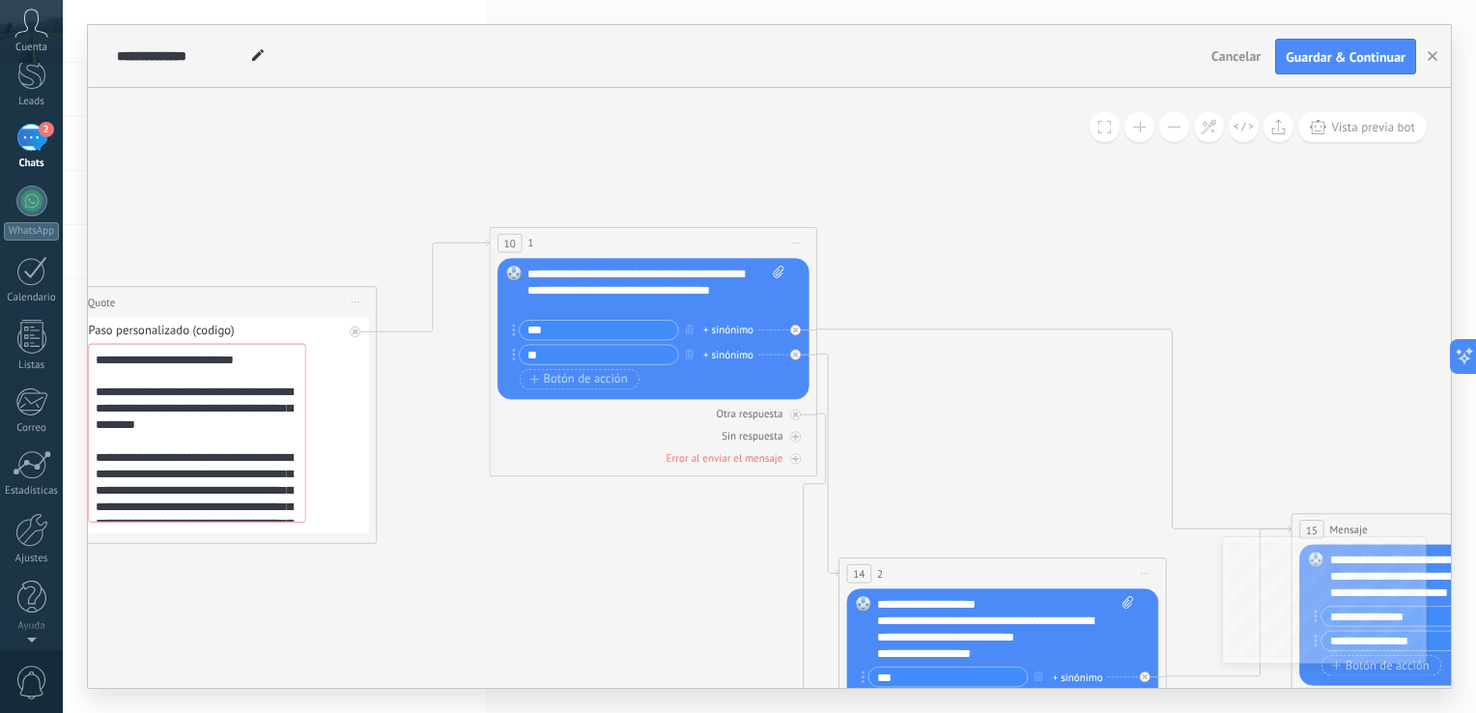
drag, startPoint x: 614, startPoint y: 155, endPoint x: 41, endPoint y: 172, distance: 573.9
click at [42, 172] on body ".abccls-1,.abccls-2{fill-rule:evenodd}.abccls-2{fill:#fff} .abfcls-1{fill:none}…" at bounding box center [738, 356] width 1476 height 713
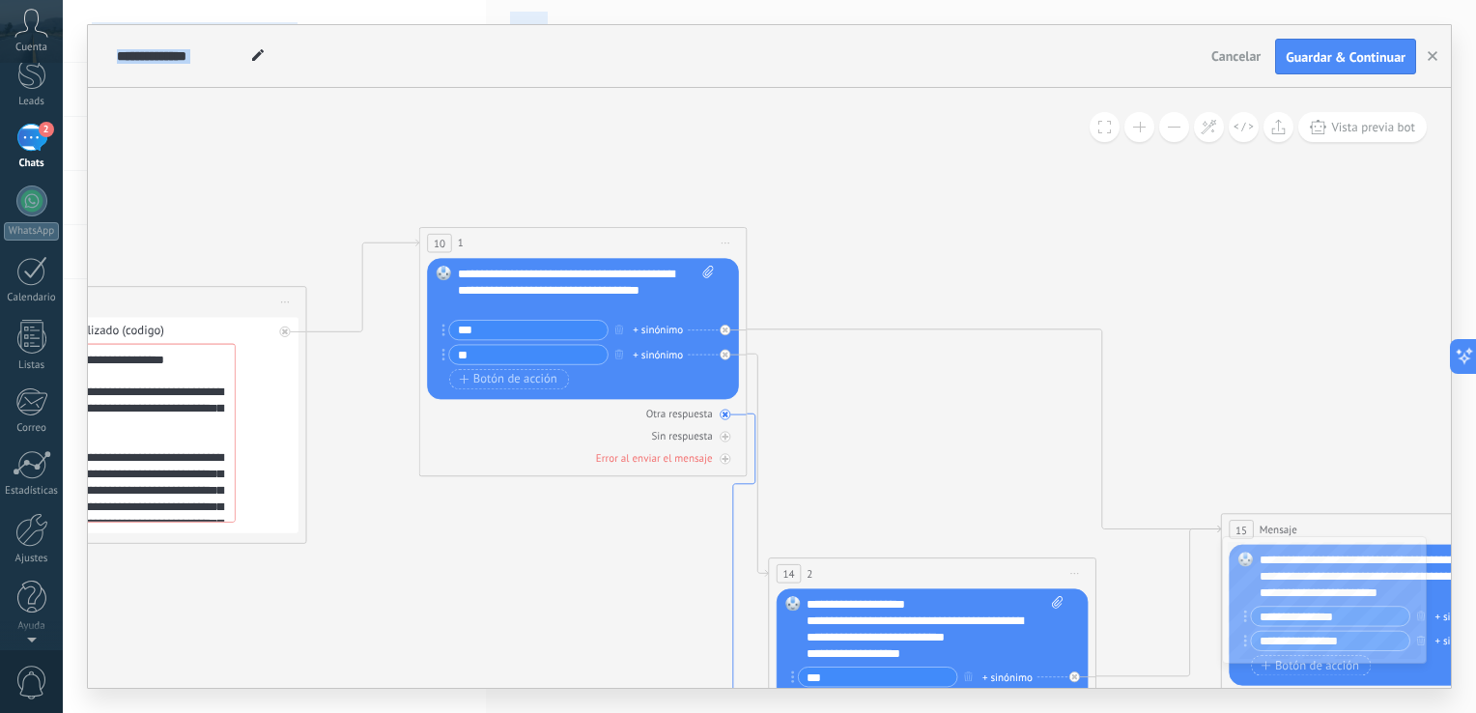
scroll to position [0, 0]
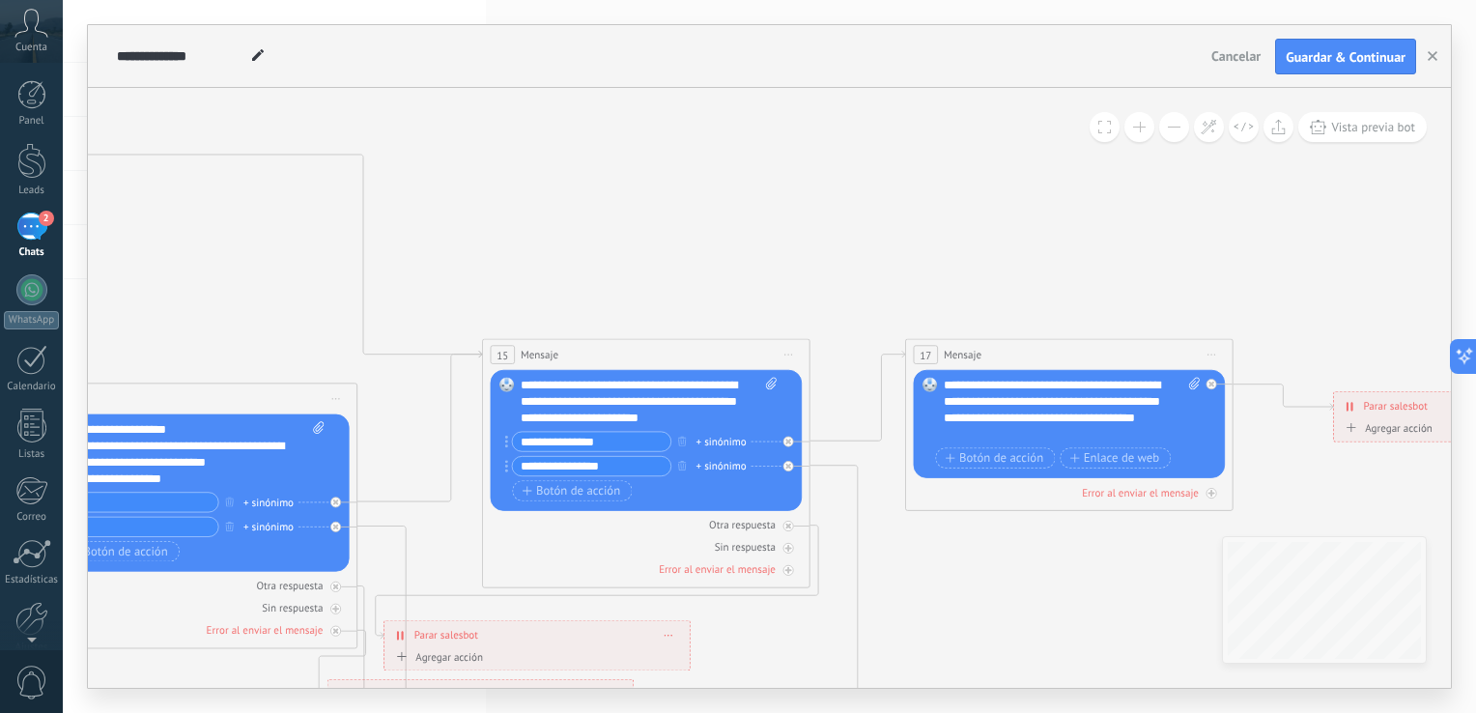
drag, startPoint x: 999, startPoint y: 458, endPoint x: 260, endPoint y: 284, distance: 758.9
click at [260, 284] on icon at bounding box center [153, 478] width 3792 height 1766
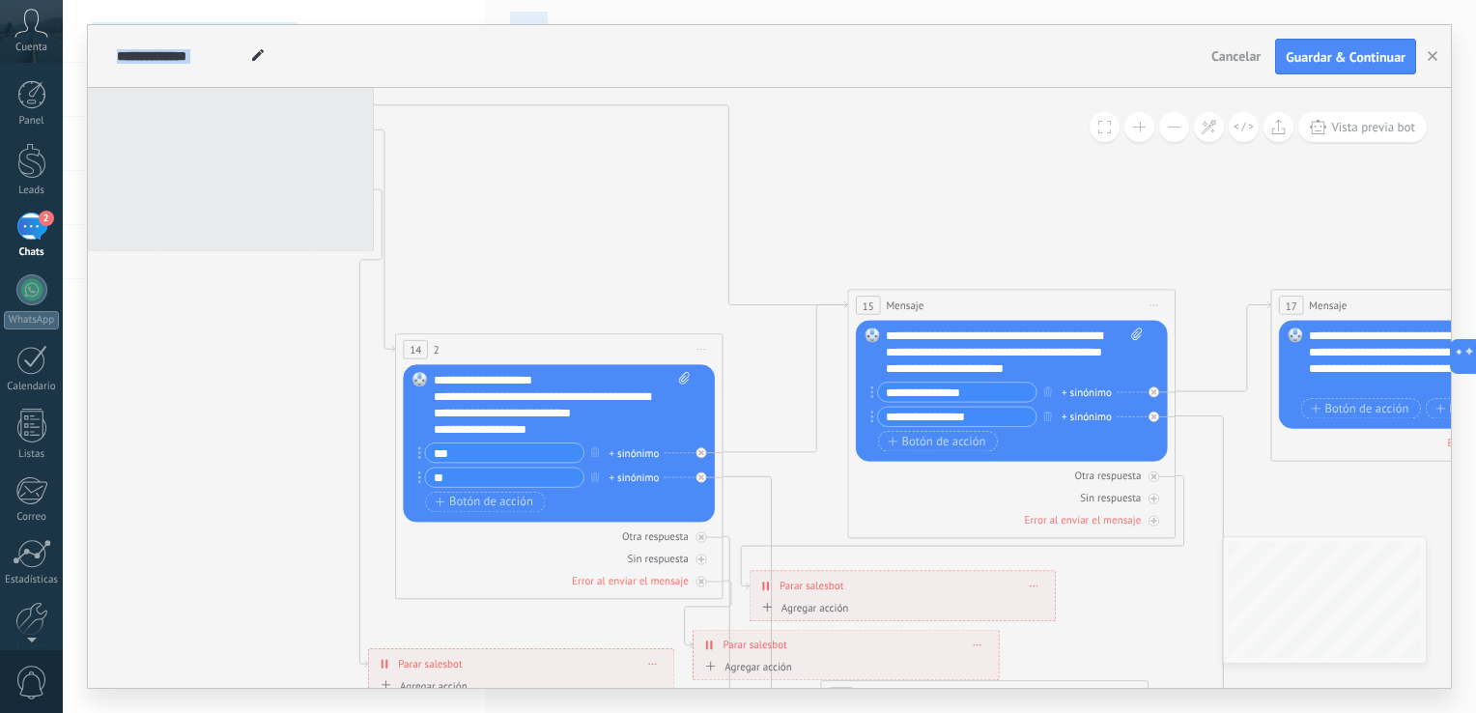
drag, startPoint x: 1085, startPoint y: 280, endPoint x: 1478, endPoint y: 245, distance: 394.6
click at [1475, 245] on html ".abccls-1,.abccls-2{fill-rule:evenodd}.abccls-2{fill:#fff} .abfcls-1{fill:none}…" at bounding box center [738, 356] width 1476 height 713
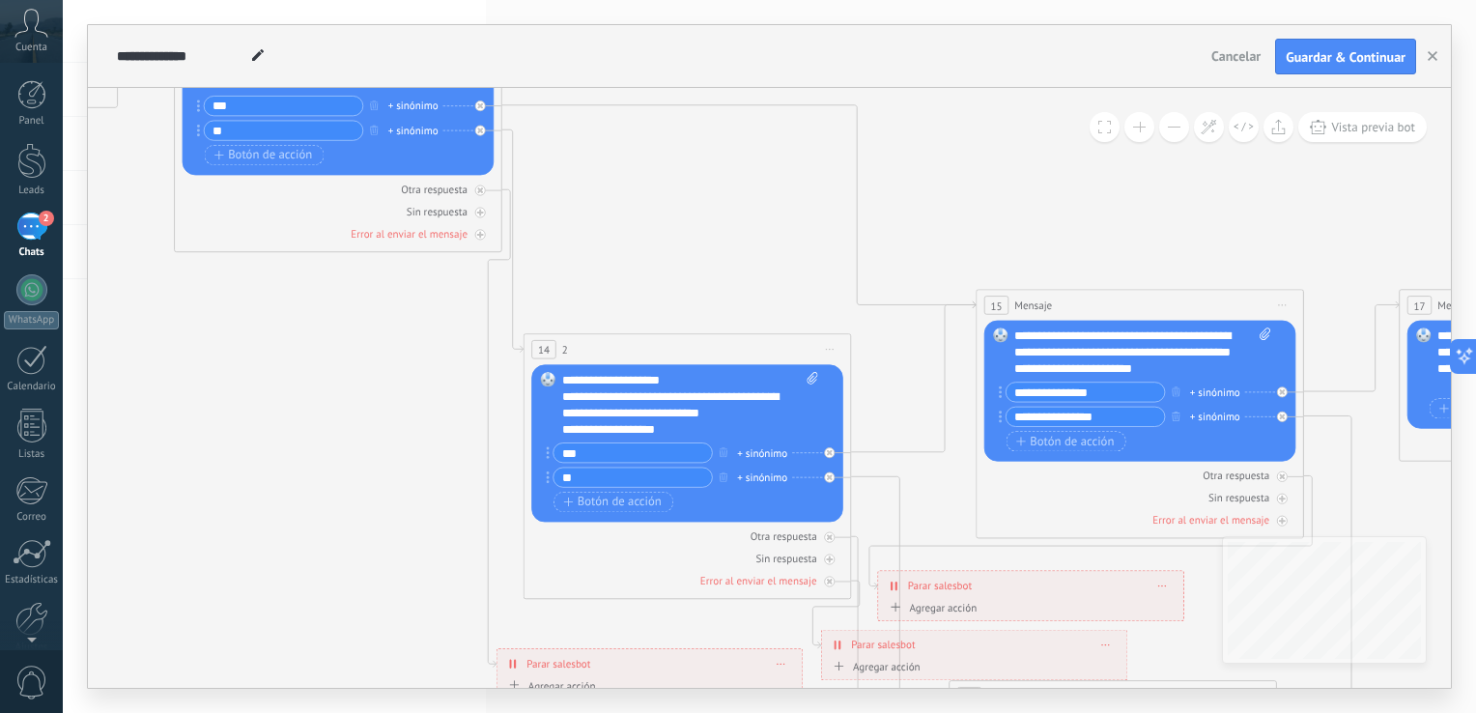
drag, startPoint x: 239, startPoint y: 373, endPoint x: 758, endPoint y: 374, distance: 519.5
click at [757, 374] on icon at bounding box center [646, 429] width 3792 height 1766
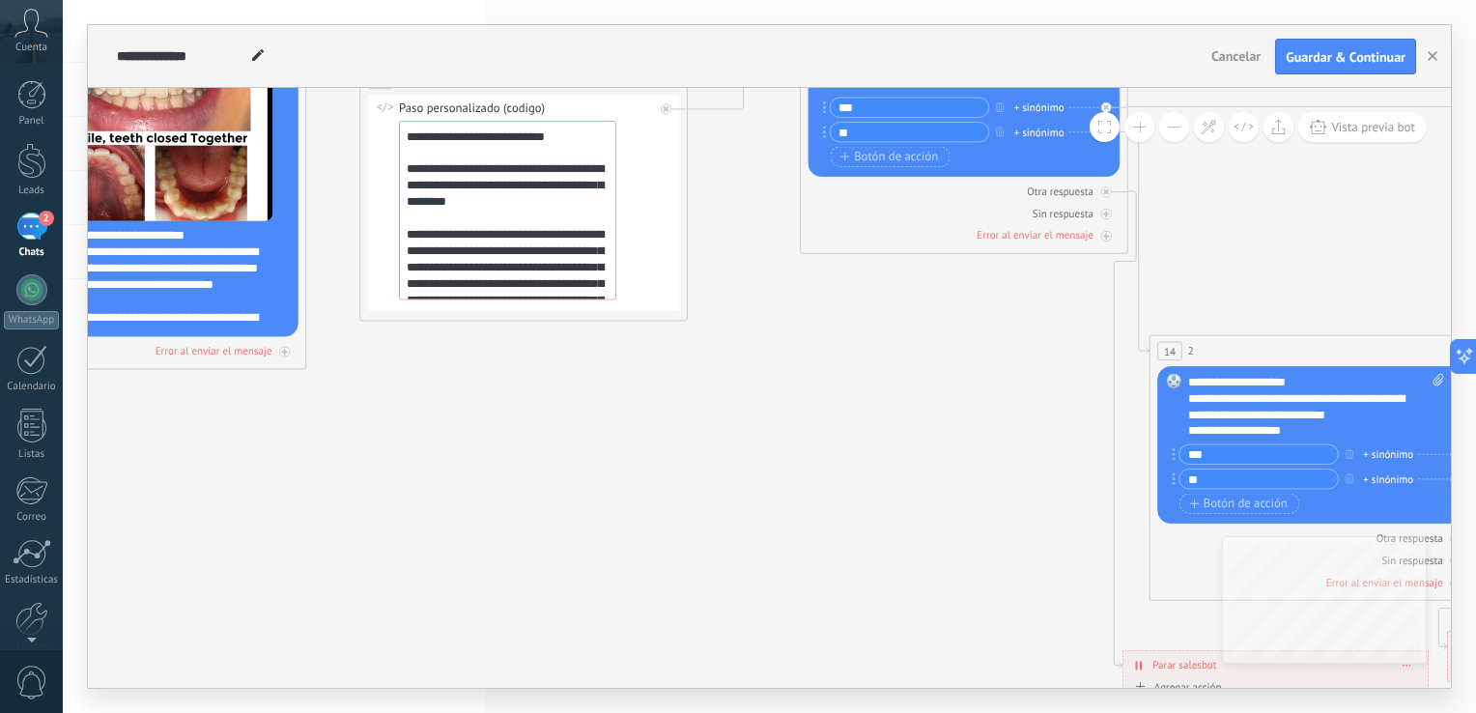
drag, startPoint x: 278, startPoint y: 481, endPoint x: 759, endPoint y: 483, distance: 480.9
click at [765, 481] on icon at bounding box center [1272, 430] width 3792 height 1766
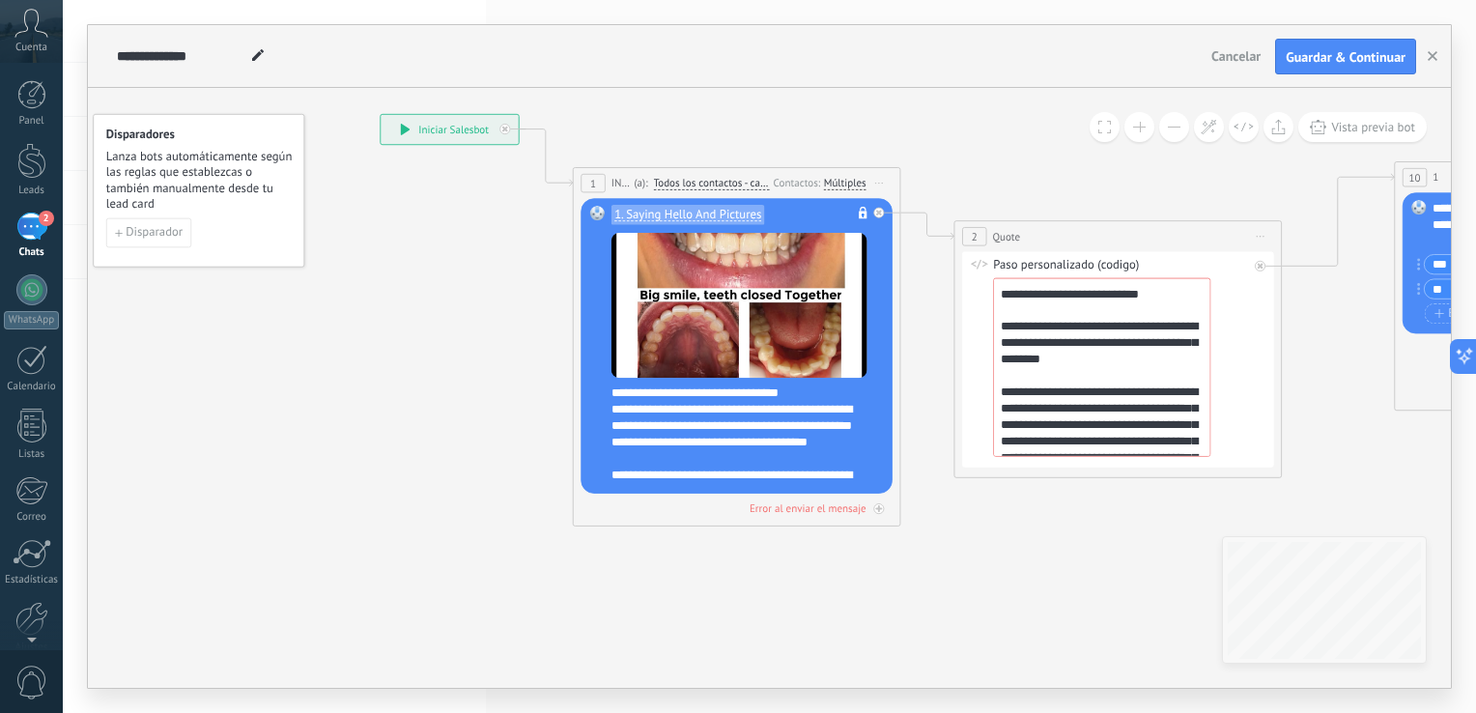
drag, startPoint x: 256, startPoint y: 509, endPoint x: 592, endPoint y: 667, distance: 371.5
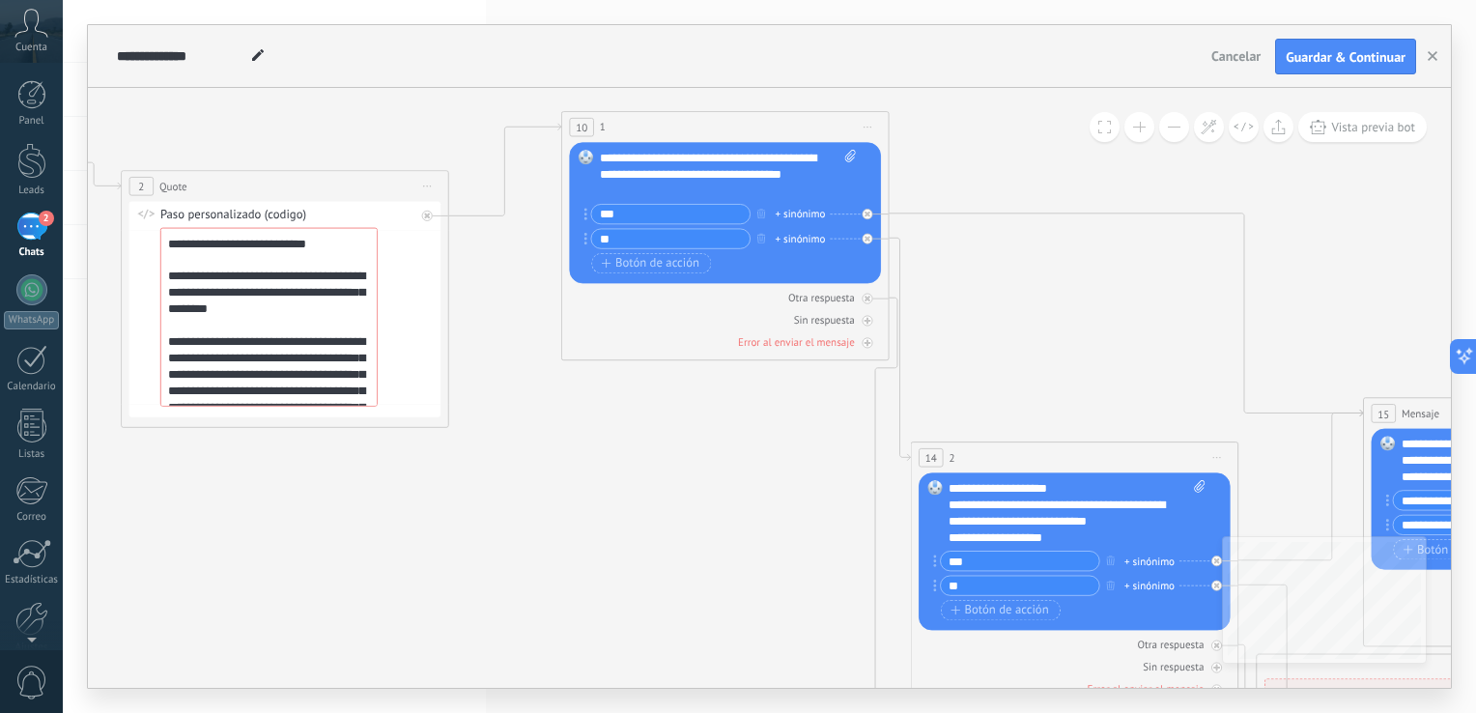
drag, startPoint x: 1017, startPoint y: 633, endPoint x: 190, endPoint y: 581, distance: 828.3
click at [190, 581] on icon at bounding box center [1034, 537] width 3792 height 1766
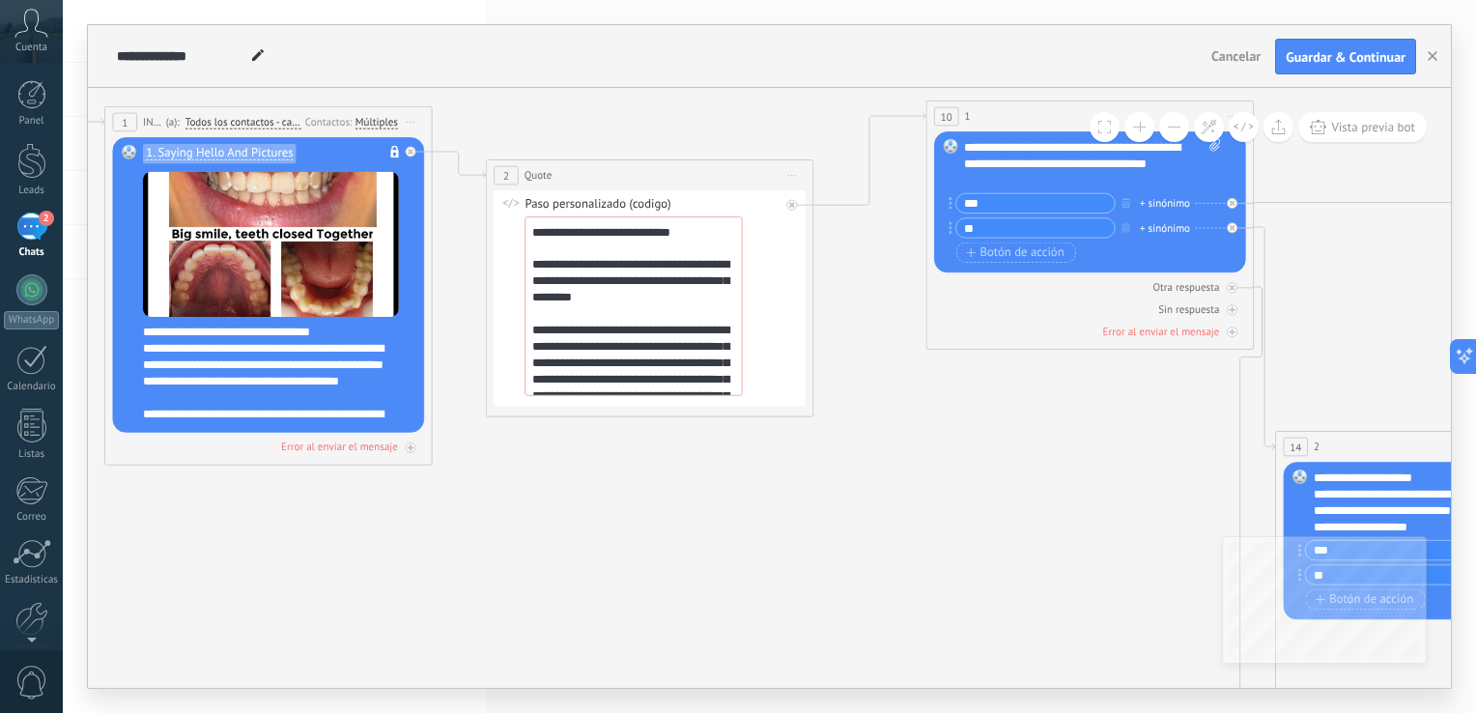
drag, startPoint x: 698, startPoint y: 496, endPoint x: 1062, endPoint y: 485, distance: 364.2
click at [1062, 485] on icon at bounding box center [1398, 527] width 3792 height 1766
click at [760, 177] on div "2 Quote ***** Iniciar vista previa aquí Cambiar nombre Duplicar [GEOGRAPHIC_DAT…" at bounding box center [650, 175] width 326 height 30
click at [784, 175] on span "Iniciar vista previa aquí Cambiar nombre Duplicar [GEOGRAPHIC_DATA]" at bounding box center [792, 176] width 26 height 24
click at [828, 254] on div "Duplicar" at bounding box center [866, 254] width 162 height 28
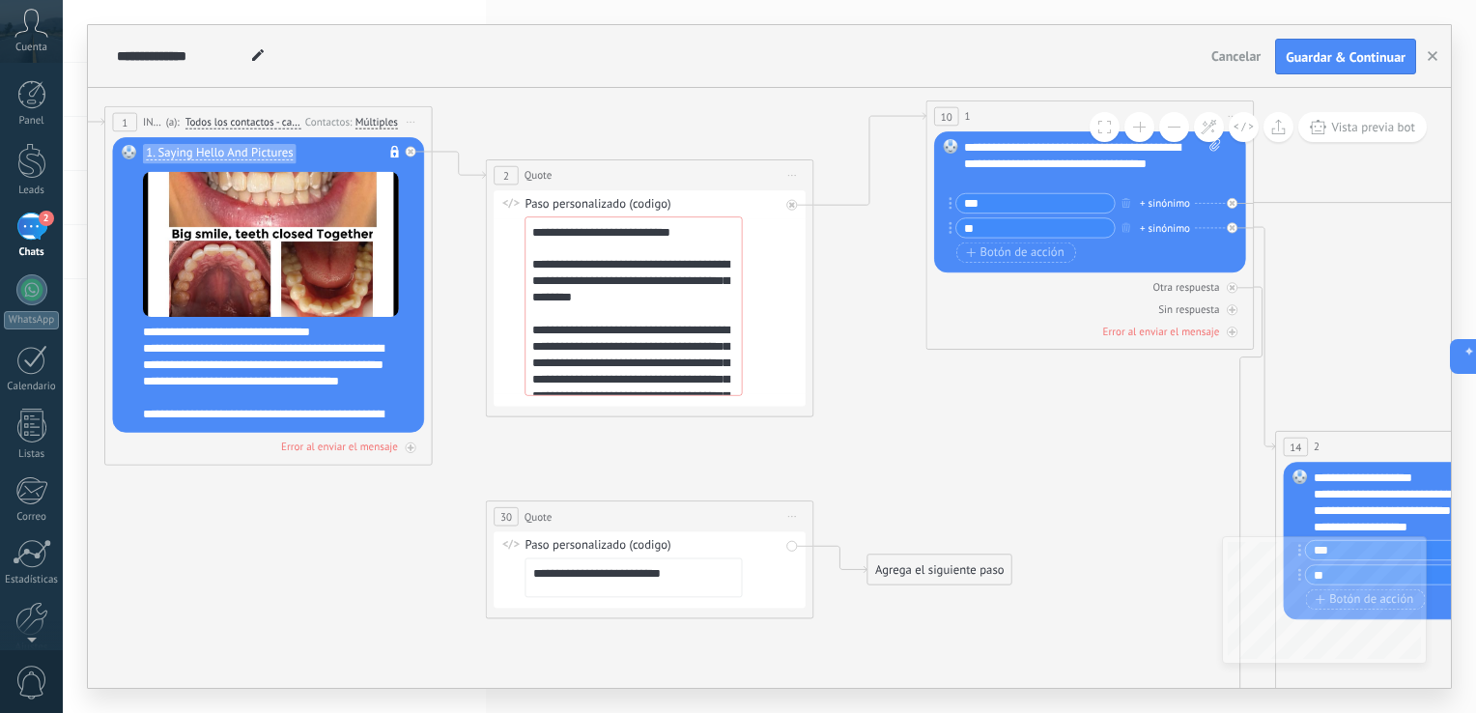
drag, startPoint x: 651, startPoint y: 574, endPoint x: 600, endPoint y: 567, distance: 51.6
click at [600, 567] on textarea "**********" at bounding box center [632, 578] width 217 height 40
click at [622, 598] on textarea "**********" at bounding box center [632, 578] width 217 height 40
drag, startPoint x: 637, startPoint y: 575, endPoint x: 541, endPoint y: 570, distance: 96.7
click at [541, 570] on textarea "**********" at bounding box center [632, 578] width 217 height 40
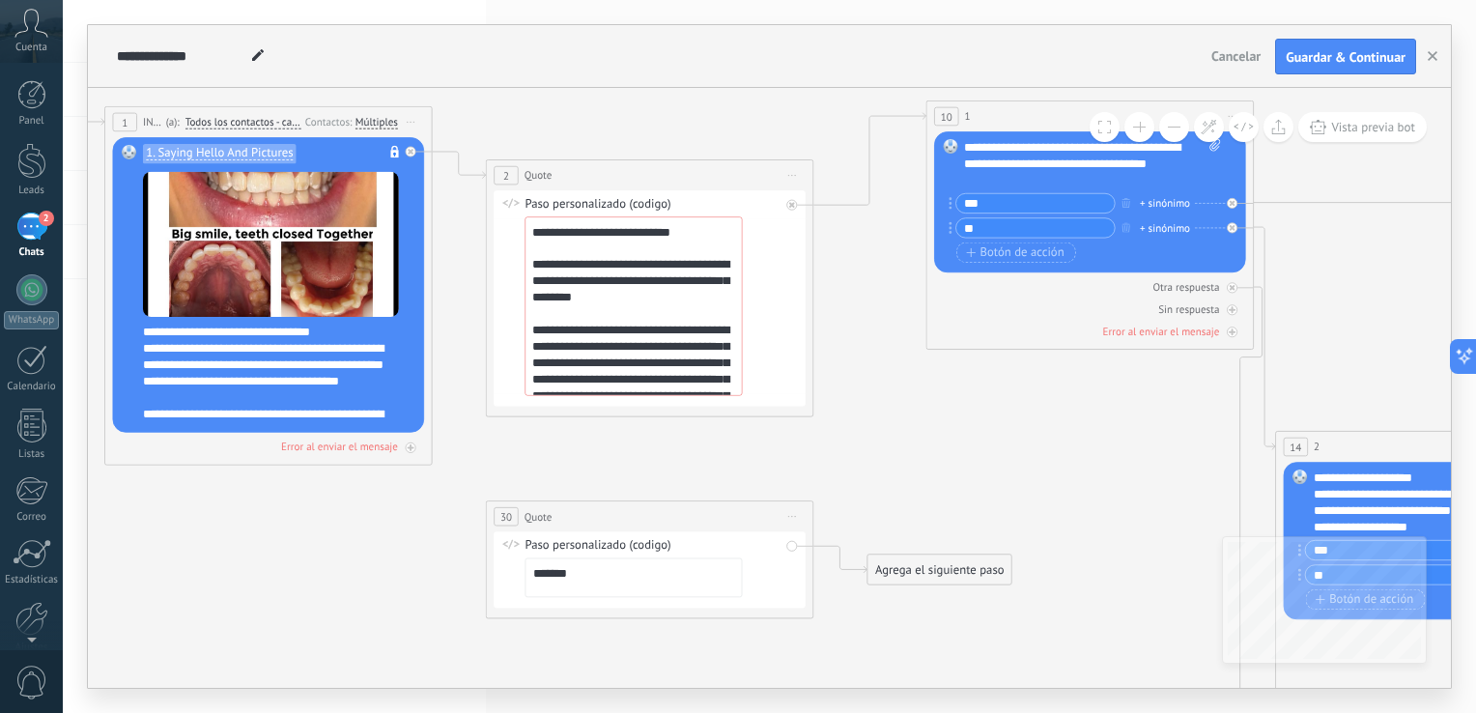
click at [724, 575] on textarea "**********" at bounding box center [632, 578] width 217 height 40
type textarea "*******"
click at [760, 504] on div "30 Quote ***** Iniciar vista previa aquí Cambiar nombre Duplicar Borrar" at bounding box center [650, 516] width 326 height 30
click at [917, 504] on icon at bounding box center [1398, 502] width 3792 height 1716
click at [797, 519] on span "Iniciar vista previa aquí Cambiar nombre Duplicar [GEOGRAPHIC_DATA]" at bounding box center [792, 517] width 26 height 24
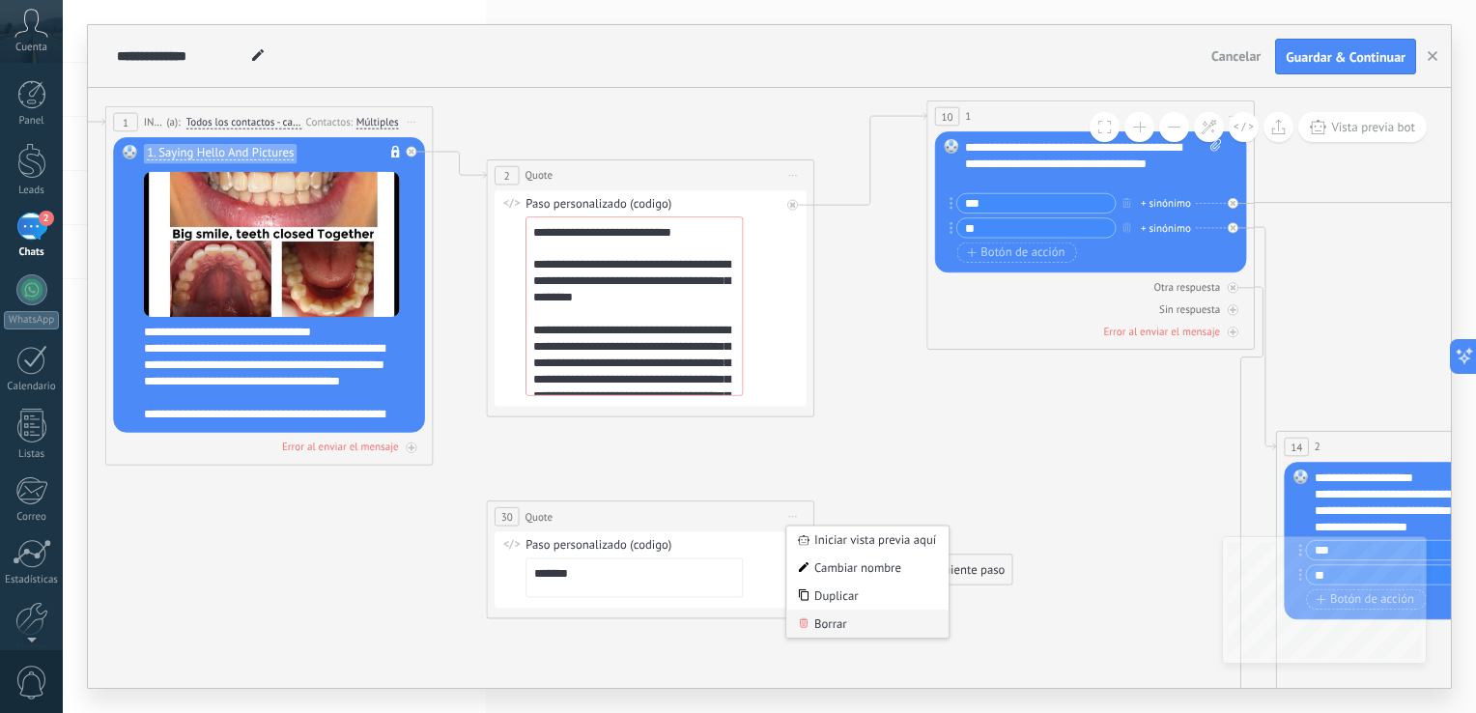
click at [830, 625] on div "Borrar" at bounding box center [867, 623] width 162 height 28
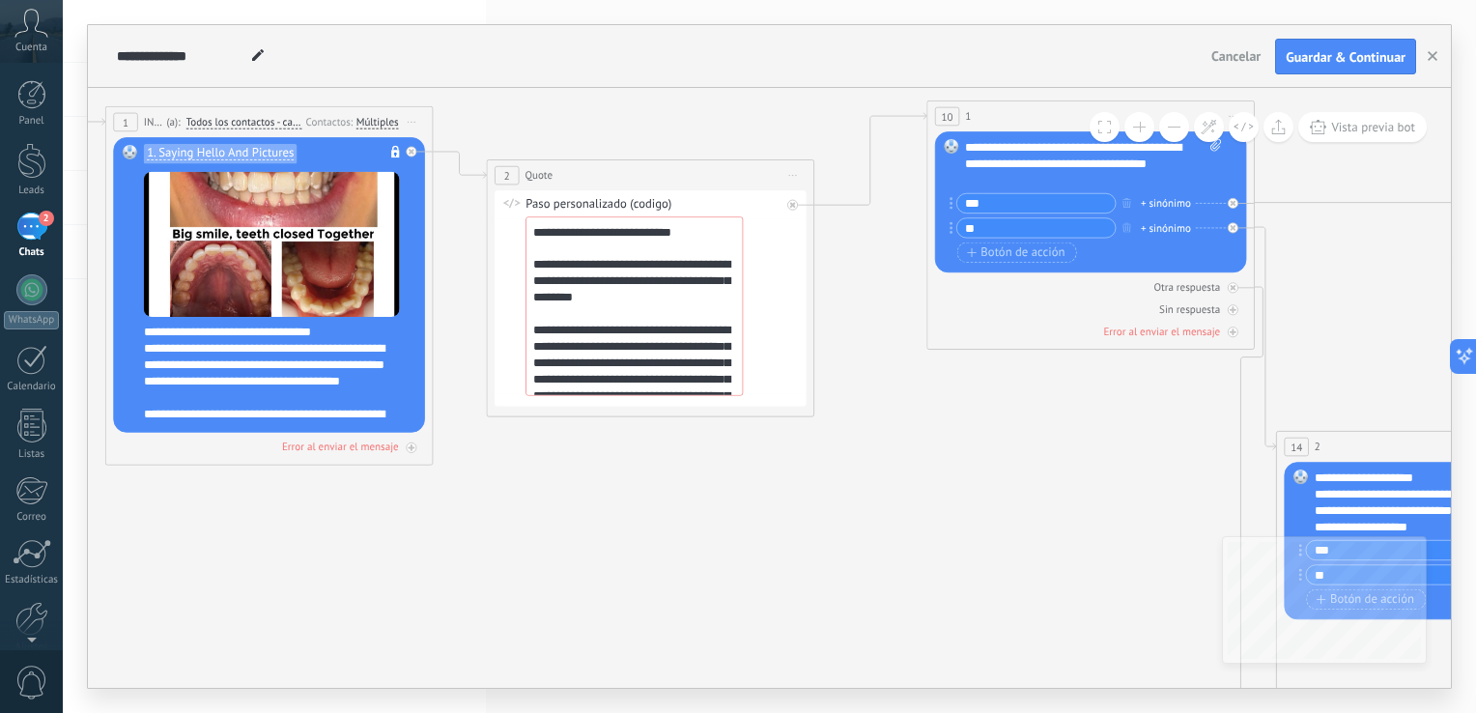
drag, startPoint x: 661, startPoint y: 422, endPoint x: 452, endPoint y: 198, distance: 306.8
click at [794, 174] on span "Iniciar vista previa aquí Cambiar nombre Duplicar [GEOGRAPHIC_DATA]" at bounding box center [792, 176] width 26 height 24
click at [816, 286] on div "Borrar" at bounding box center [867, 282] width 162 height 28
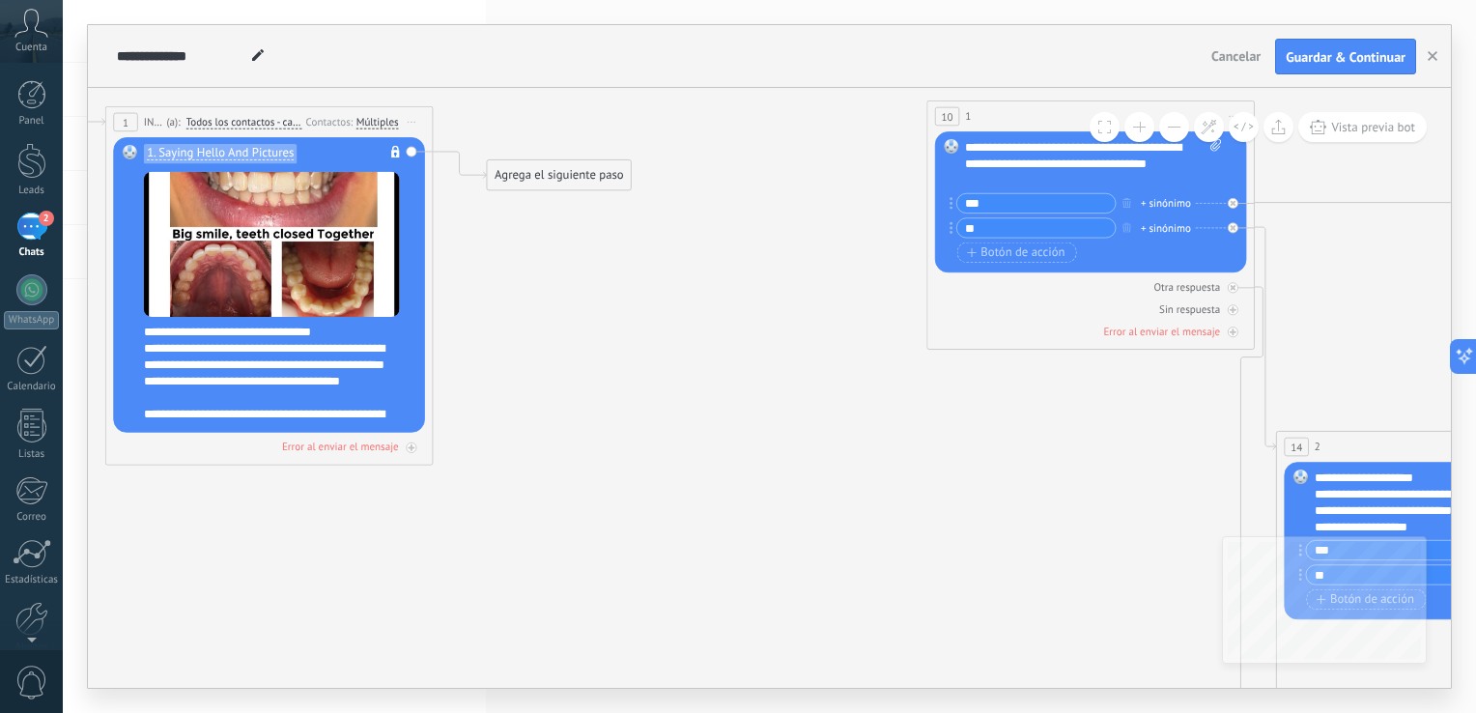
click at [564, 169] on div "Agrega el siguiente paso" at bounding box center [559, 175] width 144 height 27
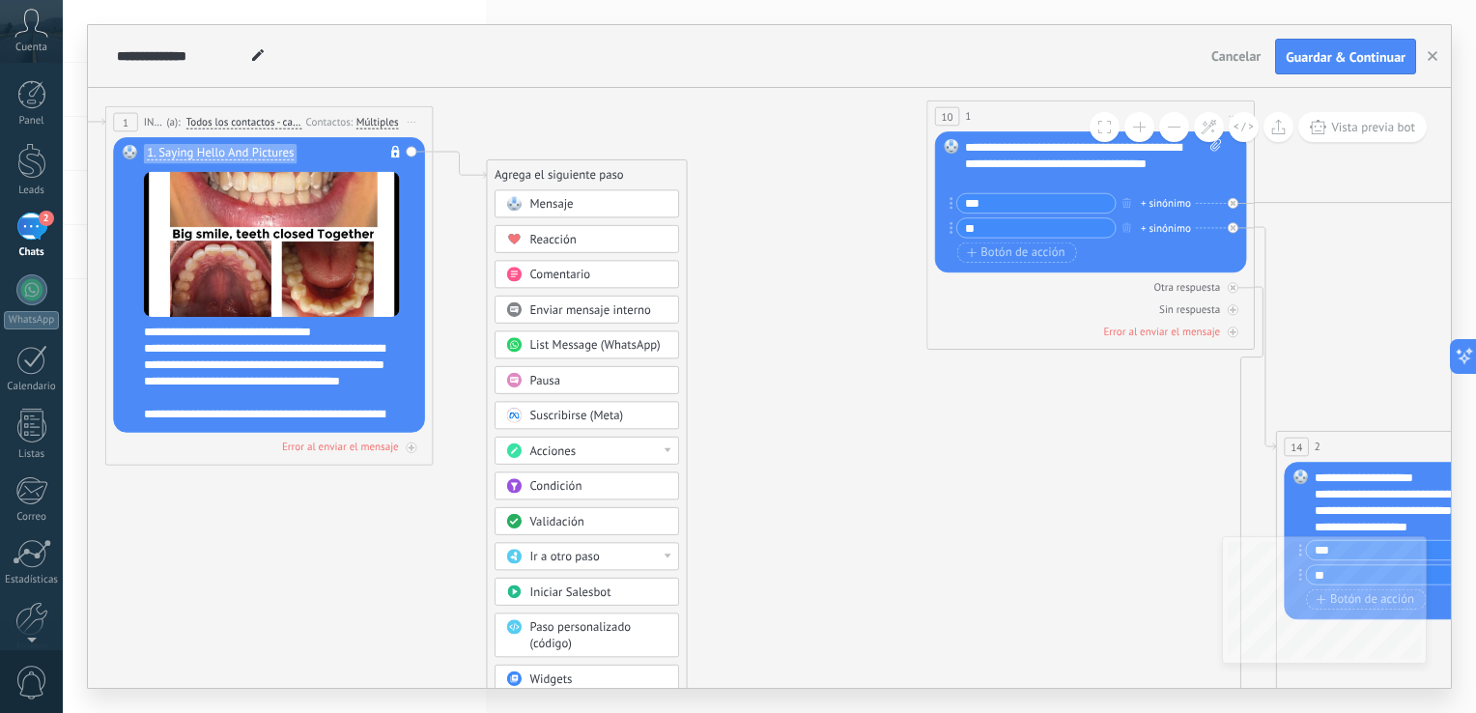
click at [579, 443] on div "Acciones" at bounding box center [599, 451] width 138 height 16
click at [739, 524] on icon at bounding box center [1399, 502] width 3792 height 1716
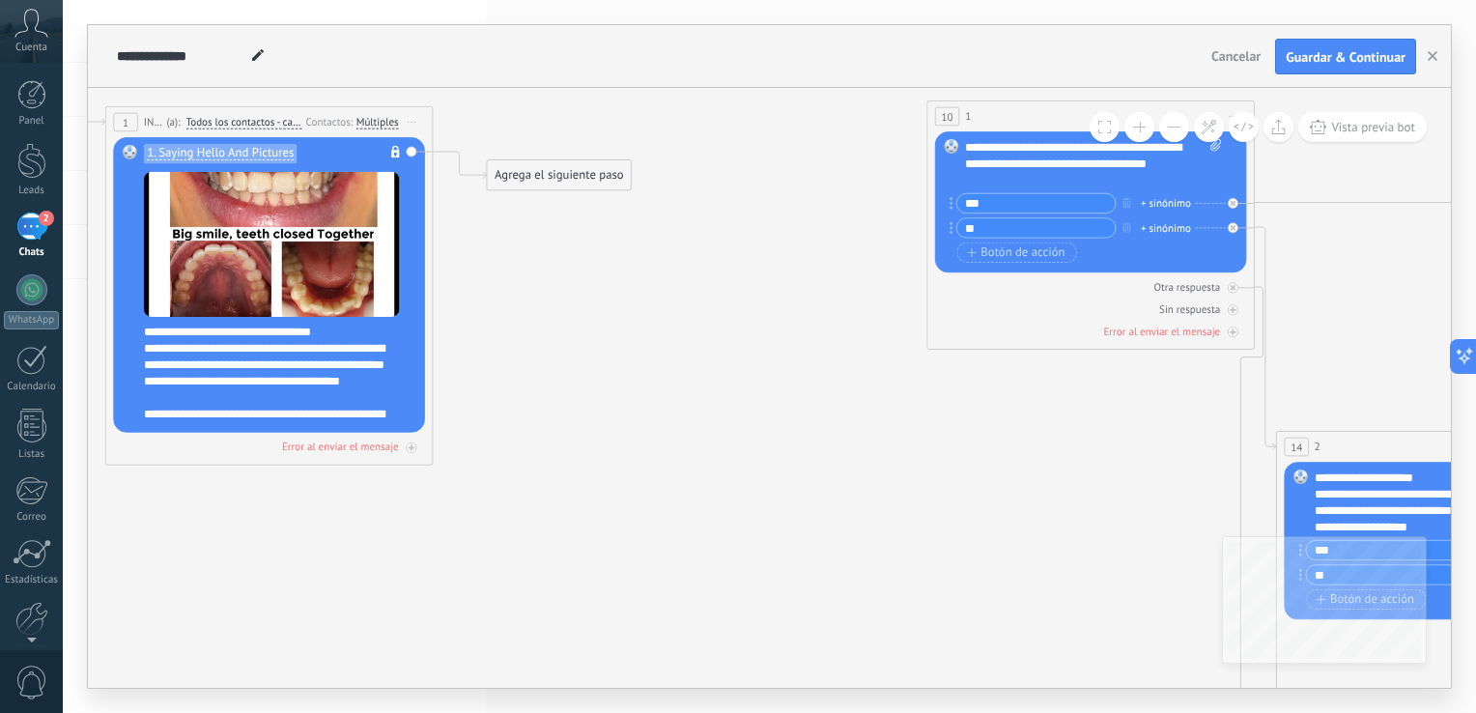
click at [552, 179] on div "Agrega el siguiente paso" at bounding box center [559, 175] width 144 height 27
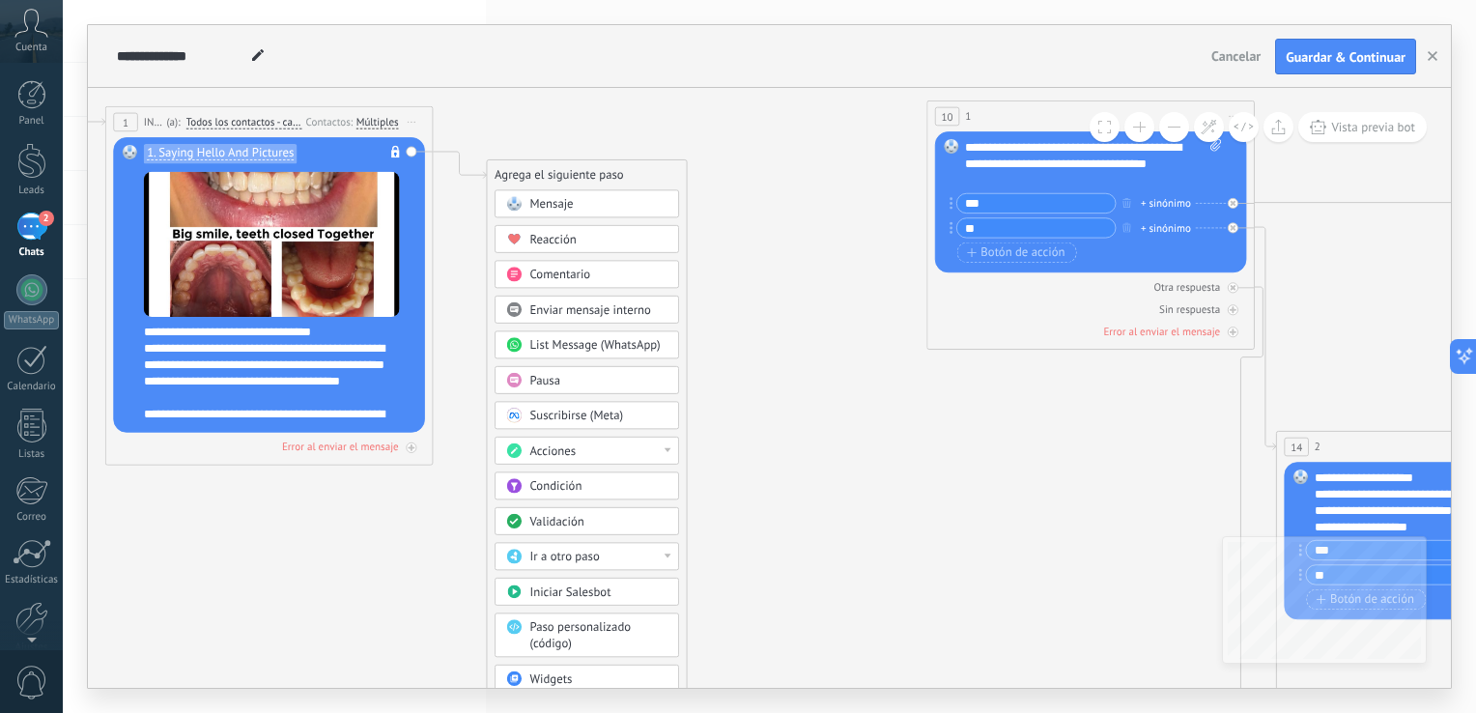
click at [585, 207] on div "Mensaje" at bounding box center [599, 205] width 138 height 16
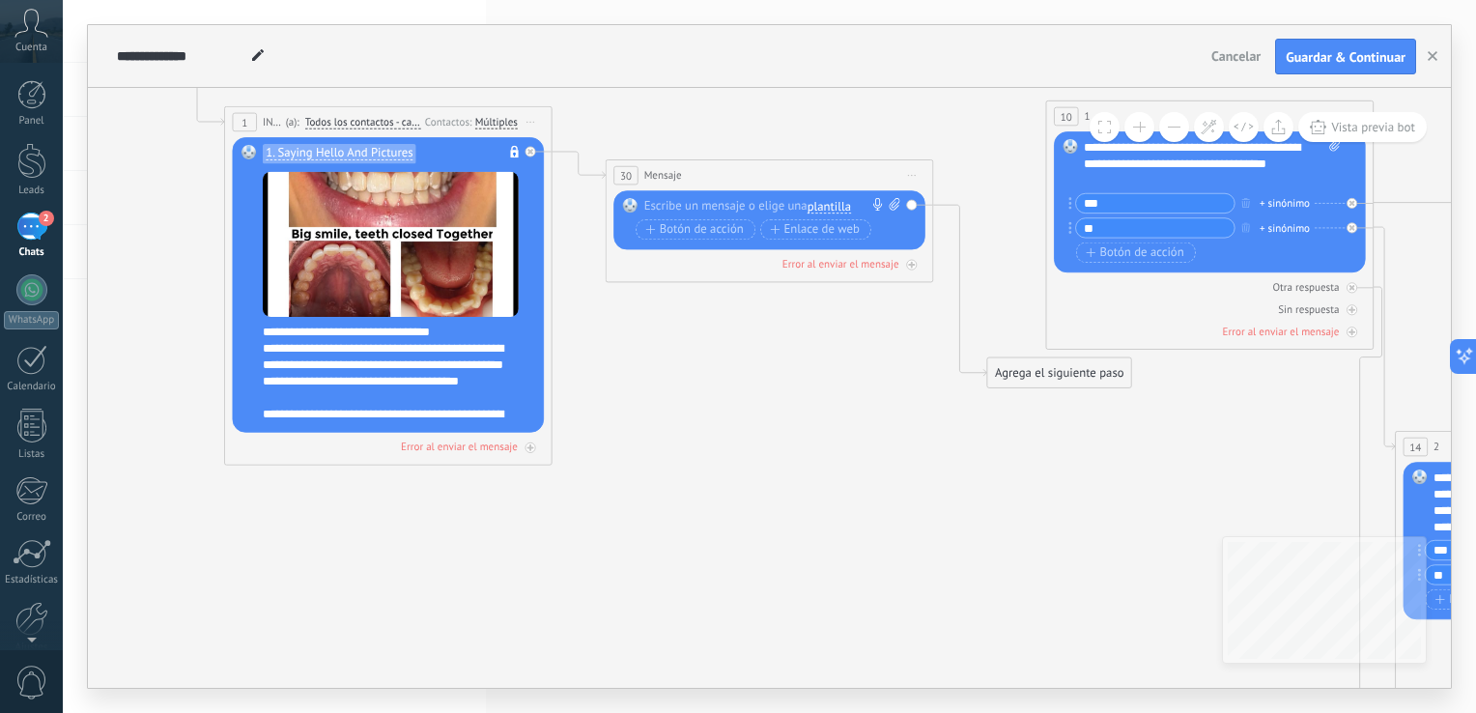
click at [919, 171] on span "Iniciar vista previa aquí Cambiar nombre Duplicar [GEOGRAPHIC_DATA]" at bounding box center [912, 176] width 26 height 24
click at [946, 284] on div "Borrar" at bounding box center [986, 282] width 162 height 28
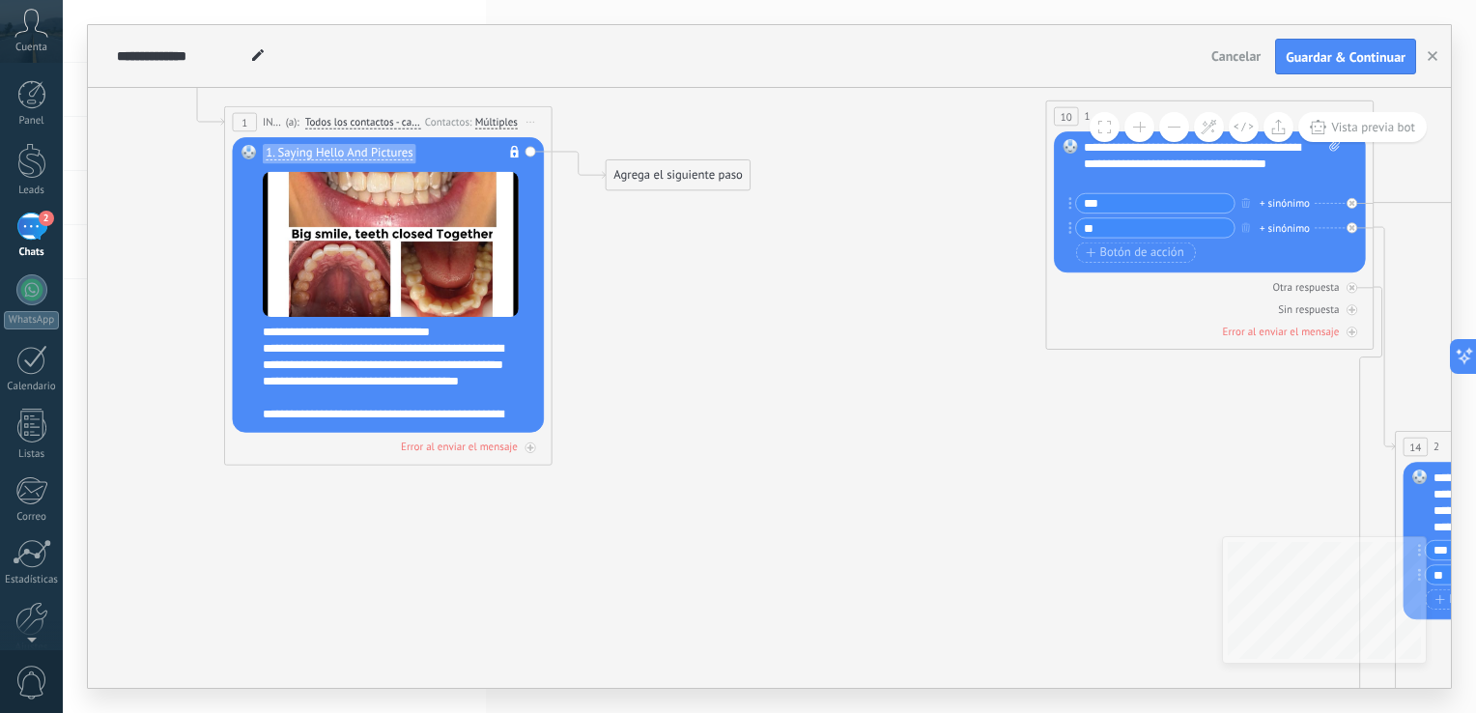
click at [650, 168] on div "Agrega el siguiente paso" at bounding box center [678, 175] width 144 height 27
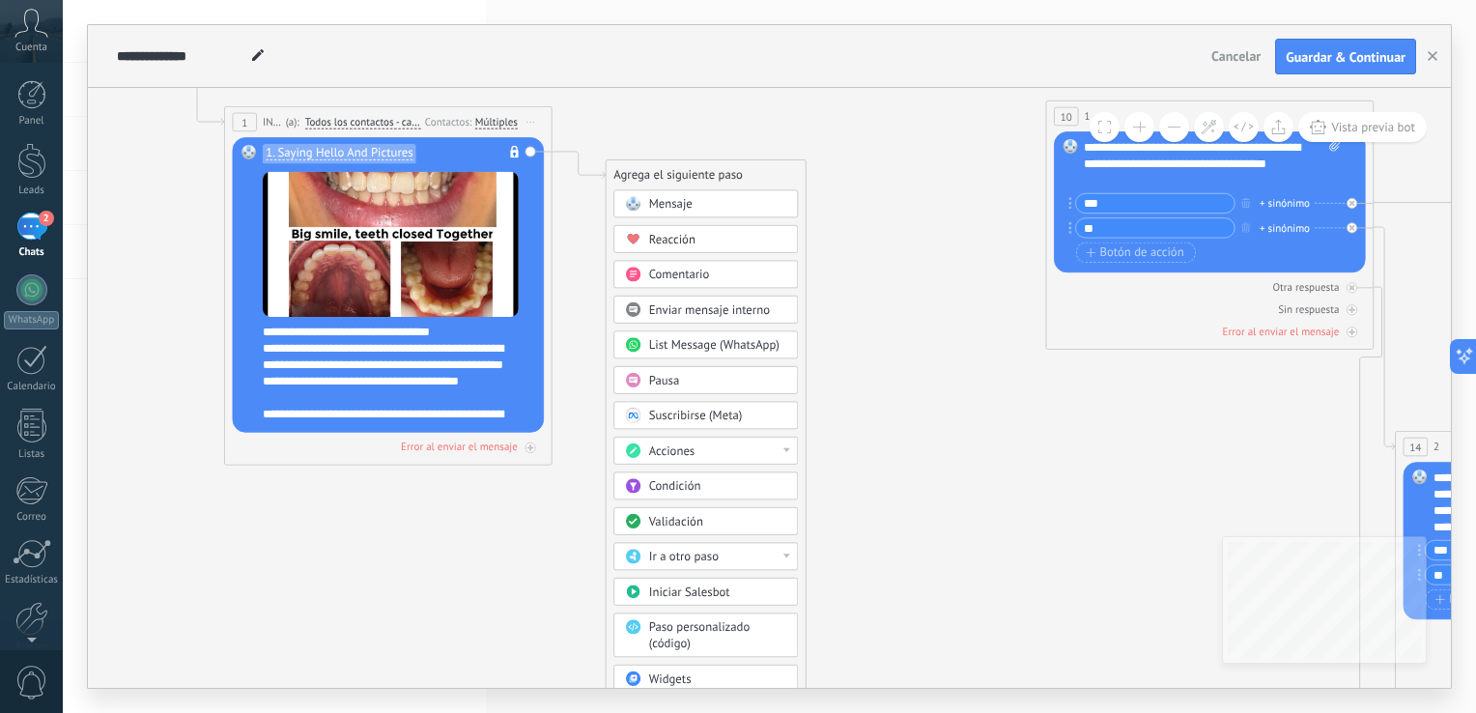
click at [705, 273] on span "Comentario" at bounding box center [679, 274] width 61 height 15
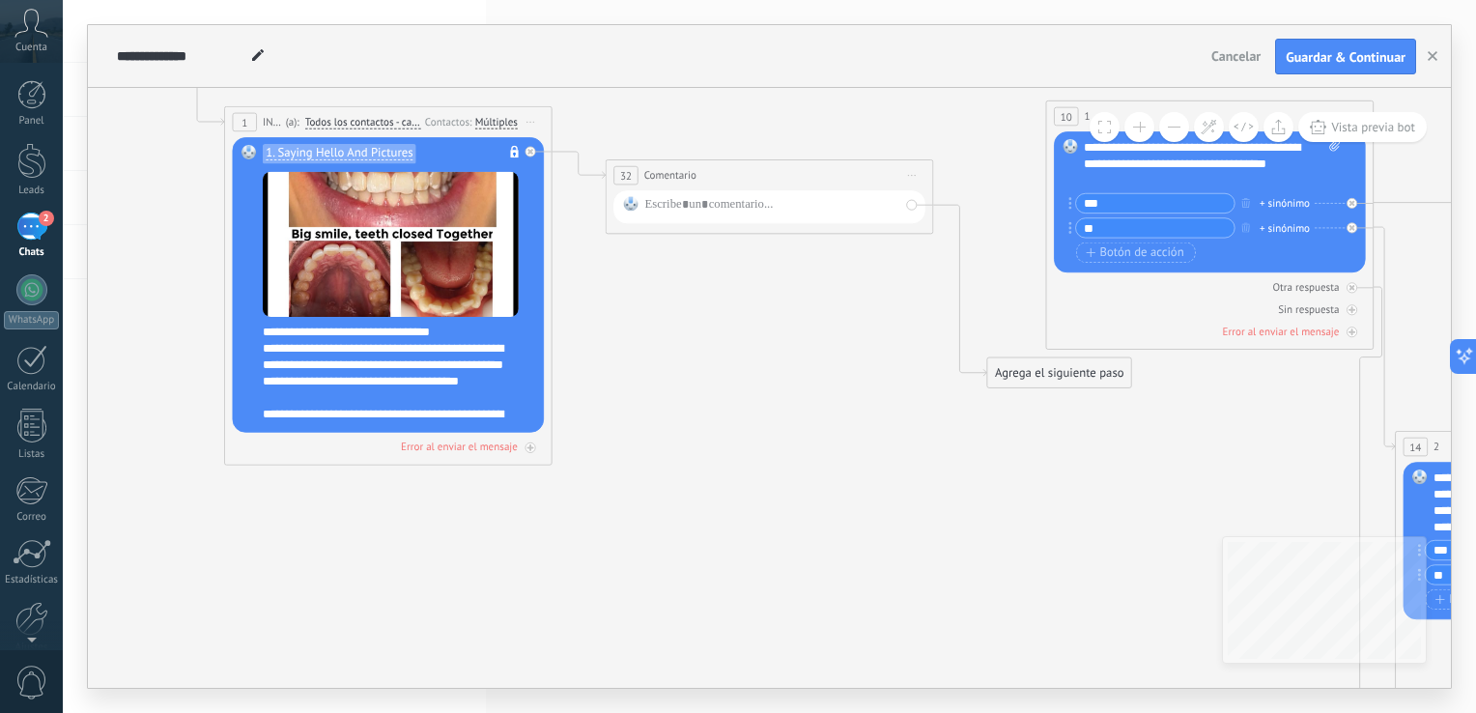
click at [911, 166] on span "Iniciar vista previa aquí Cambiar nombre Duplicar [GEOGRAPHIC_DATA]" at bounding box center [912, 176] width 26 height 24
click at [932, 280] on div "Borrar" at bounding box center [986, 282] width 162 height 28
click at [688, 170] on div "Agrega el siguiente paso" at bounding box center [678, 175] width 144 height 27
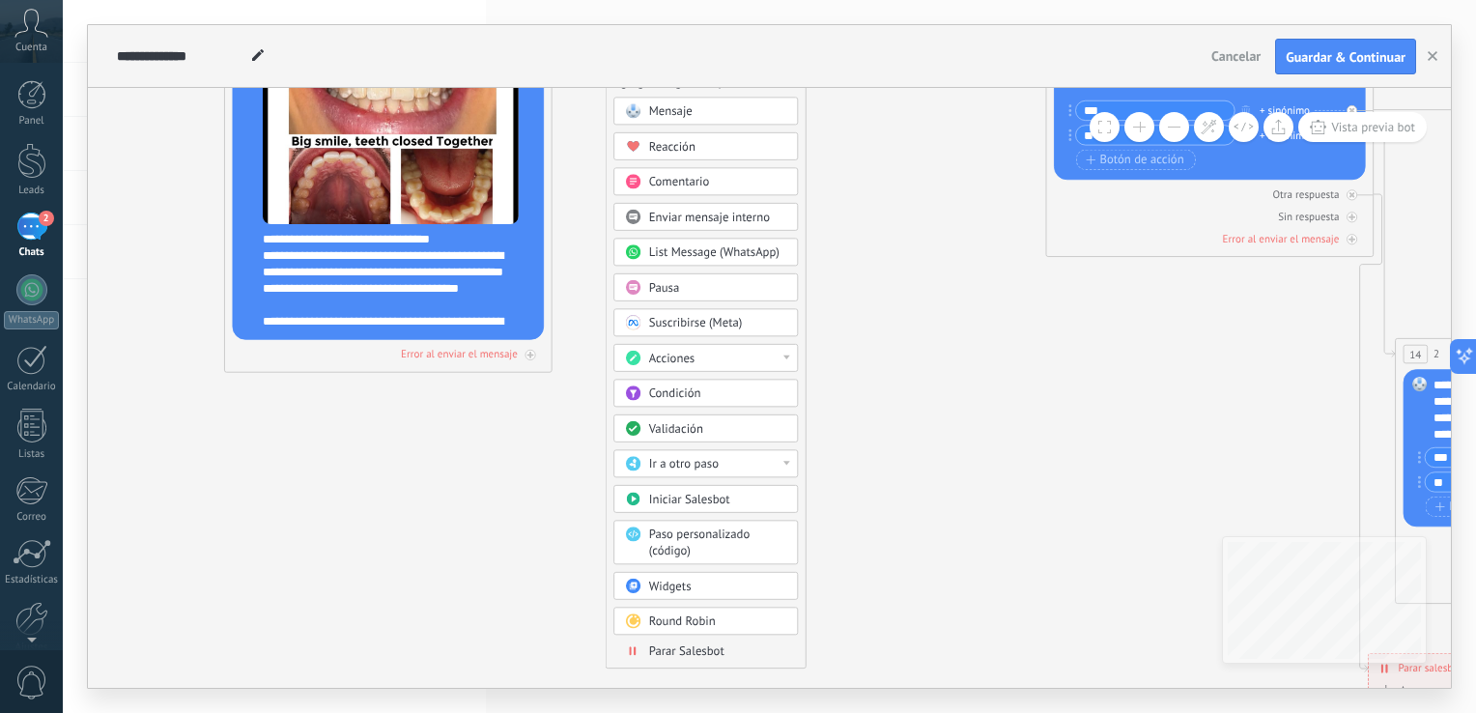
click at [717, 357] on div "Acciones" at bounding box center [718, 359] width 138 height 16
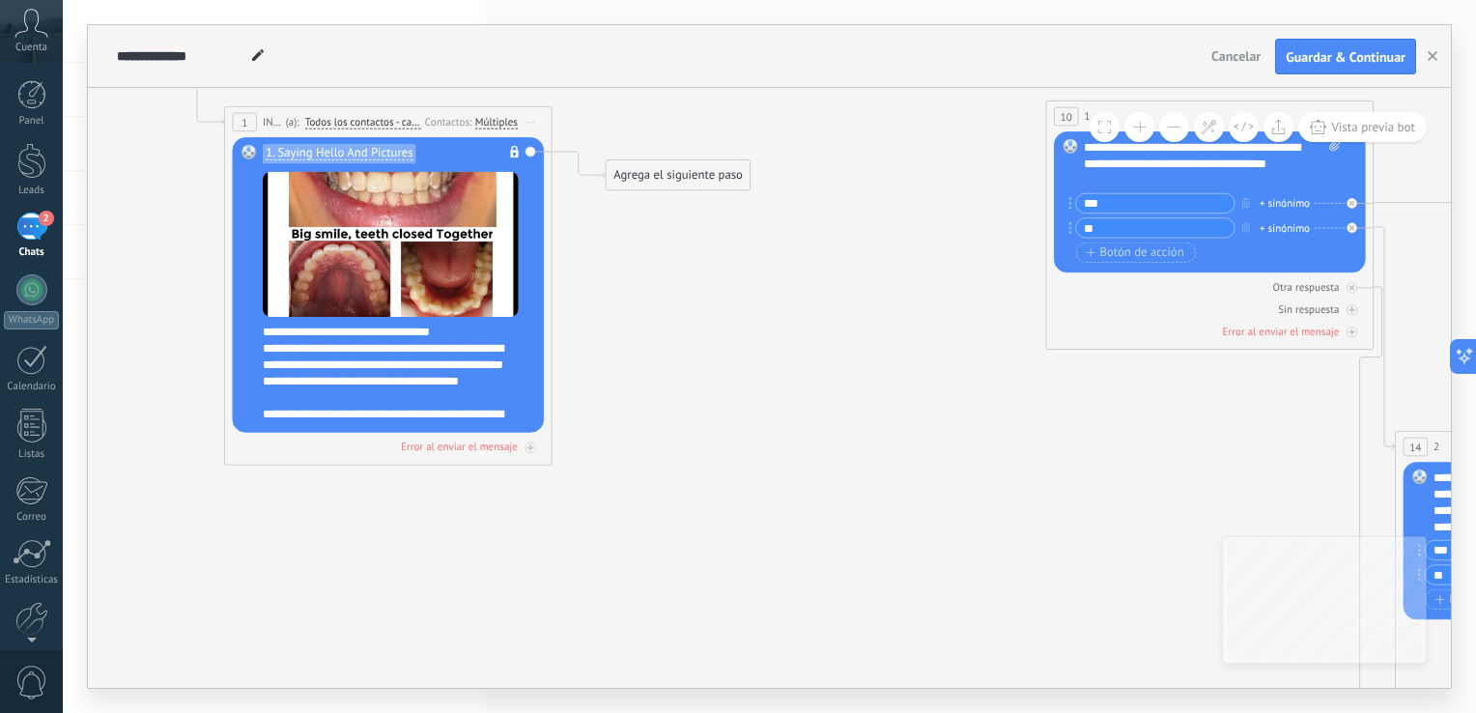
click at [705, 163] on div "Agrega el siguiente paso" at bounding box center [678, 175] width 144 height 27
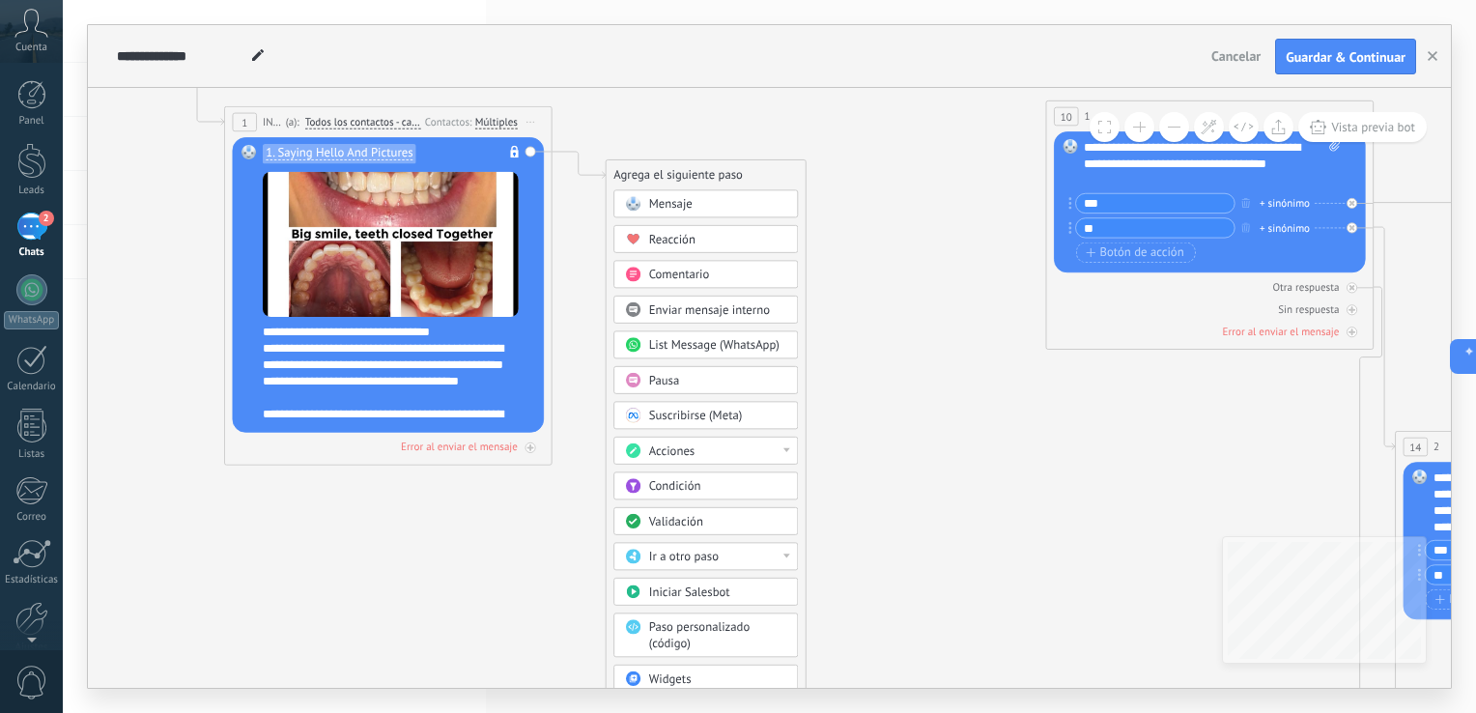
click at [688, 311] on span "Enviar mensaje interno" at bounding box center [709, 309] width 121 height 15
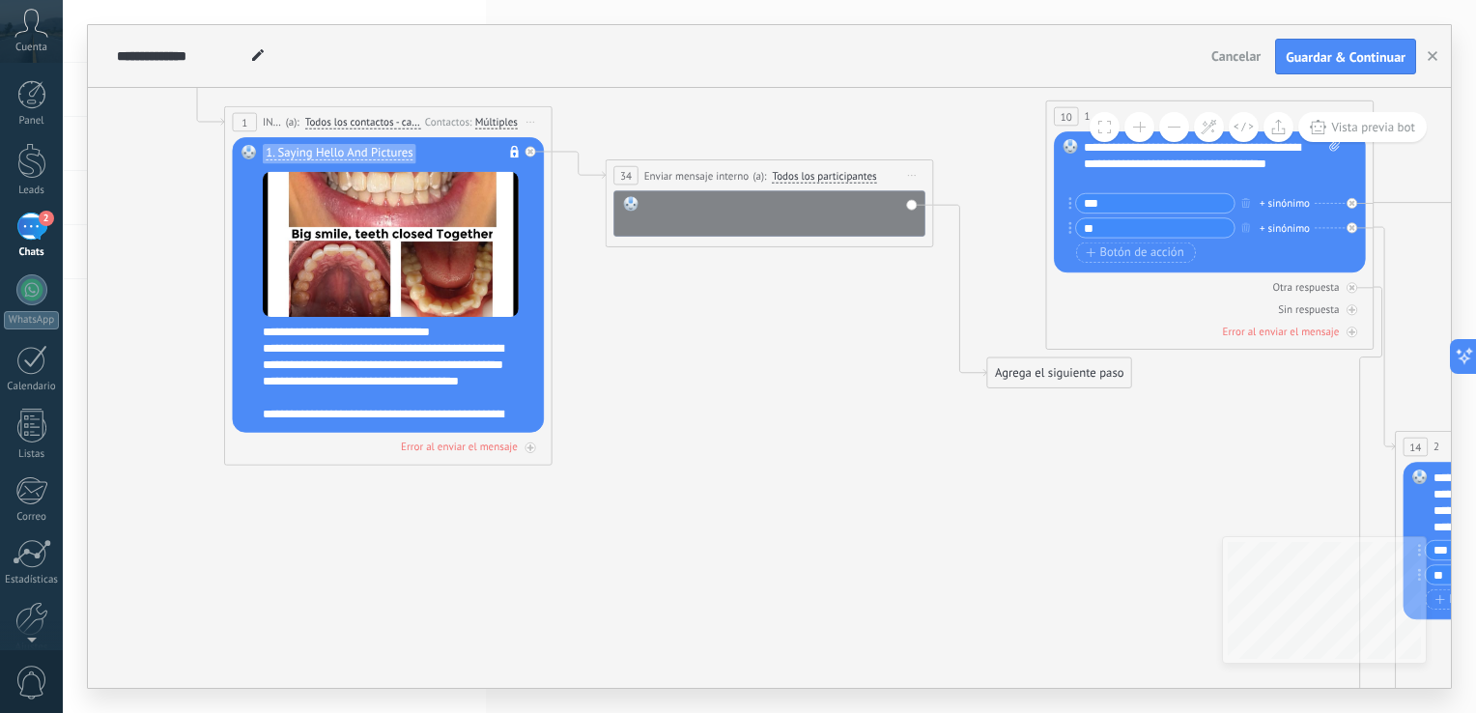
click at [783, 228] on div at bounding box center [779, 213] width 271 height 33
paste div
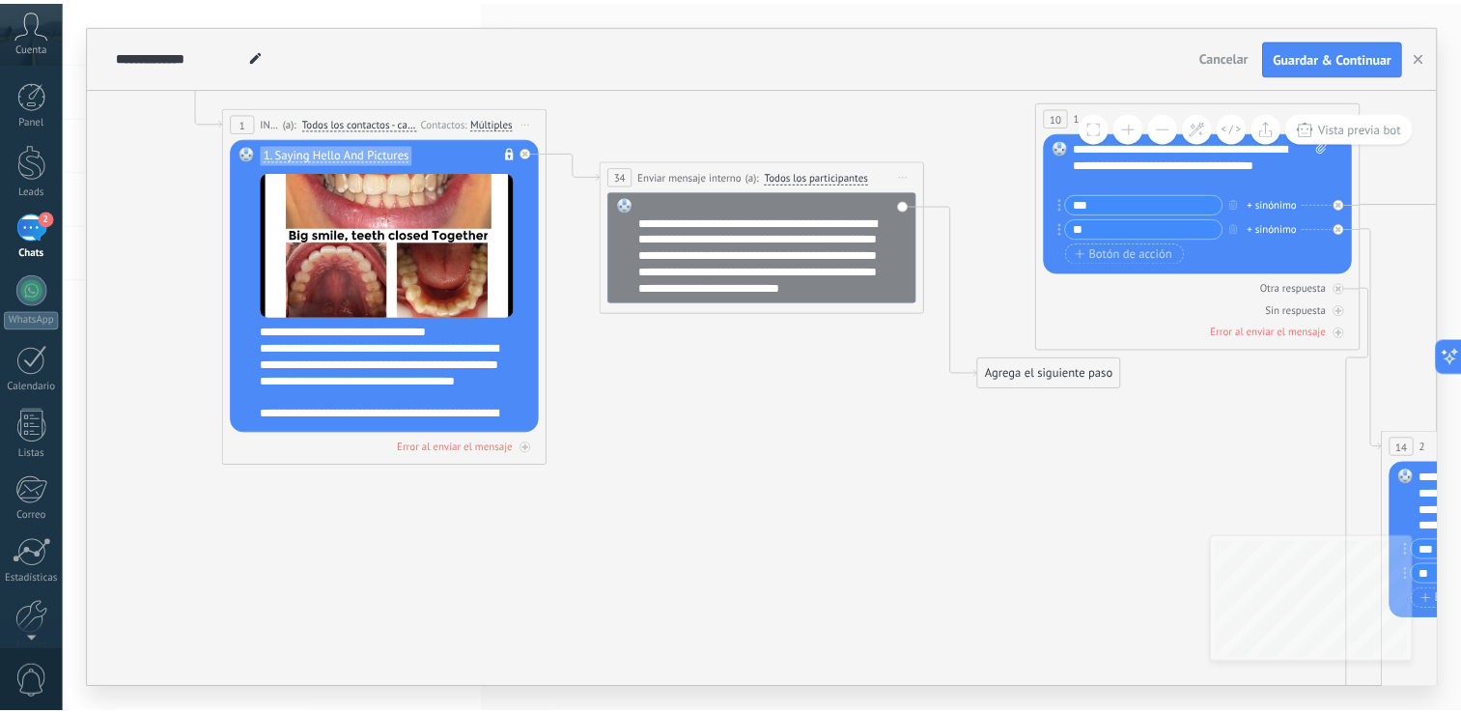
scroll to position [135, 0]
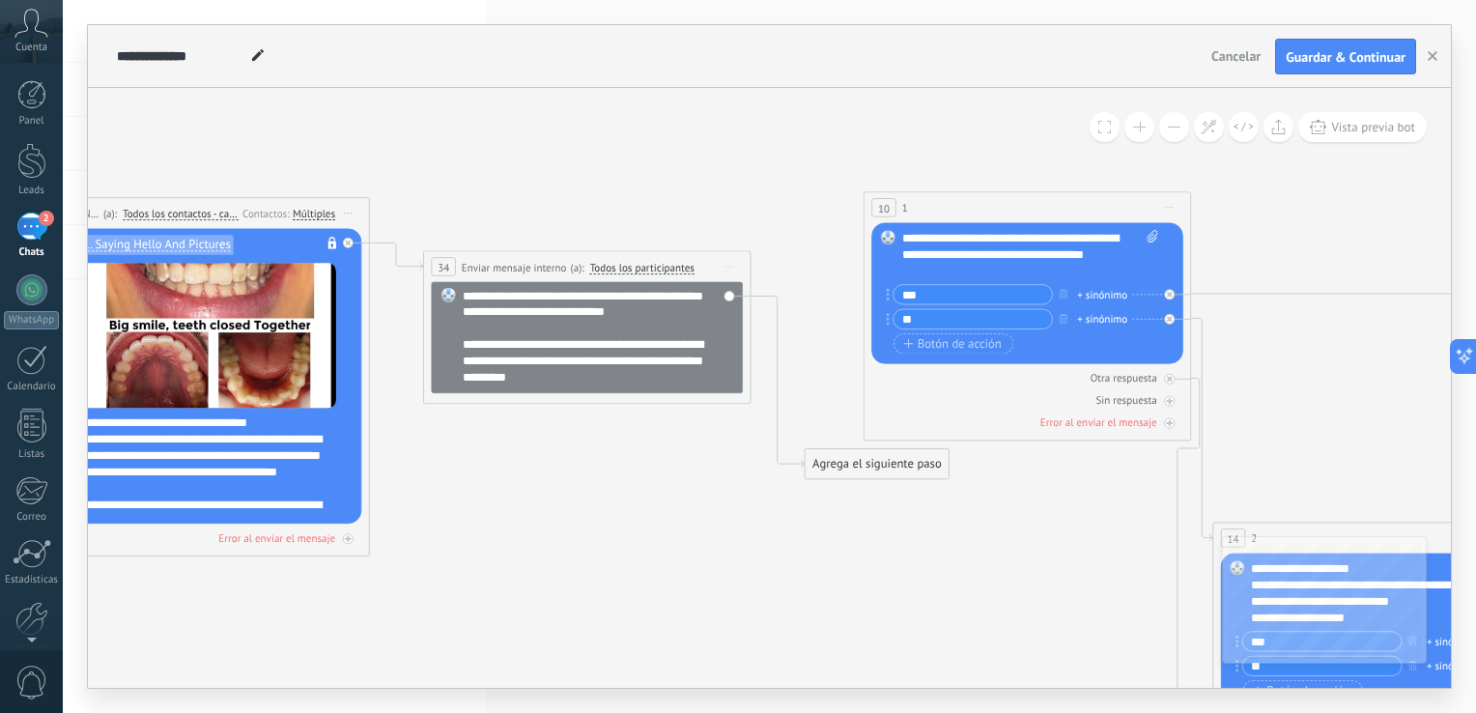
drag, startPoint x: 984, startPoint y: 499, endPoint x: 802, endPoint y: 608, distance: 212.6
click at [802, 608] on icon at bounding box center [1335, 592] width 3792 height 1716
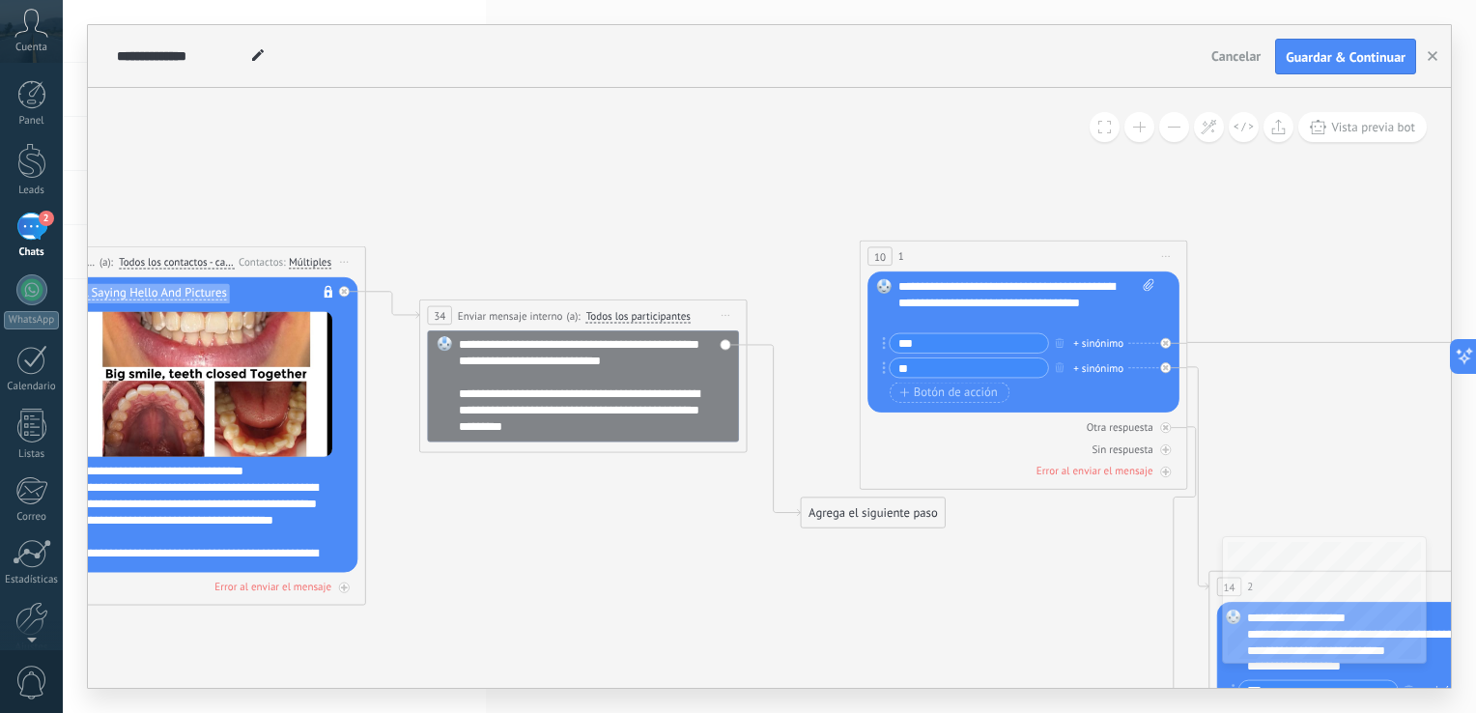
drag, startPoint x: 609, startPoint y: 523, endPoint x: 605, endPoint y: 554, distance: 31.1
click at [605, 554] on icon at bounding box center [1331, 641] width 3792 height 1716
drag, startPoint x: 836, startPoint y: 507, endPoint x: 959, endPoint y: 263, distance: 273.4
click at [742, 570] on icon at bounding box center [1331, 641] width 3792 height 1716
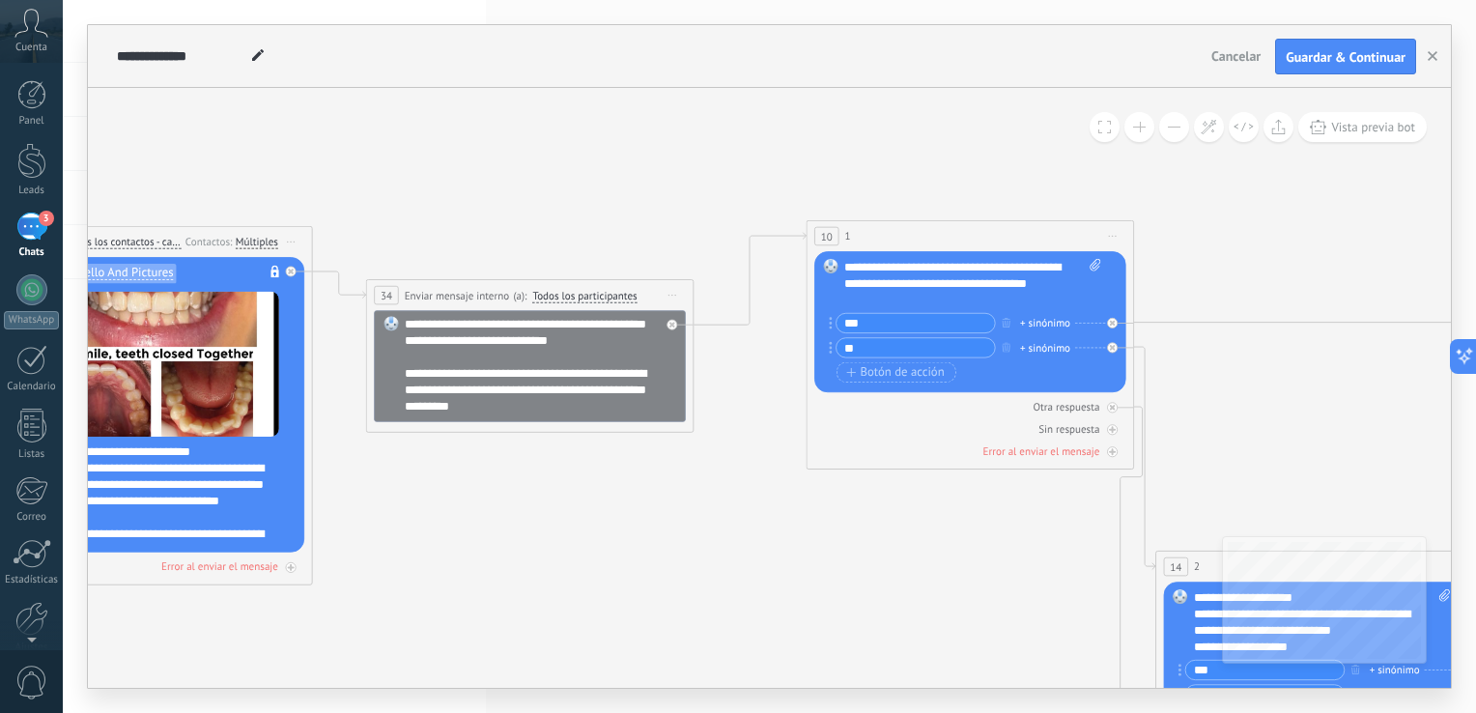
drag, startPoint x: 877, startPoint y: 612, endPoint x: 838, endPoint y: 578, distance: 51.3
click at [820, 589] on icon at bounding box center [1278, 621] width 3792 height 1716
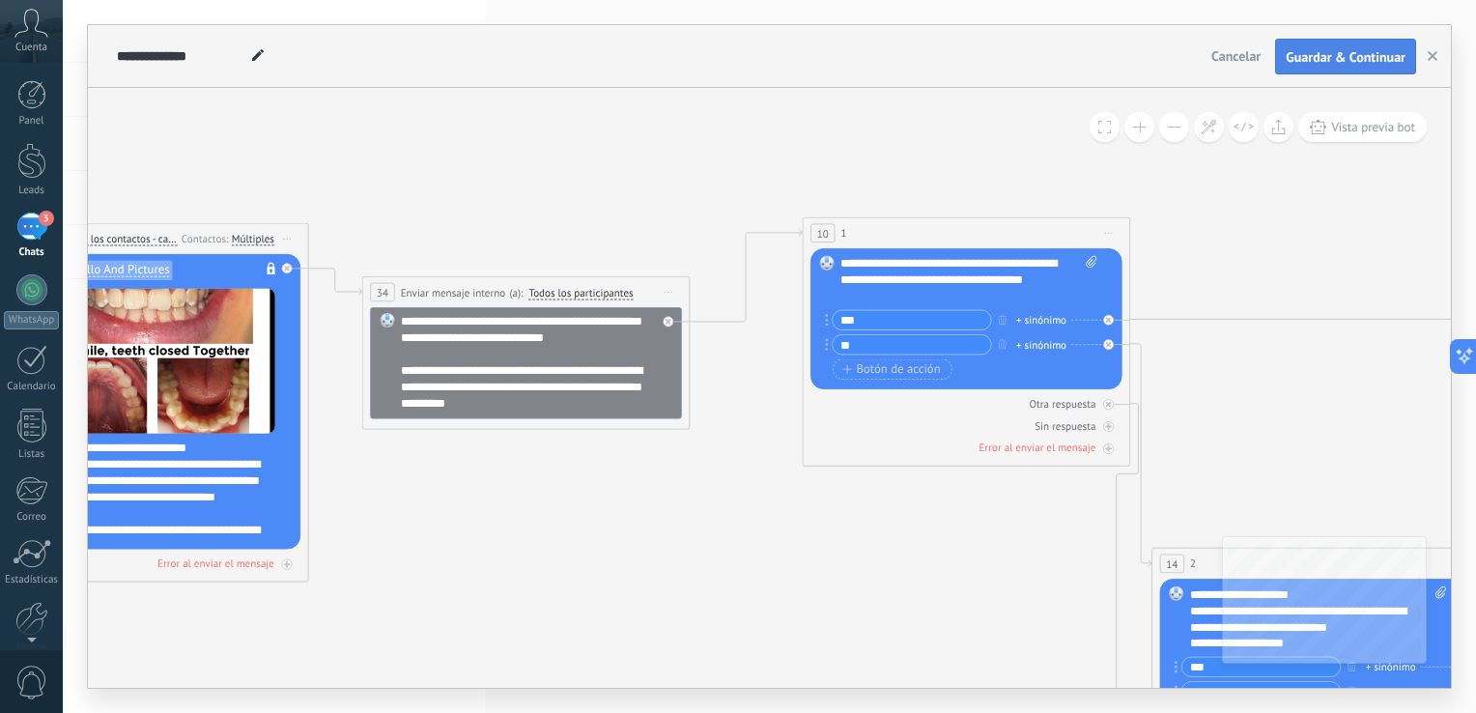
click at [1331, 50] on span "Guardar & Continuar" at bounding box center [1345, 57] width 120 height 14
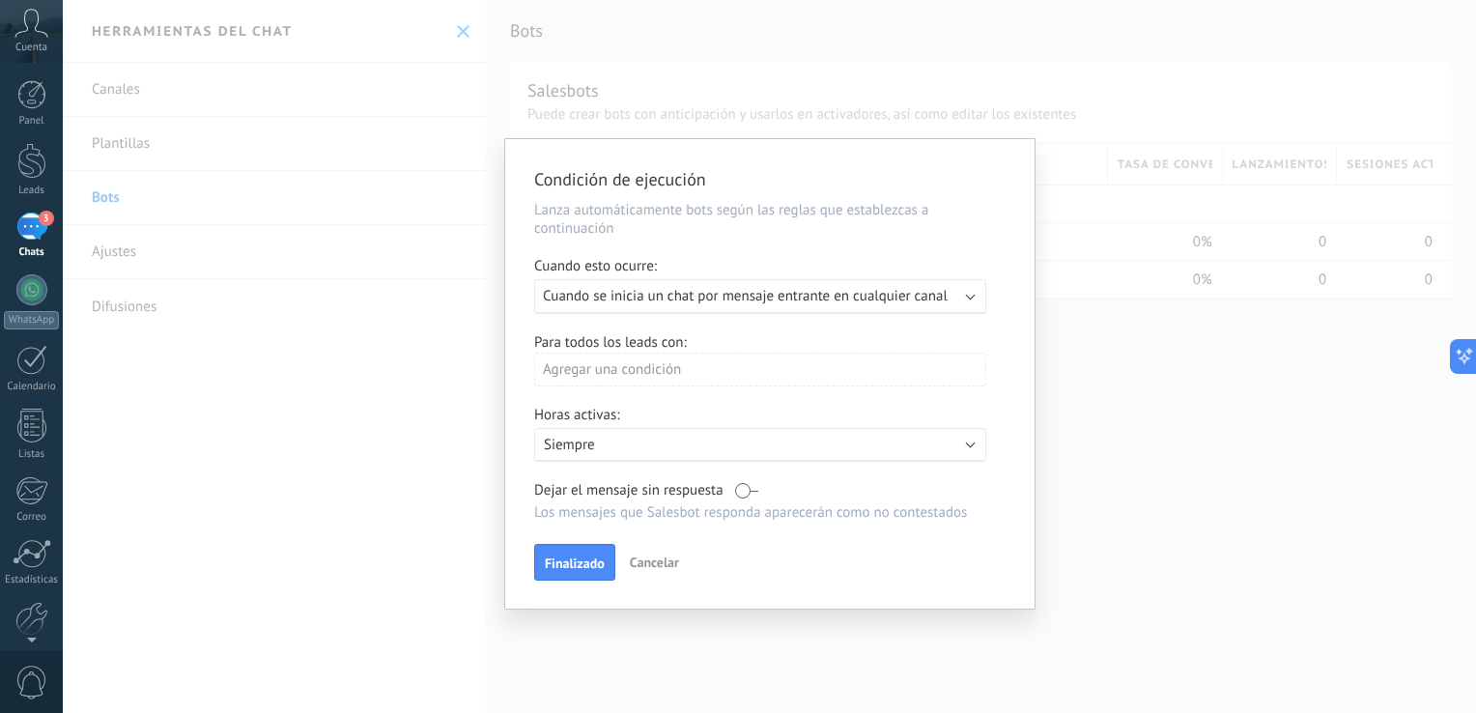
click at [572, 557] on span "Finalizado" at bounding box center [575, 563] width 60 height 14
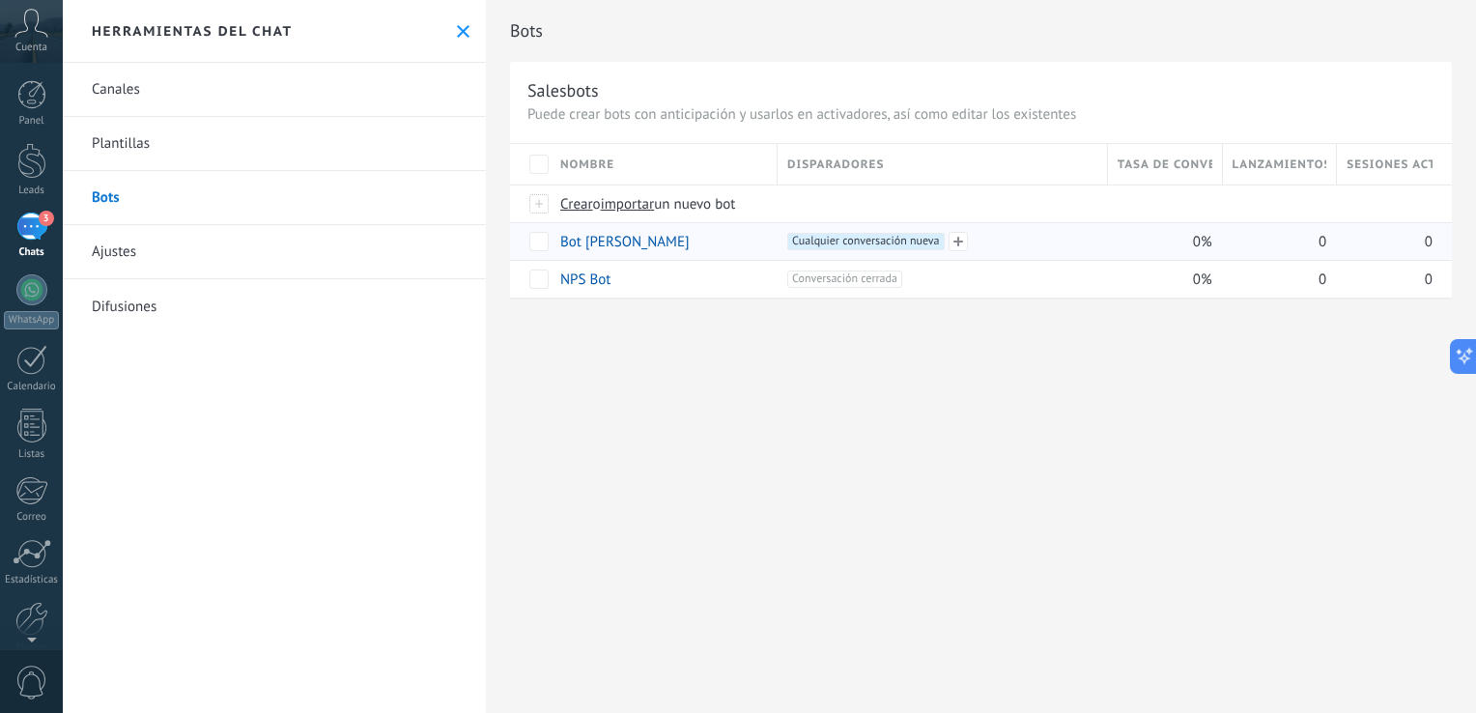
click at [846, 238] on span "Cualquier conversación nueva +0" at bounding box center [865, 241] width 156 height 17
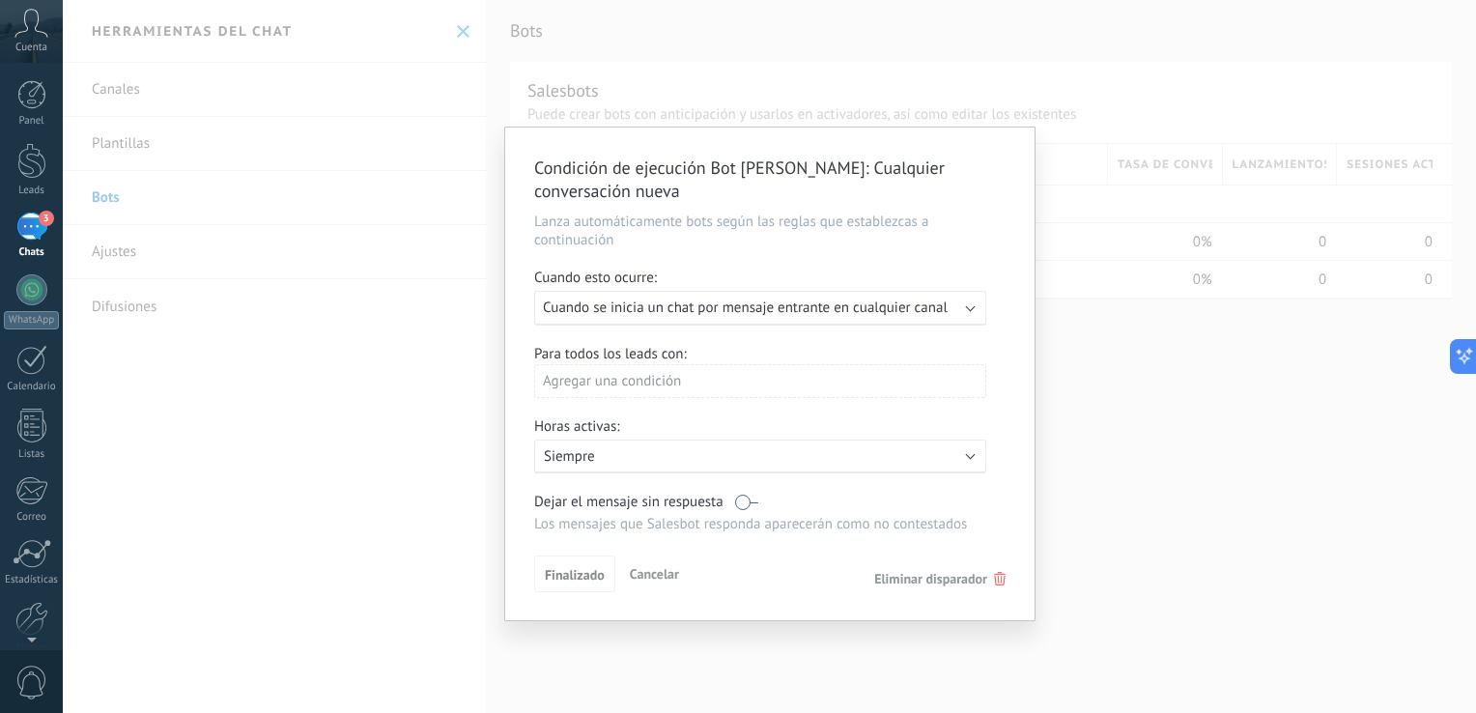
click at [1194, 527] on div "Condición de ejecución Bot bienvenida : Cualquier conversación nueva Lanza auto…" at bounding box center [769, 356] width 1413 height 713
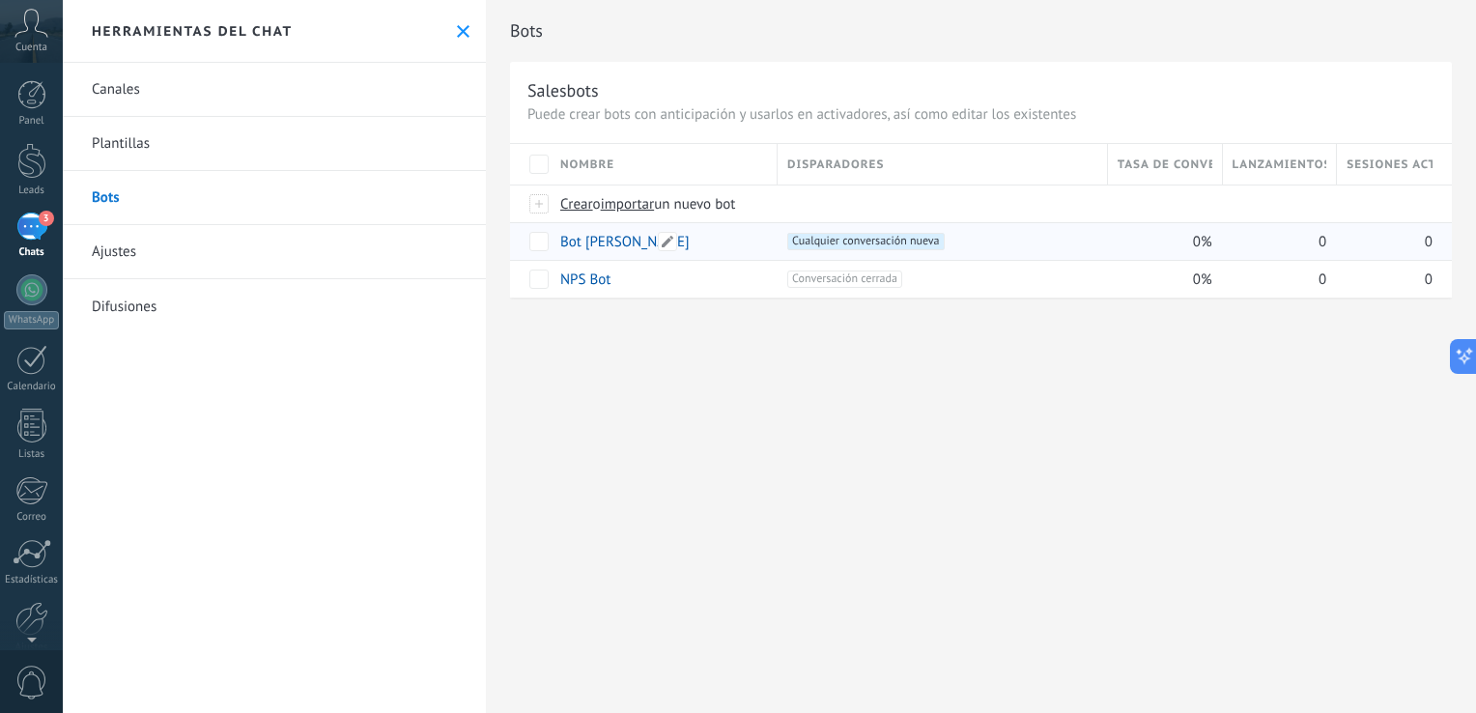
click at [597, 242] on link "Bot bienvenida" at bounding box center [624, 242] width 129 height 18
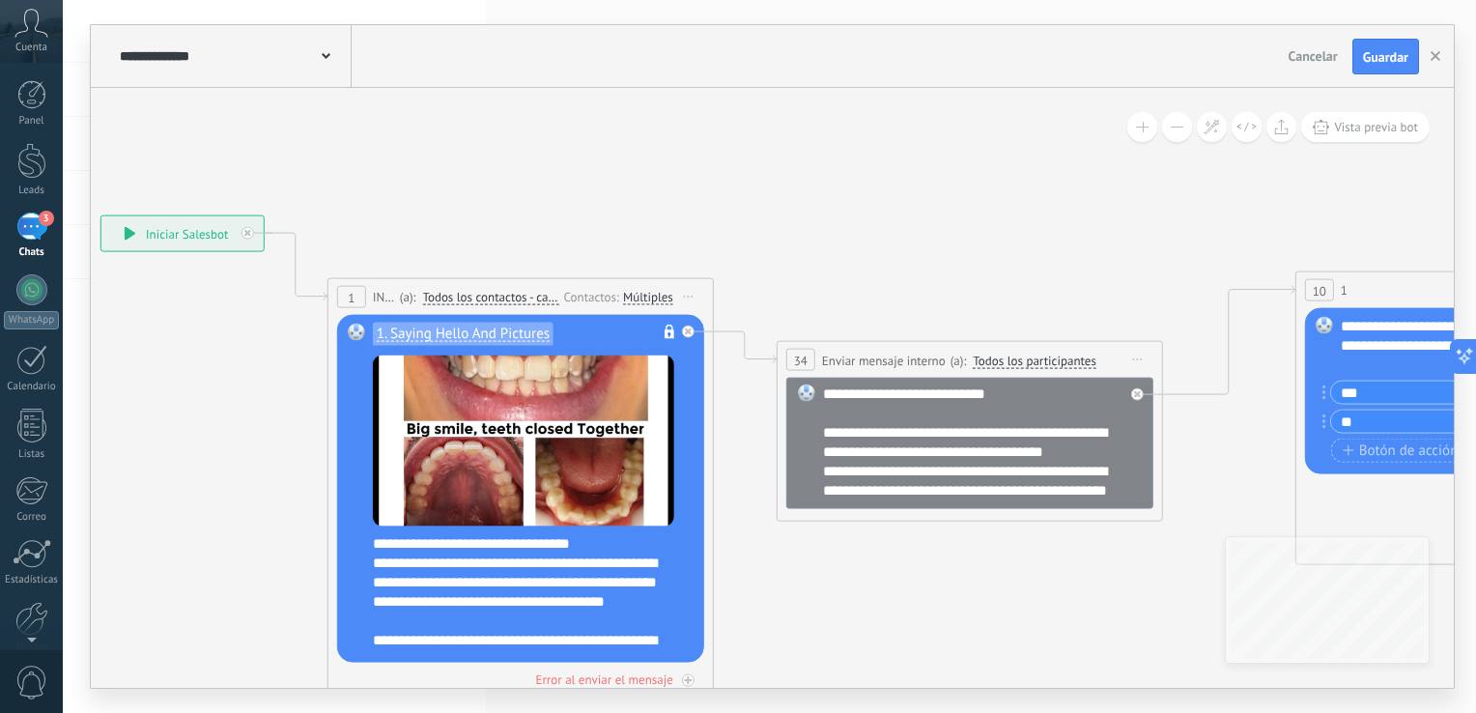
drag, startPoint x: 1151, startPoint y: 244, endPoint x: 915, endPoint y: 170, distance: 247.1
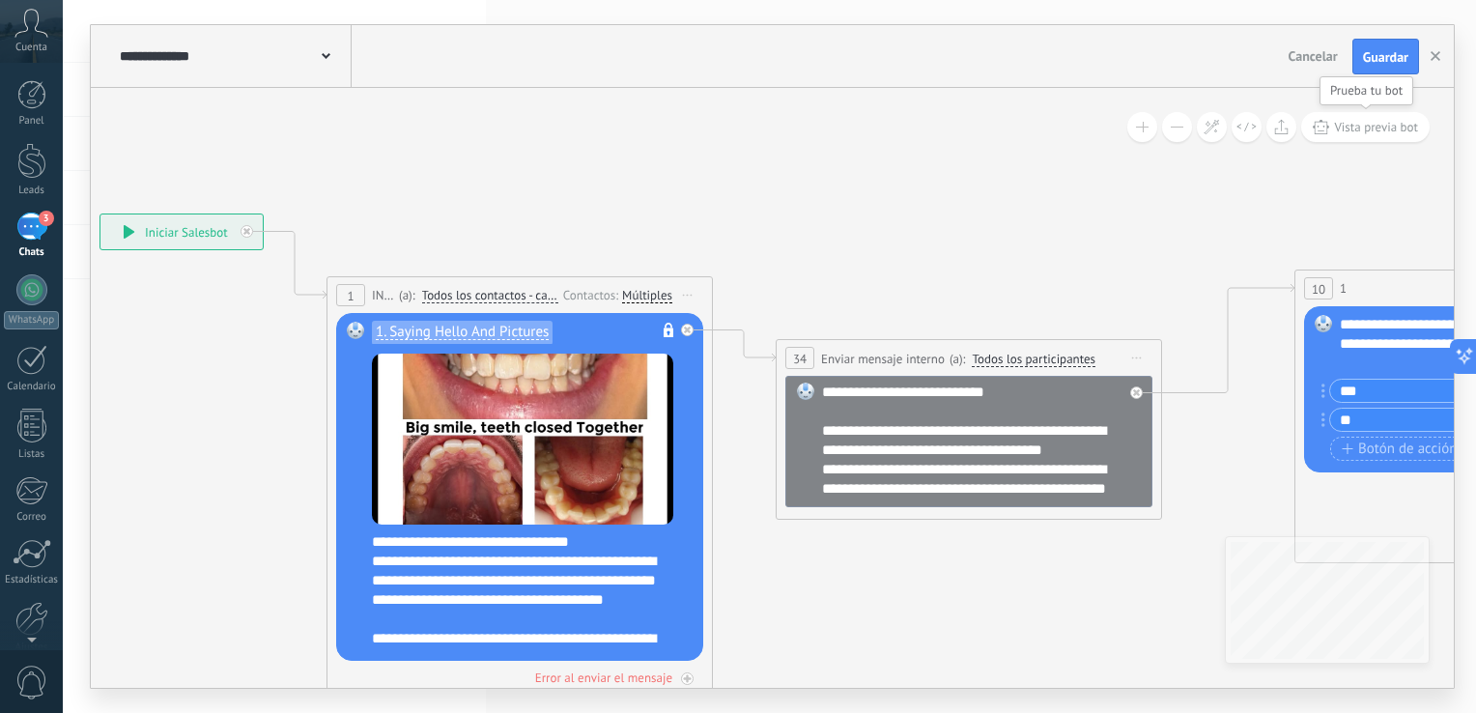
click at [1340, 135] on span "Vista previa bot" at bounding box center [1376, 127] width 84 height 16
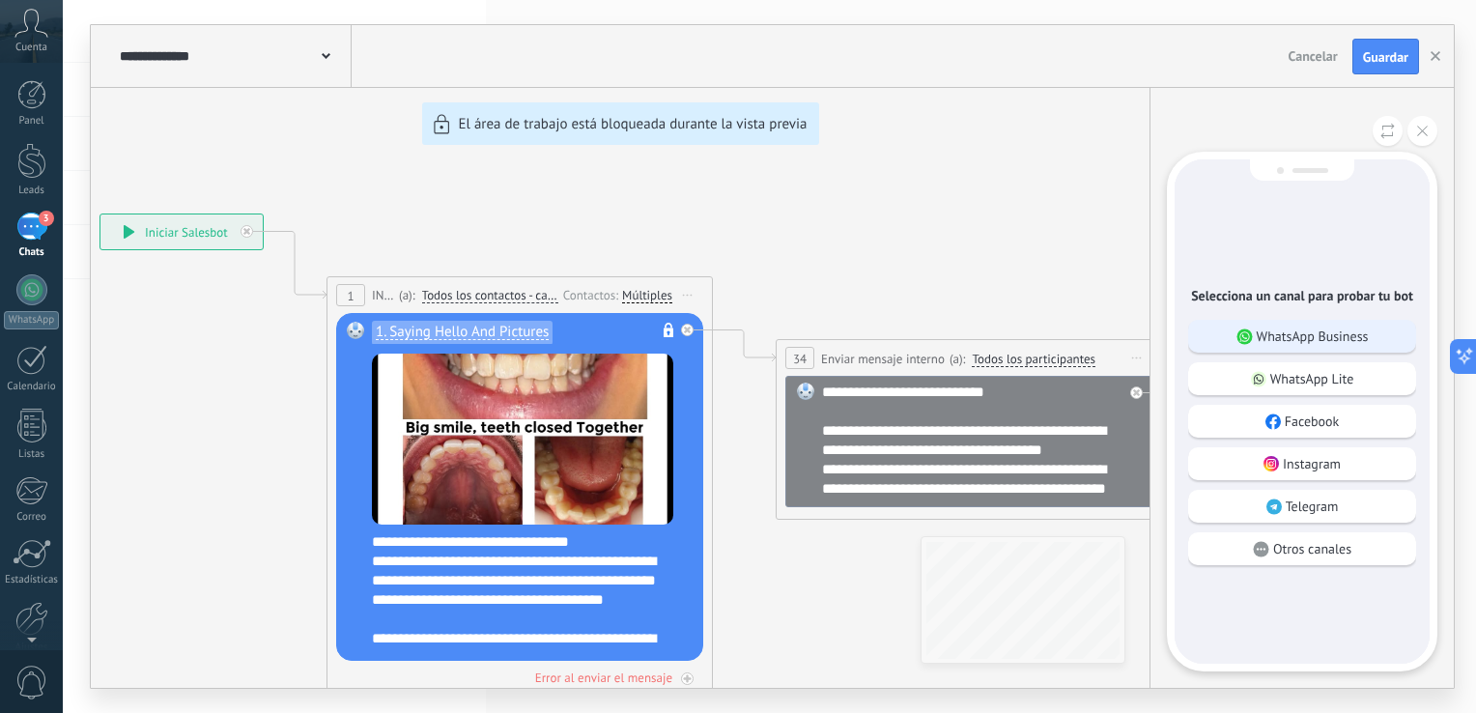
click at [1297, 338] on p "WhatsApp Business" at bounding box center [1312, 335] width 112 height 17
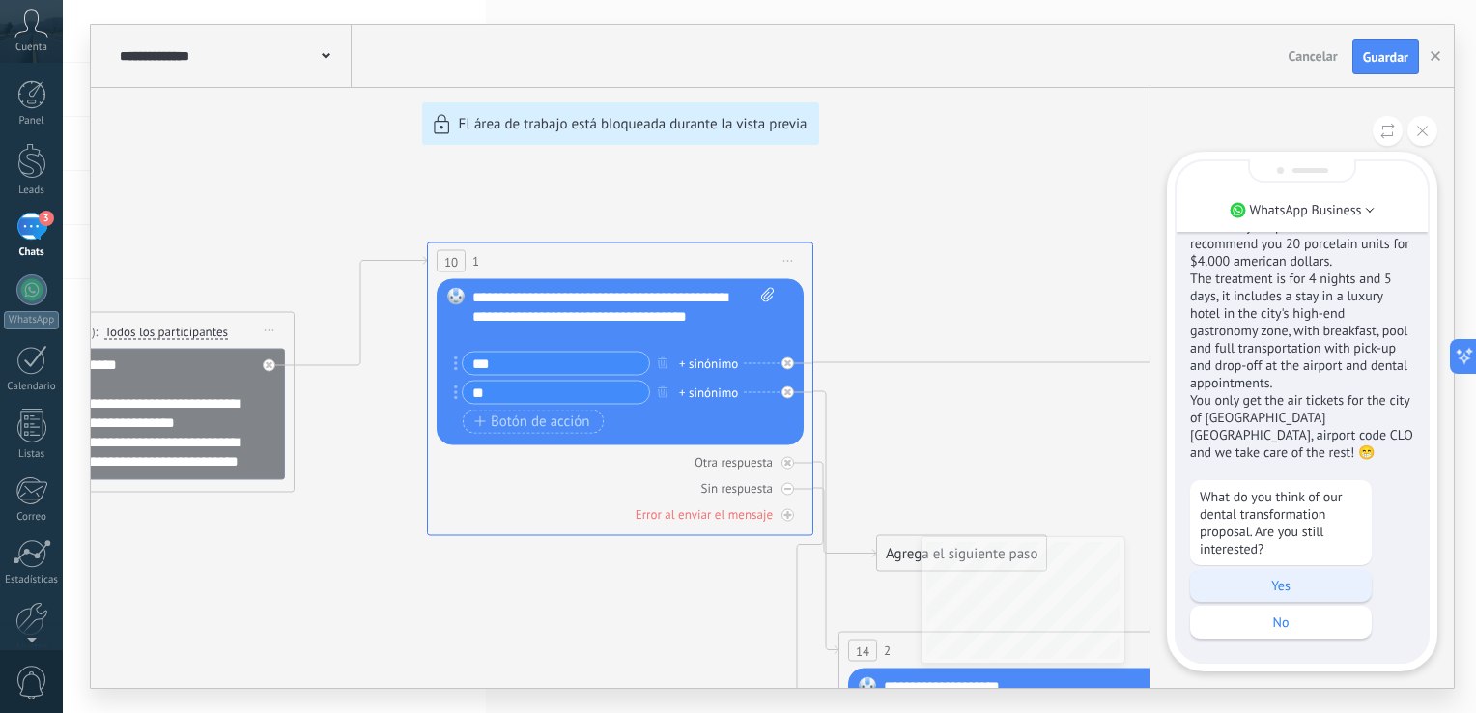
click at [1276, 587] on p "Yes" at bounding box center [1280, 585] width 162 height 17
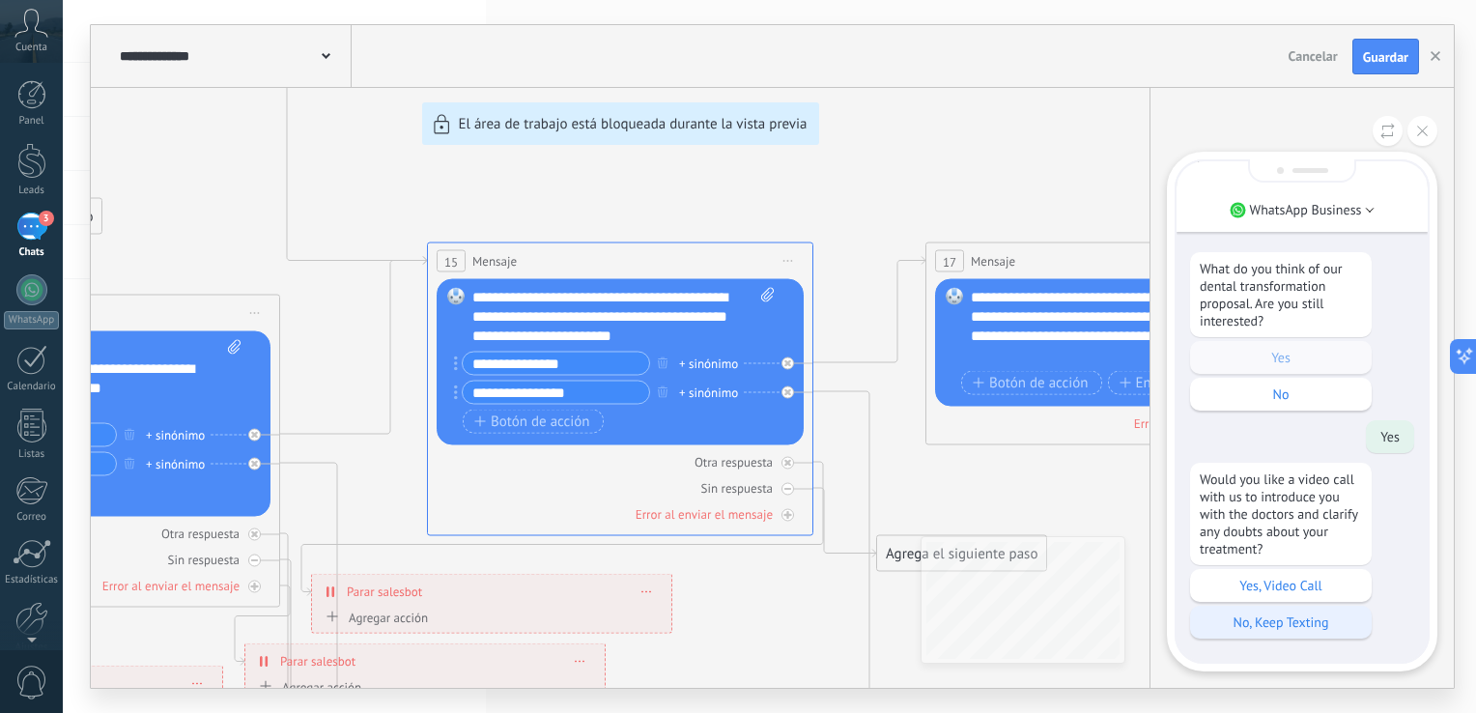
click at [1277, 617] on p "No, Keep Texting" at bounding box center [1280, 621] width 162 height 17
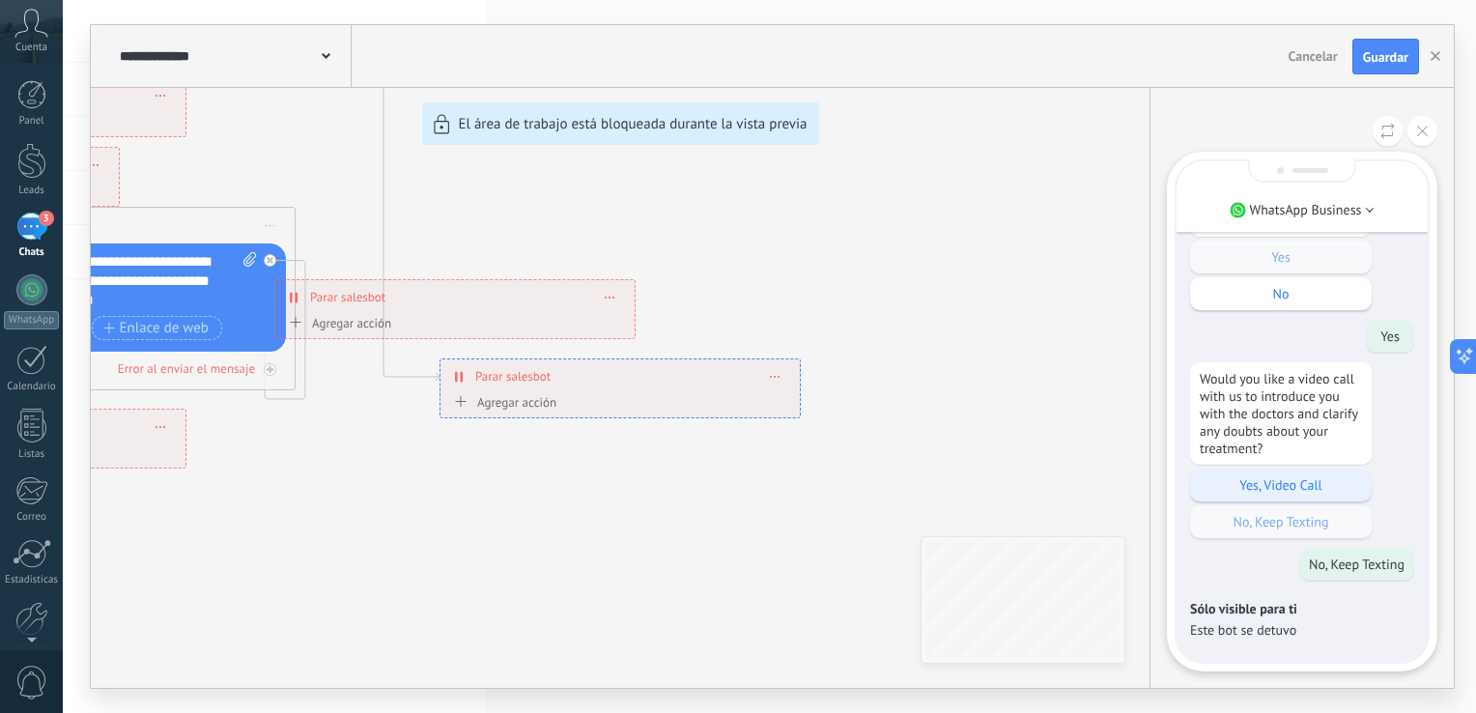
click at [1267, 492] on p "Yes, Video Call" at bounding box center [1280, 484] width 162 height 17
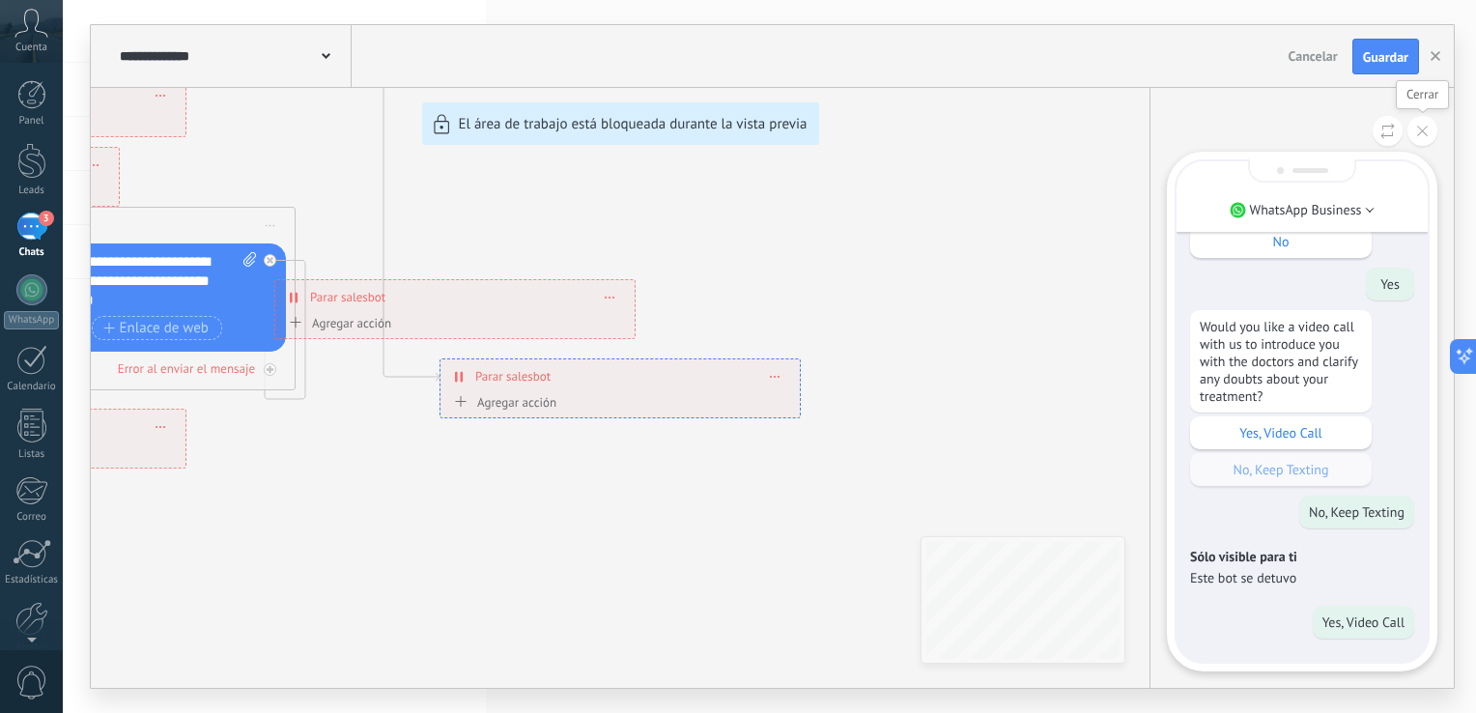
click at [1418, 136] on icon at bounding box center [1422, 131] width 11 height 11
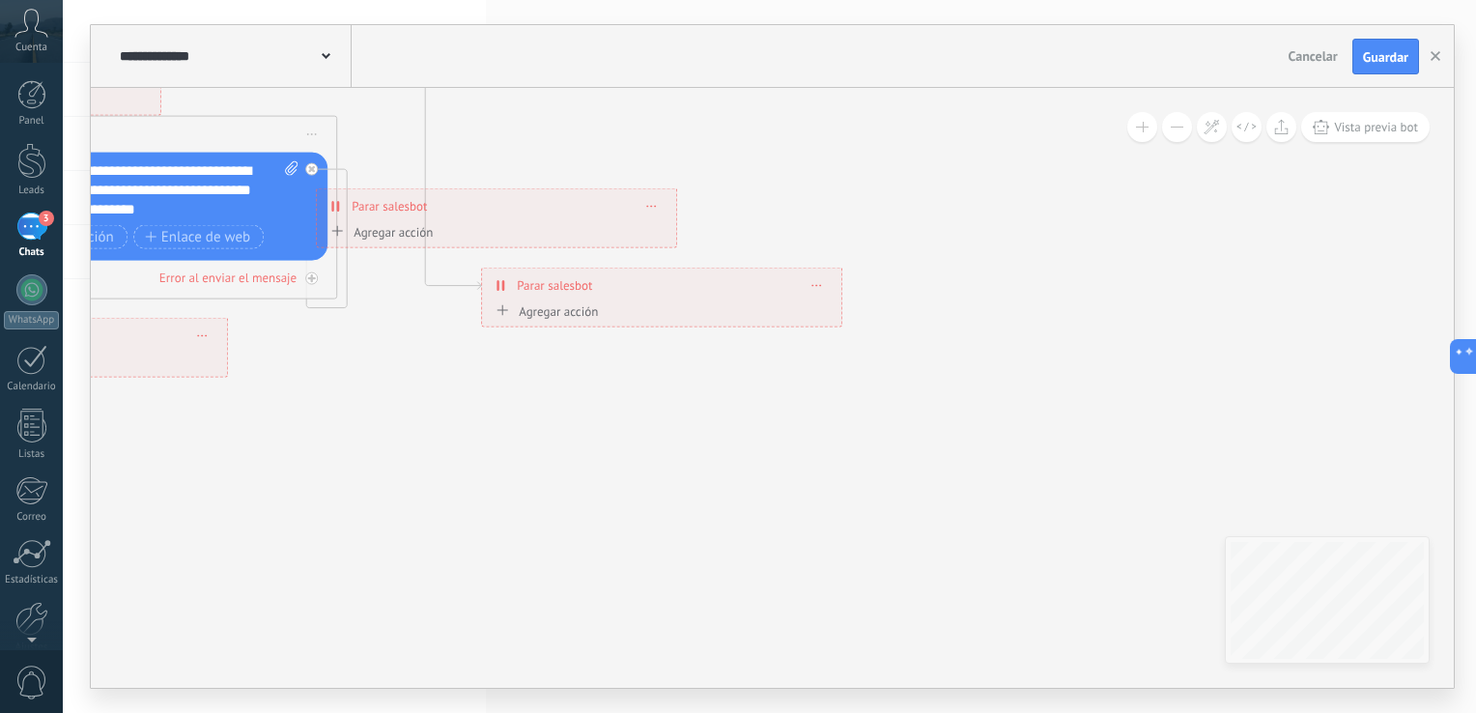
drag, startPoint x: 1261, startPoint y: 455, endPoint x: 1363, endPoint y: 366, distance: 134.8
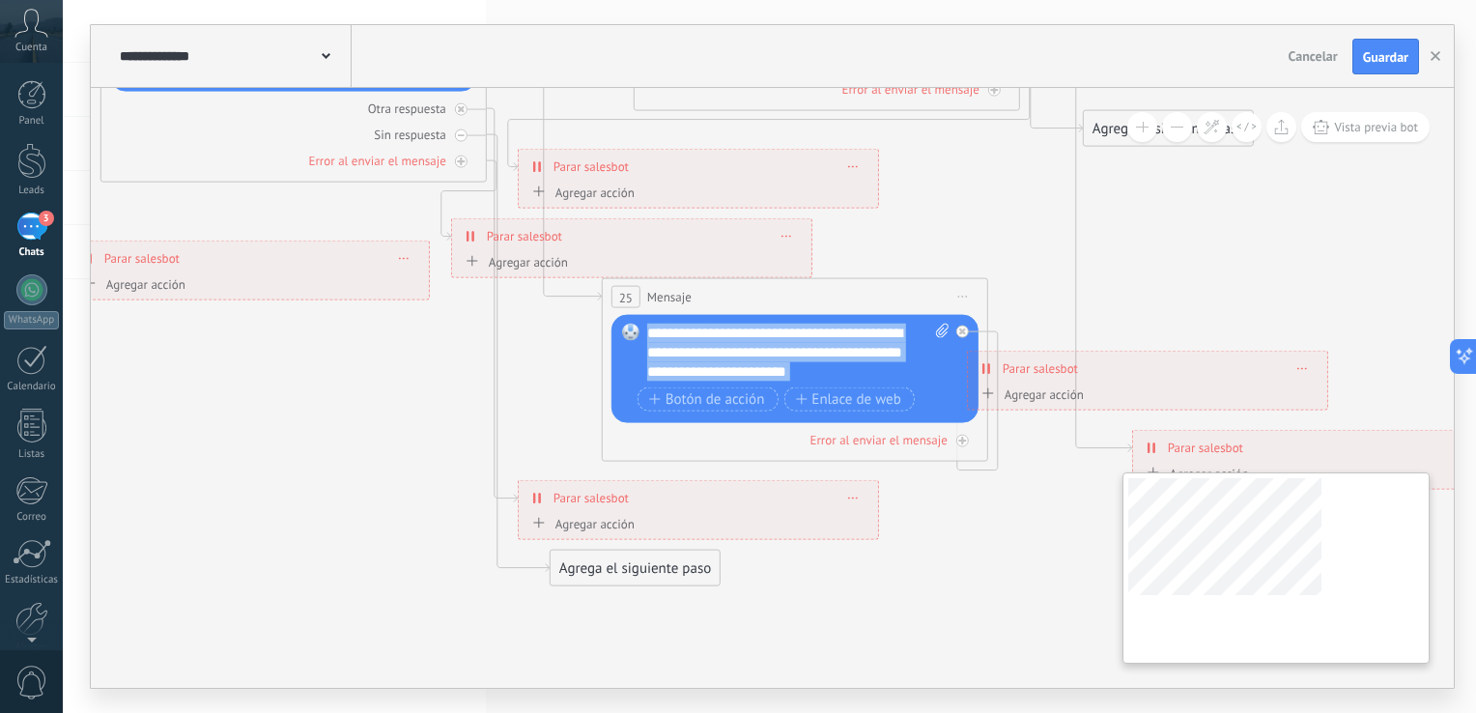
click at [1326, 593] on div "**********" at bounding box center [772, 388] width 1363 height 600
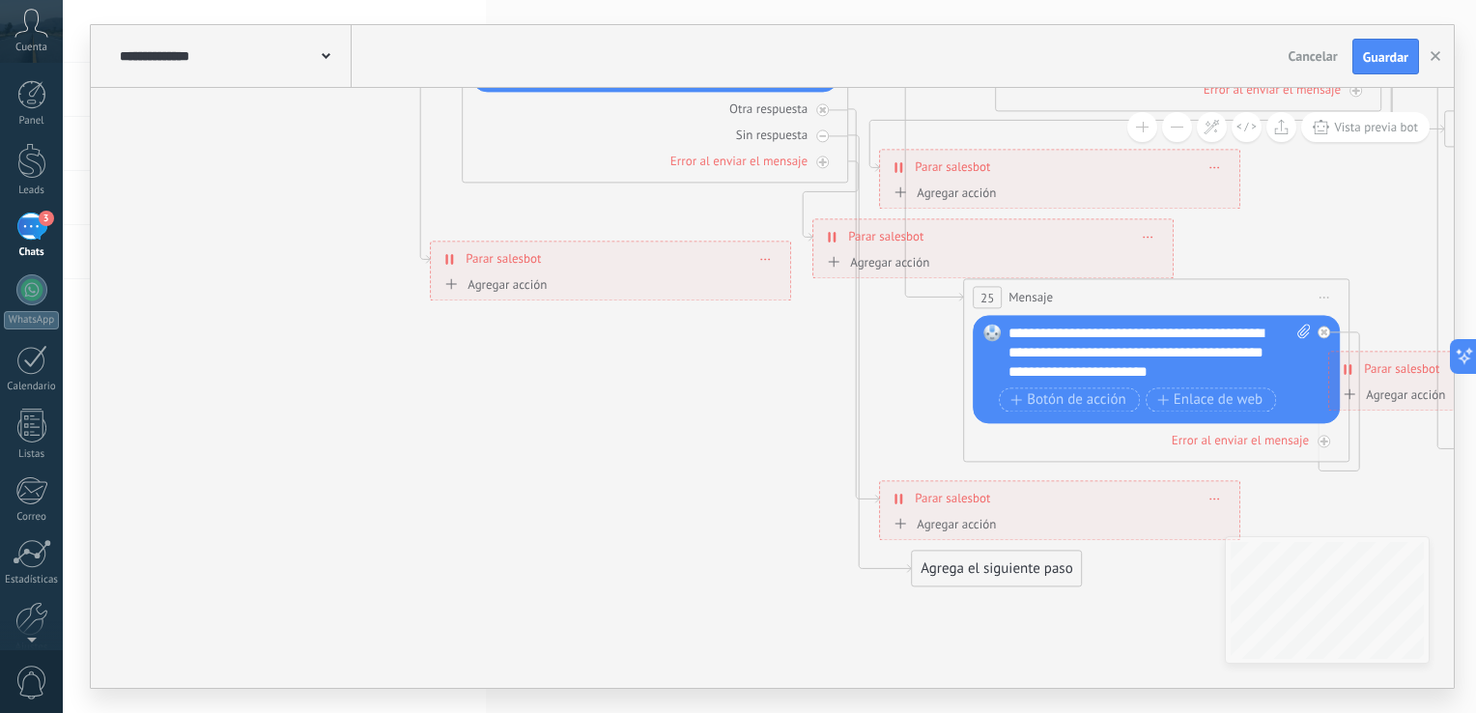
drag, startPoint x: 366, startPoint y: 500, endPoint x: 746, endPoint y: 501, distance: 379.5
click at [746, 501] on icon at bounding box center [607, 6] width 4468 height 2127
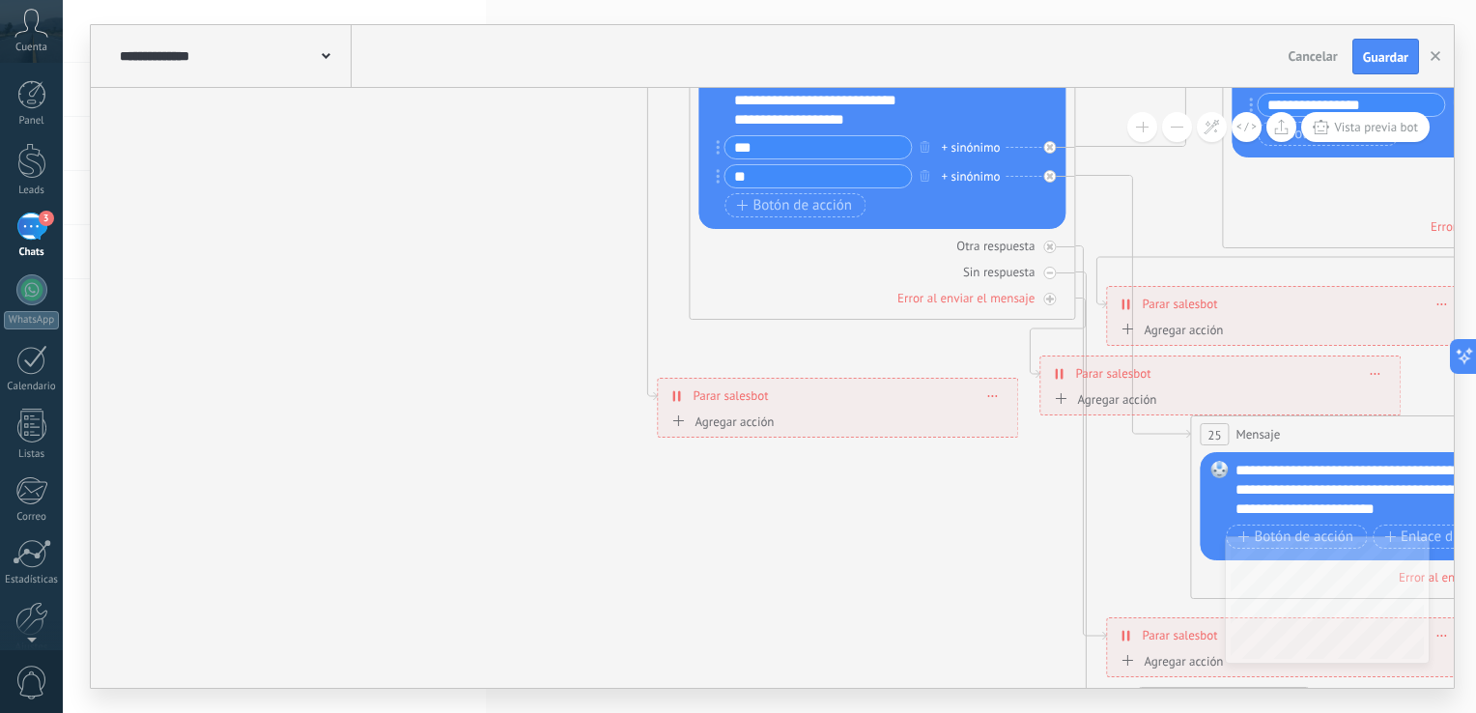
drag, startPoint x: 514, startPoint y: 486, endPoint x: 668, endPoint y: 622, distance: 205.9
click at [668, 622] on icon at bounding box center [834, 142] width 4468 height 2127
click at [16, 239] on div "3" at bounding box center [31, 226] width 31 height 28
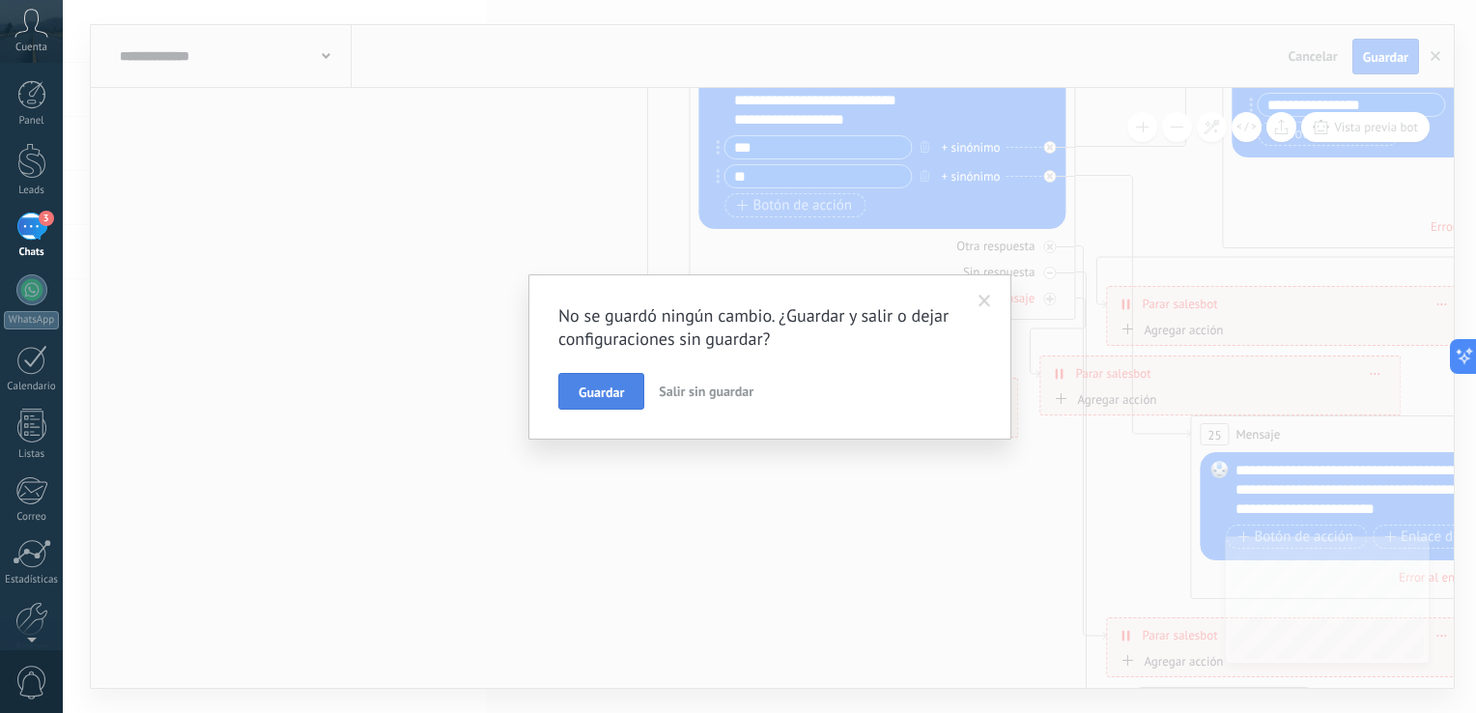
click at [610, 393] on span "Guardar" at bounding box center [600, 392] width 45 height 14
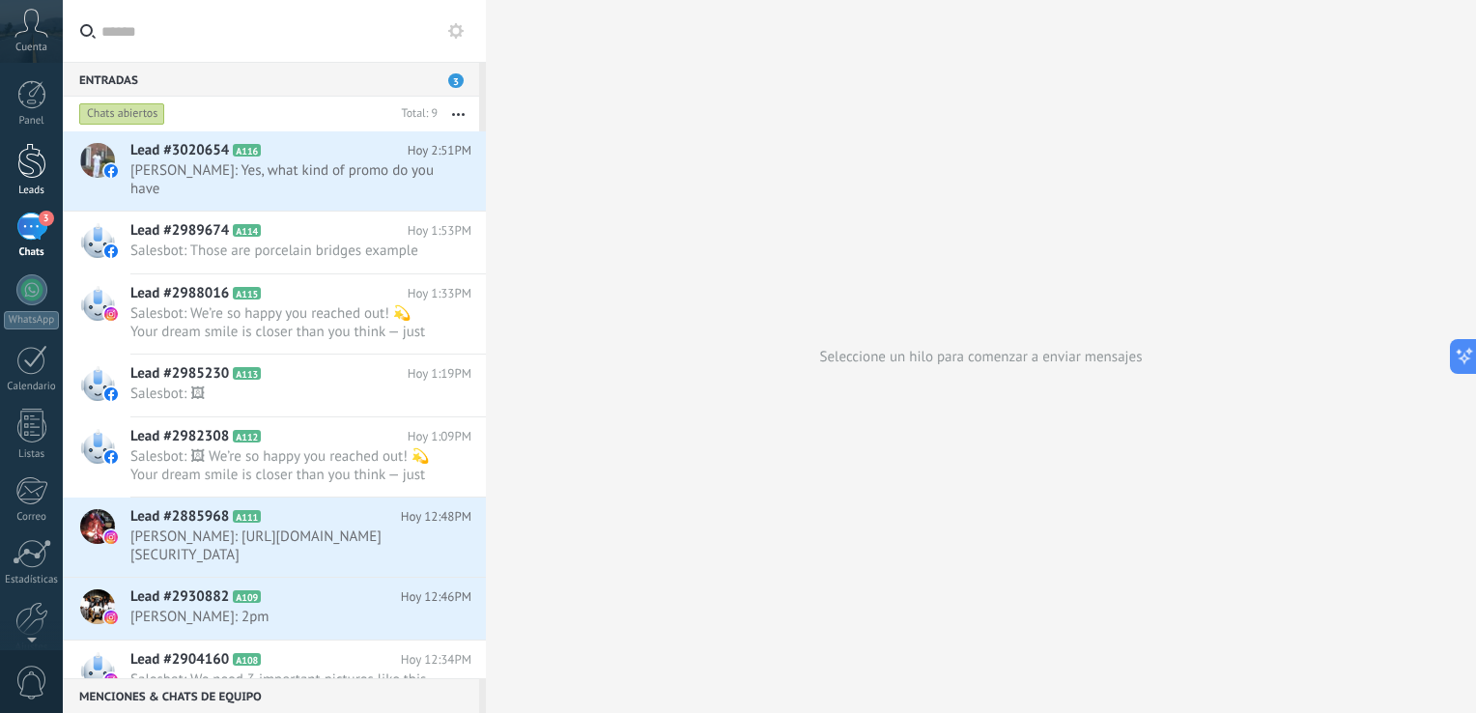
click at [42, 175] on div at bounding box center [31, 161] width 29 height 36
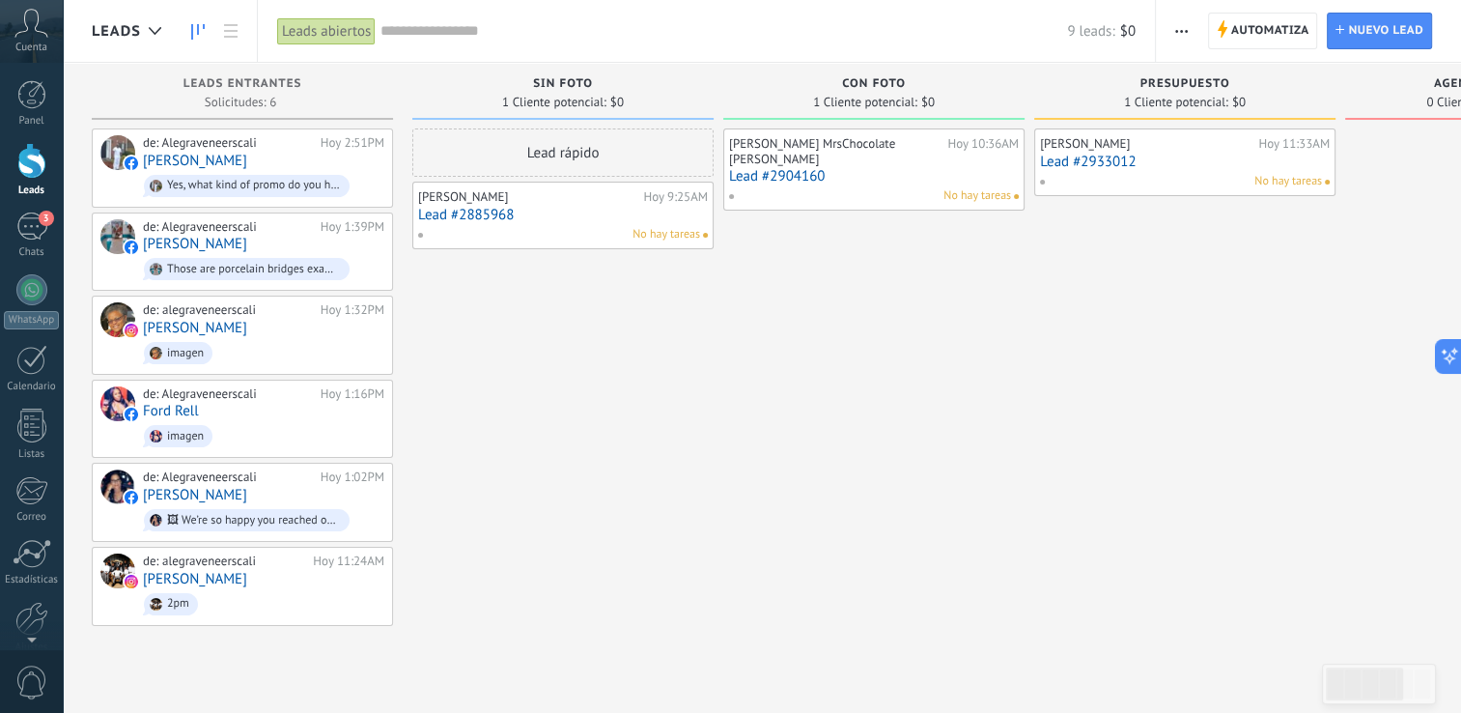
click at [661, 531] on div "Lead rápido Anderson Hurtado Hoy 9:25AM Lead #2885968 No hay tareas" at bounding box center [562, 376] width 301 height 497
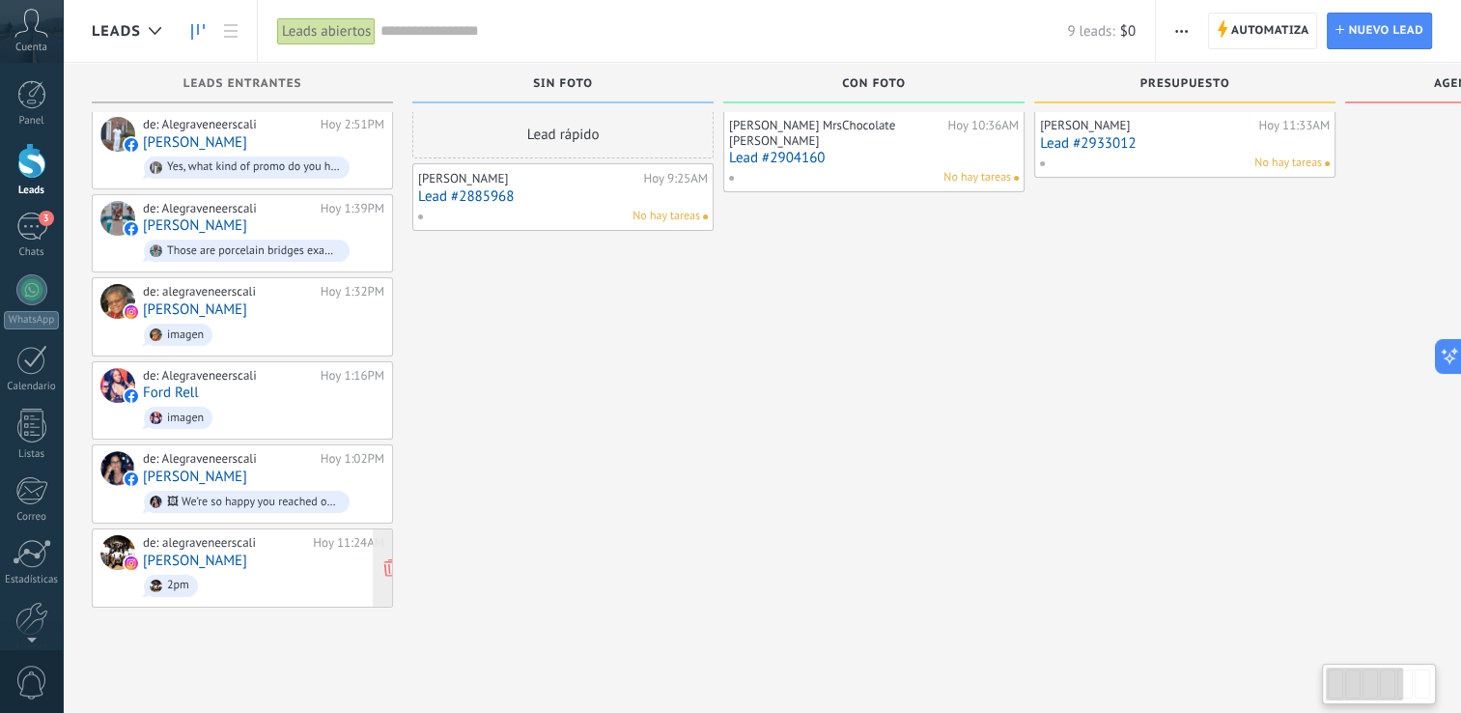
scroll to position [18, 0]
click at [32, 225] on div "3" at bounding box center [31, 226] width 31 height 28
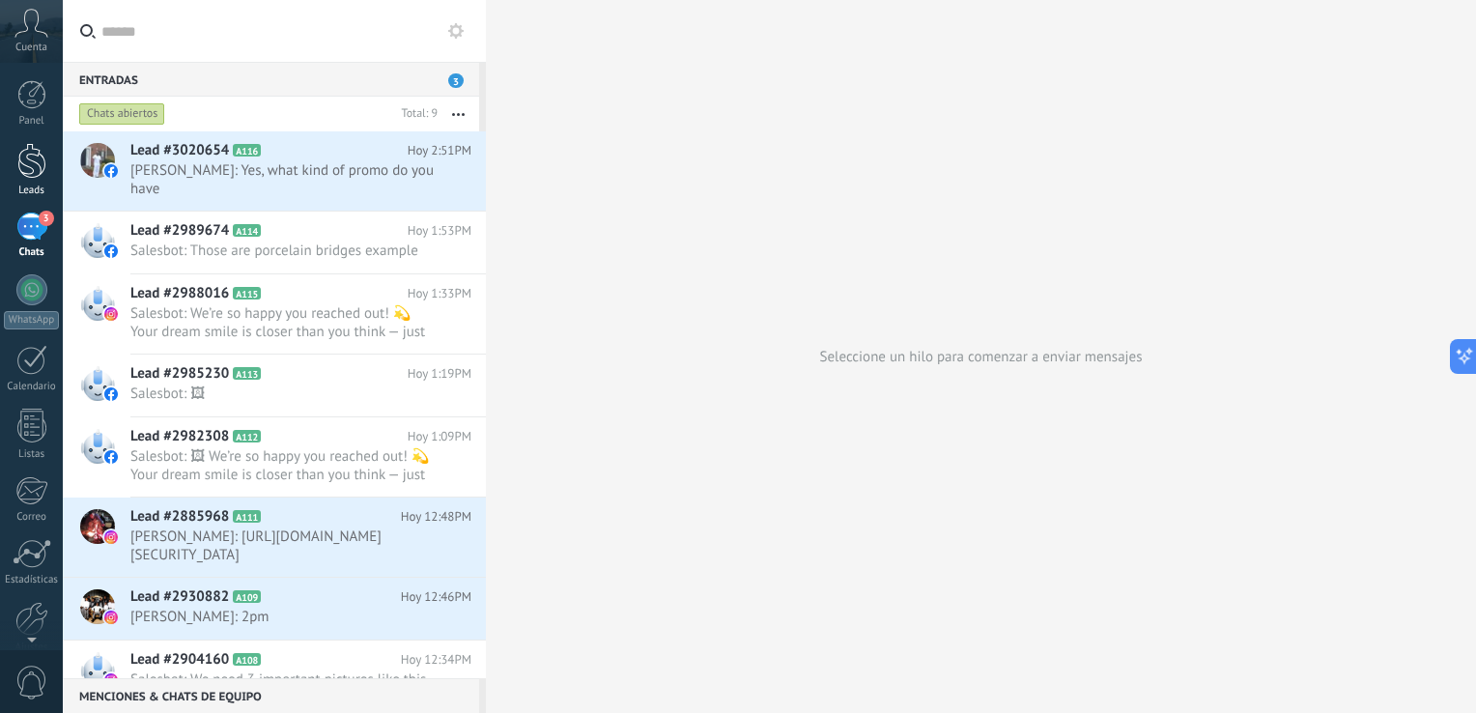
click at [17, 172] on div at bounding box center [31, 161] width 29 height 36
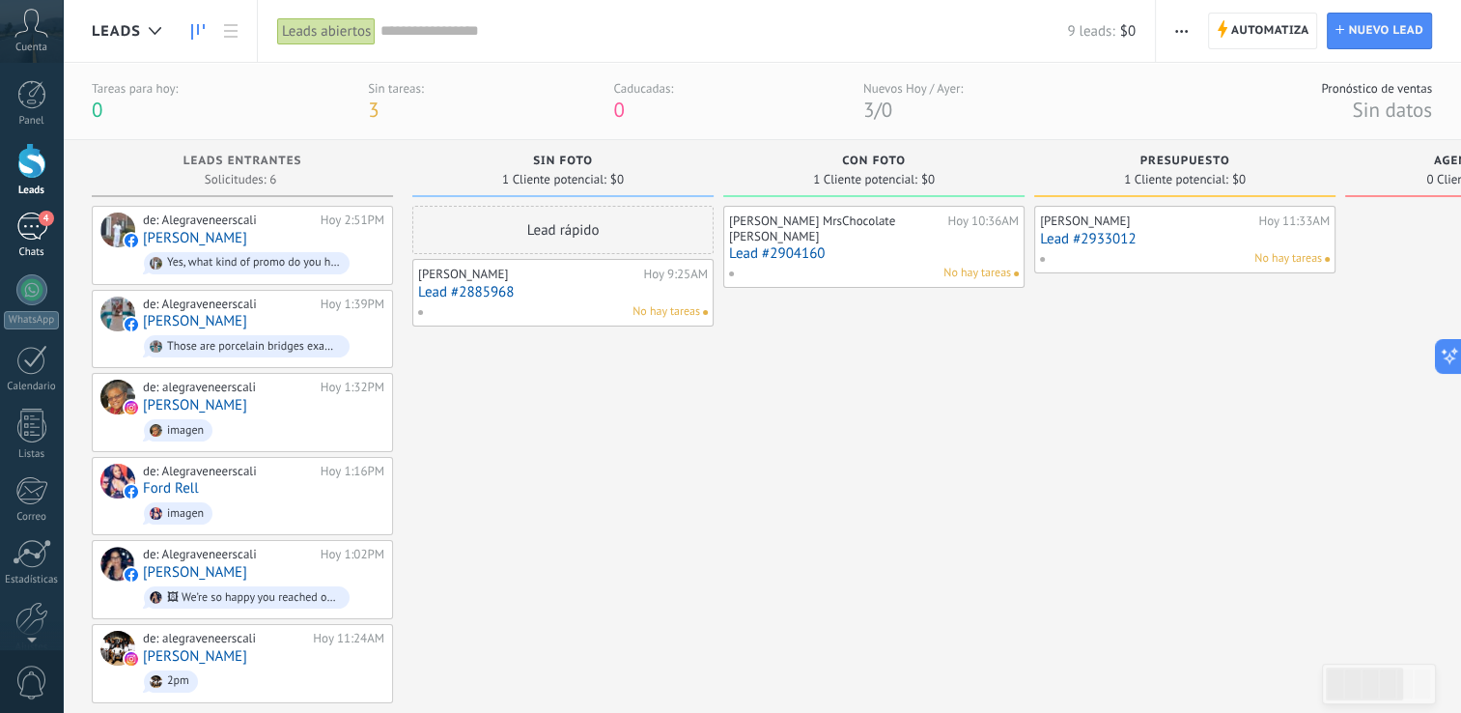
click at [32, 227] on div "4" at bounding box center [31, 226] width 31 height 28
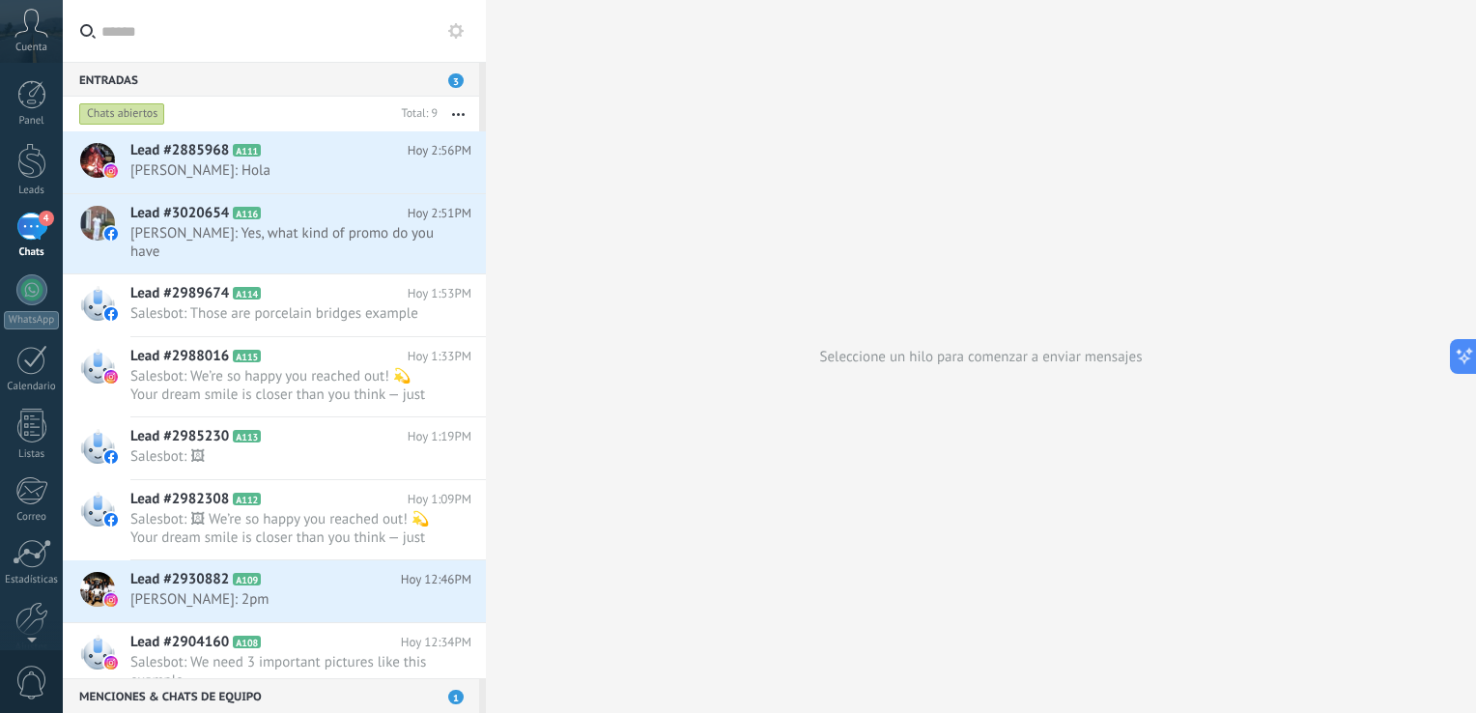
click at [434, 42] on input "text" at bounding box center [285, 31] width 369 height 62
click at [457, 27] on use at bounding box center [455, 30] width 15 height 15
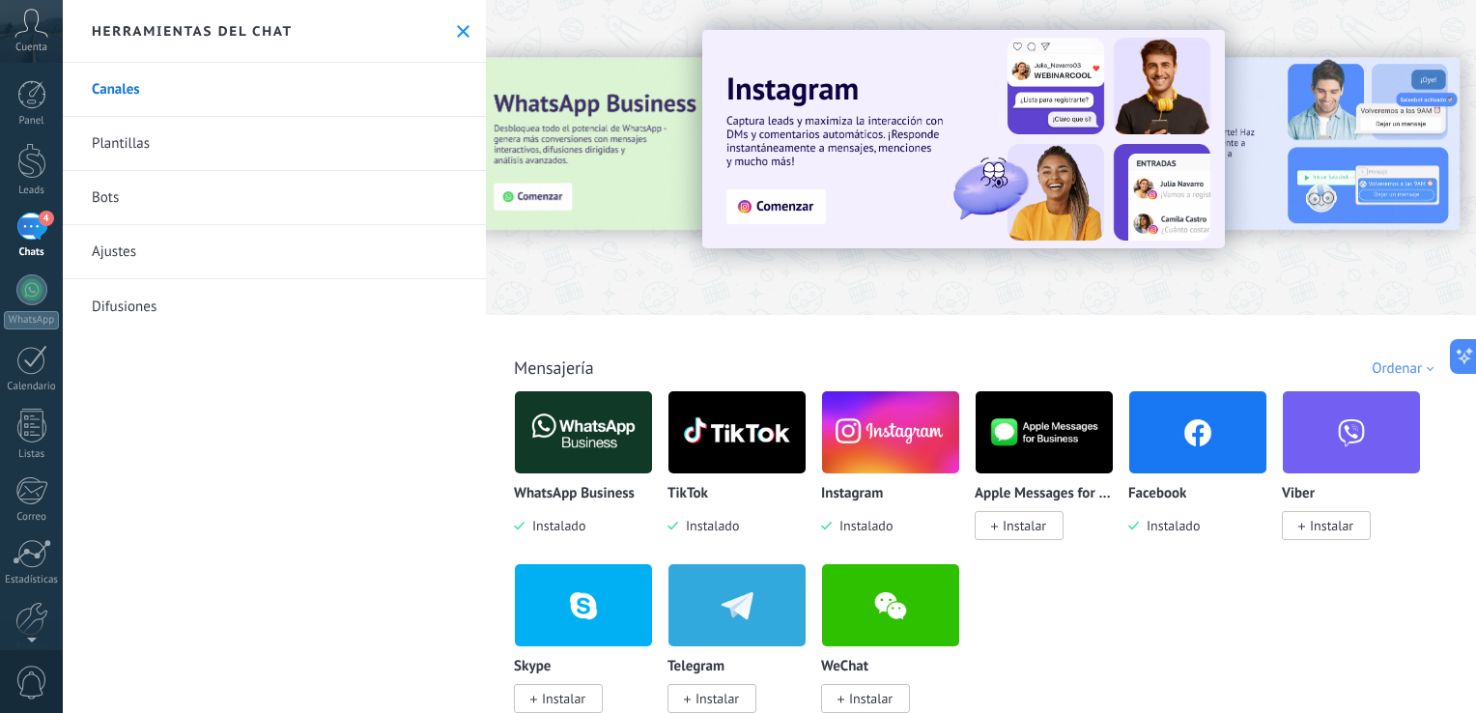
click at [228, 191] on link "Bots" at bounding box center [274, 198] width 423 height 54
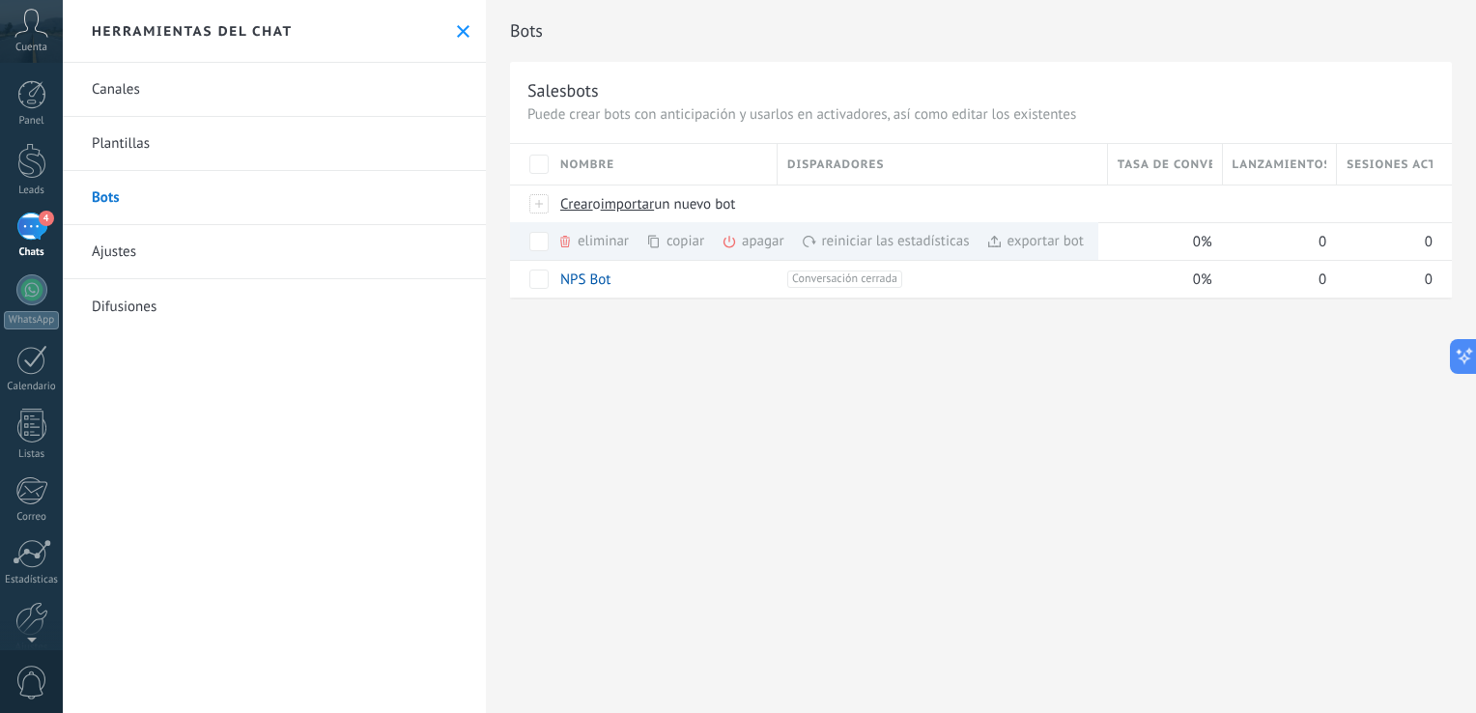
click at [16, 234] on div "4" at bounding box center [31, 226] width 31 height 28
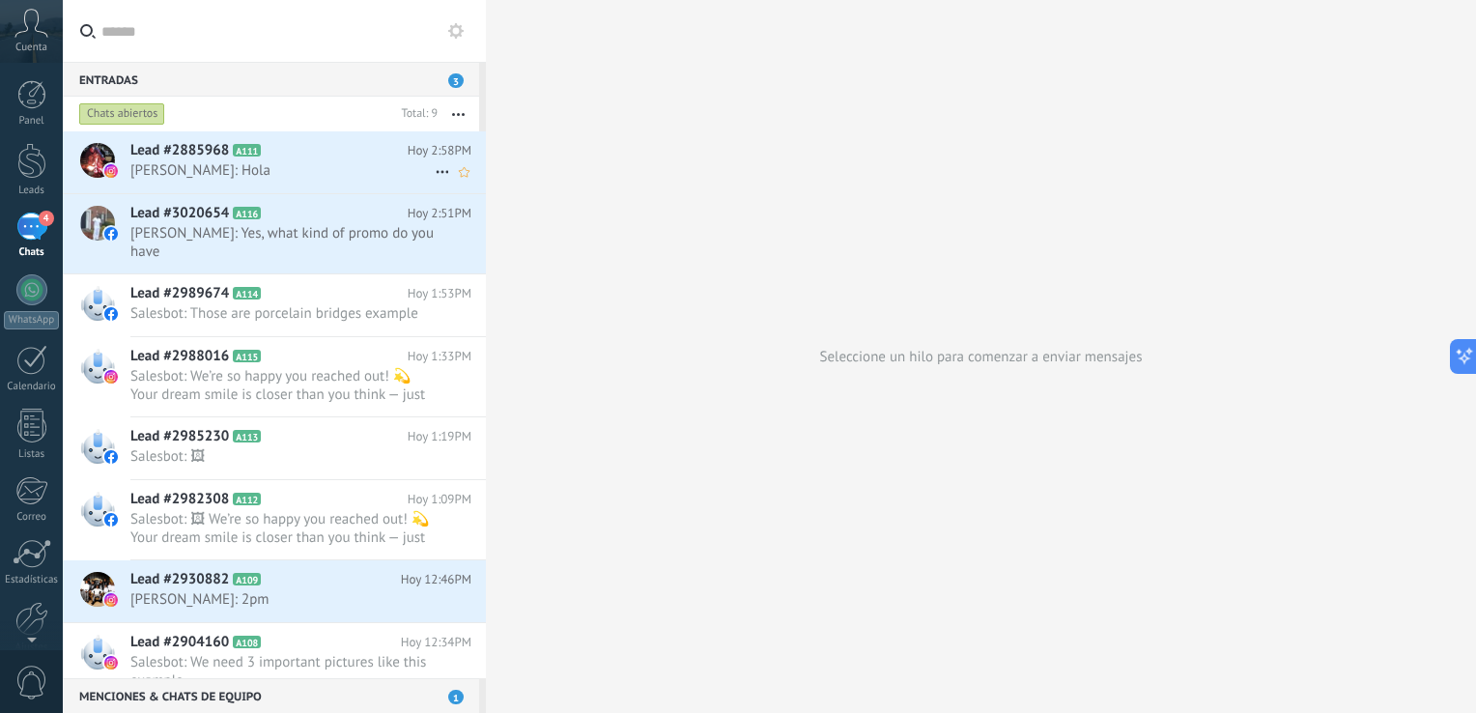
click at [286, 166] on span "Anderson Hurtado: Hola" at bounding box center [282, 170] width 304 height 18
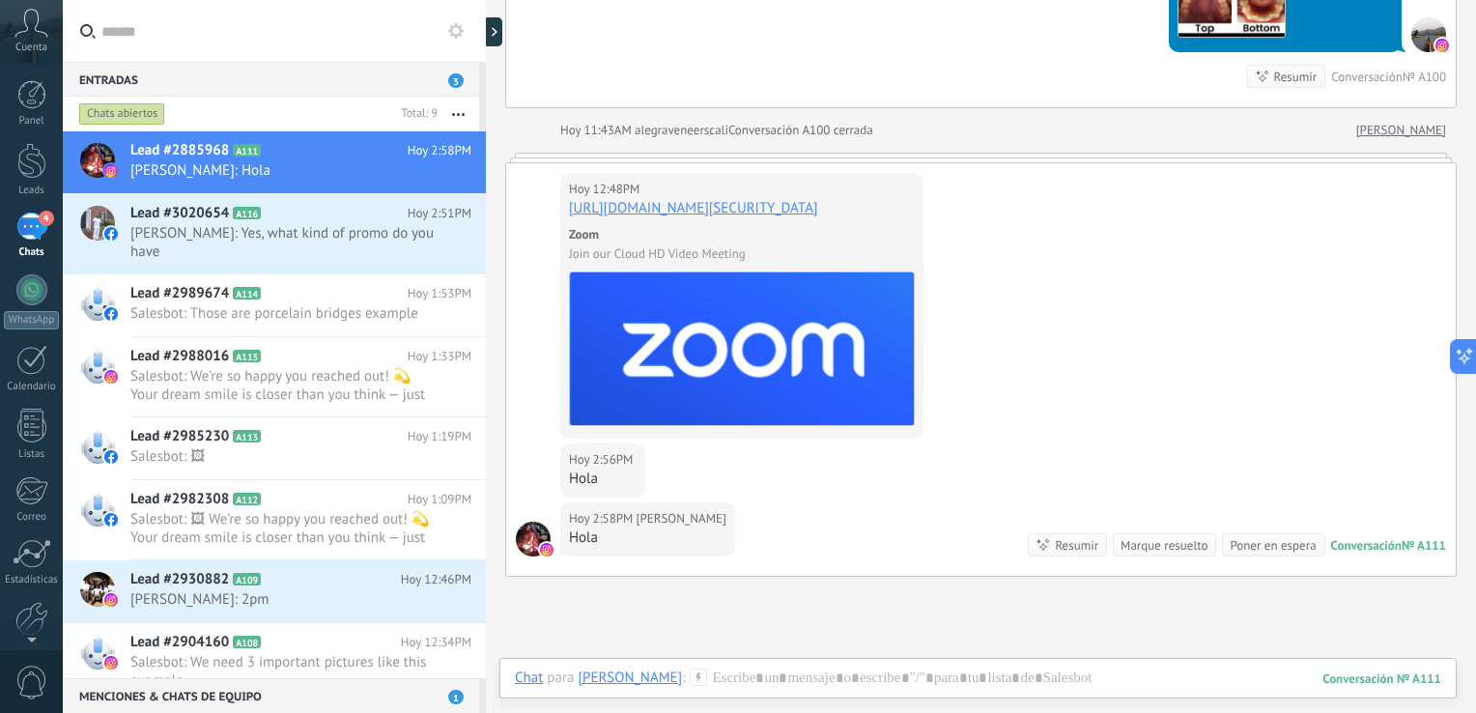
click at [138, 103] on div "Chats abiertos" at bounding box center [122, 113] width 86 height 23
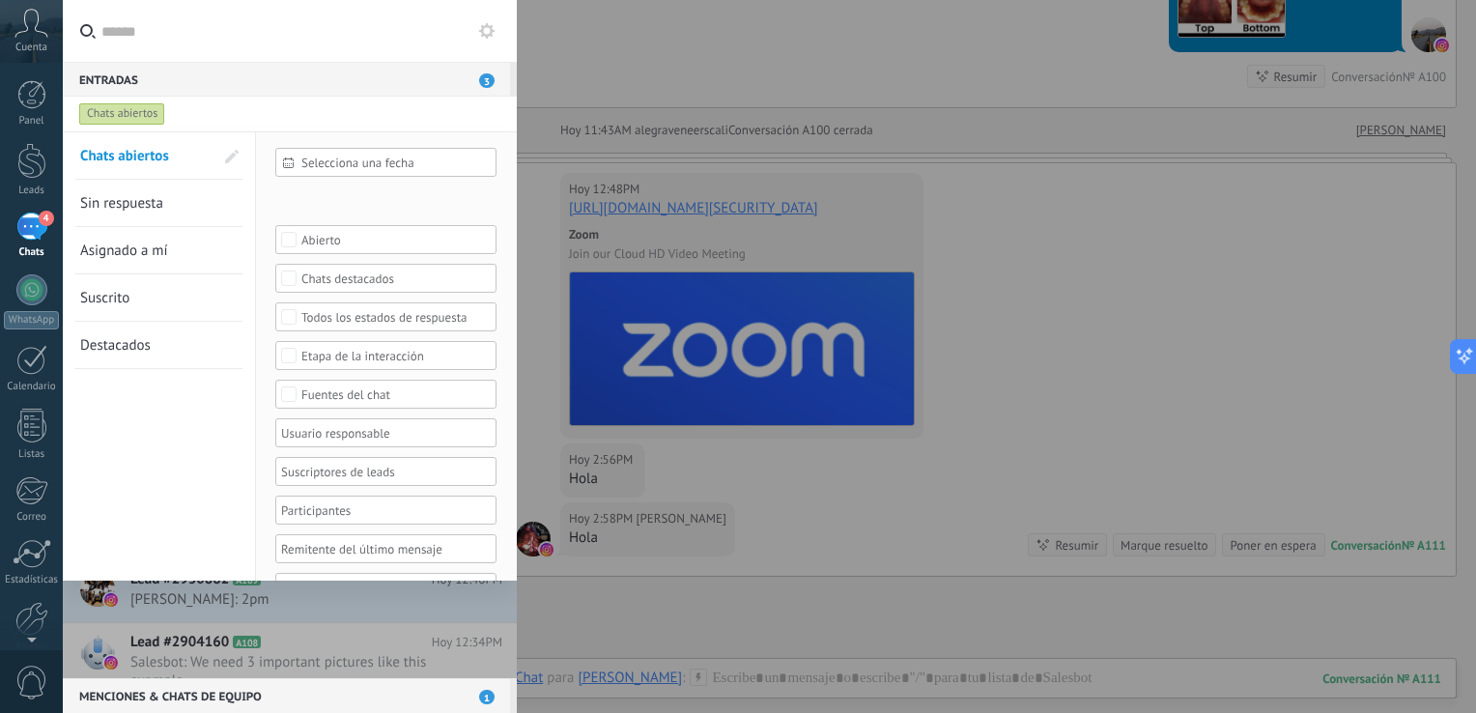
click at [268, 76] on div "Entradas 3" at bounding box center [286, 79] width 447 height 35
click at [277, 107] on div "Chats abiertos" at bounding box center [271, 114] width 393 height 35
click at [371, 33] on input "text" at bounding box center [301, 31] width 400 height 62
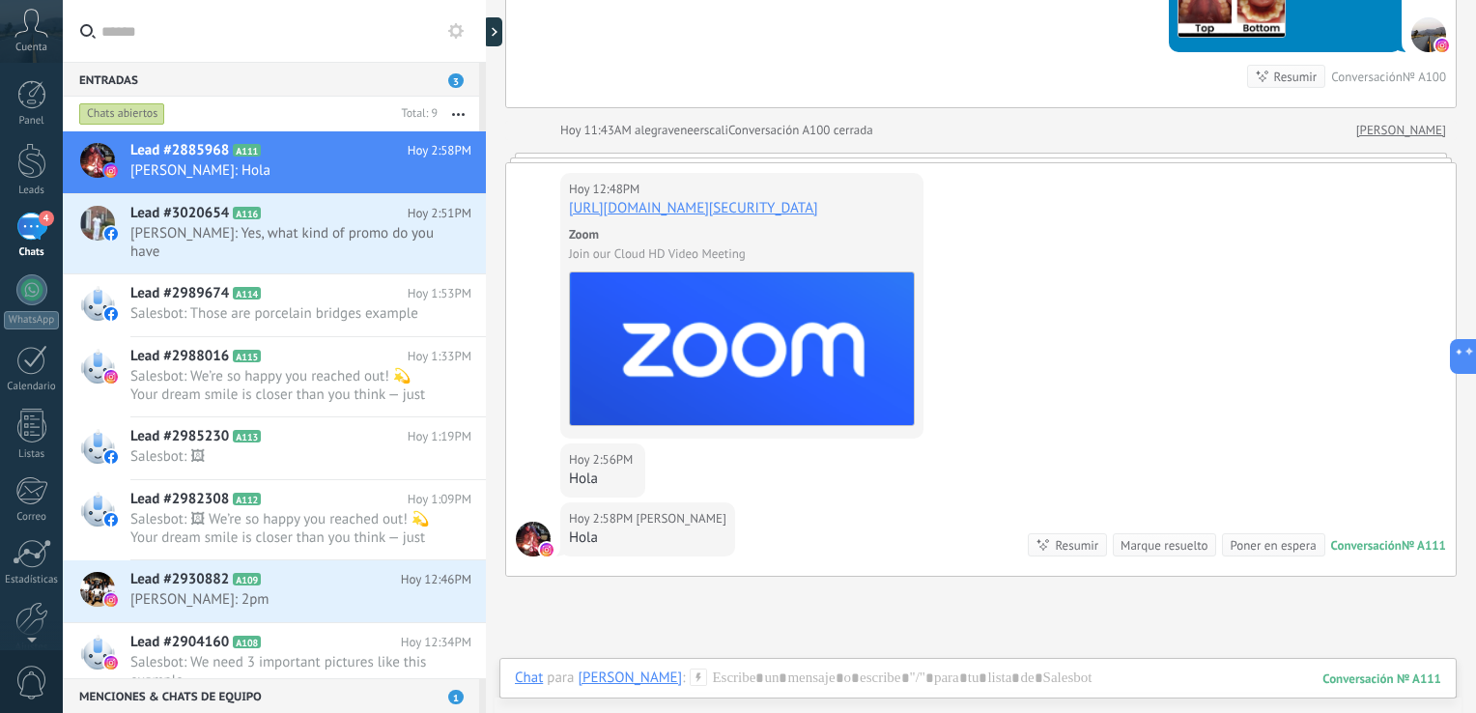
click at [464, 113] on icon "button" at bounding box center [458, 114] width 13 height 3
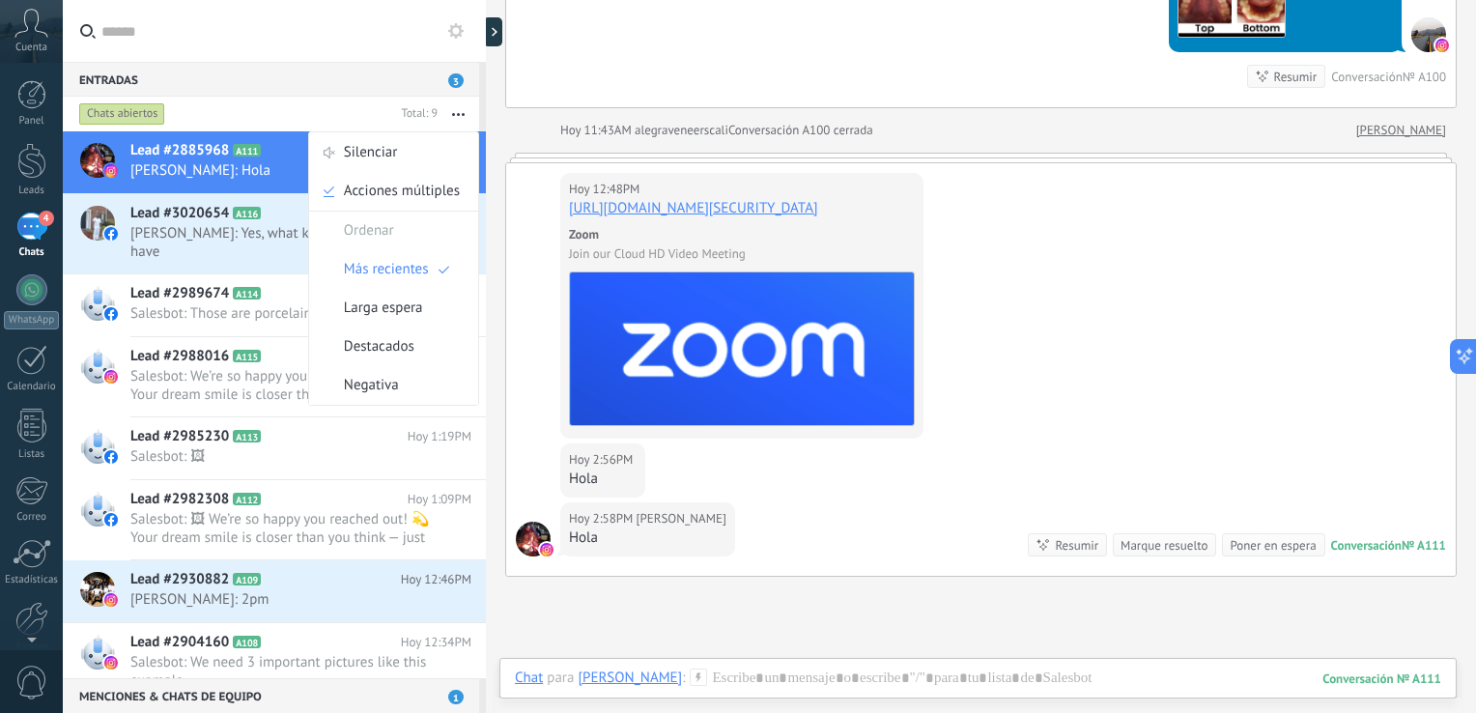
click at [290, 70] on div "Entradas 3" at bounding box center [271, 79] width 416 height 35
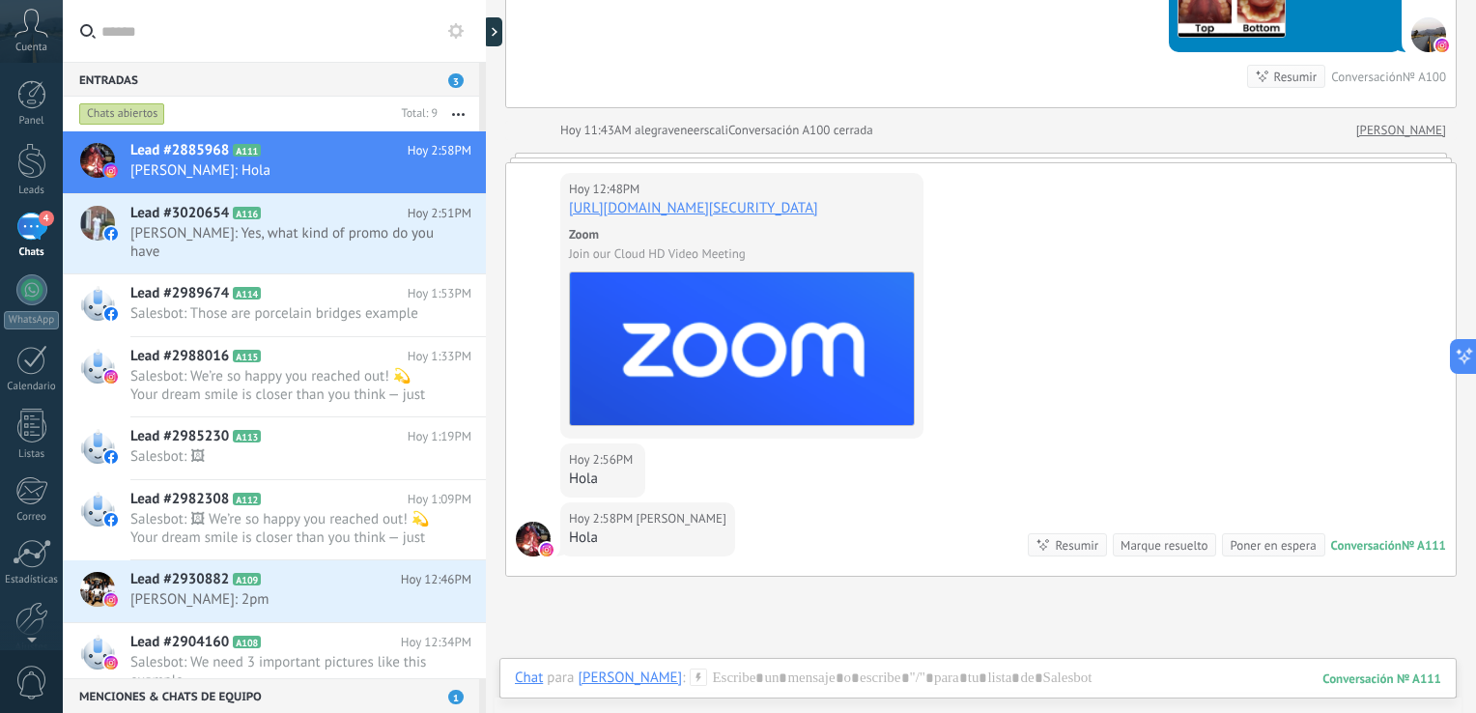
click at [31, 226] on div "4" at bounding box center [31, 226] width 31 height 28
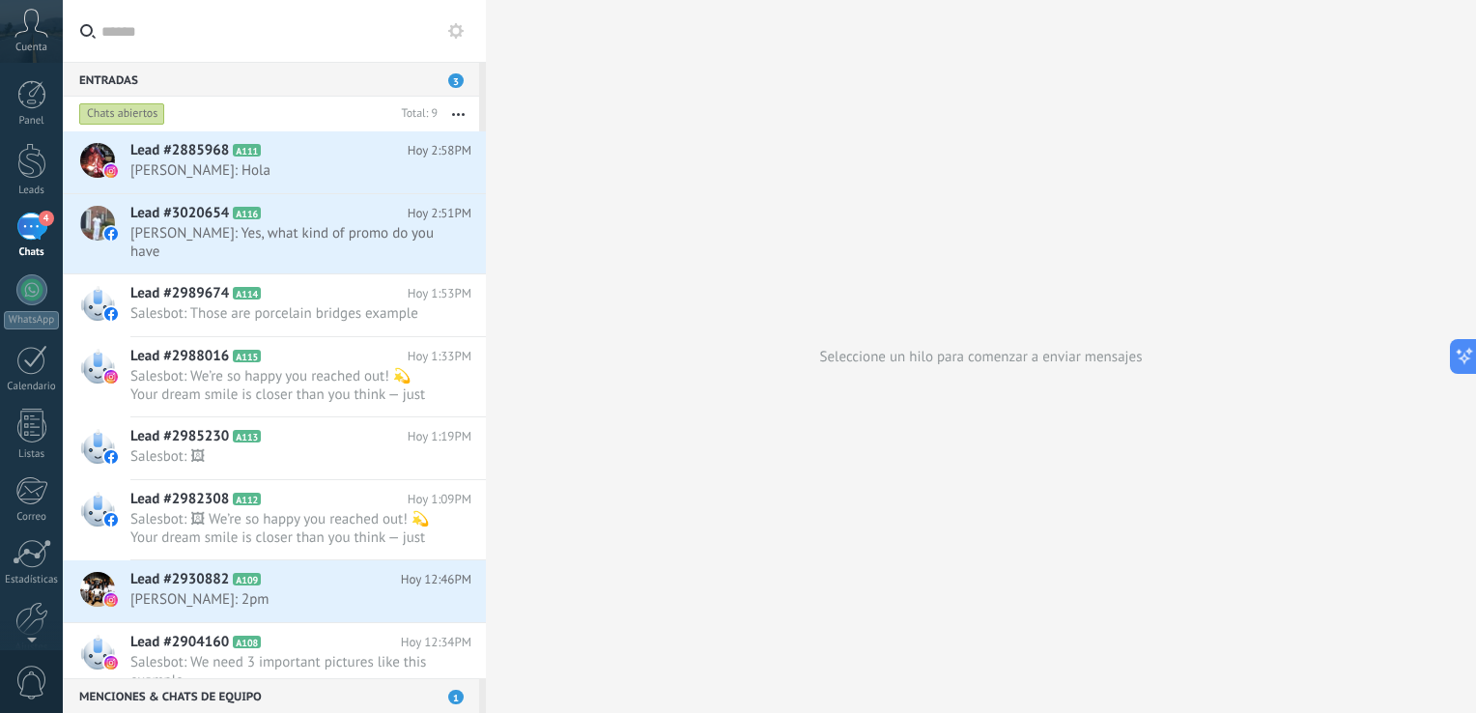
click at [31, 227] on div "4" at bounding box center [31, 226] width 31 height 28
click at [31, 218] on div "4" at bounding box center [31, 226] width 31 height 28
click at [460, 110] on button "button" at bounding box center [458, 114] width 42 height 35
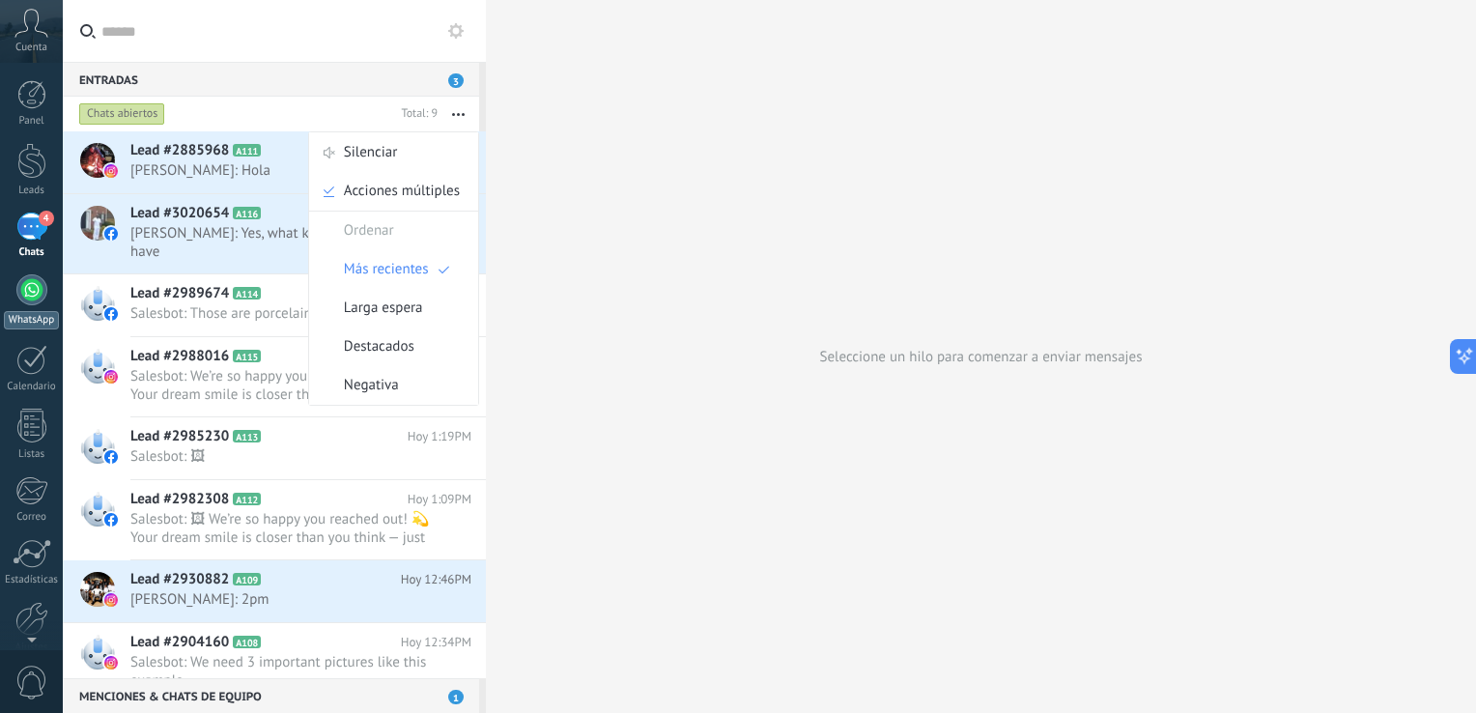
click at [22, 294] on div at bounding box center [31, 289] width 31 height 31
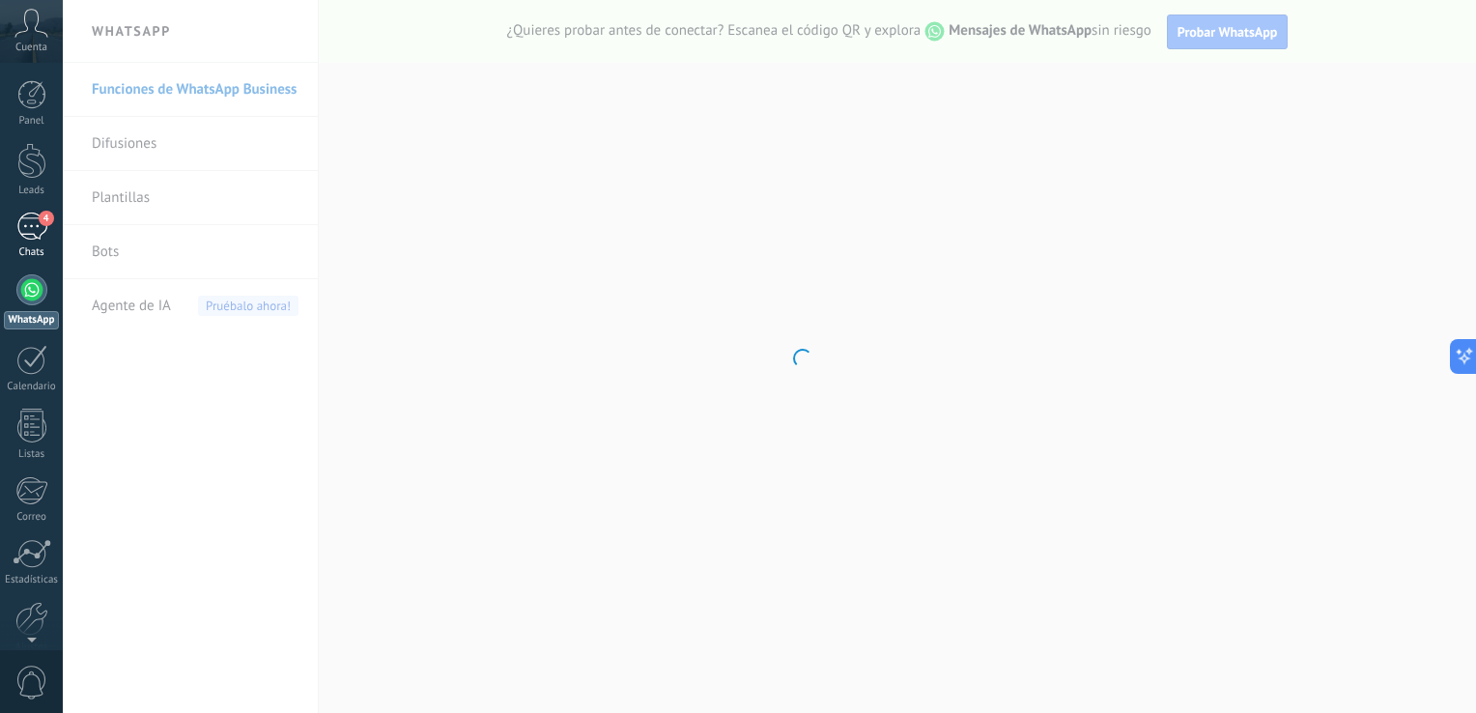
click at [36, 215] on div "4" at bounding box center [31, 226] width 31 height 28
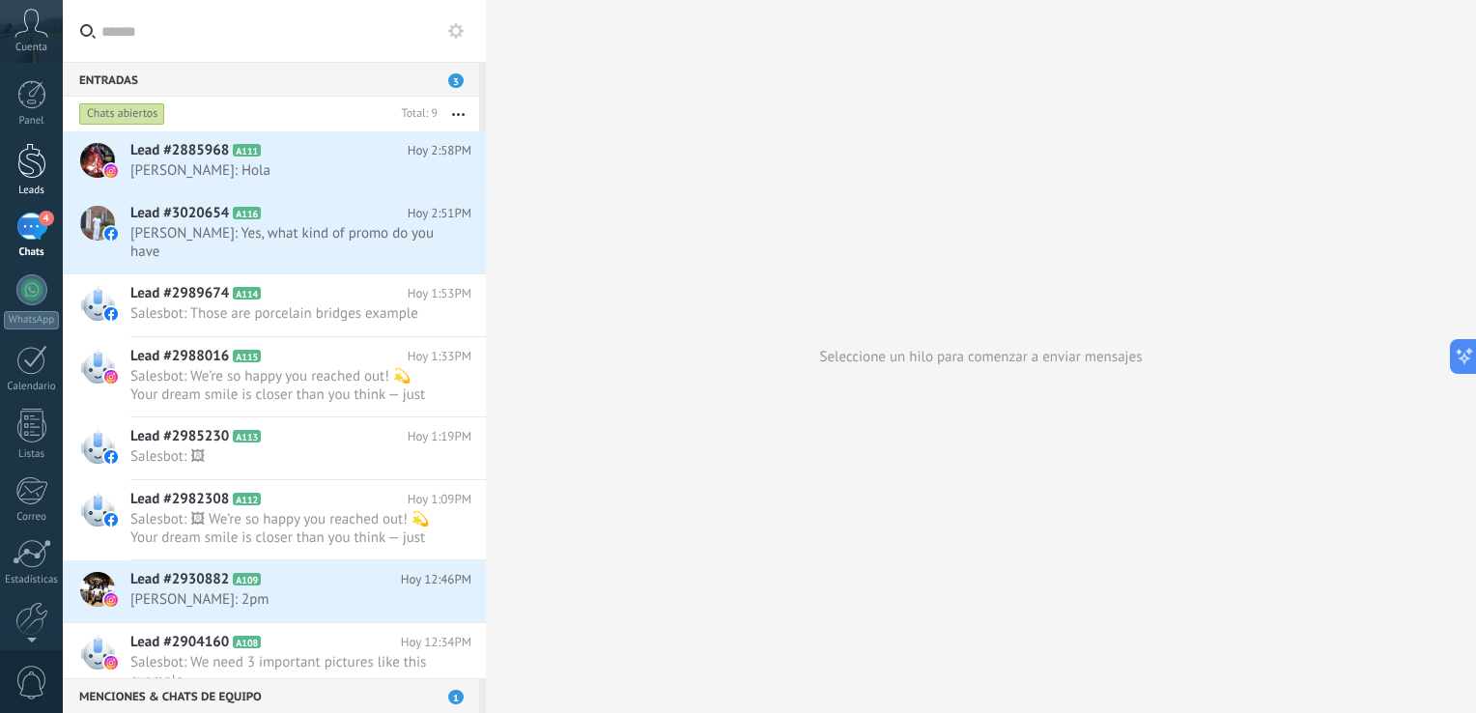
click at [34, 175] on div at bounding box center [31, 161] width 29 height 36
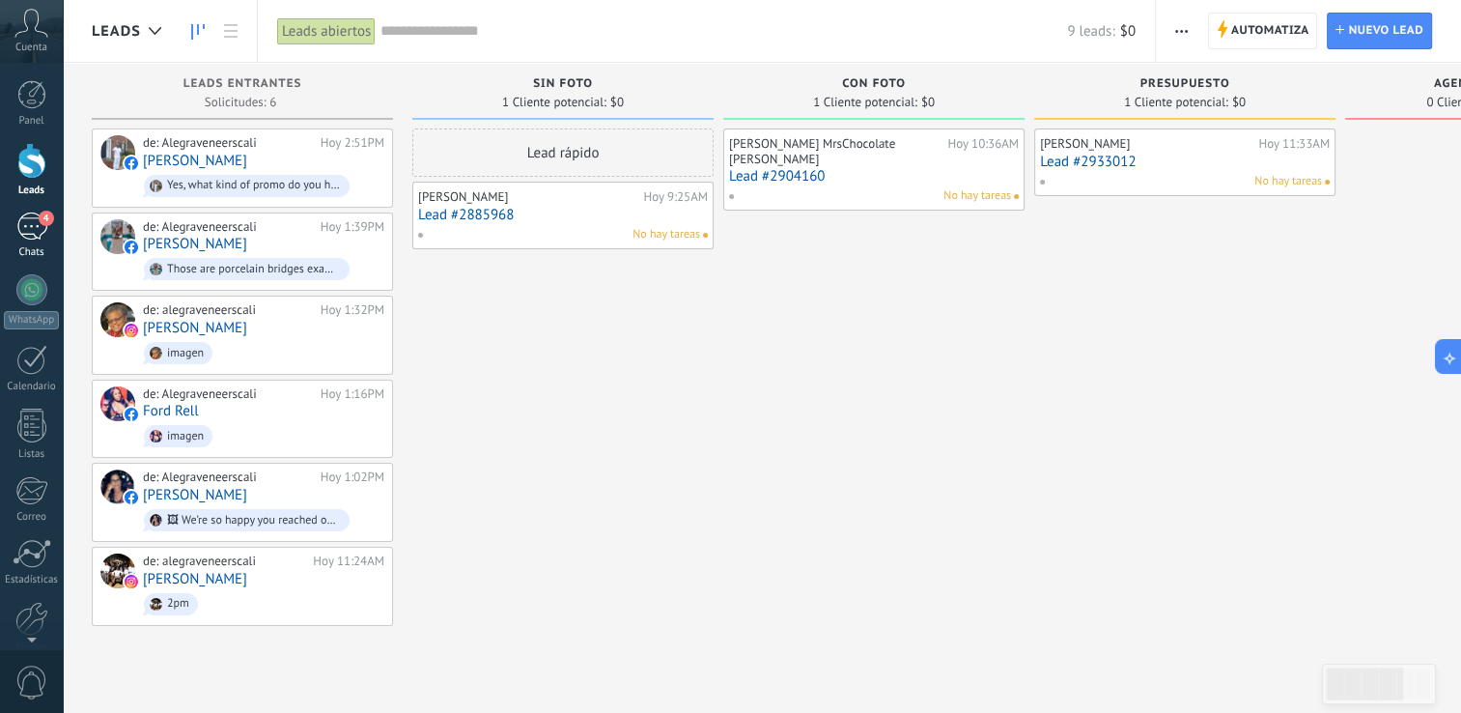
click at [25, 218] on div "4" at bounding box center [31, 226] width 31 height 28
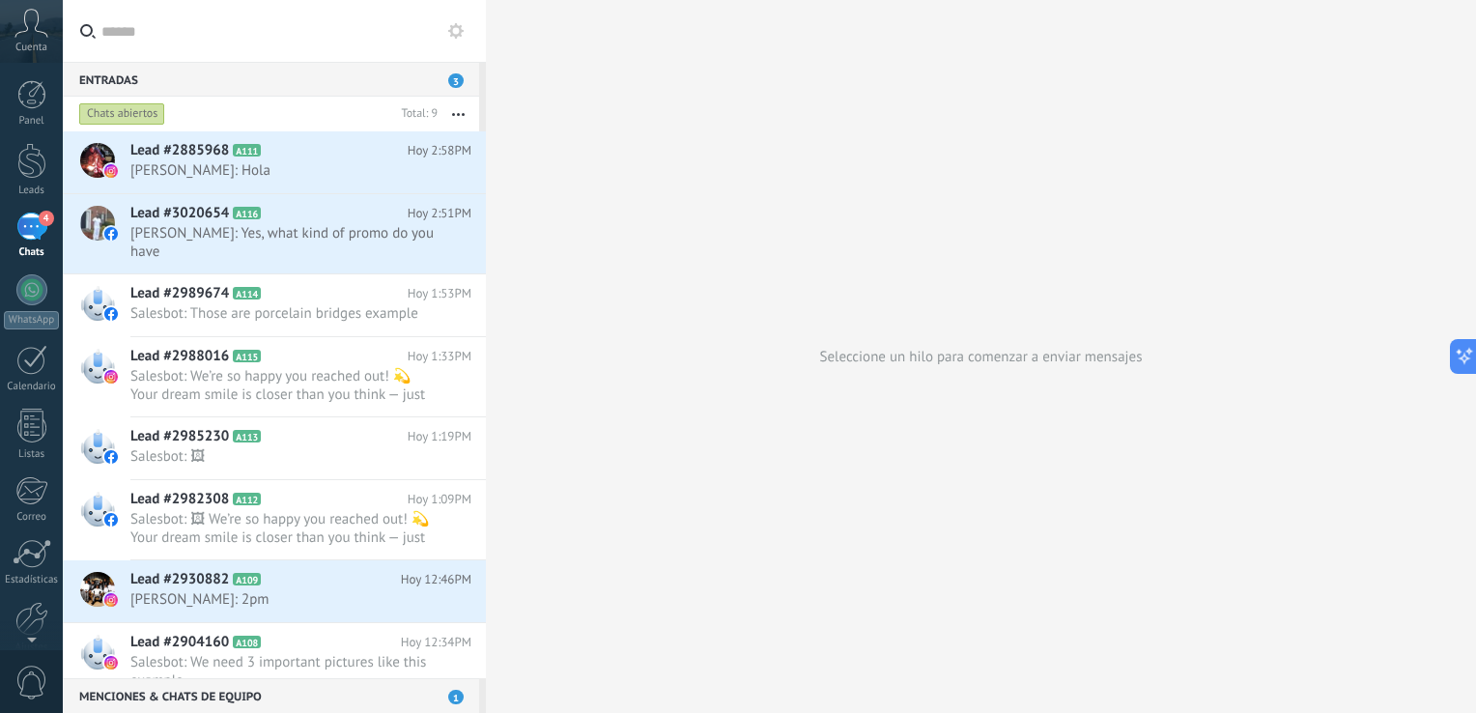
click at [458, 34] on use at bounding box center [455, 30] width 15 height 15
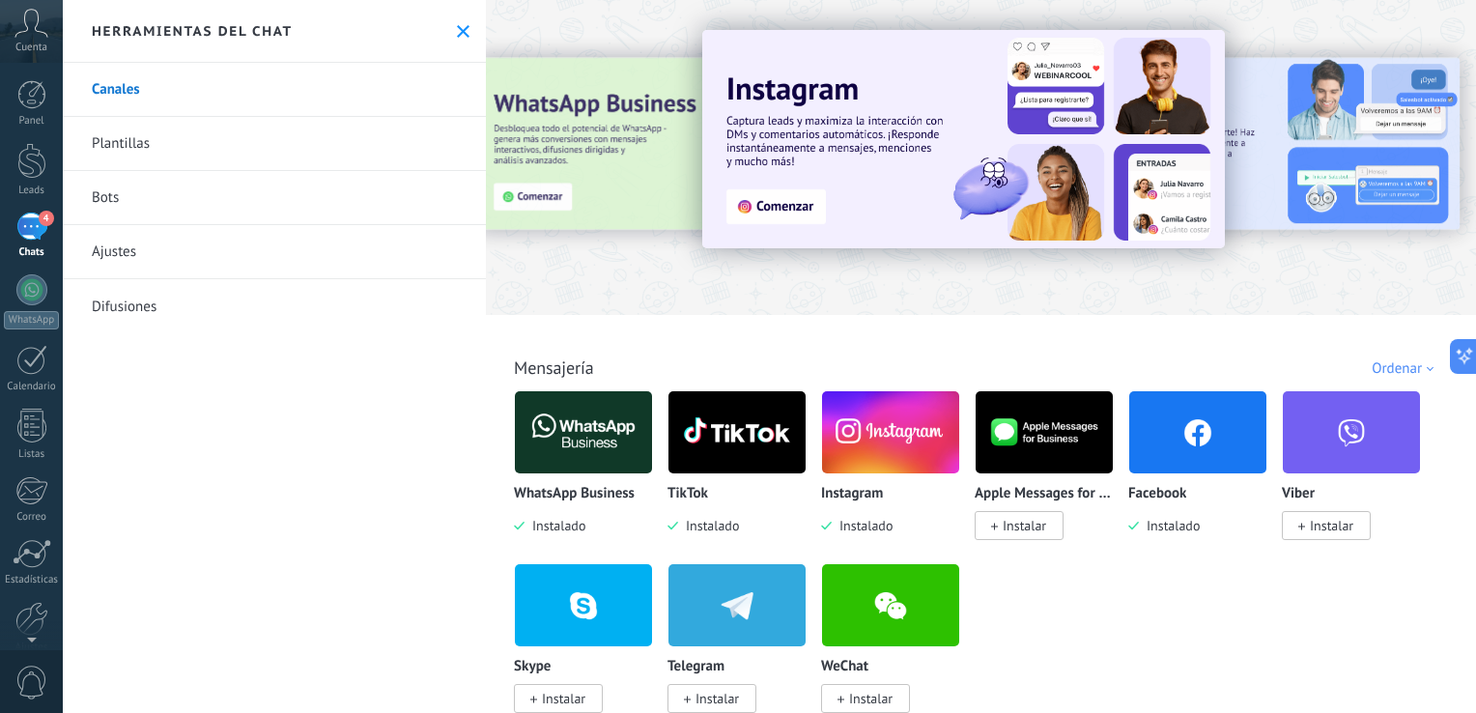
click at [247, 257] on link "Ajustes" at bounding box center [274, 252] width 423 height 54
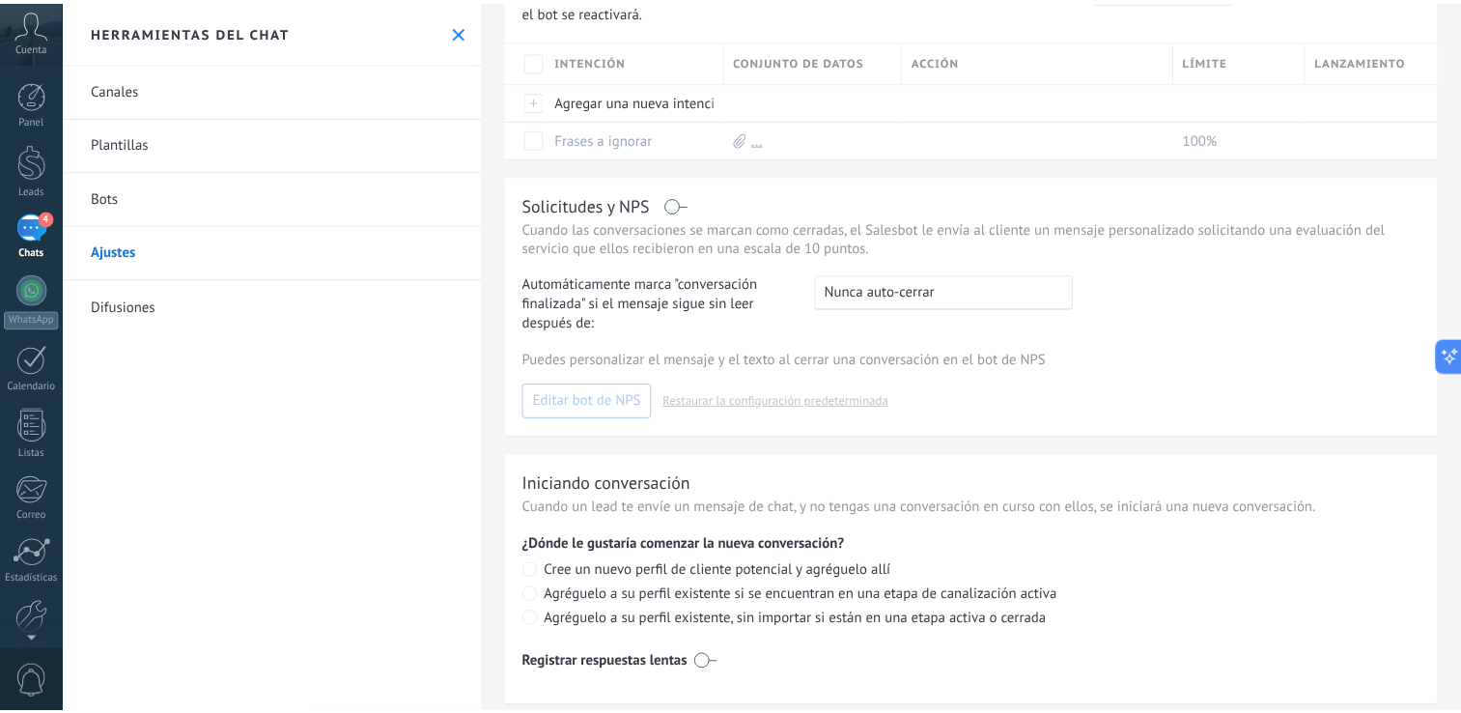
scroll to position [423, 0]
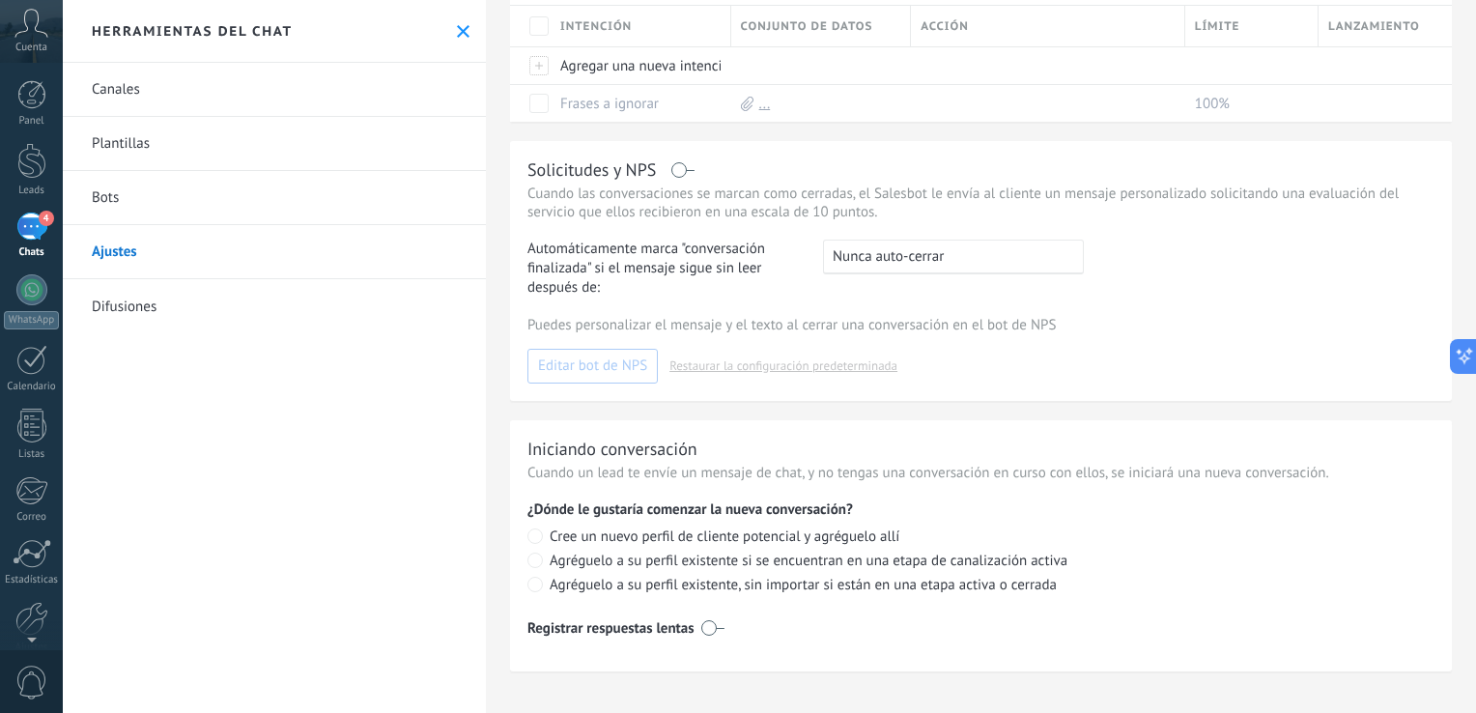
click at [155, 209] on link "Bots" at bounding box center [274, 198] width 423 height 54
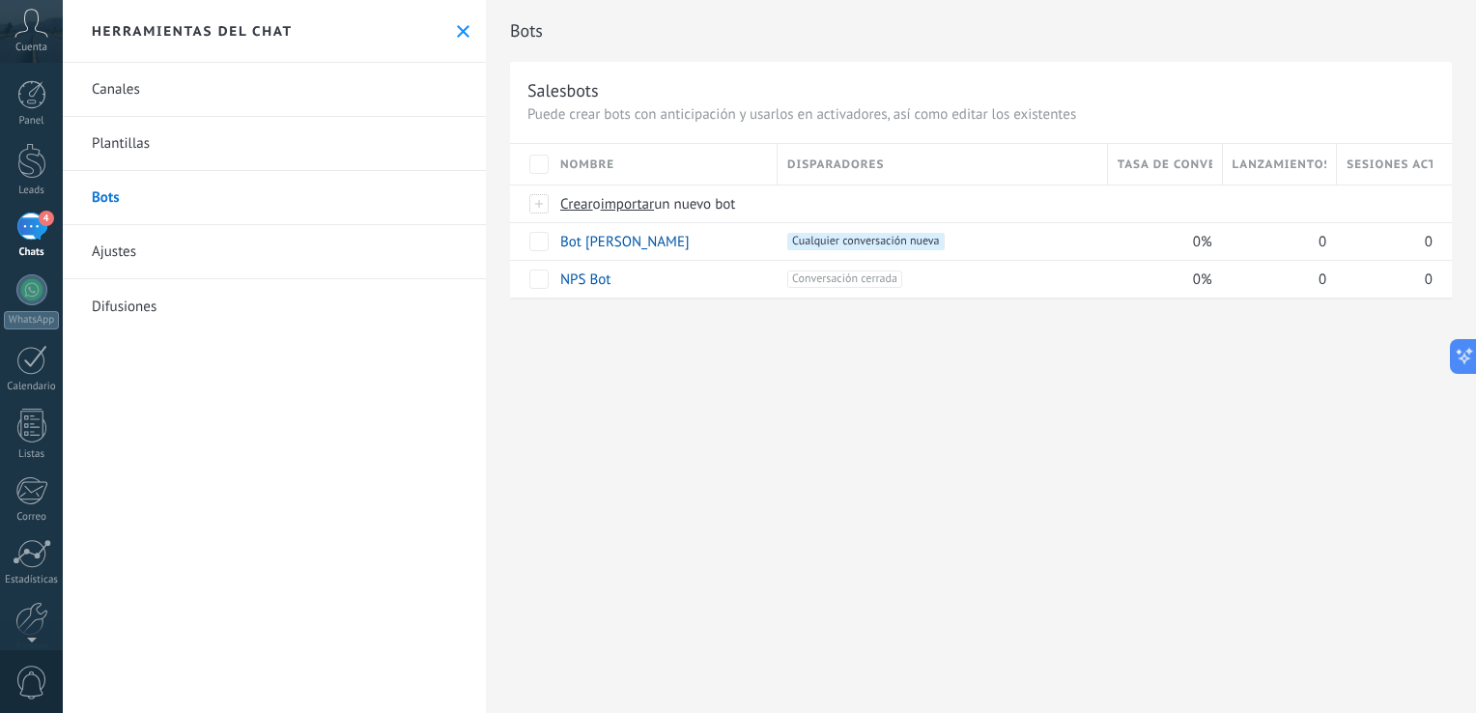
drag, startPoint x: 953, startPoint y: 581, endPoint x: 750, endPoint y: 586, distance: 202.9
click at [751, 586] on div "Bots Salesbots Puede crear bots con anticipación y usarlos en activadores, así …" at bounding box center [981, 356] width 990 height 713
click at [457, 32] on icon at bounding box center [463, 31] width 13 height 13
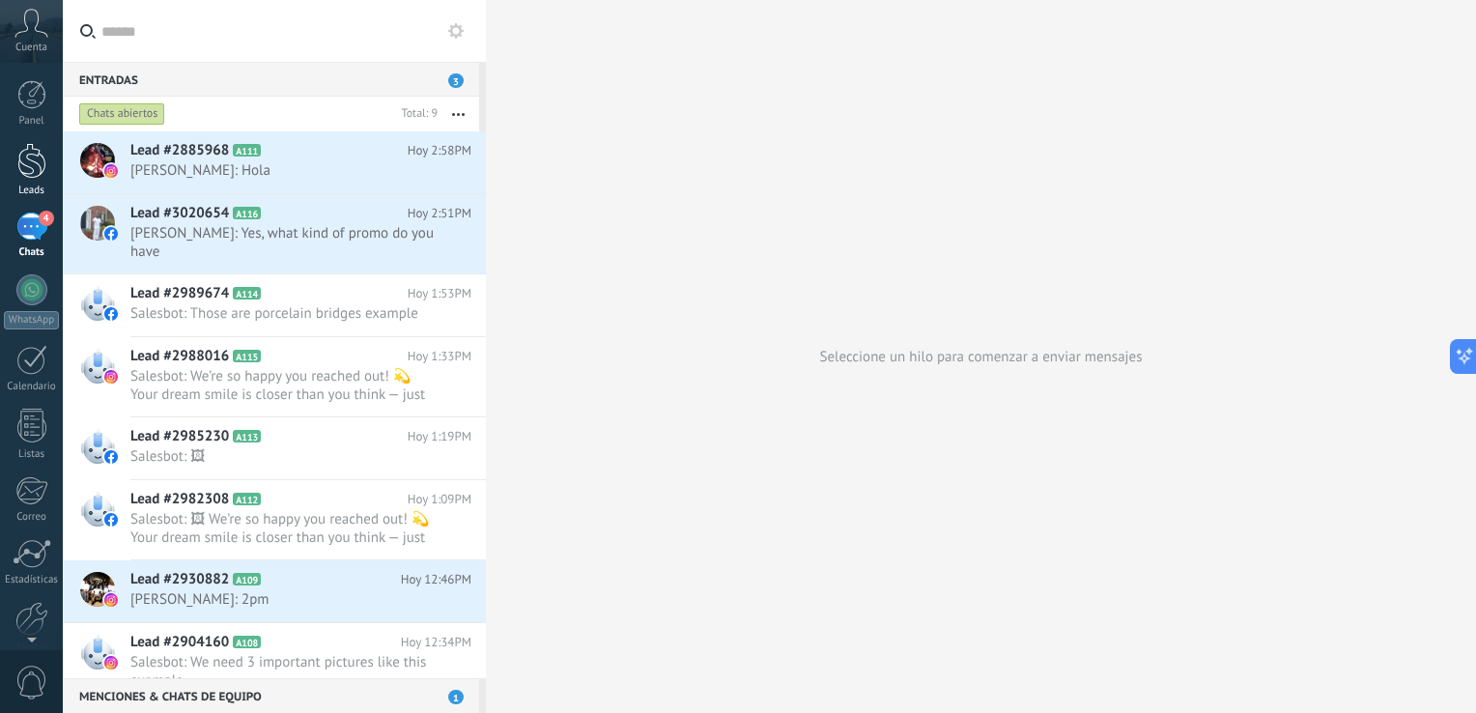
click at [29, 180] on link "Leads" at bounding box center [31, 170] width 63 height 54
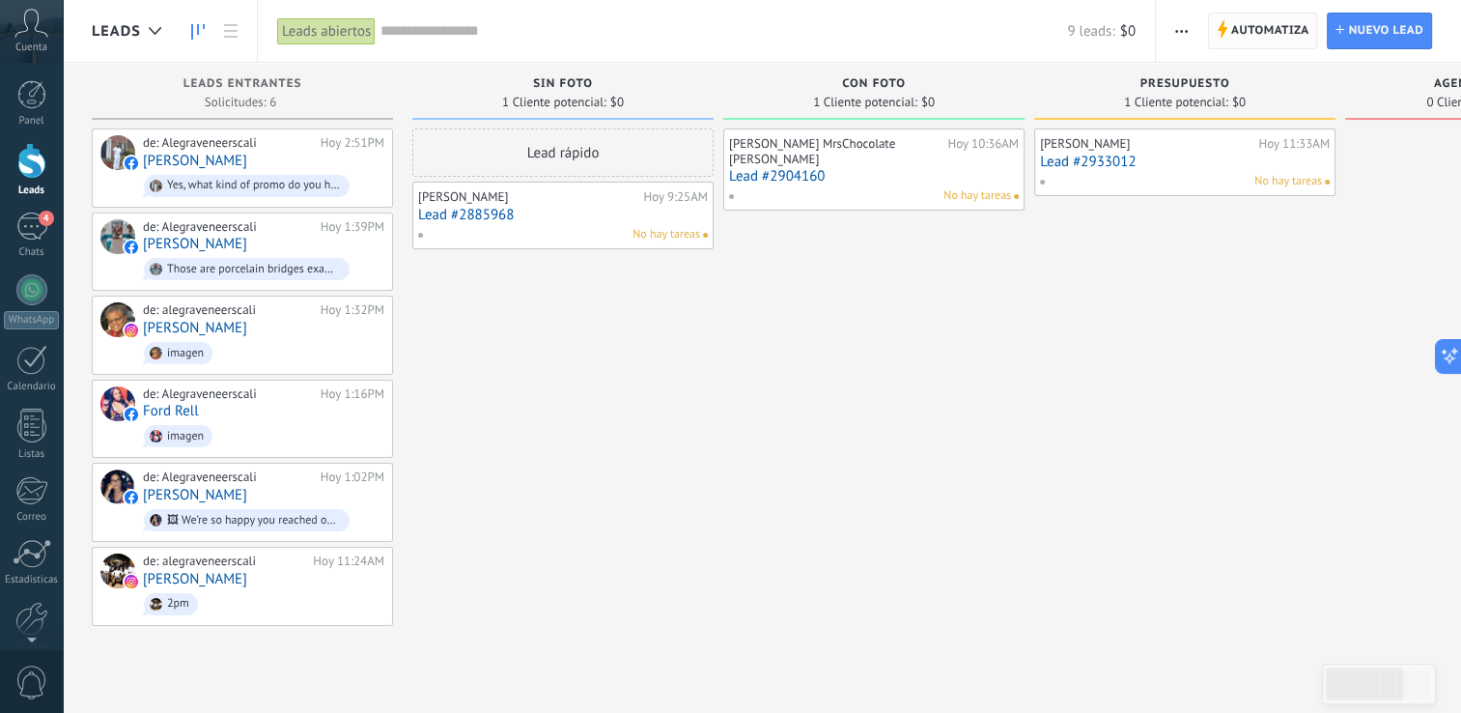
click at [1282, 21] on span "Automatiza" at bounding box center [1270, 31] width 78 height 35
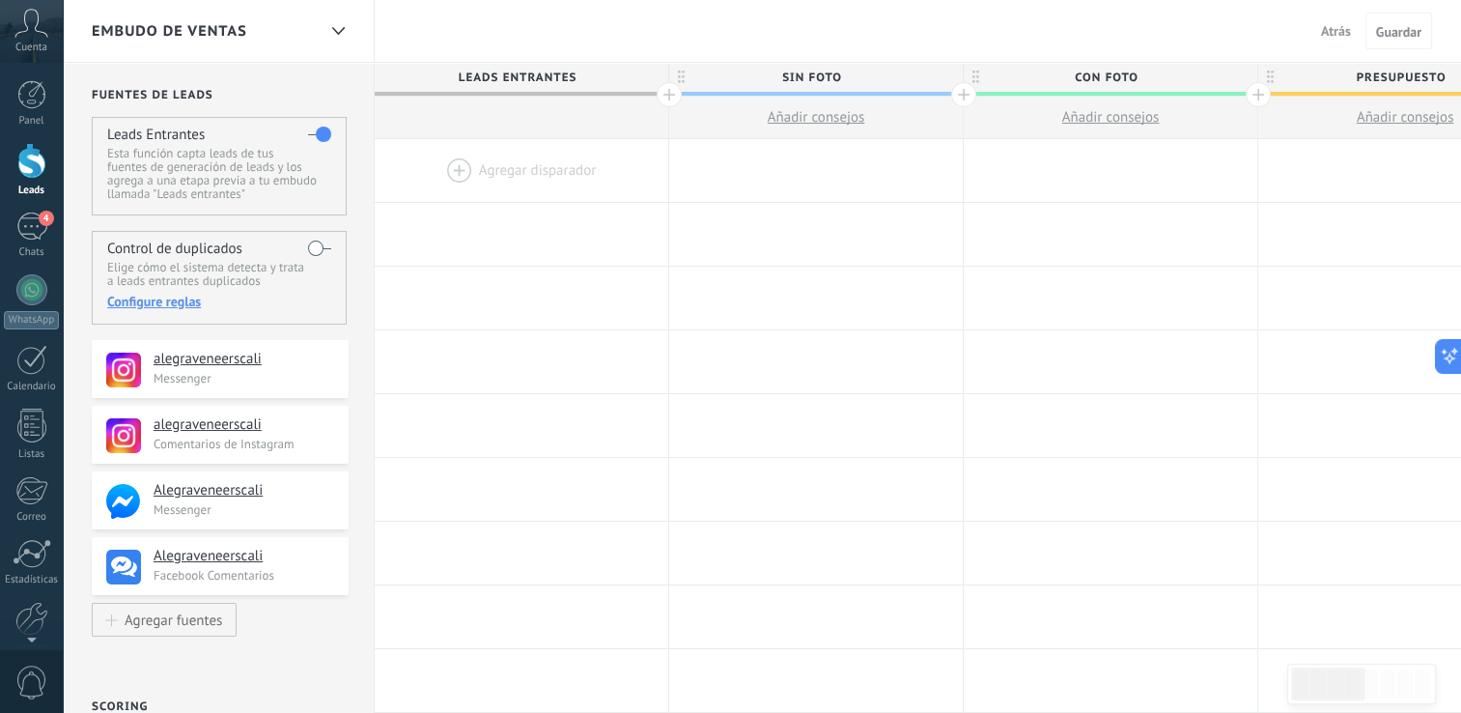
click at [468, 171] on div at bounding box center [522, 170] width 294 height 63
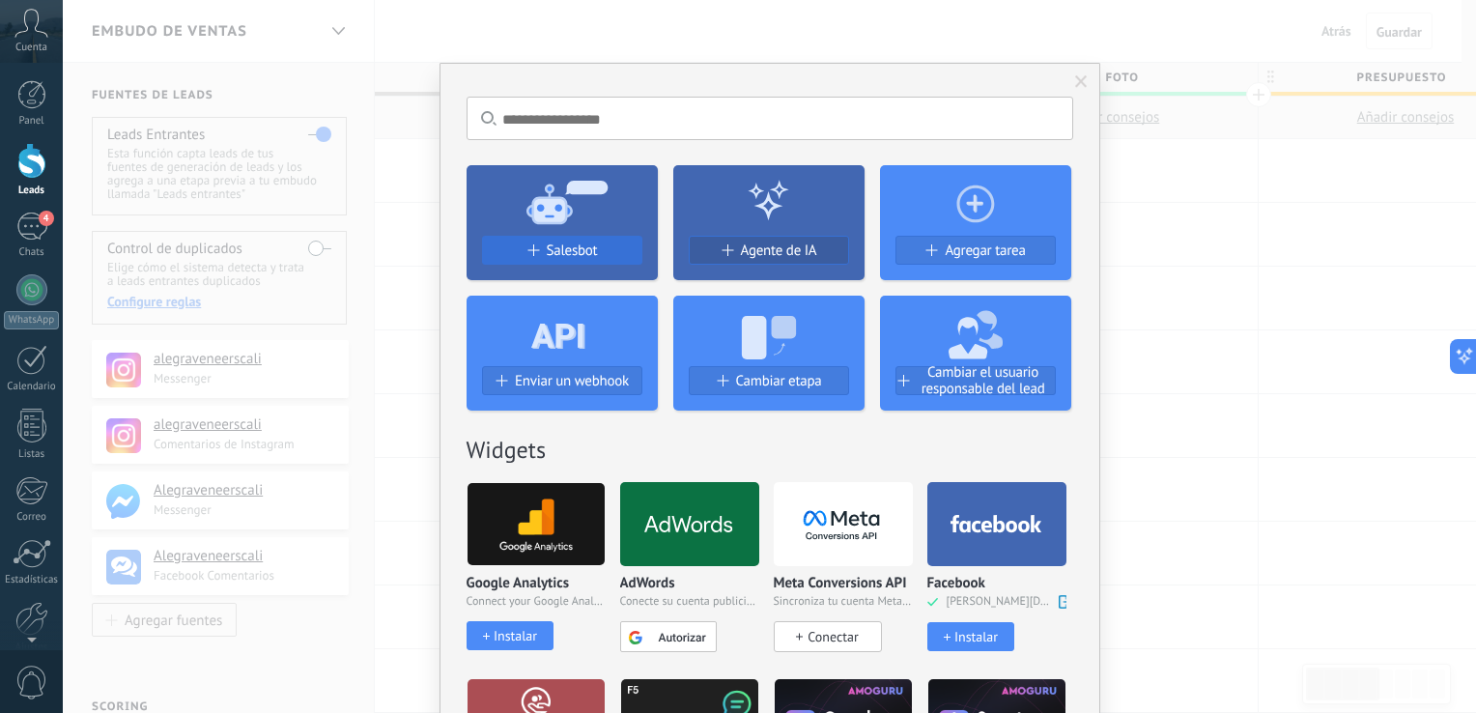
click at [572, 239] on button "Salesbot" at bounding box center [562, 250] width 160 height 29
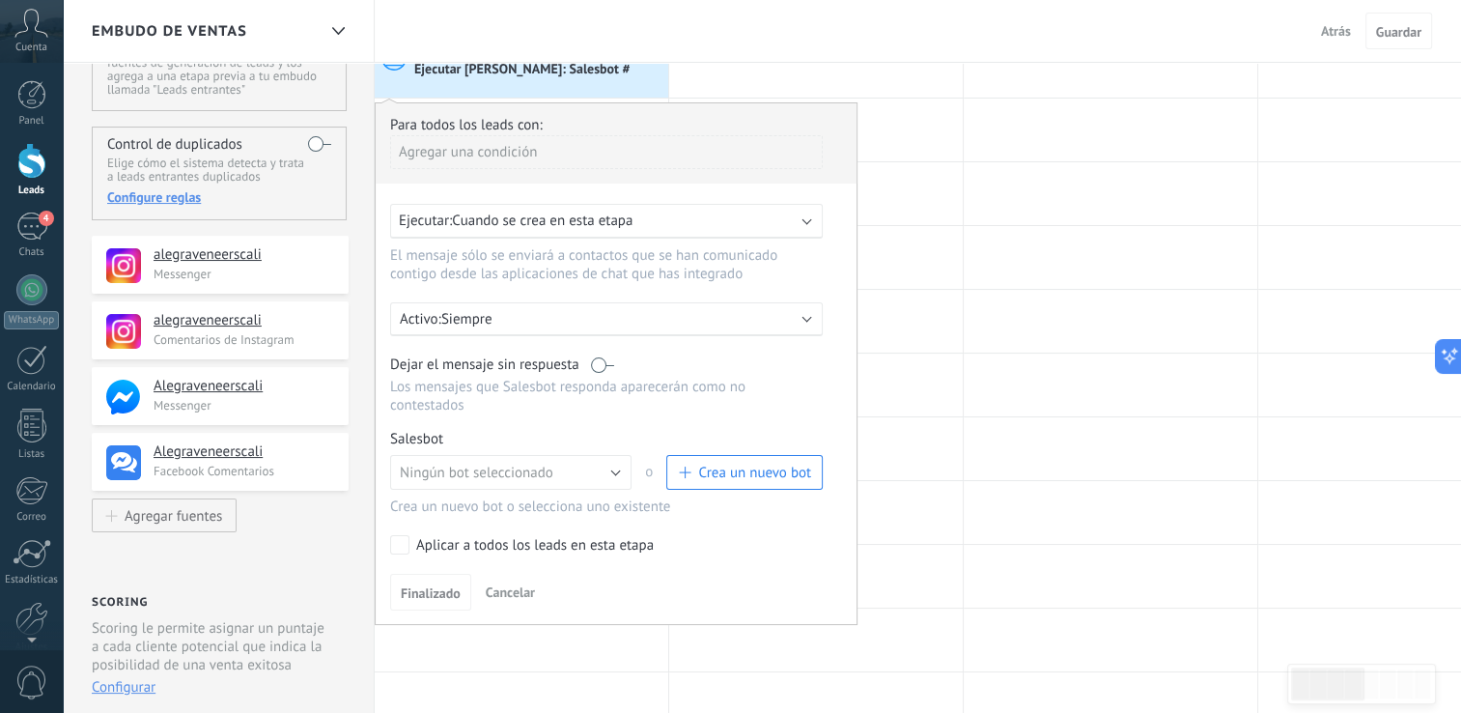
scroll to position [97, 0]
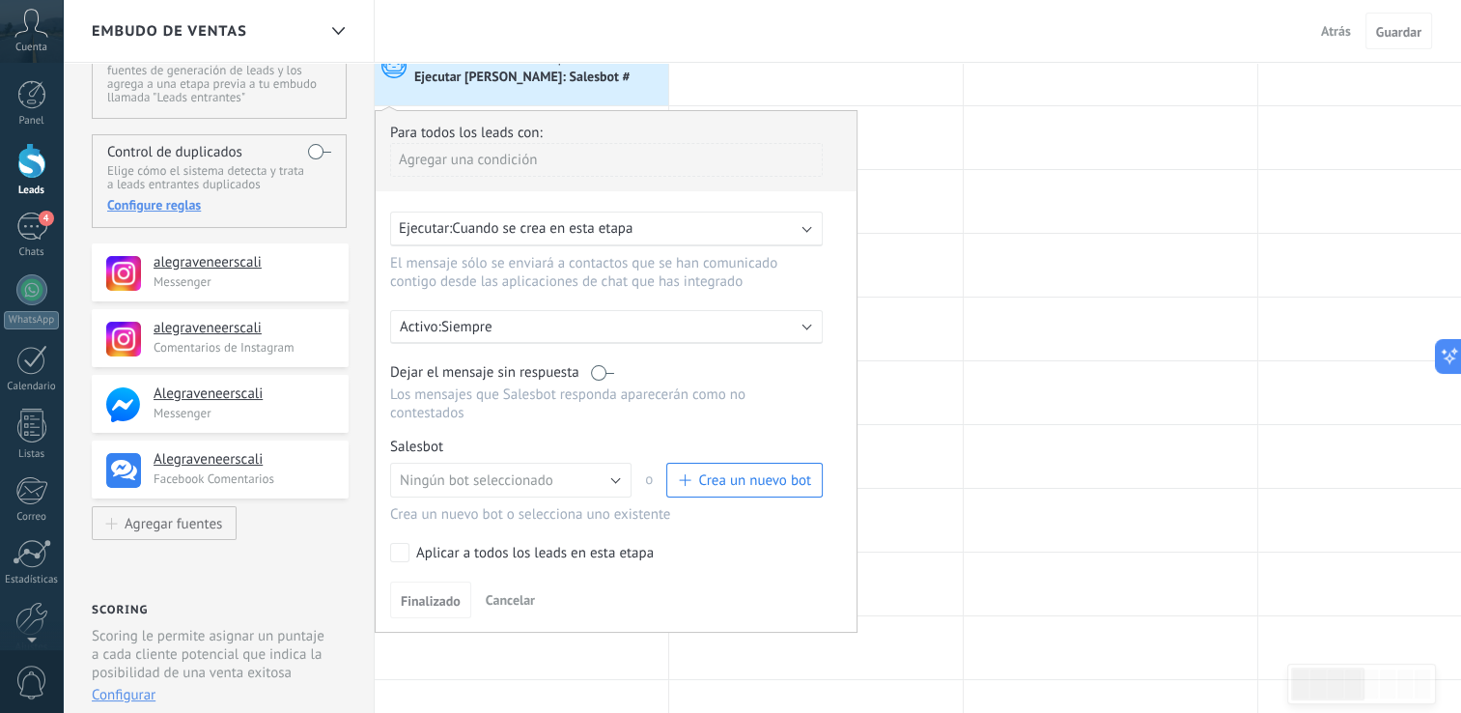
click at [802, 230] on div "Ejecutar: Cuando se crea en esta etapa" at bounding box center [606, 228] width 433 height 35
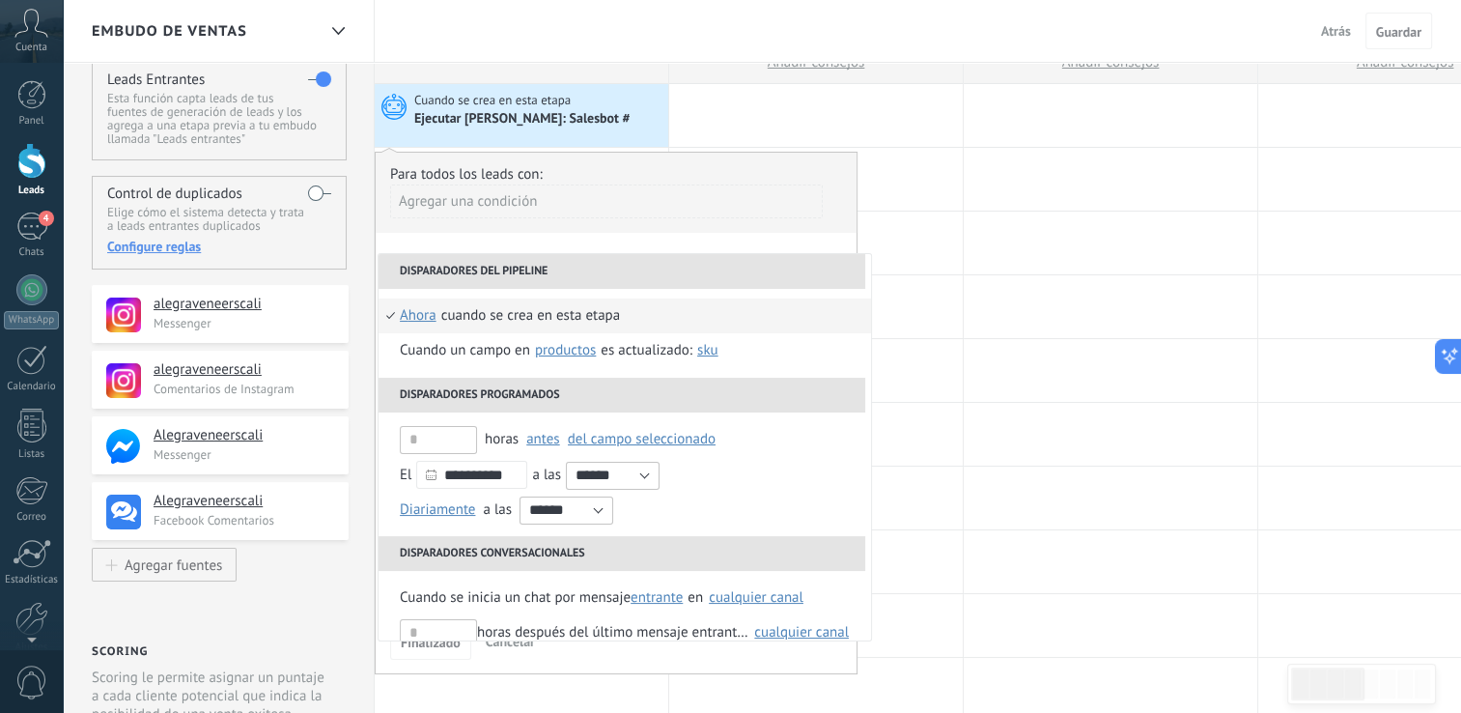
scroll to position [0, 0]
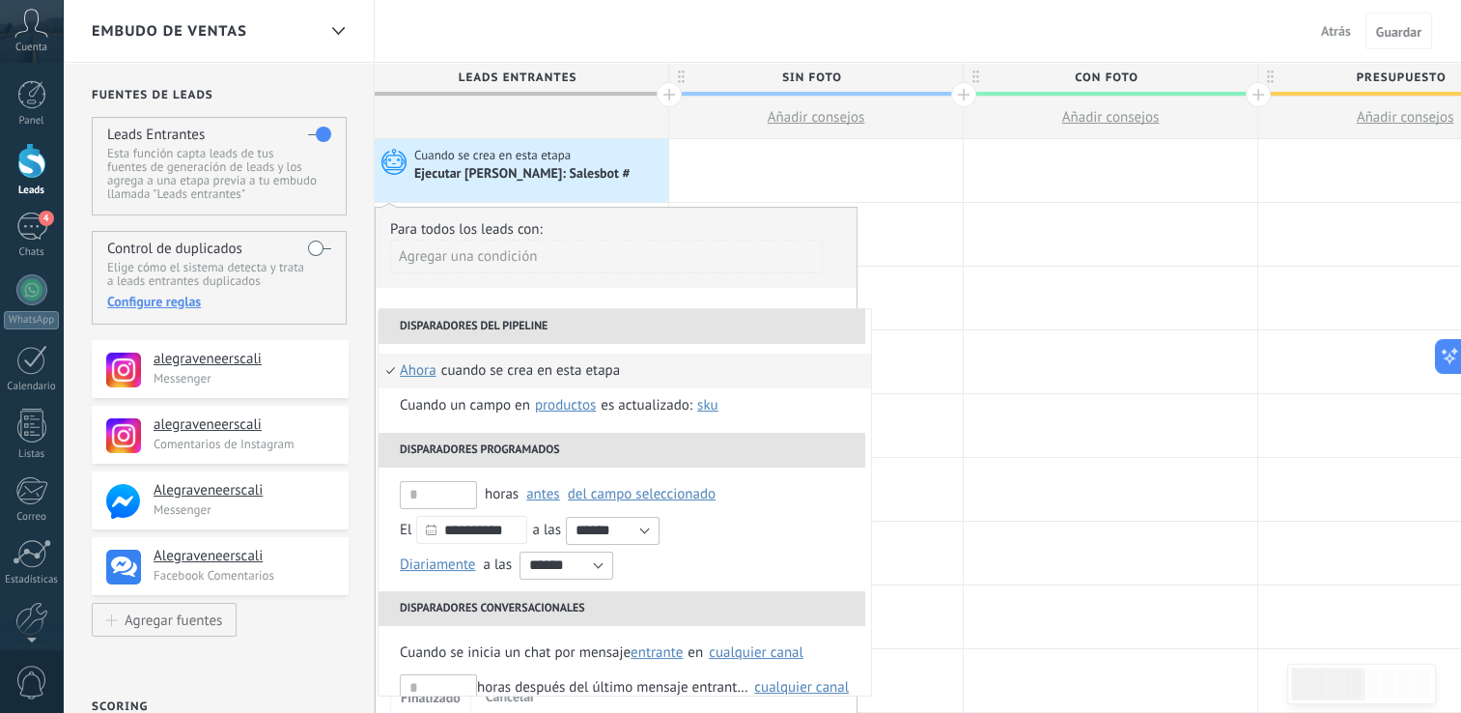
click at [653, 268] on div "Agregar una condición" at bounding box center [606, 256] width 433 height 34
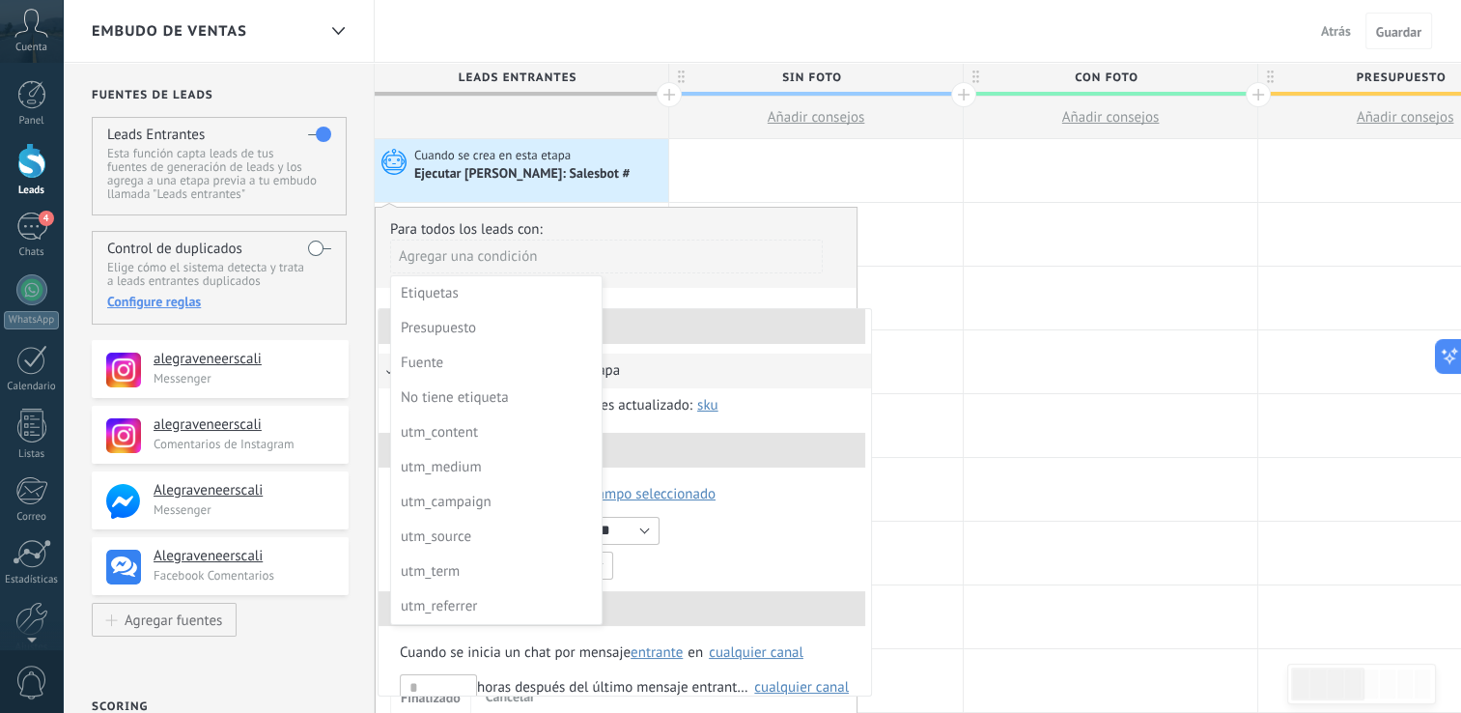
click at [675, 219] on div at bounding box center [616, 459] width 481 height 502
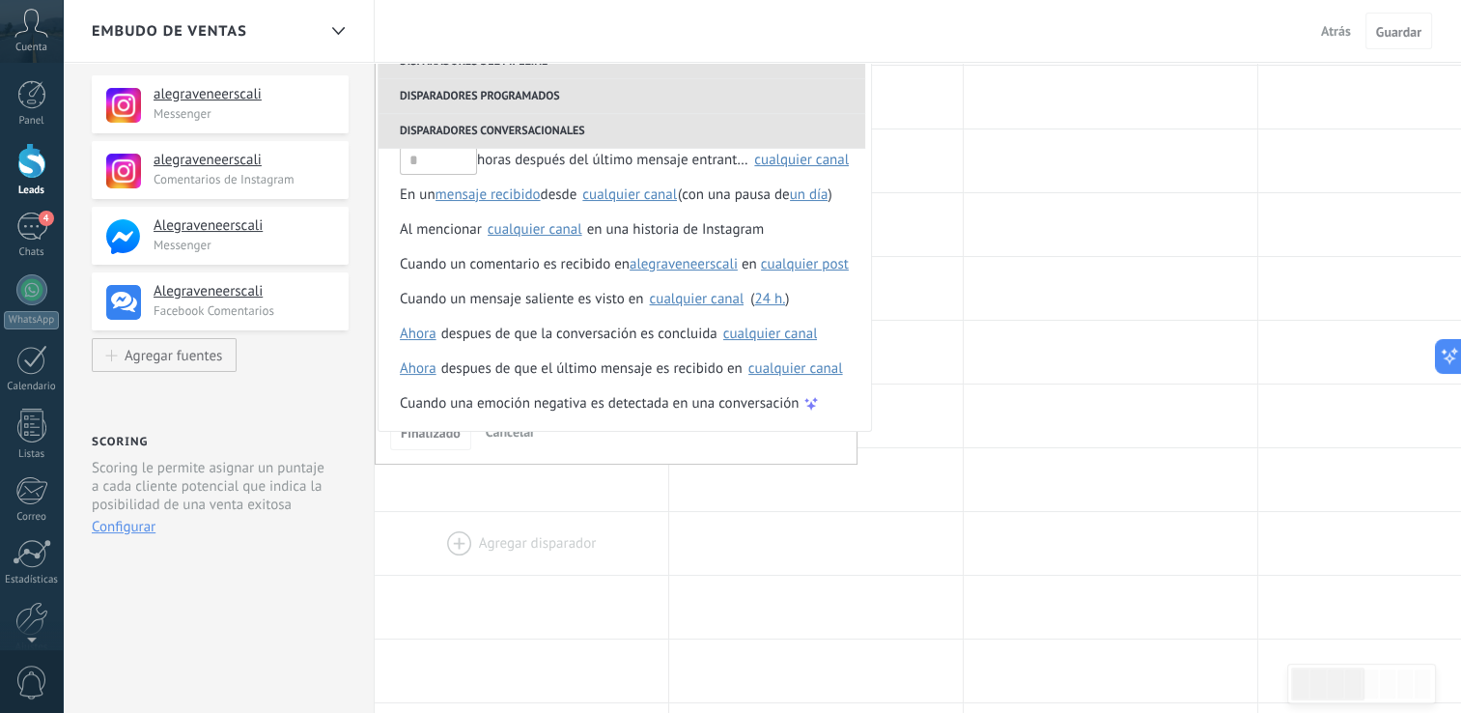
scroll to position [290, 0]
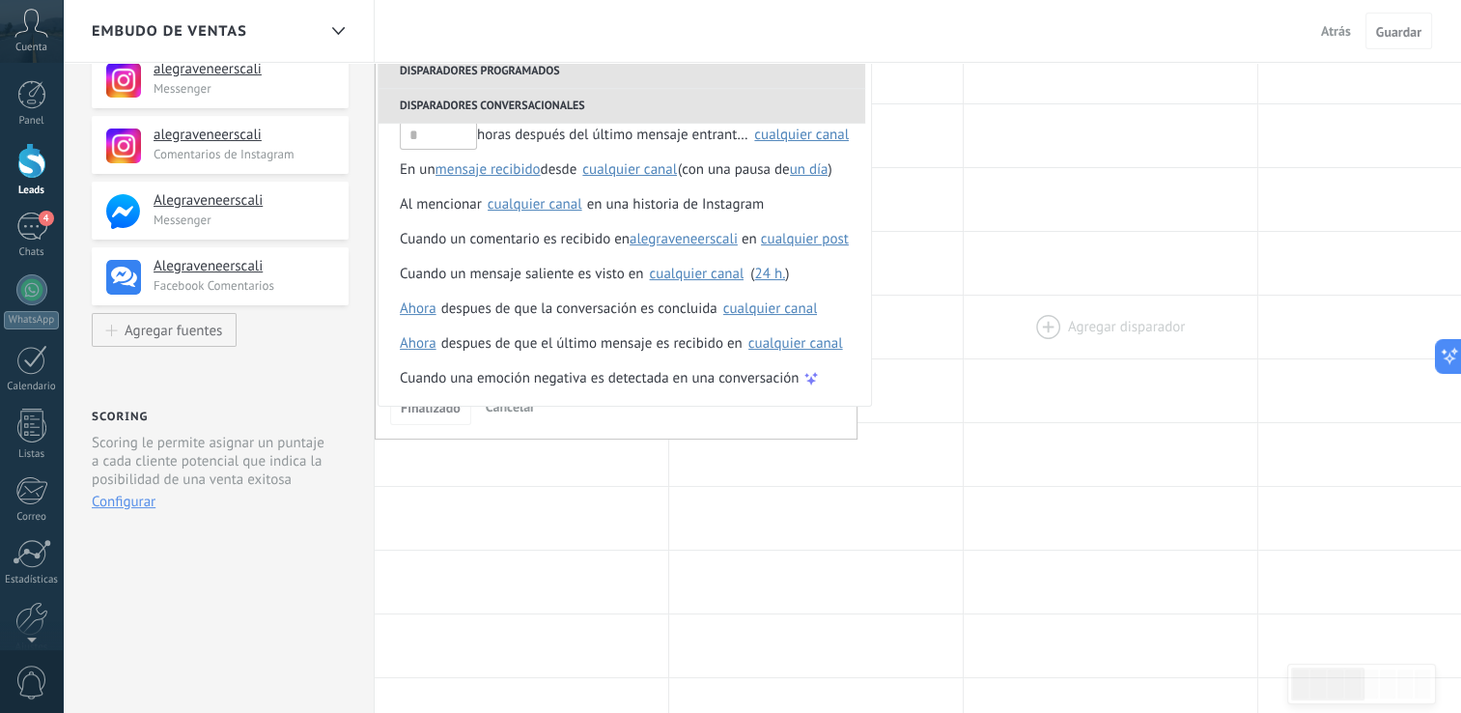
click at [976, 308] on div at bounding box center [1111, 327] width 294 height 63
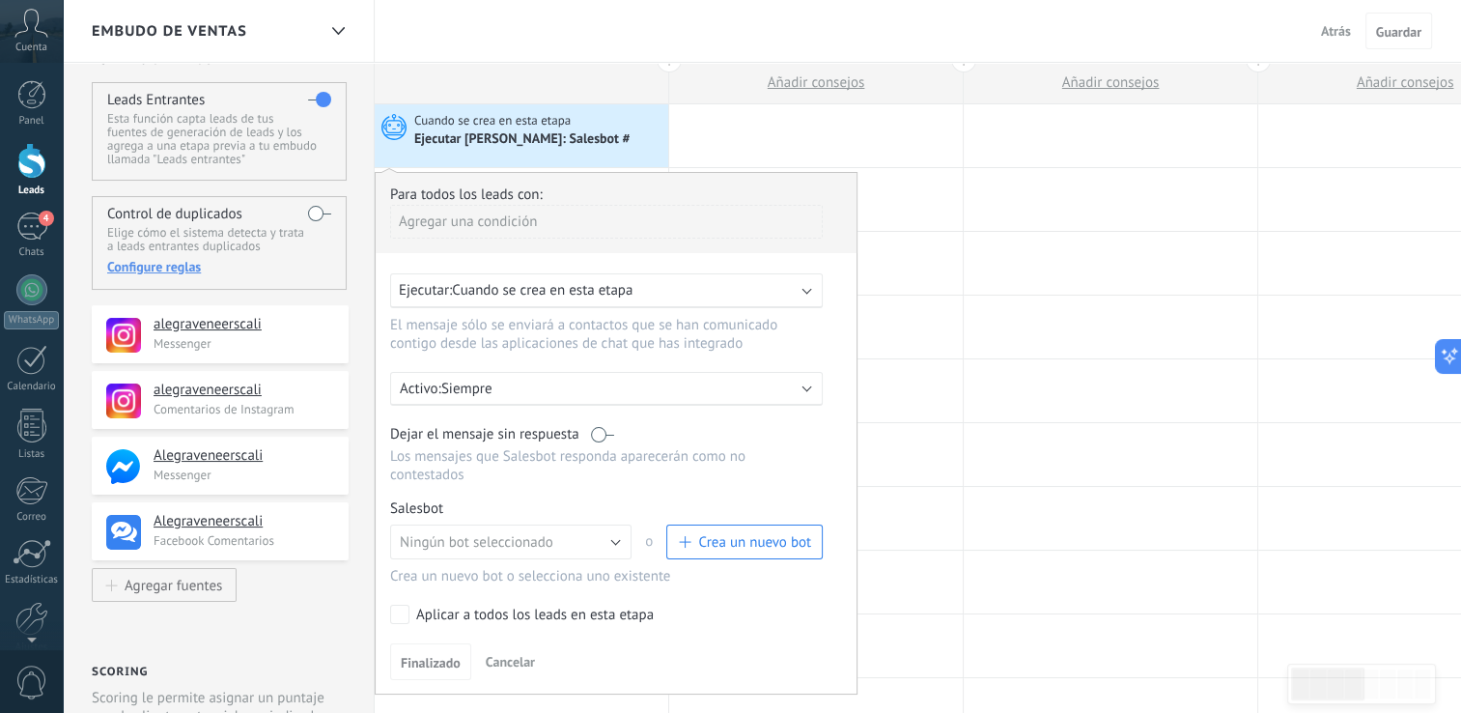
scroll to position [97, 0]
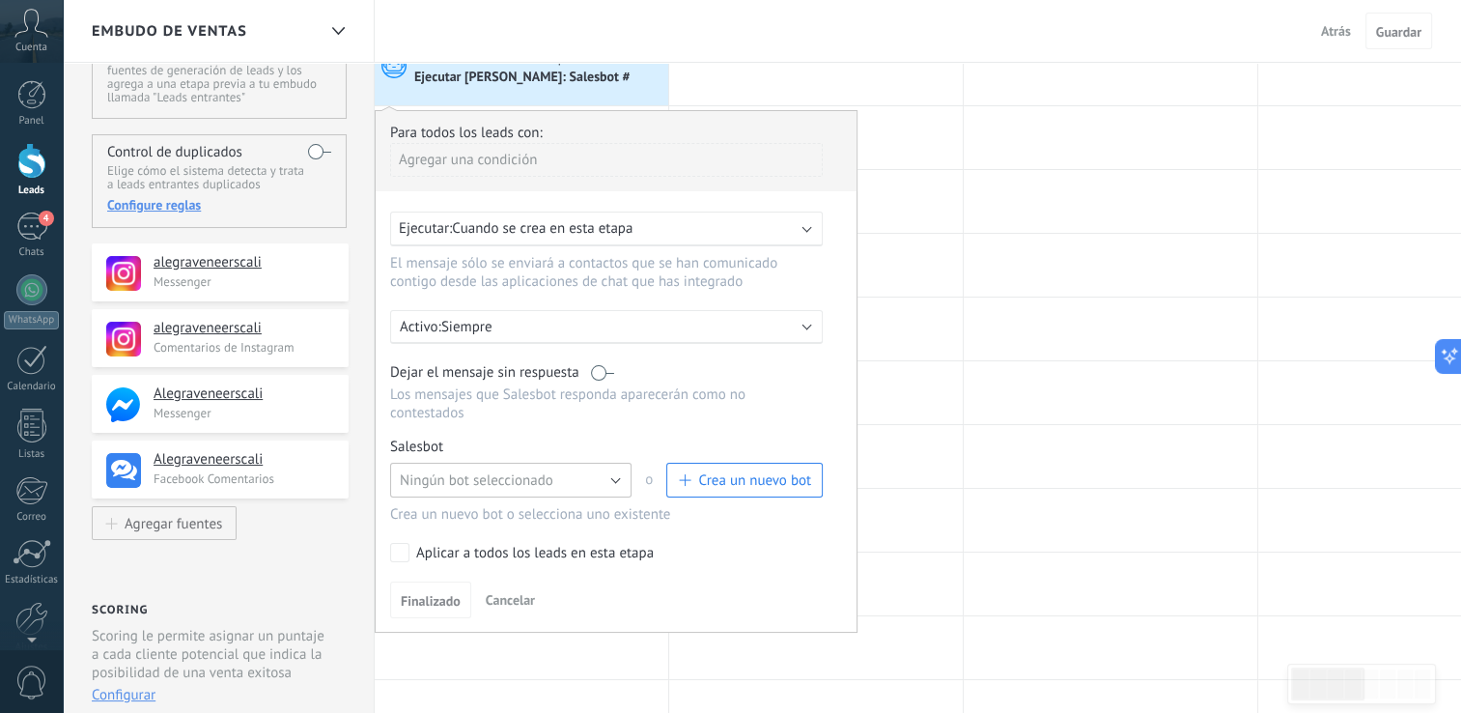
click at [616, 463] on button "Ningún bot seleccionado" at bounding box center [510, 480] width 241 height 35
click at [541, 504] on span "Bot bienvenida" at bounding box center [502, 513] width 246 height 18
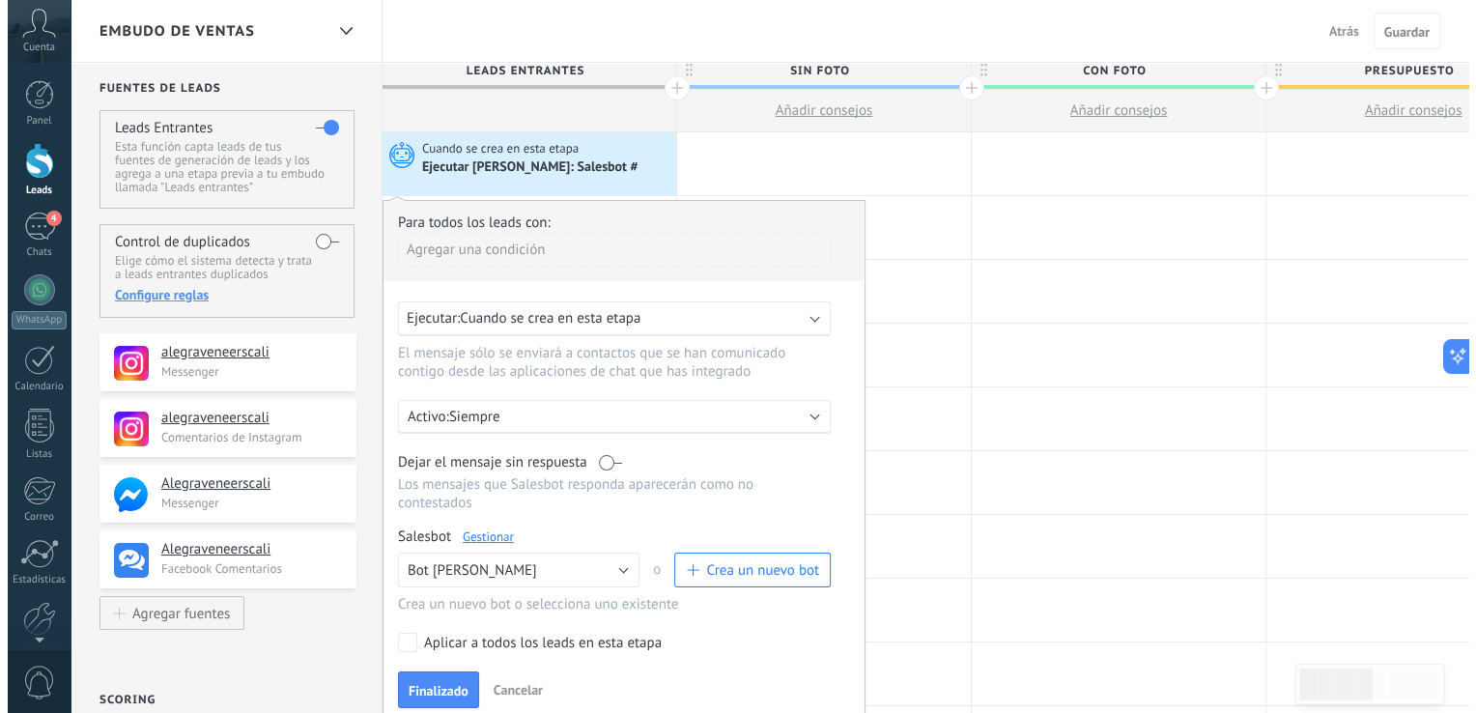
scroll to position [0, 0]
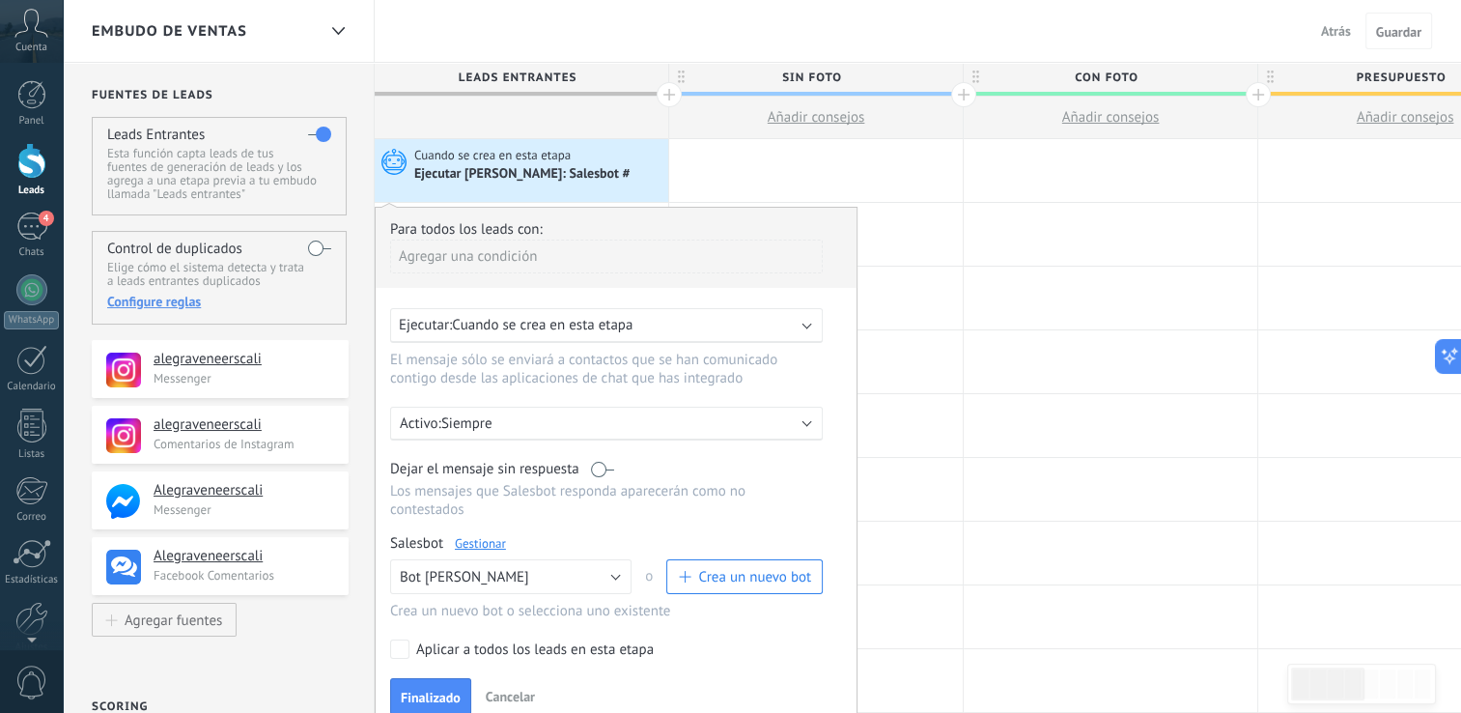
click at [528, 688] on span "Cancelar" at bounding box center [510, 696] width 49 height 17
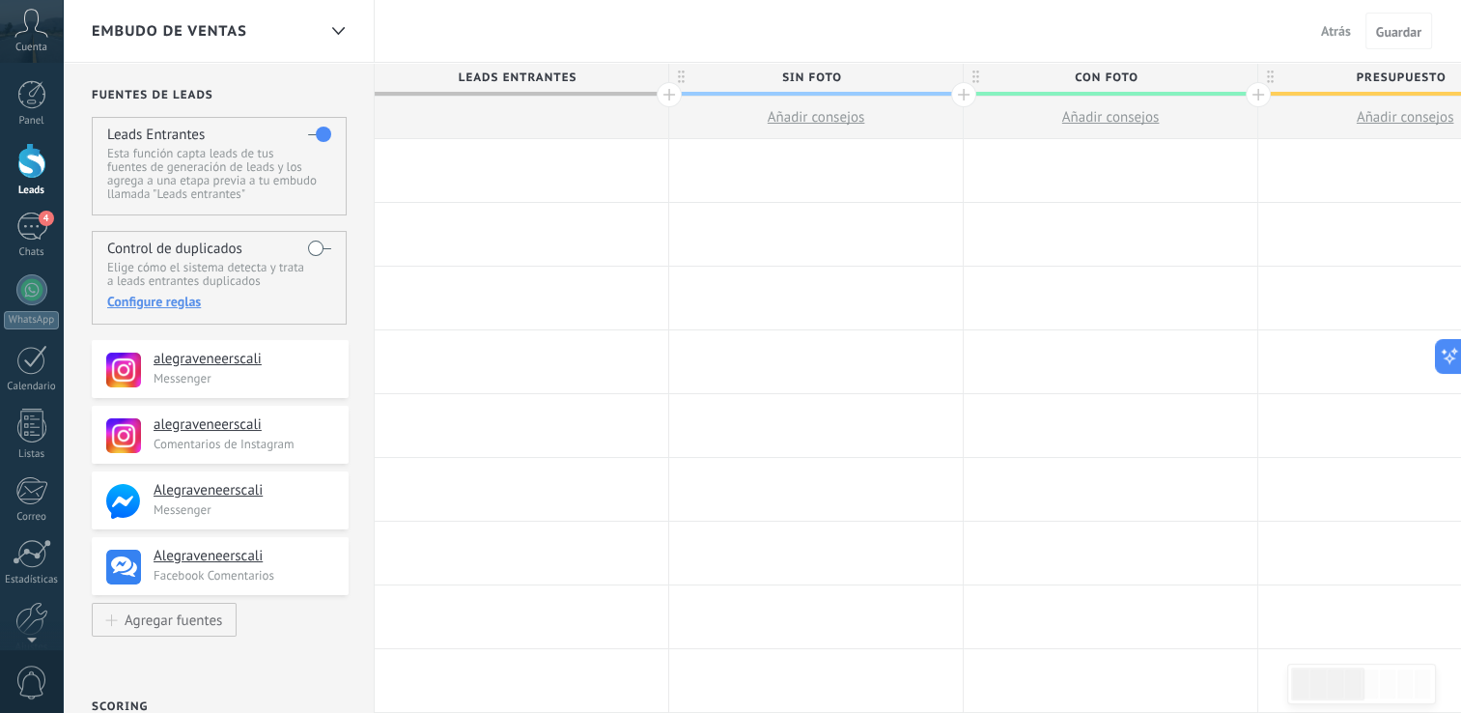
click at [1339, 21] on button "Atrás" at bounding box center [1335, 30] width 45 height 29
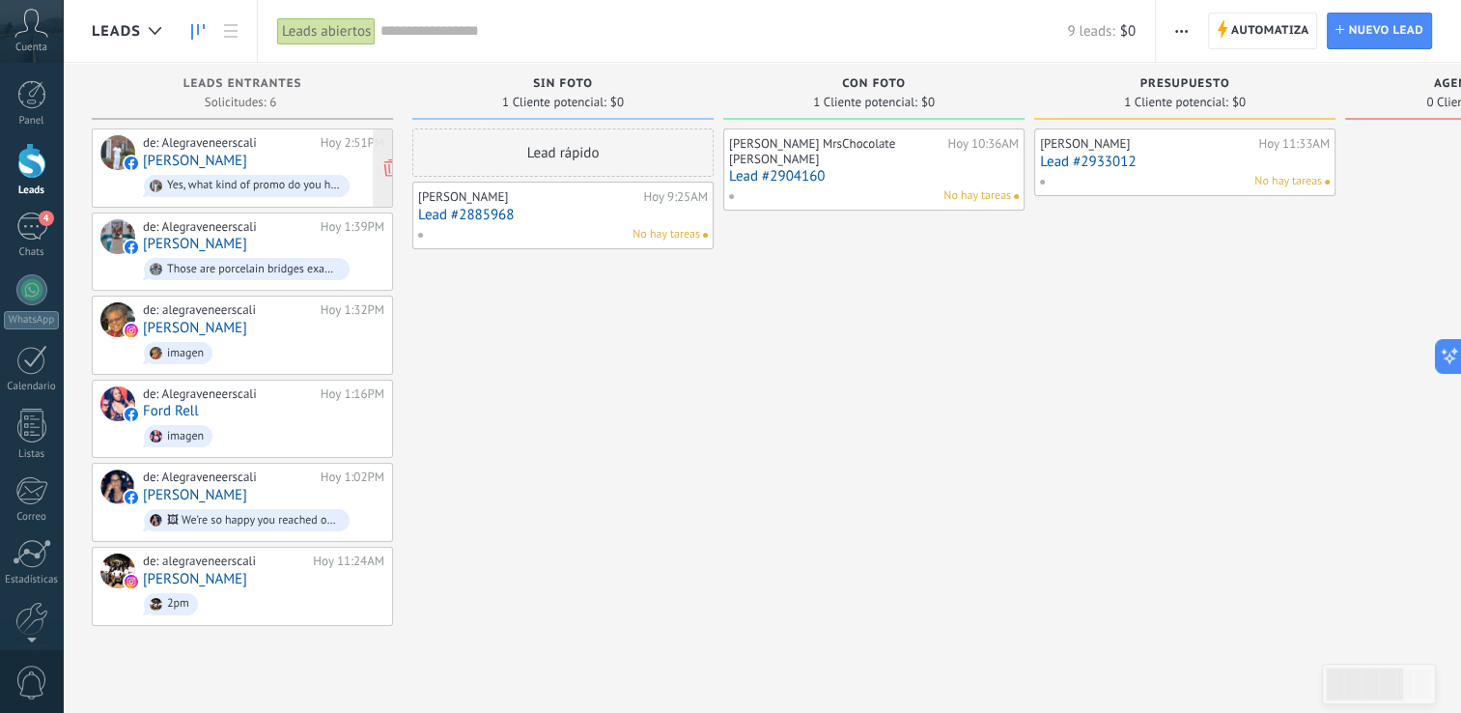
click at [213, 161] on div "de: Alegraveneerscali Hoy 2:51PM Clay Jones Yes, what kind of promo do you have" at bounding box center [263, 168] width 241 height 66
click at [208, 236] on link "Anavel Salcedo" at bounding box center [195, 244] width 104 height 16
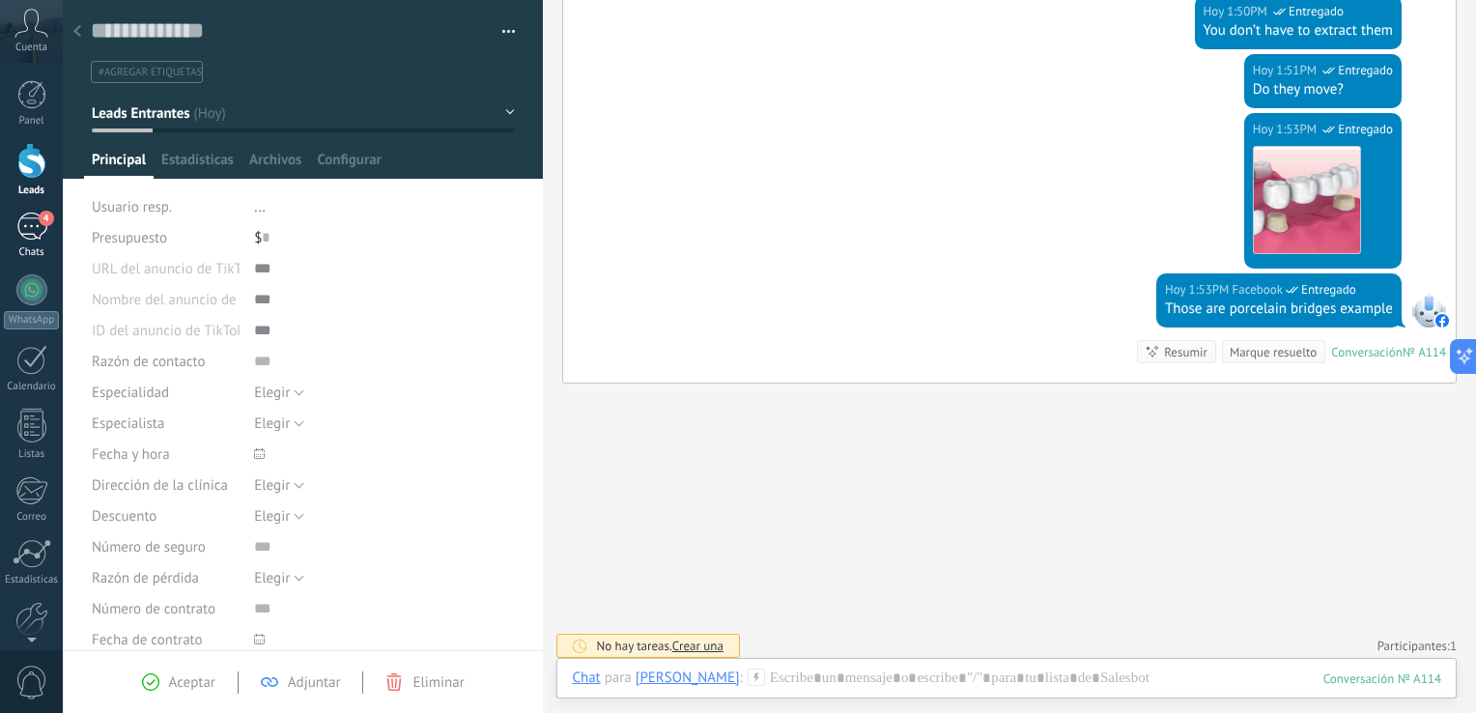
scroll to position [1203, 0]
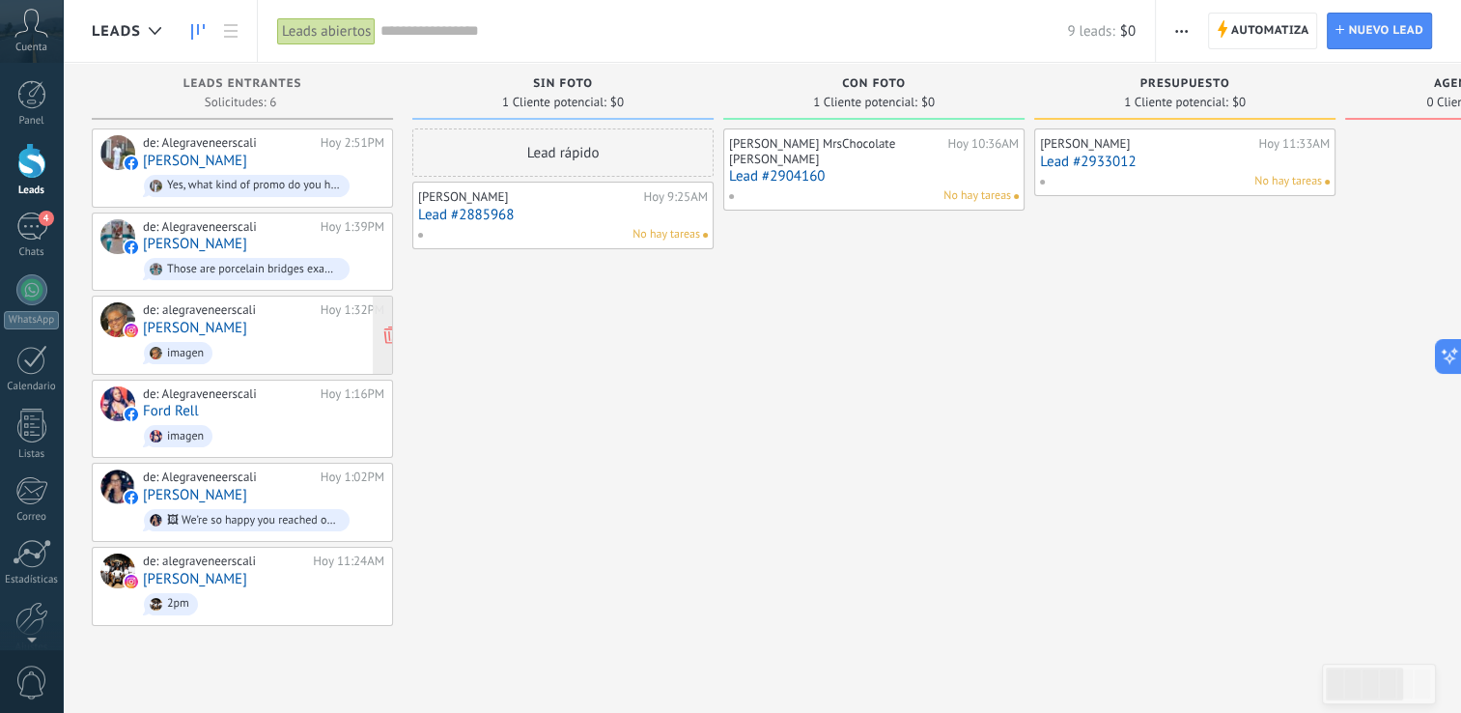
click at [193, 326] on link "Annett Viloria" at bounding box center [195, 328] width 104 height 16
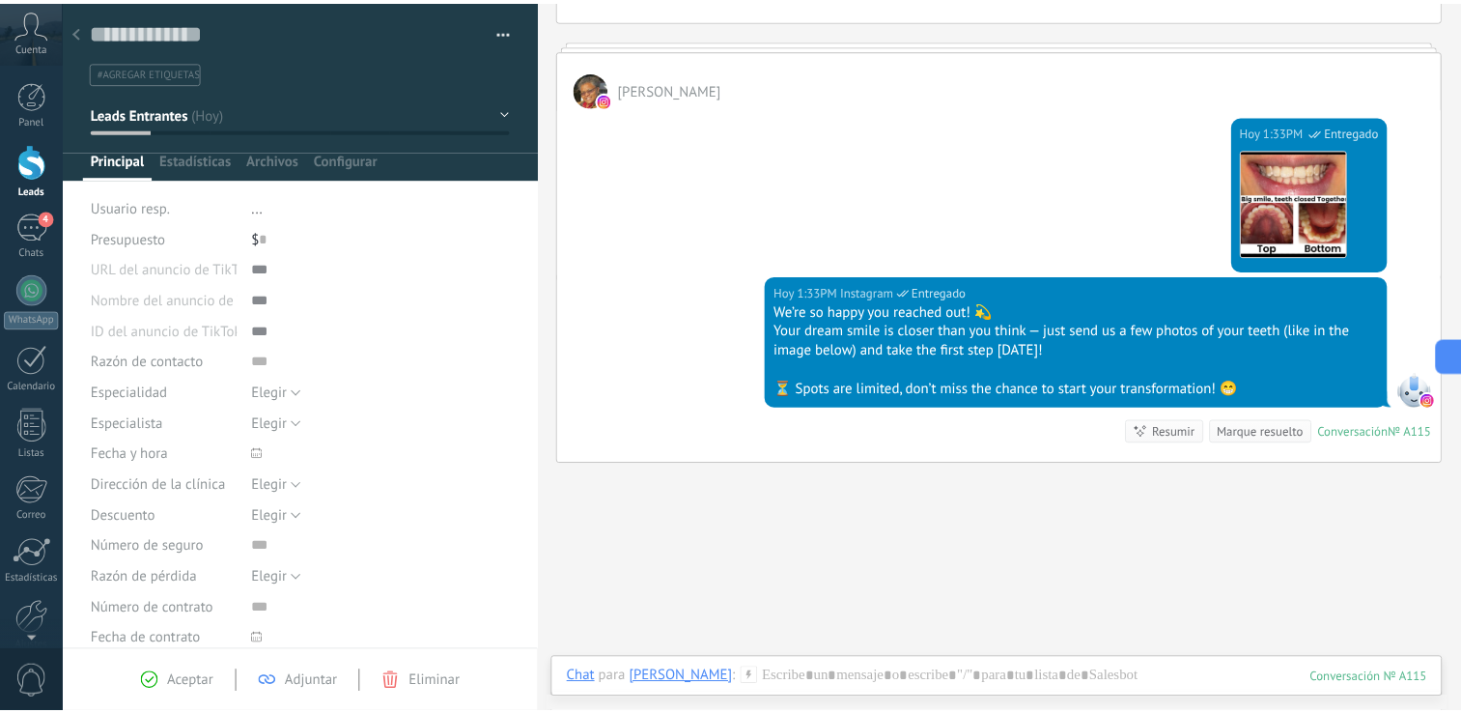
scroll to position [599, 0]
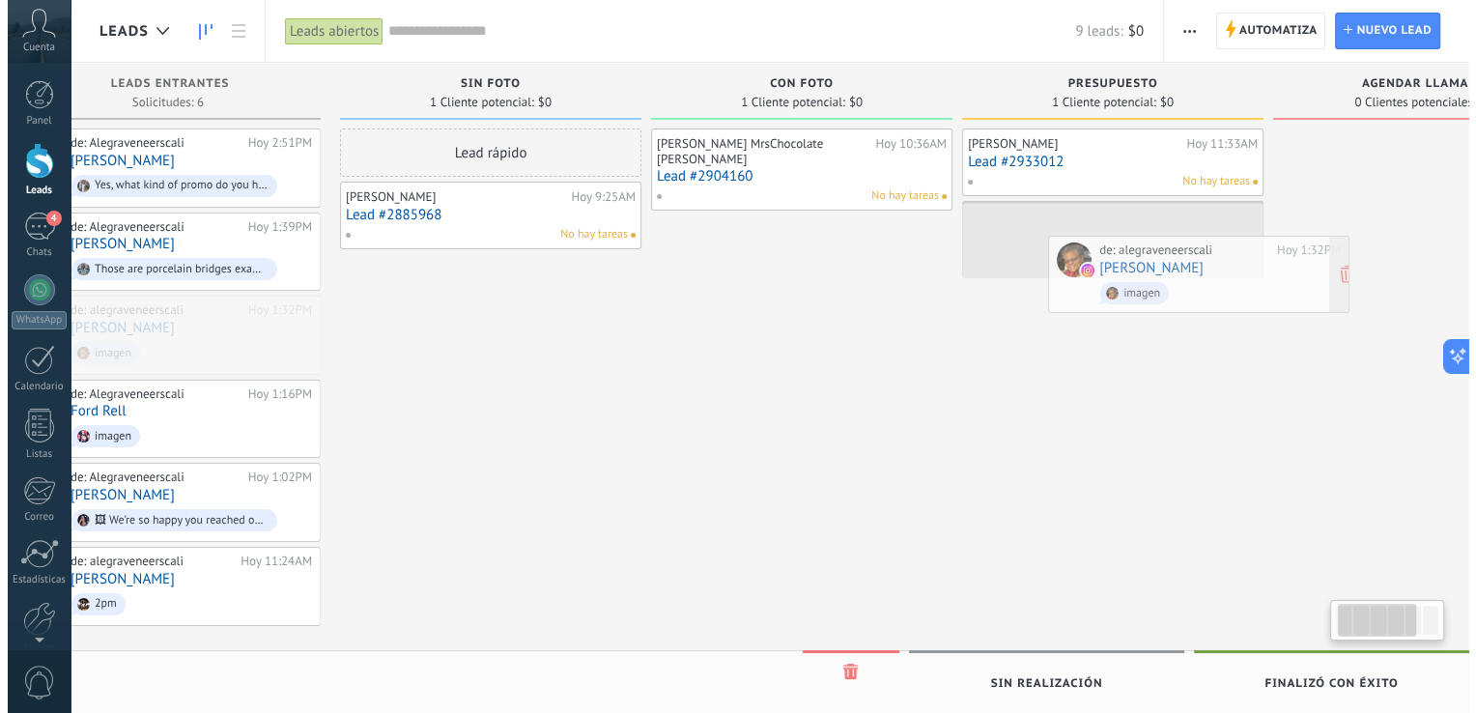
scroll to position [0, 90]
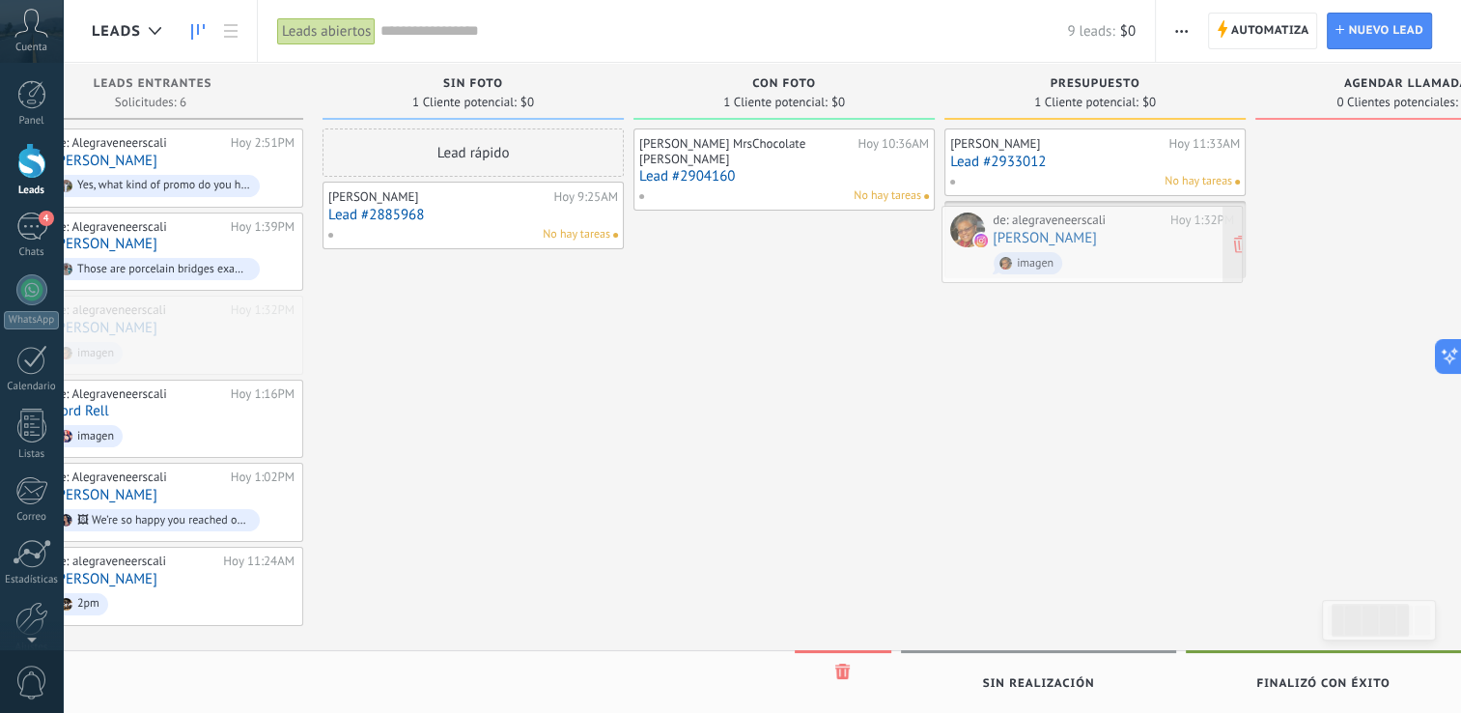
drag, startPoint x: 195, startPoint y: 318, endPoint x: 1045, endPoint y: 231, distance: 854.2
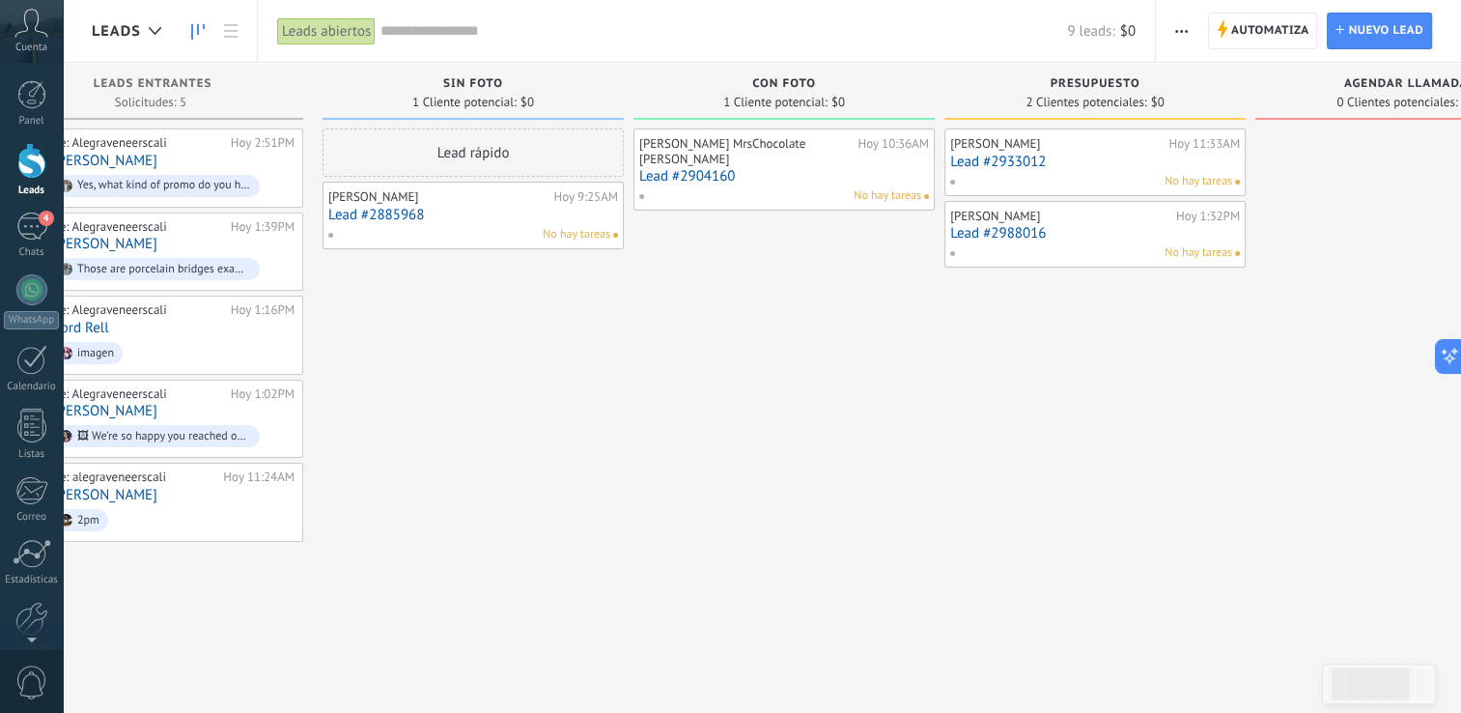
click at [1027, 242] on div "Annett Viloria Hoy 1:32PM Lead #2988016 No hay tareas" at bounding box center [1095, 235] width 290 height 56
click at [997, 232] on link "Lead #2988016" at bounding box center [1095, 233] width 290 height 16
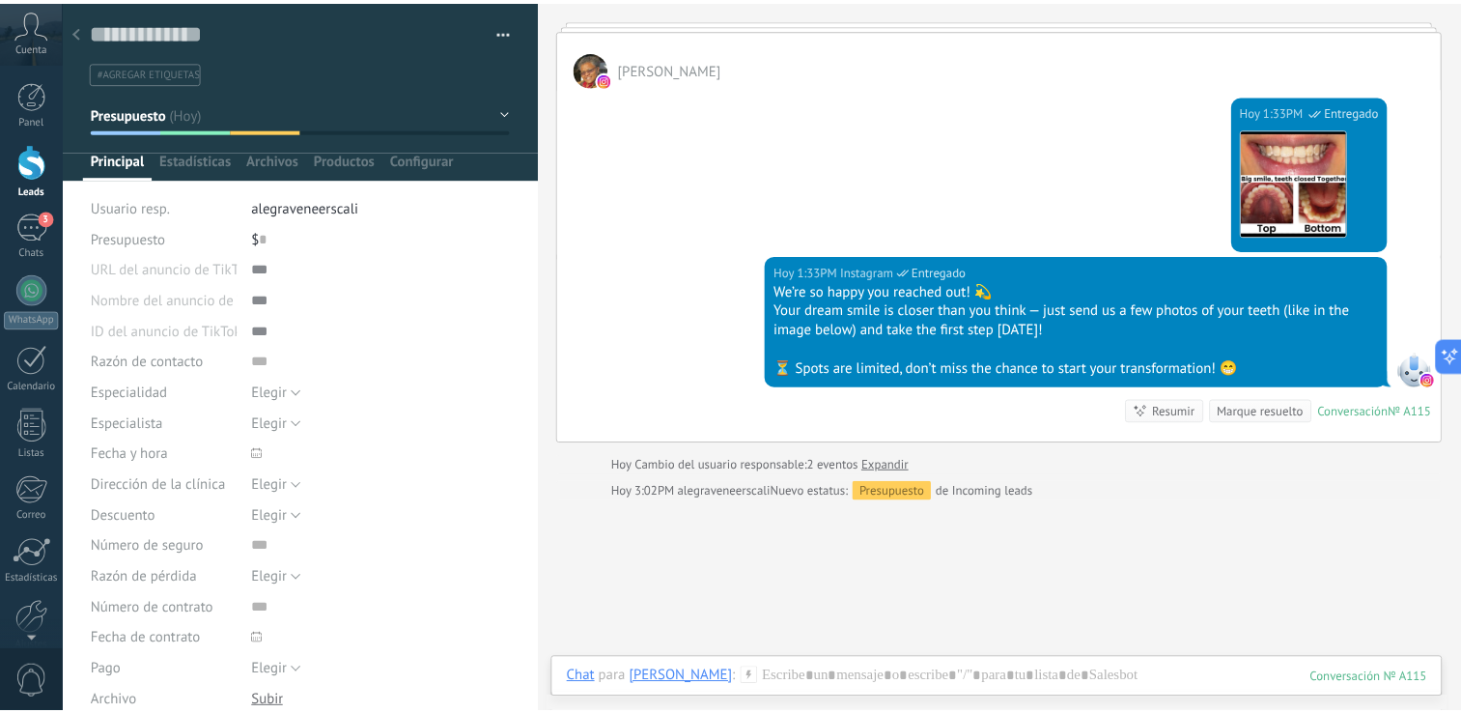
scroll to position [657, 0]
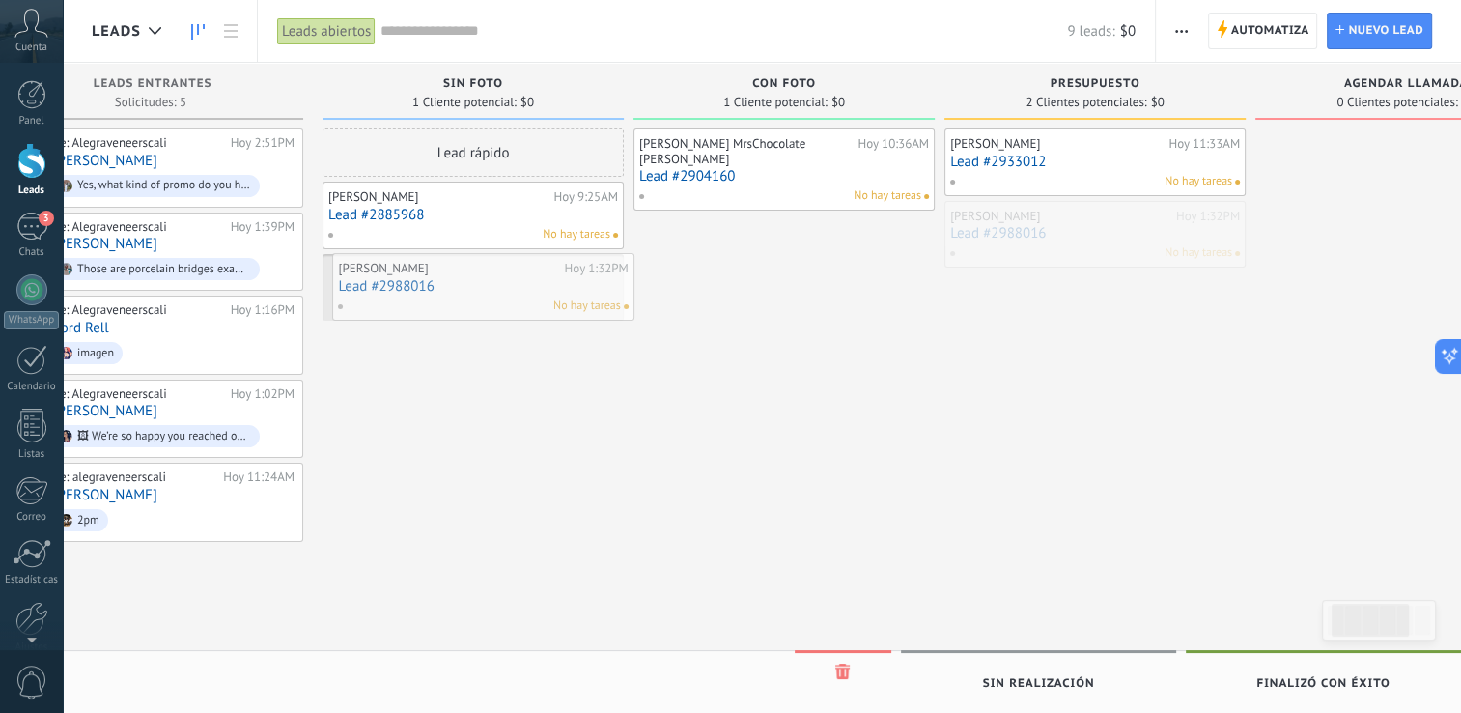
drag, startPoint x: 1047, startPoint y: 237, endPoint x: 433, endPoint y: 290, distance: 616.5
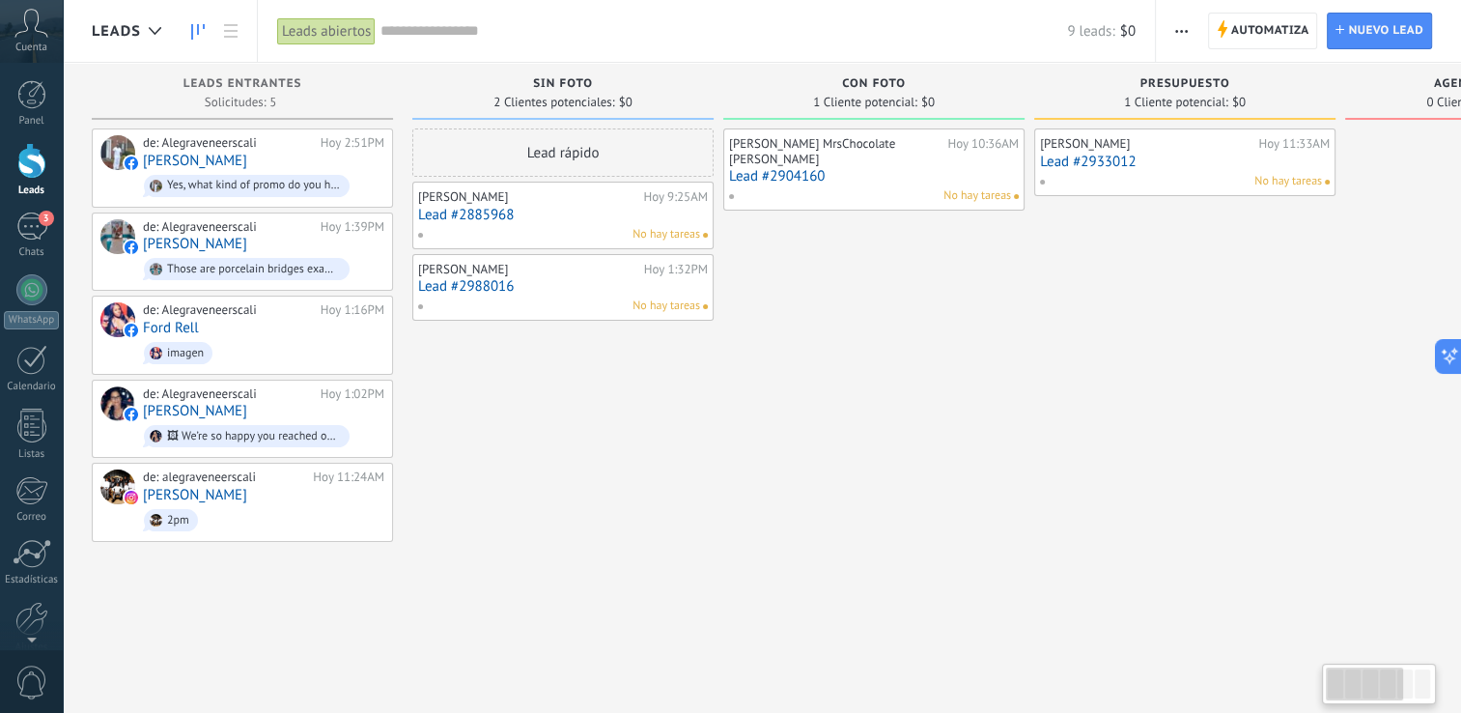
drag, startPoint x: 490, startPoint y: 458, endPoint x: 1016, endPoint y: 437, distance: 526.7
click at [1016, 437] on div "Leads Entrantes Solicitudes: 5 0 0 0 6 de: Alegraveneerscali Hoy 2:51PM Clay Jo…" at bounding box center [1039, 326] width 1895 height 526
click at [202, 472] on div "de: alegraveneerscali" at bounding box center [224, 476] width 163 height 15
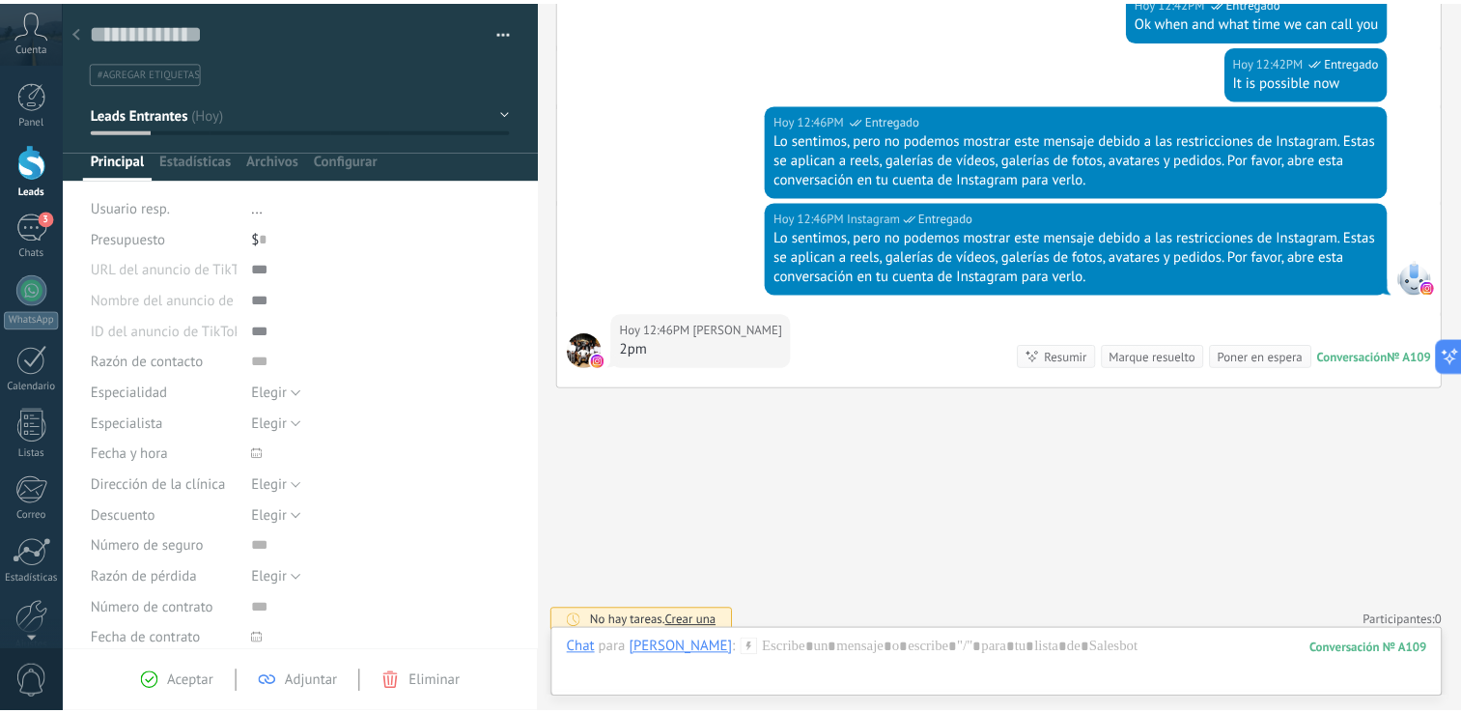
scroll to position [1240, 0]
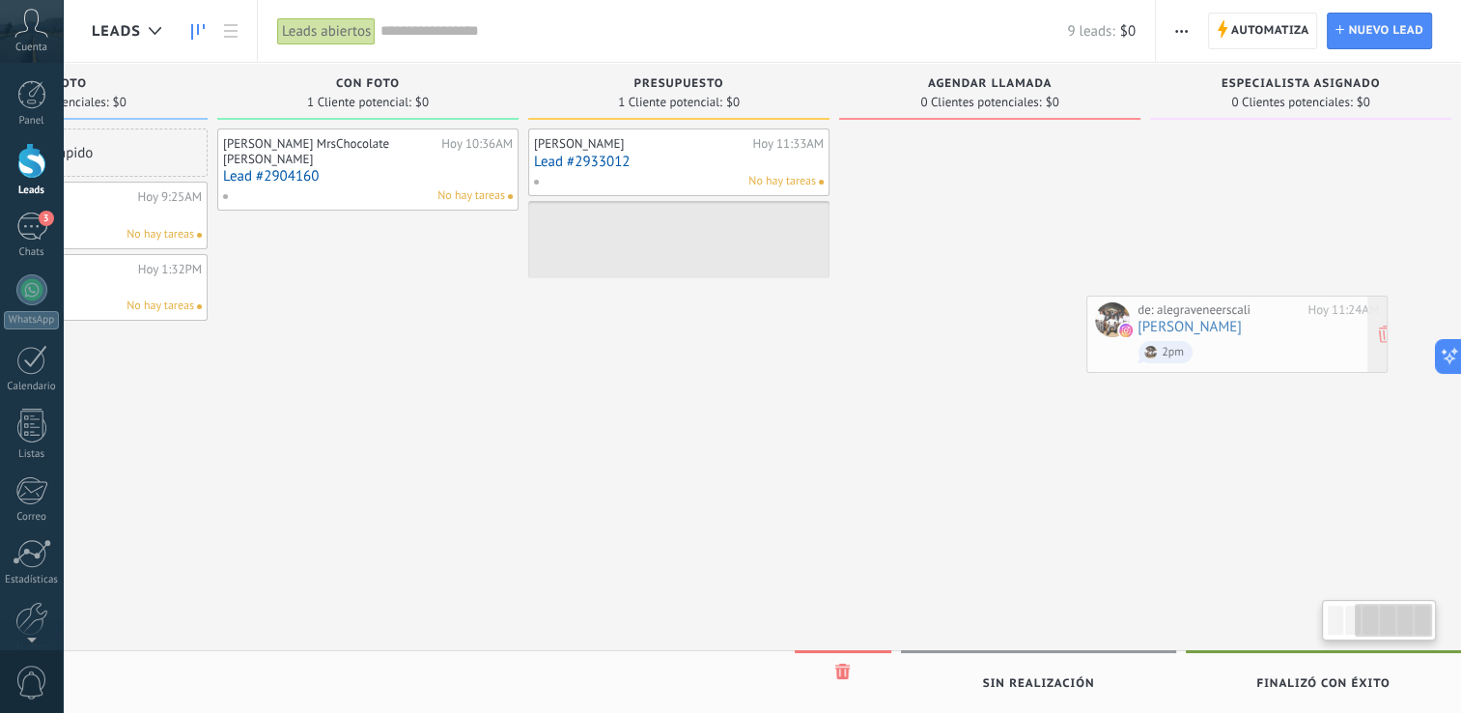
scroll to position [0, 525]
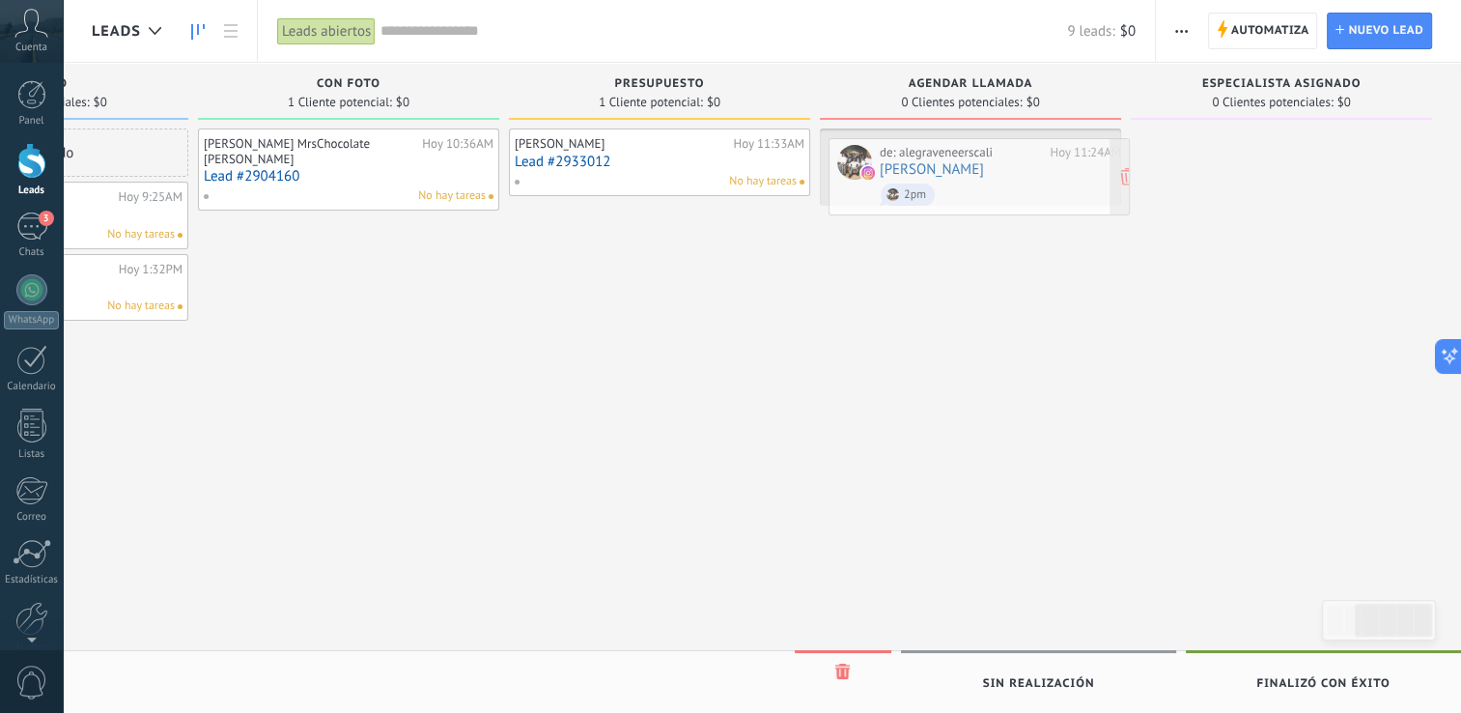
drag, startPoint x: 245, startPoint y: 487, endPoint x: 980, endPoint y: 166, distance: 801.8
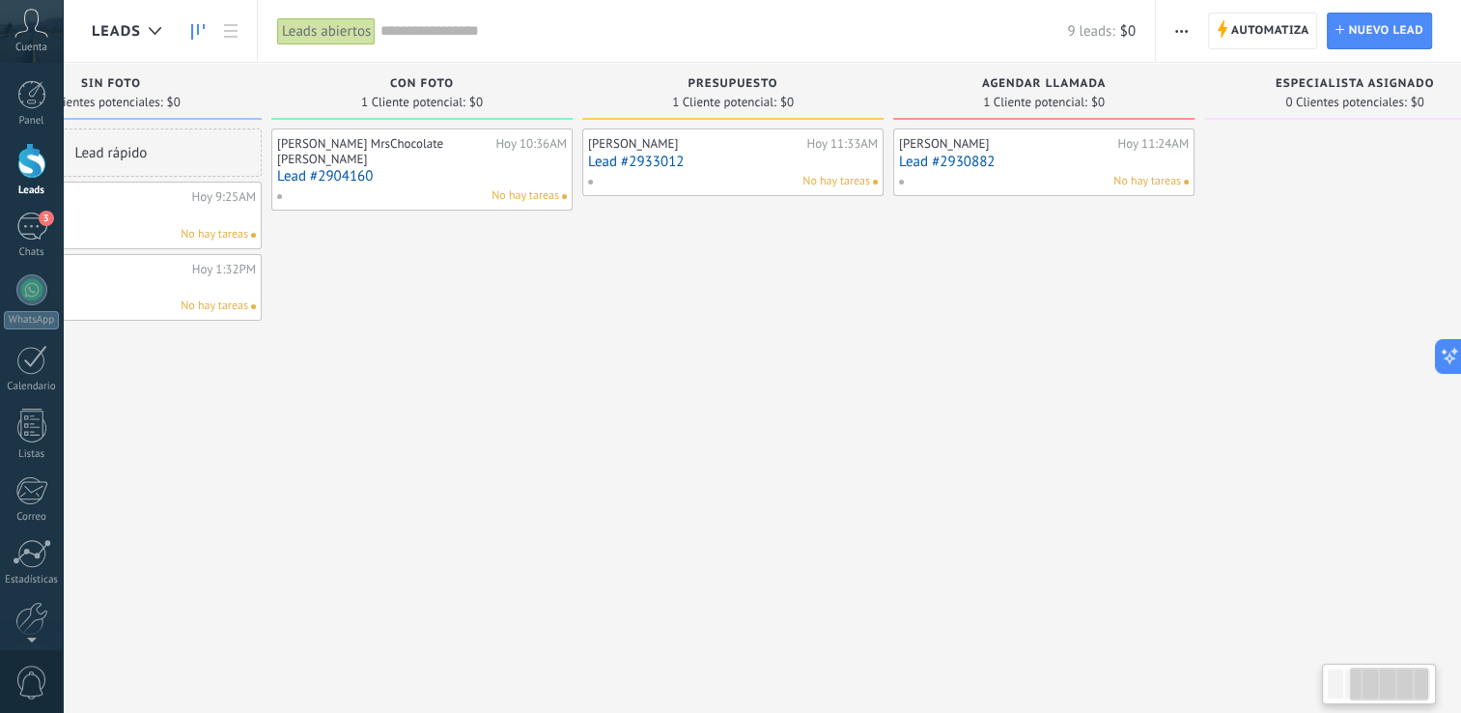
scroll to position [0, 334]
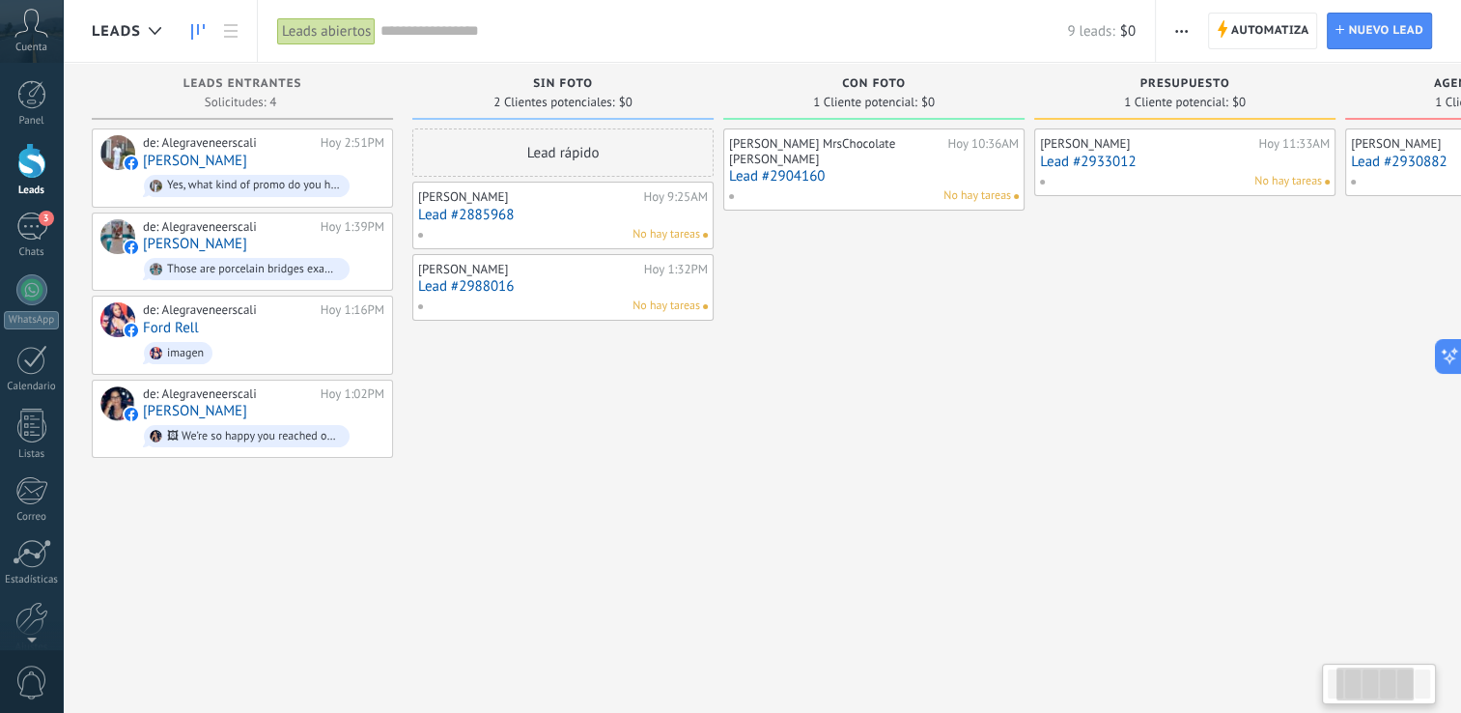
drag, startPoint x: 422, startPoint y: 535, endPoint x: 961, endPoint y: 553, distance: 539.2
click at [1044, 535] on div "Leads Entrantes Solicitudes: 4 0 0 0 6 de: Alegraveneerscali Hoy 2:51PM Clay Jo…" at bounding box center [1039, 326] width 1895 height 526
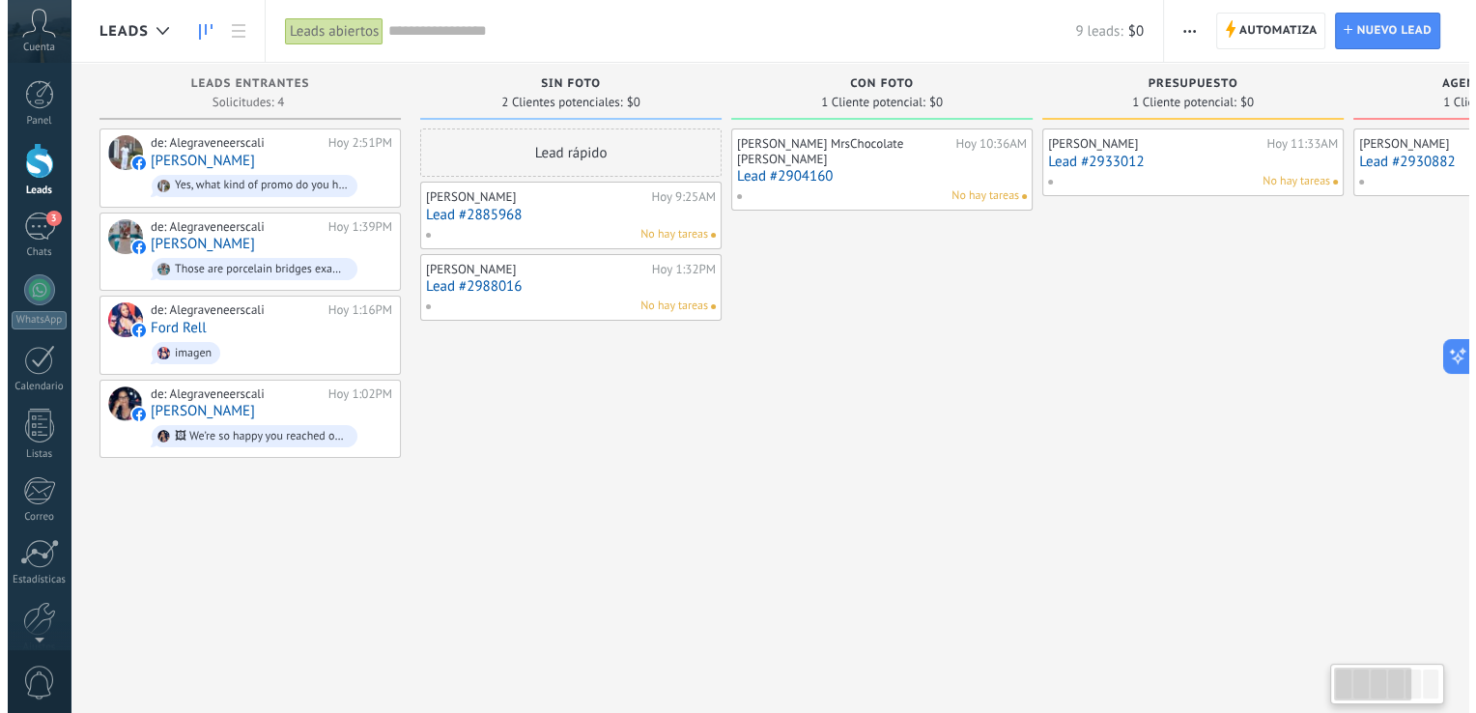
scroll to position [0, 0]
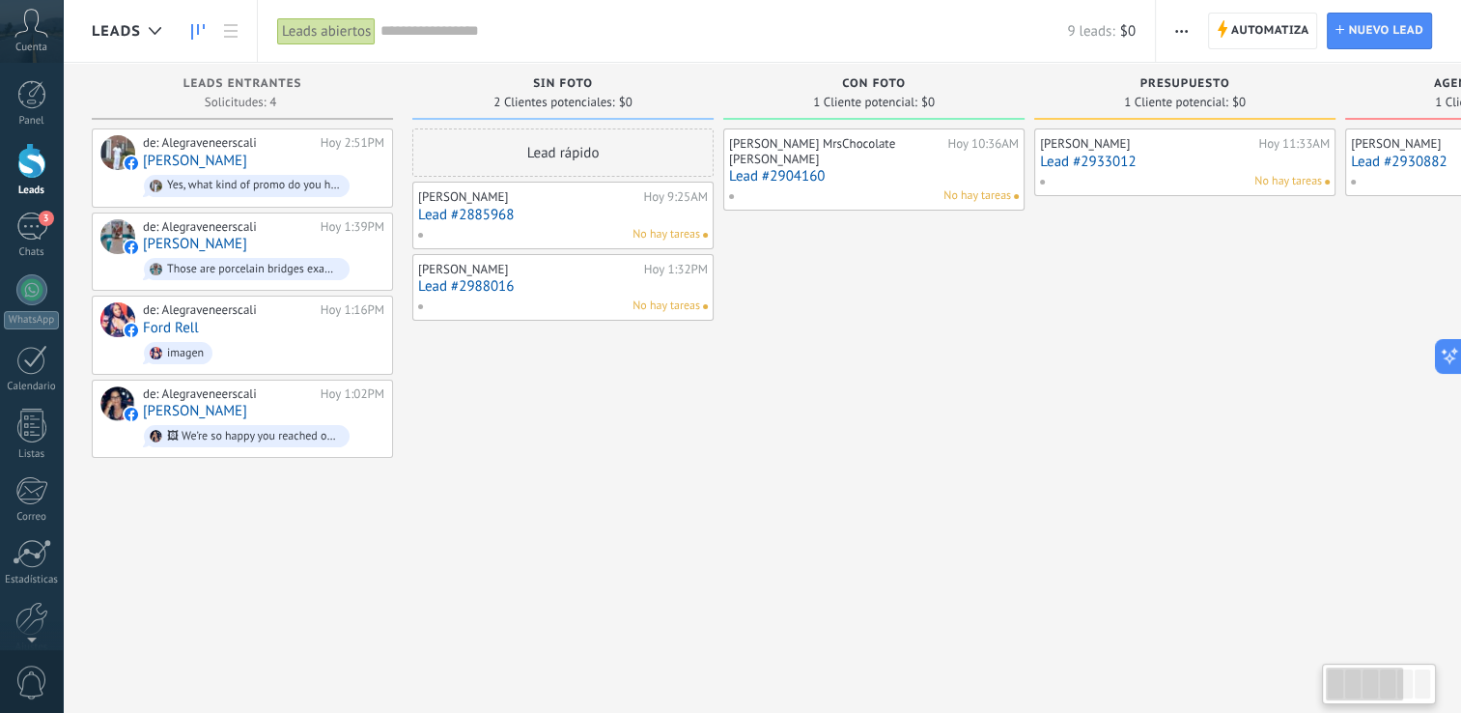
drag, startPoint x: 559, startPoint y: 570, endPoint x: 603, endPoint y: 559, distance: 44.7
click at [618, 564] on div "Lead rápido Anderson Hurtado Hoy 9:25AM Lead #2885968 No hay tareas Annett Vilo…" at bounding box center [562, 358] width 301 height 461
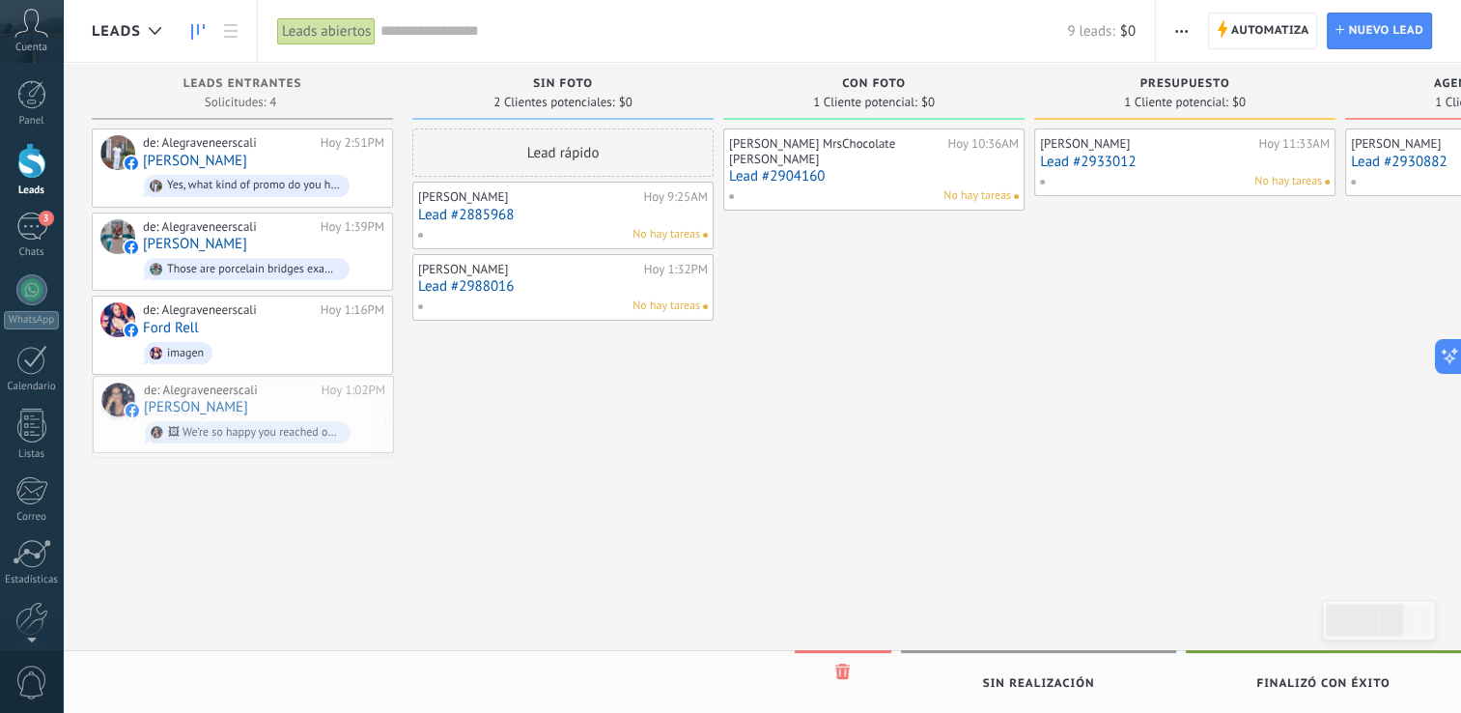
drag, startPoint x: 154, startPoint y: 411, endPoint x: 175, endPoint y: 449, distance: 43.2
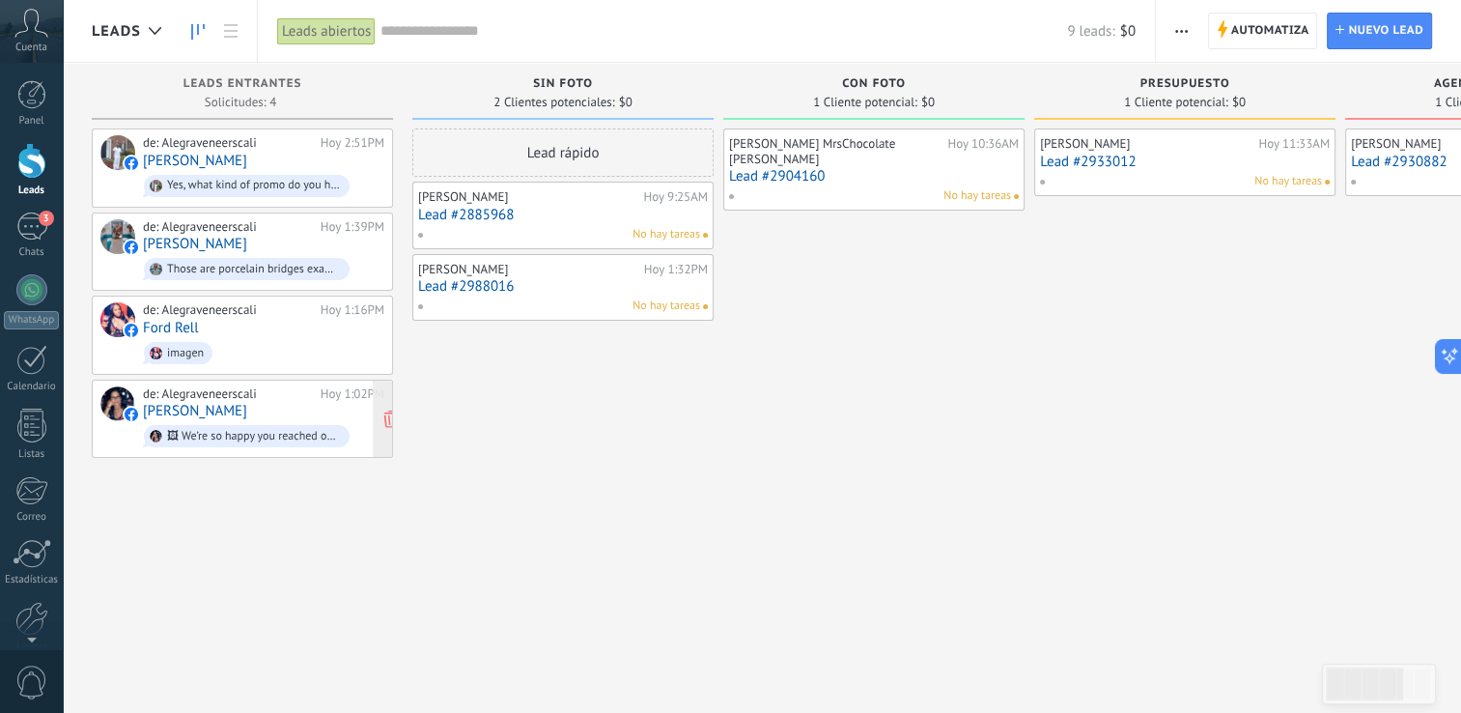
click at [218, 387] on div "de: Alegraveneerscali" at bounding box center [228, 393] width 171 height 15
click at [196, 322] on link "Ford Rell" at bounding box center [171, 328] width 56 height 16
click at [217, 238] on link "Anavel Salcedo" at bounding box center [195, 244] width 104 height 16
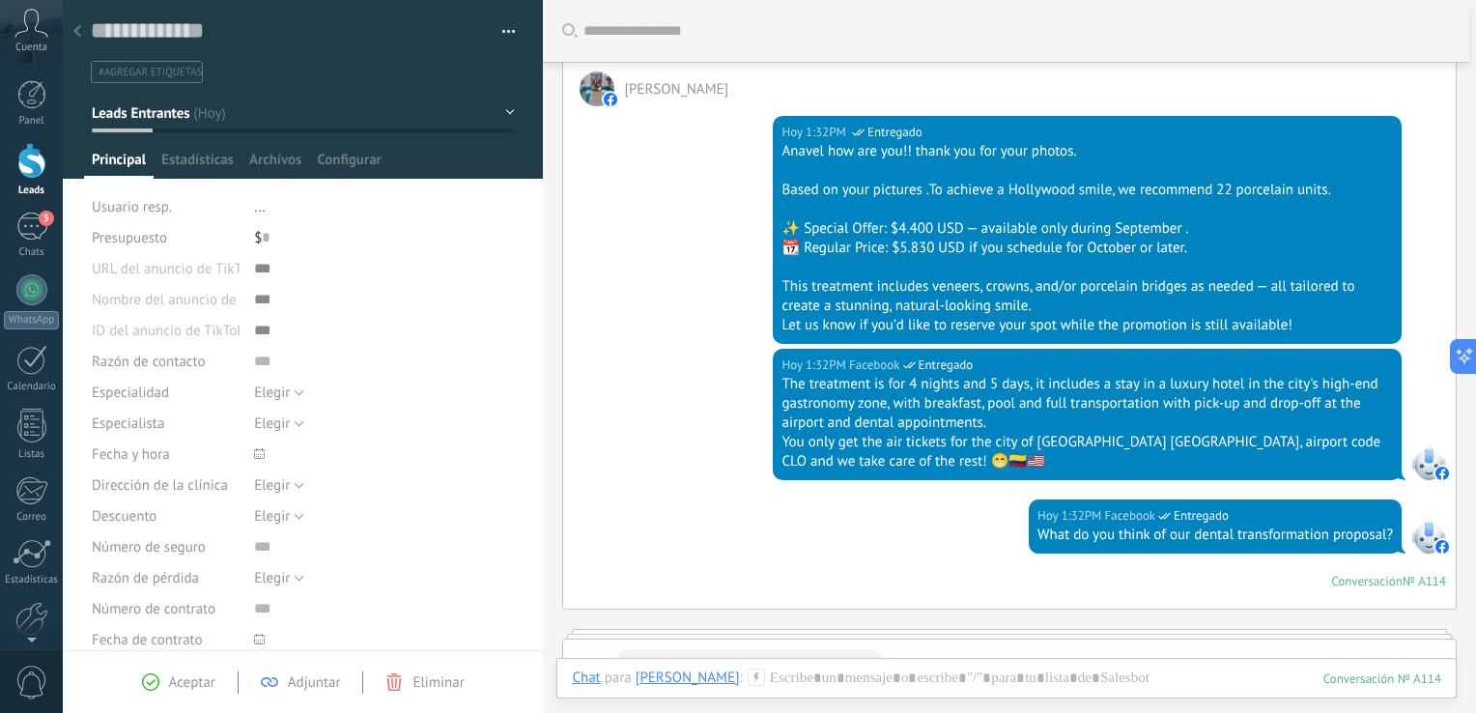
scroll to position [8, 0]
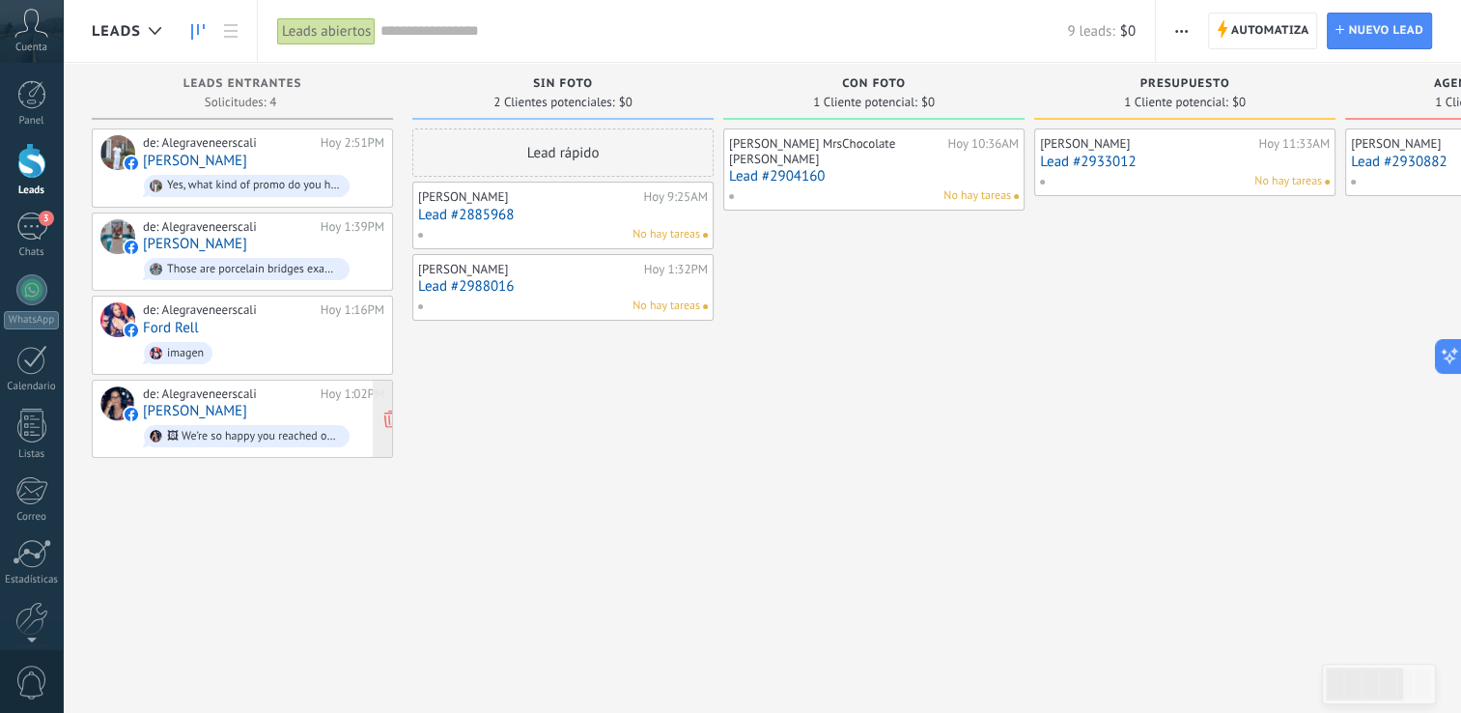
click at [193, 386] on div "de: Alegraveneerscali" at bounding box center [228, 393] width 171 height 15
click at [150, 247] on link "Anavel Salcedo" at bounding box center [195, 244] width 104 height 16
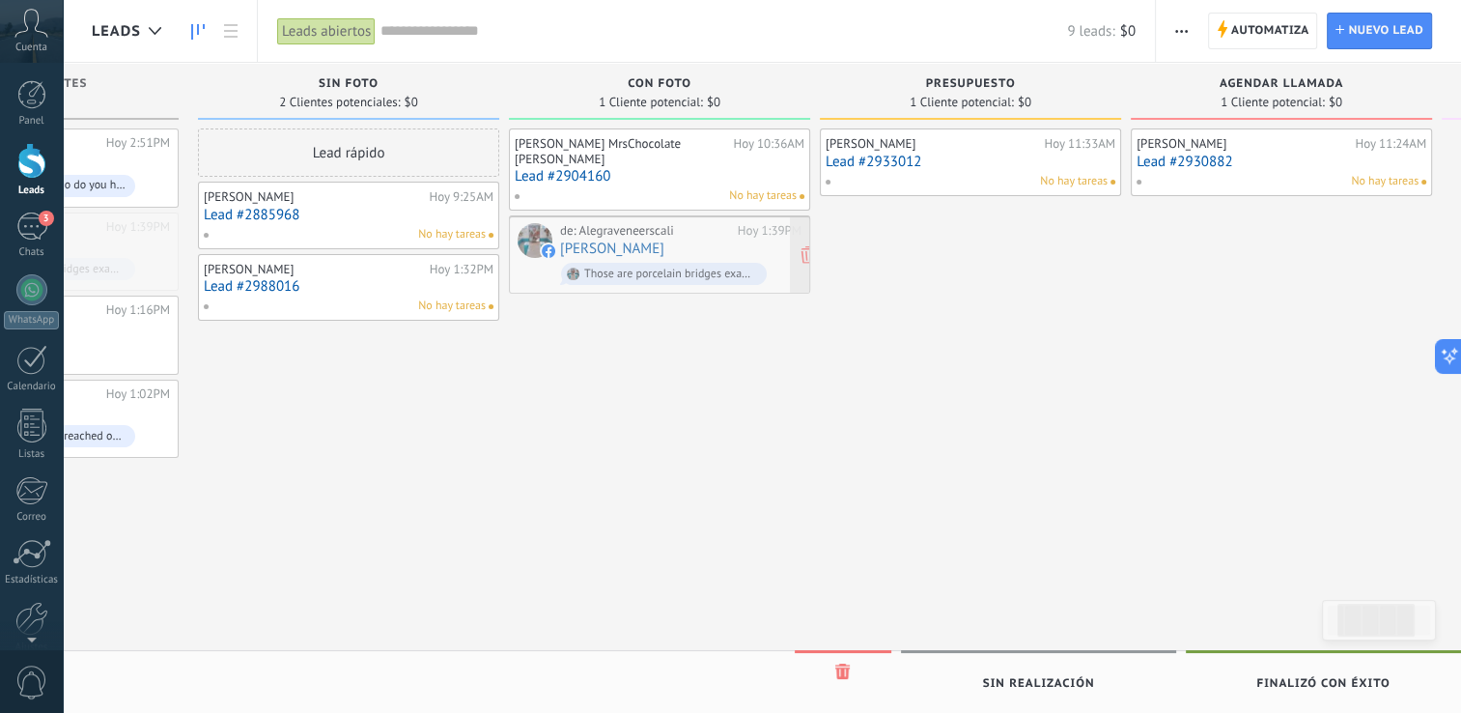
drag, startPoint x: 154, startPoint y: 248, endPoint x: 568, endPoint y: 254, distance: 414.3
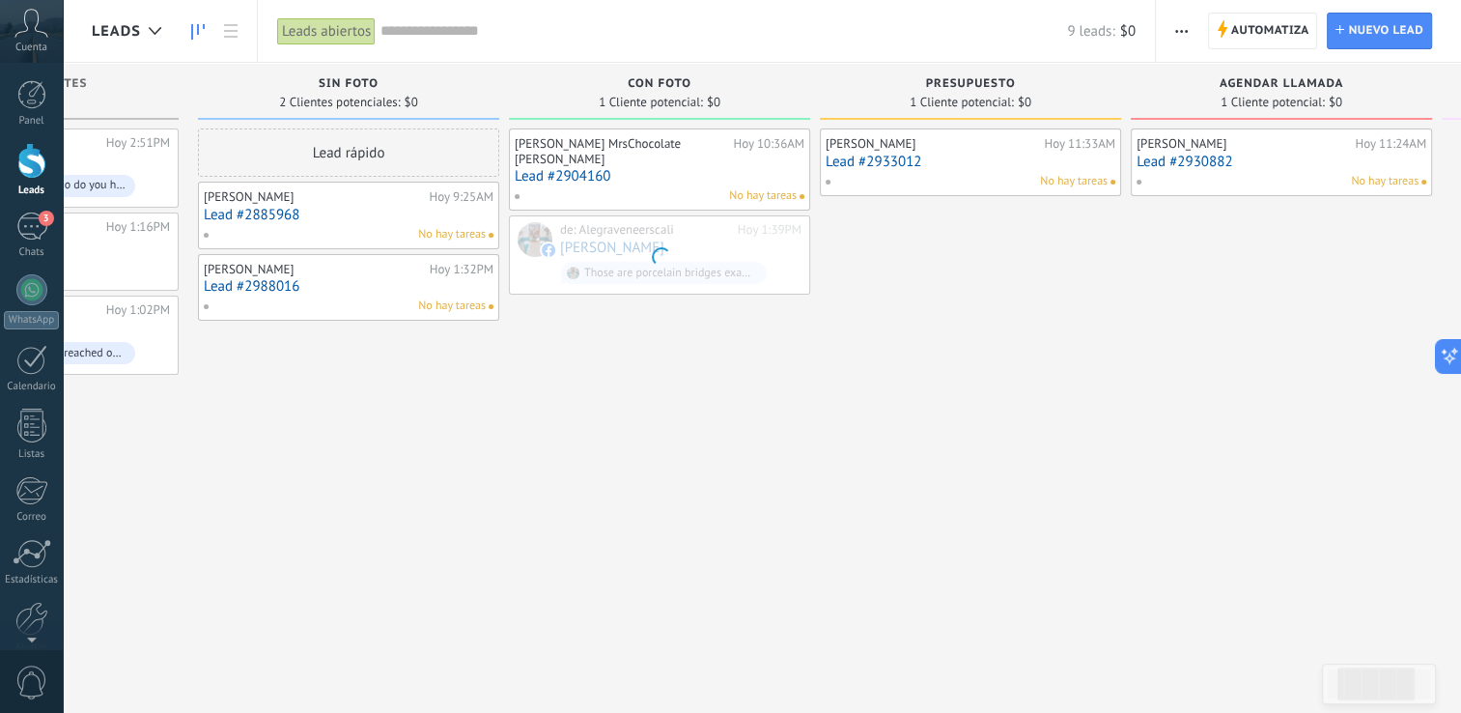
scroll to position [0, 182]
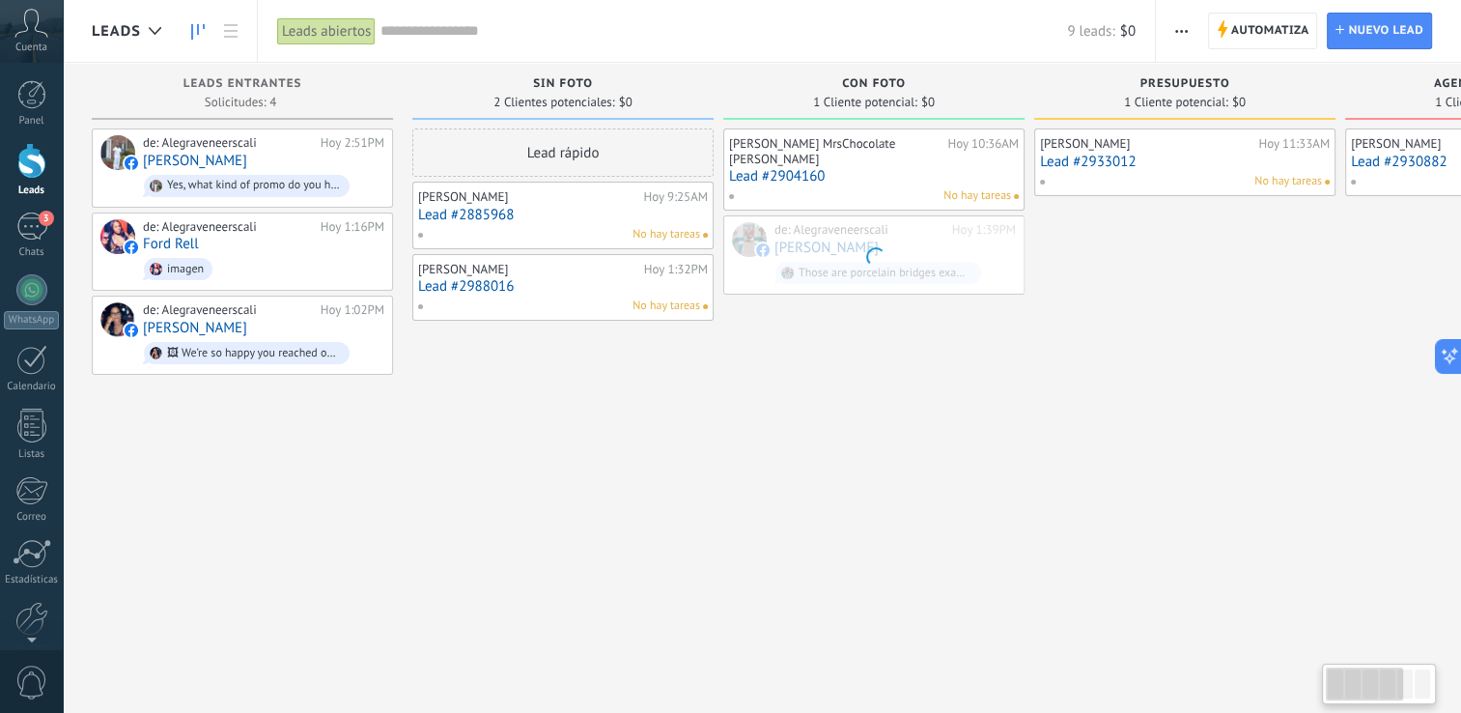
drag, startPoint x: 395, startPoint y: 457, endPoint x: 997, endPoint y: 393, distance: 605.0
click at [997, 393] on div "Leads Entrantes Solicitudes: 4 0 0 0 6 de: Alegraveneerscali Hoy 2:51PM Clay Jo…" at bounding box center [1039, 326] width 1895 height 526
click at [233, 161] on div "de: Alegraveneerscali Hoy 2:51PM Clay Jones Yes, what kind of promo do you have" at bounding box center [263, 168] width 241 height 66
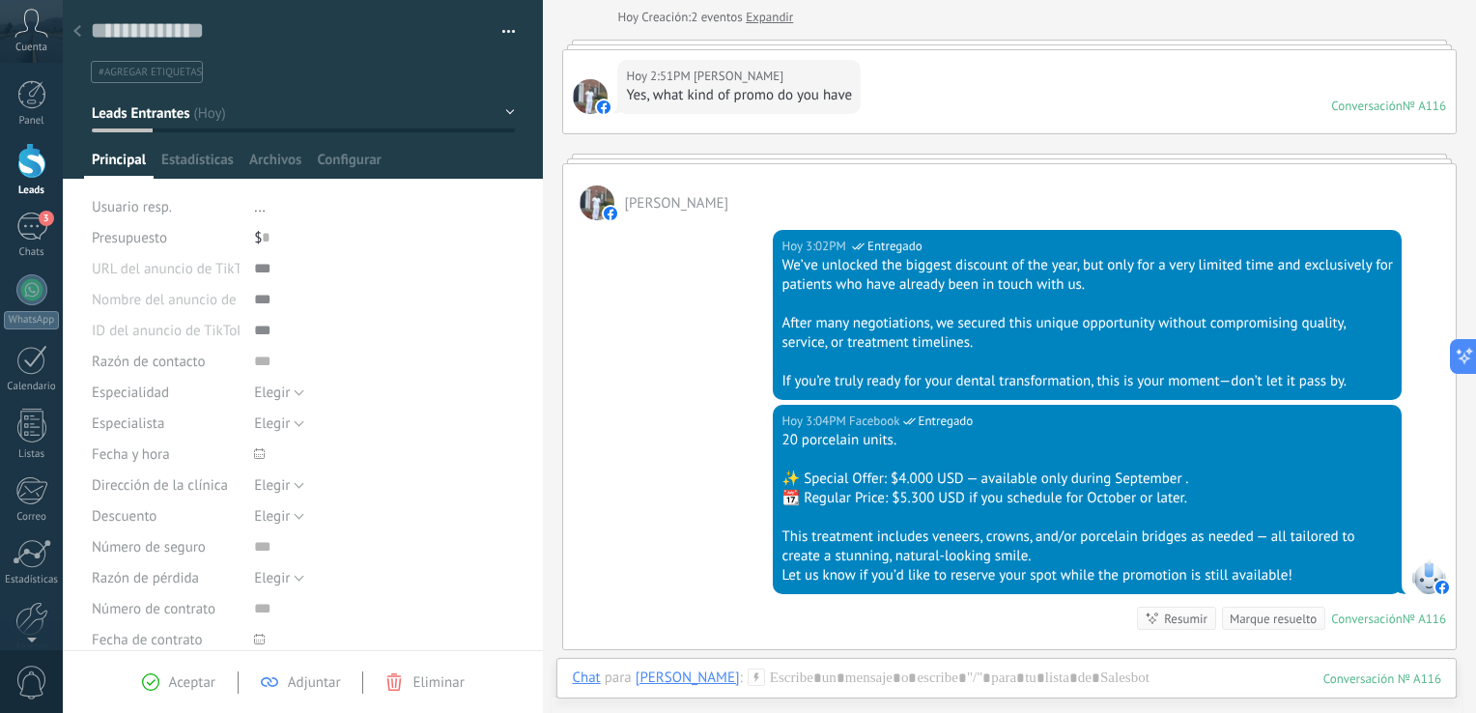
scroll to position [8, 0]
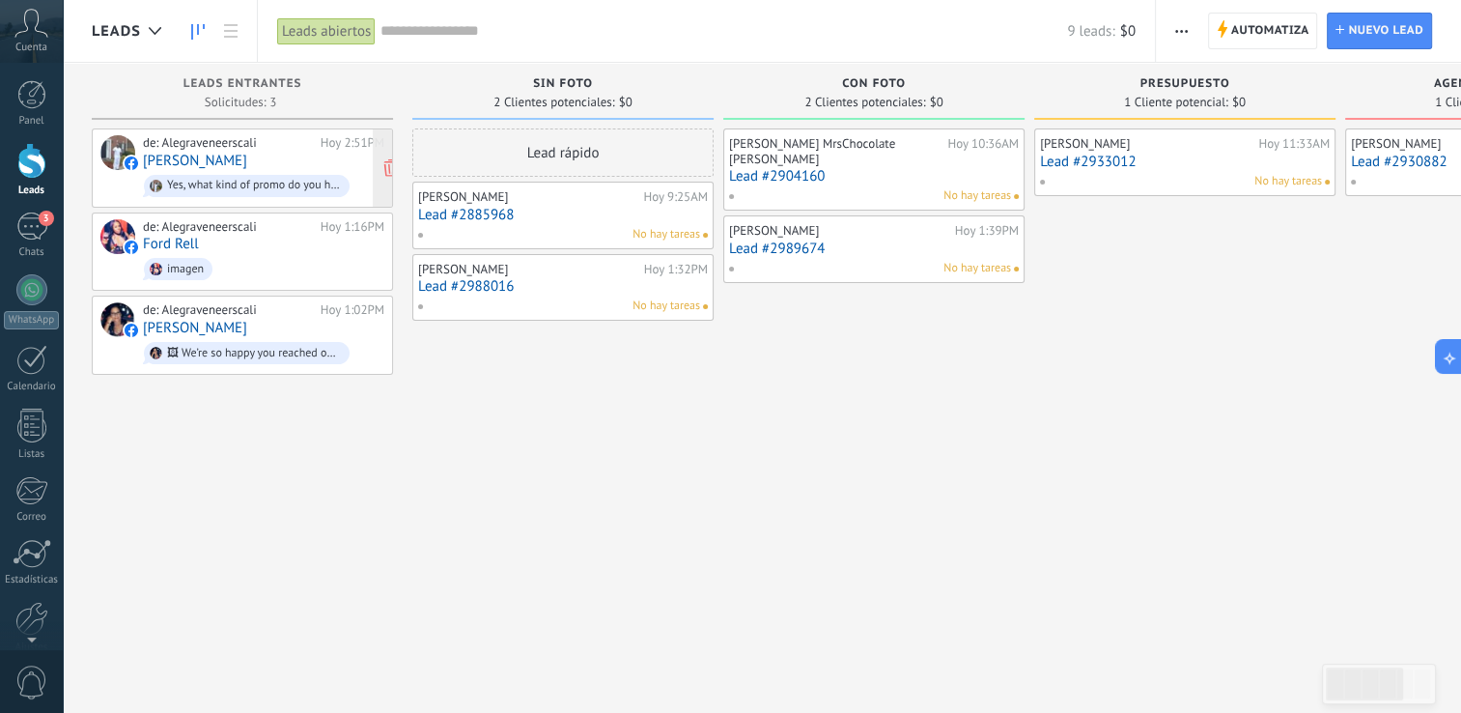
click at [211, 152] on div "de: Alegraveneerscali Hoy 2:51PM Clay Jones Yes, what kind of promo do you have" at bounding box center [263, 168] width 241 height 66
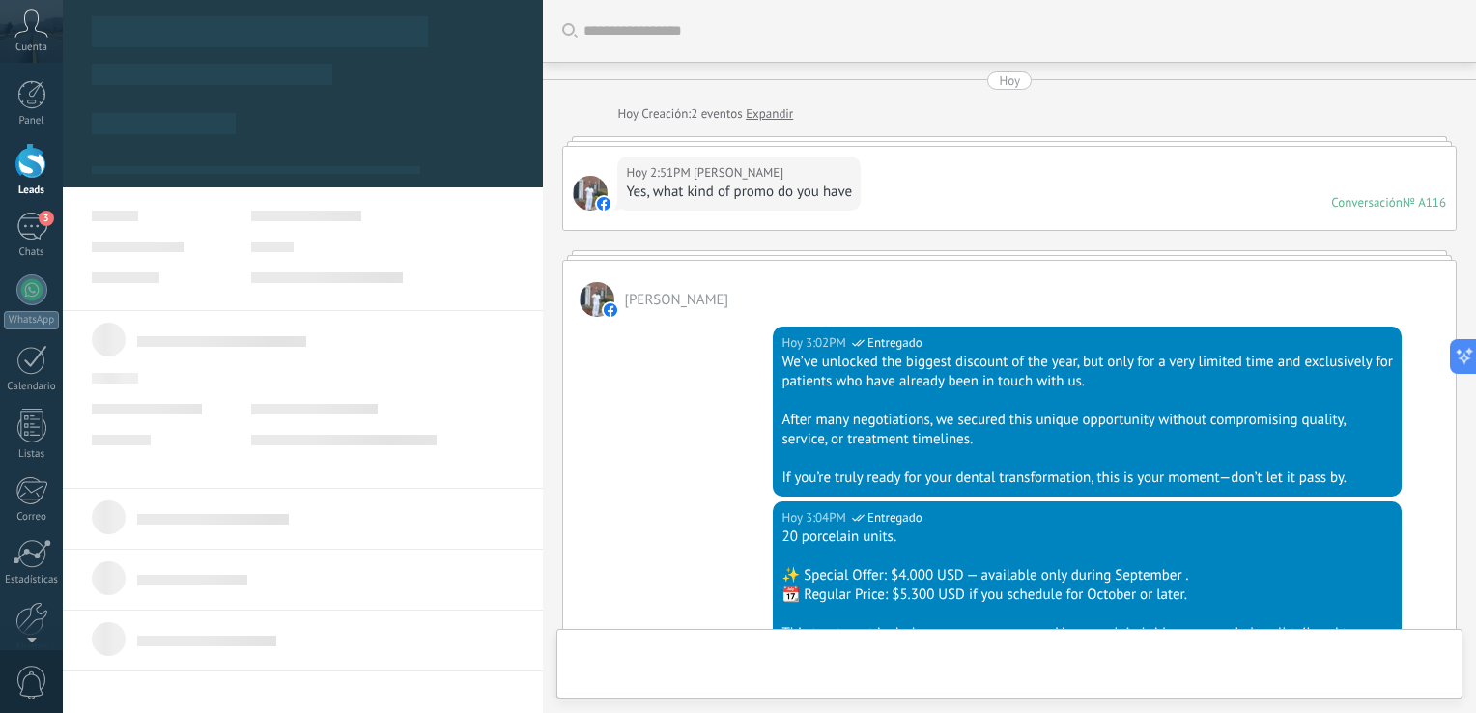
type textarea "**********"
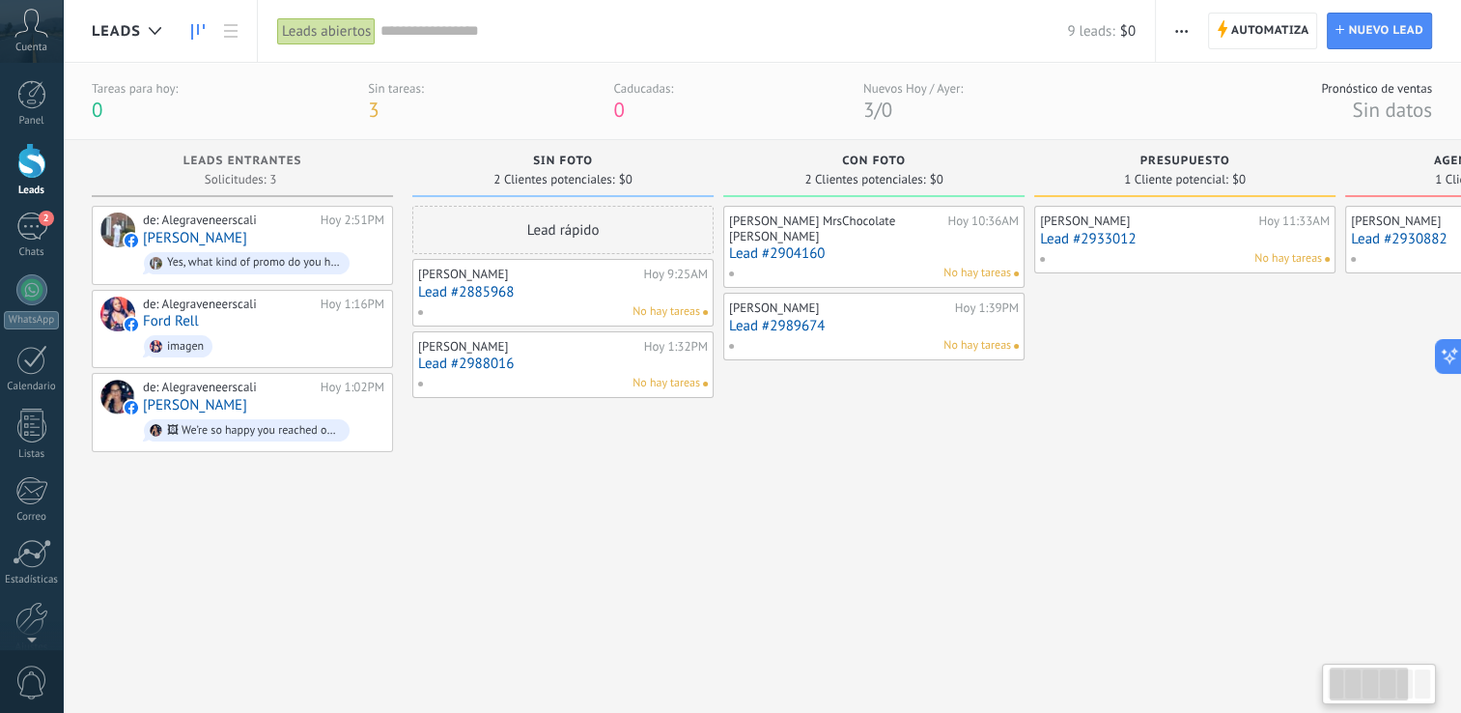
drag, startPoint x: 902, startPoint y: 590, endPoint x: 1128, endPoint y: 592, distance: 226.0
click at [1124, 592] on div "Leads Entrantes Solicitudes: 3 0 0 0 6 de: Alegraveneerscali Hoy 2:51PM Clay Jo…" at bounding box center [1039, 403] width 1895 height 526
drag, startPoint x: 924, startPoint y: 526, endPoint x: 1105, endPoint y: 526, distance: 180.6
click at [1103, 526] on div "Leads Entrantes Solicitudes: 3 0 0 0 6 de: Alegraveneerscali Hoy 2:51PM Clay Jo…" at bounding box center [1039, 403] width 1895 height 526
click at [629, 464] on div "Lead rápido Anderson Hurtado Hoy 9:25AM Lead #2885968 No hay tareas Annett Vilo…" at bounding box center [562, 436] width 301 height 461
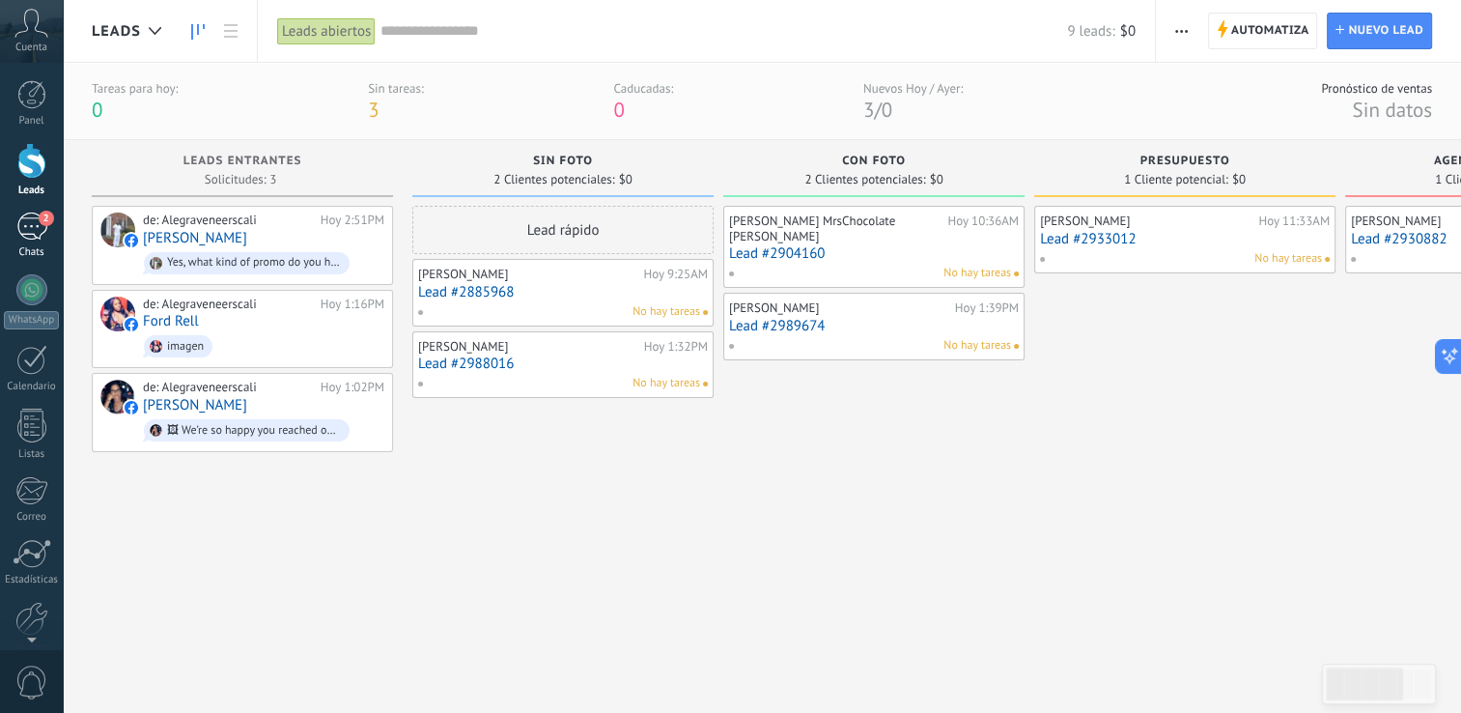
click at [28, 230] on div "2" at bounding box center [31, 226] width 31 height 28
